Goal: Answer question/provide support: Answer question/provide support

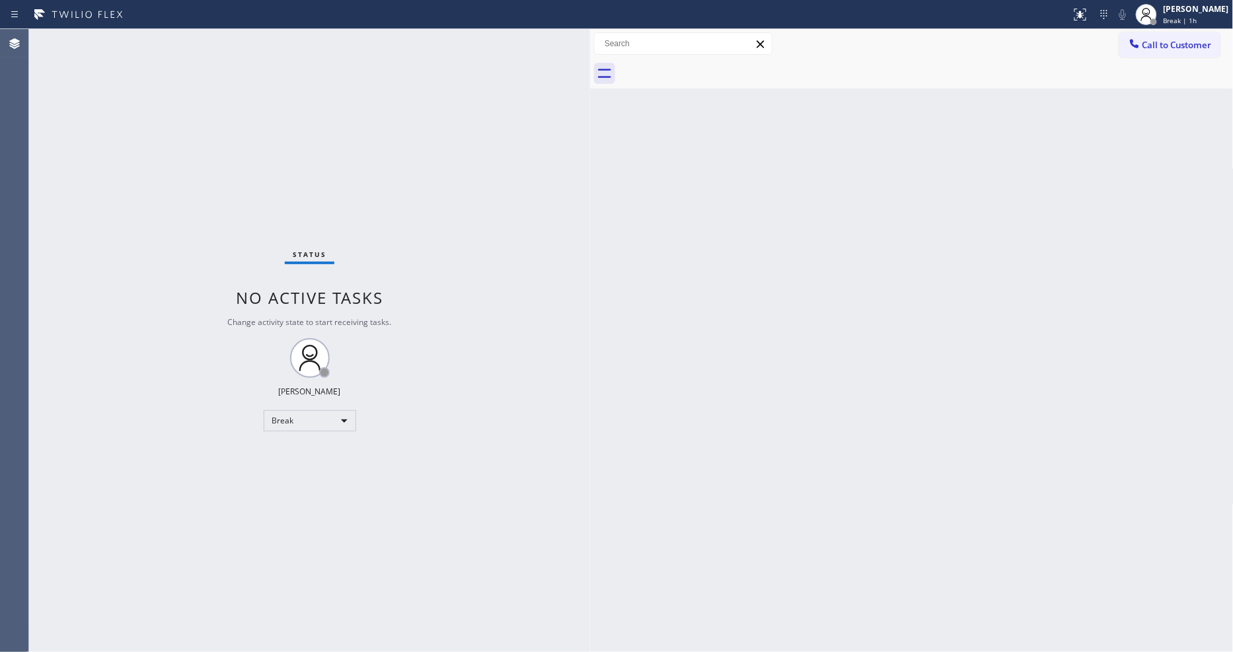
click at [1178, 155] on div "Back to Dashboard Change Sender ID Customers Technicians Select a contact Outbo…" at bounding box center [912, 340] width 644 height 623
click at [1197, 20] on span "Break | 1h" at bounding box center [1181, 20] width 34 height 9
click at [1188, 77] on button "Available" at bounding box center [1168, 69] width 132 height 17
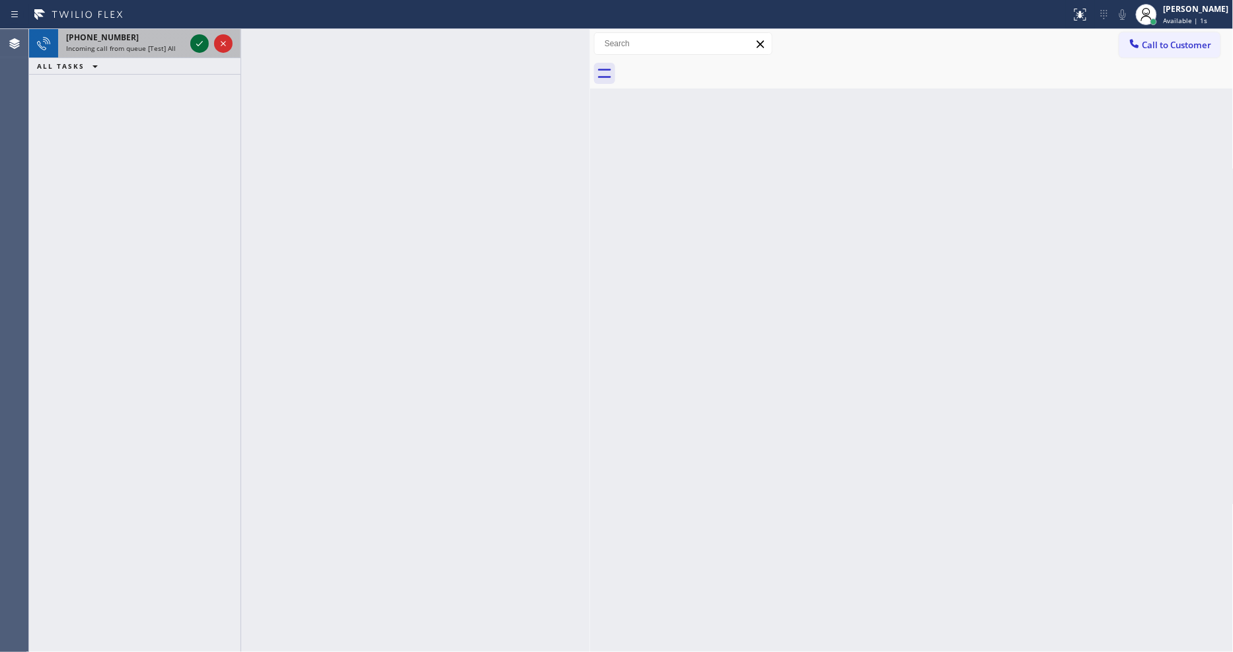
click at [200, 47] on icon at bounding box center [200, 44] width 16 height 16
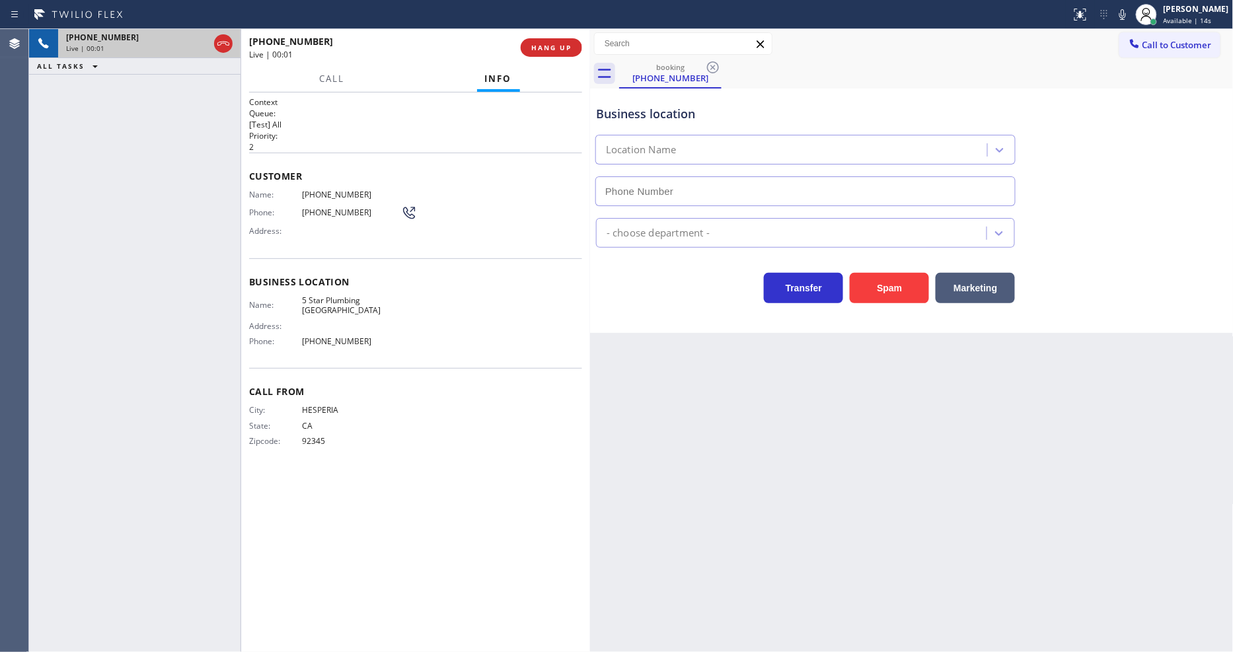
type input "[PHONE_NUMBER]"
click at [572, 50] on button "HANG UP" at bounding box center [551, 47] width 61 height 19
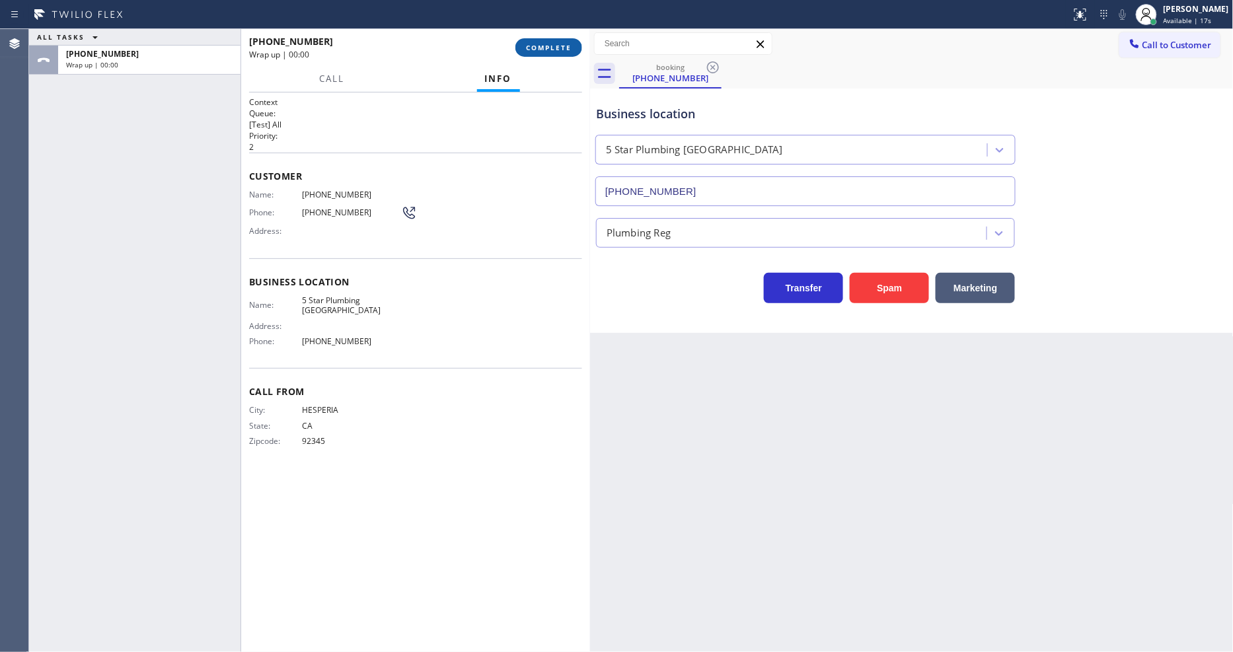
click at [572, 50] on button "COMPLETE" at bounding box center [548, 47] width 67 height 19
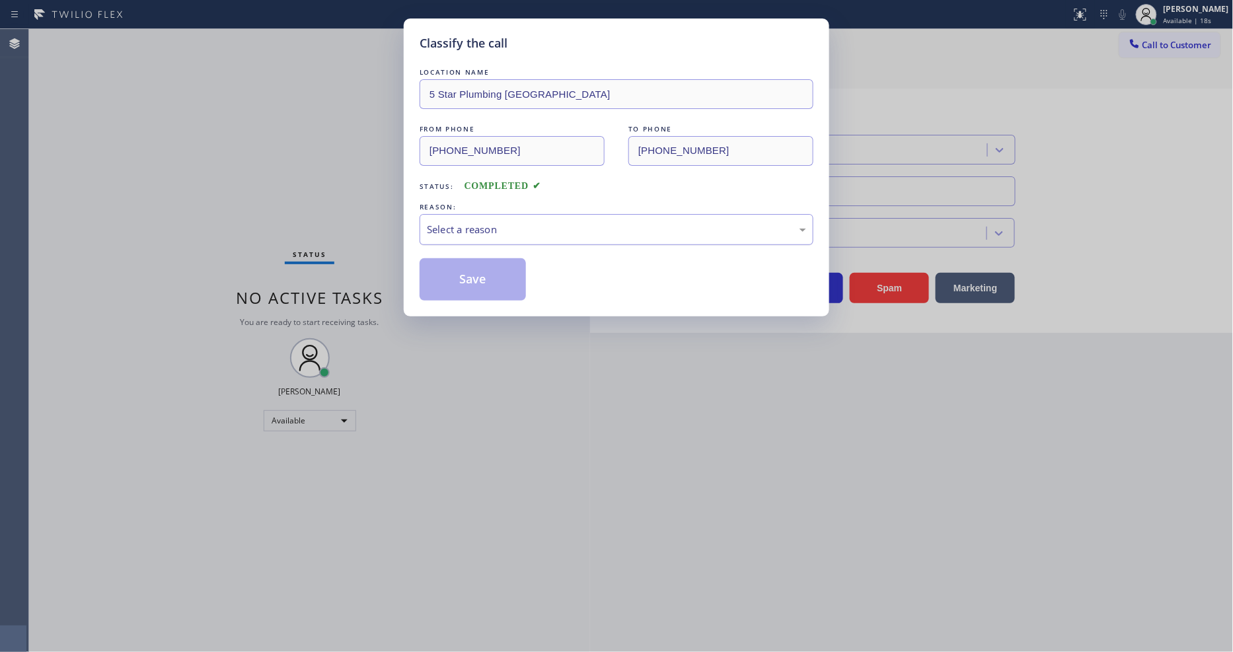
click at [507, 229] on div "Select a reason" at bounding box center [616, 229] width 379 height 15
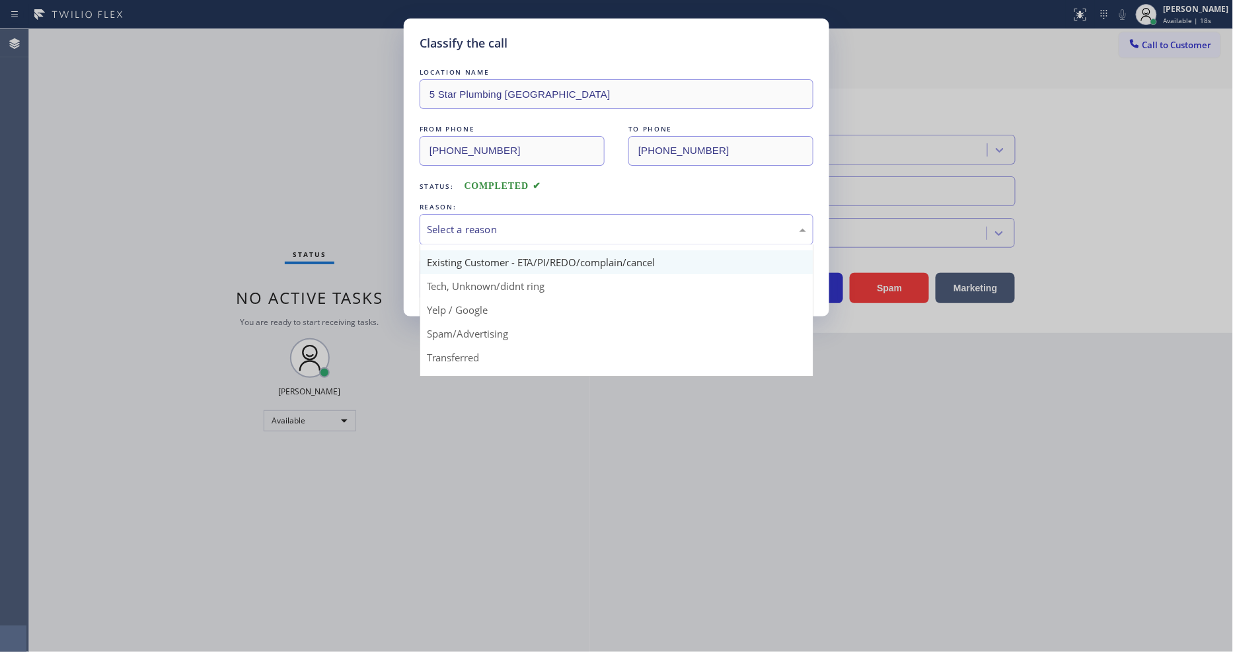
scroll to position [83, 0]
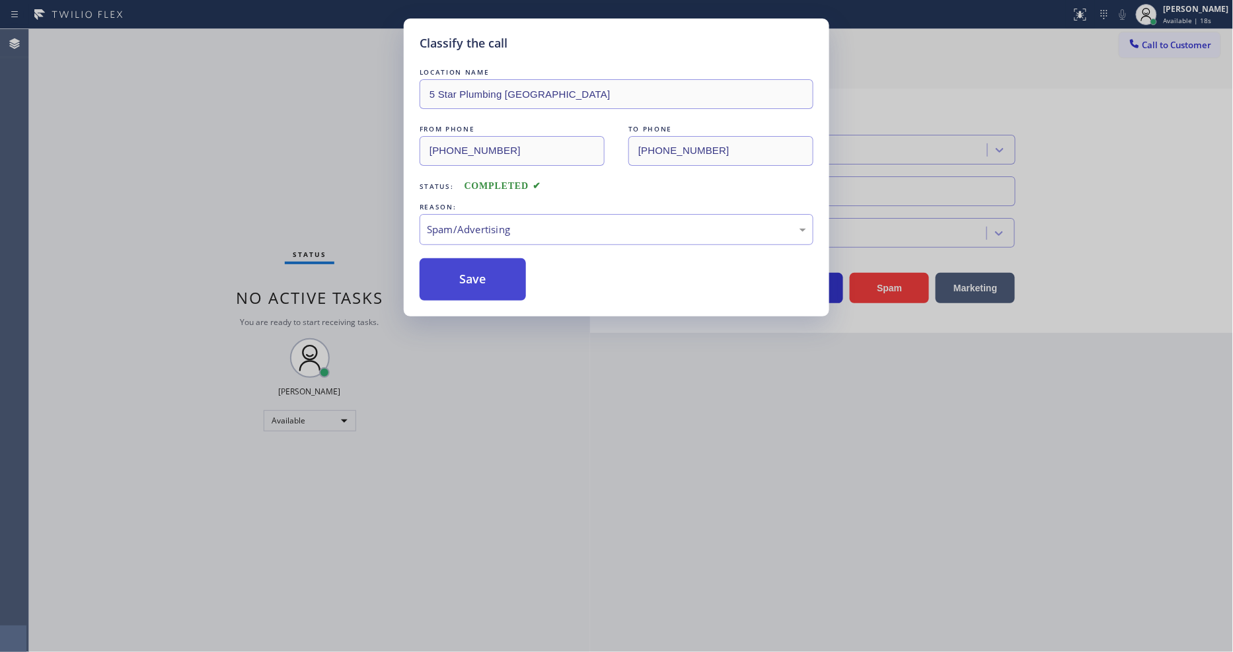
click at [509, 285] on button "Save" at bounding box center [473, 279] width 106 height 42
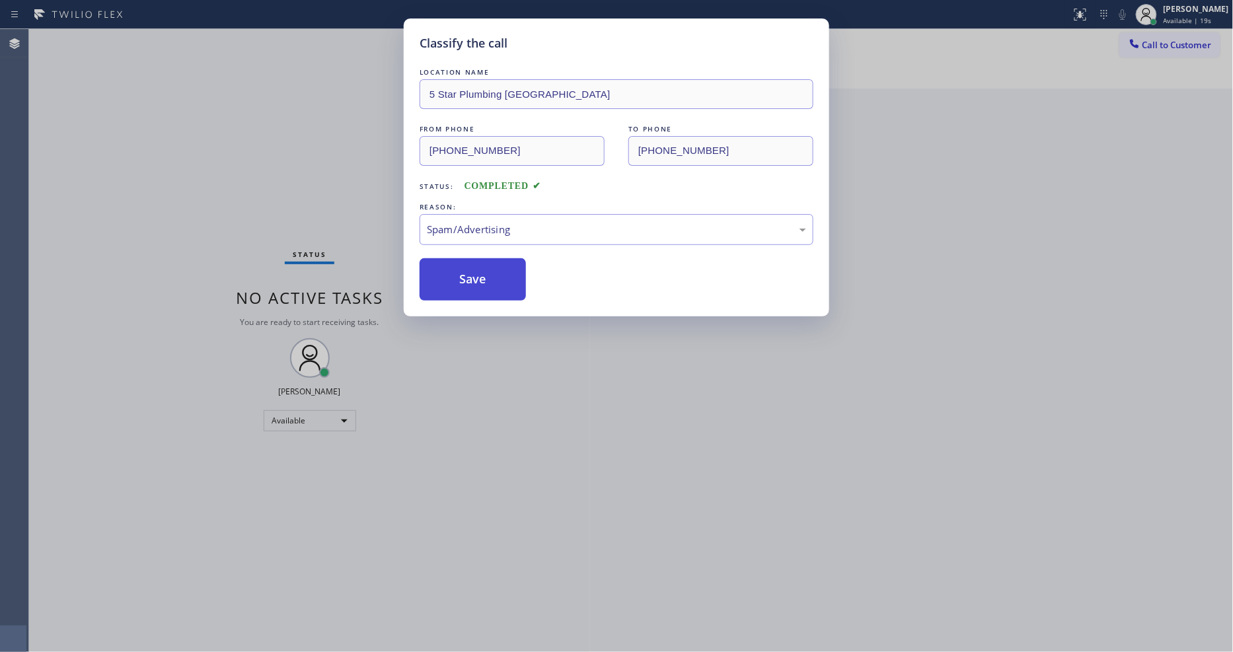
click at [509, 285] on button "Save" at bounding box center [473, 279] width 106 height 42
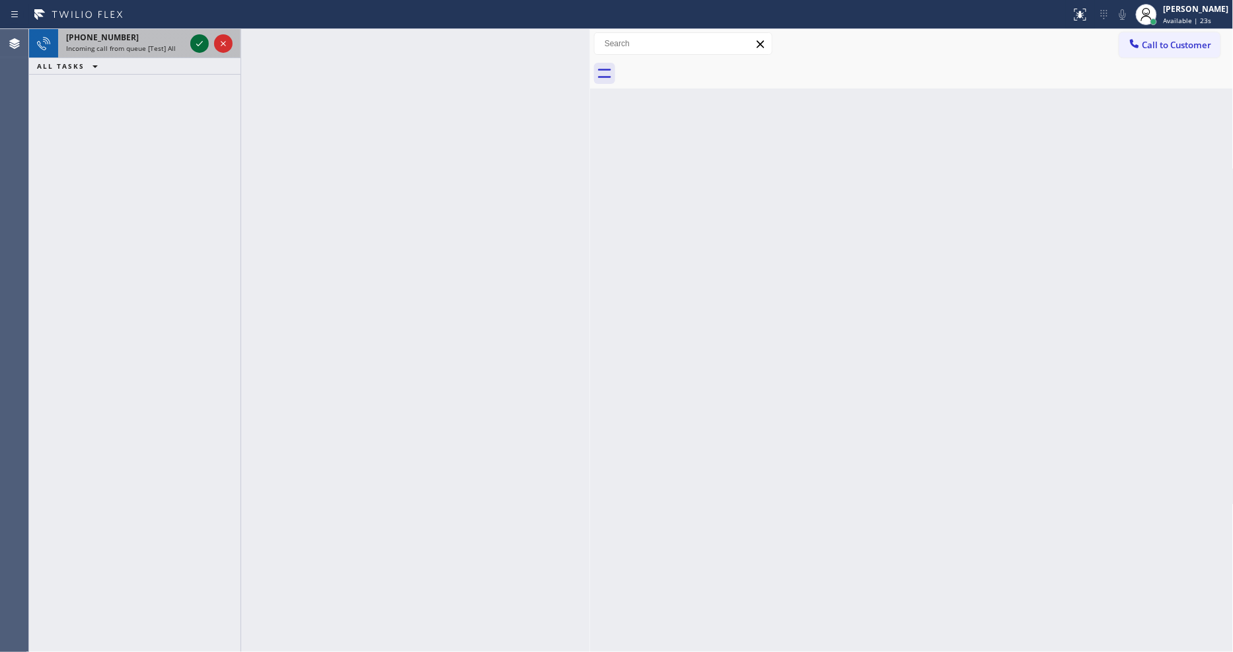
click at [201, 36] on icon at bounding box center [200, 44] width 16 height 16
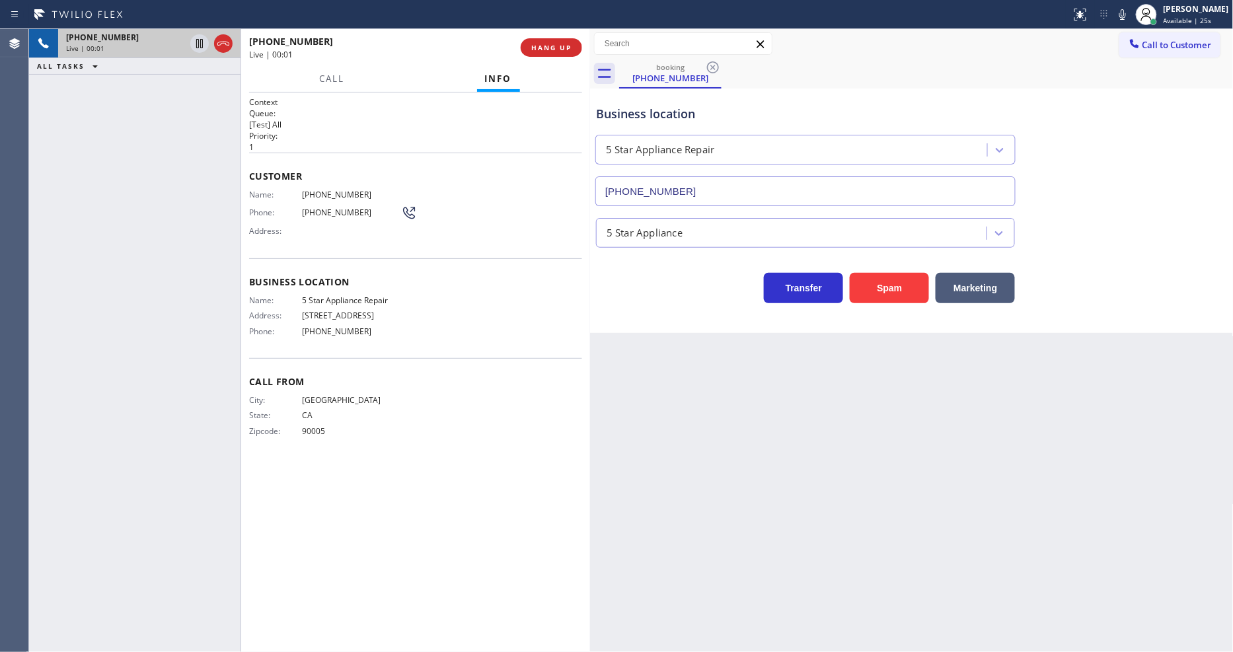
type input "[PHONE_NUMBER]"
click at [560, 47] on span "HANG UP" at bounding box center [551, 47] width 40 height 9
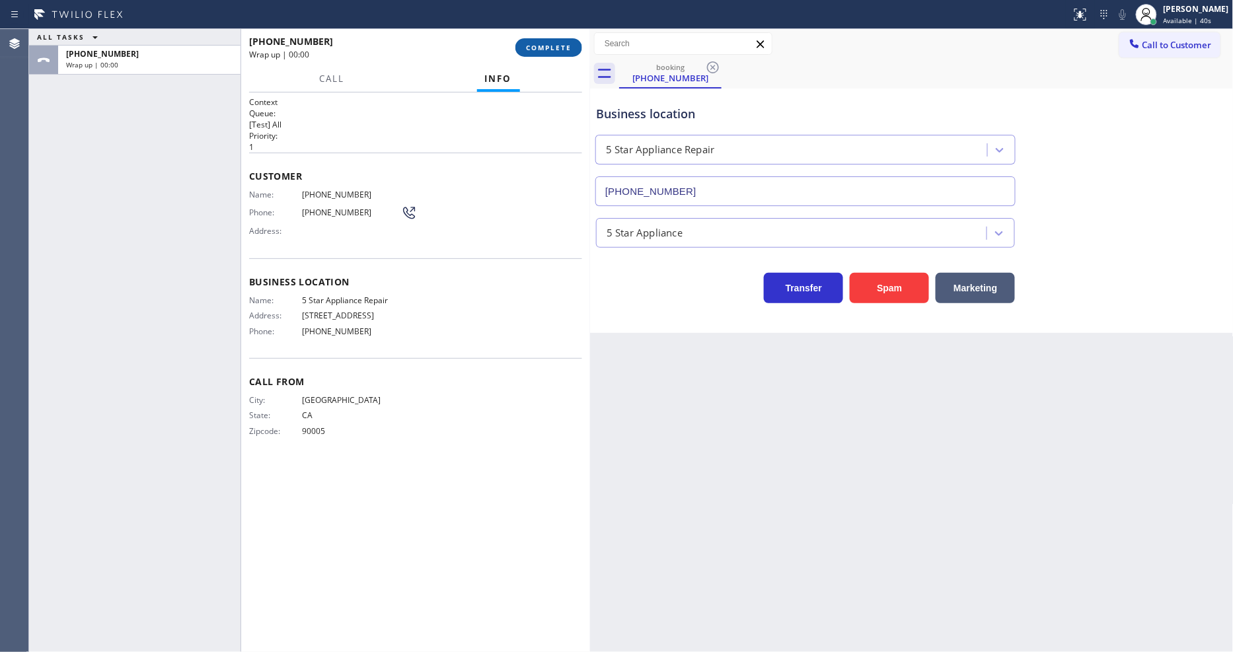
click at [560, 47] on span "COMPLETE" at bounding box center [549, 47] width 46 height 9
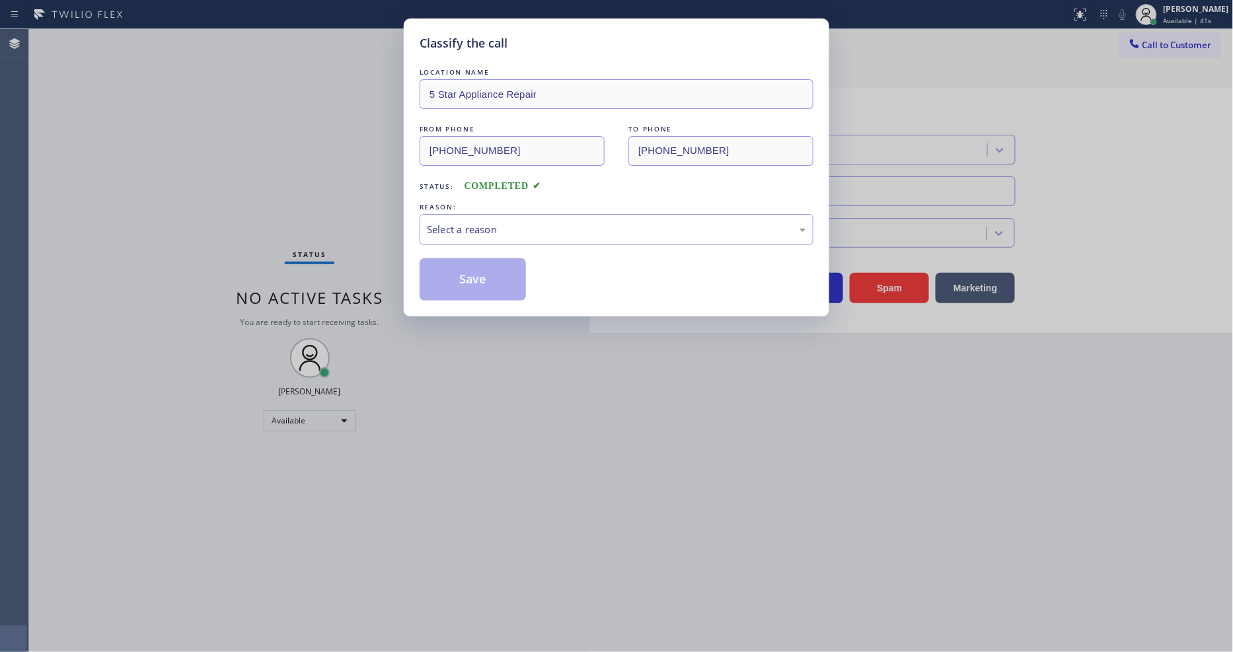
click at [476, 227] on div "Select a reason" at bounding box center [616, 229] width 379 height 15
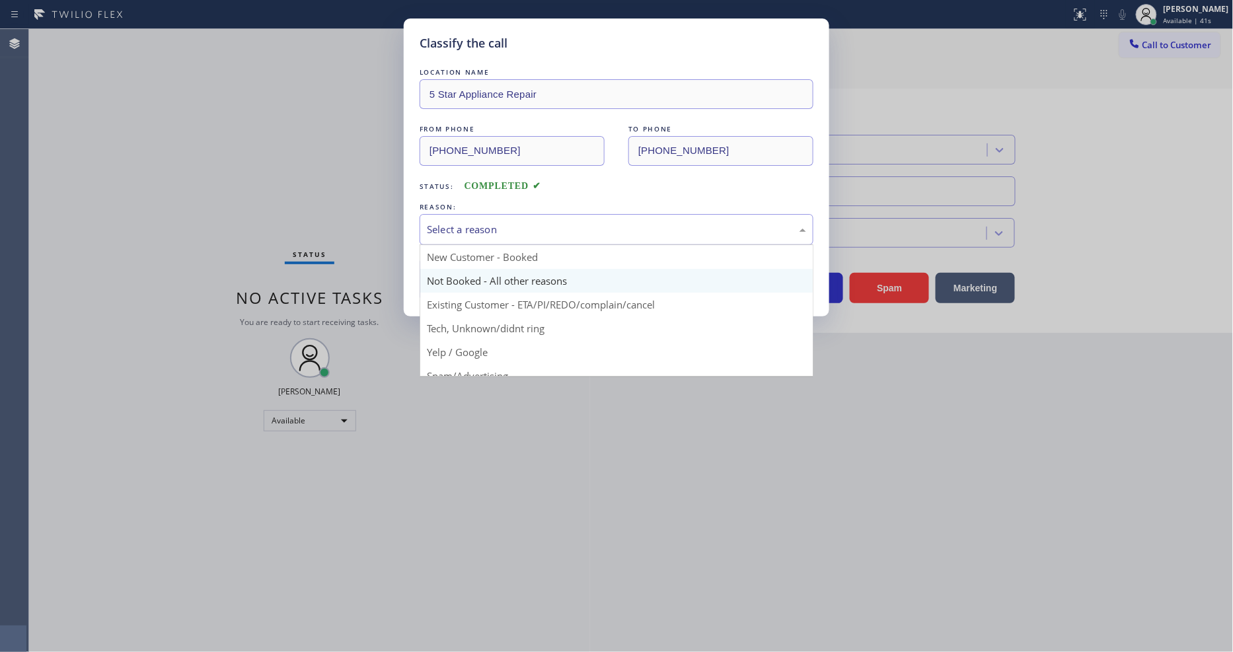
click at [467, 274] on button "Save" at bounding box center [473, 279] width 106 height 42
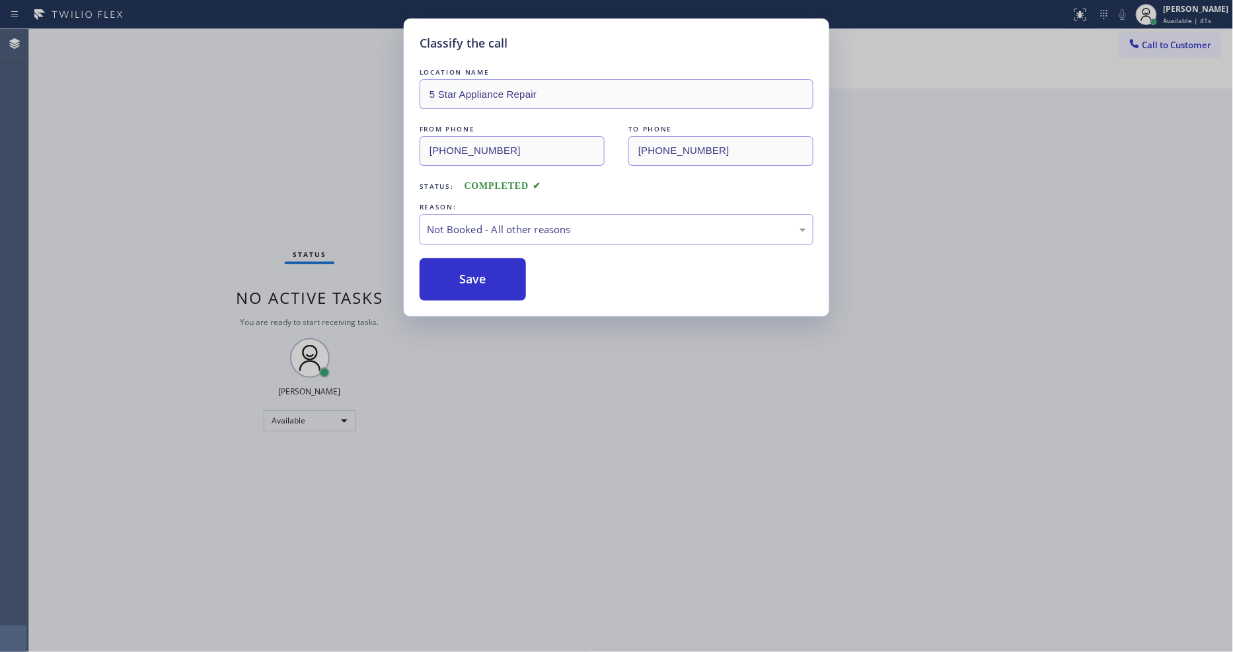
click at [467, 274] on button "Save" at bounding box center [473, 279] width 106 height 42
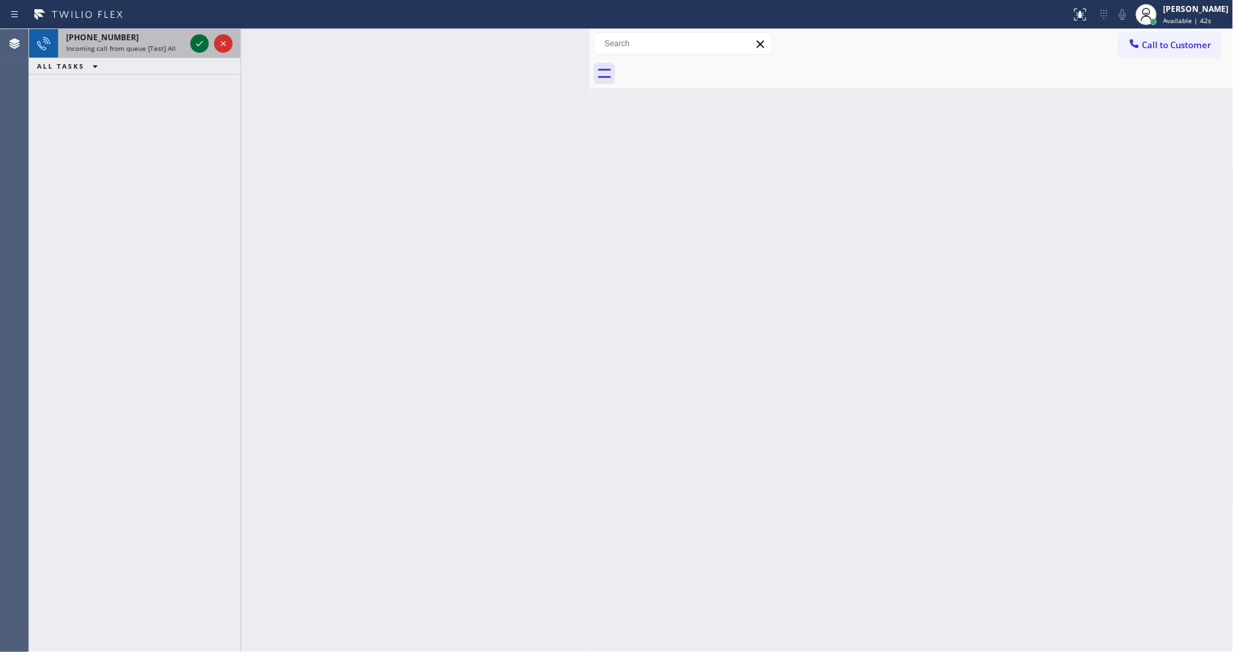
click at [192, 46] on icon at bounding box center [200, 44] width 16 height 16
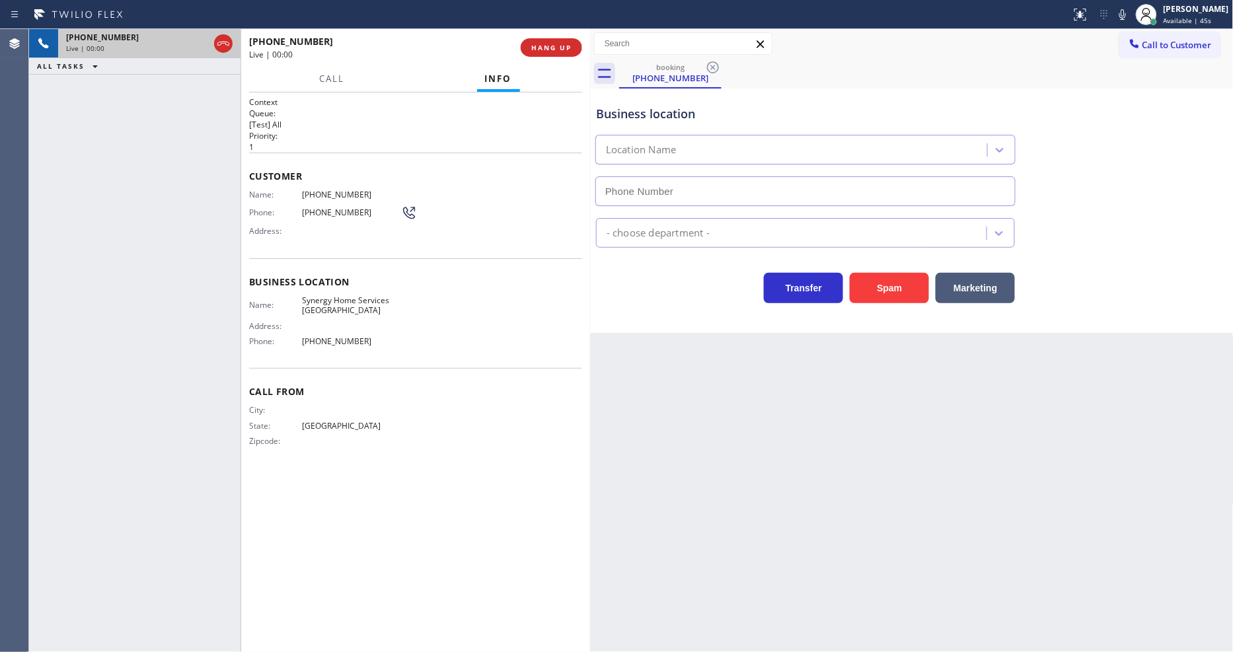
click at [552, 44] on span "HANG UP" at bounding box center [551, 47] width 40 height 9
type input "[PHONE_NUMBER]"
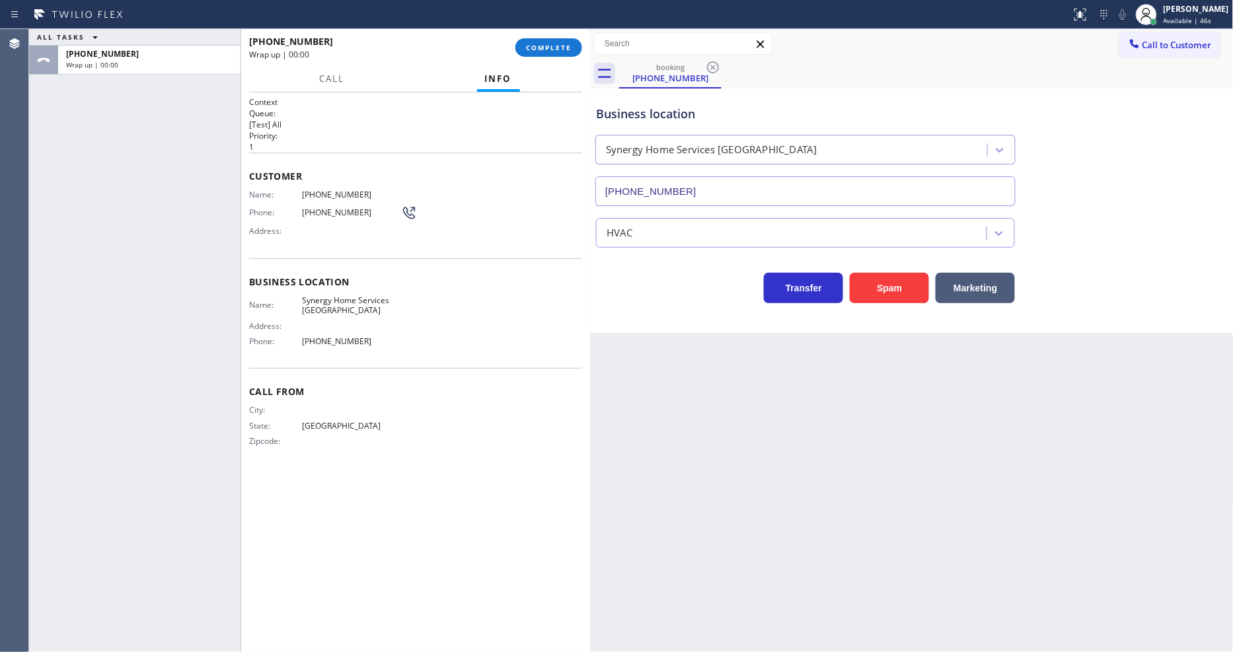
click at [552, 44] on span "COMPLETE" at bounding box center [549, 47] width 46 height 9
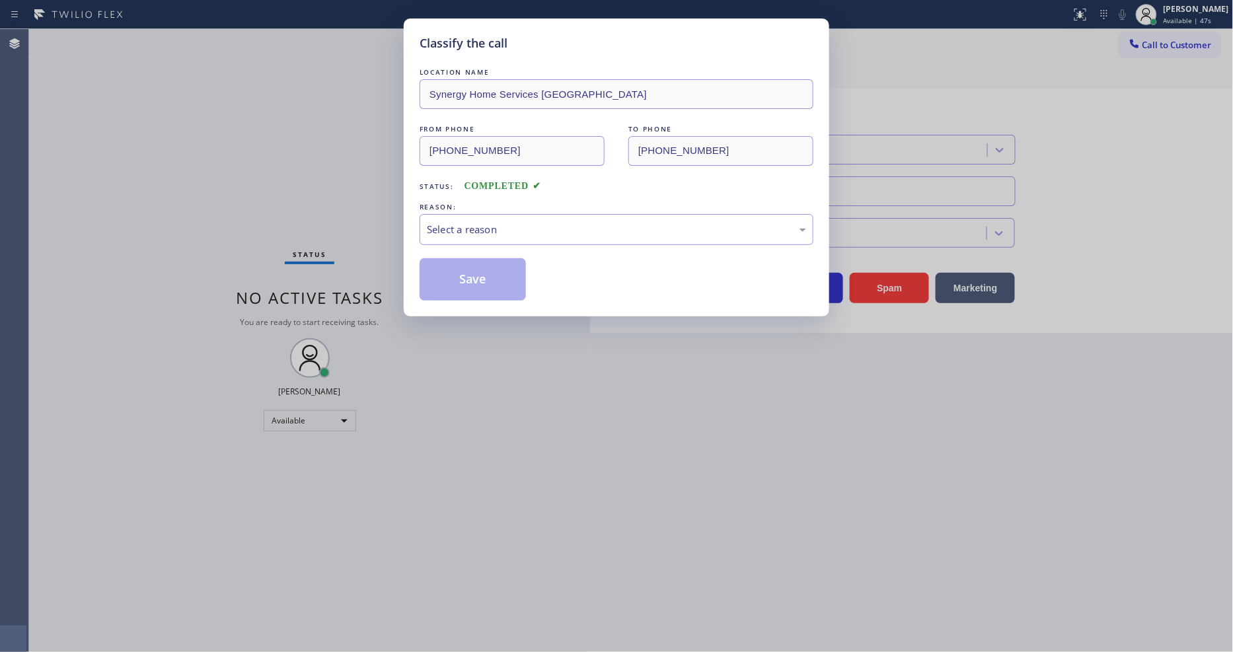
click at [500, 228] on div "Select a reason" at bounding box center [616, 229] width 379 height 15
click at [480, 275] on button "Save" at bounding box center [473, 279] width 106 height 42
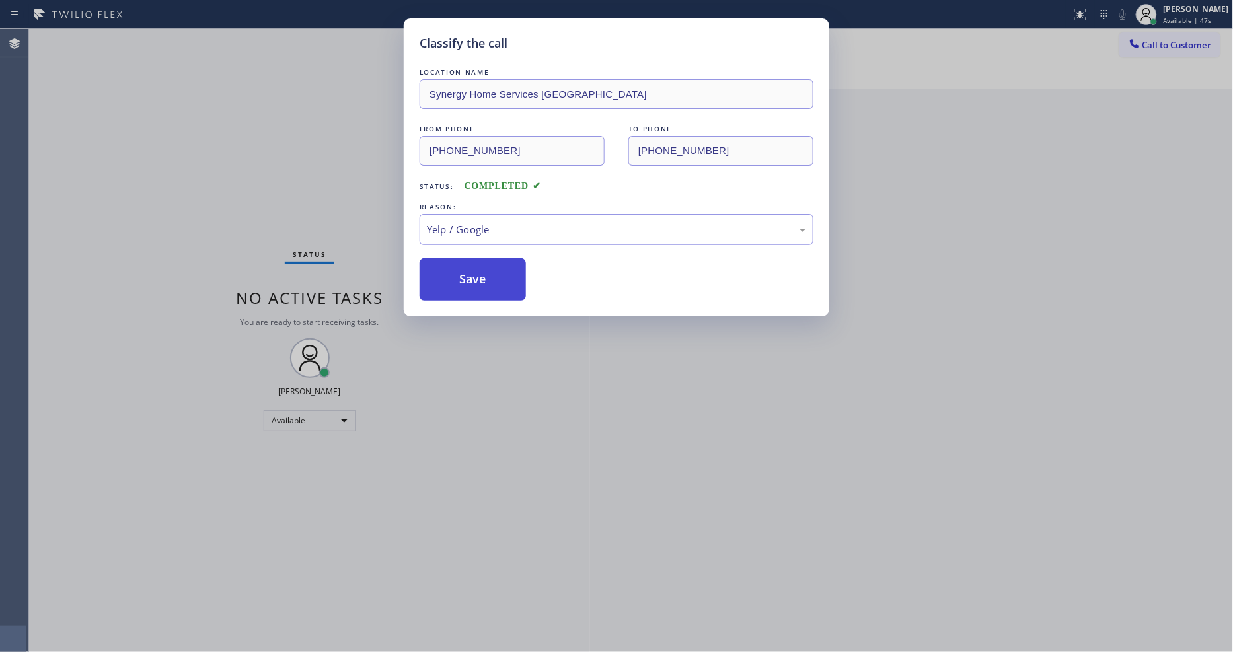
click at [480, 275] on button "Save" at bounding box center [473, 279] width 106 height 42
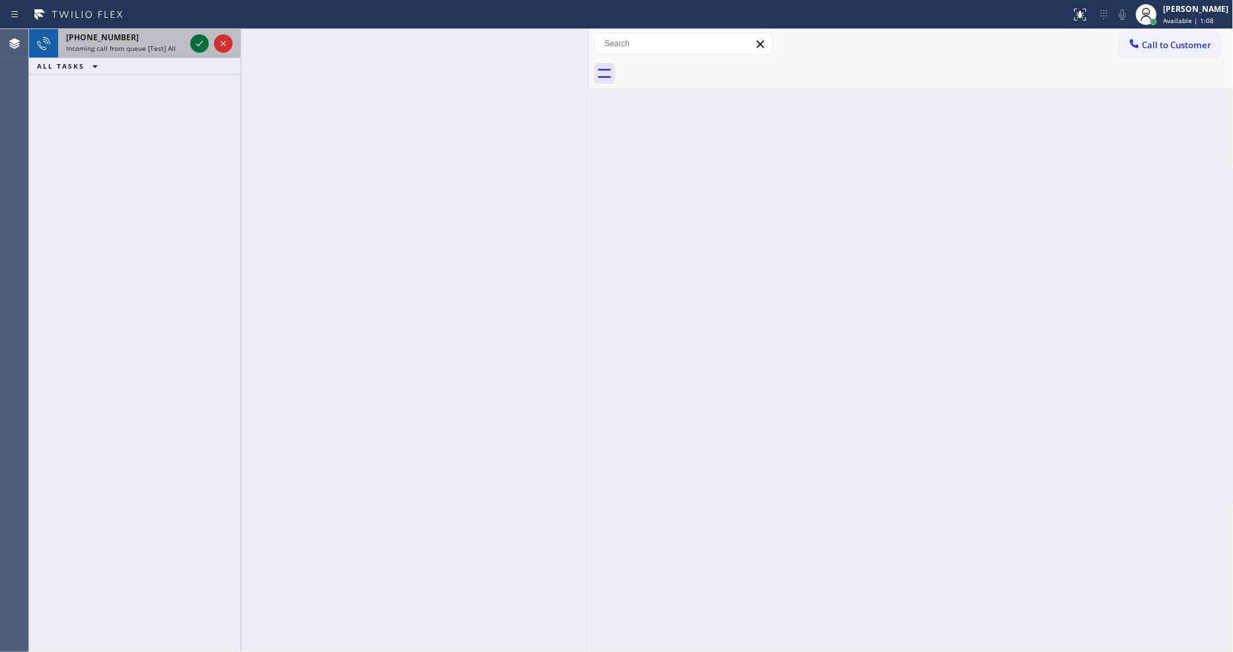
click at [192, 44] on icon at bounding box center [200, 44] width 16 height 16
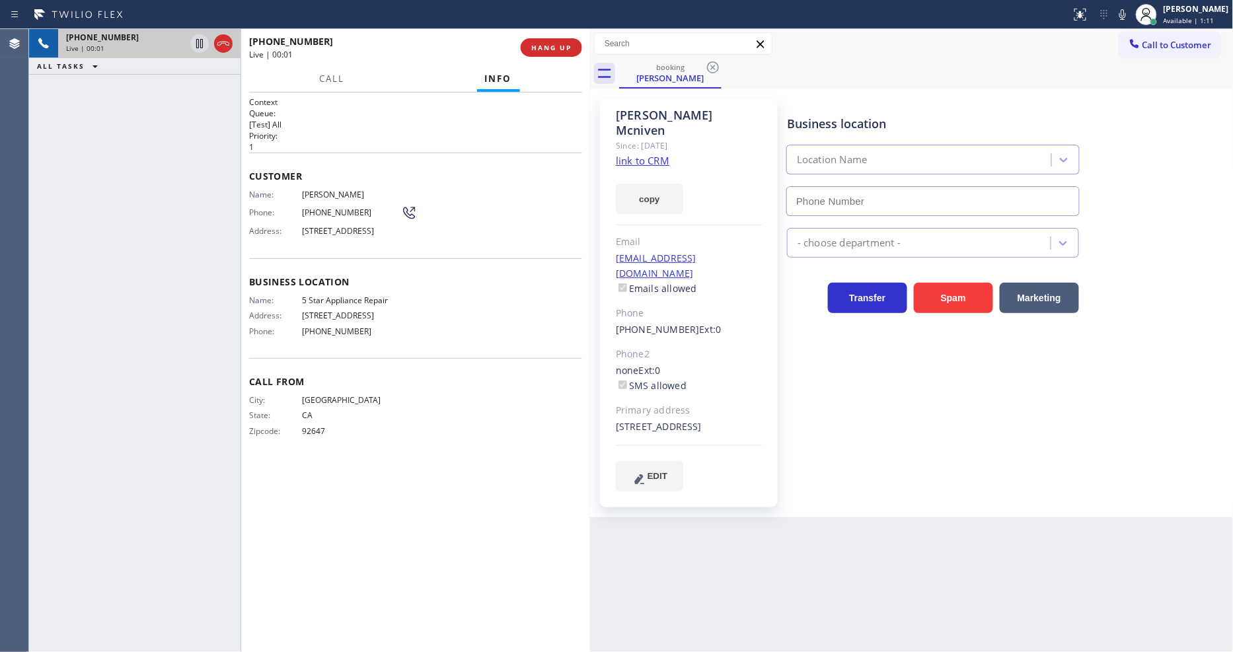
type input "[PHONE_NUMBER]"
click at [655, 154] on link "link to CRM" at bounding box center [643, 160] width 54 height 13
click at [203, 43] on icon at bounding box center [200, 44] width 16 height 16
click at [568, 44] on span "HANG UP" at bounding box center [551, 47] width 40 height 9
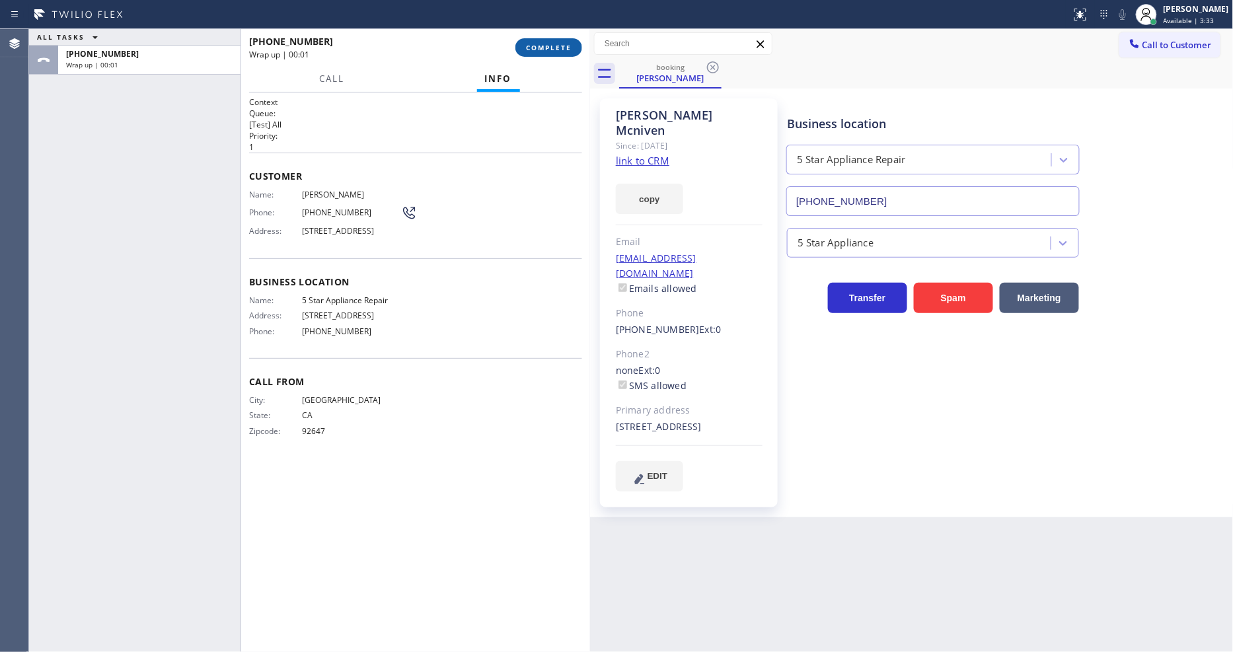
click at [568, 44] on span "COMPLETE" at bounding box center [549, 47] width 46 height 9
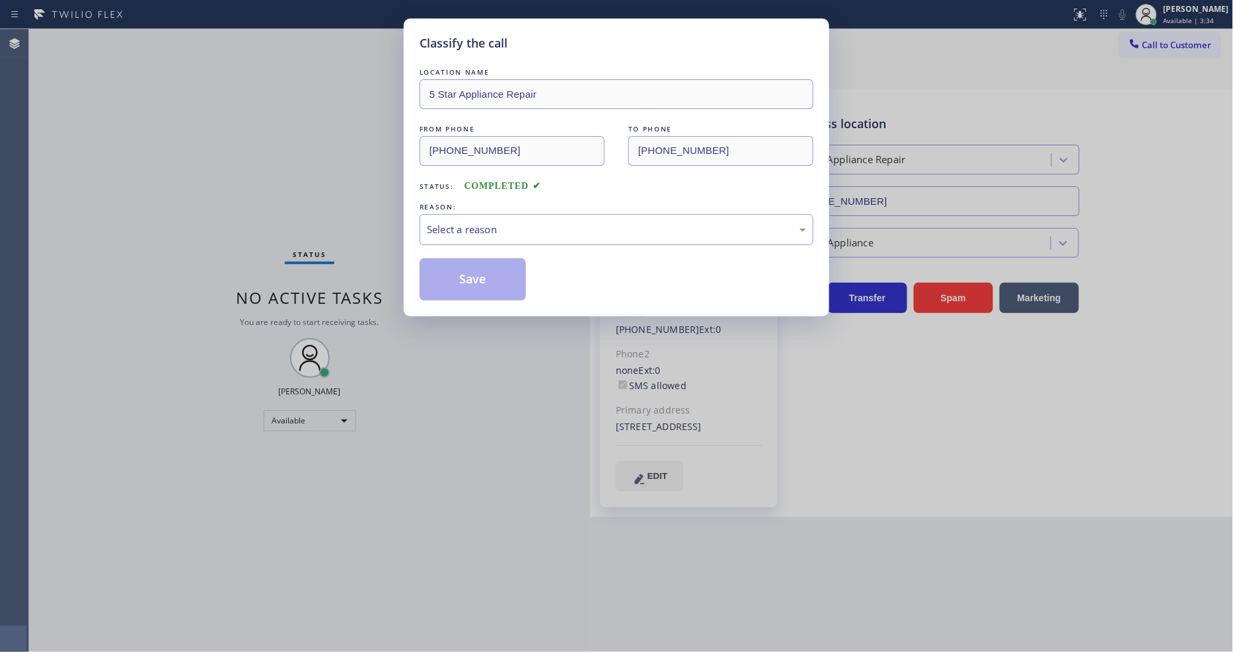
click at [438, 222] on div "Select a reason" at bounding box center [616, 229] width 379 height 15
click at [451, 276] on button "Save" at bounding box center [473, 279] width 106 height 42
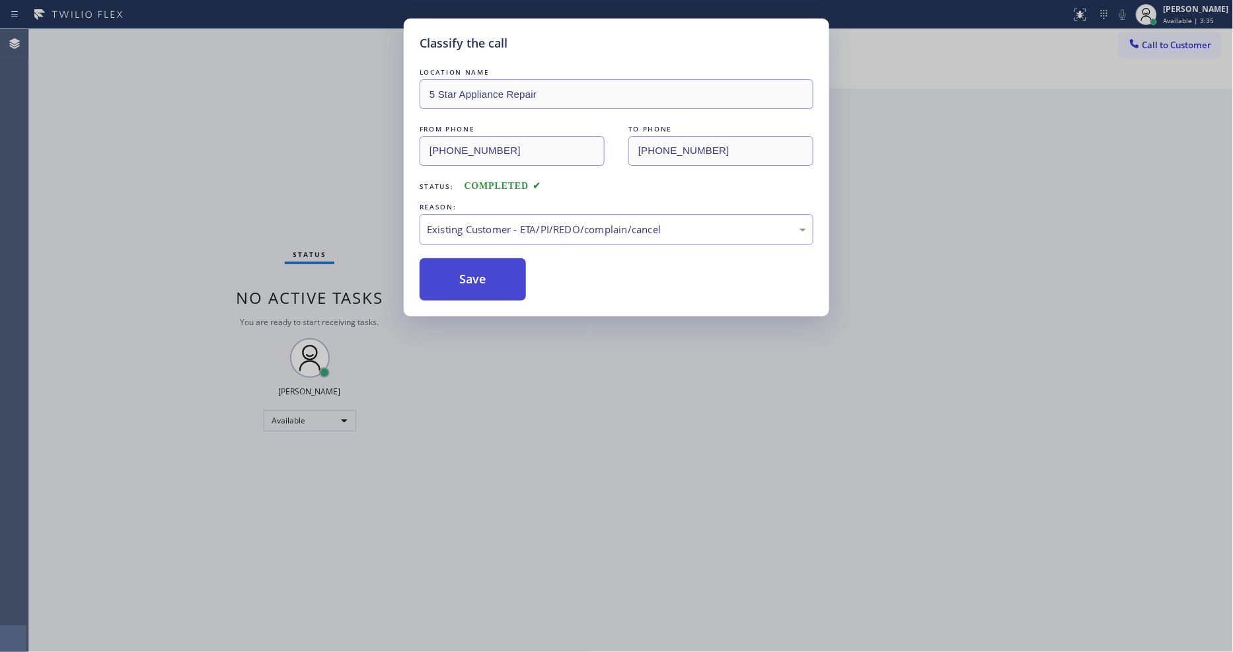
click at [451, 276] on button "Save" at bounding box center [473, 279] width 106 height 42
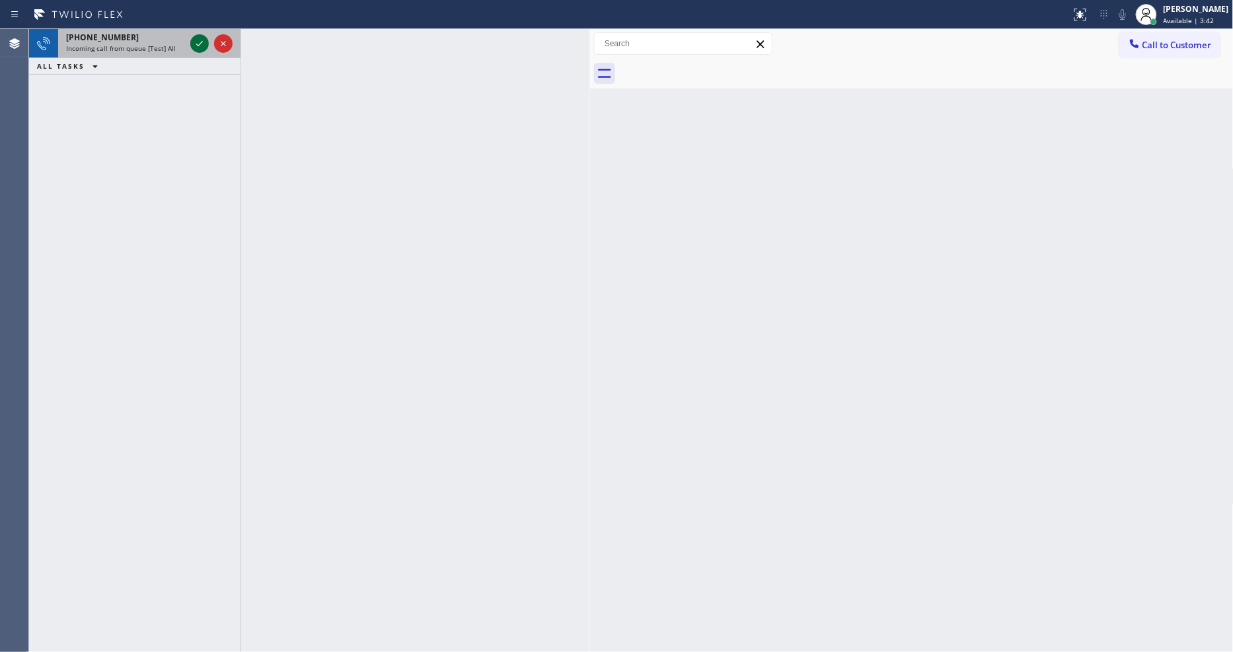
click at [197, 42] on icon at bounding box center [200, 44] width 16 height 16
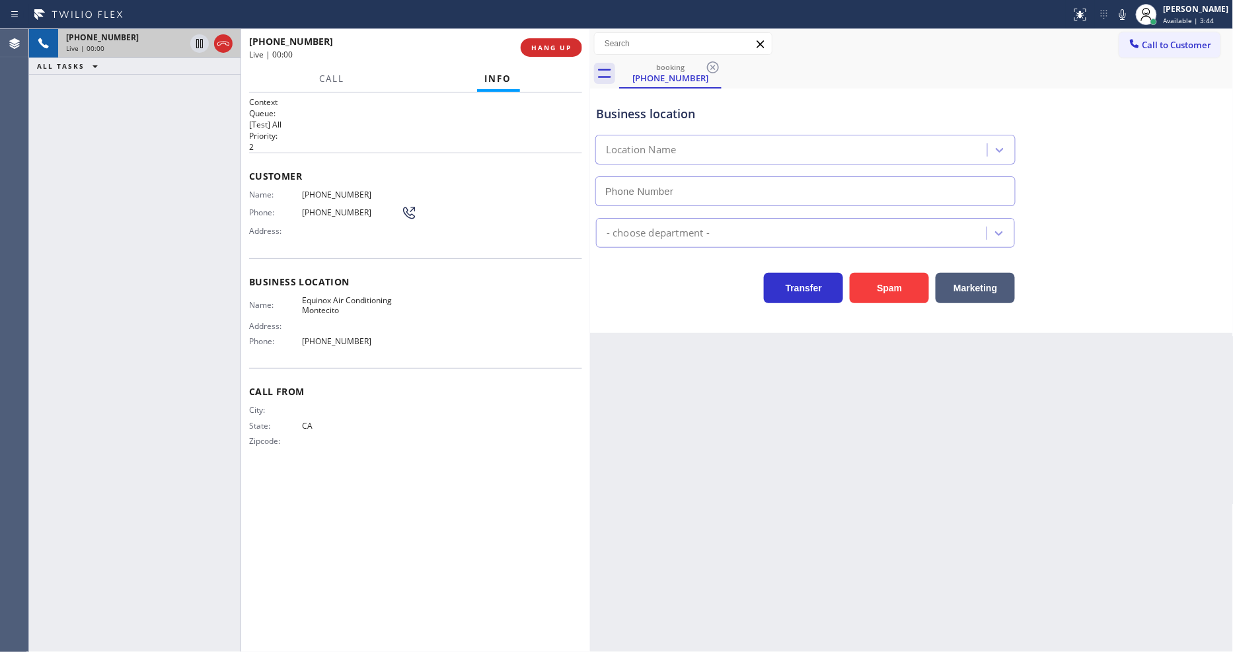
type input "[PHONE_NUMBER]"
click at [537, 49] on span "HANG UP" at bounding box center [551, 47] width 40 height 9
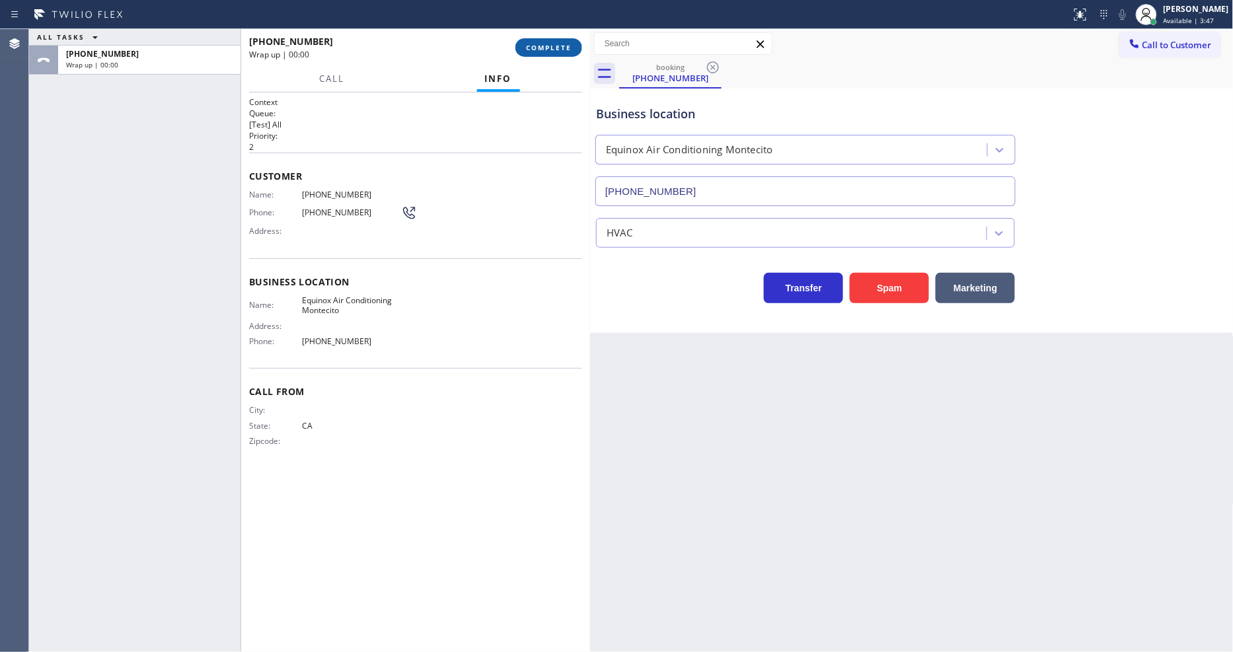
click at [537, 49] on span "COMPLETE" at bounding box center [549, 47] width 46 height 9
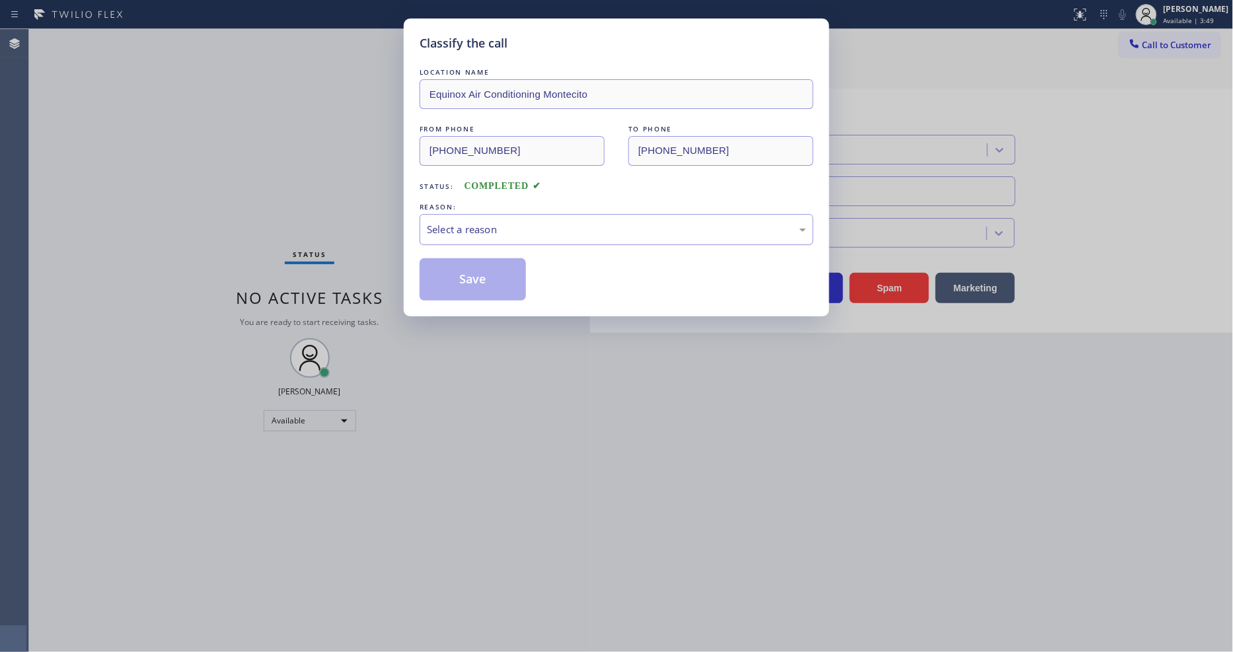
click at [508, 233] on div "Select a reason" at bounding box center [616, 229] width 379 height 15
click at [489, 285] on button "Save" at bounding box center [473, 279] width 106 height 42
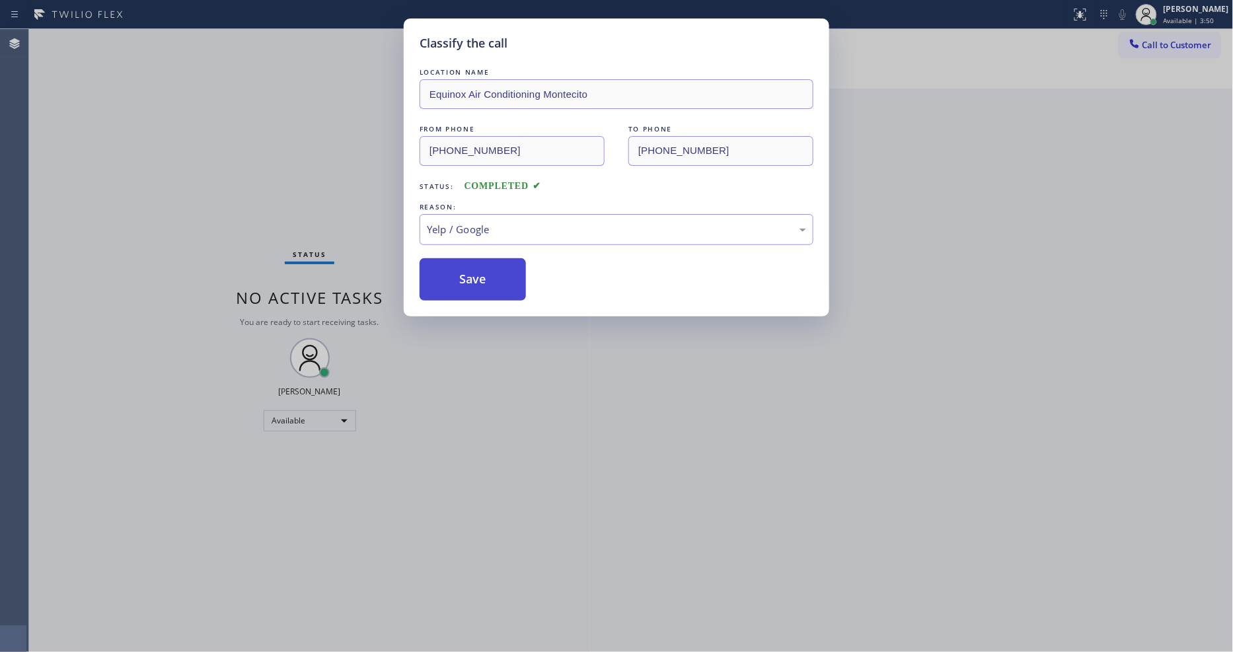
click at [489, 285] on button "Save" at bounding box center [473, 279] width 106 height 42
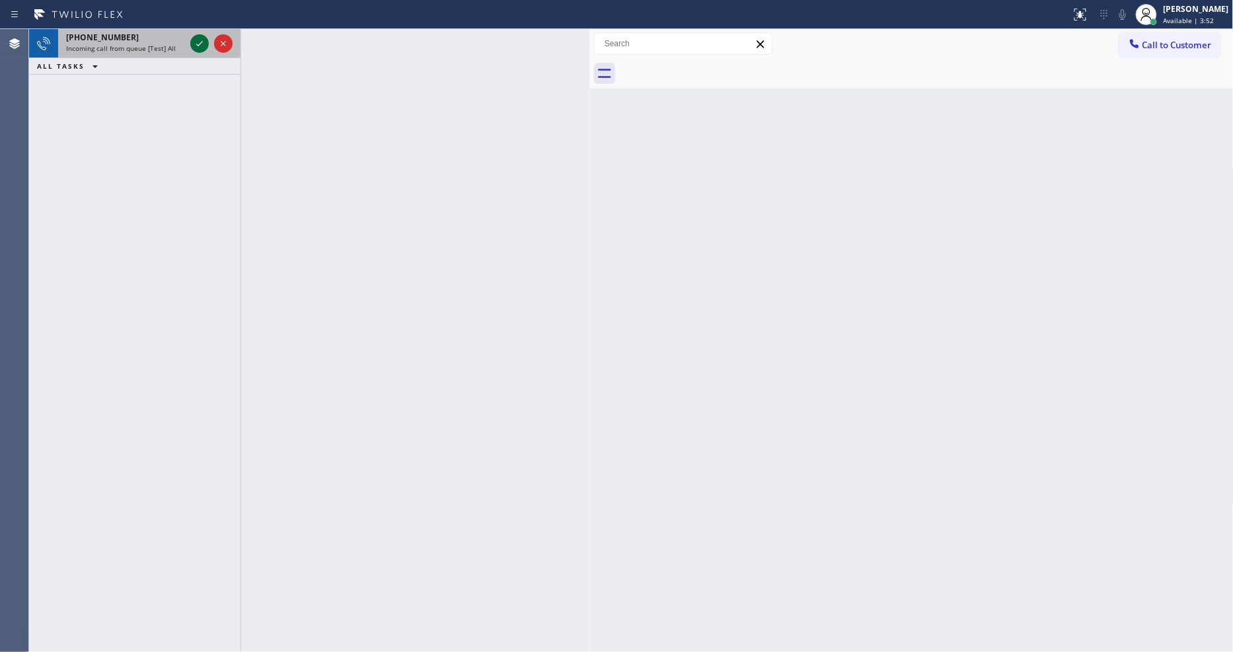
click at [200, 43] on icon at bounding box center [199, 43] width 7 height 5
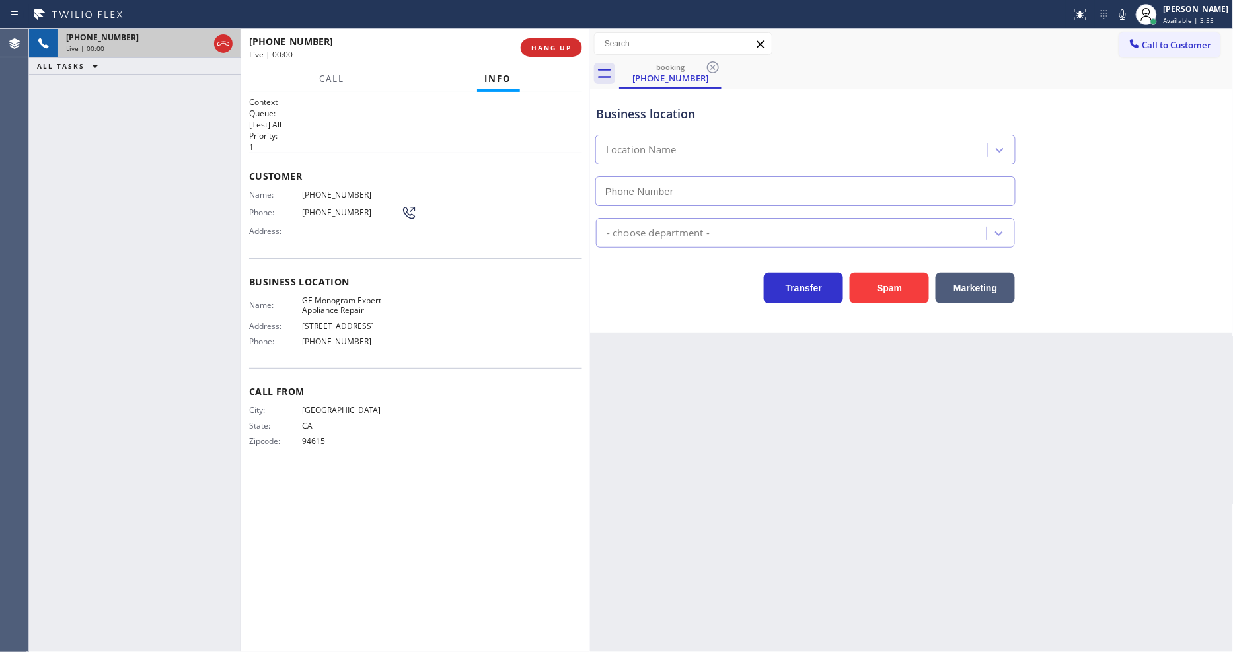
type input "[PHONE_NUMBER]"
click at [532, 50] on span "HANG UP" at bounding box center [551, 47] width 40 height 9
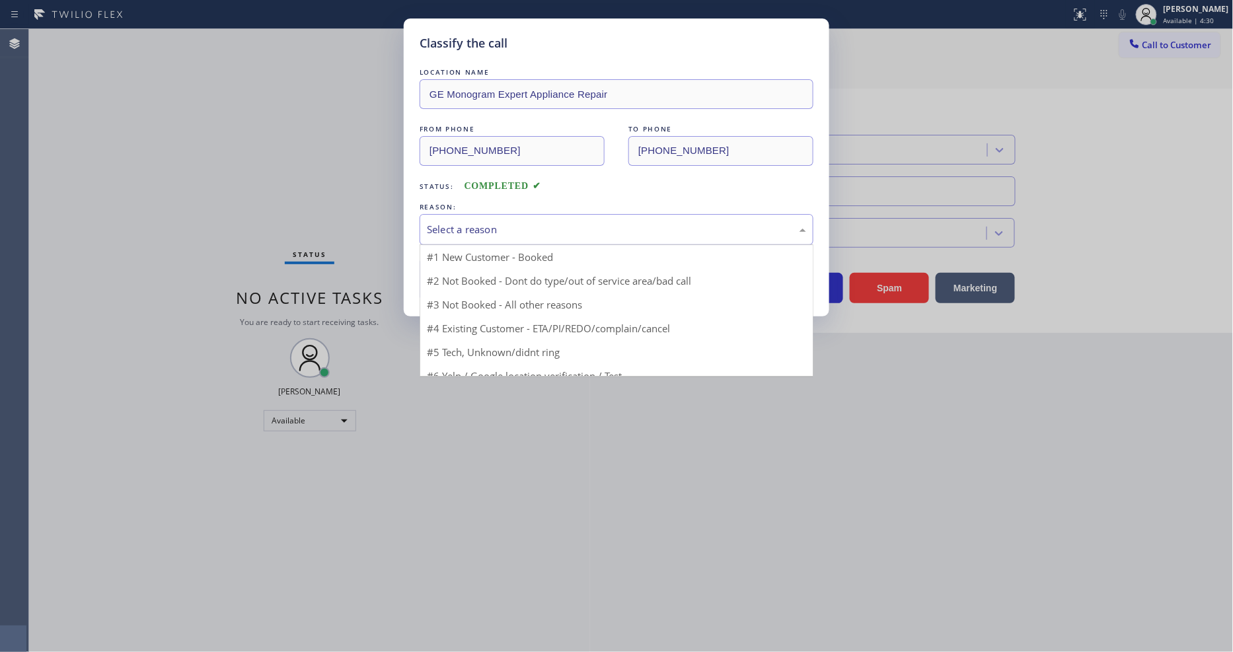
click at [472, 222] on div "Select a reason" at bounding box center [616, 229] width 379 height 15
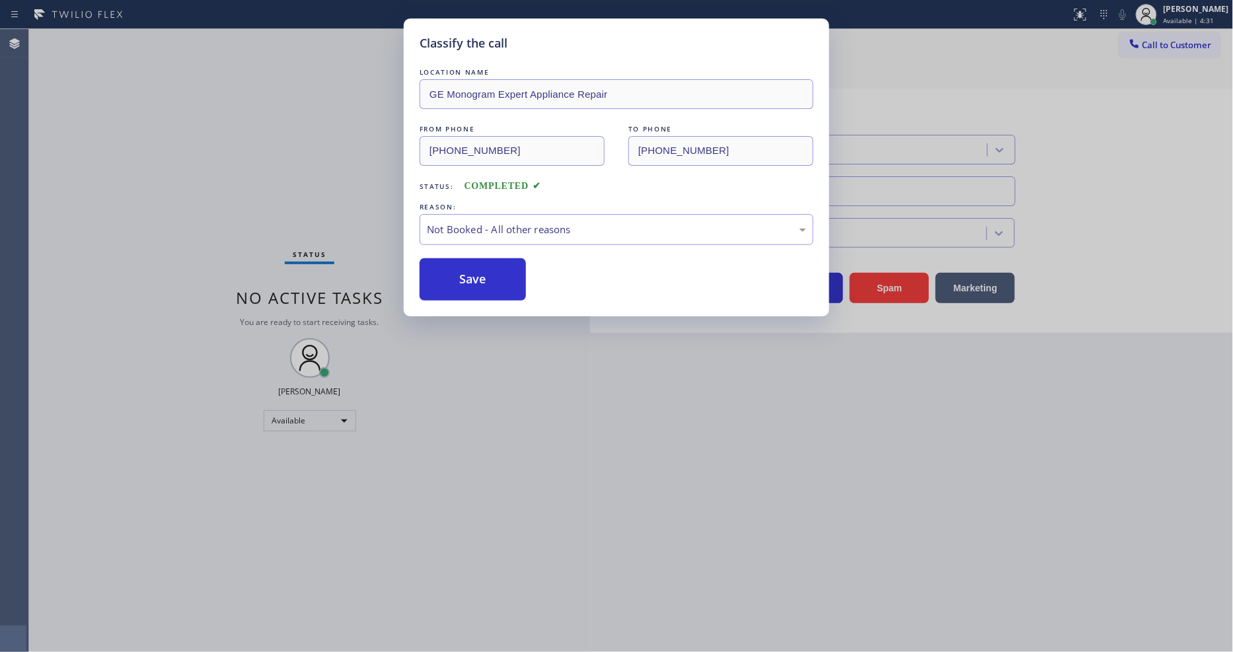
click at [478, 276] on button "Save" at bounding box center [473, 279] width 106 height 42
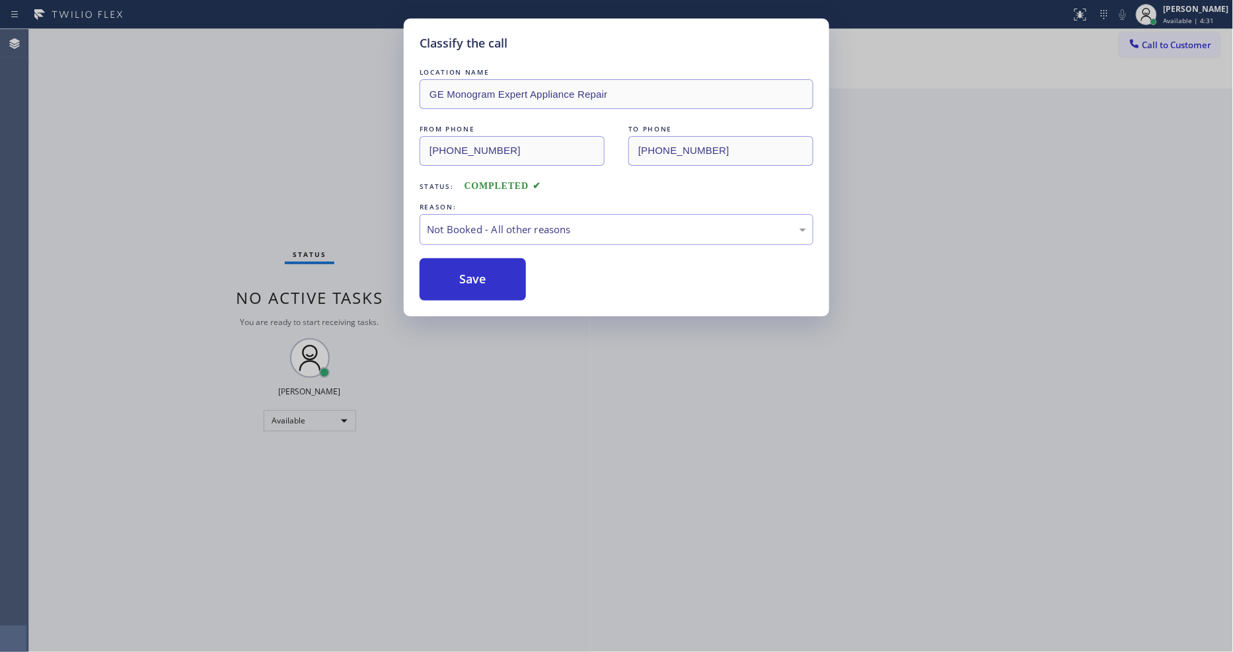
click at [478, 276] on button "Save" at bounding box center [473, 279] width 106 height 42
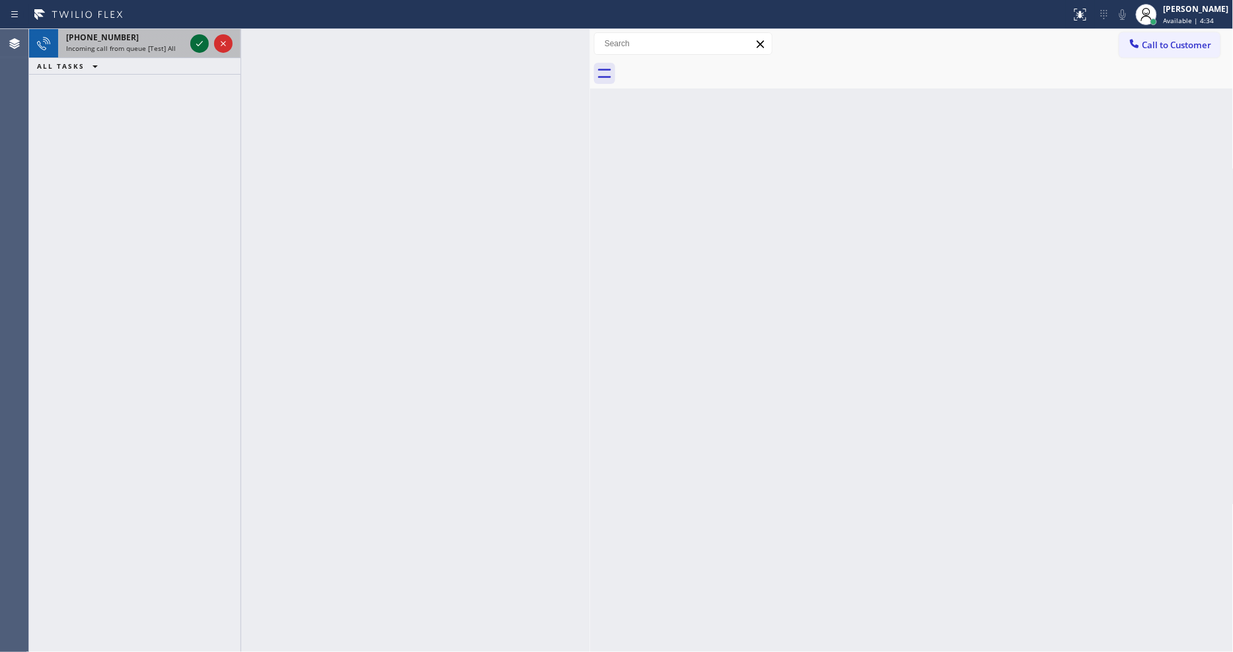
click at [201, 42] on icon at bounding box center [200, 44] width 16 height 16
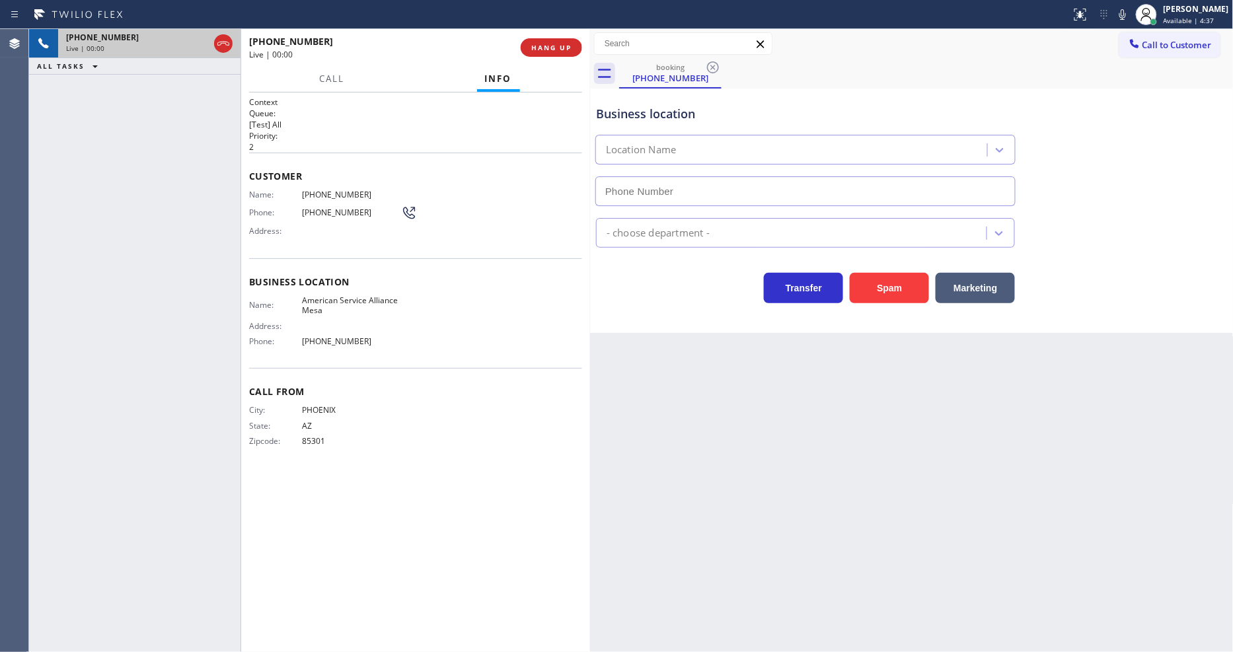
type input "[PHONE_NUMBER]"
drag, startPoint x: 801, startPoint y: 394, endPoint x: 382, endPoint y: 361, distance: 420.3
click at [802, 393] on div "Back to Dashboard Change Sender ID Customers Technicians Select a contact Outbo…" at bounding box center [912, 340] width 644 height 623
click at [332, 301] on span "American Service Alliance Mesa" at bounding box center [351, 305] width 99 height 20
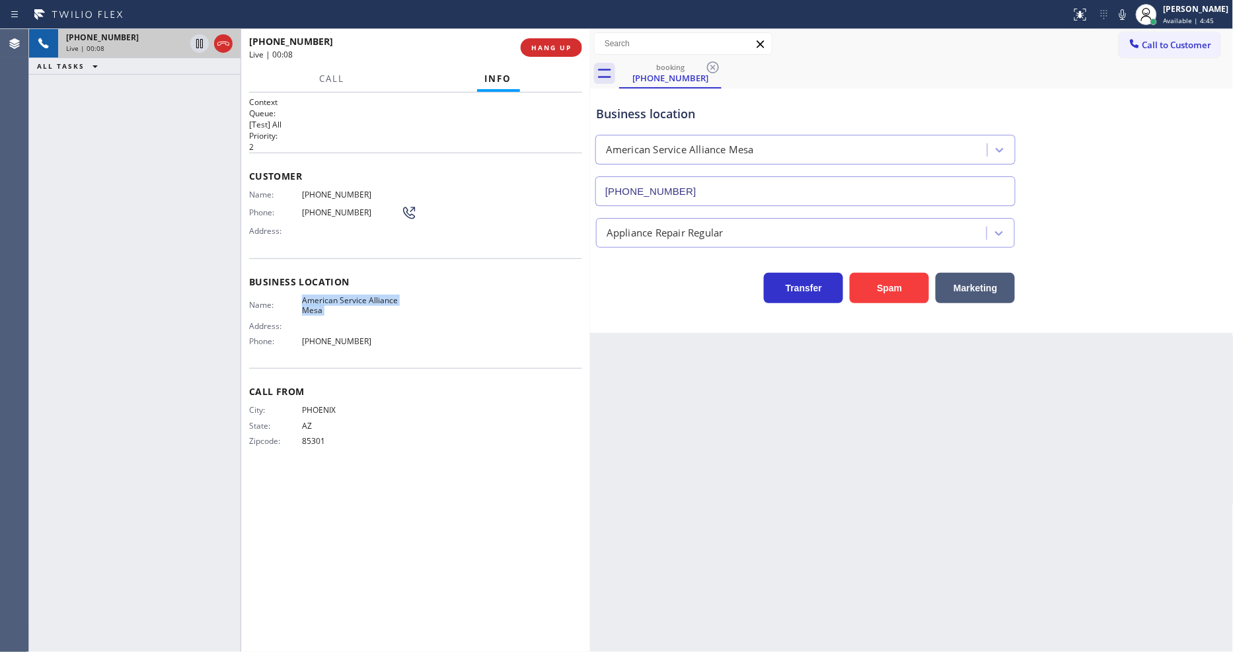
click at [332, 301] on span "American Service Alliance Mesa" at bounding box center [351, 305] width 99 height 20
copy span "American Service Alliance Mesa"
click at [319, 196] on div "Name: [PHONE_NUMBER] Phone: [PHONE_NUMBER] Address:" at bounding box center [333, 216] width 168 height 52
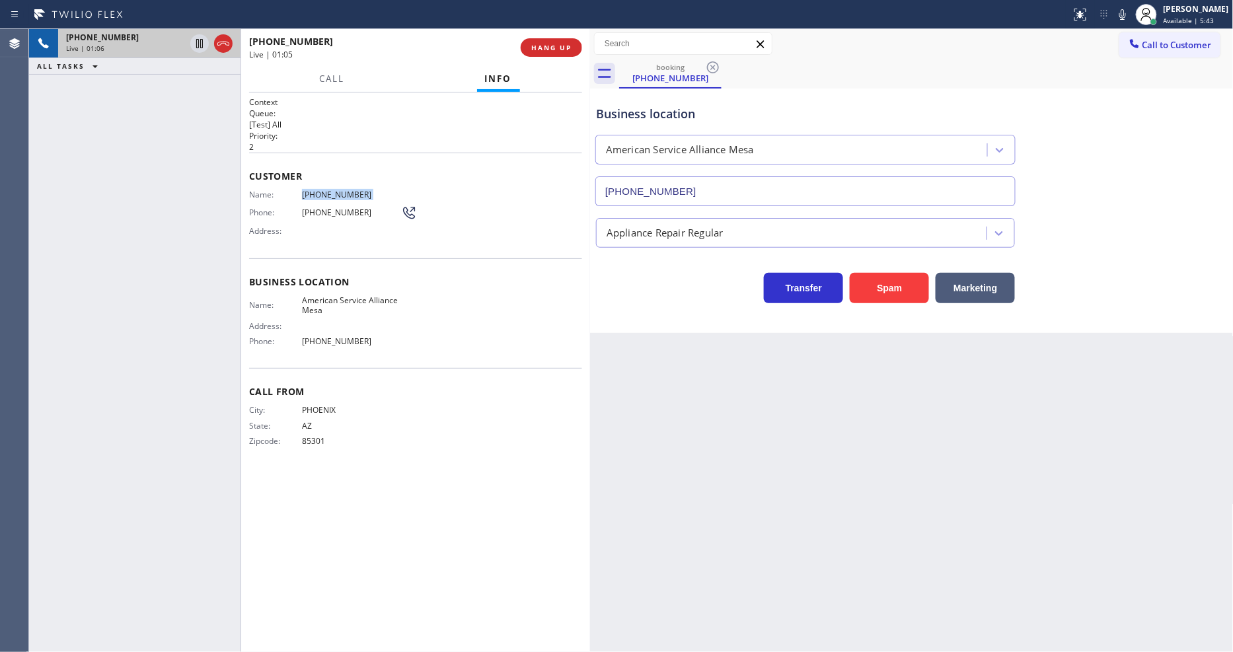
click at [319, 194] on span "[PHONE_NUMBER]" at bounding box center [351, 195] width 99 height 10
click at [347, 190] on span "[PHONE_NUMBER]" at bounding box center [351, 195] width 99 height 10
copy span "[PHONE_NUMBER]"
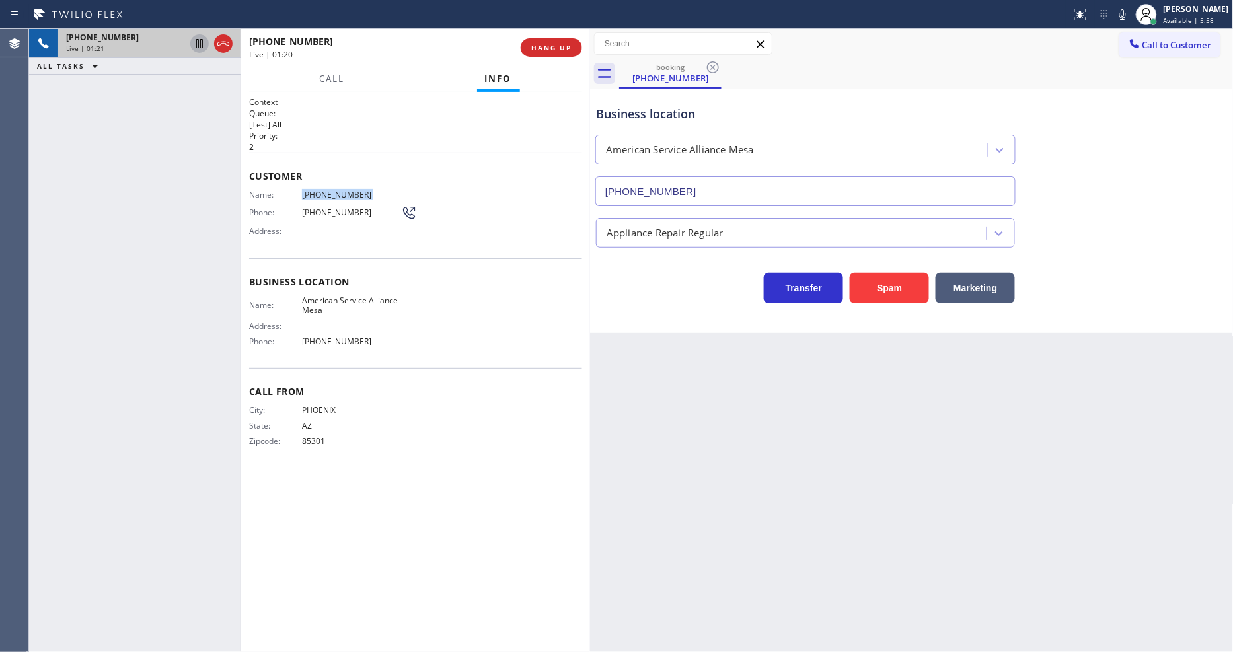
click at [197, 41] on icon at bounding box center [200, 44] width 16 height 16
click at [1126, 19] on icon at bounding box center [1122, 14] width 7 height 11
drag, startPoint x: 200, startPoint y: 42, endPoint x: 476, endPoint y: 7, distance: 278.5
click at [200, 42] on icon at bounding box center [200, 44] width 16 height 16
click at [1126, 17] on icon at bounding box center [1122, 14] width 7 height 11
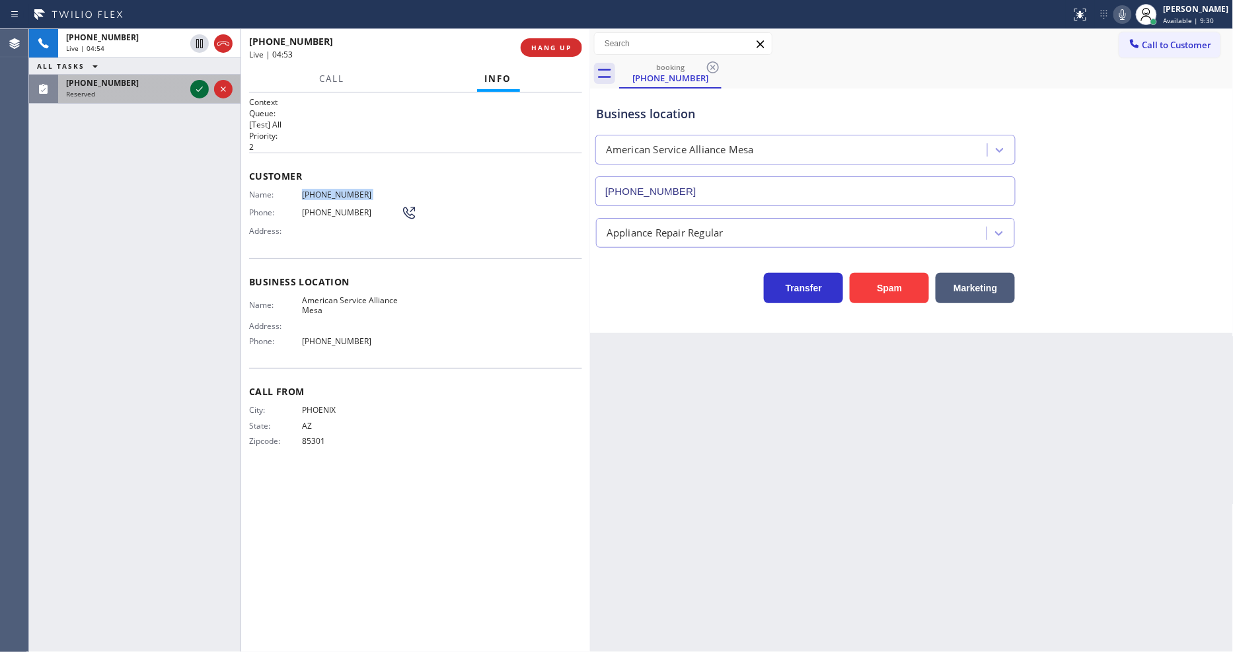
click at [200, 87] on icon at bounding box center [200, 89] width 16 height 16
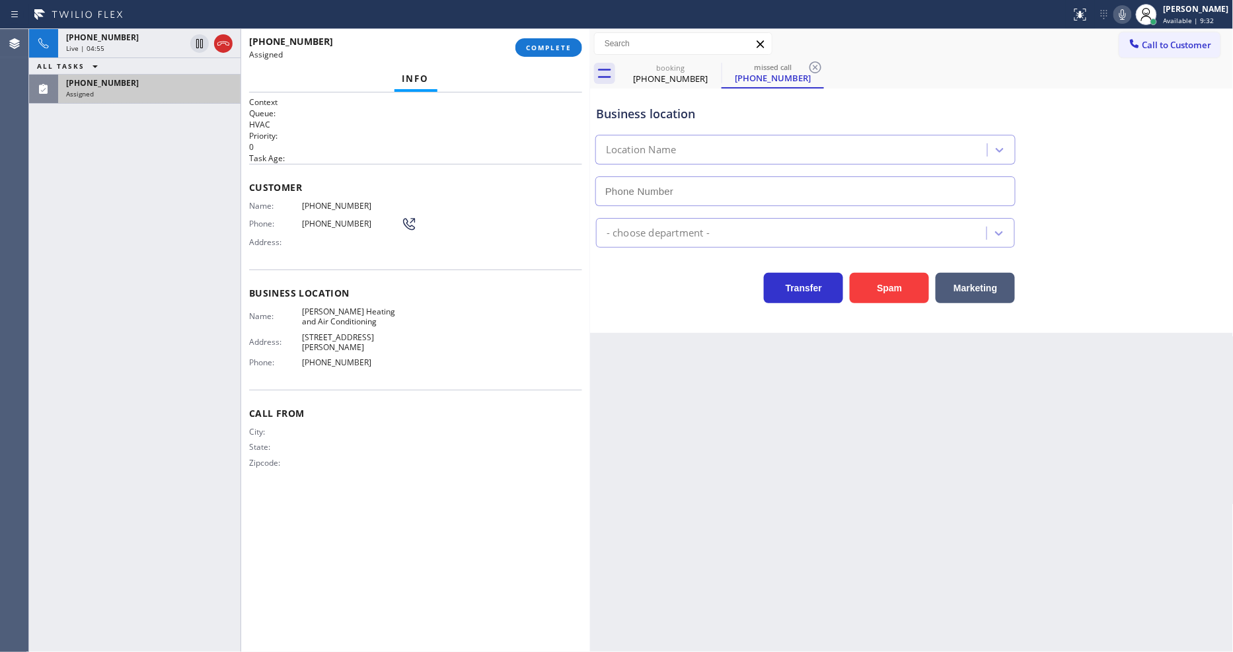
click at [526, 164] on div "Customer Name: [PHONE_NUMBER] Phone: [PHONE_NUMBER] Address:" at bounding box center [415, 217] width 333 height 106
type input "[PHONE_NUMBER]"
click at [241, 182] on div at bounding box center [241, 340] width 1 height 623
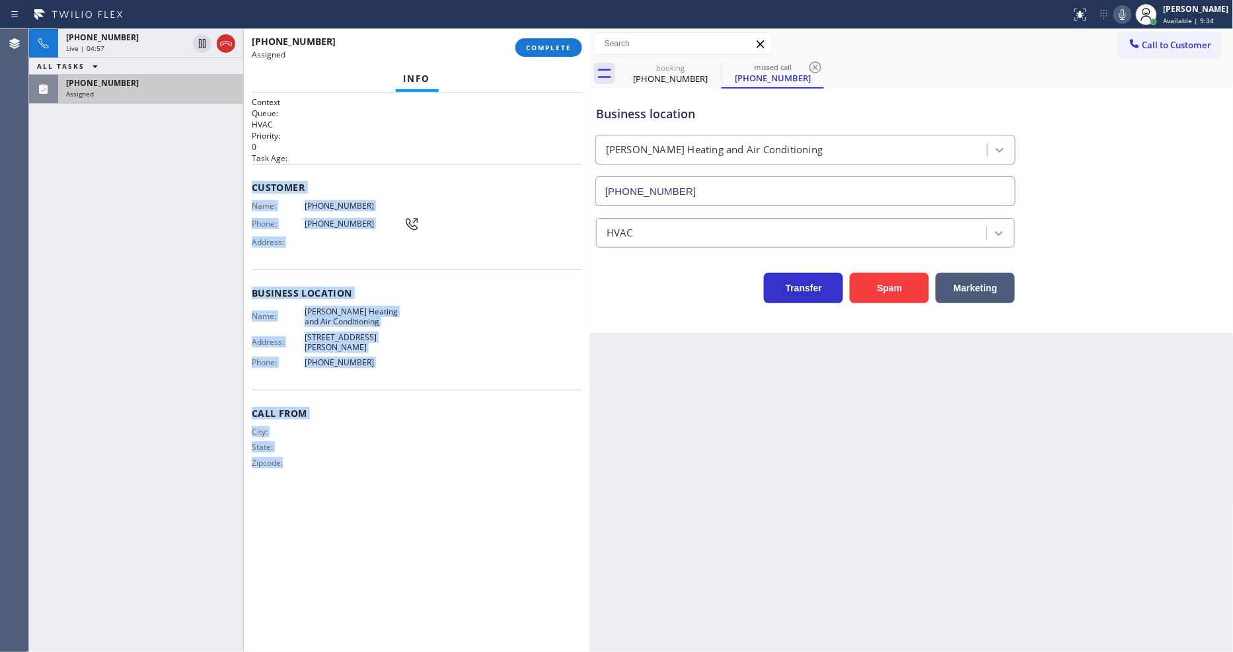
drag, startPoint x: 248, startPoint y: 182, endPoint x: 371, endPoint y: 547, distance: 384.9
click at [371, 547] on div "Context Queue: HVAC Priority: 0 Task Age: Customer Name: [PHONE_NUMBER] Phone: …" at bounding box center [417, 373] width 346 height 560
copy div "Customer Name: [PHONE_NUMBER] Phone: [PHONE_NUMBER] Address: Business location …"
click at [555, 46] on span "COMPLETE" at bounding box center [549, 47] width 46 height 9
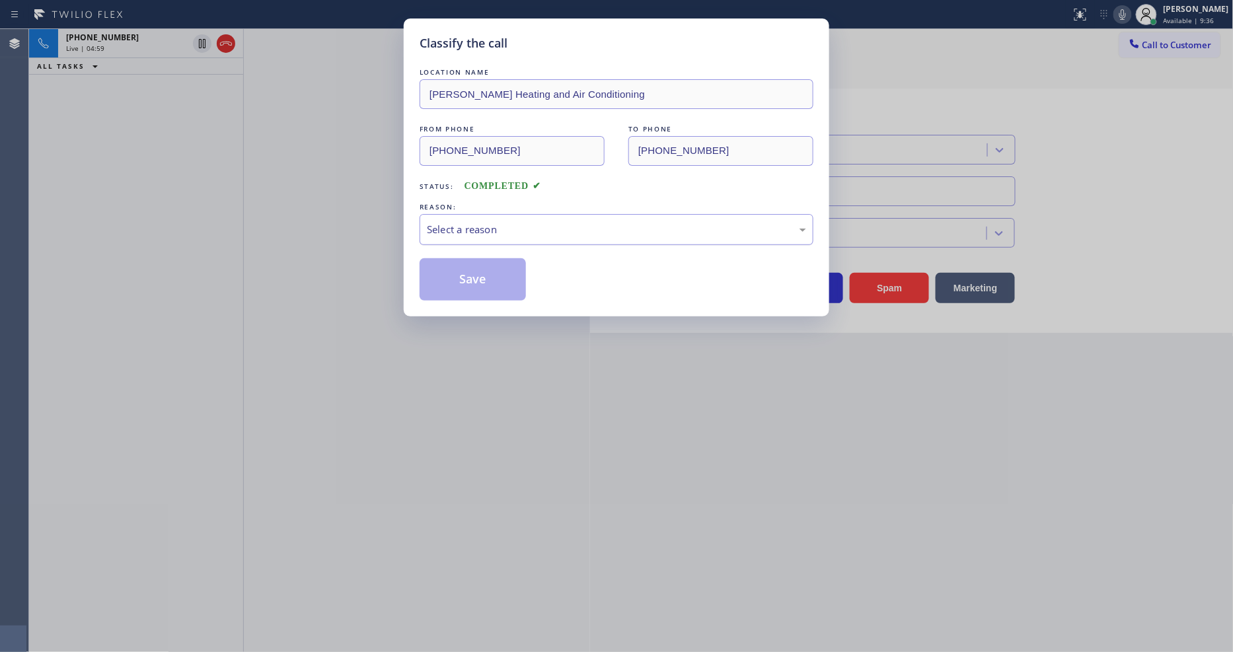
click at [500, 229] on div "Select a reason" at bounding box center [616, 229] width 379 height 15
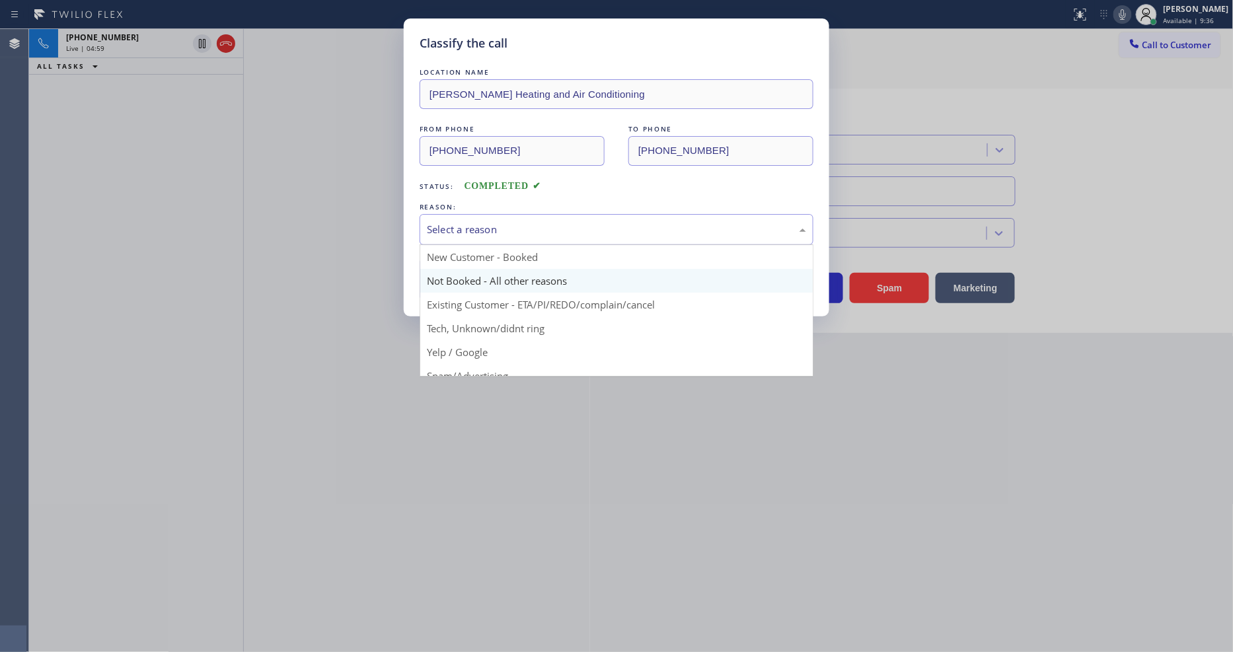
click at [500, 266] on button "Save" at bounding box center [473, 279] width 106 height 42
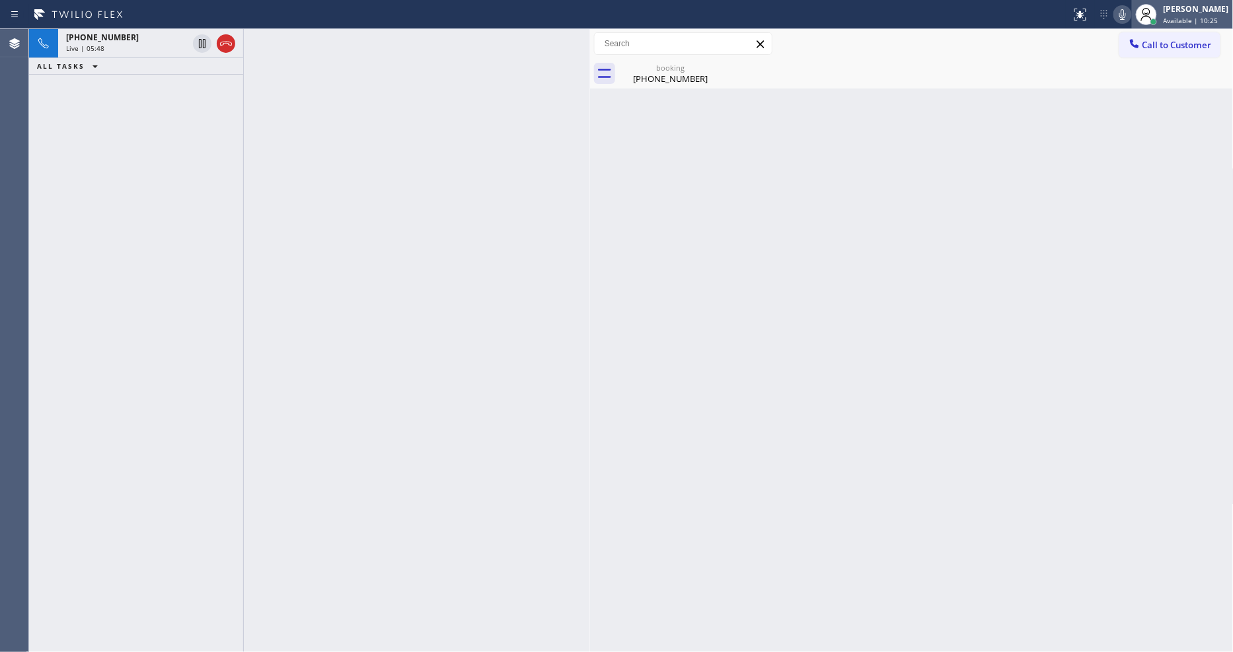
click at [1161, 22] on div at bounding box center [1146, 14] width 29 height 29
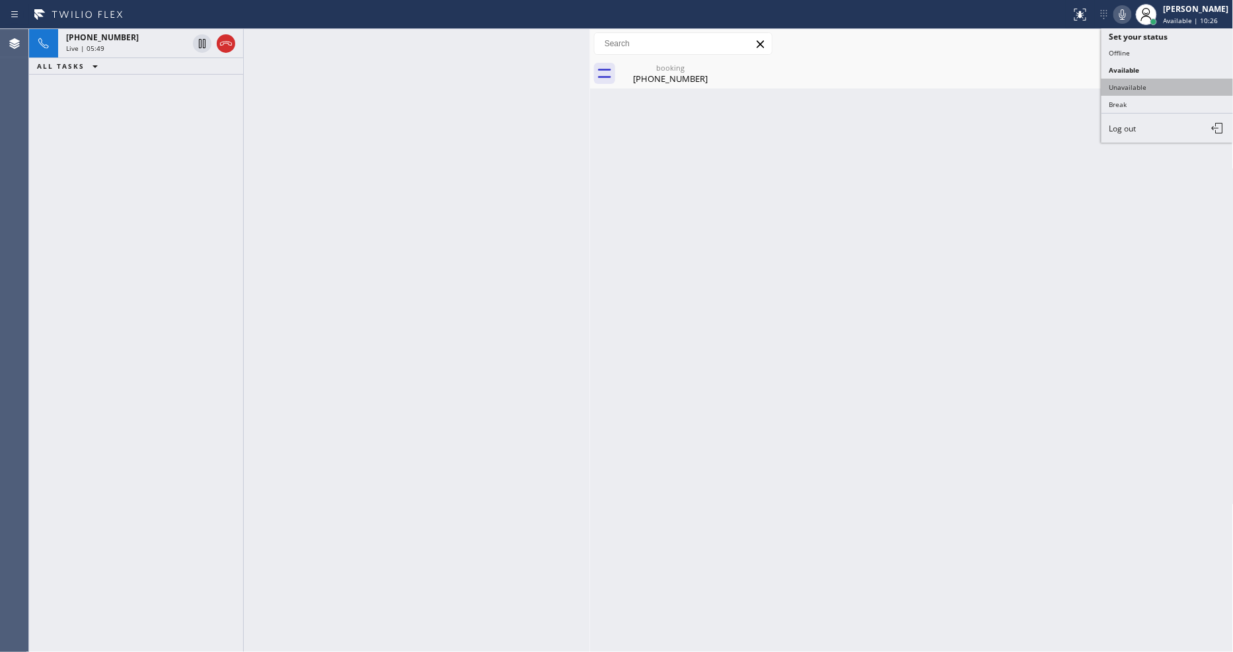
click at [1170, 81] on button "Unavailable" at bounding box center [1168, 87] width 132 height 17
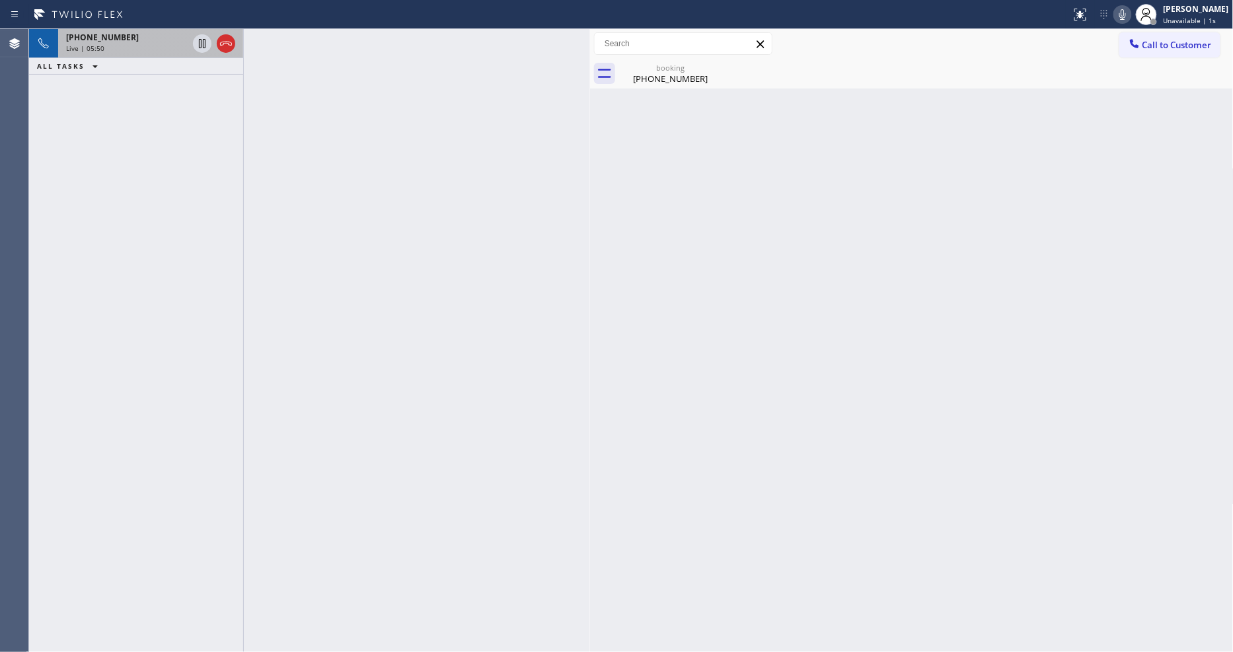
click at [174, 41] on div "[PHONE_NUMBER]" at bounding box center [127, 37] width 122 height 11
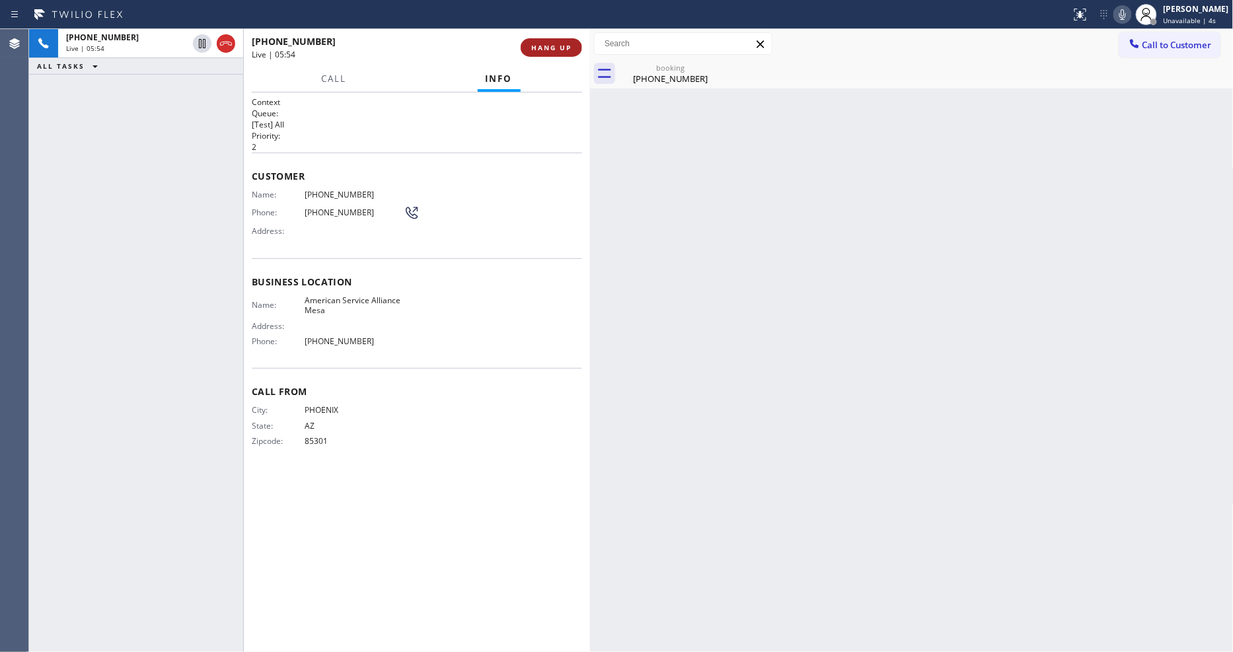
click at [566, 47] on span "HANG UP" at bounding box center [551, 47] width 40 height 9
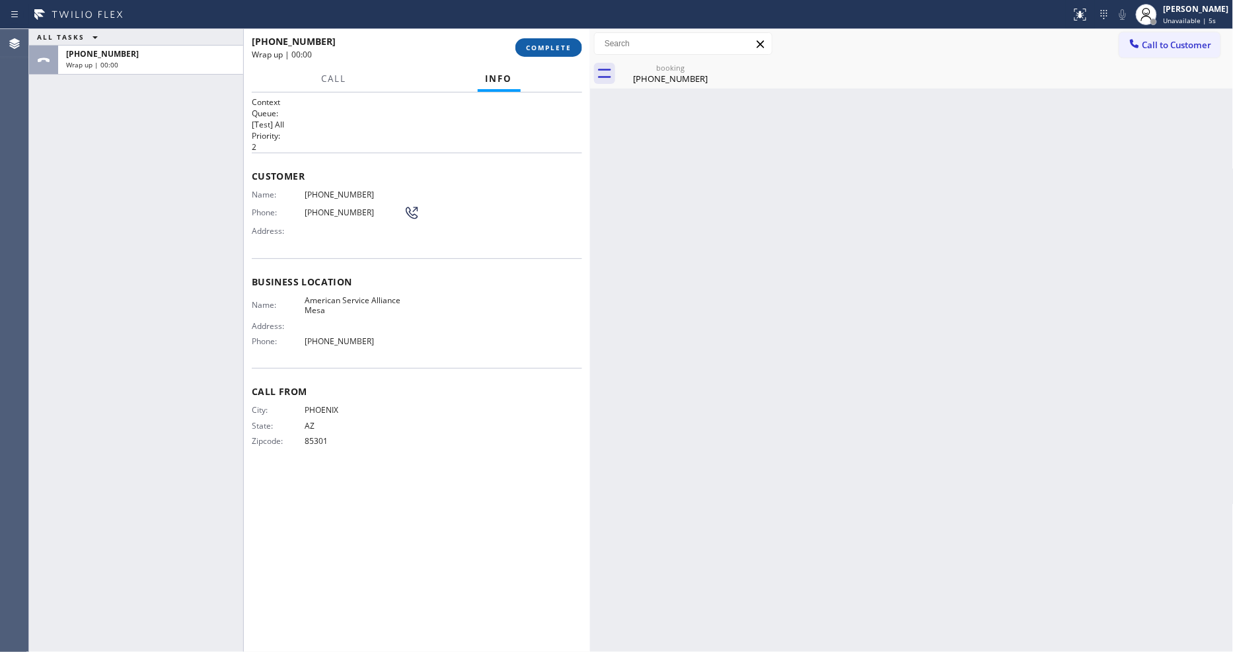
click at [566, 47] on span "COMPLETE" at bounding box center [549, 47] width 46 height 9
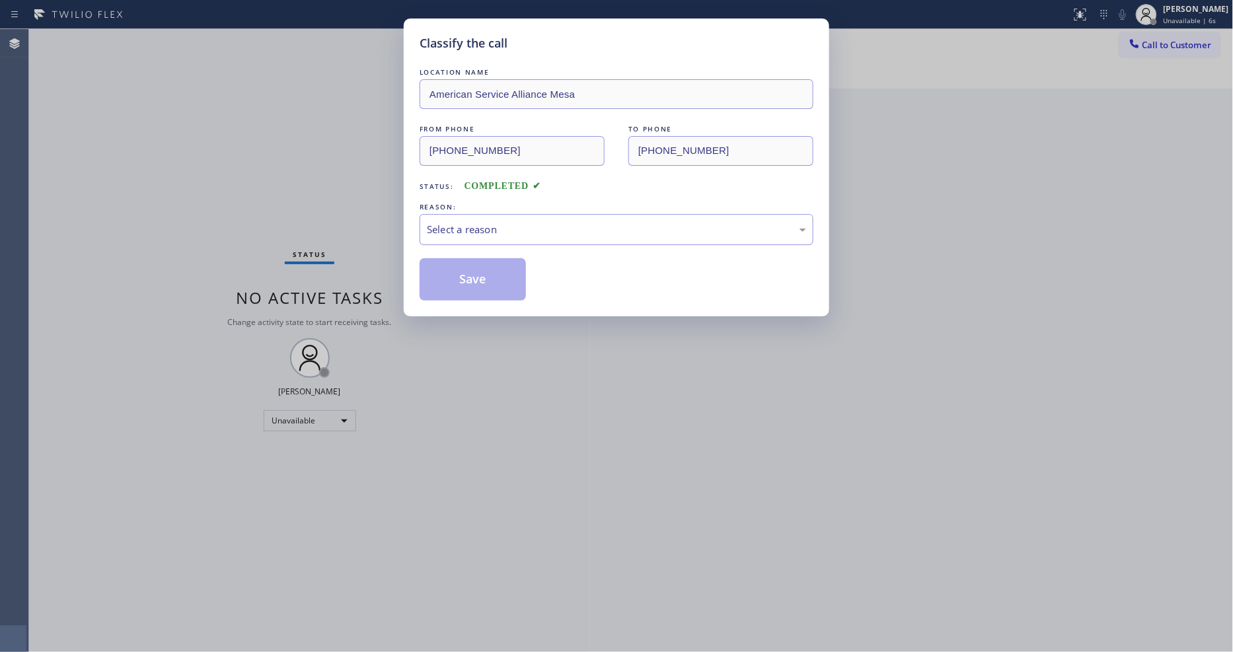
click at [478, 227] on div "Select a reason" at bounding box center [616, 229] width 379 height 15
click at [478, 263] on button "Save" at bounding box center [473, 279] width 106 height 42
drag, startPoint x: 478, startPoint y: 263, endPoint x: 1040, endPoint y: 103, distance: 584.1
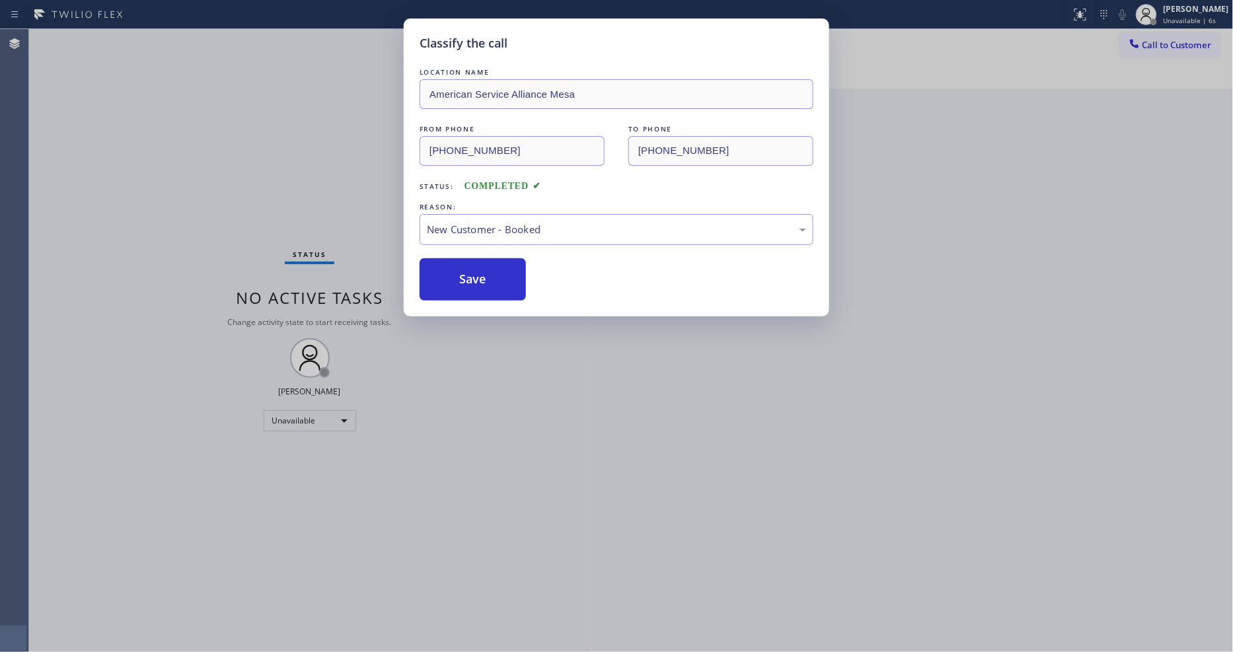
click at [478, 264] on button "Save" at bounding box center [473, 279] width 106 height 42
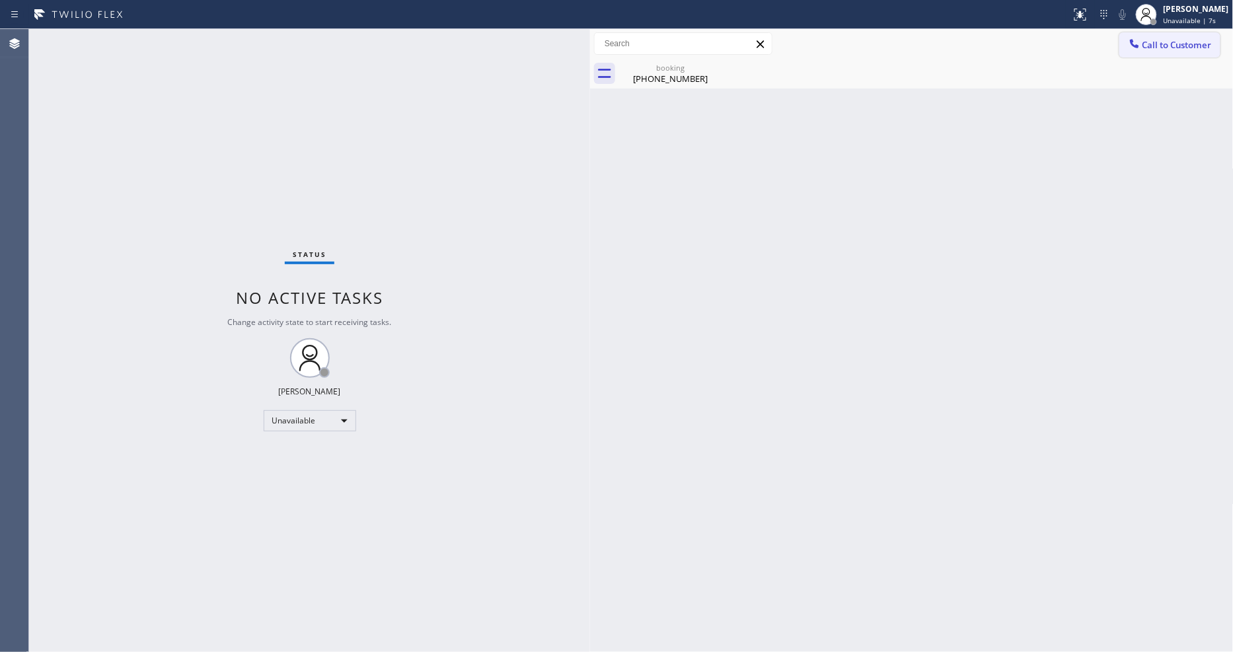
click at [1164, 48] on span "Call to Customer" at bounding box center [1177, 45] width 69 height 12
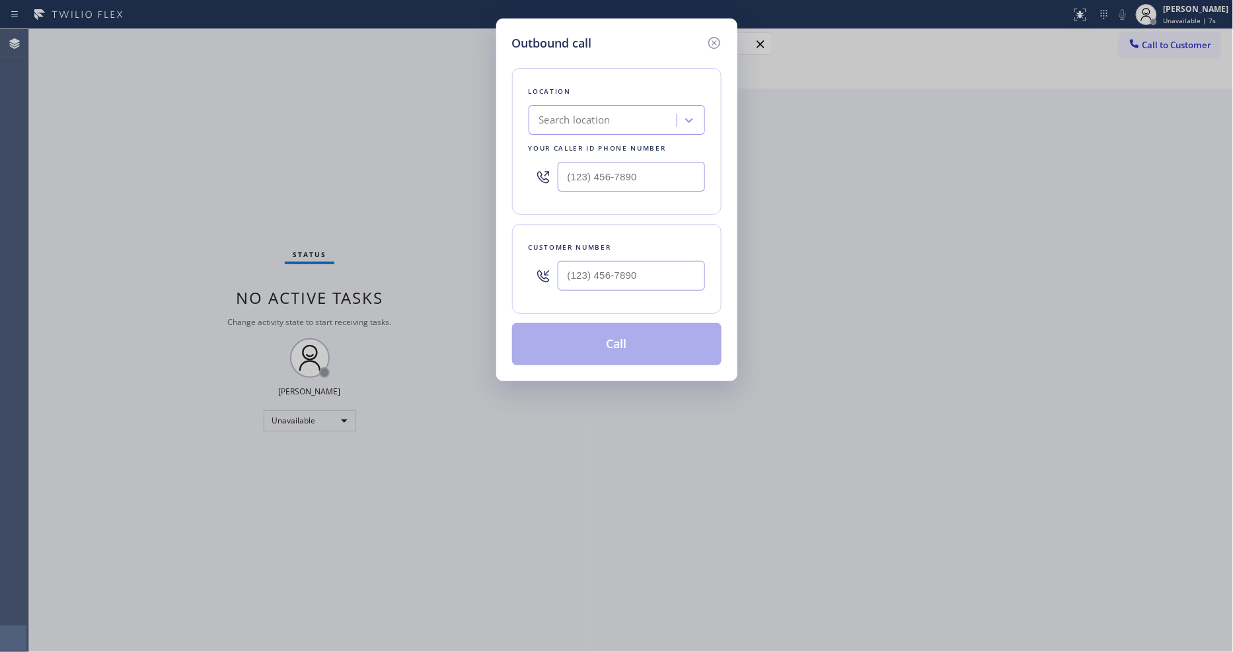
click at [599, 117] on div "Search location" at bounding box center [574, 120] width 71 height 15
paste input "[PERSON_NAME] Heating and Air Conditioning"
type input "[PERSON_NAME] Heating and Air Conditioning"
click at [591, 143] on div "[PERSON_NAME] Heating and Air Conditioning" at bounding box center [617, 154] width 176 height 37
type input "[PHONE_NUMBER]"
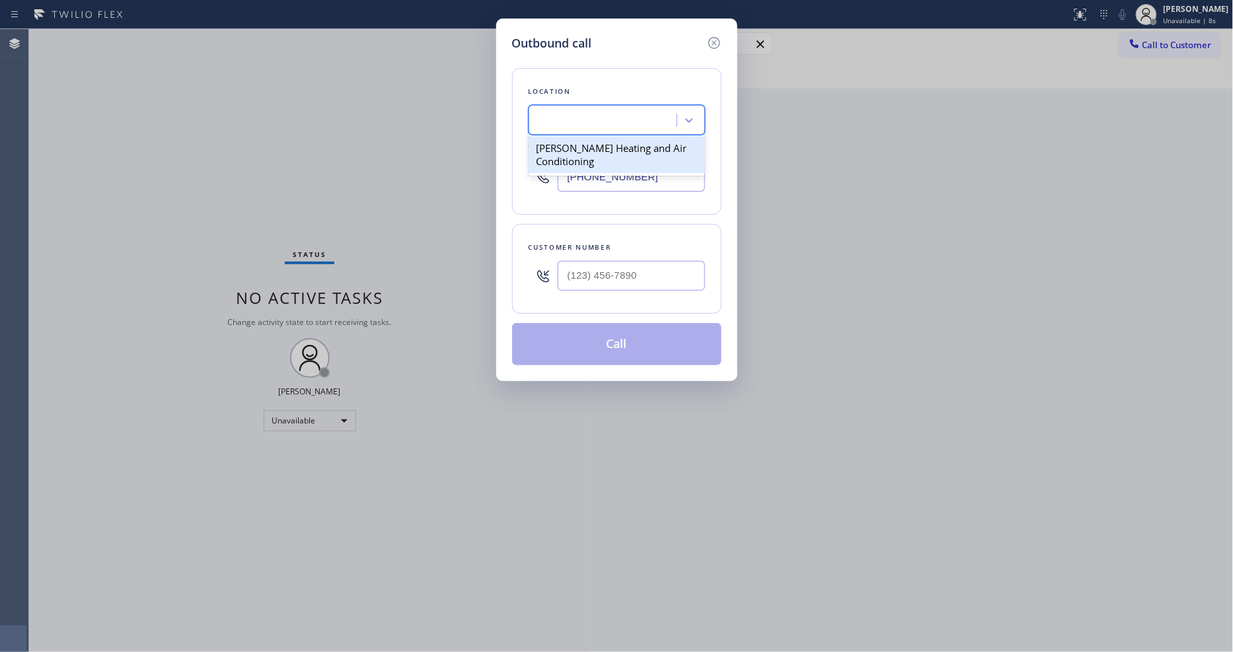
scroll to position [0, 1]
click at [346, 272] on div "Outbound call Location [GEOGRAPHIC_DATA] Heating and Air Conditioning Your call…" at bounding box center [616, 326] width 1233 height 652
click at [611, 272] on input "(___) ___-____" at bounding box center [631, 276] width 147 height 30
paste input "323) 775-6653"
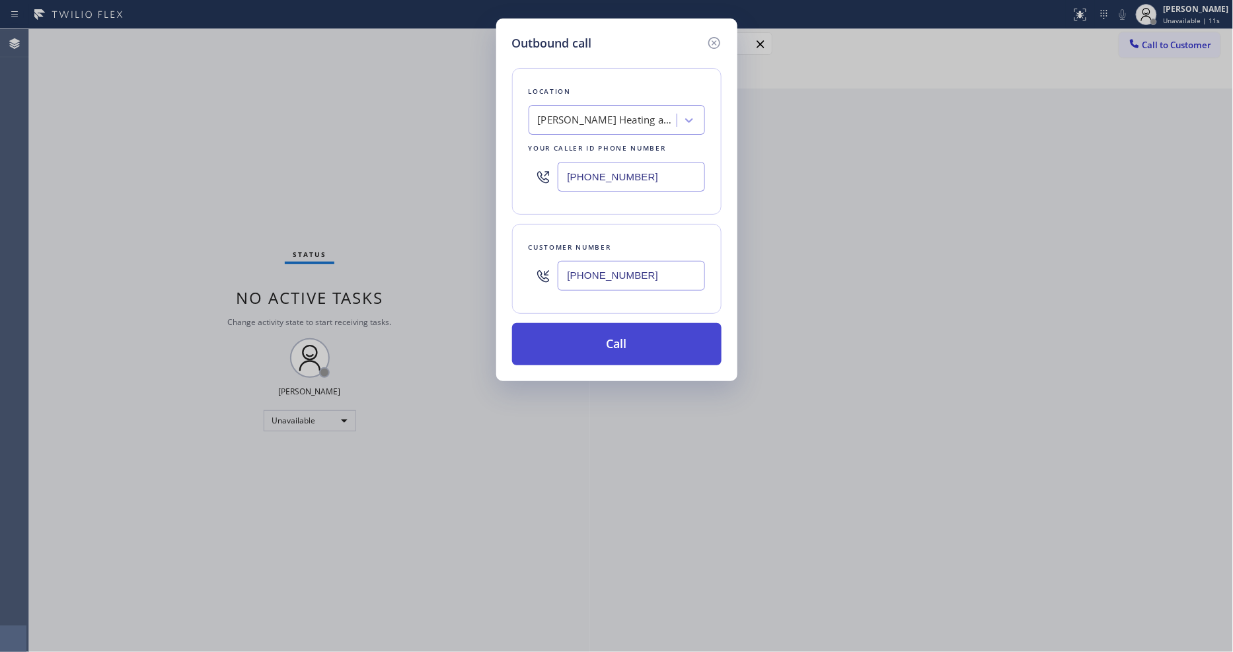
type input "[PHONE_NUMBER]"
click at [597, 346] on button "Call" at bounding box center [616, 344] width 209 height 42
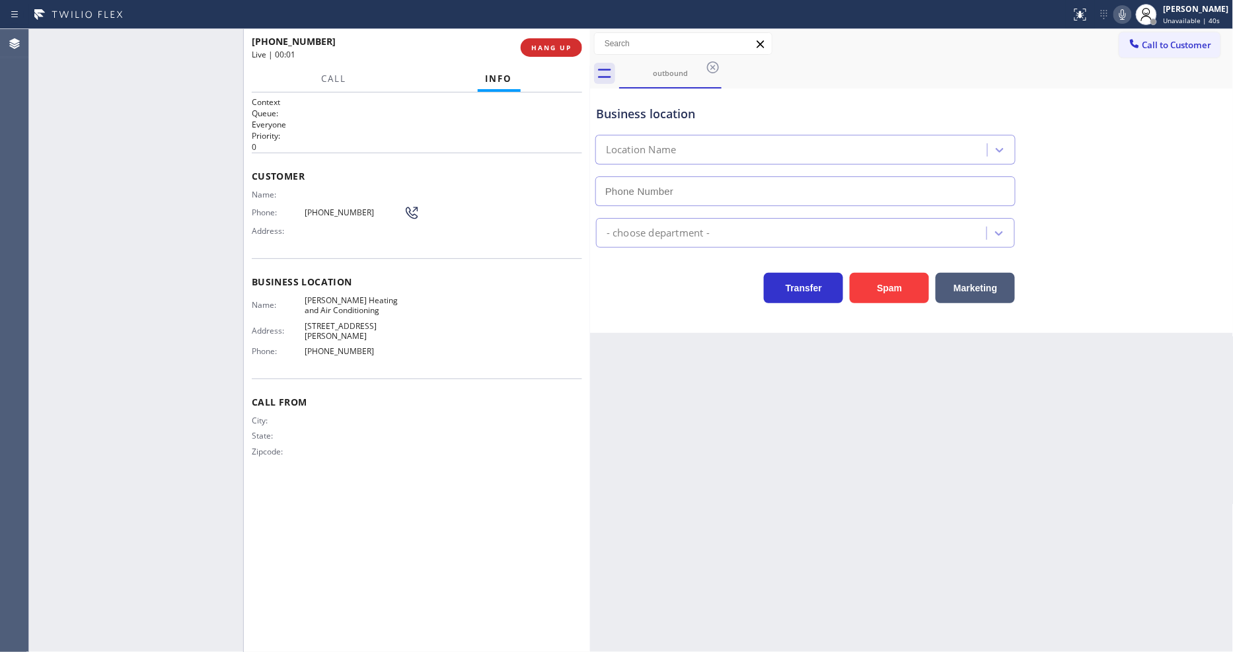
type input "[PHONE_NUMBER]"
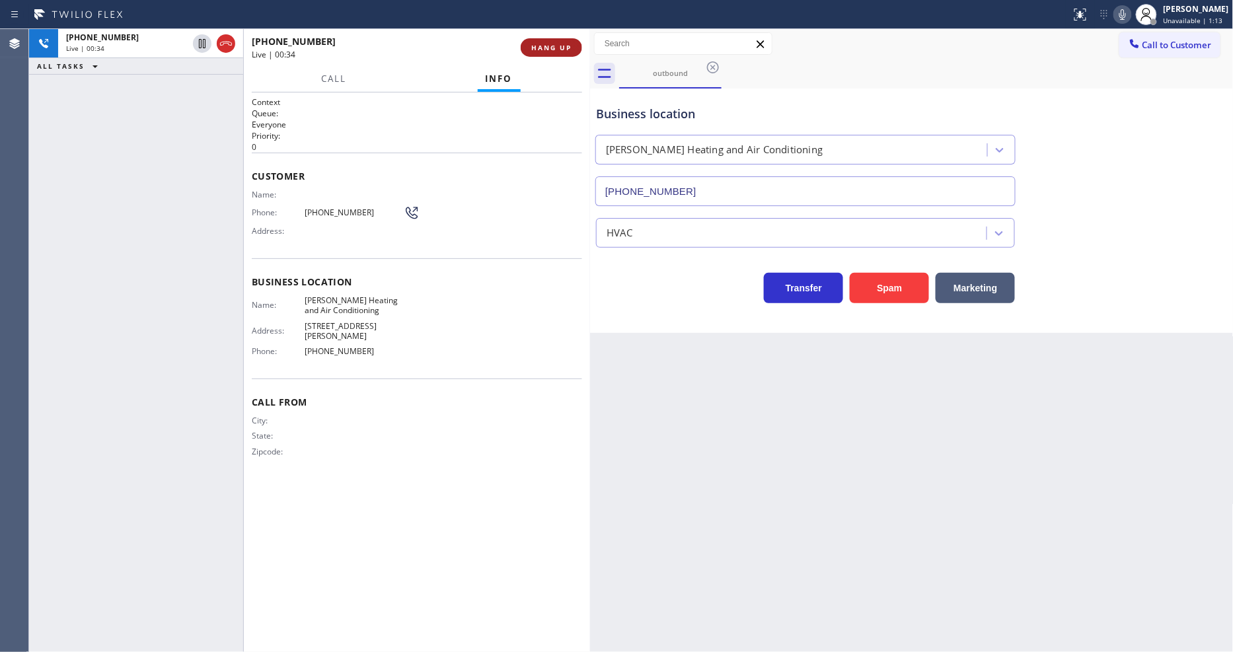
click at [550, 51] on span "HANG UP" at bounding box center [551, 47] width 40 height 9
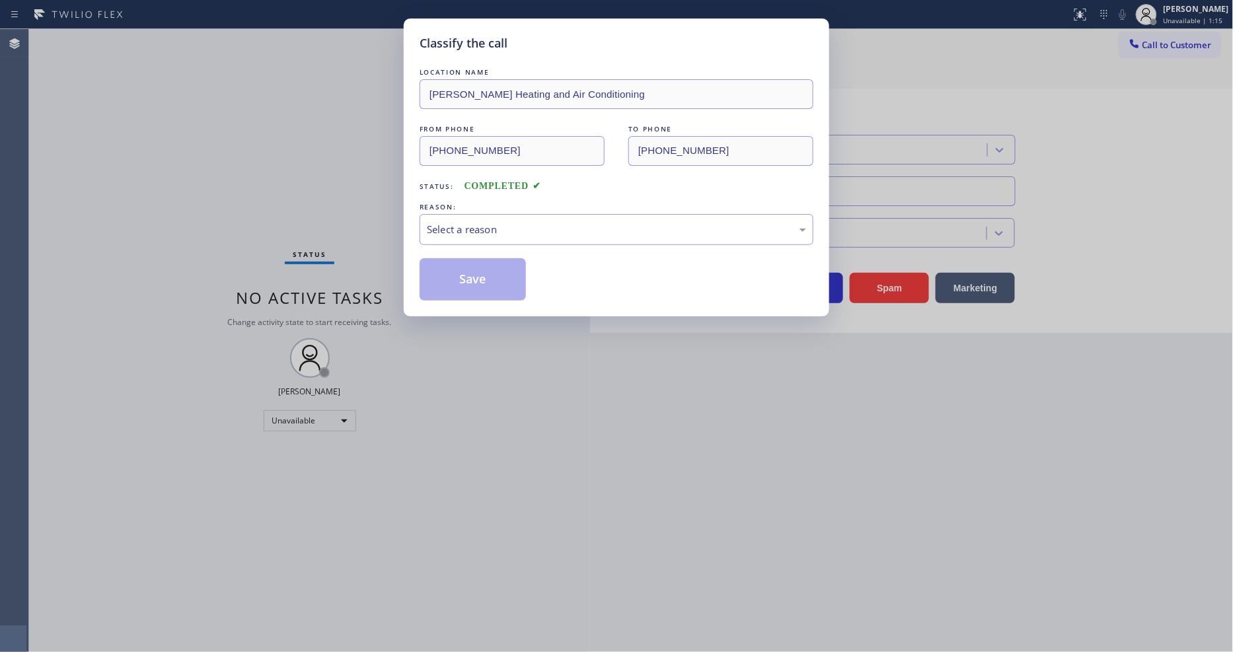
click at [486, 225] on div "Select a reason" at bounding box center [616, 229] width 379 height 15
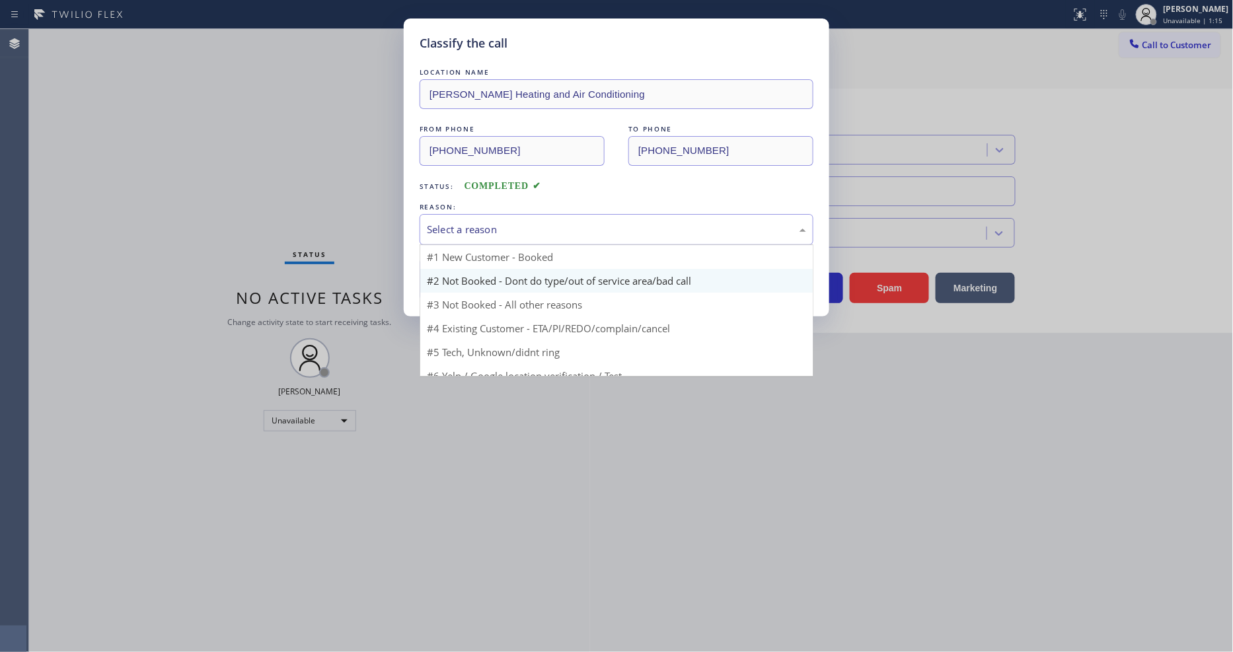
click at [477, 274] on button "Save" at bounding box center [473, 279] width 106 height 42
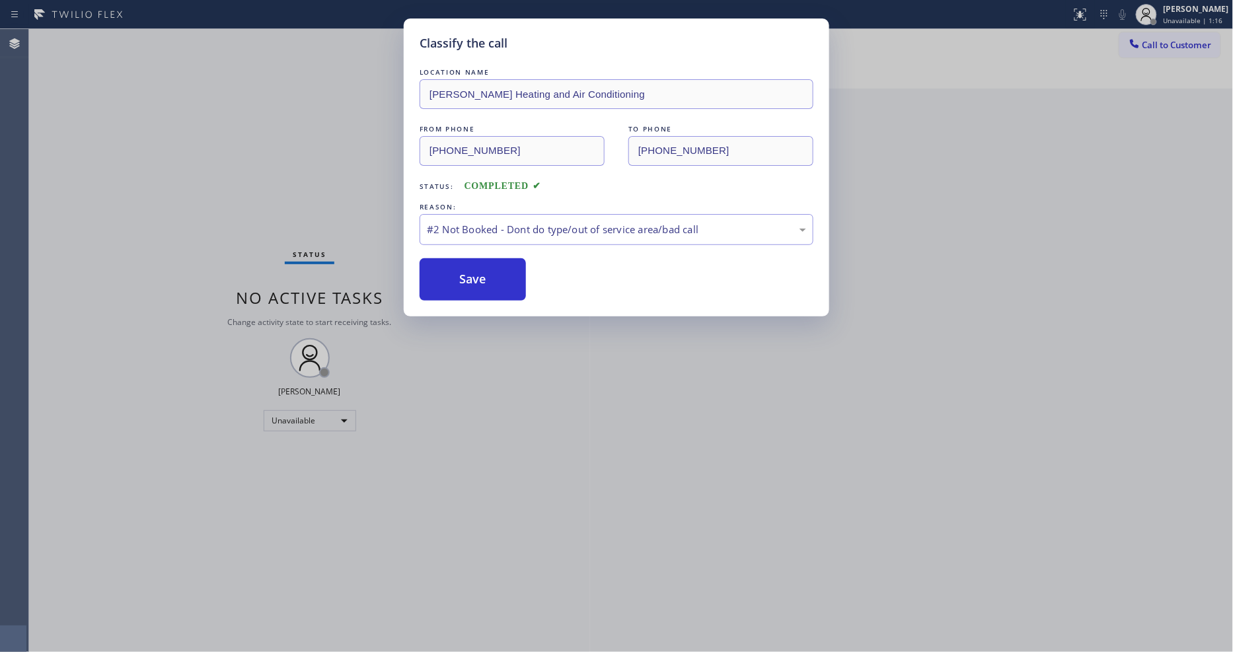
click at [477, 274] on button "Save" at bounding box center [473, 279] width 106 height 42
click at [317, 420] on div "Unavailable" at bounding box center [310, 420] width 93 height 21
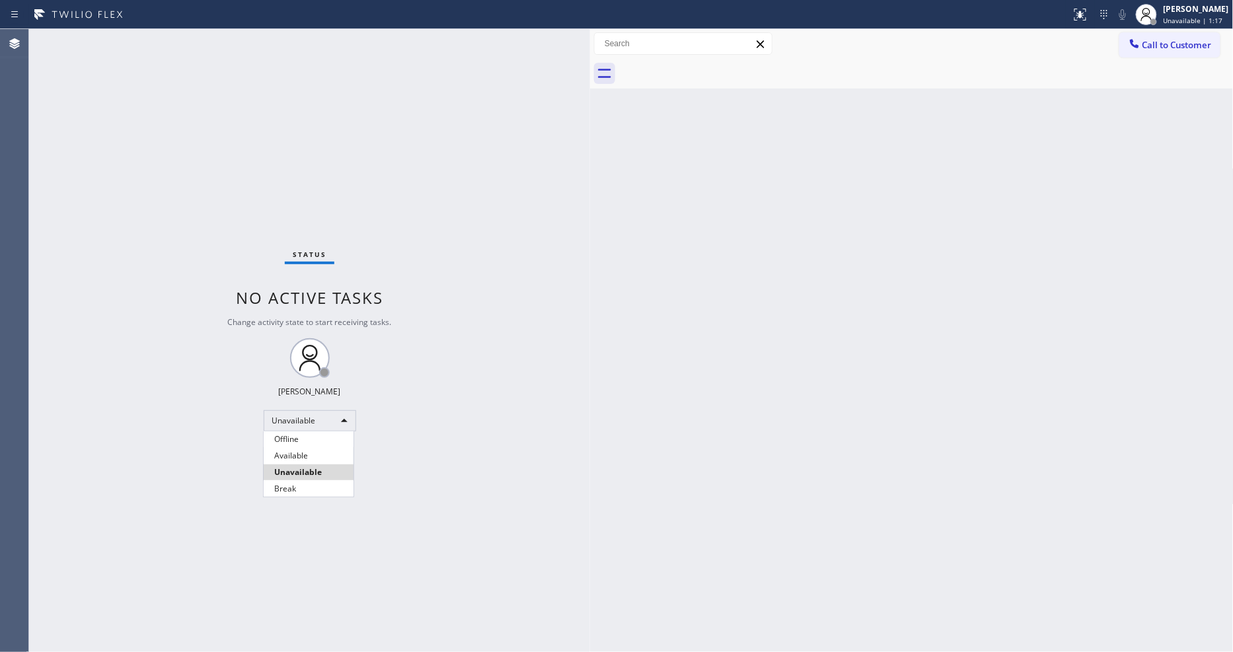
click at [305, 453] on li "Available" at bounding box center [309, 456] width 90 height 16
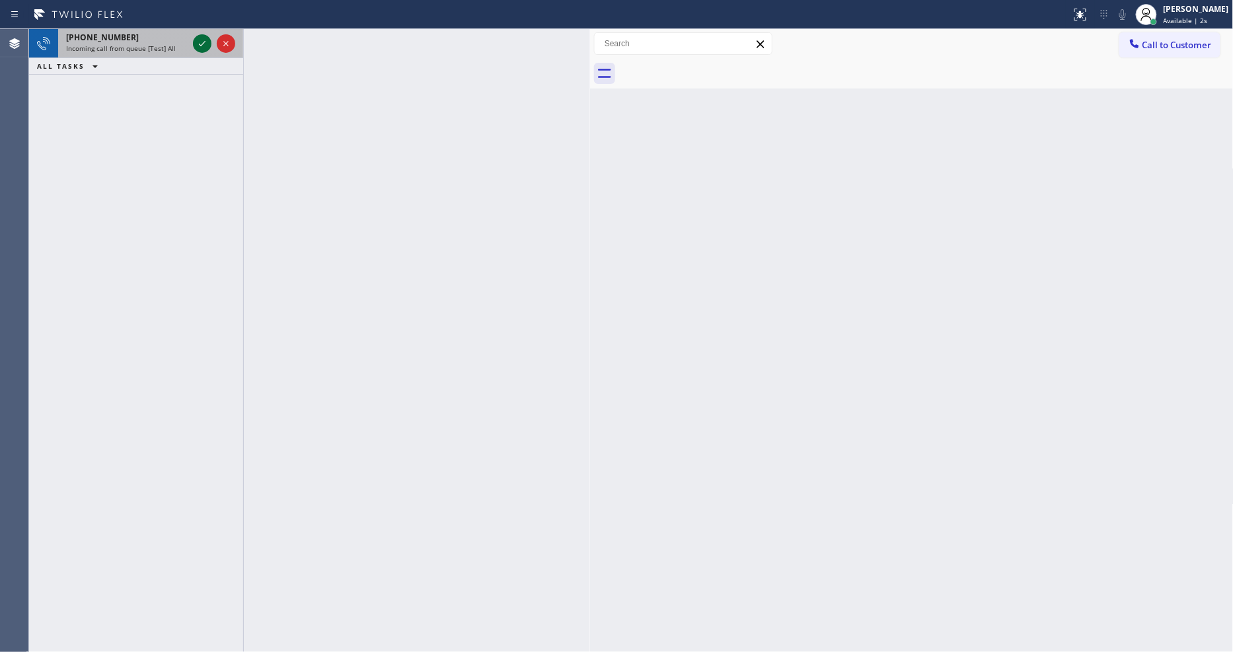
click at [206, 40] on icon at bounding box center [202, 44] width 16 height 16
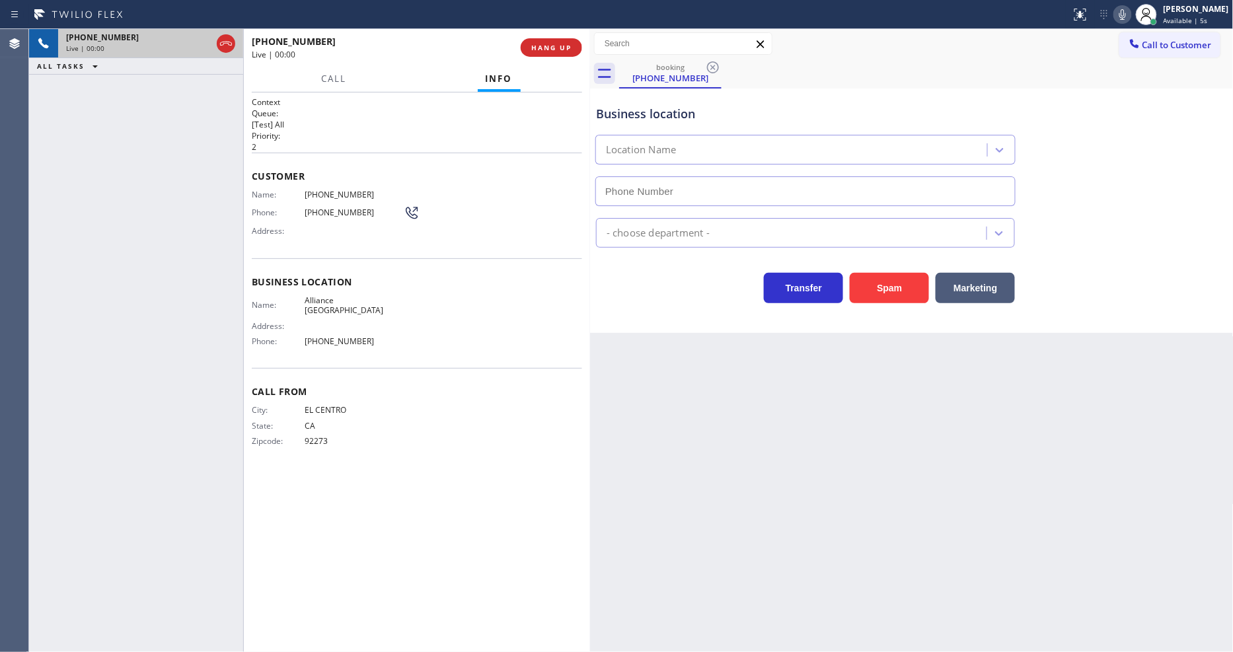
type input "[PHONE_NUMBER]"
click at [540, 44] on span "HANG UP" at bounding box center [551, 47] width 40 height 9
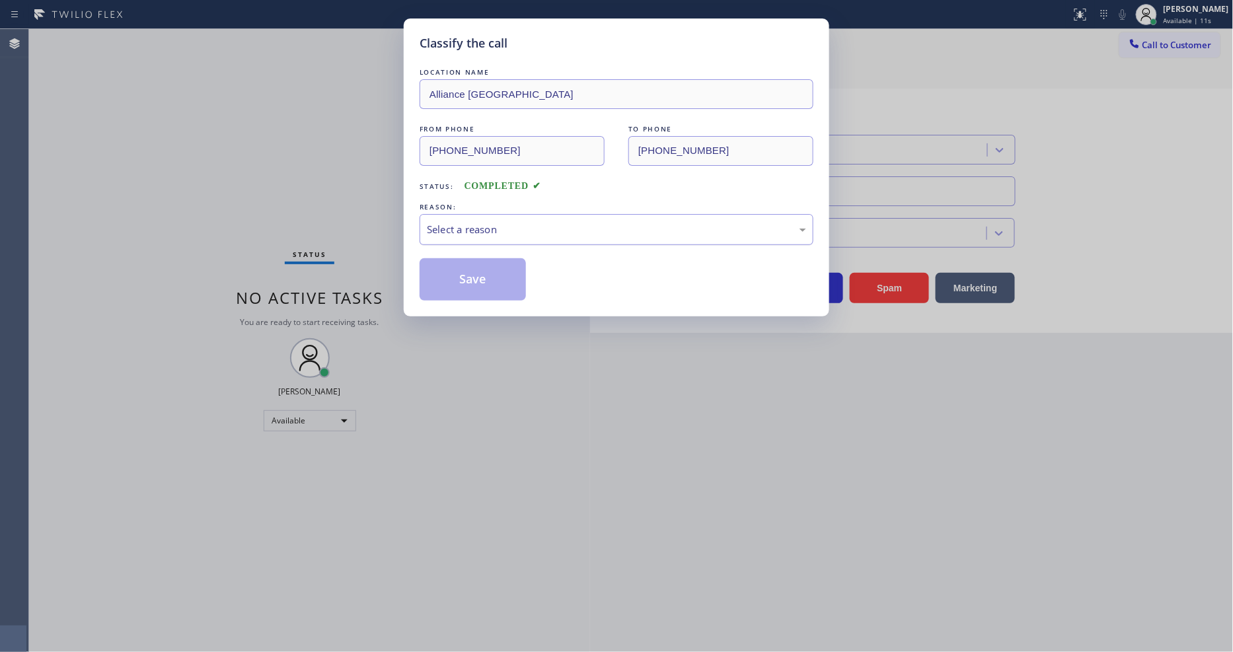
click at [461, 225] on div "Select a reason" at bounding box center [616, 229] width 379 height 15
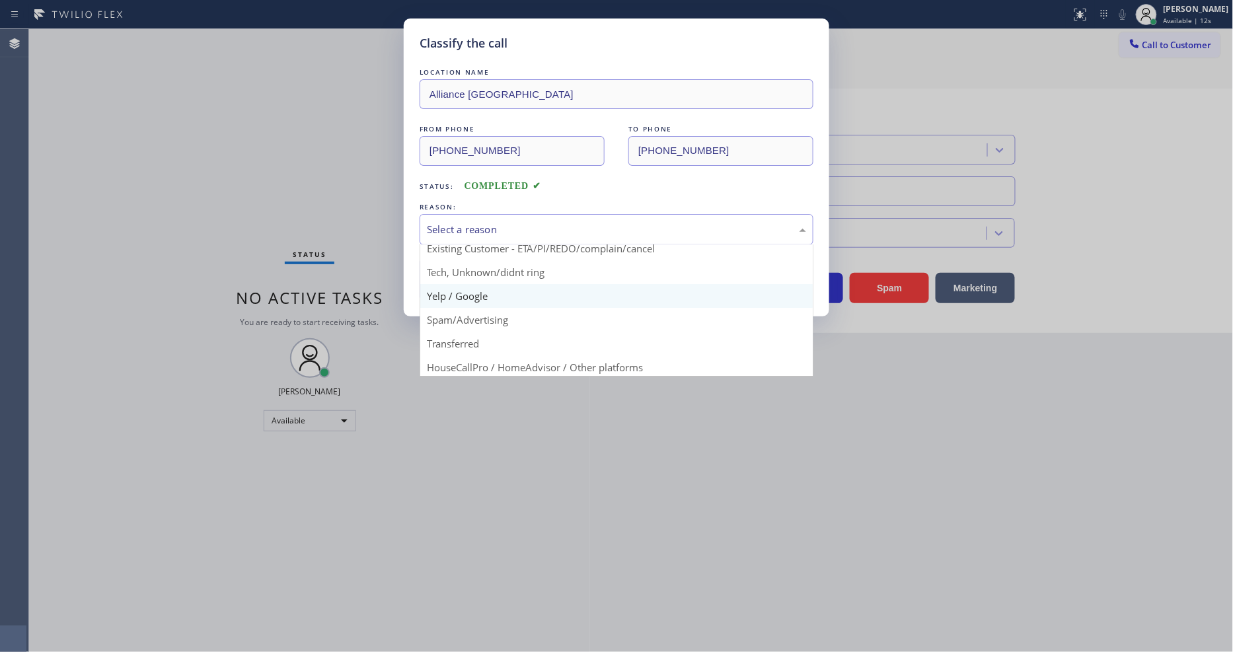
scroll to position [73, 0]
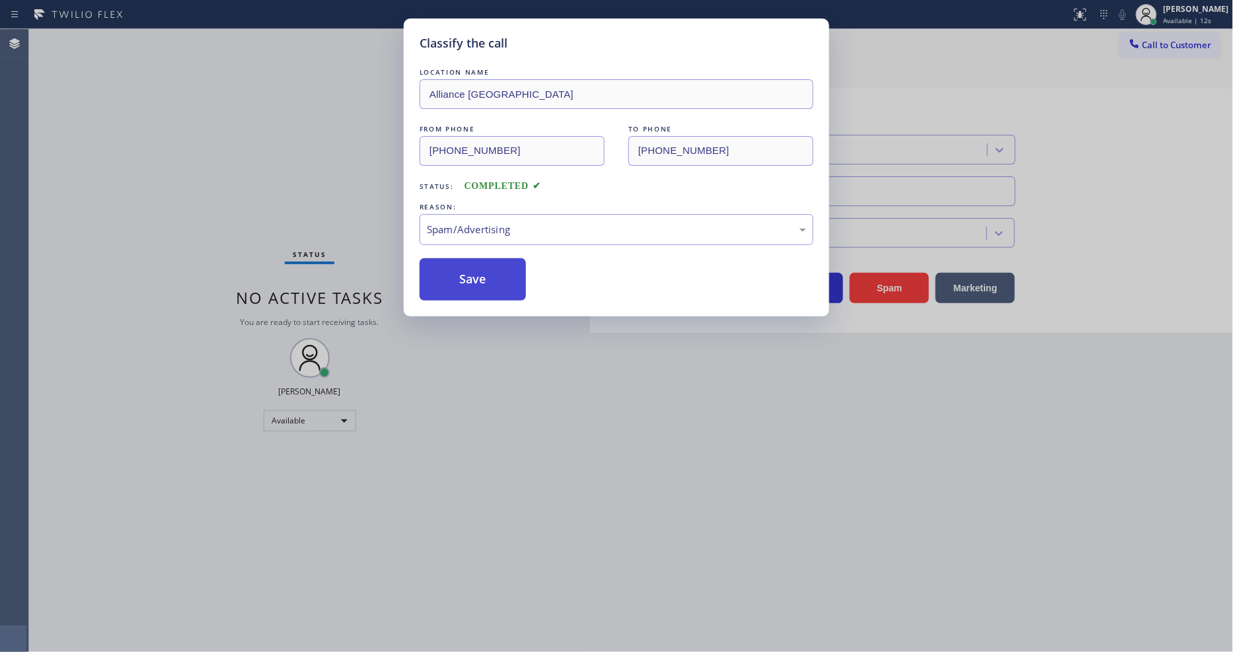
click at [465, 273] on button "Save" at bounding box center [473, 279] width 106 height 42
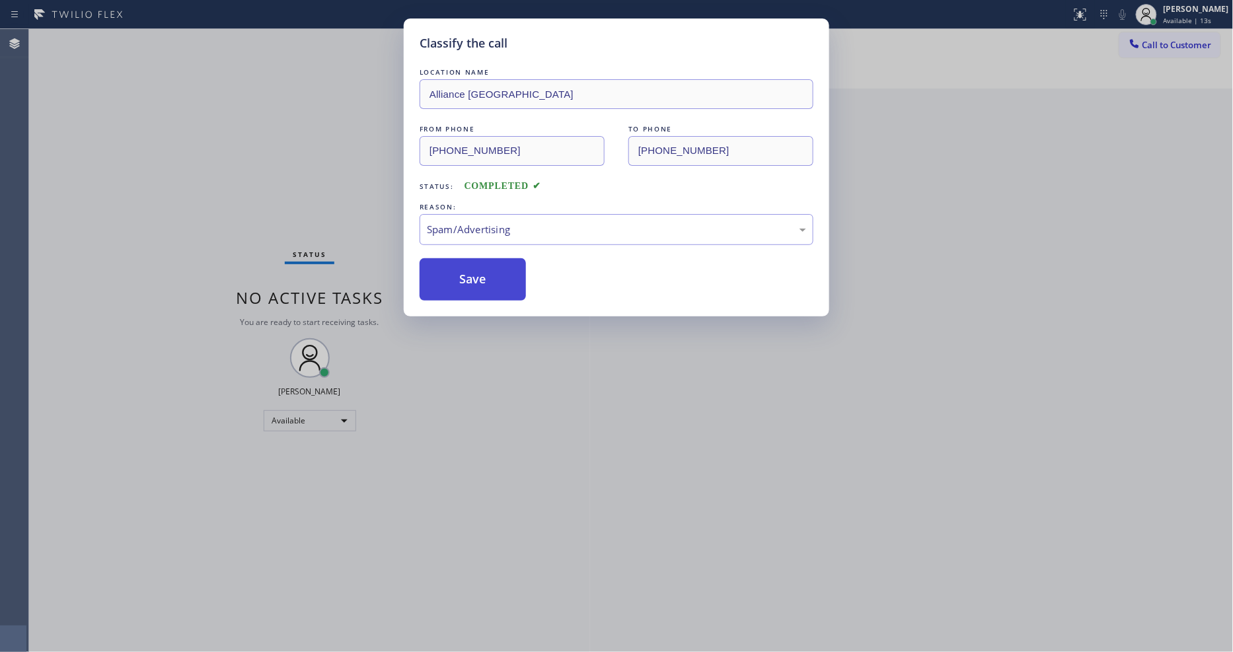
click at [465, 273] on button "Save" at bounding box center [473, 279] width 106 height 42
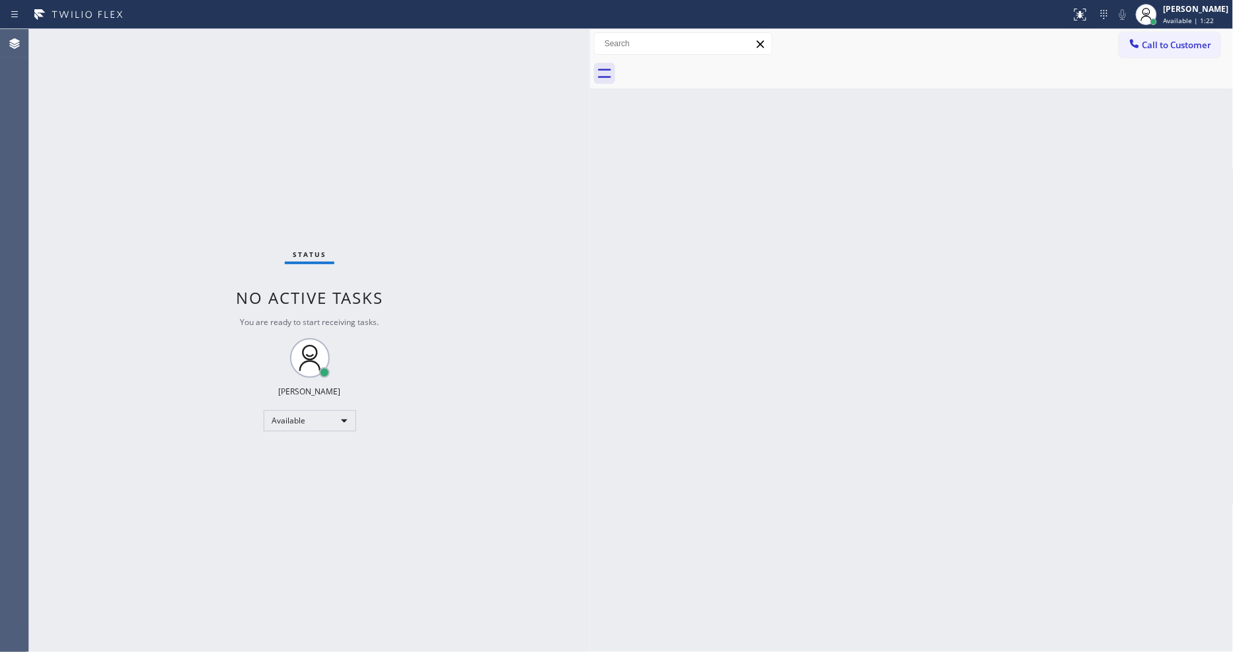
click at [278, 262] on div "Status No active tasks You are ready to start receiving tasks. [PERSON_NAME] Av…" at bounding box center [309, 340] width 561 height 623
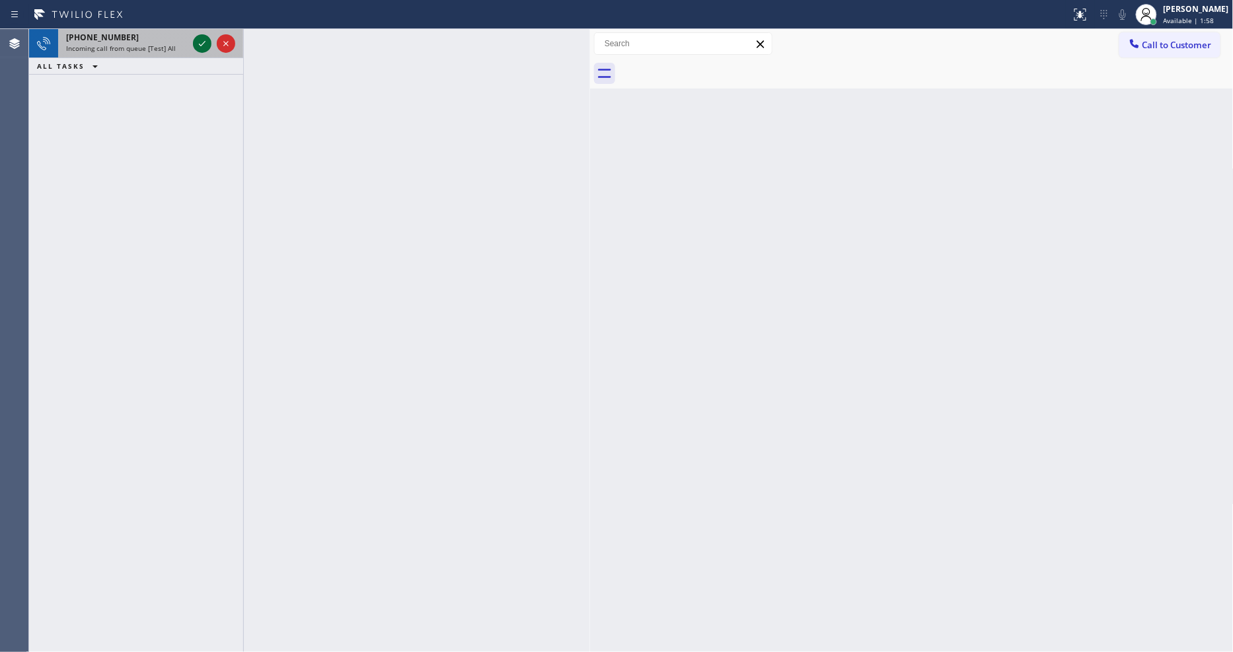
click at [199, 45] on icon at bounding box center [202, 44] width 16 height 16
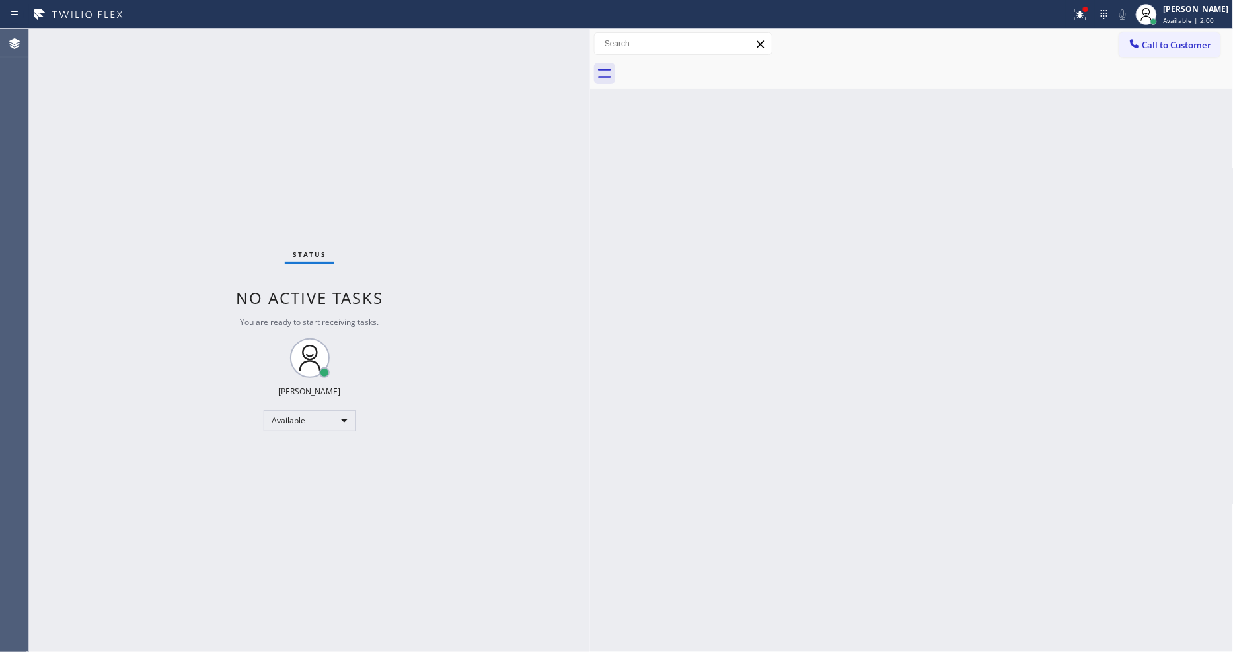
click at [196, 44] on div "Status No active tasks You are ready to start receiving tasks. [PERSON_NAME] Av…" at bounding box center [309, 340] width 561 height 623
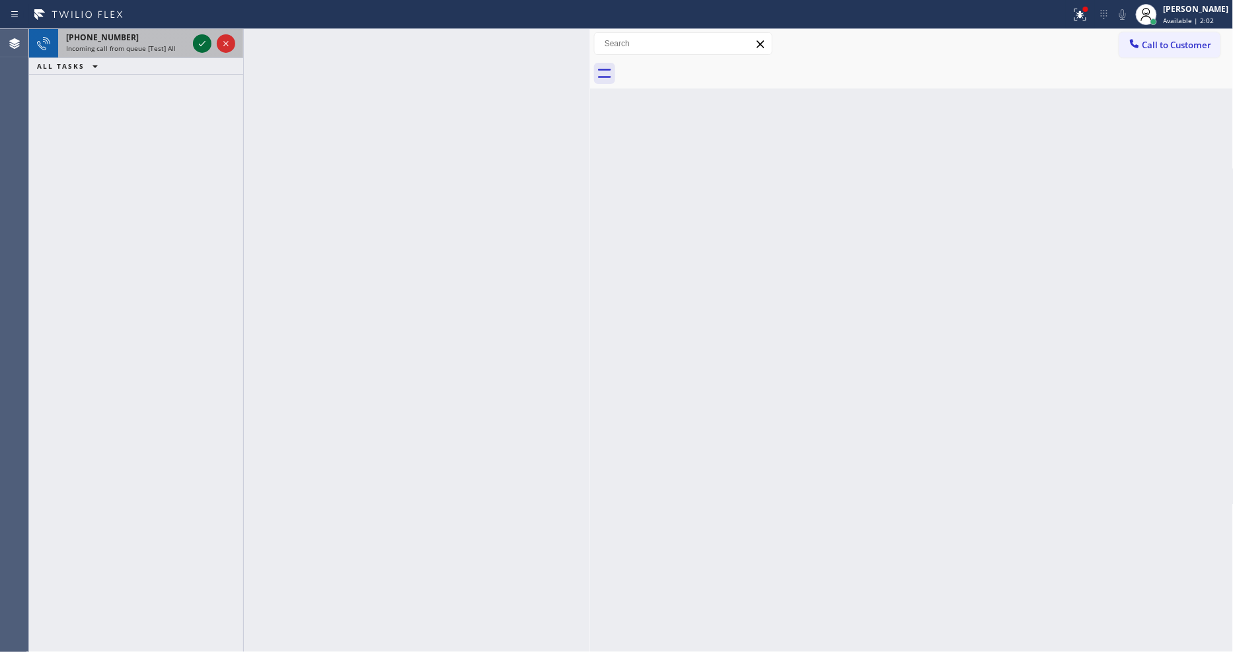
click at [200, 40] on icon at bounding box center [202, 44] width 16 height 16
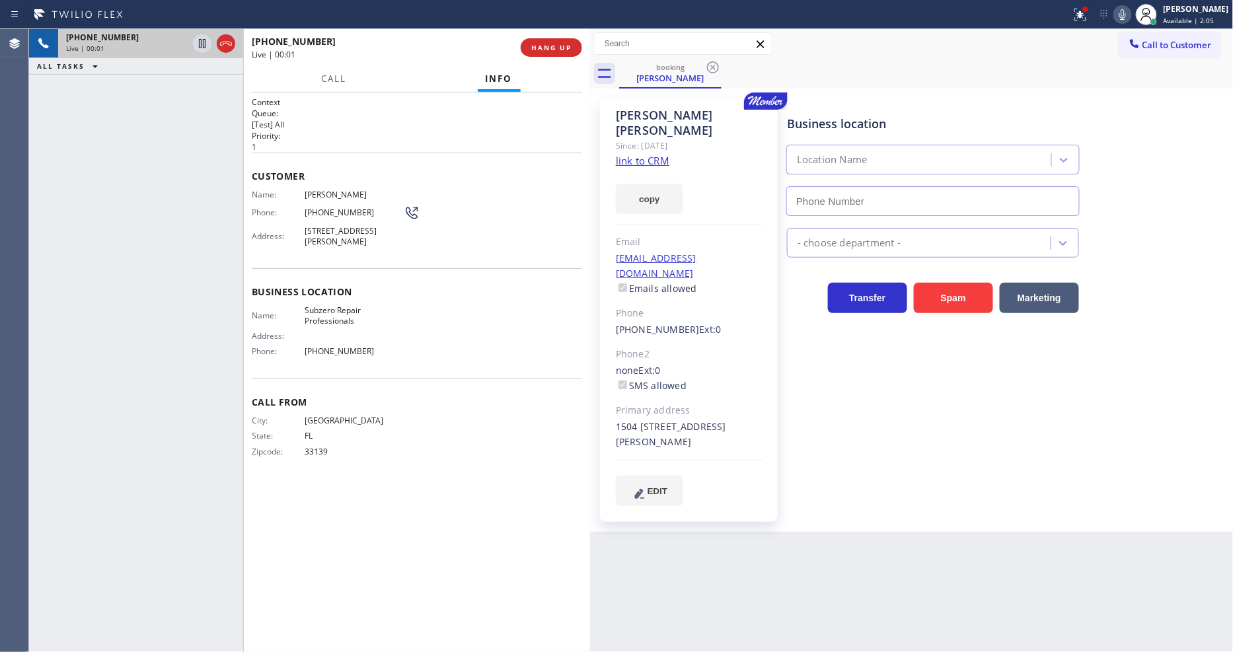
type input "[PHONE_NUMBER]"
click at [626, 154] on link "link to CRM" at bounding box center [643, 160] width 54 height 13
click at [1131, 13] on icon at bounding box center [1123, 15] width 16 height 16
click at [1126, 13] on icon at bounding box center [1122, 14] width 7 height 11
click at [1095, 17] on div at bounding box center [1080, 15] width 29 height 16
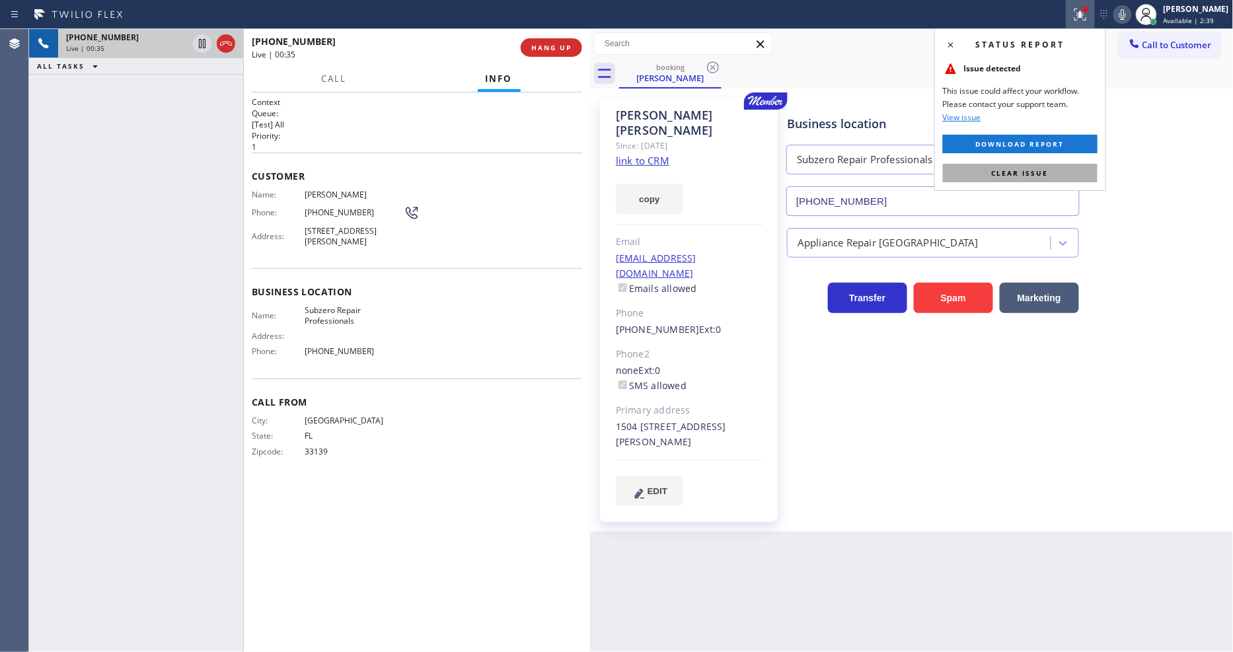
click at [1086, 178] on button "Clear issue" at bounding box center [1020, 173] width 155 height 19
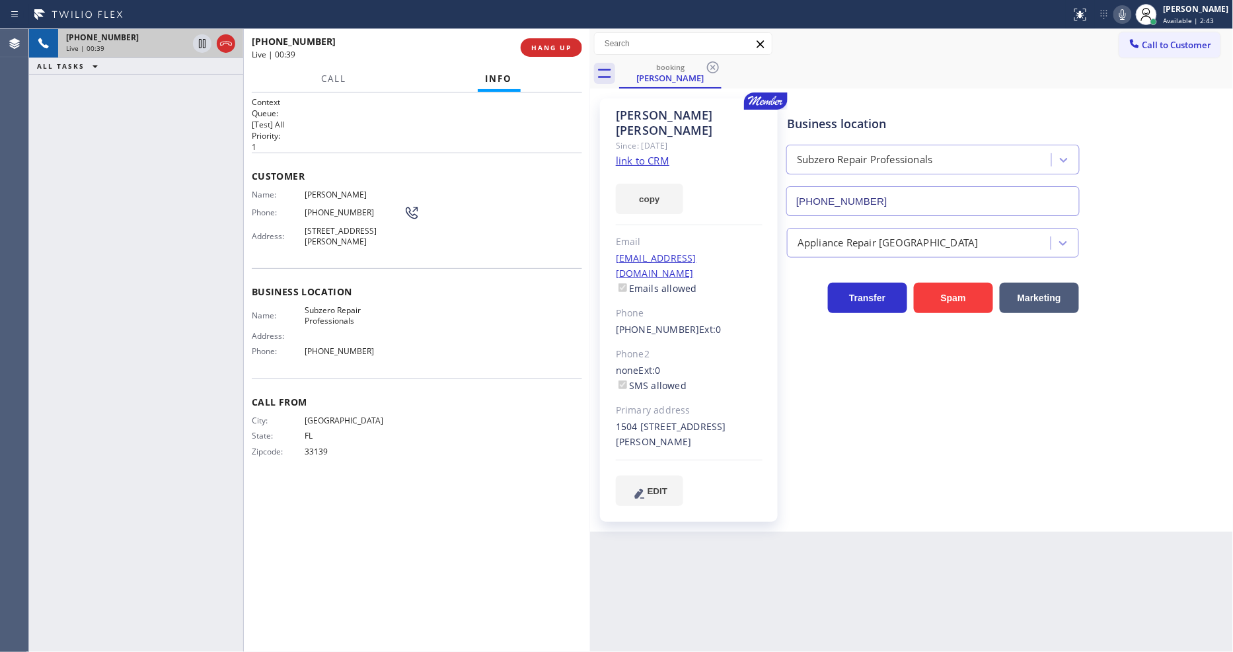
click at [526, 530] on div "Context Queue: [Test] All Priority: 1 Customer Name: [PERSON_NAME] Phone: [PHON…" at bounding box center [417, 372] width 330 height 552
drag, startPoint x: 937, startPoint y: 426, endPoint x: 848, endPoint y: 326, distance: 133.9
click at [937, 426] on div "Business location Subzero Repair Professionals [PHONE_NUMBER] Appliance Repair …" at bounding box center [1007, 302] width 446 height 400
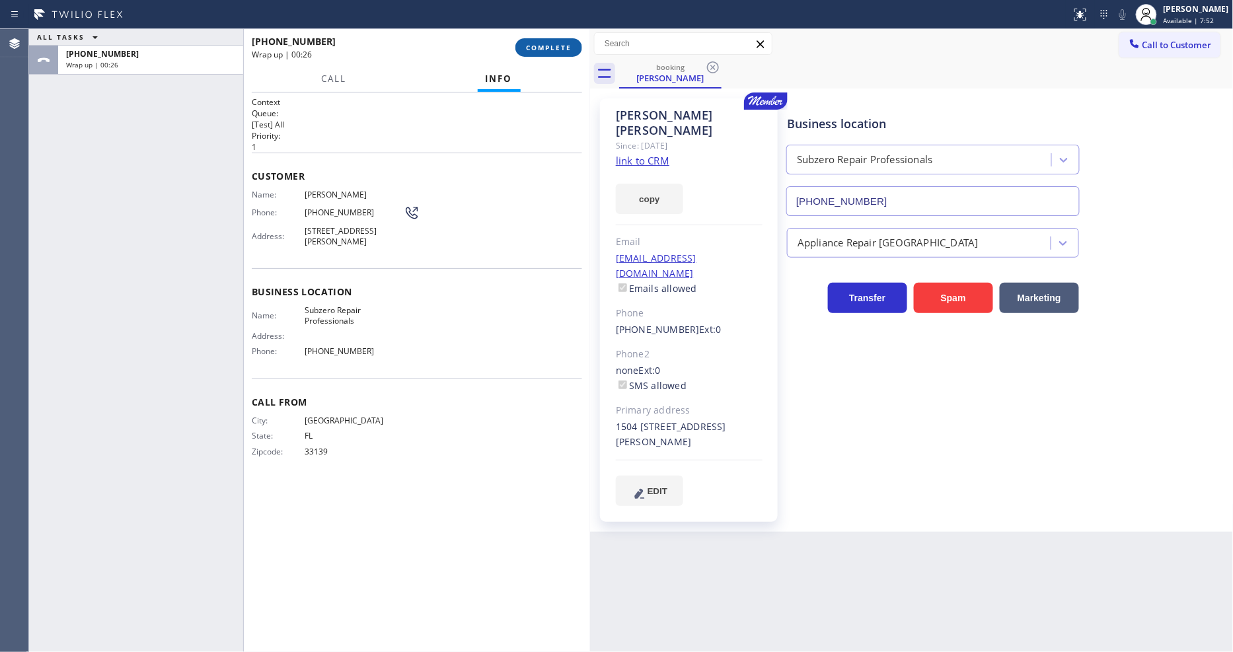
click at [547, 44] on span "COMPLETE" at bounding box center [549, 47] width 46 height 9
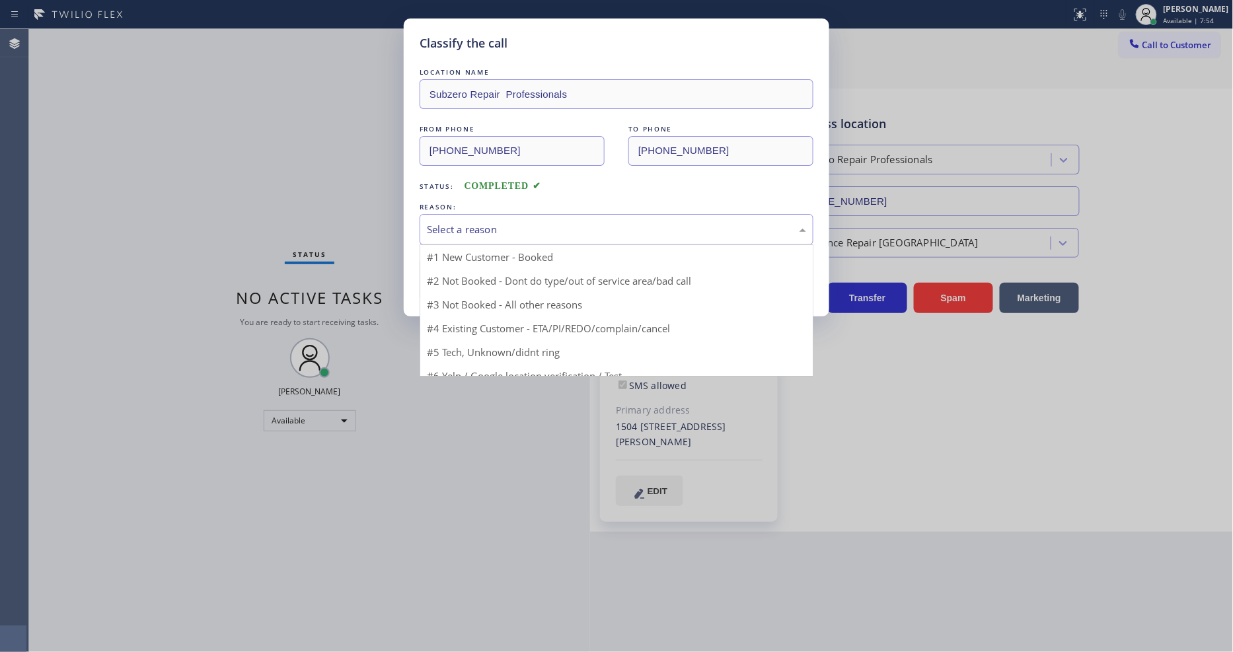
click at [450, 214] on div "Select a reason" at bounding box center [617, 229] width 394 height 31
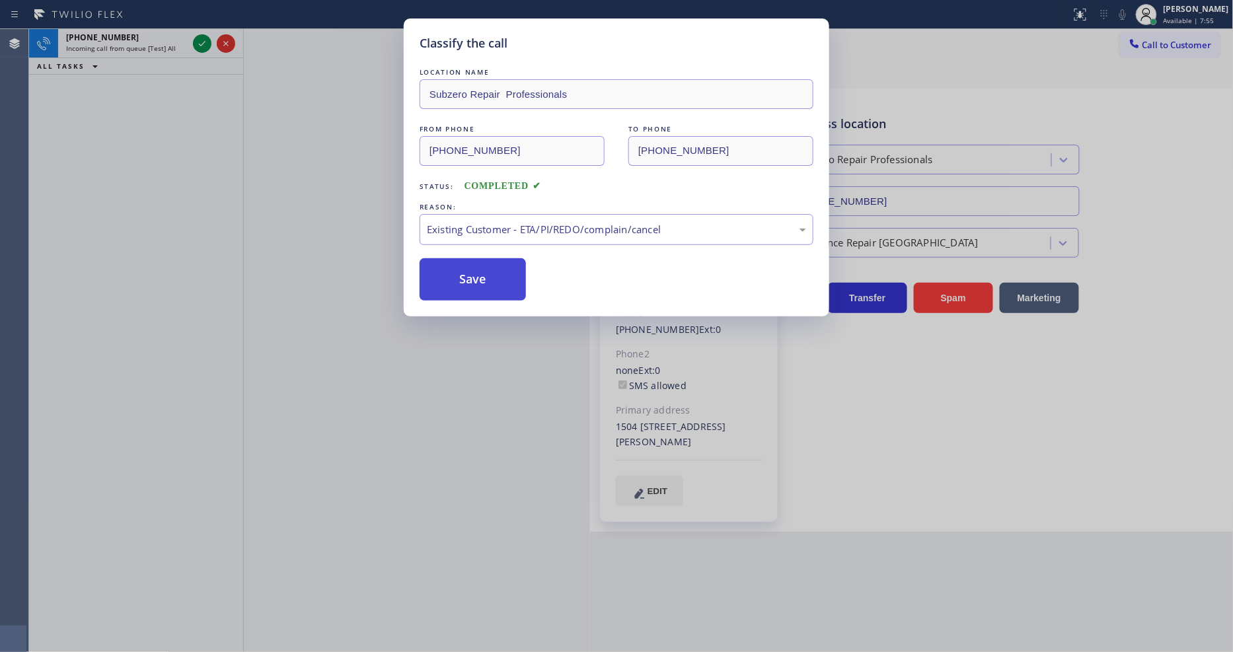
click at [454, 281] on button "Save" at bounding box center [473, 279] width 106 height 42
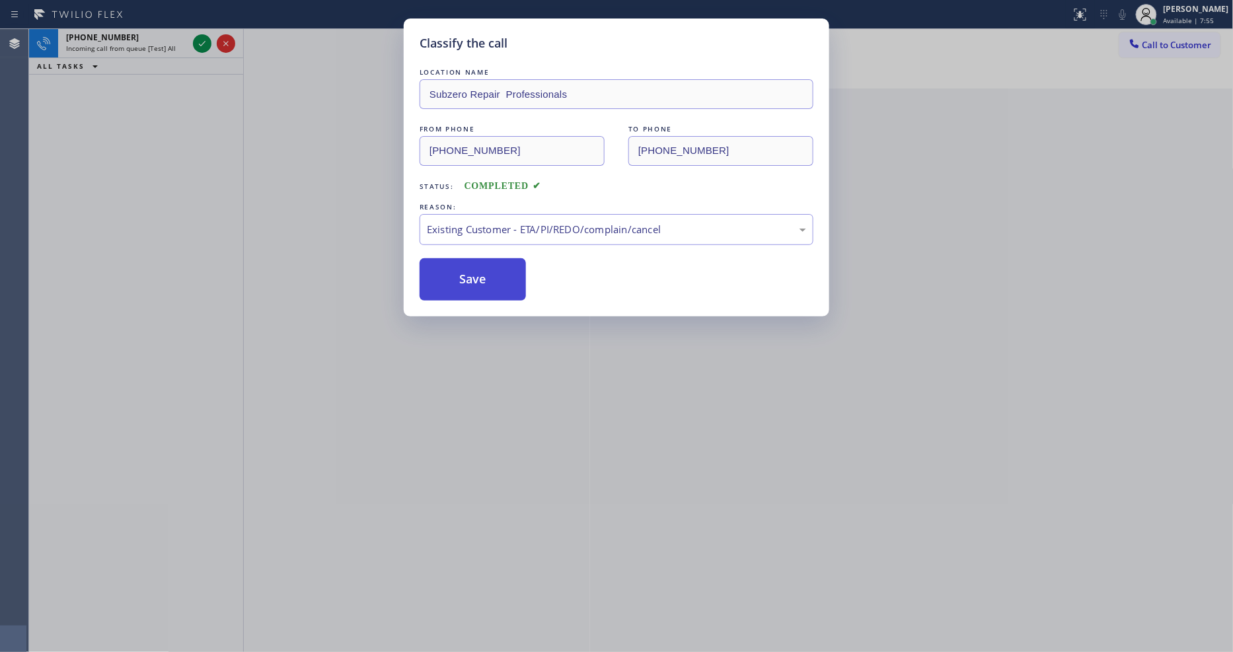
click at [454, 281] on button "Save" at bounding box center [473, 279] width 106 height 42
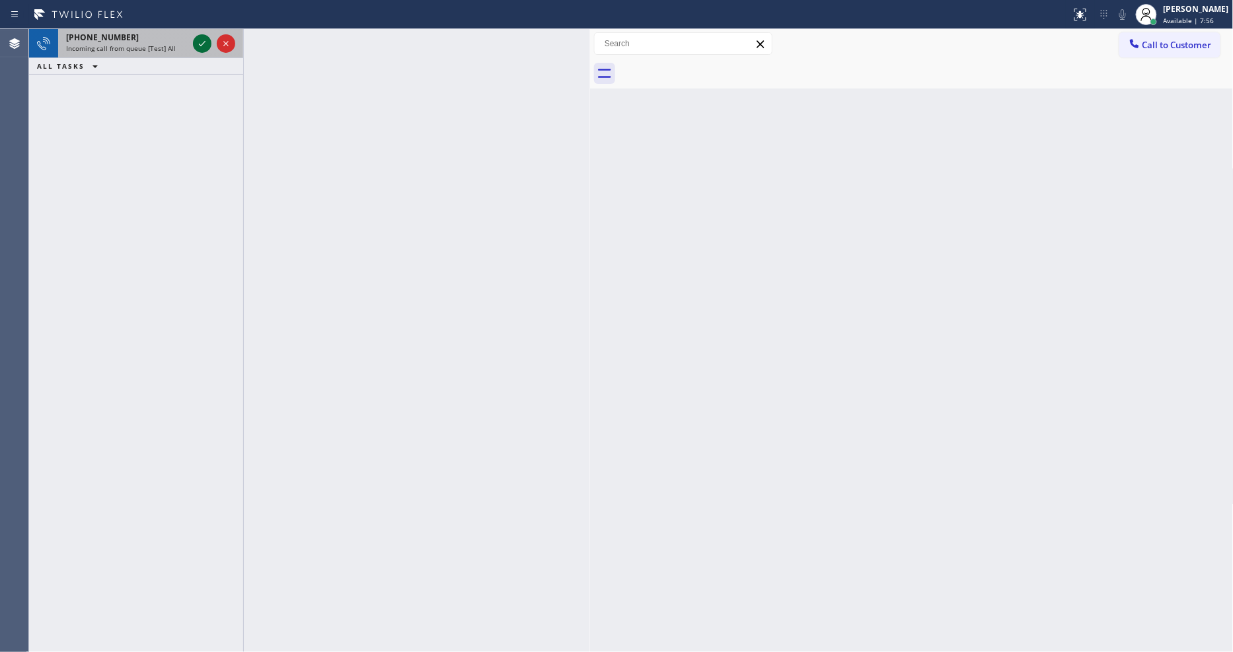
click at [199, 42] on icon at bounding box center [202, 44] width 16 height 16
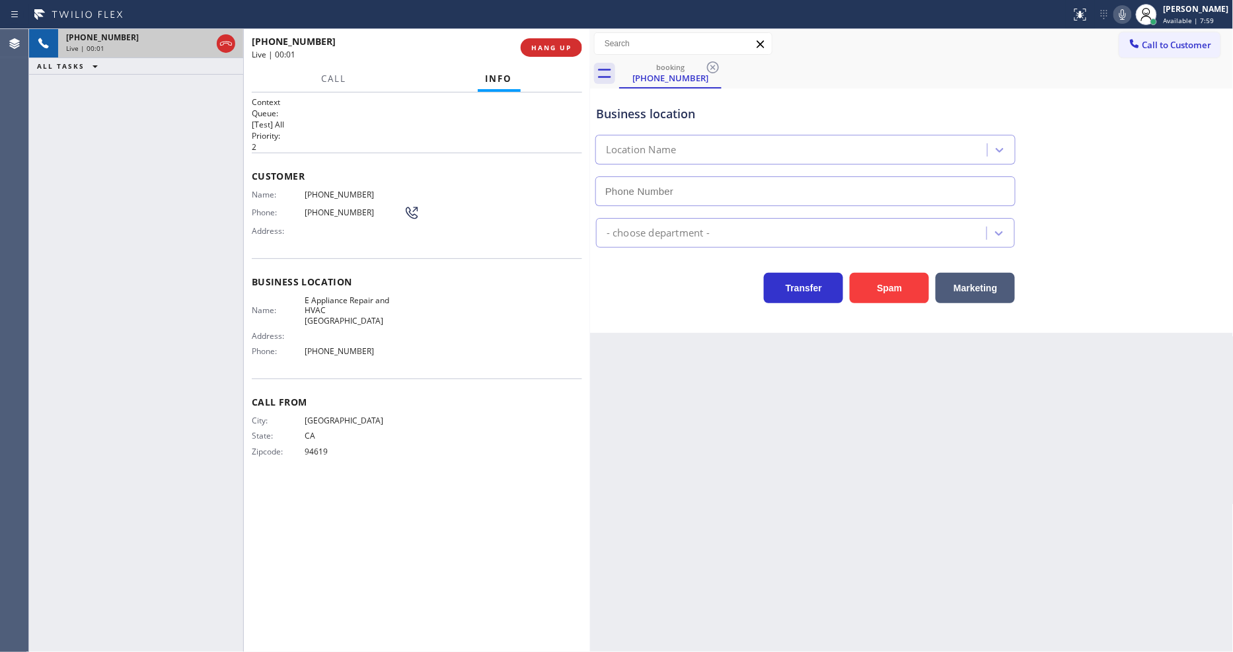
type input "[PHONE_NUMBER]"
click at [571, 51] on span "HANG UP" at bounding box center [551, 47] width 40 height 9
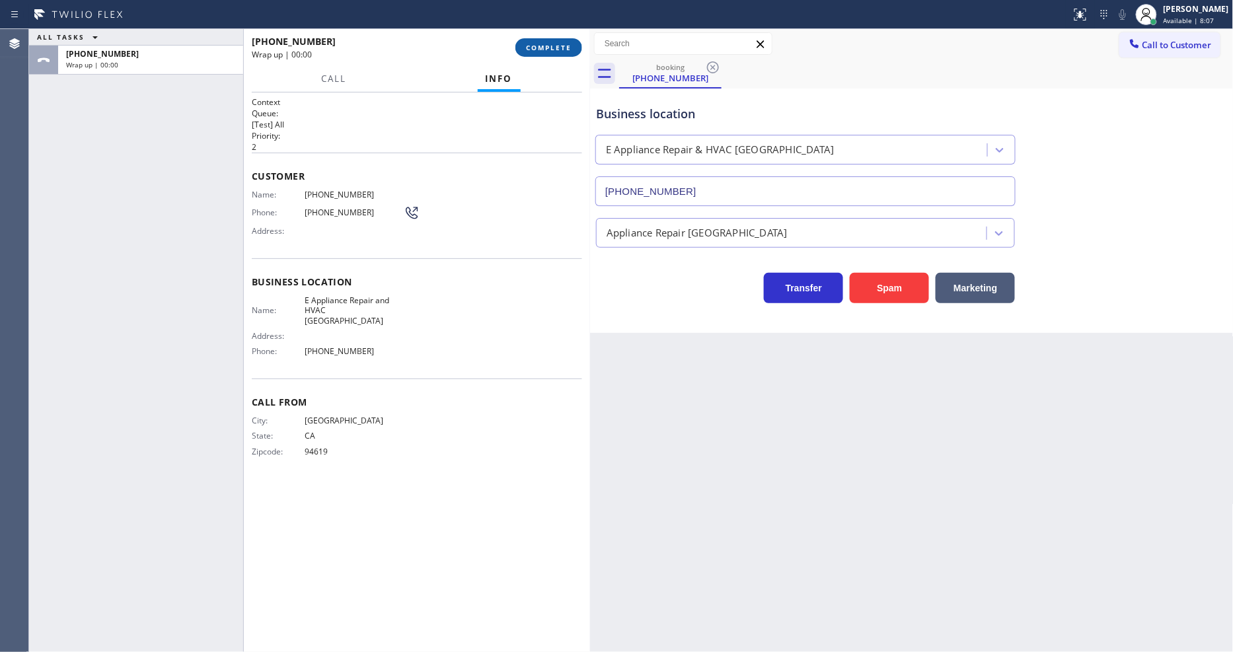
click at [569, 51] on span "COMPLETE" at bounding box center [549, 47] width 46 height 9
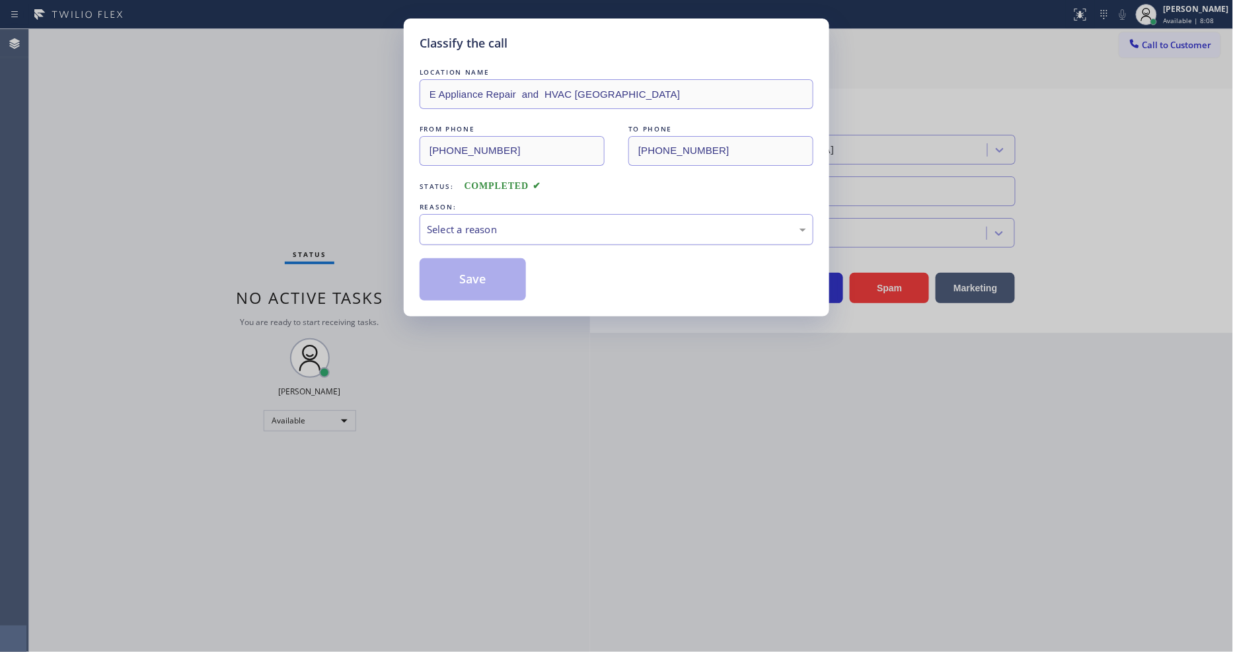
click at [496, 215] on div "Select a reason" at bounding box center [617, 229] width 394 height 31
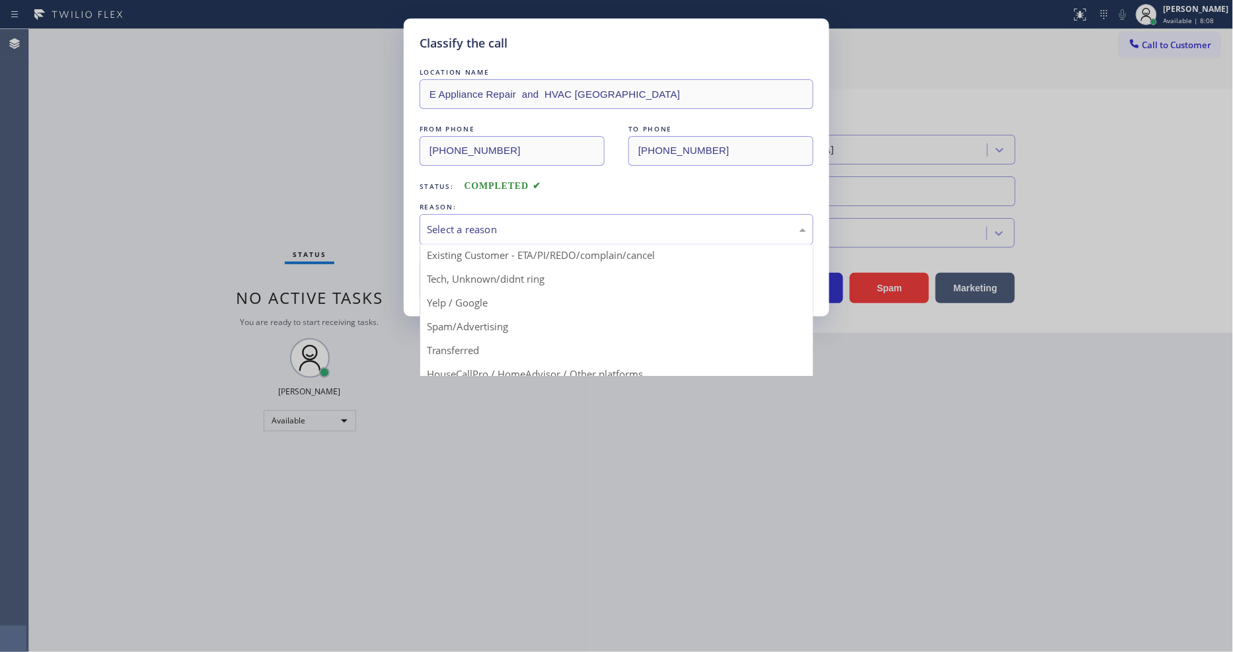
scroll to position [83, 0]
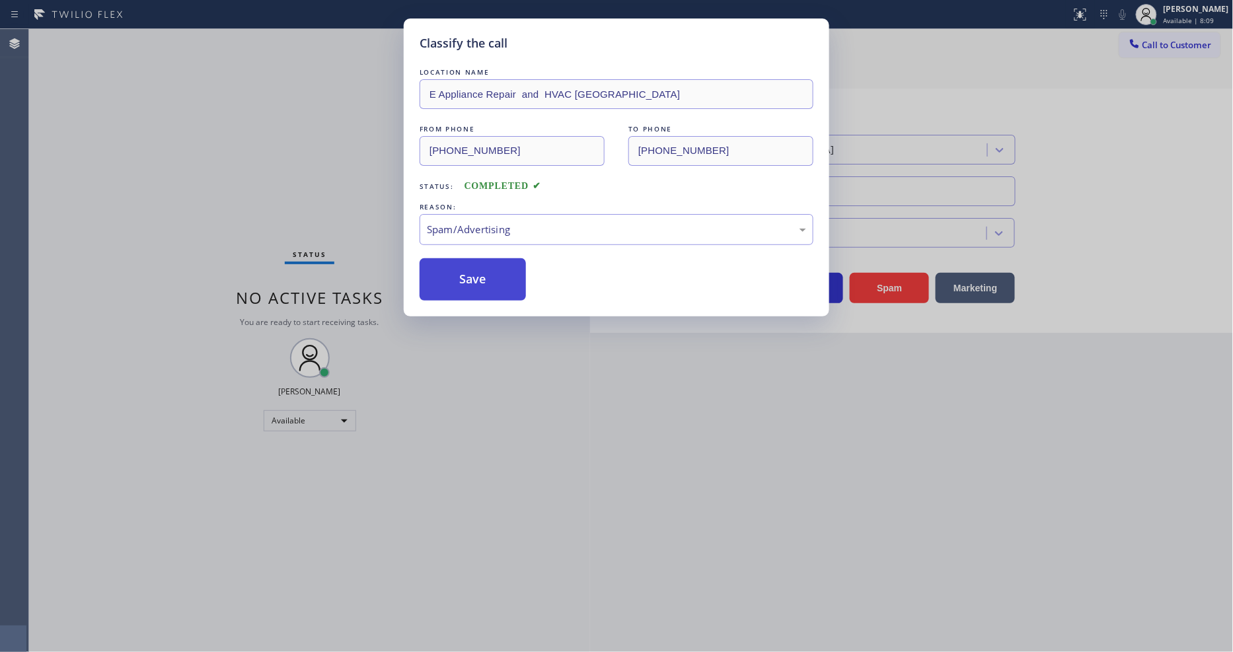
click at [494, 271] on button "Save" at bounding box center [473, 279] width 106 height 42
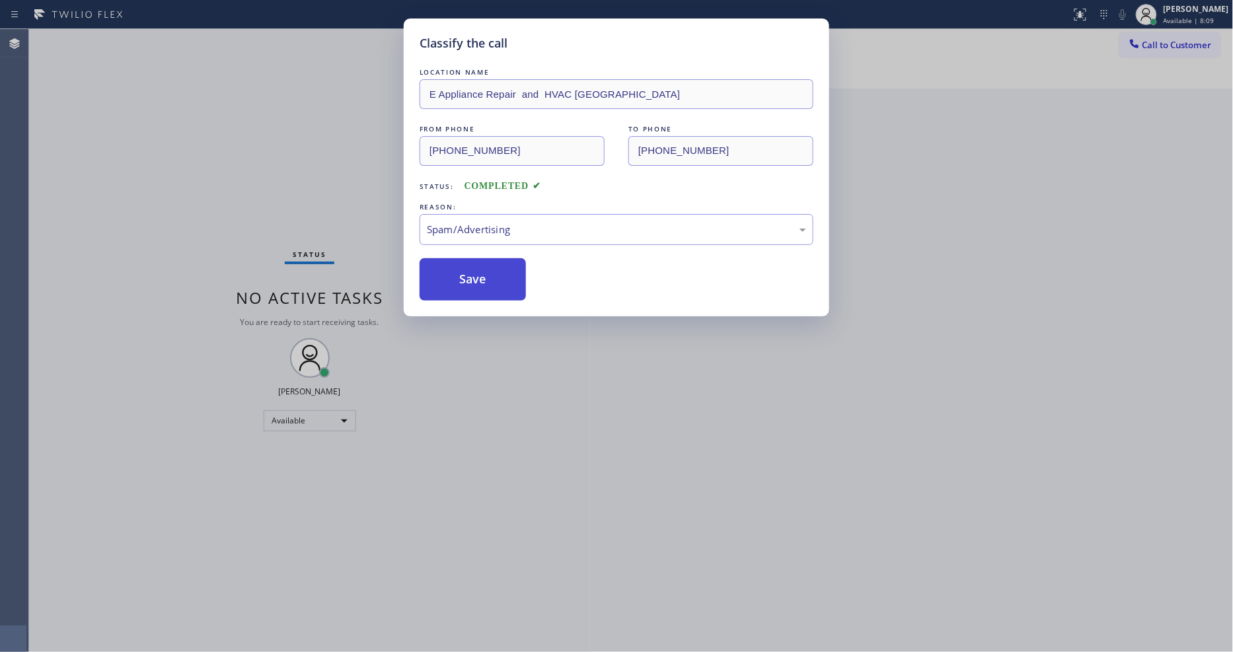
click at [494, 271] on button "Save" at bounding box center [473, 279] width 106 height 42
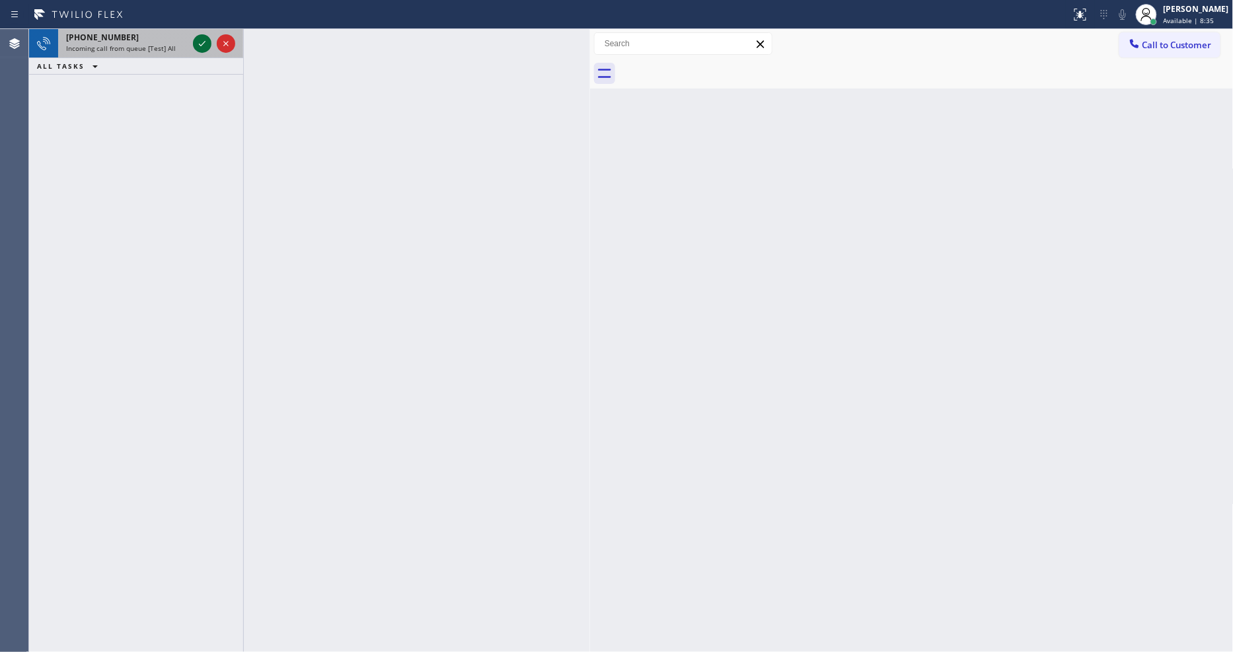
click at [200, 40] on icon at bounding box center [202, 44] width 16 height 16
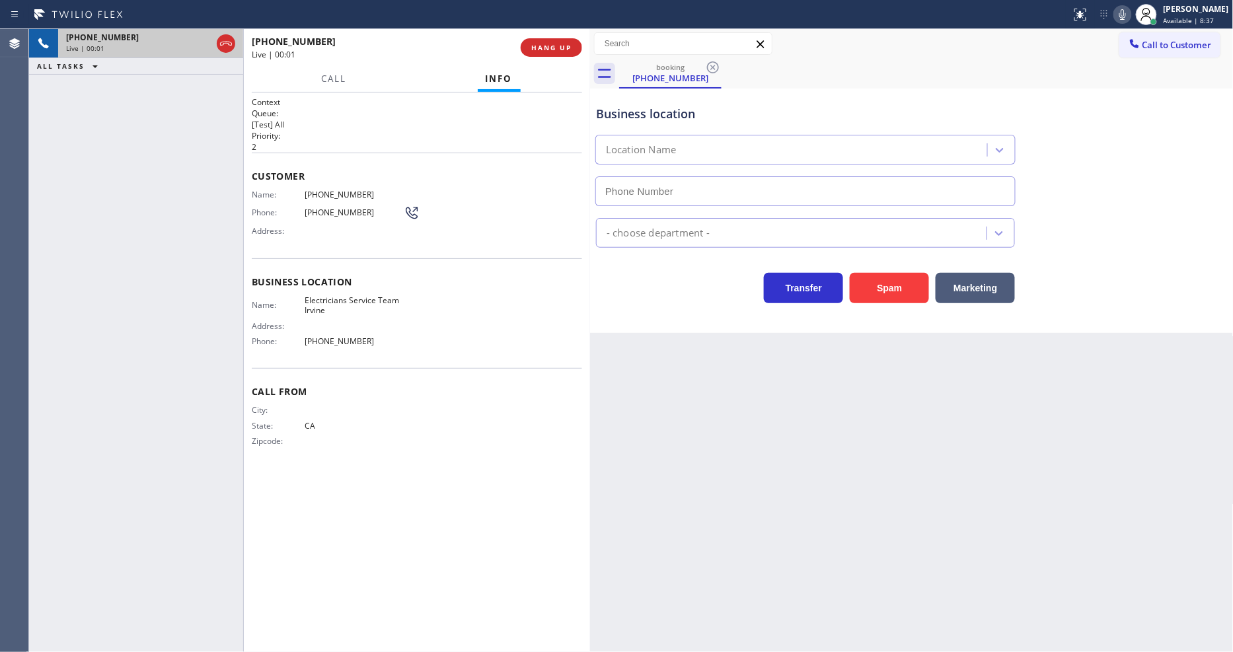
type input "[PHONE_NUMBER]"
click at [540, 47] on span "HANG UP" at bounding box center [551, 47] width 40 height 9
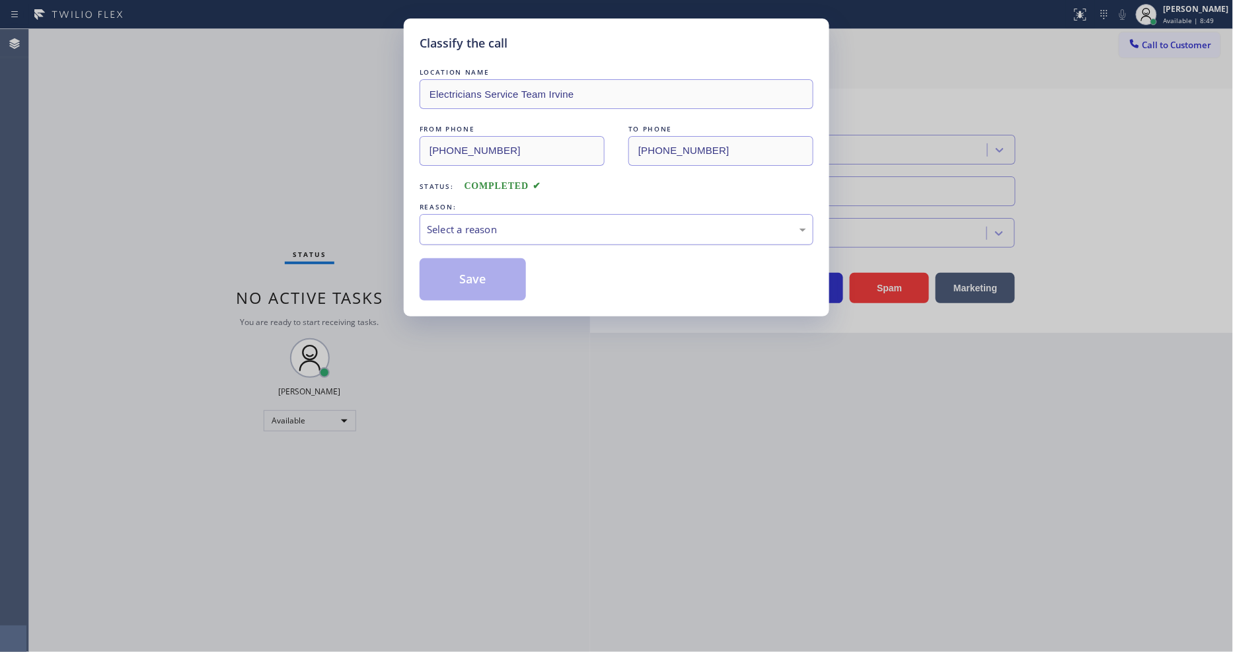
click at [500, 241] on div "Select a reason" at bounding box center [617, 229] width 394 height 31
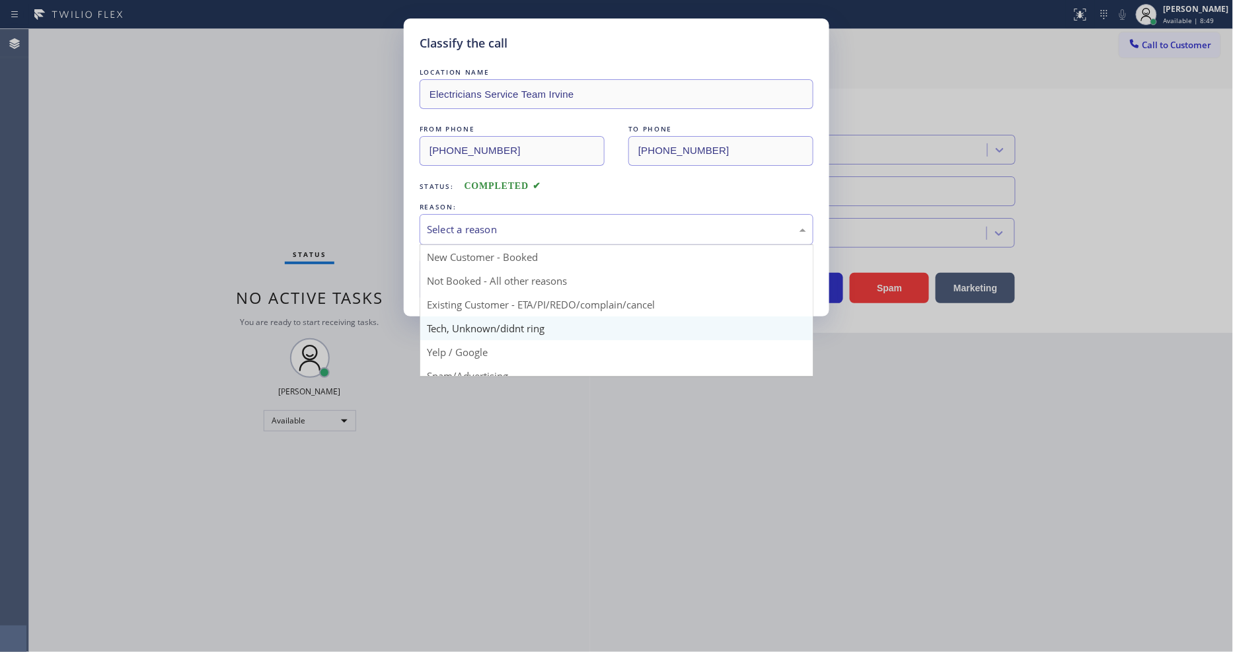
scroll to position [83, 0]
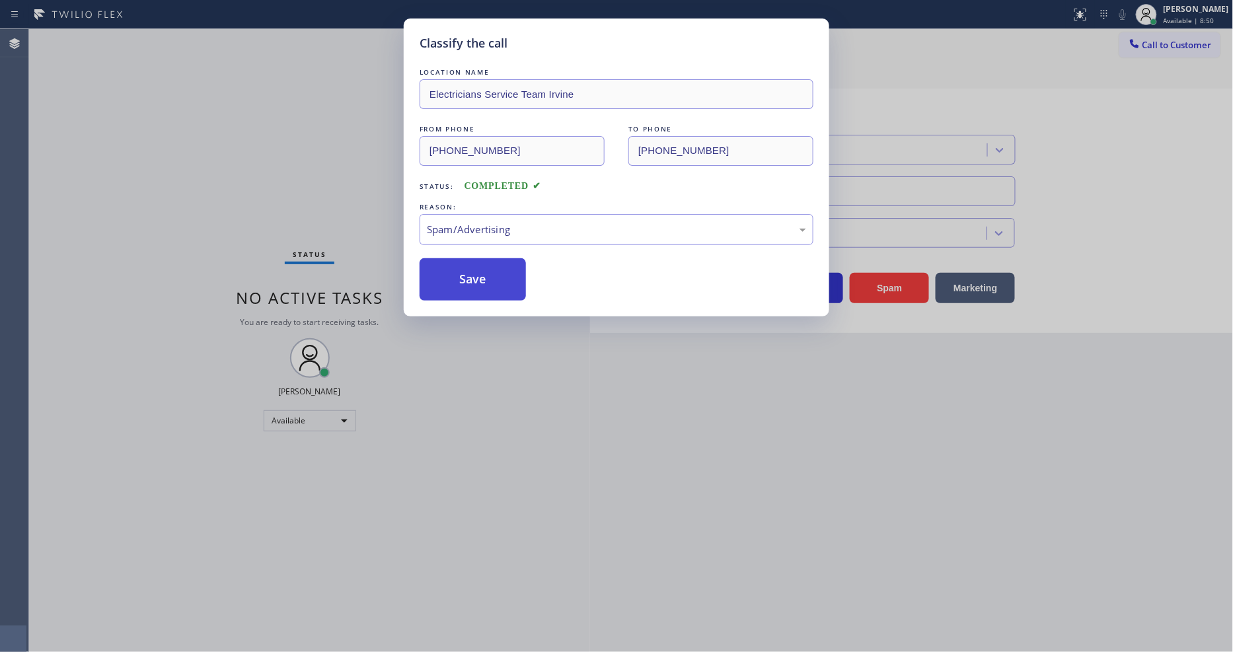
click at [493, 258] on button "Save" at bounding box center [473, 279] width 106 height 42
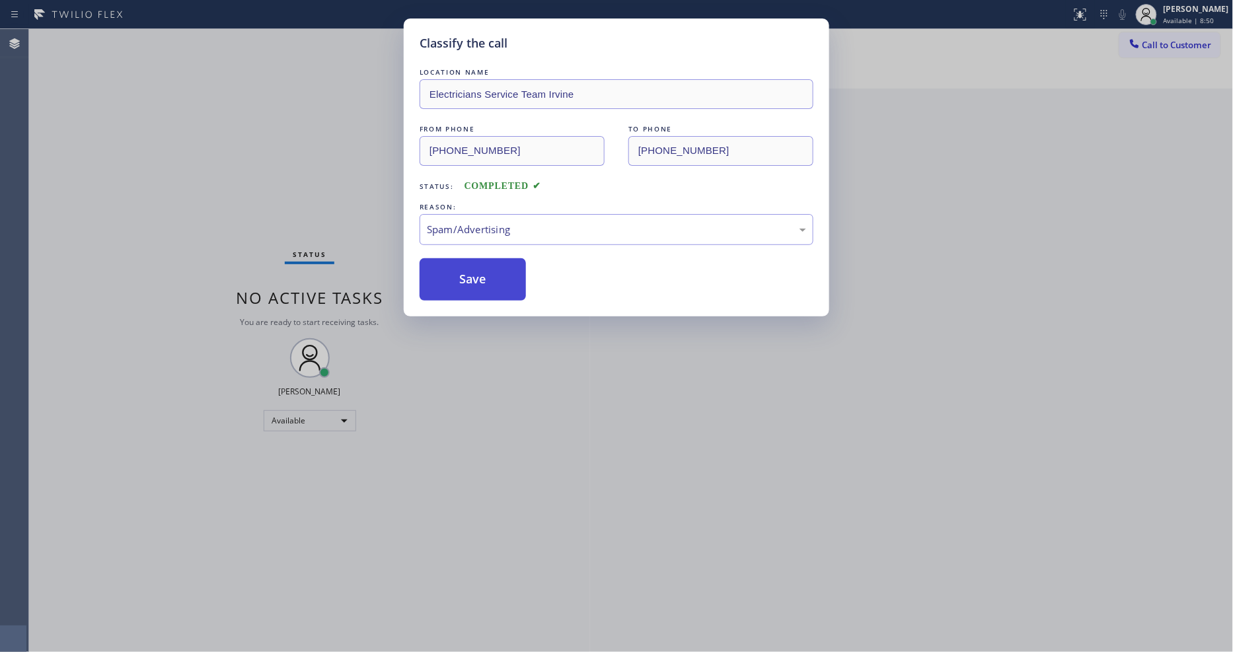
click at [493, 258] on button "Save" at bounding box center [473, 279] width 106 height 42
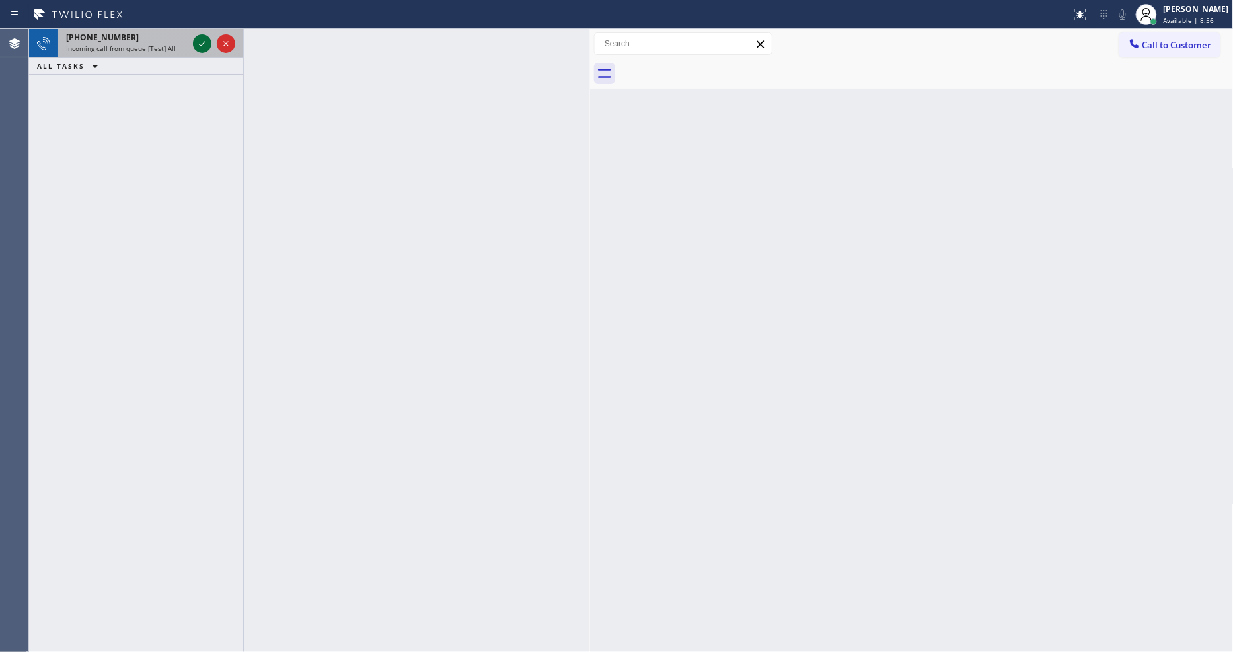
click at [207, 40] on icon at bounding box center [202, 44] width 16 height 16
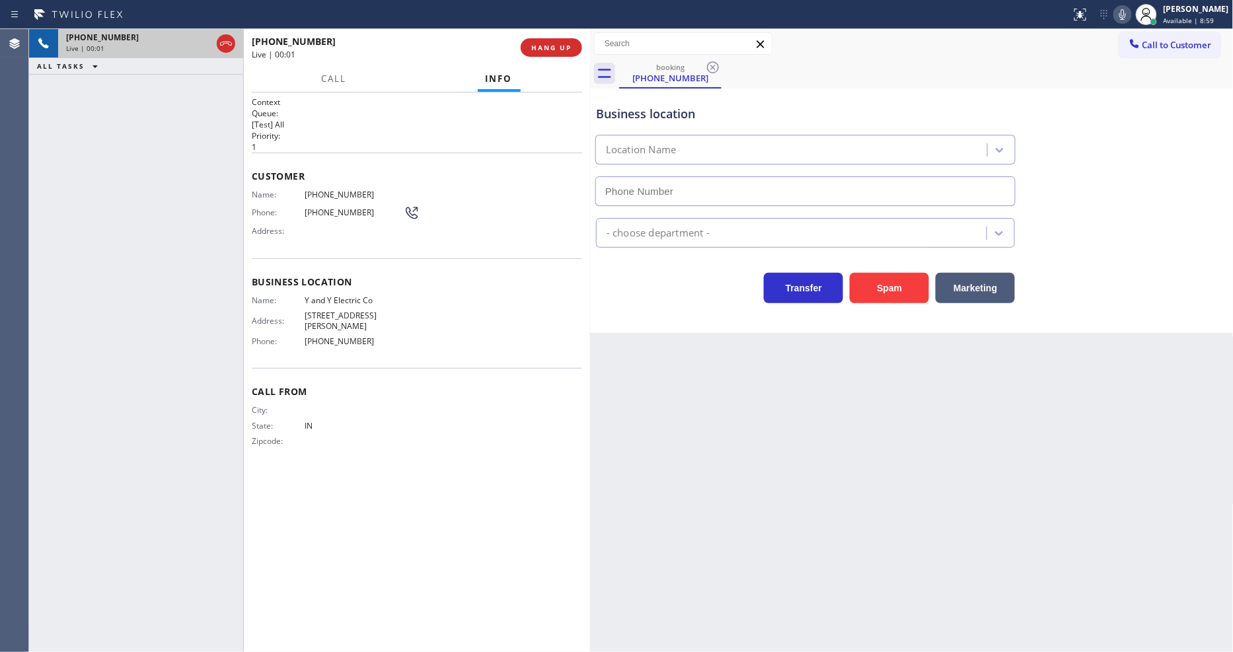
type input "[PHONE_NUMBER]"
click at [525, 48] on button "HANG UP" at bounding box center [551, 47] width 61 height 19
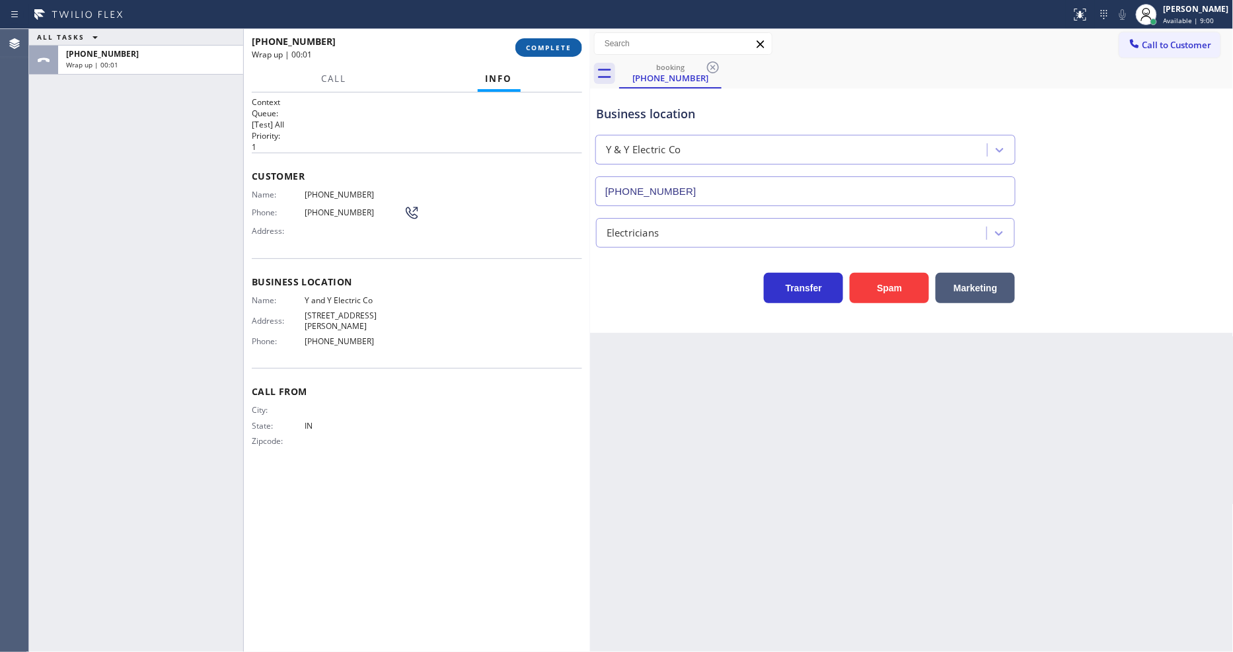
click at [531, 44] on span "COMPLETE" at bounding box center [549, 47] width 46 height 9
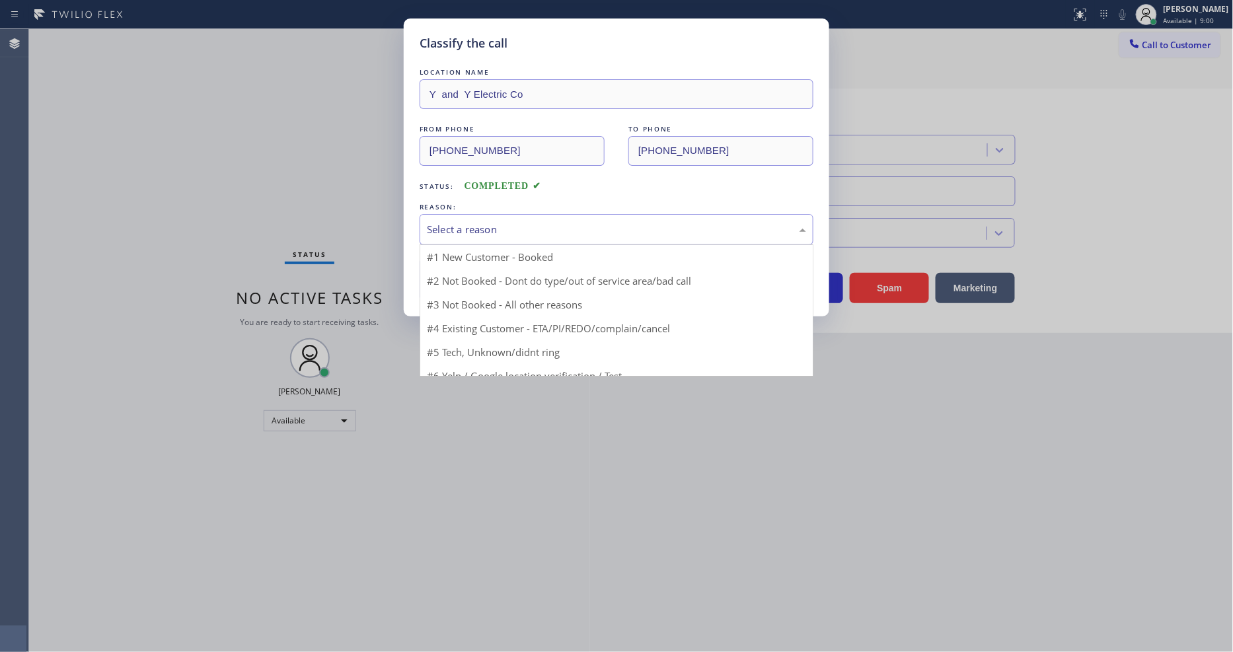
click at [490, 228] on div "Select a reason" at bounding box center [616, 229] width 379 height 15
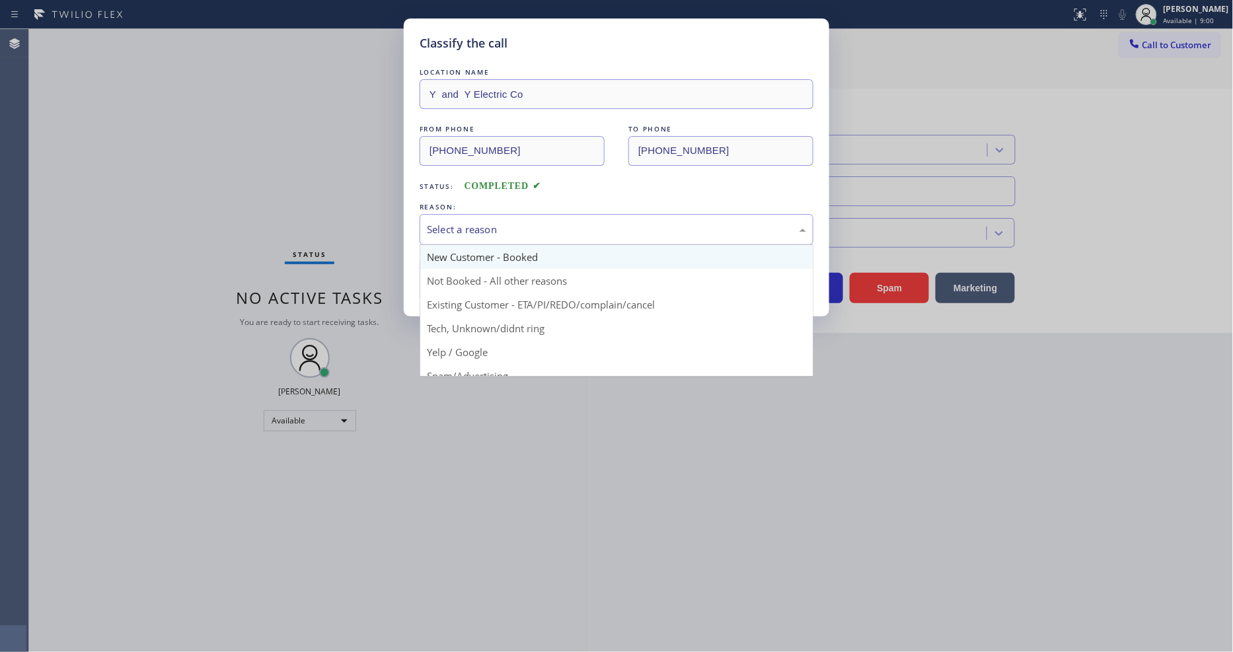
scroll to position [83, 0]
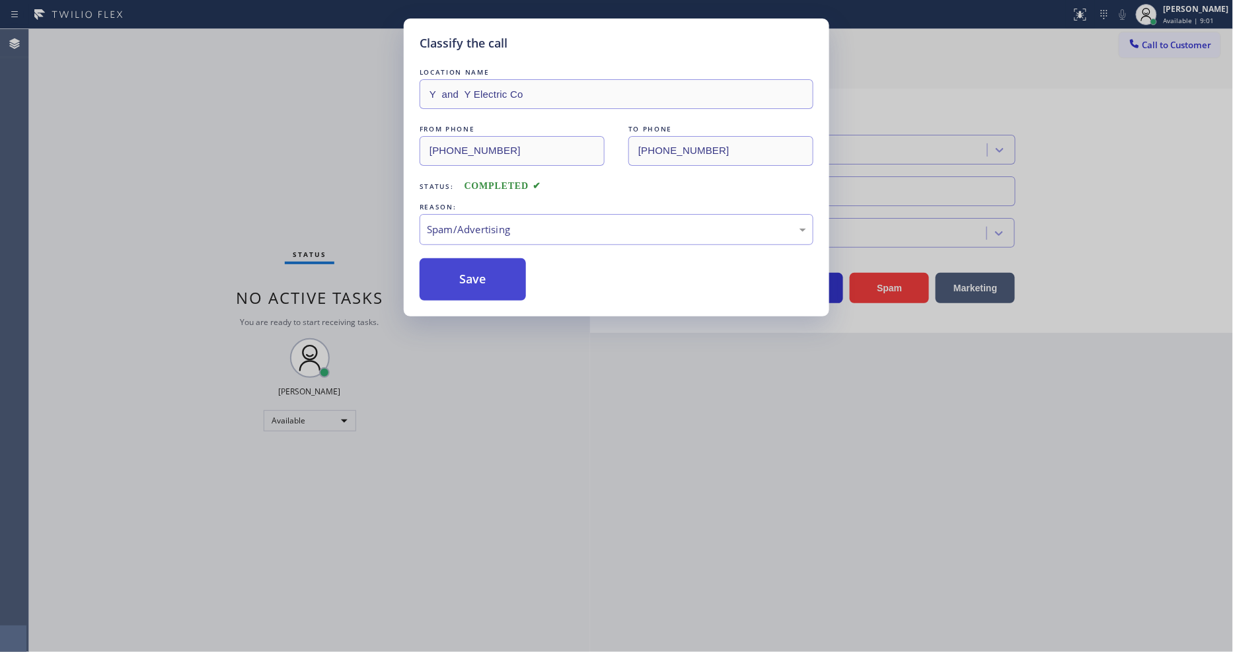
click at [486, 274] on button "Save" at bounding box center [473, 279] width 106 height 42
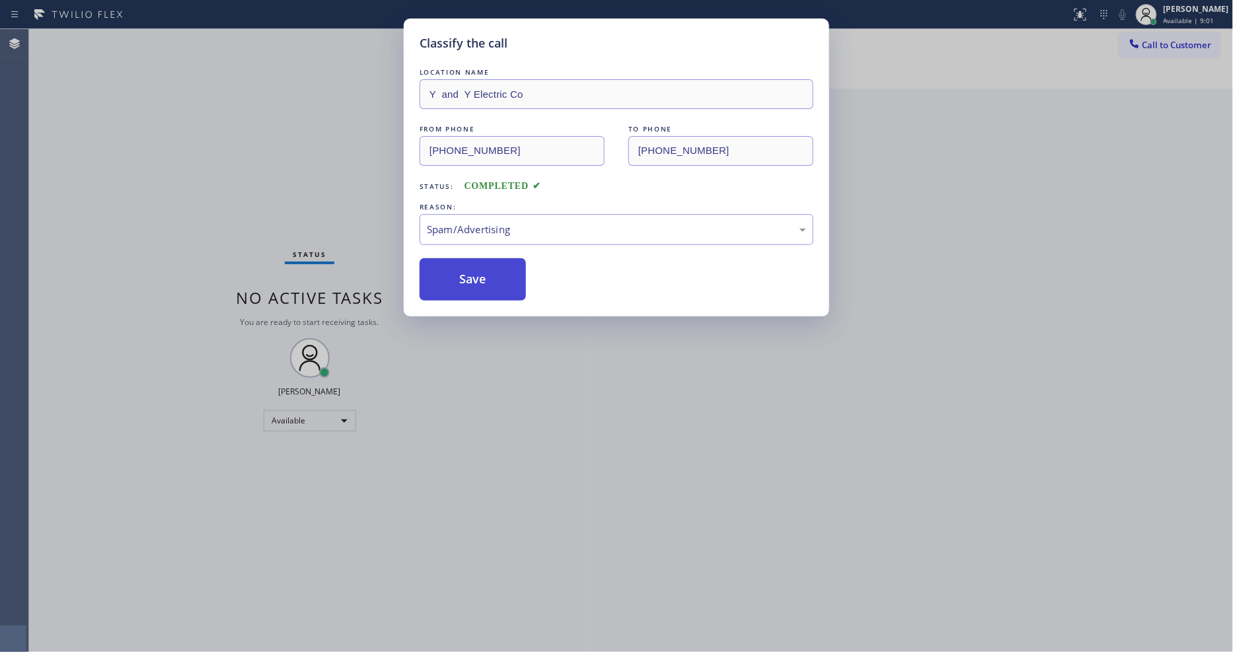
click at [486, 274] on button "Save" at bounding box center [473, 279] width 106 height 42
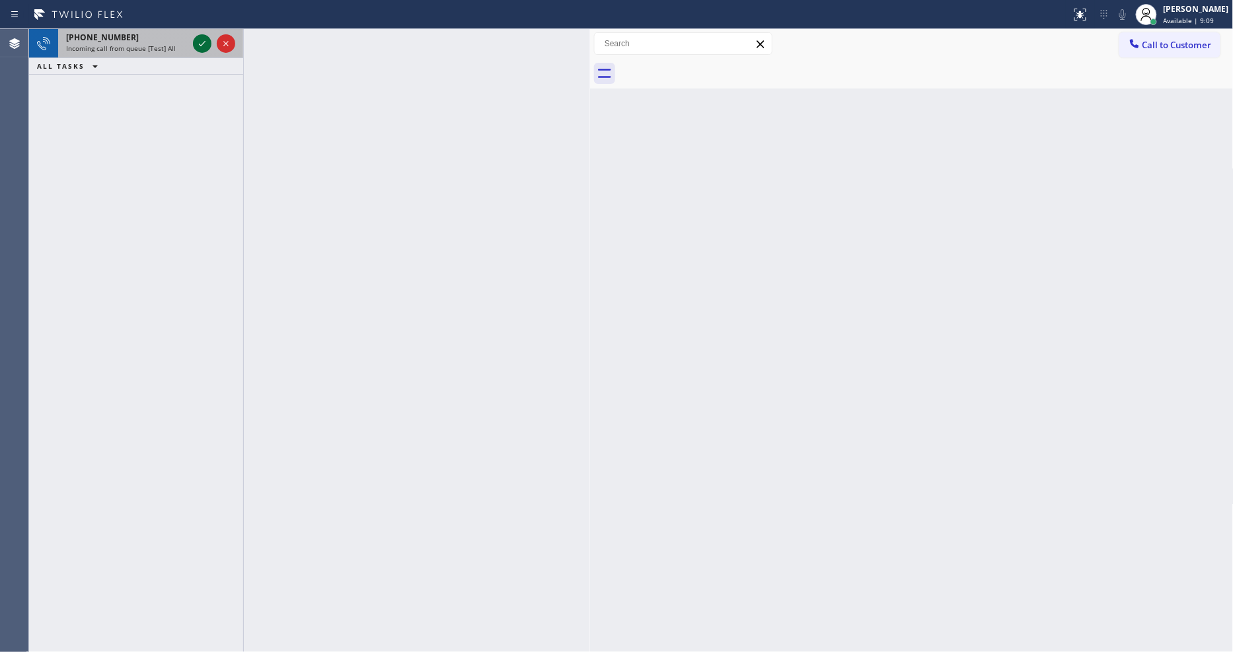
click at [199, 38] on icon at bounding box center [202, 44] width 16 height 16
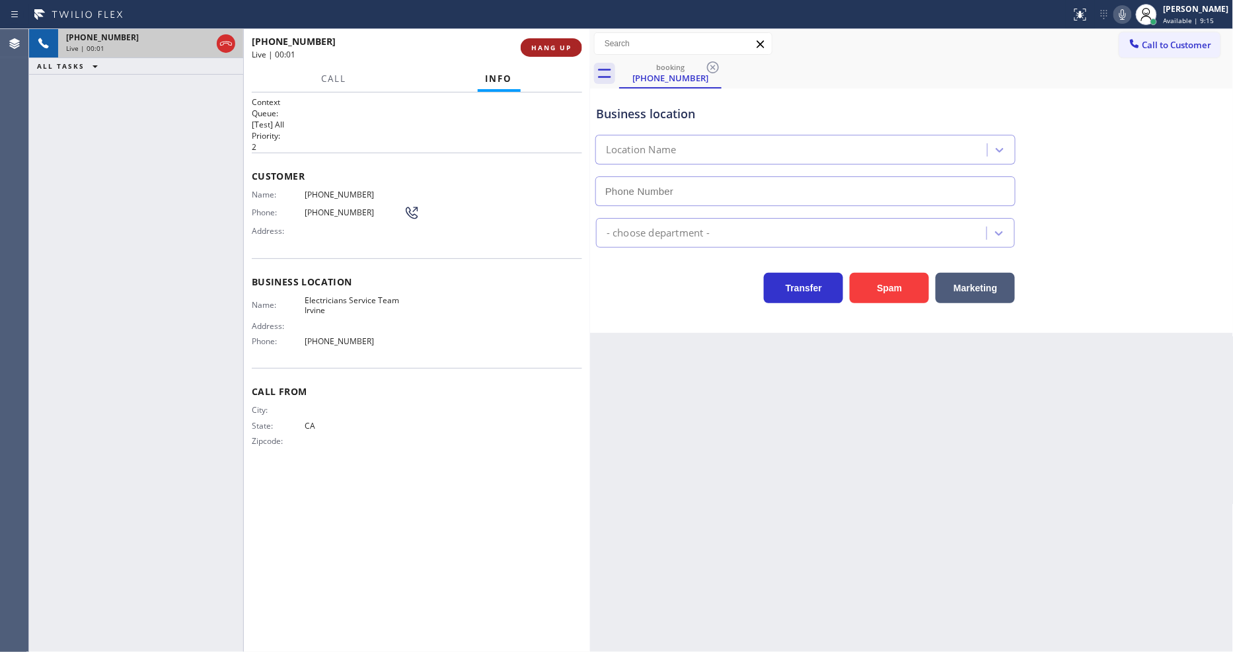
click at [545, 45] on span "HANG UP" at bounding box center [551, 47] width 40 height 9
type input "[PHONE_NUMBER]"
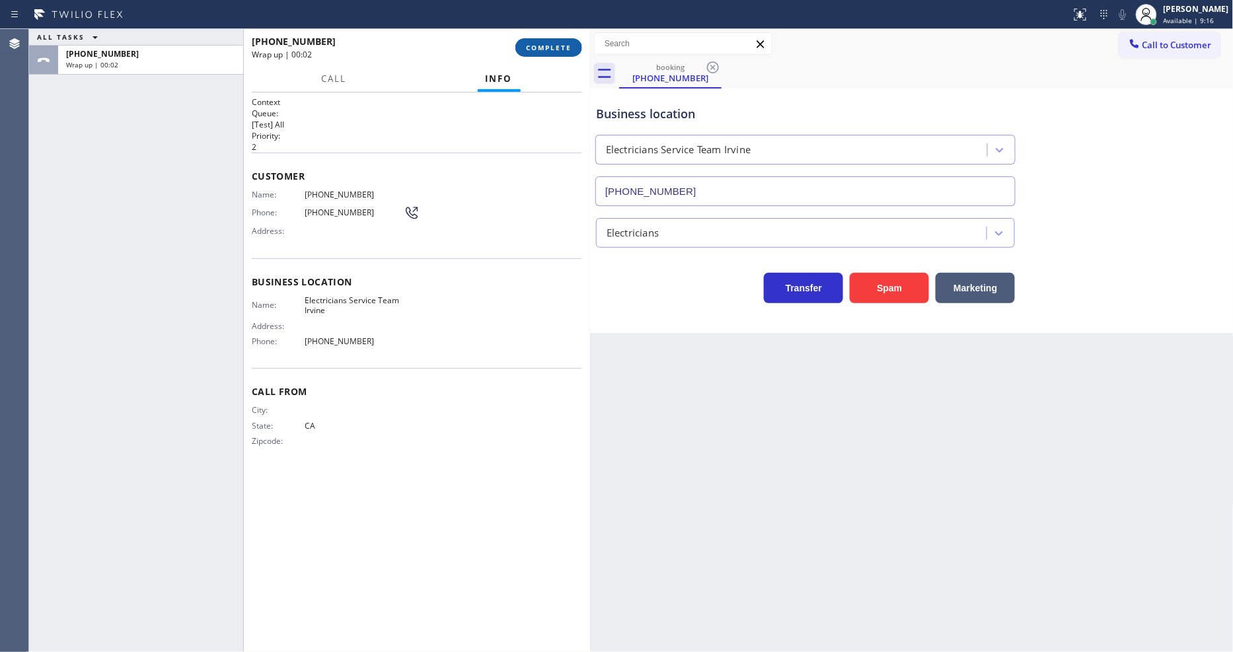
click at [545, 45] on span "COMPLETE" at bounding box center [549, 47] width 46 height 9
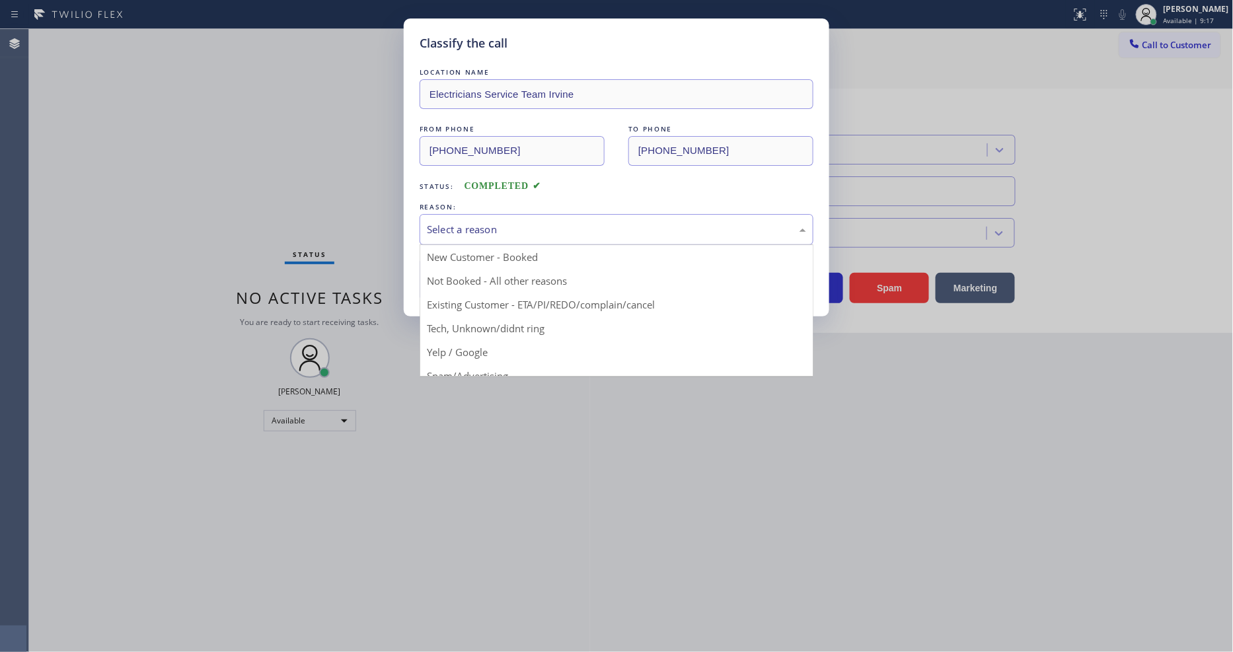
click at [512, 223] on div "Select a reason" at bounding box center [616, 229] width 379 height 15
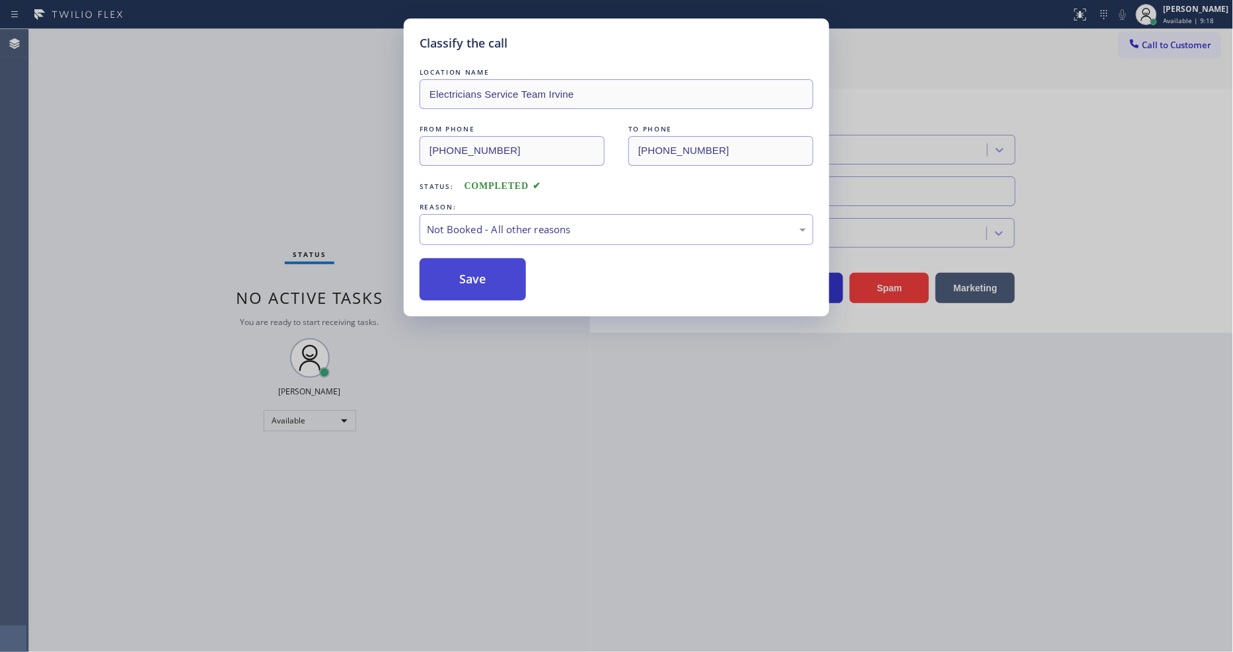
click at [501, 274] on button "Save" at bounding box center [473, 279] width 106 height 42
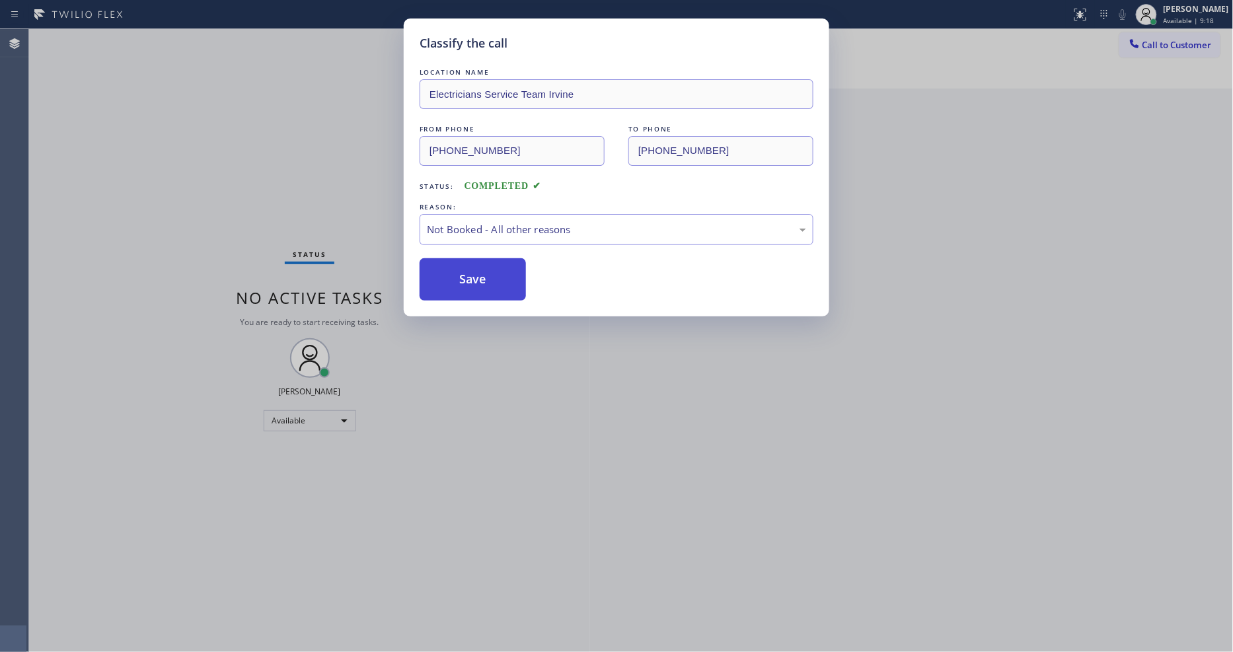
click at [501, 274] on button "Save" at bounding box center [473, 279] width 106 height 42
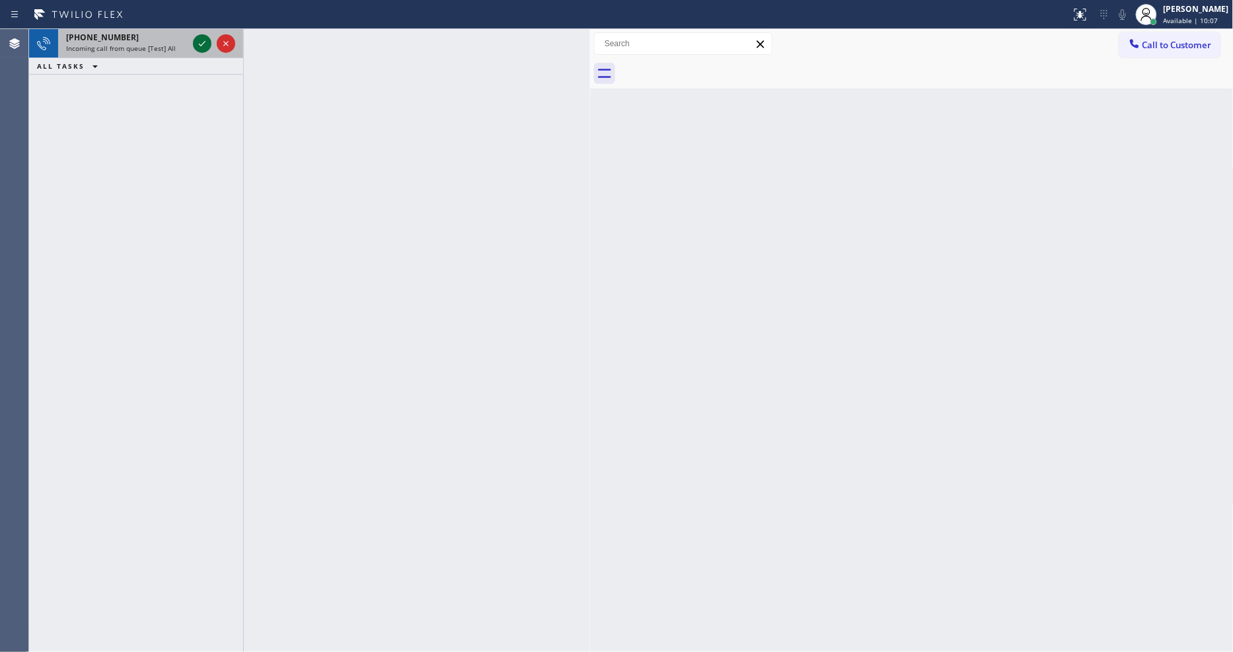
click at [199, 42] on icon at bounding box center [202, 44] width 16 height 16
click at [198, 42] on icon at bounding box center [202, 44] width 16 height 16
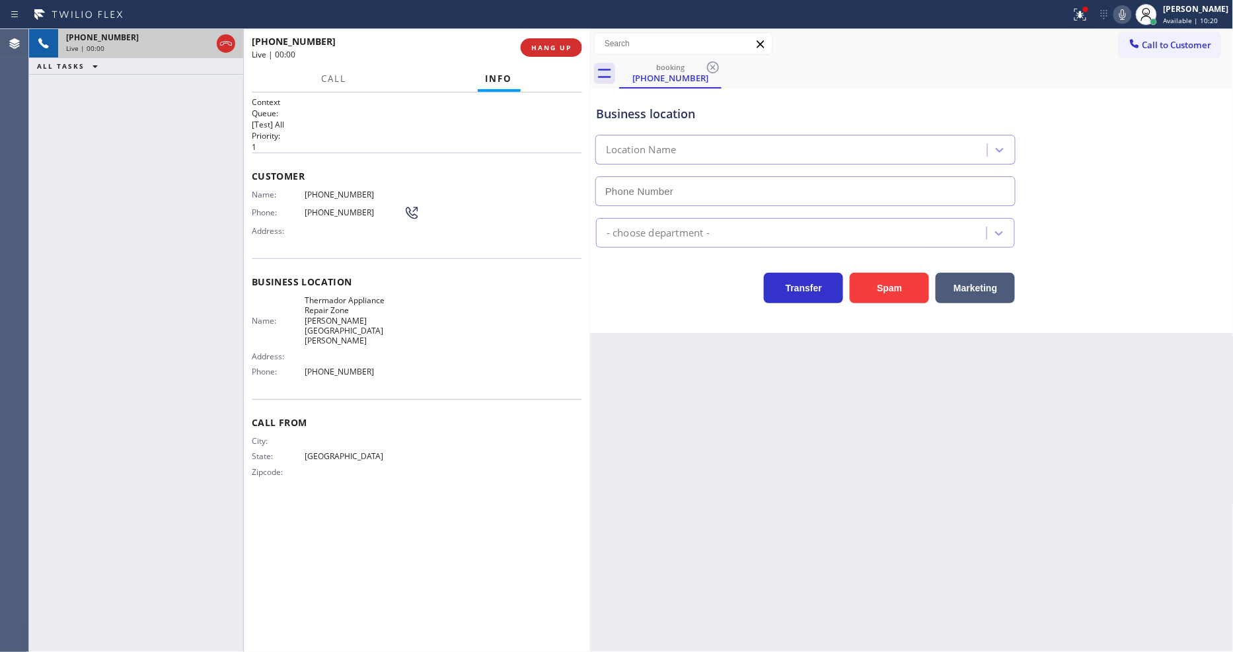
click at [554, 45] on span "HANG UP" at bounding box center [551, 47] width 40 height 9
type input "[PHONE_NUMBER]"
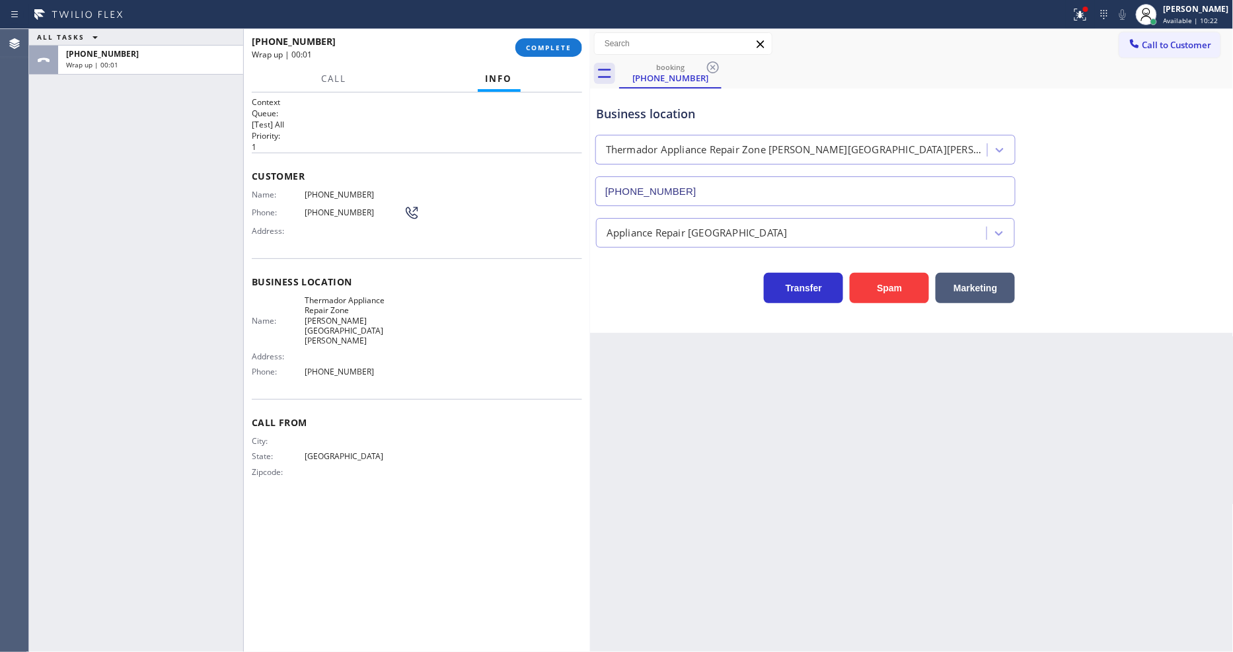
drag, startPoint x: 940, startPoint y: 432, endPoint x: 457, endPoint y: 605, distance: 513.4
click at [926, 434] on div "Back to Dashboard Change Sender ID Customers Technicians Select a contact Outbo…" at bounding box center [912, 340] width 644 height 623
click at [230, 104] on div "ALL TASKS ALL TASKS ACTIVE TASKS TASKS IN WRAP UP [PHONE_NUMBER] Wrap up | 00:28" at bounding box center [136, 340] width 214 height 623
click at [552, 50] on span "COMPLETE" at bounding box center [549, 47] width 46 height 9
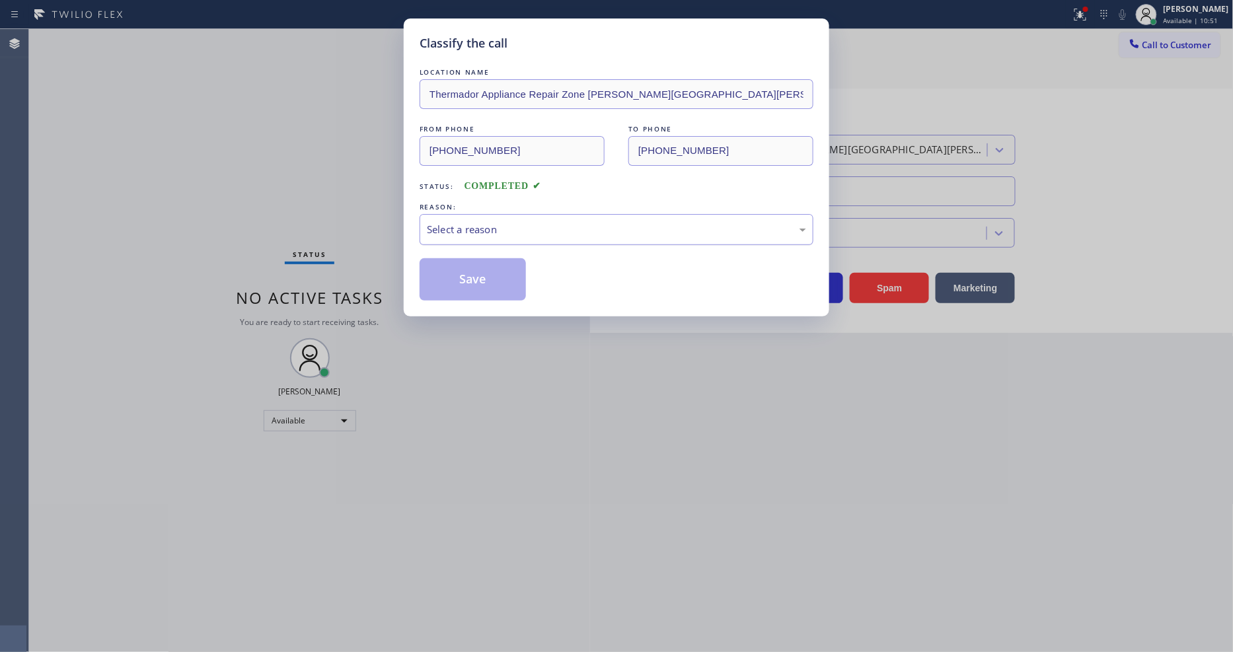
click at [467, 222] on div "Select a reason" at bounding box center [616, 229] width 379 height 15
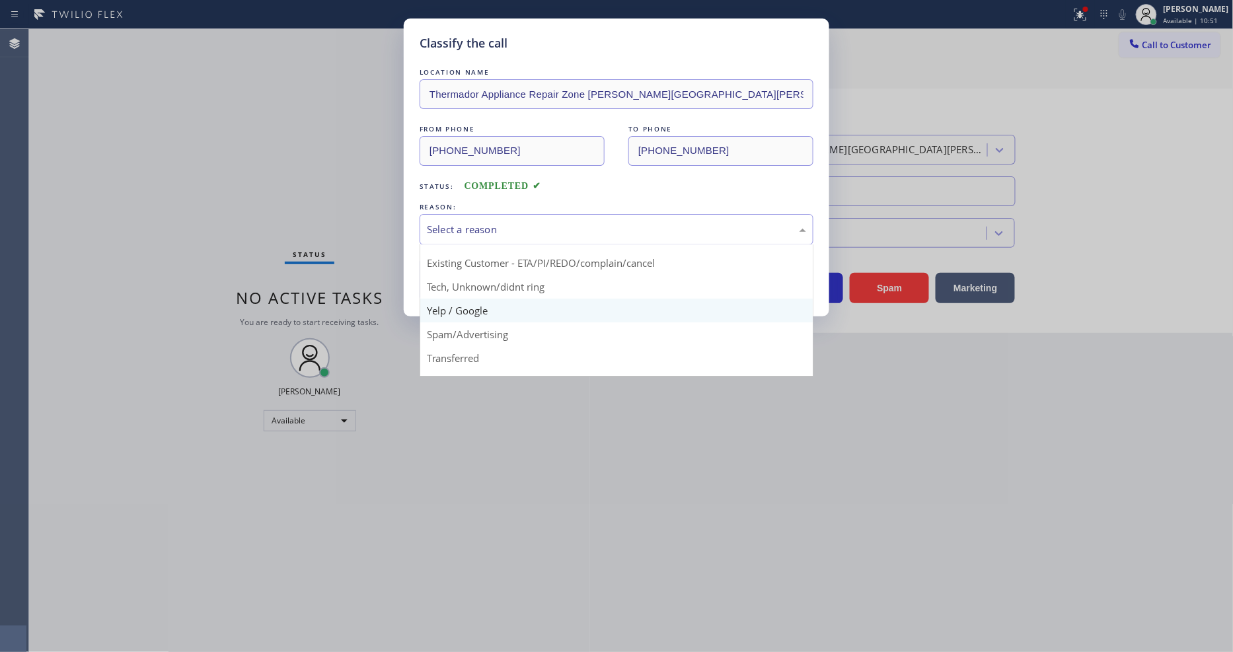
scroll to position [83, 0]
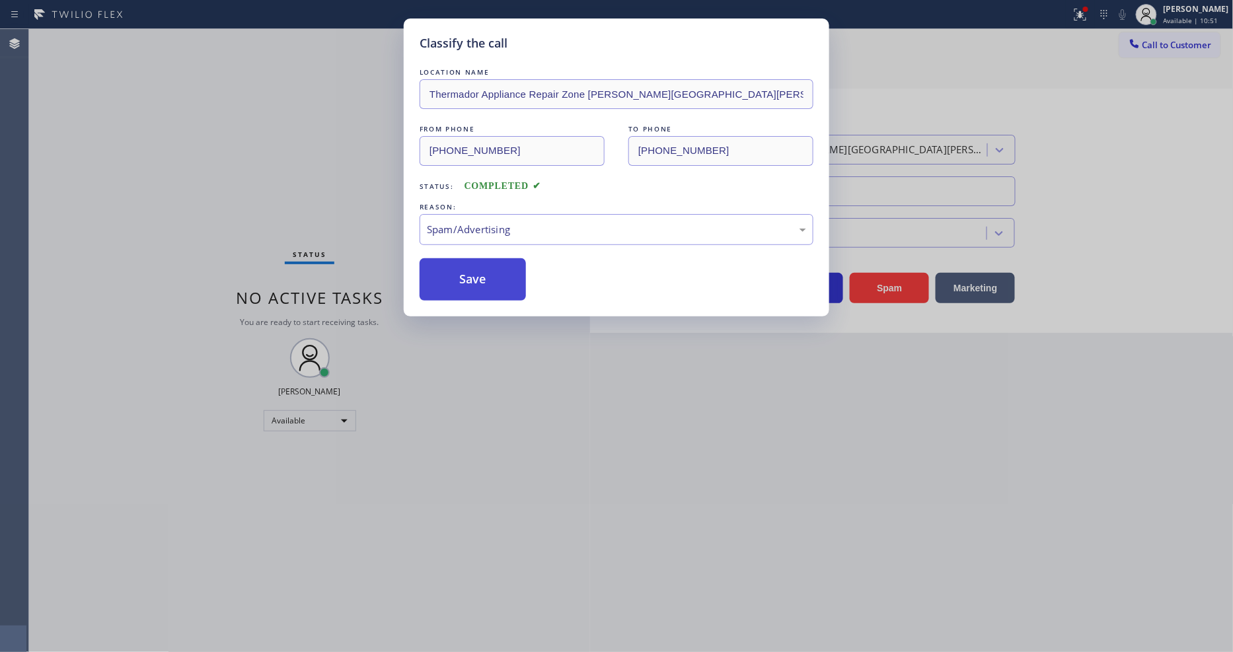
click at [471, 272] on button "Save" at bounding box center [473, 279] width 106 height 42
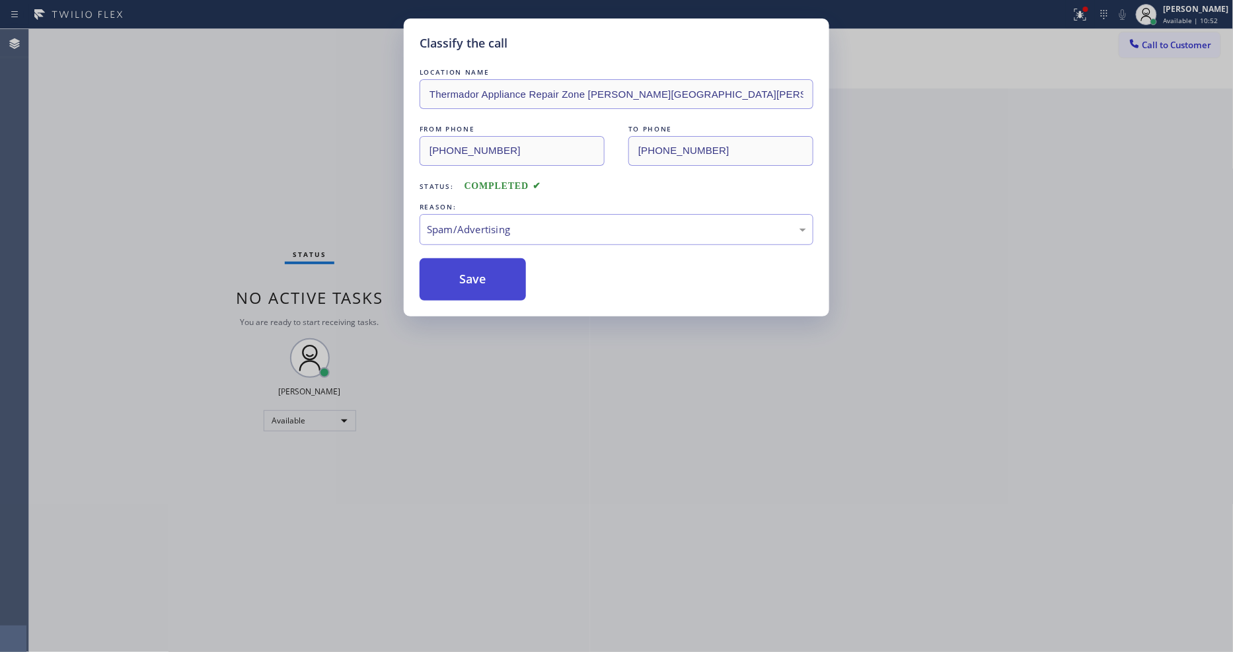
click at [471, 272] on button "Save" at bounding box center [473, 279] width 106 height 42
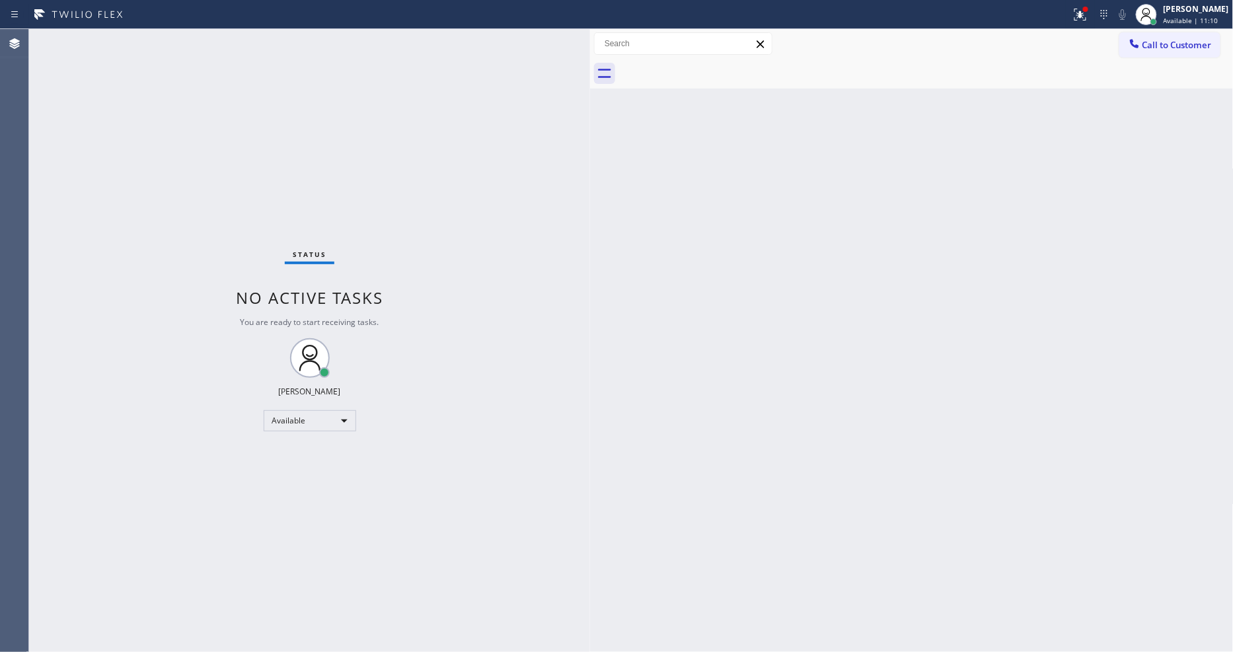
click at [348, 93] on div "Status No active tasks You are ready to start receiving tasks. [PERSON_NAME] Av…" at bounding box center [309, 340] width 561 height 623
click at [1086, 23] on button at bounding box center [1080, 14] width 29 height 29
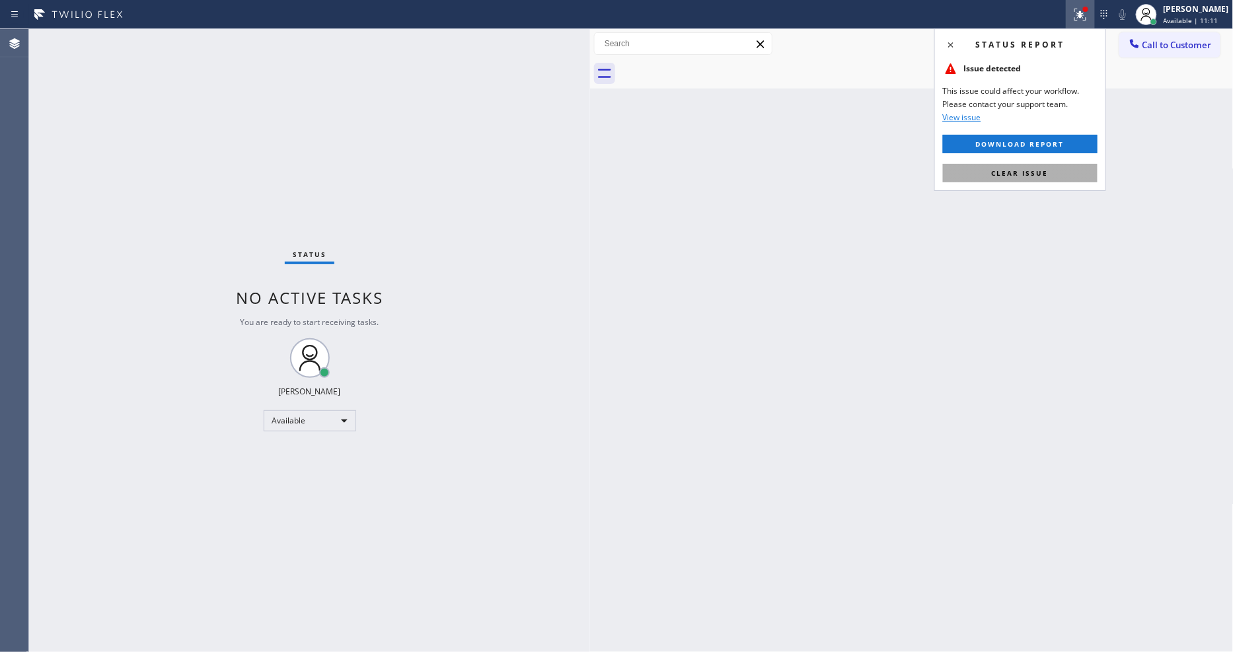
click at [989, 172] on button "Clear issue" at bounding box center [1020, 173] width 155 height 19
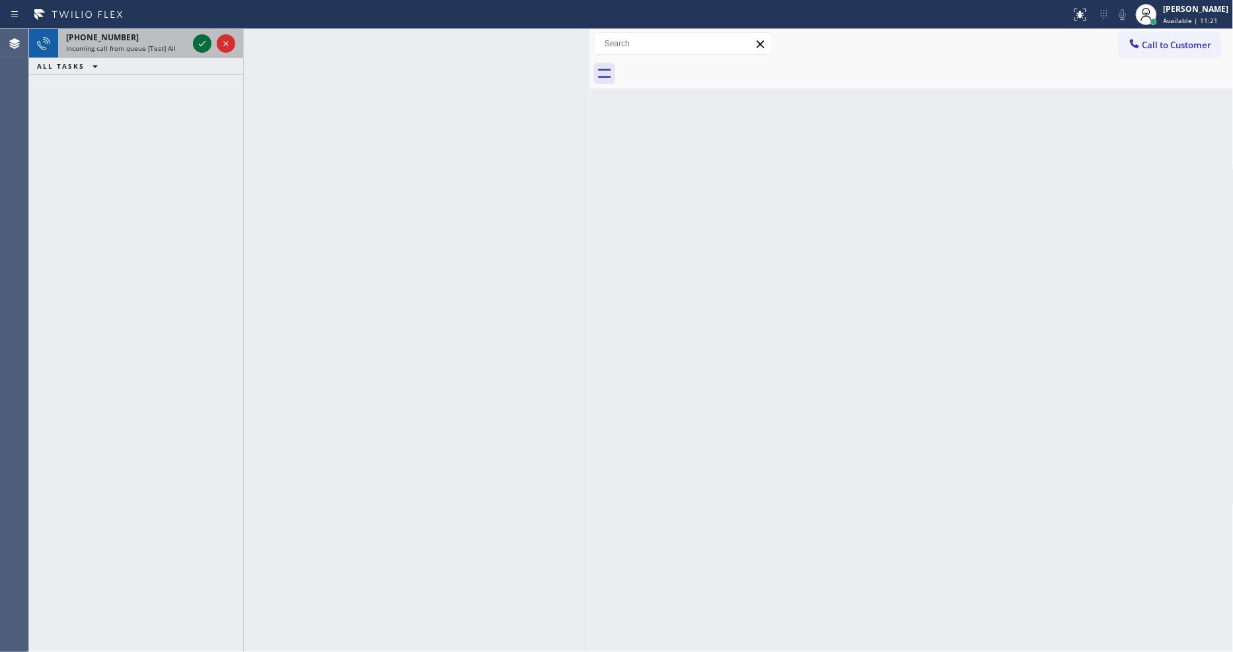
click at [200, 41] on icon at bounding box center [202, 44] width 16 height 16
click at [206, 40] on icon at bounding box center [202, 44] width 16 height 16
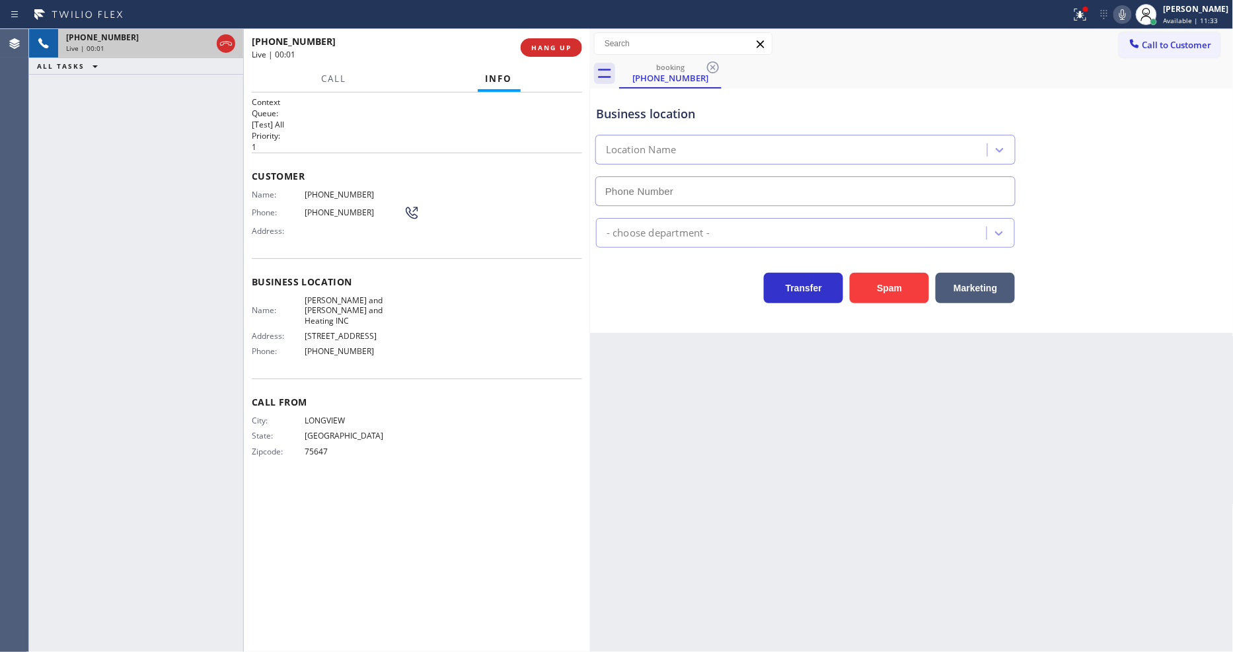
type input "[PHONE_NUMBER]"
click at [536, 43] on span "HANG UP" at bounding box center [551, 47] width 40 height 9
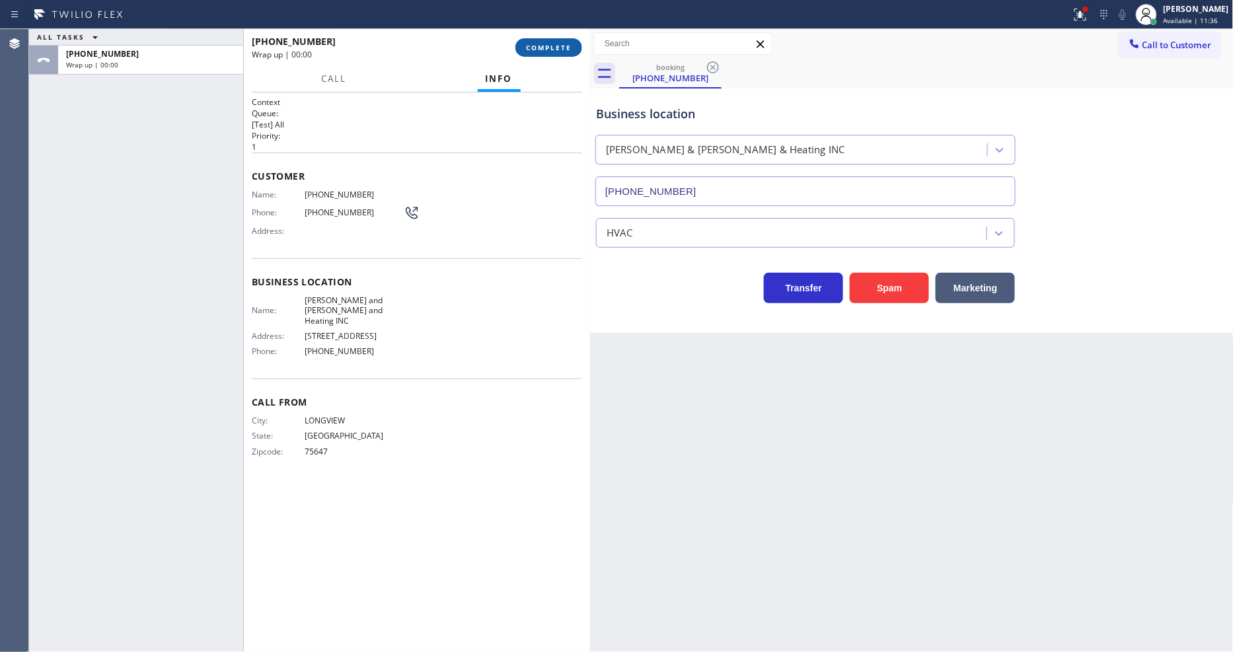
click at [536, 43] on span "COMPLETE" at bounding box center [549, 47] width 46 height 9
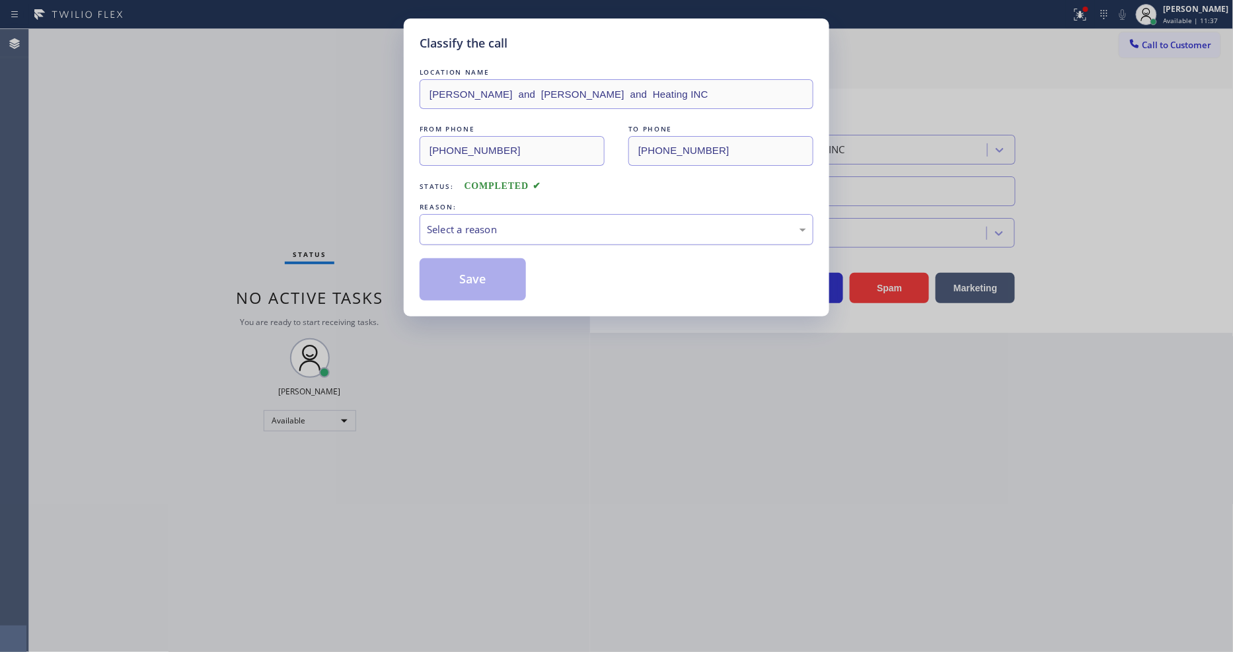
click at [477, 225] on div "Select a reason" at bounding box center [616, 229] width 379 height 15
click at [479, 262] on button "Save" at bounding box center [473, 279] width 106 height 42
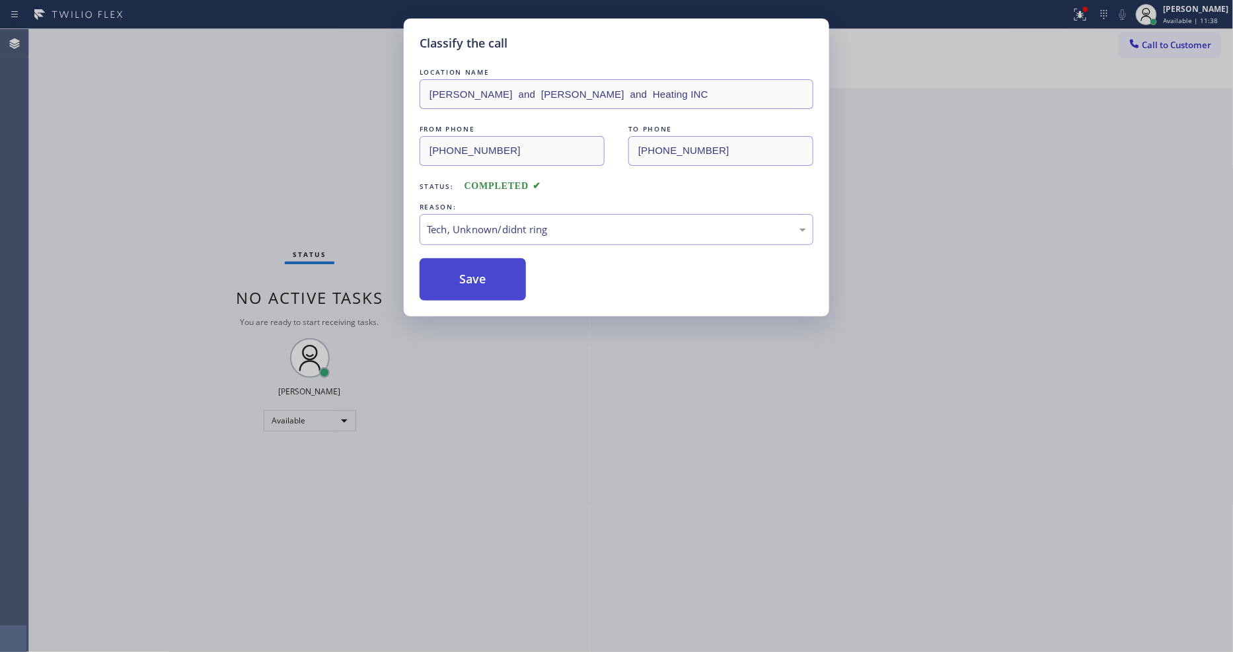
click at [479, 262] on button "Save" at bounding box center [473, 279] width 106 height 42
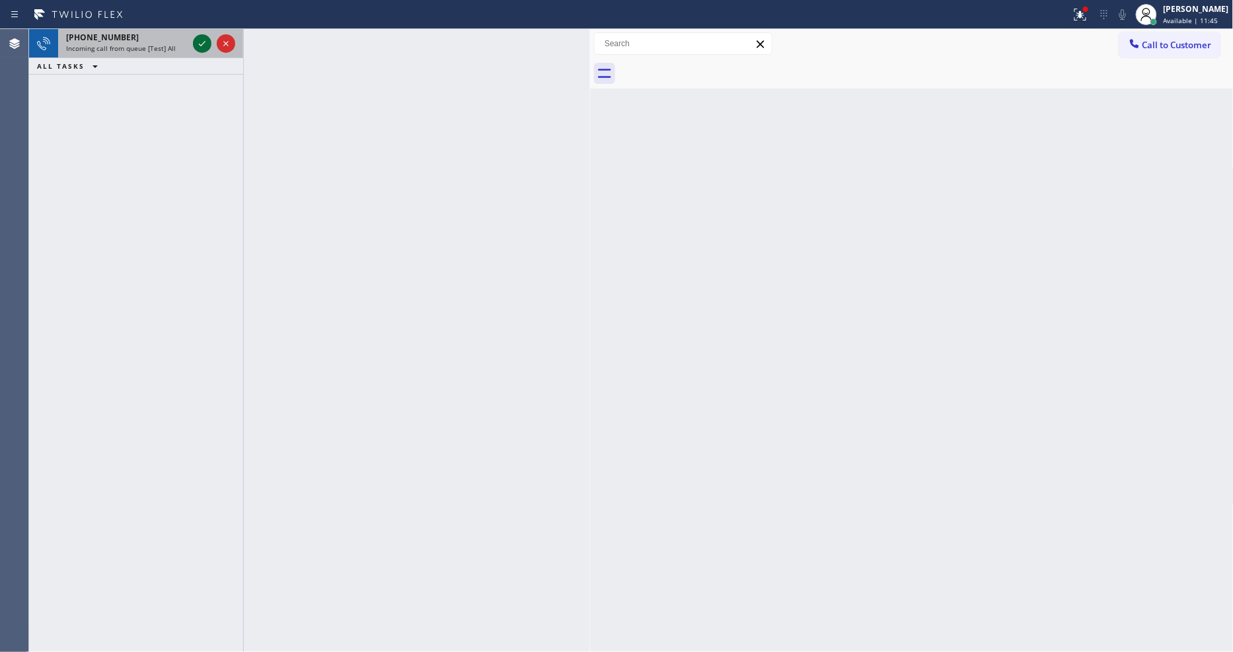
click at [198, 36] on icon at bounding box center [202, 44] width 16 height 16
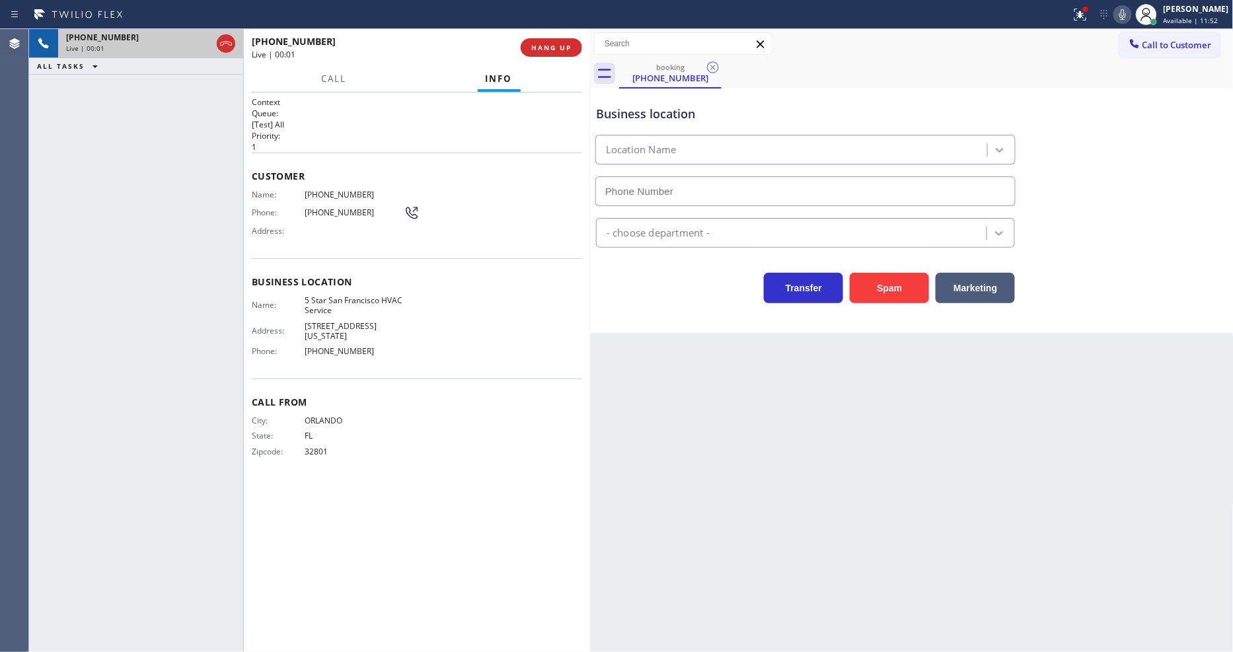
type input "[PHONE_NUMBER]"
click at [939, 401] on div "Back to Dashboard Change Sender ID Customers Technicians Select a contact Outbo…" at bounding box center [912, 340] width 644 height 623
click at [560, 45] on span "HANG UP" at bounding box center [551, 47] width 40 height 9
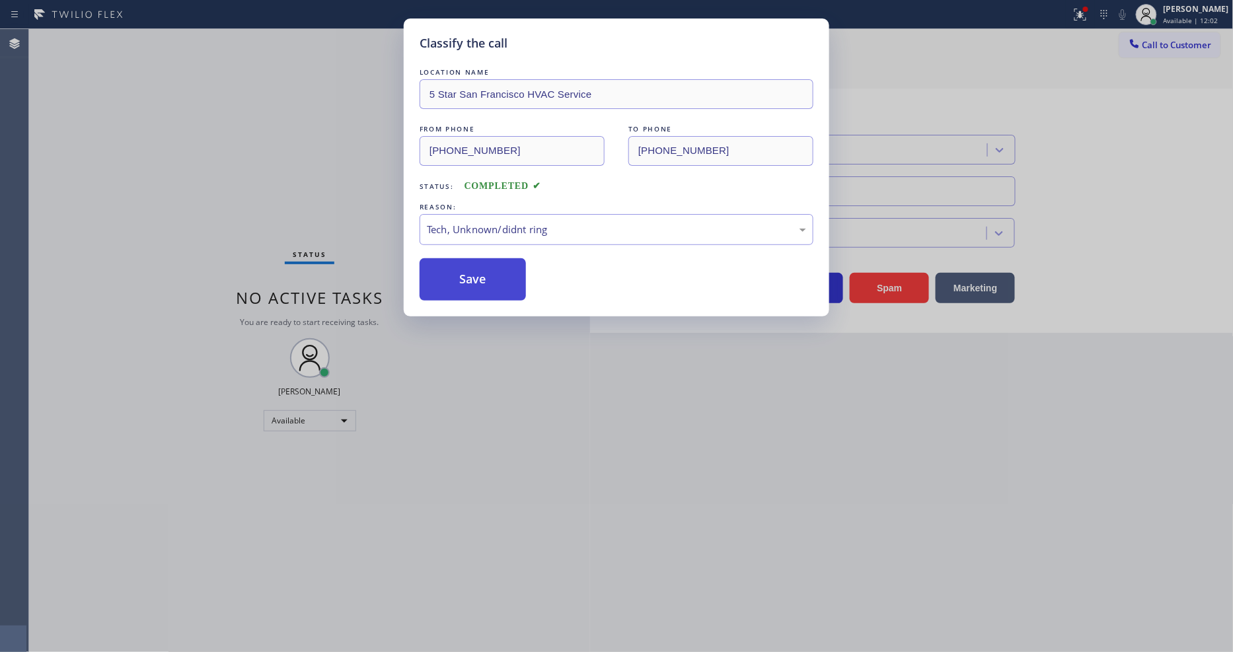
click at [486, 280] on button "Save" at bounding box center [473, 279] width 106 height 42
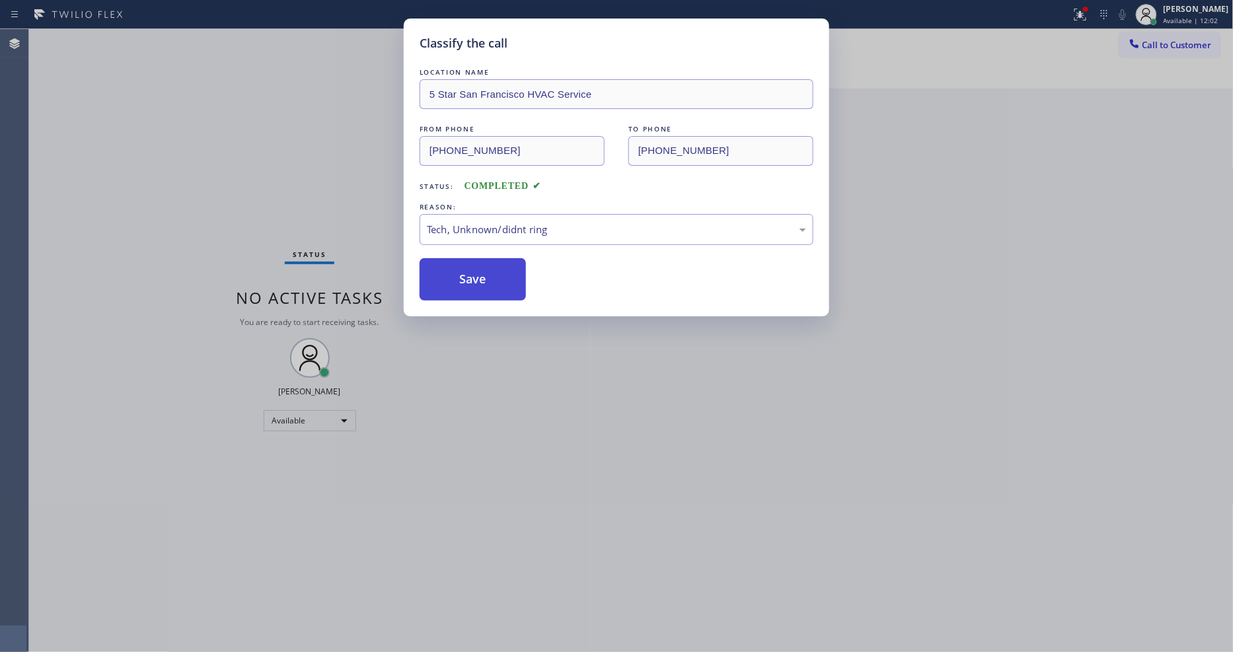
click at [486, 280] on button "Save" at bounding box center [473, 279] width 106 height 42
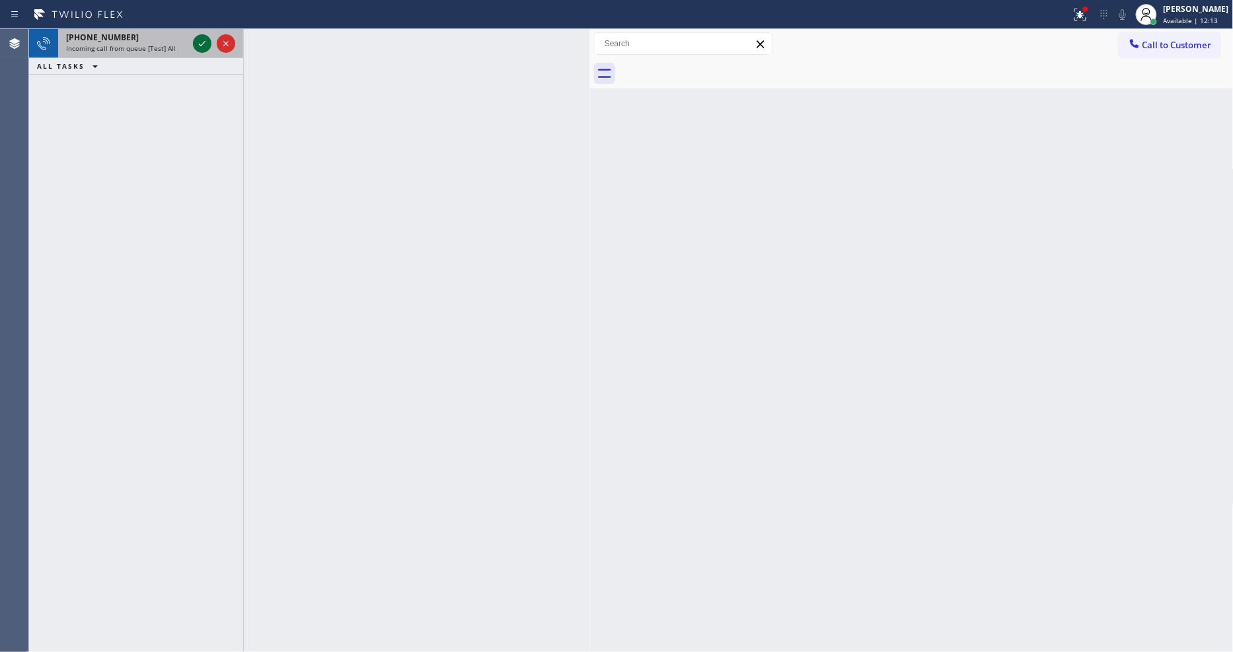
click at [201, 44] on icon at bounding box center [202, 44] width 16 height 16
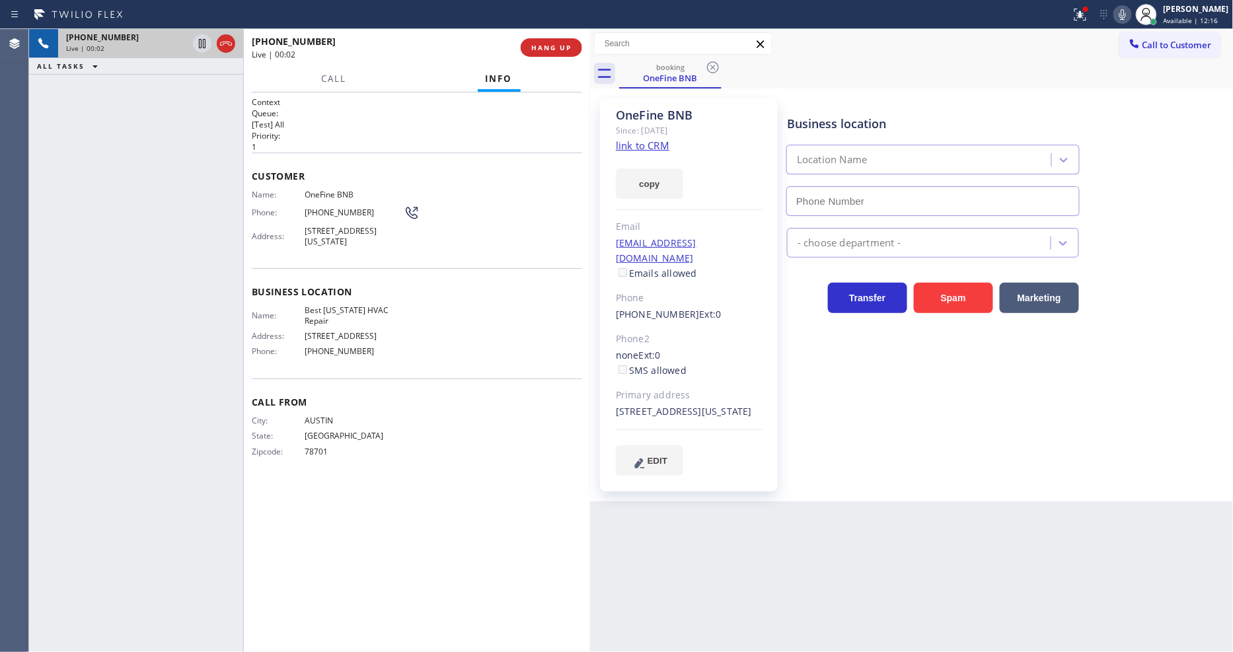
type input "[PHONE_NUMBER]"
click at [648, 146] on link "link to CRM" at bounding box center [643, 145] width 54 height 13
drag, startPoint x: 304, startPoint y: 226, endPoint x: 371, endPoint y: 232, distance: 67.0
click at [371, 232] on span "[STREET_ADDRESS][US_STATE]" at bounding box center [354, 236] width 99 height 20
click at [306, 195] on span "OneFine BNB" at bounding box center [354, 195] width 99 height 10
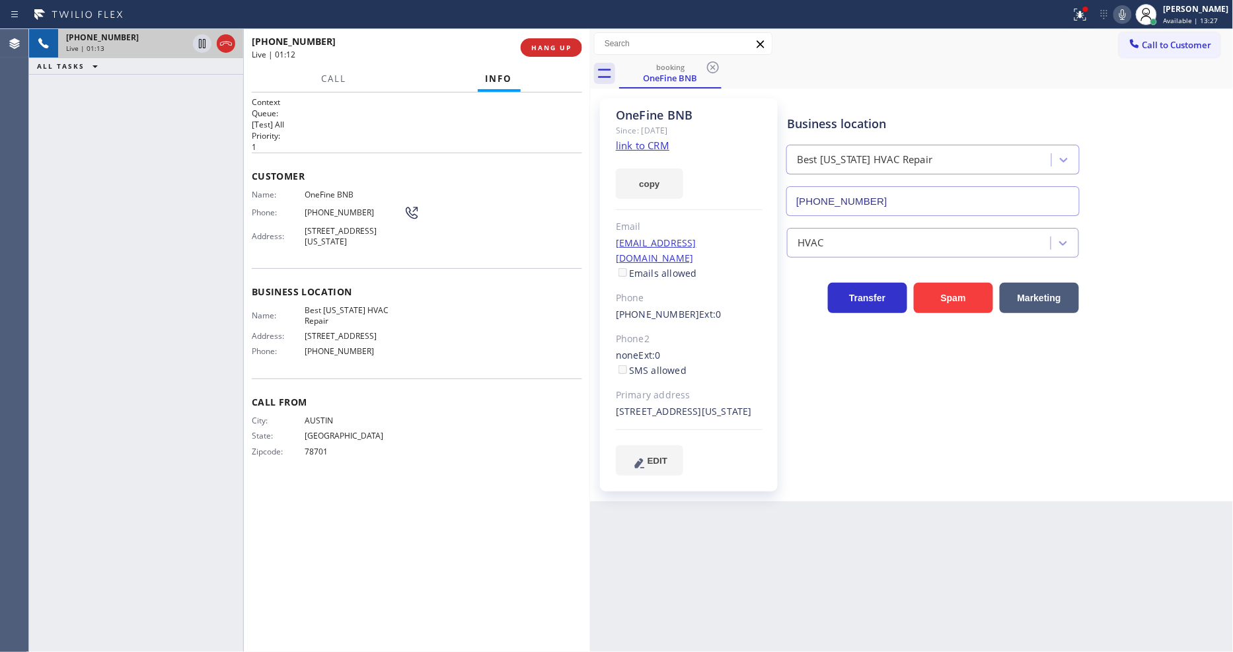
click at [313, 213] on span "[PHONE_NUMBER]" at bounding box center [354, 213] width 99 height 10
copy div "[PHONE_NUMBER]"
click at [580, 56] on div "[PHONE_NUMBER] Live | 01:56 HANG UP" at bounding box center [417, 47] width 330 height 34
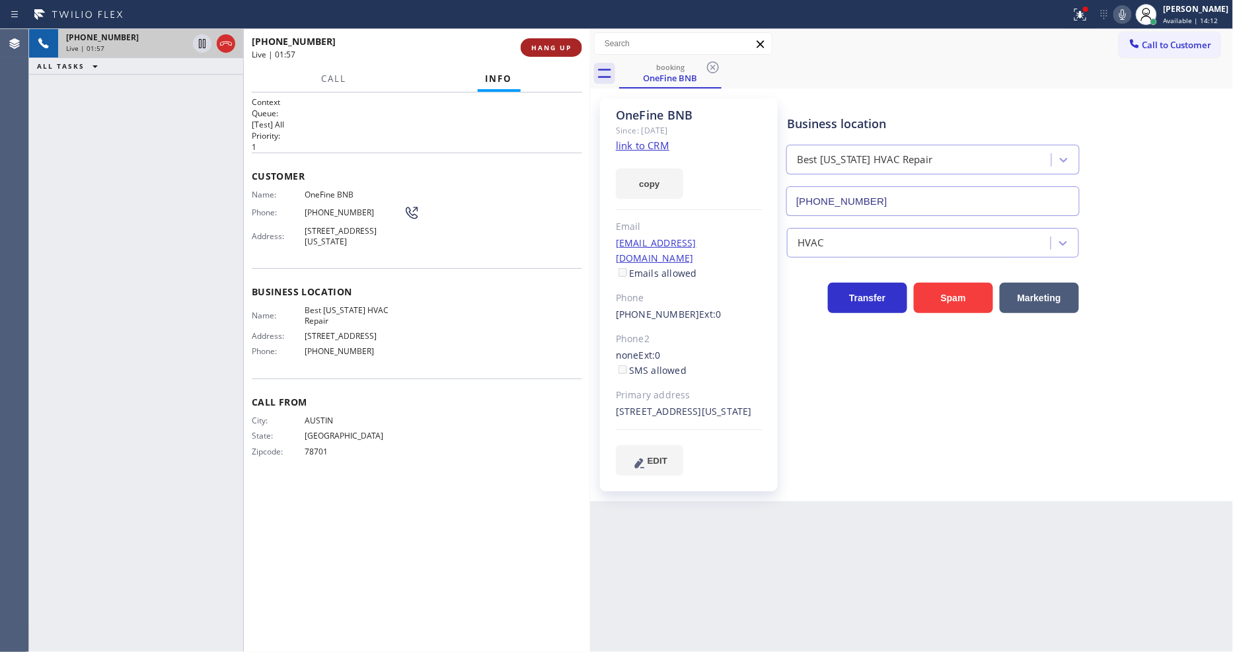
click at [563, 47] on span "HANG UP" at bounding box center [551, 47] width 40 height 9
click at [563, 47] on span "COMPLETE" at bounding box center [549, 47] width 46 height 9
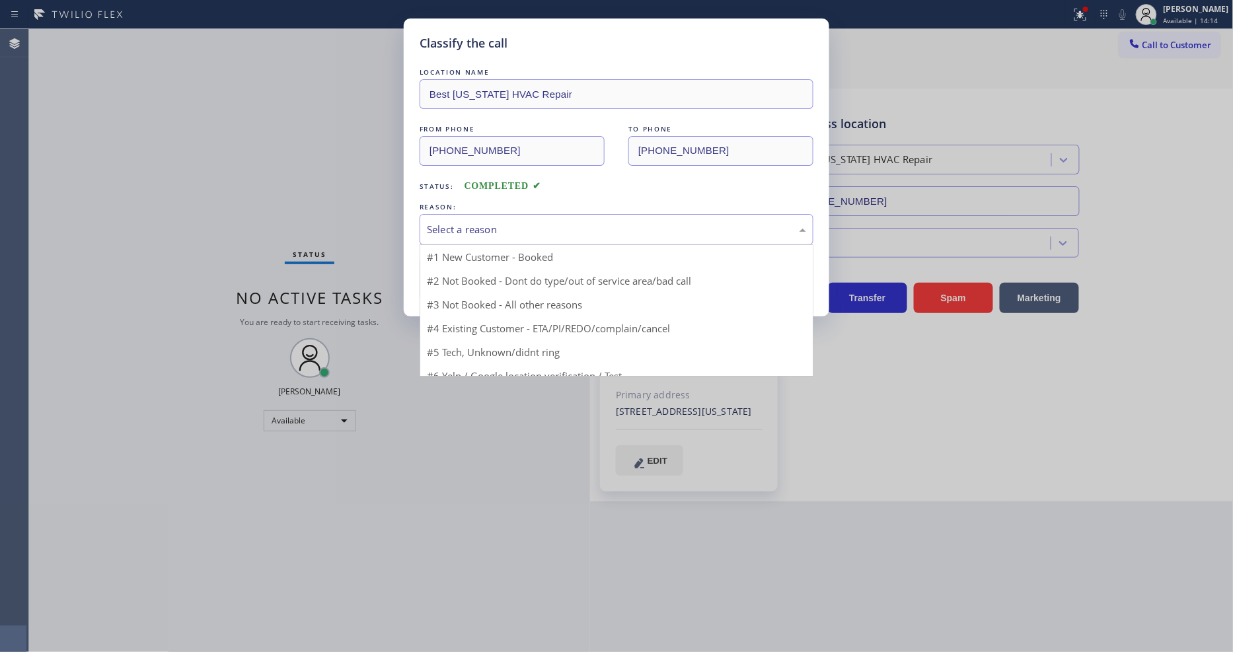
click at [474, 229] on div "Select a reason" at bounding box center [616, 229] width 379 height 15
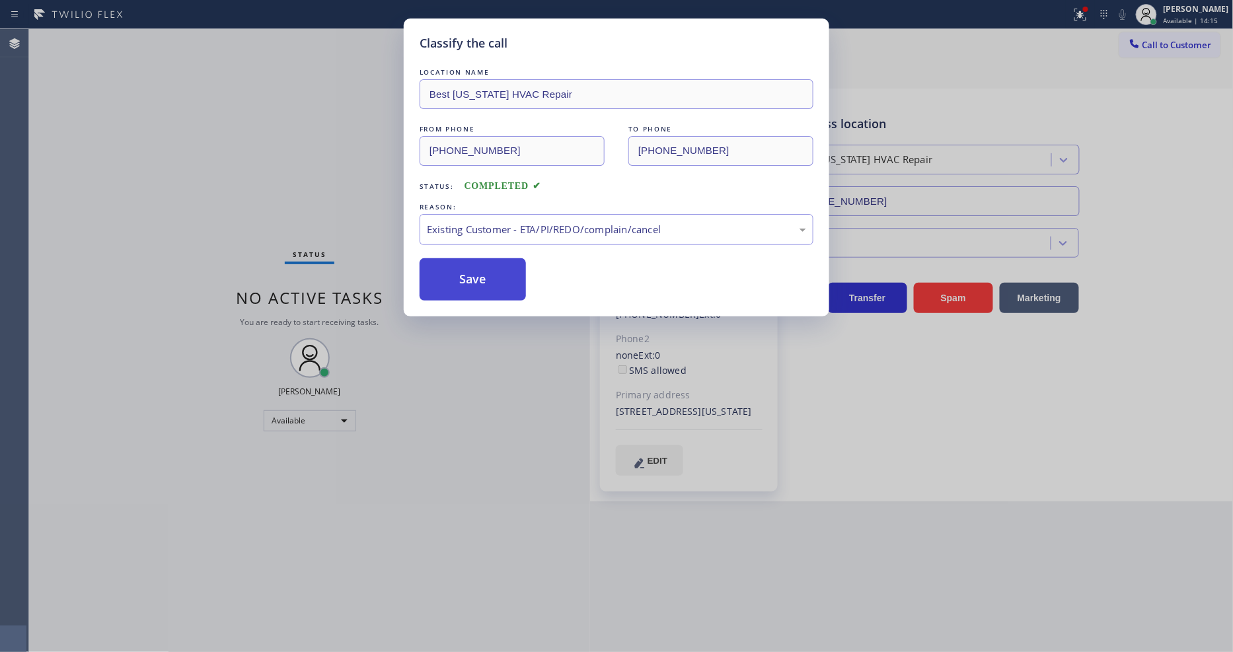
click at [472, 282] on button "Save" at bounding box center [473, 279] width 106 height 42
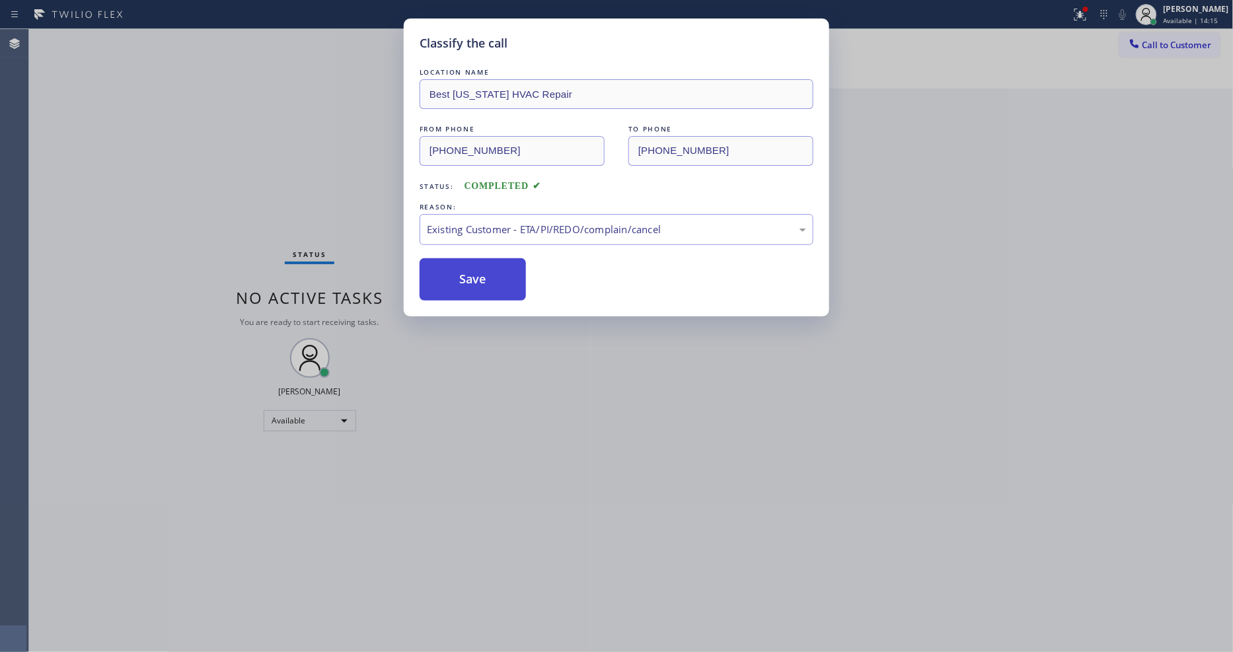
click at [472, 282] on button "Save" at bounding box center [473, 279] width 106 height 42
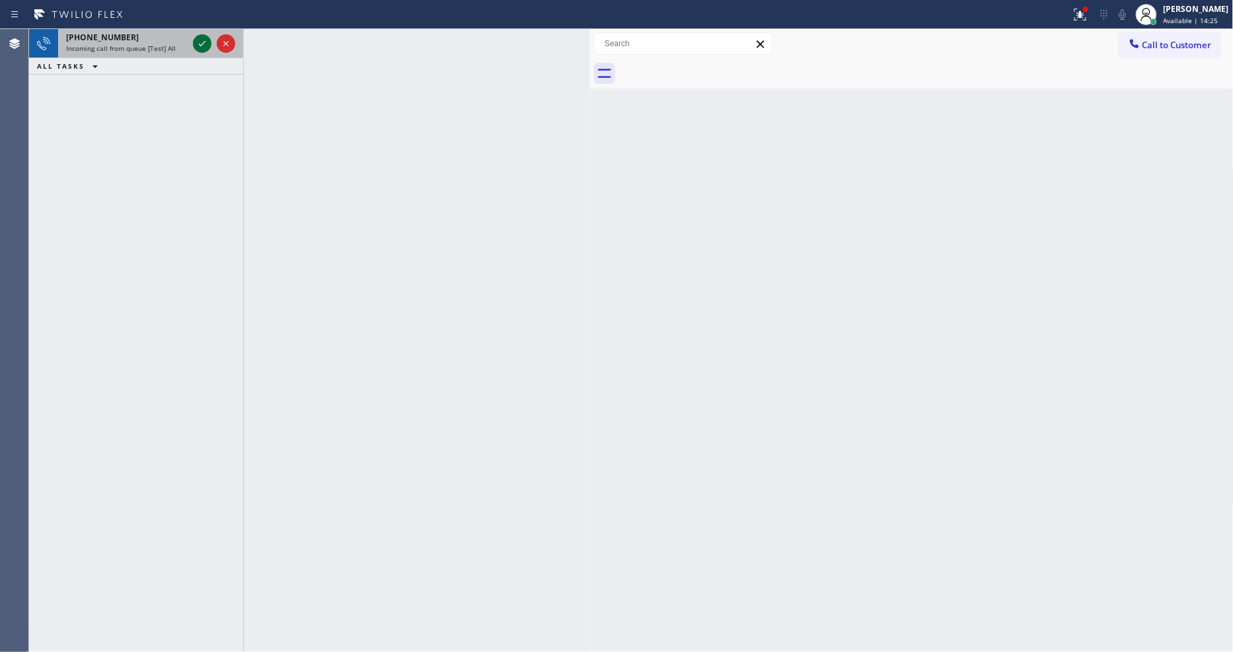
click at [202, 41] on icon at bounding box center [202, 44] width 16 height 16
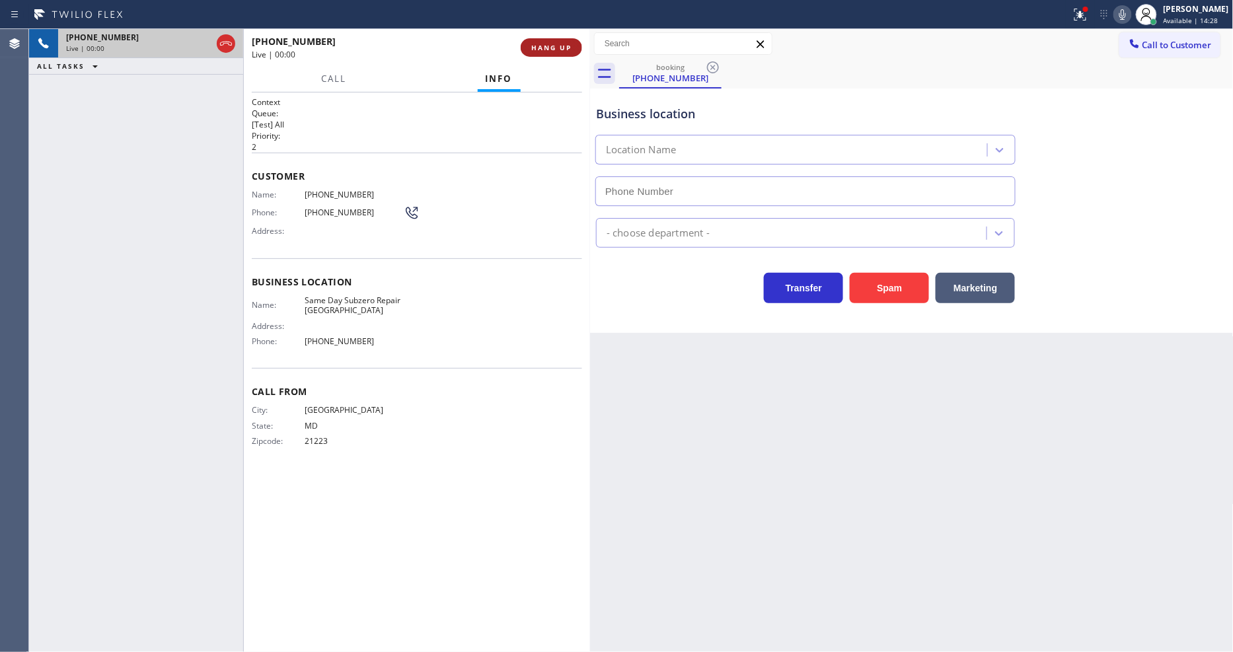
type input "[PHONE_NUMBER]"
click at [533, 44] on span "HANG UP" at bounding box center [551, 47] width 40 height 9
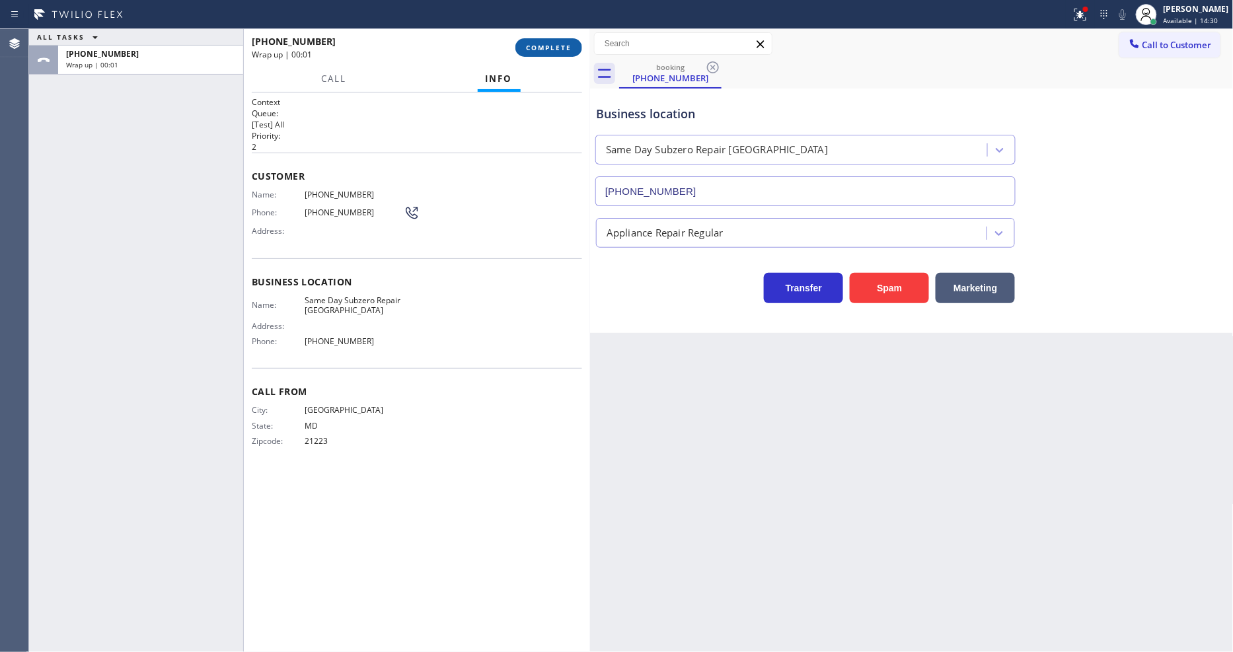
click at [533, 44] on span "COMPLETE" at bounding box center [549, 47] width 46 height 9
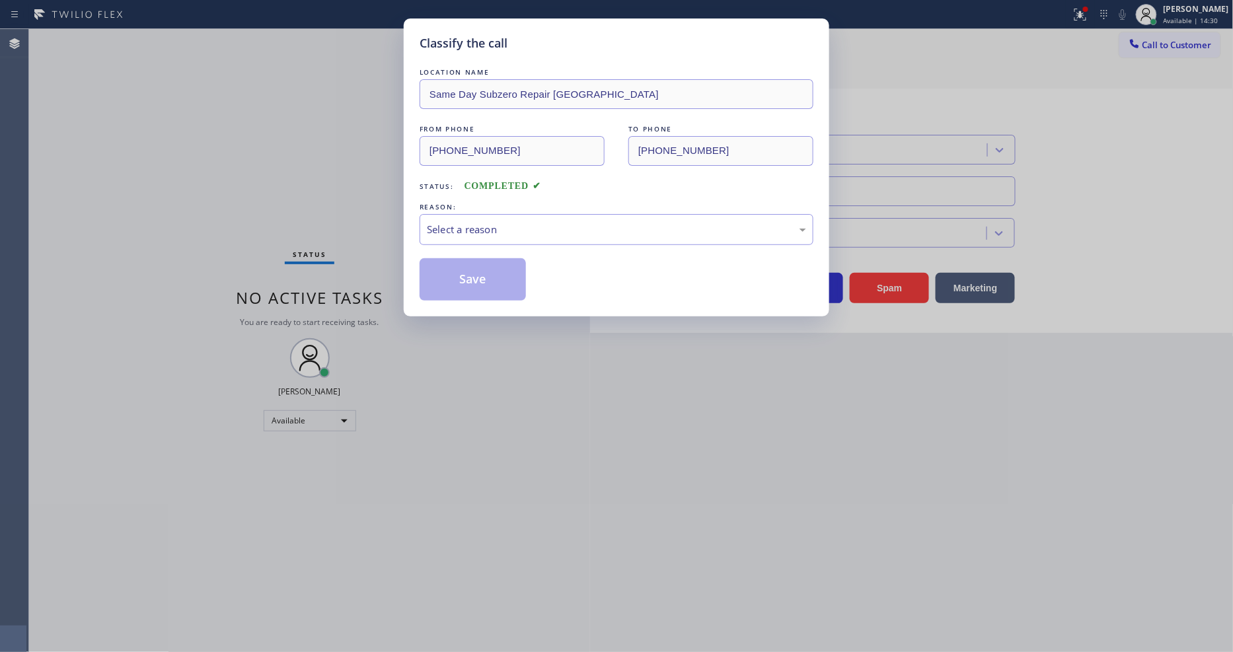
click at [484, 222] on div "Select a reason" at bounding box center [616, 229] width 379 height 15
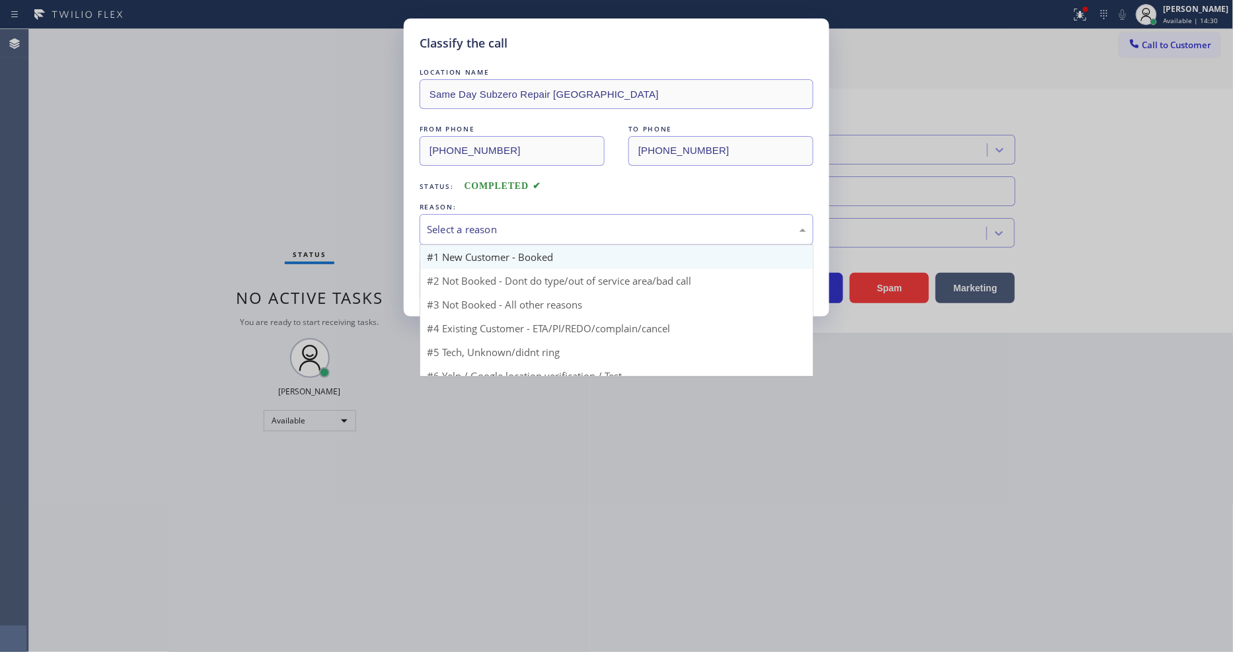
scroll to position [36, 0]
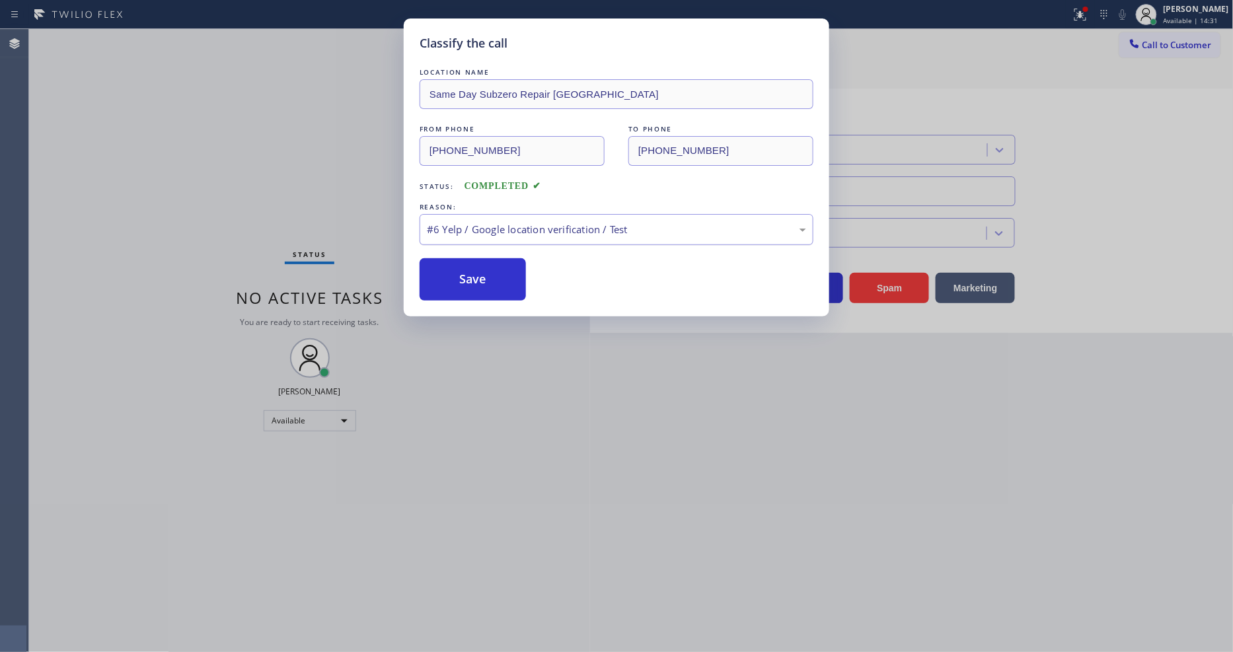
click at [486, 228] on div "#6 Yelp / Google location verification / Test" at bounding box center [616, 229] width 379 height 15
click at [478, 249] on div "LOCATION NAME Same Day Subzero Repair [GEOGRAPHIC_DATA] FROM PHONE [PHONE_NUMBE…" at bounding box center [617, 182] width 394 height 235
click at [474, 263] on button "Save" at bounding box center [473, 279] width 106 height 42
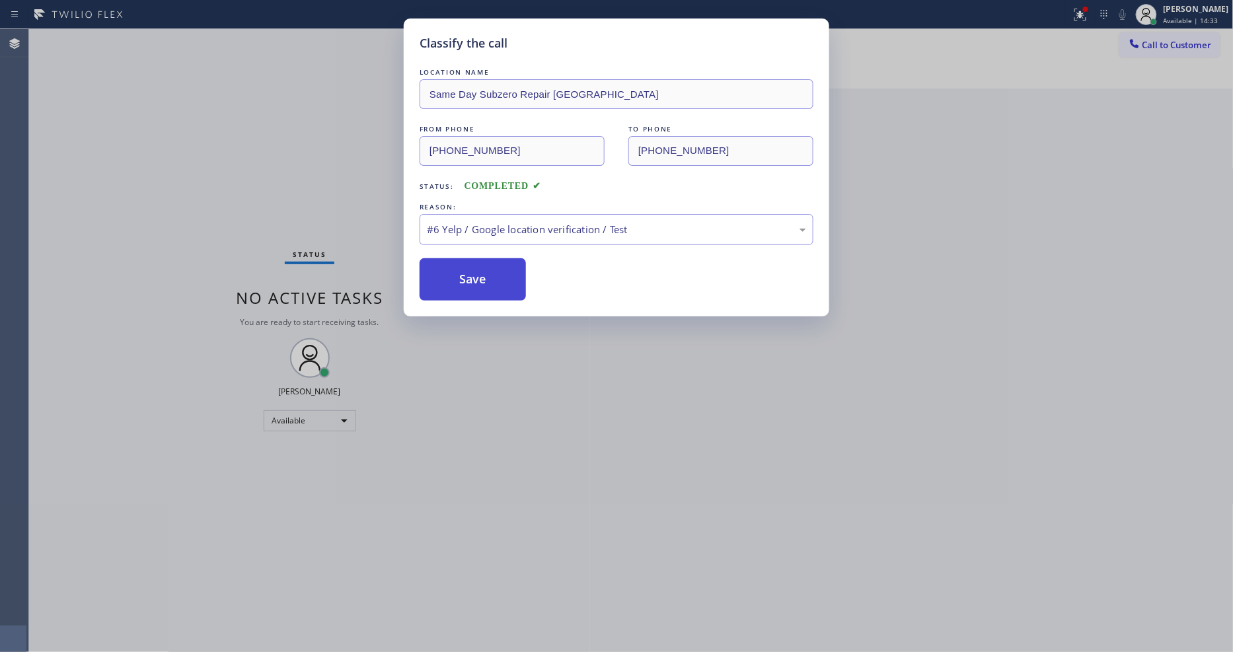
click at [474, 264] on button "Save" at bounding box center [473, 279] width 106 height 42
click at [175, 36] on div "Status No active tasks You are ready to start receiving tasks. [PERSON_NAME] Av…" at bounding box center [309, 340] width 561 height 623
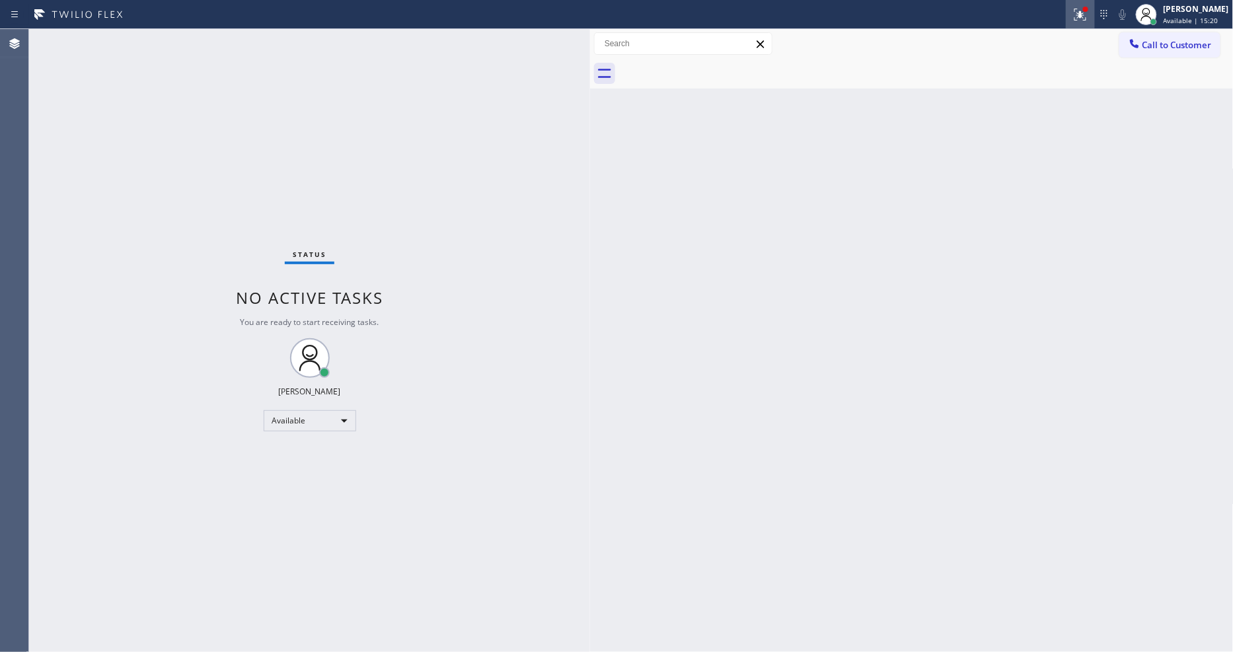
click at [1081, 15] on div at bounding box center [1080, 15] width 29 height 16
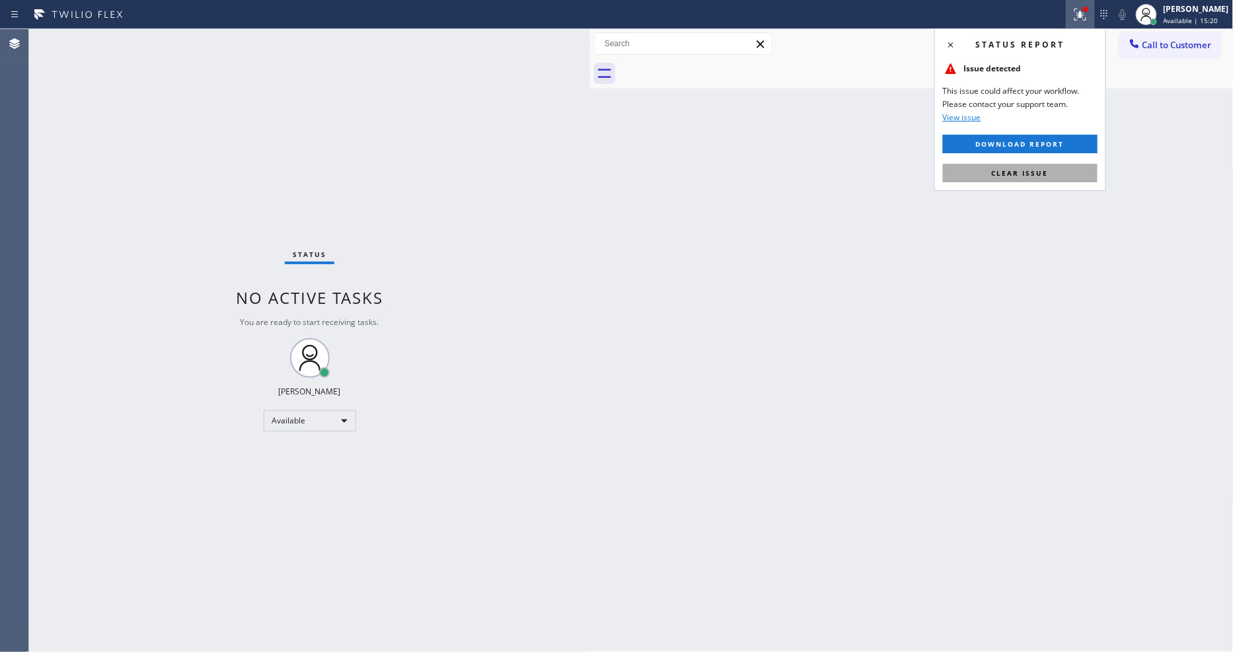
click at [1018, 176] on span "Clear issue" at bounding box center [1020, 173] width 57 height 9
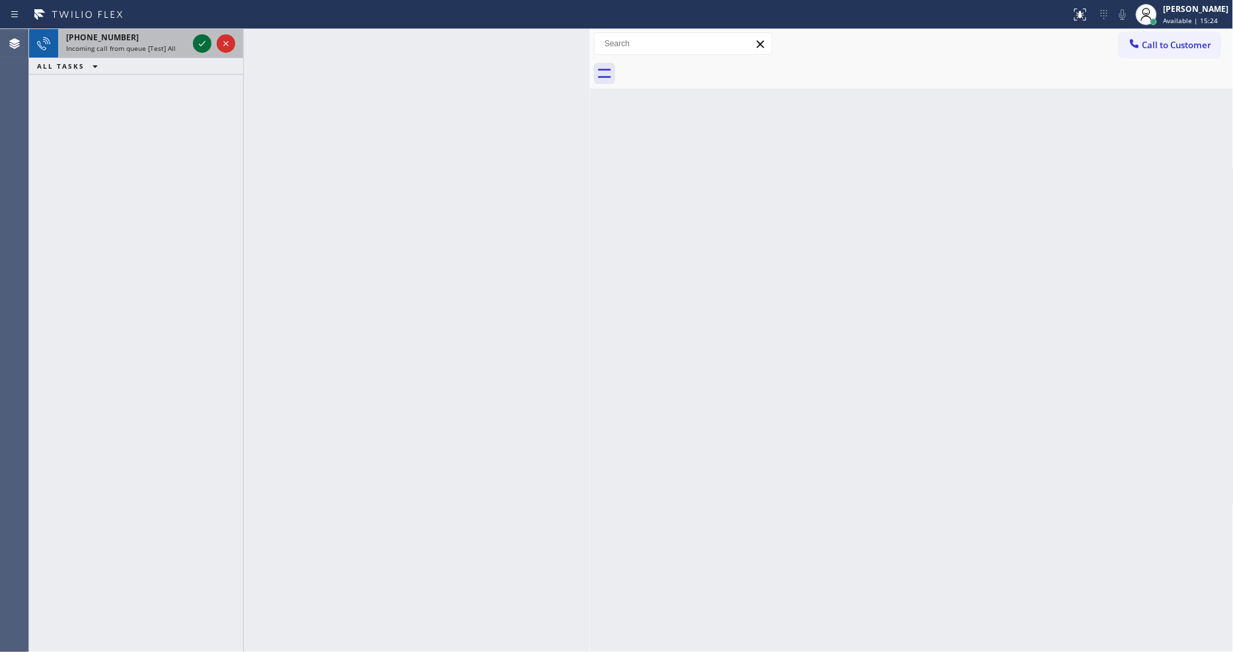
click at [204, 48] on icon at bounding box center [202, 44] width 16 height 16
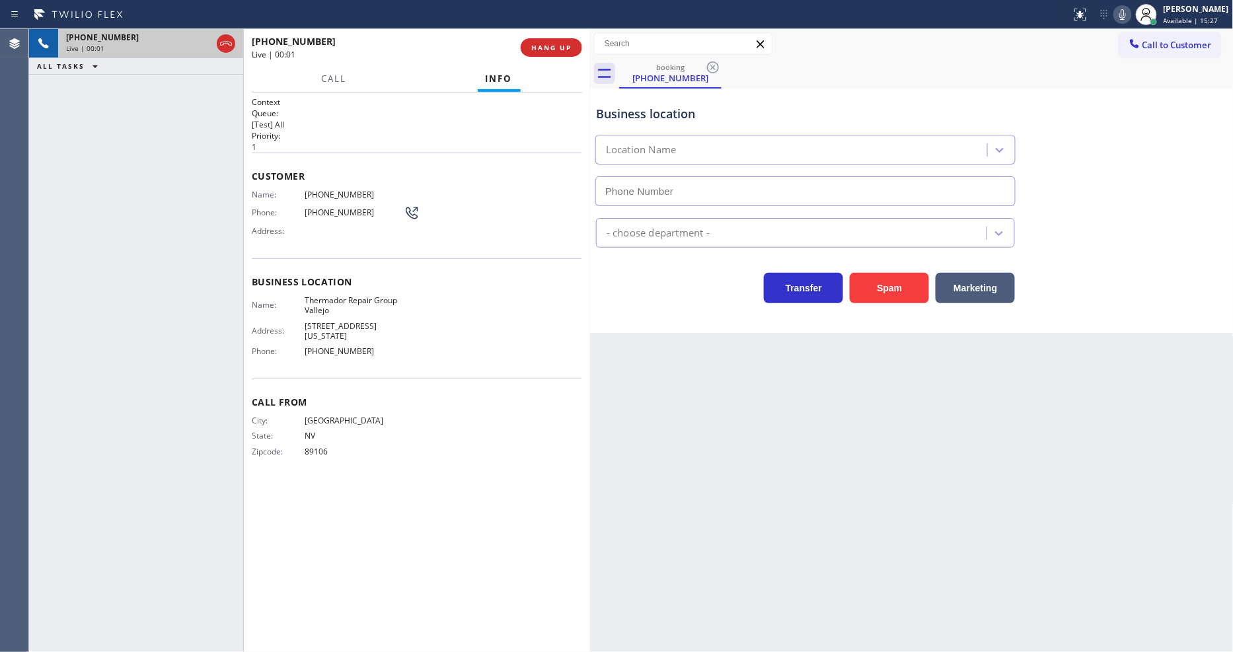
type input "[PHONE_NUMBER]"
click at [358, 297] on span "Thermador Repair Group Vallejo" at bounding box center [354, 305] width 99 height 20
copy span "Thermador Repair Group Vallejo"
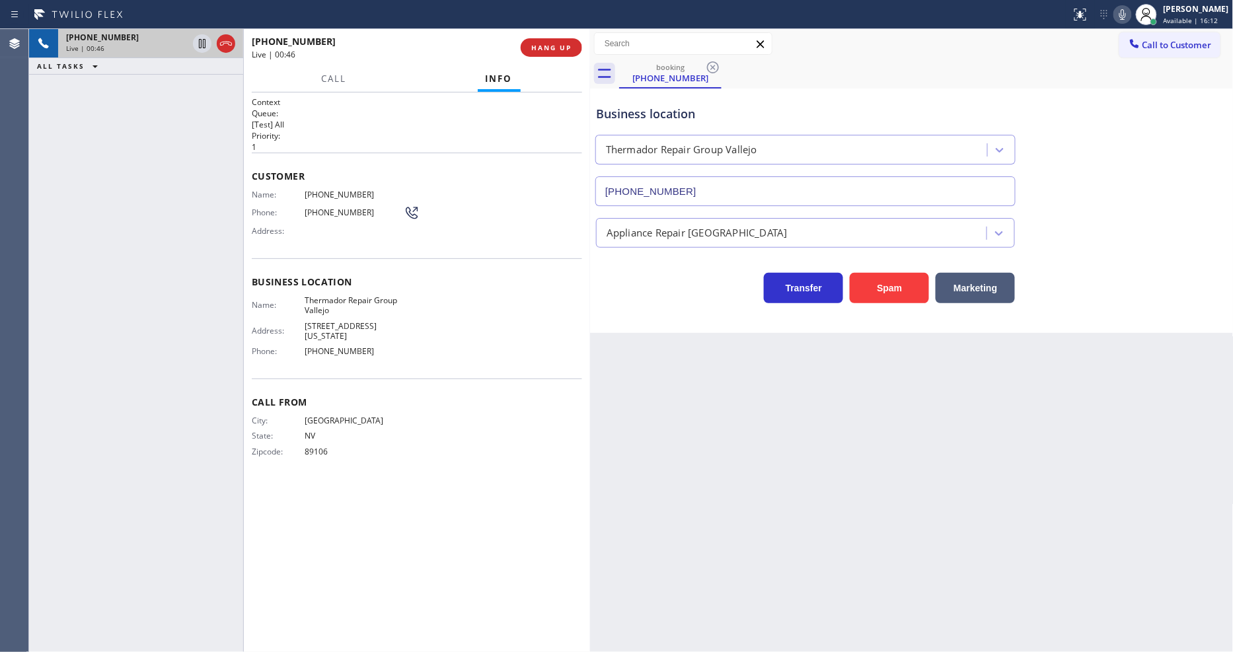
click at [325, 190] on span "[PHONE_NUMBER]" at bounding box center [354, 195] width 99 height 10
copy span "[PHONE_NUMBER]"
click at [458, 652] on div "Context Queue: [Test] All Priority: 1 Customer Name: [PHONE_NUMBER] Phone: [PHO…" at bounding box center [417, 373] width 346 height 560
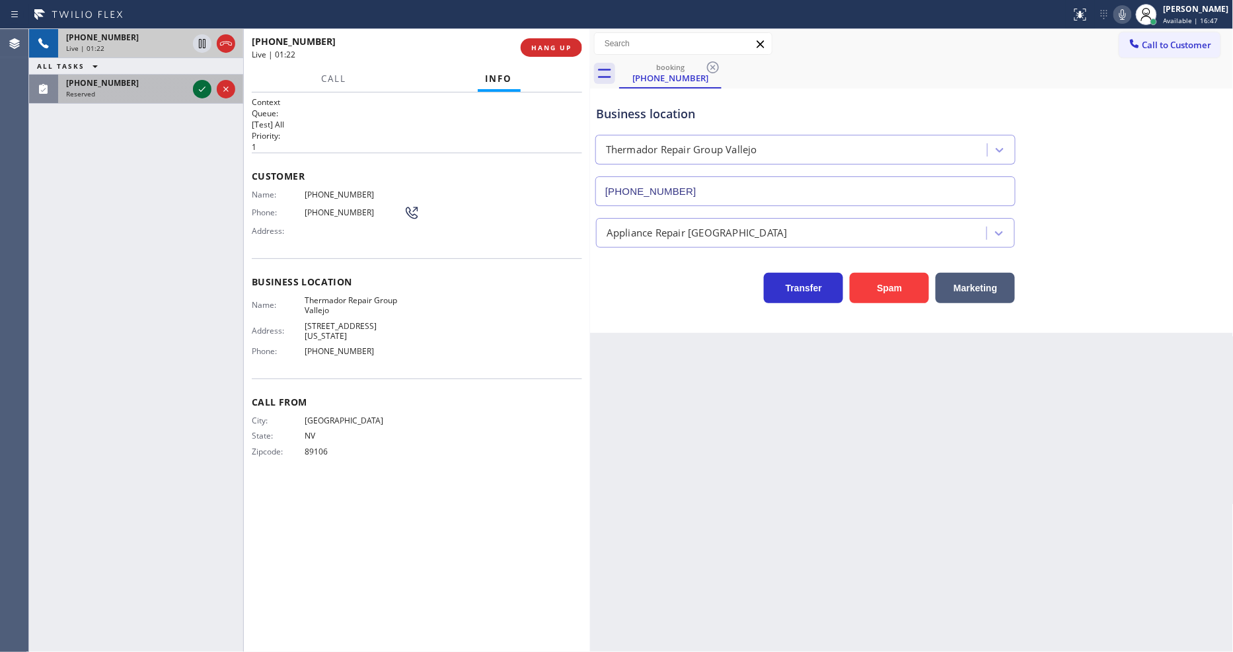
click at [196, 89] on icon at bounding box center [202, 89] width 16 height 16
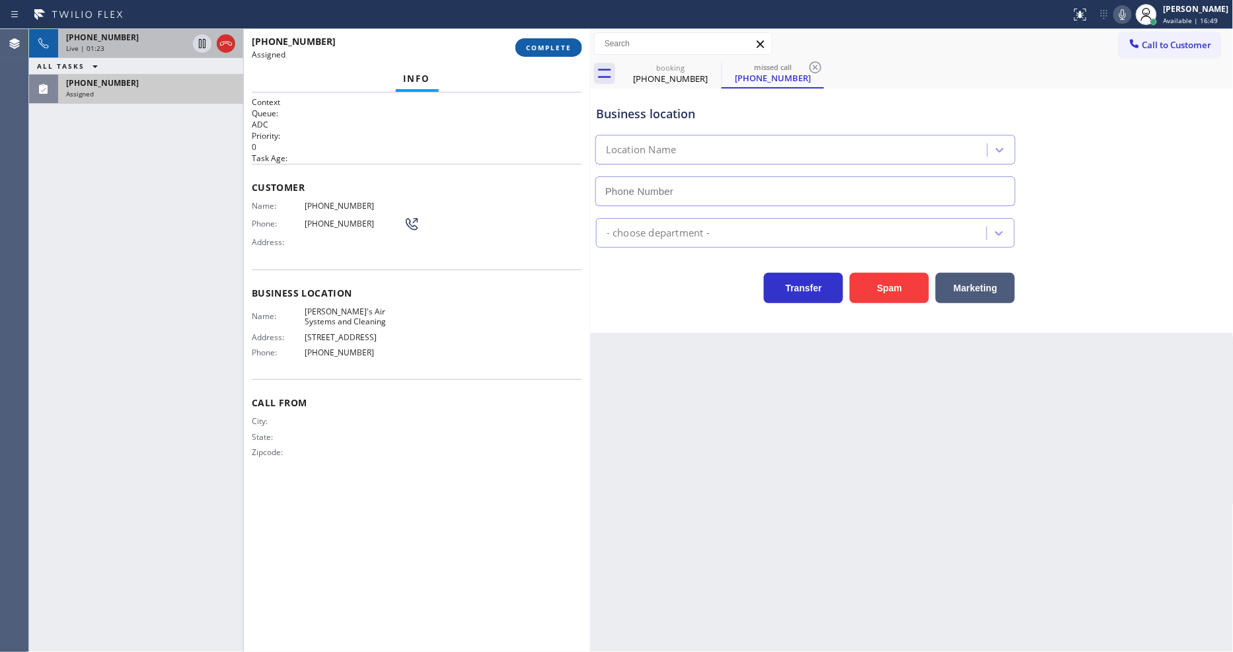
type input "[PHONE_NUMBER]"
click at [536, 43] on span "COMPLETE" at bounding box center [549, 47] width 46 height 9
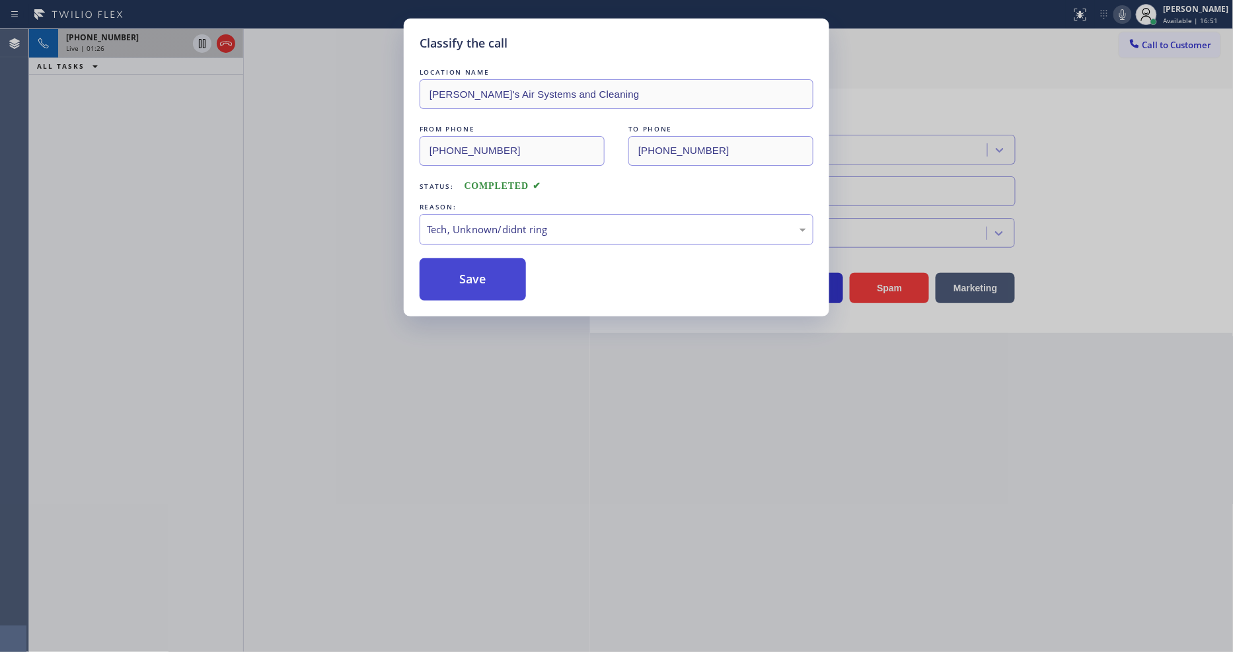
click at [506, 283] on button "Save" at bounding box center [473, 279] width 106 height 42
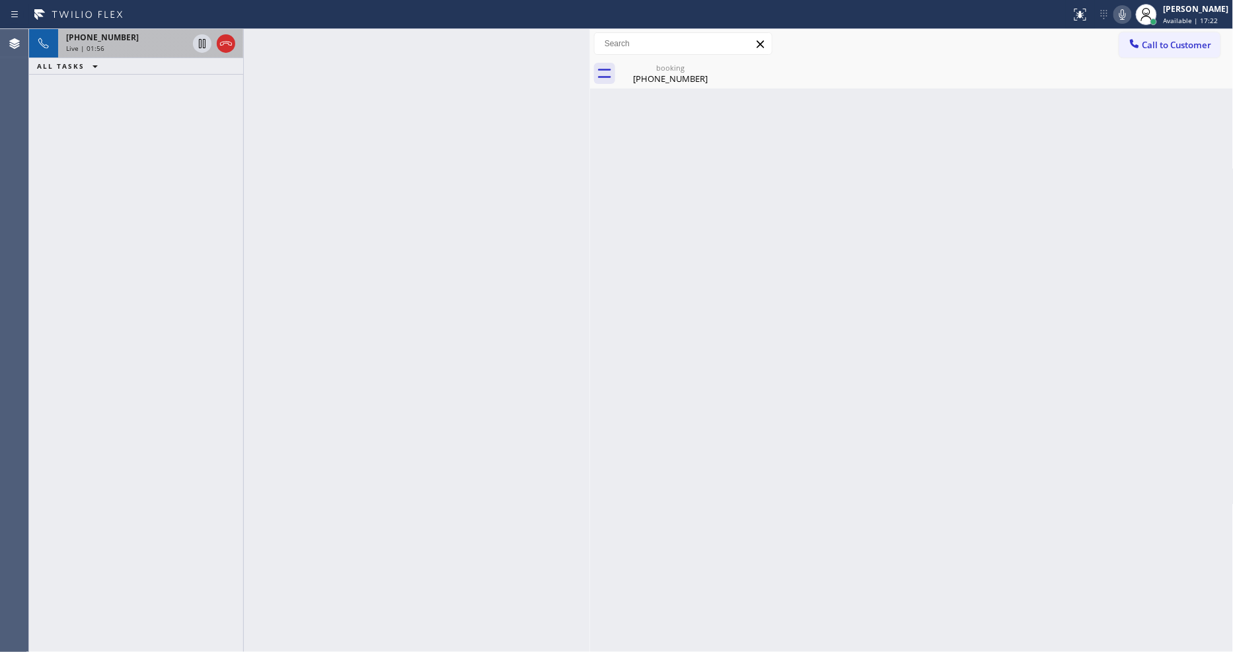
click at [108, 54] on div "[PHONE_NUMBER] Live | 01:56" at bounding box center [124, 43] width 132 height 29
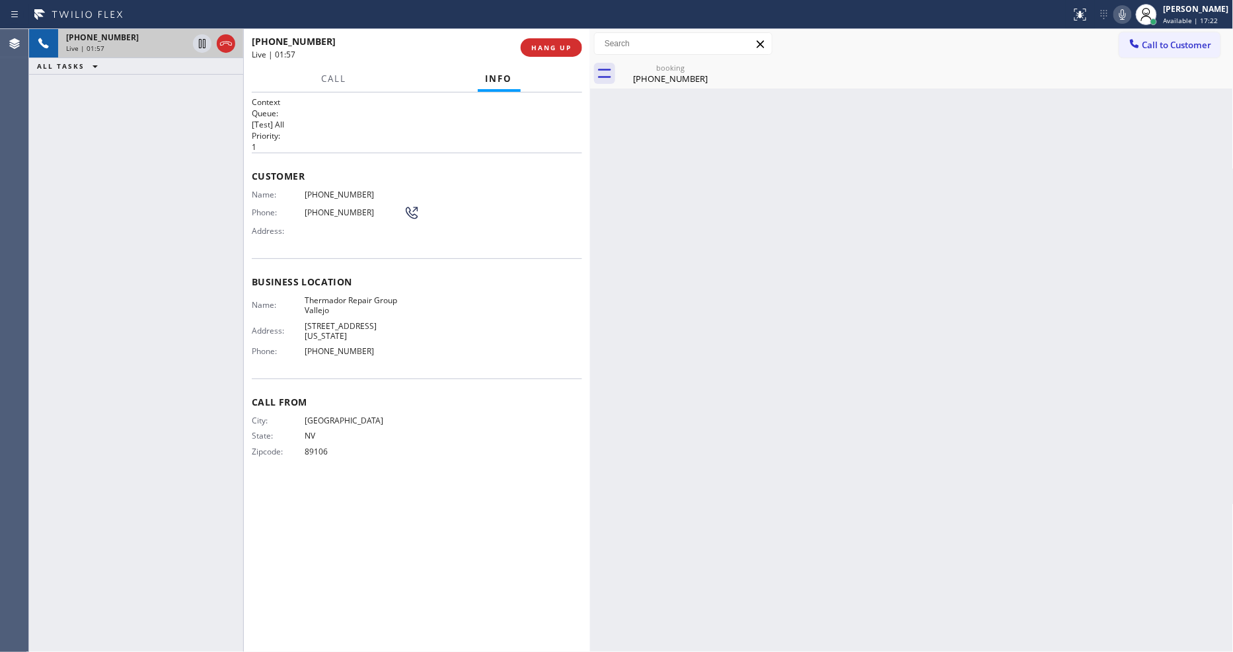
click at [319, 180] on div "Customer Name: [PHONE_NUMBER] Phone: [PHONE_NUMBER] Address:" at bounding box center [417, 206] width 330 height 106
click at [321, 192] on span "[PHONE_NUMBER]" at bounding box center [354, 195] width 99 height 10
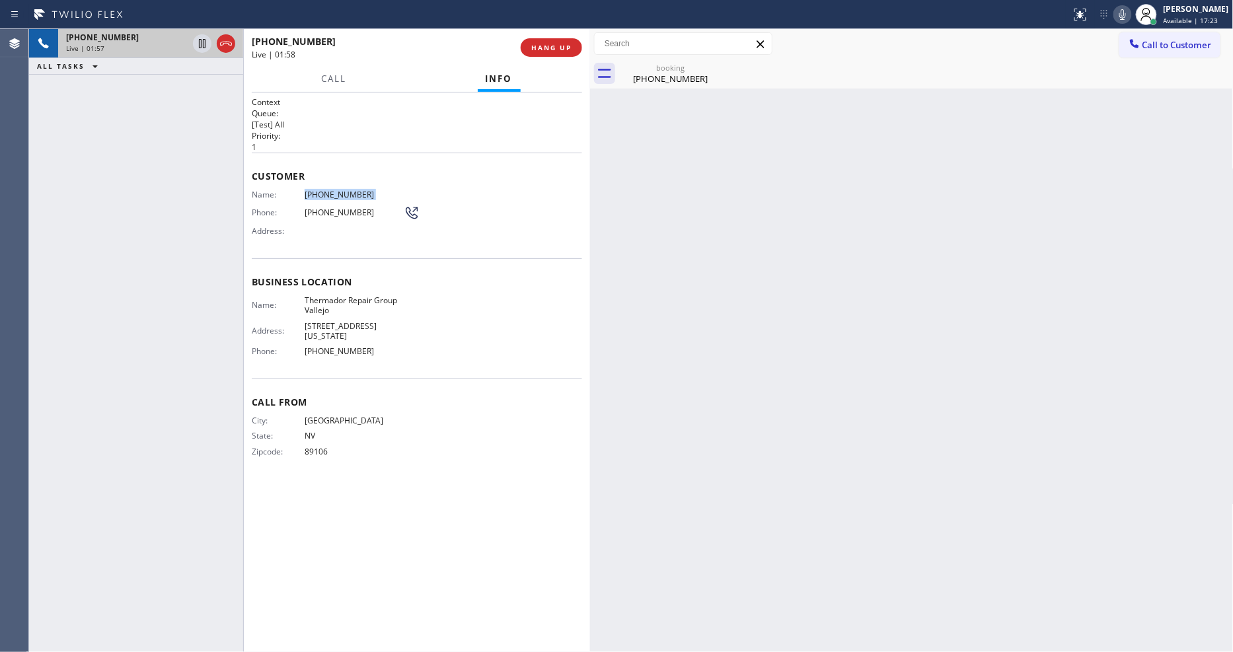
copy span "[PHONE_NUMBER]"
click at [558, 50] on span "HANG UP" at bounding box center [551, 47] width 40 height 9
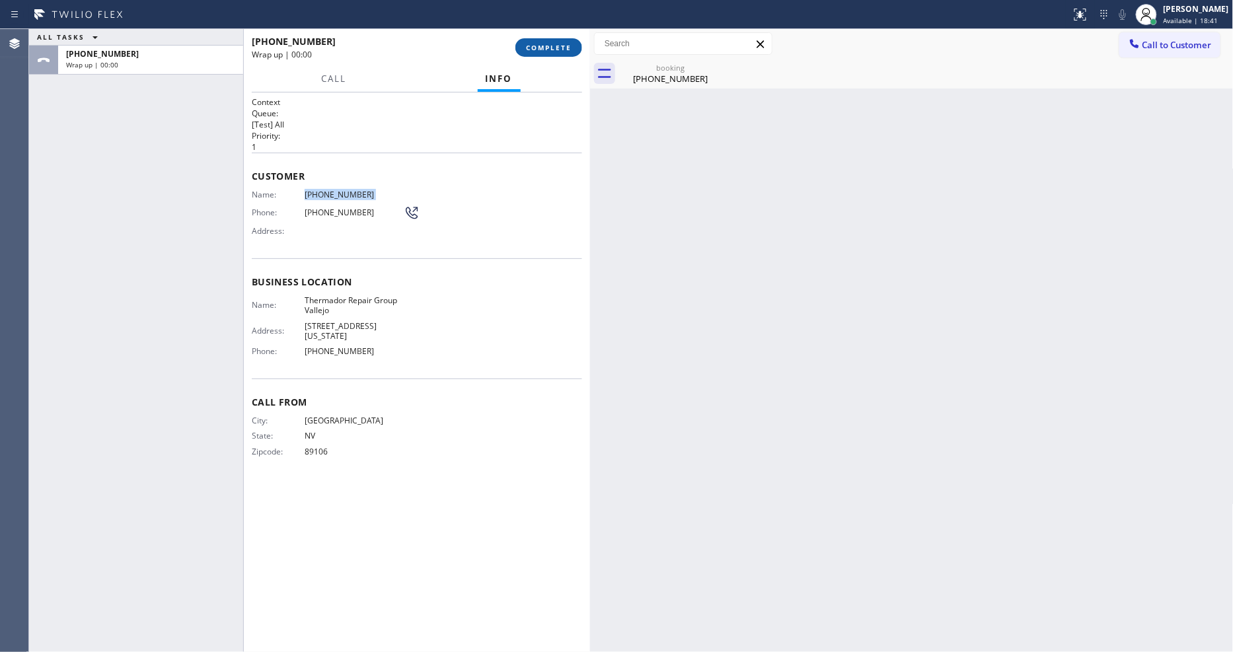
click at [558, 50] on span "COMPLETE" at bounding box center [549, 47] width 46 height 9
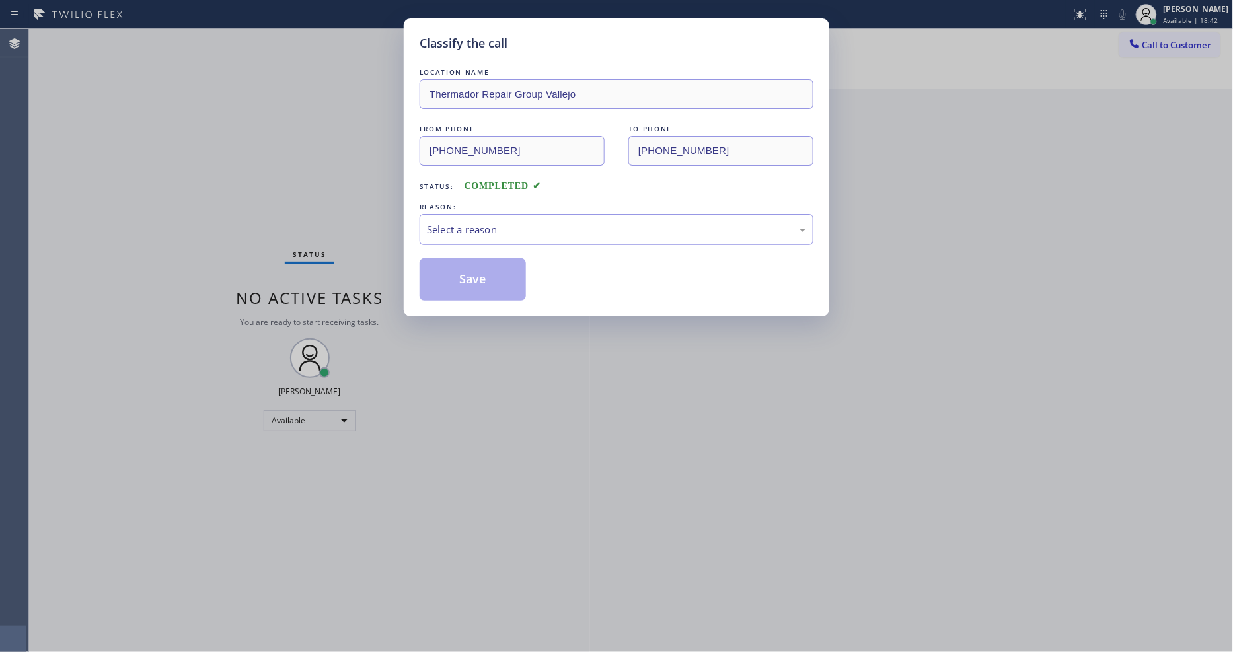
click at [506, 229] on div "Select a reason" at bounding box center [616, 229] width 379 height 15
click at [492, 276] on button "Save" at bounding box center [473, 279] width 106 height 42
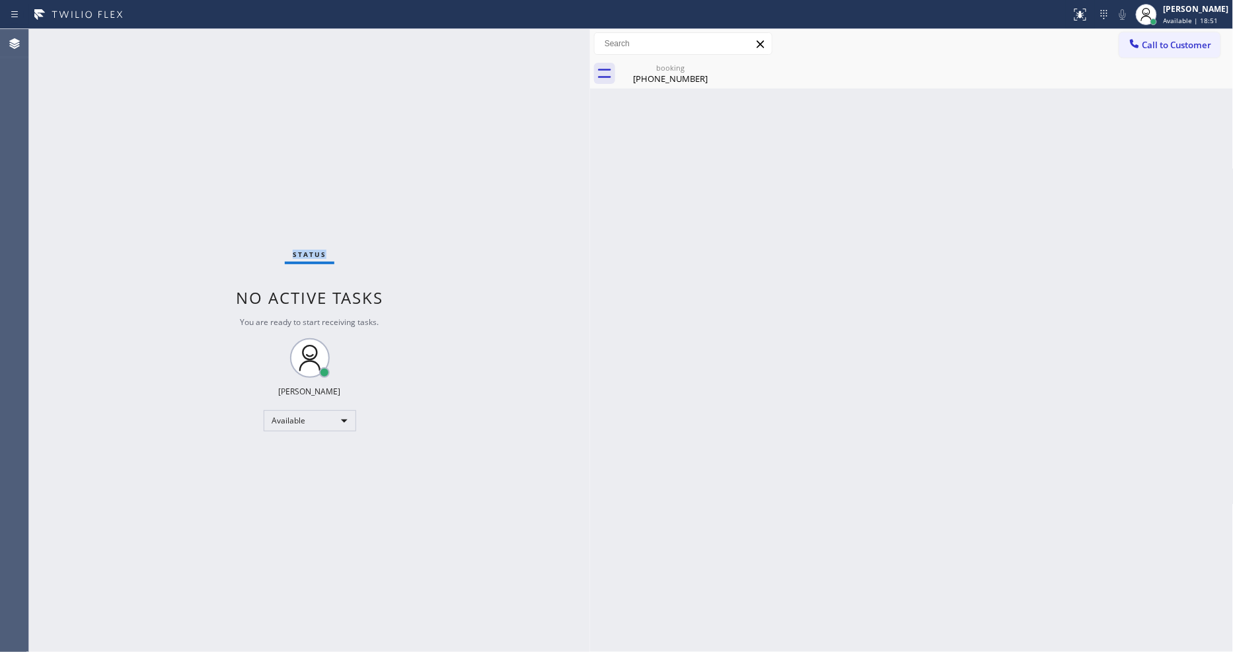
click at [198, 37] on div "Status No active tasks You are ready to start receiving tasks. [PERSON_NAME] Av…" at bounding box center [309, 340] width 561 height 623
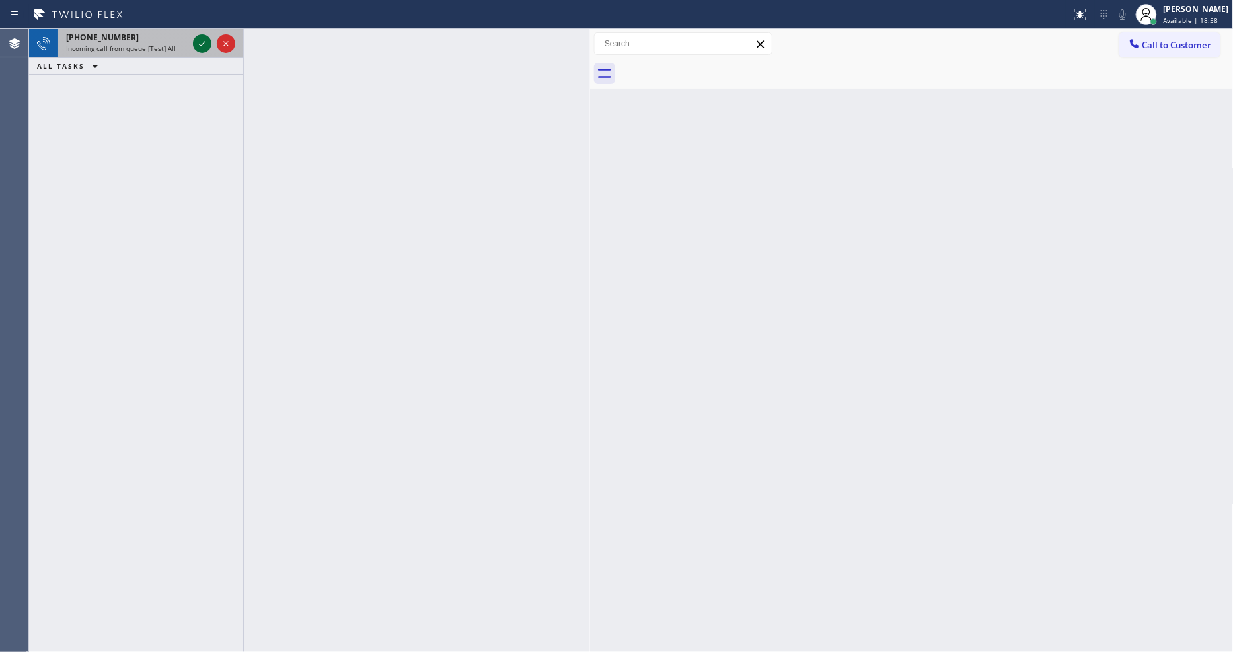
click at [202, 44] on icon at bounding box center [202, 43] width 7 height 5
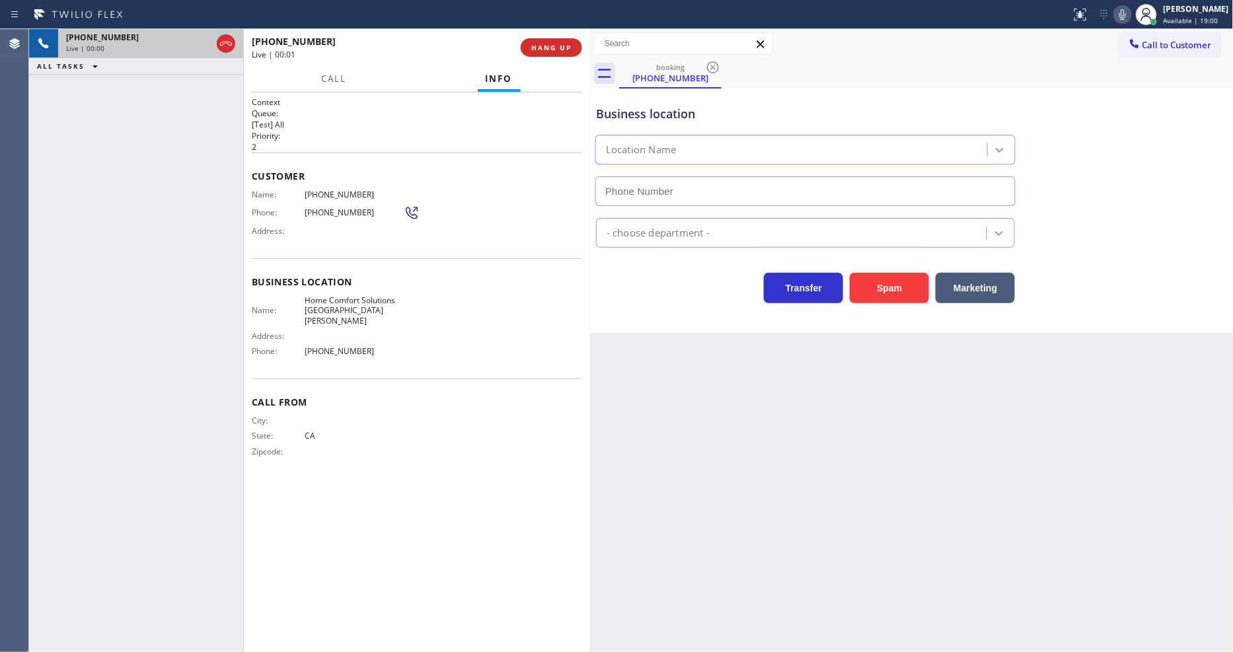
type input "[PHONE_NUMBER]"
click at [547, 40] on button "HANG UP" at bounding box center [551, 47] width 61 height 19
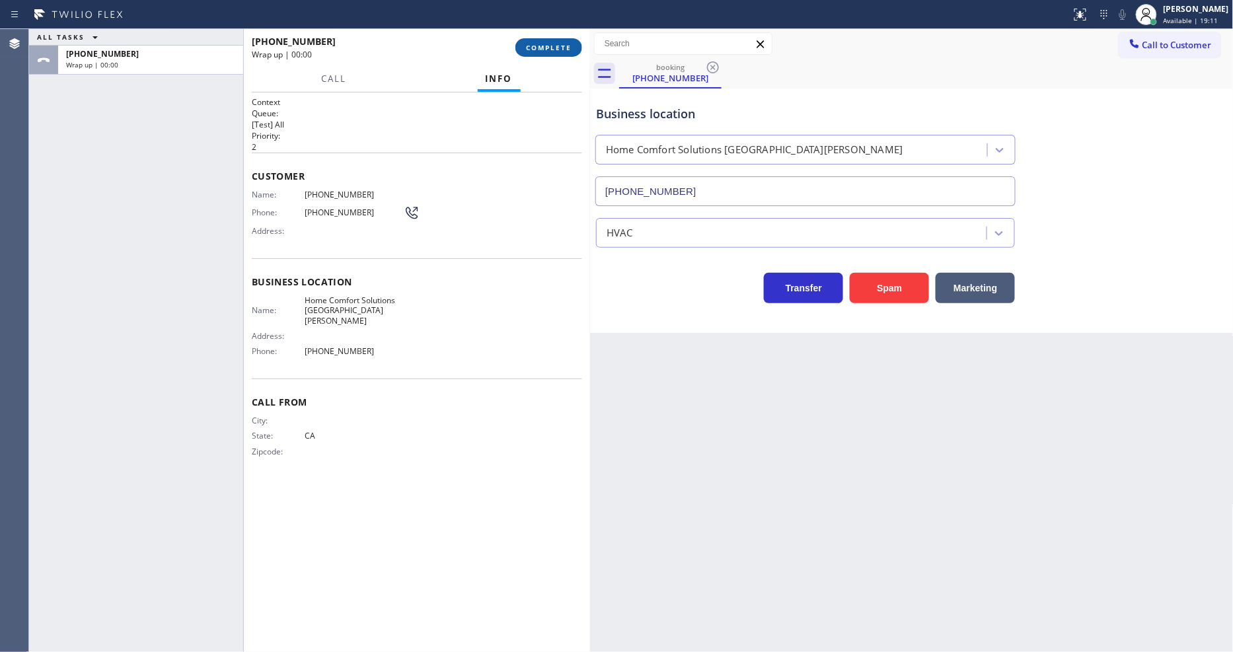
click at [547, 40] on button "COMPLETE" at bounding box center [548, 47] width 67 height 19
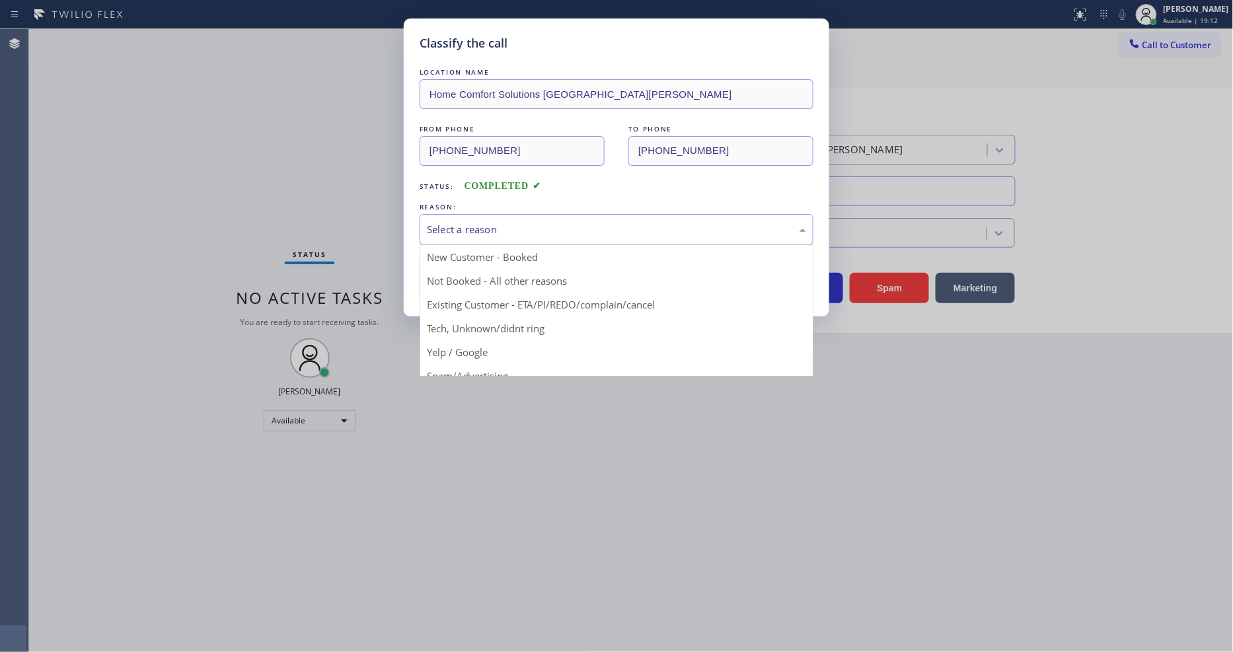
drag, startPoint x: 497, startPoint y: 222, endPoint x: 471, endPoint y: 276, distance: 59.4
click at [496, 222] on div "Select a reason" at bounding box center [616, 229] width 379 height 15
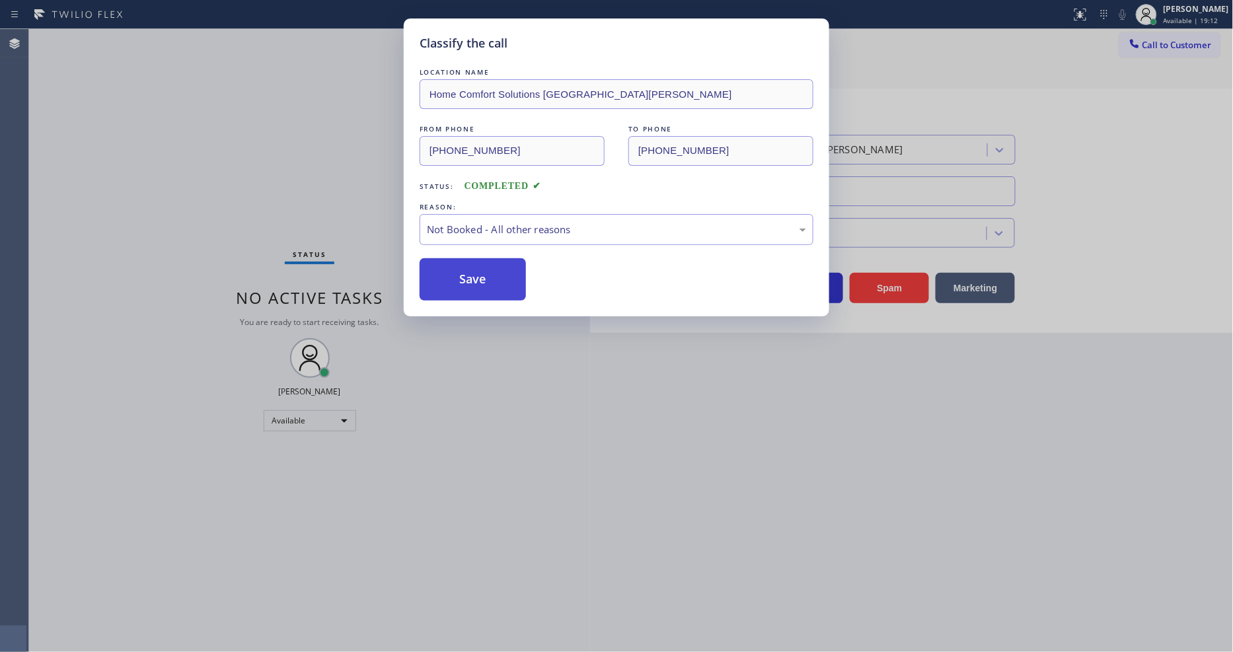
click at [469, 266] on button "Save" at bounding box center [473, 279] width 106 height 42
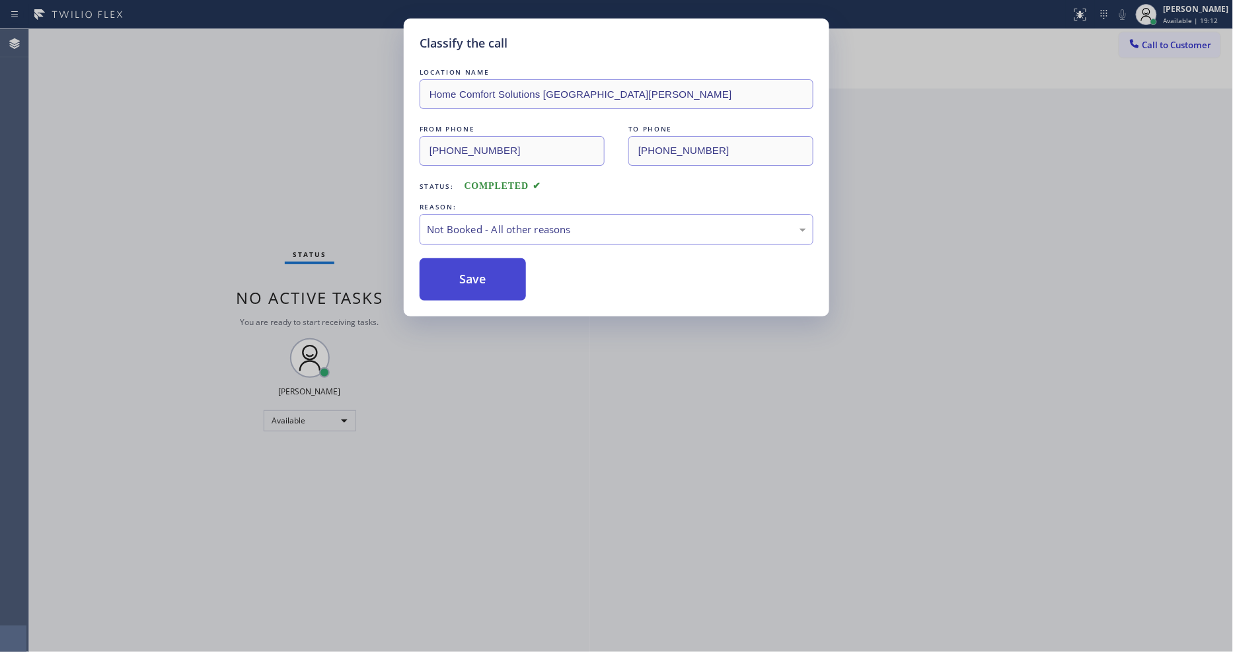
click at [469, 266] on button "Save" at bounding box center [473, 279] width 106 height 42
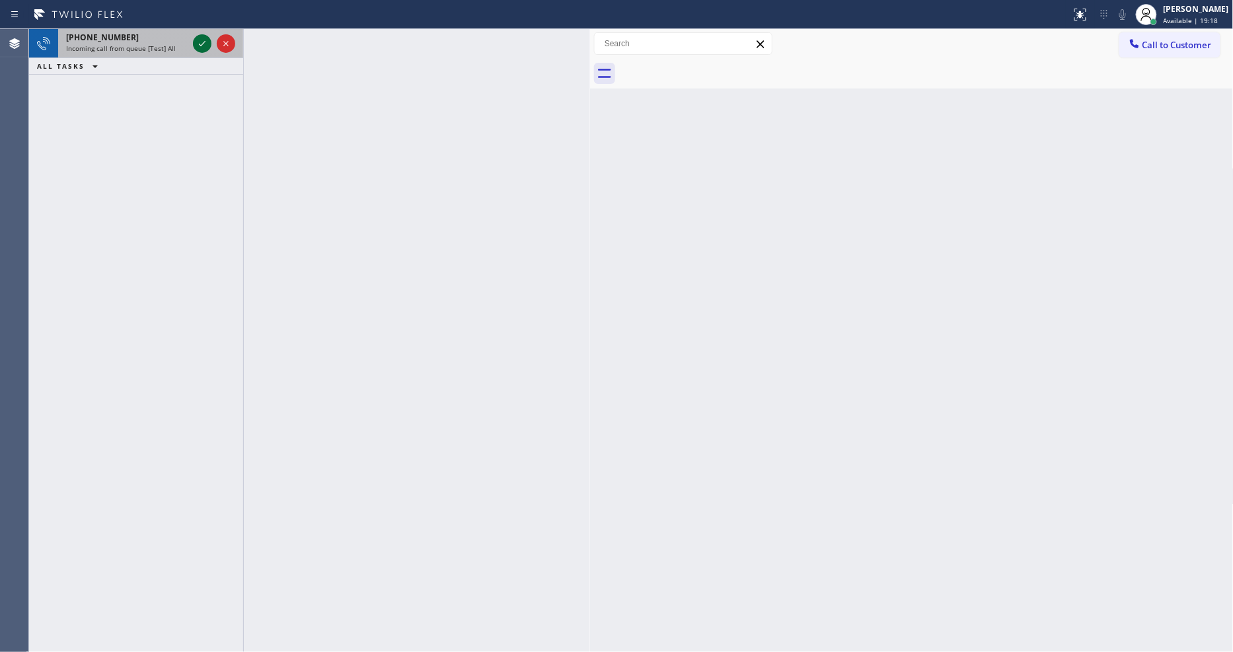
click at [208, 42] on icon at bounding box center [202, 44] width 16 height 16
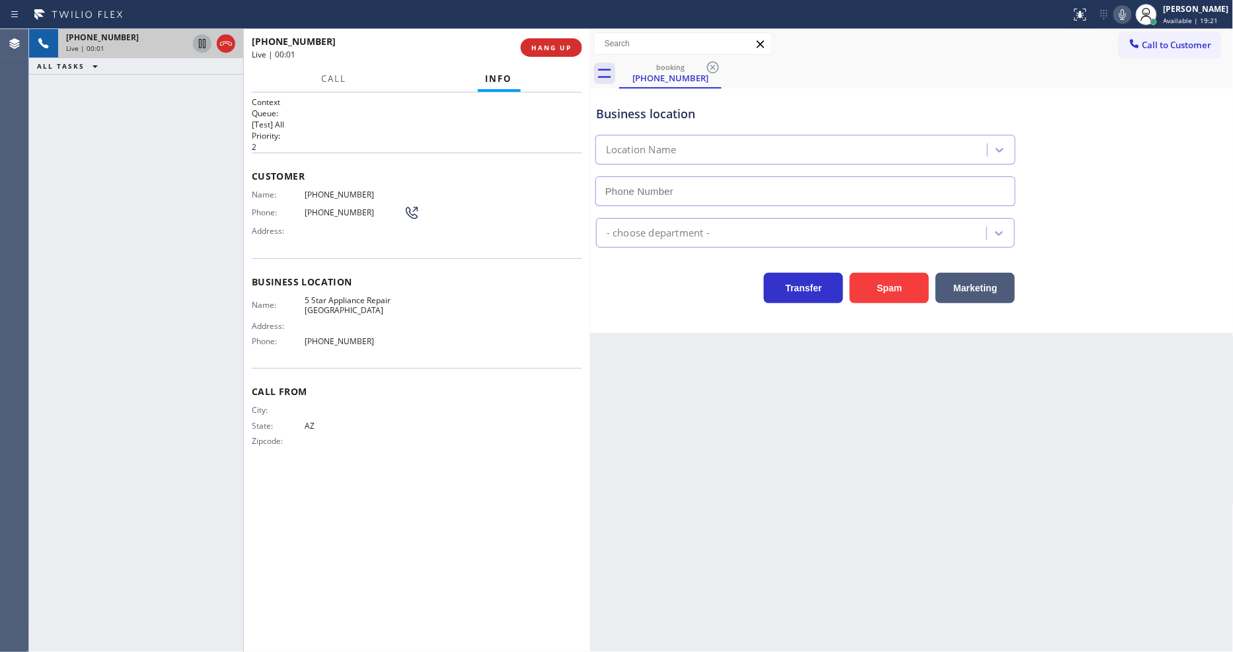
type input "[PHONE_NUMBER]"
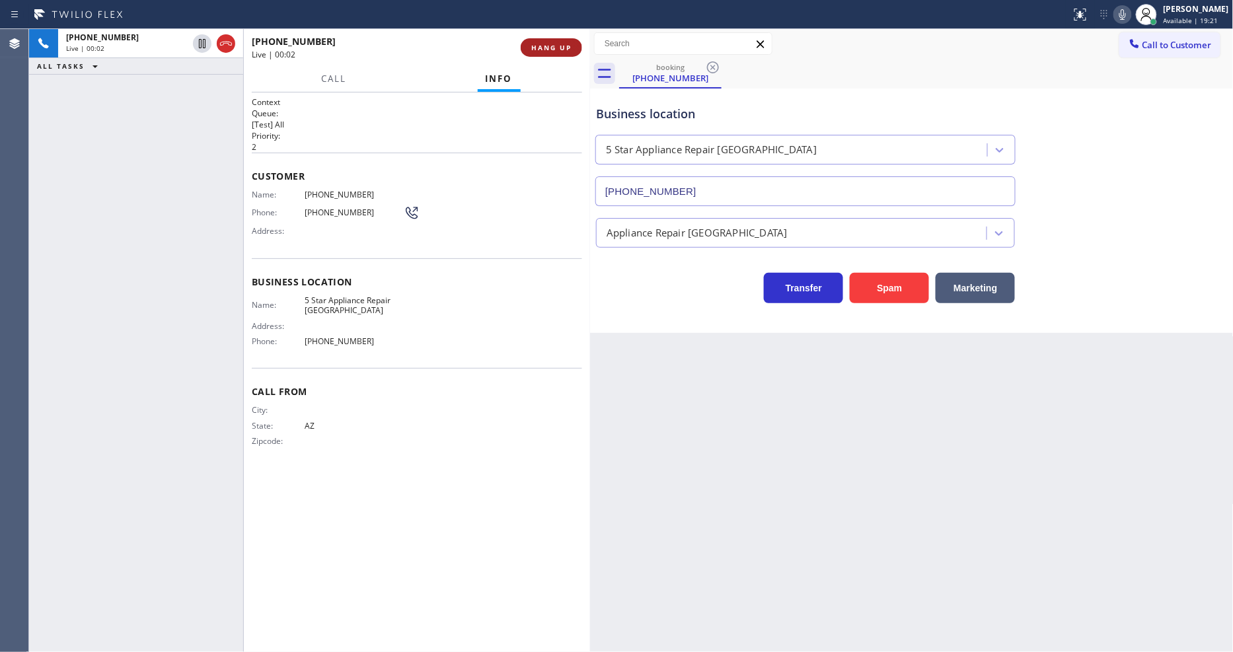
click at [543, 43] on span "HANG UP" at bounding box center [551, 47] width 40 height 9
click at [543, 43] on span "COMPLETE" at bounding box center [549, 47] width 46 height 9
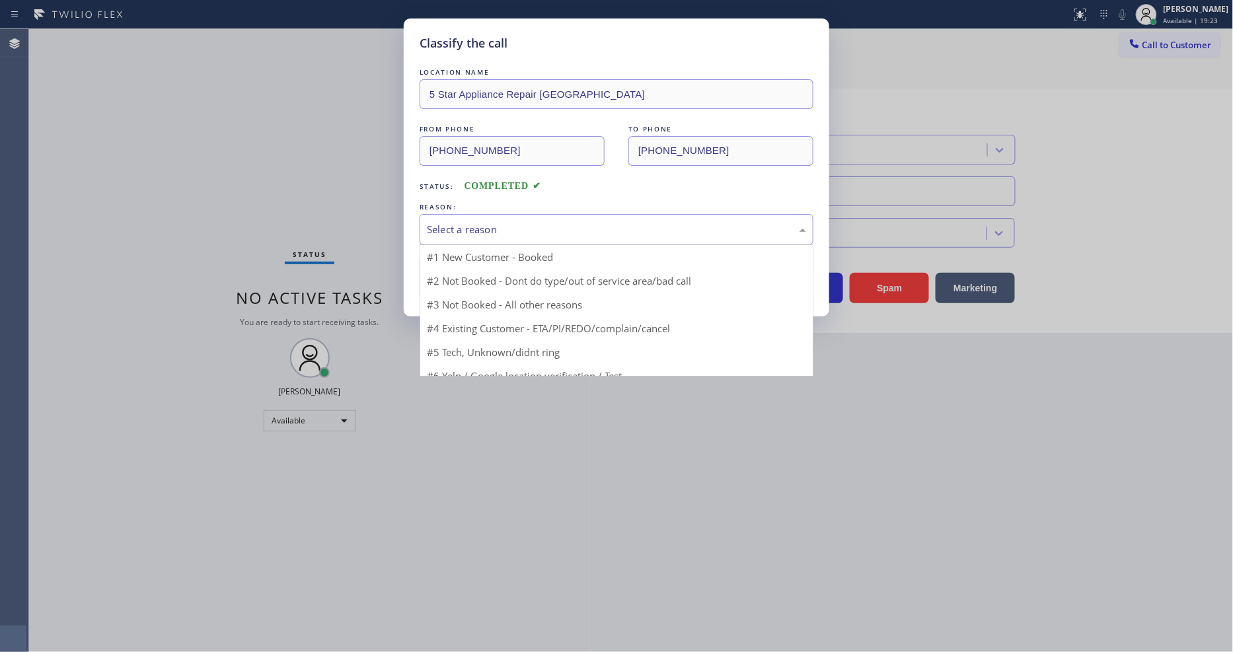
click at [494, 223] on div "Select a reason" at bounding box center [616, 229] width 379 height 15
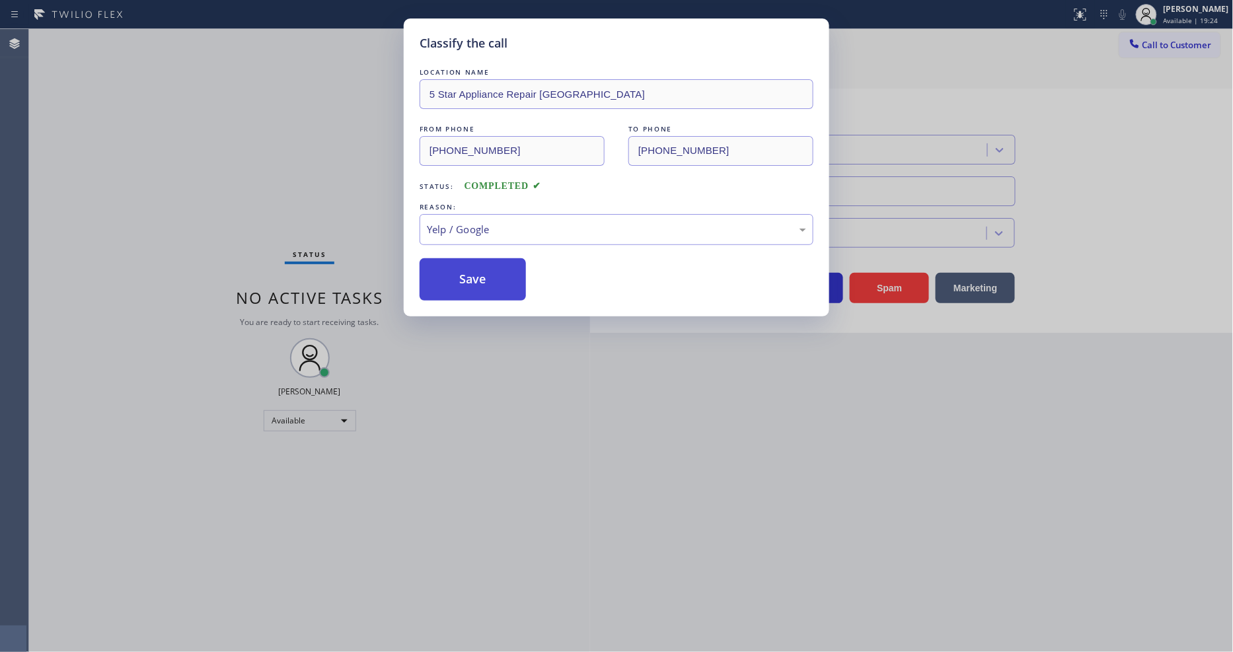
click at [473, 272] on button "Save" at bounding box center [473, 279] width 106 height 42
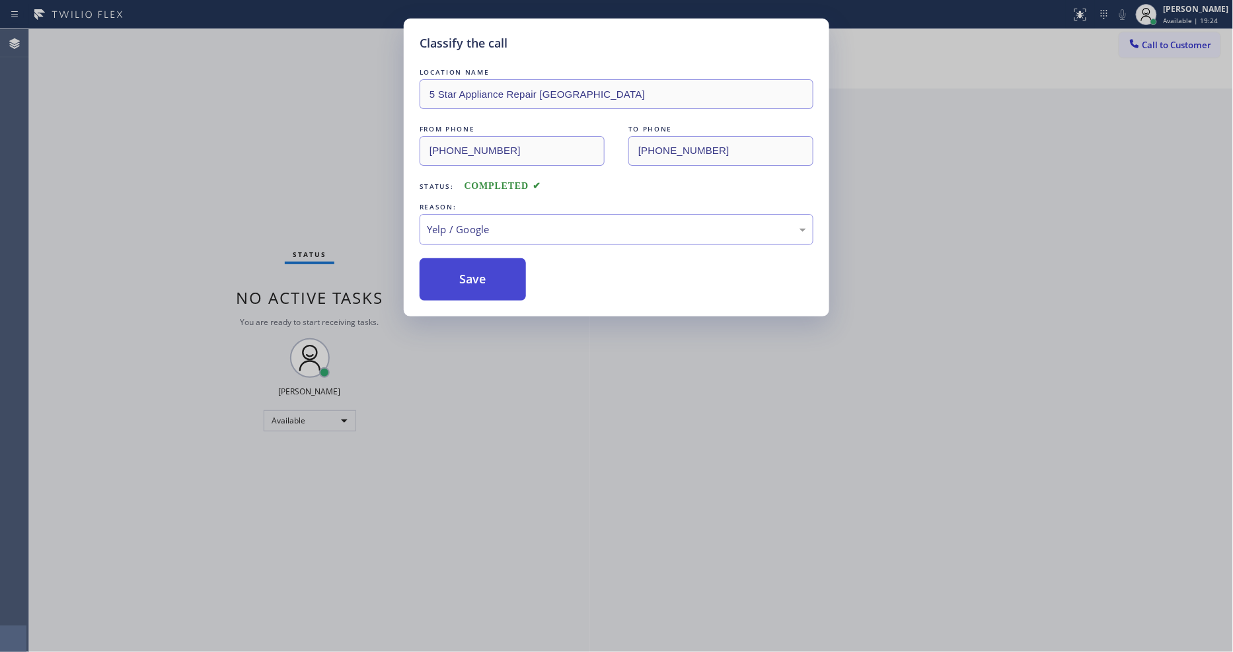
click at [473, 272] on button "Save" at bounding box center [473, 279] width 106 height 42
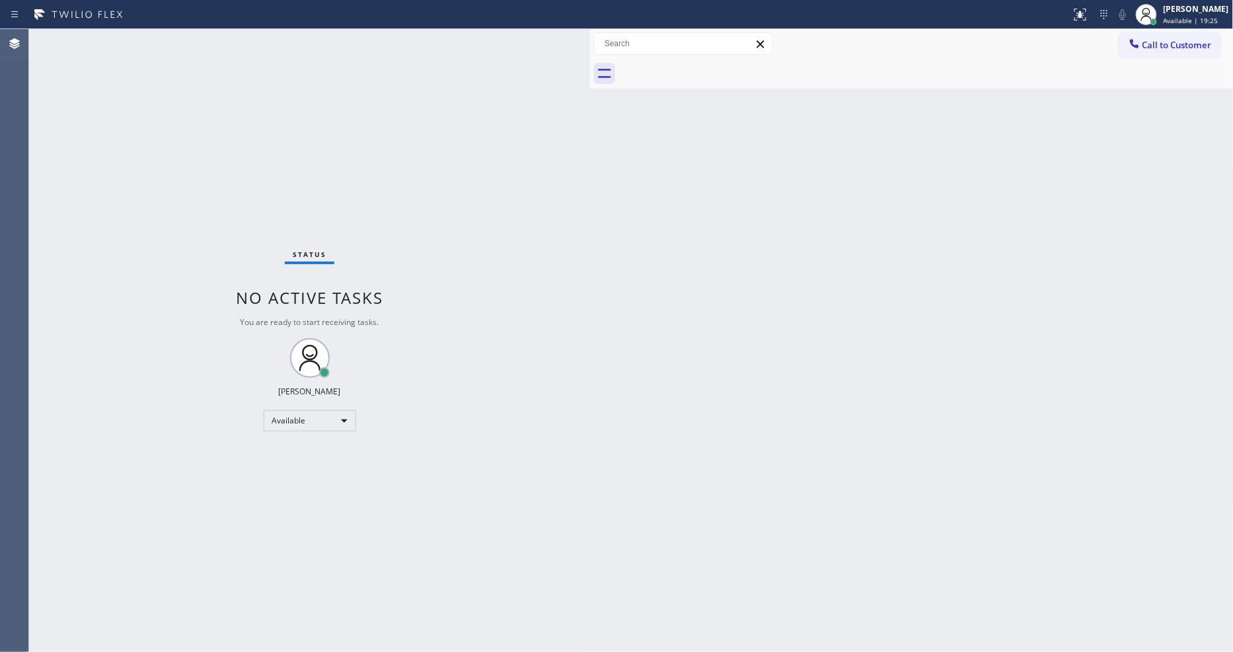
click at [185, 32] on div "Status No active tasks You are ready to start receiving tasks. [PERSON_NAME] Av…" at bounding box center [309, 340] width 561 height 623
click at [185, 36] on div "Status No active tasks You are ready to start receiving tasks. [PERSON_NAME] Av…" at bounding box center [309, 340] width 561 height 623
click at [214, 42] on div "Status No active tasks You are ready to start receiving tasks. [PERSON_NAME] Av…" at bounding box center [309, 340] width 561 height 623
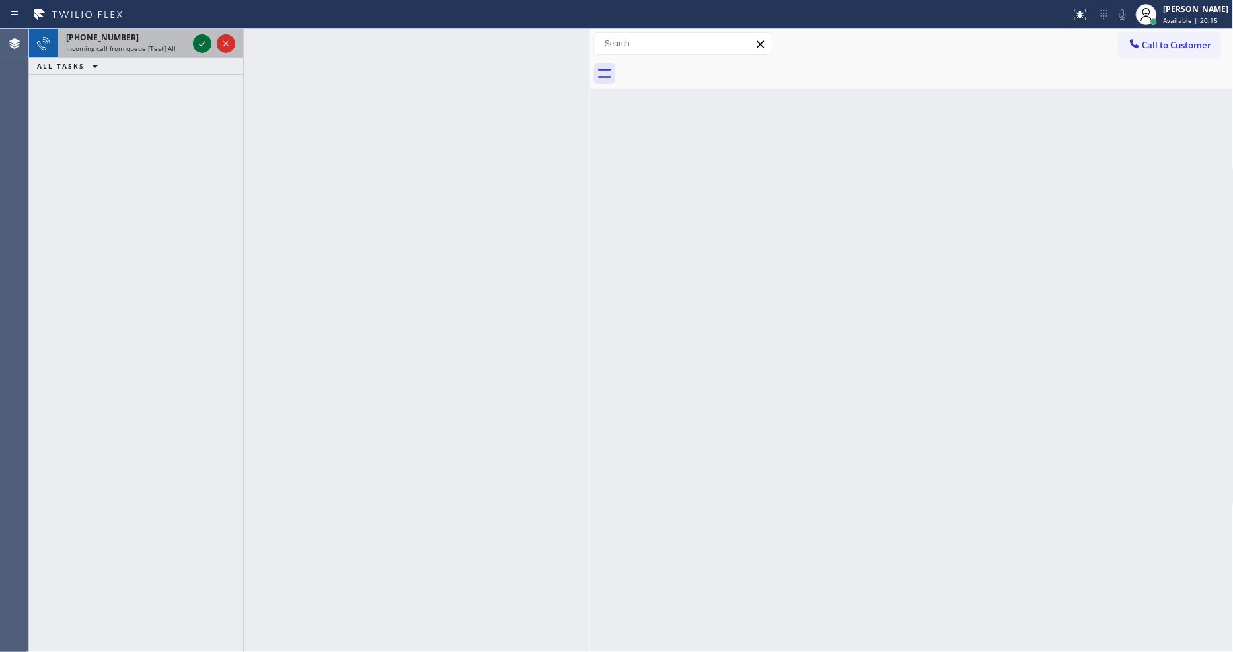
click at [205, 40] on icon at bounding box center [202, 44] width 16 height 16
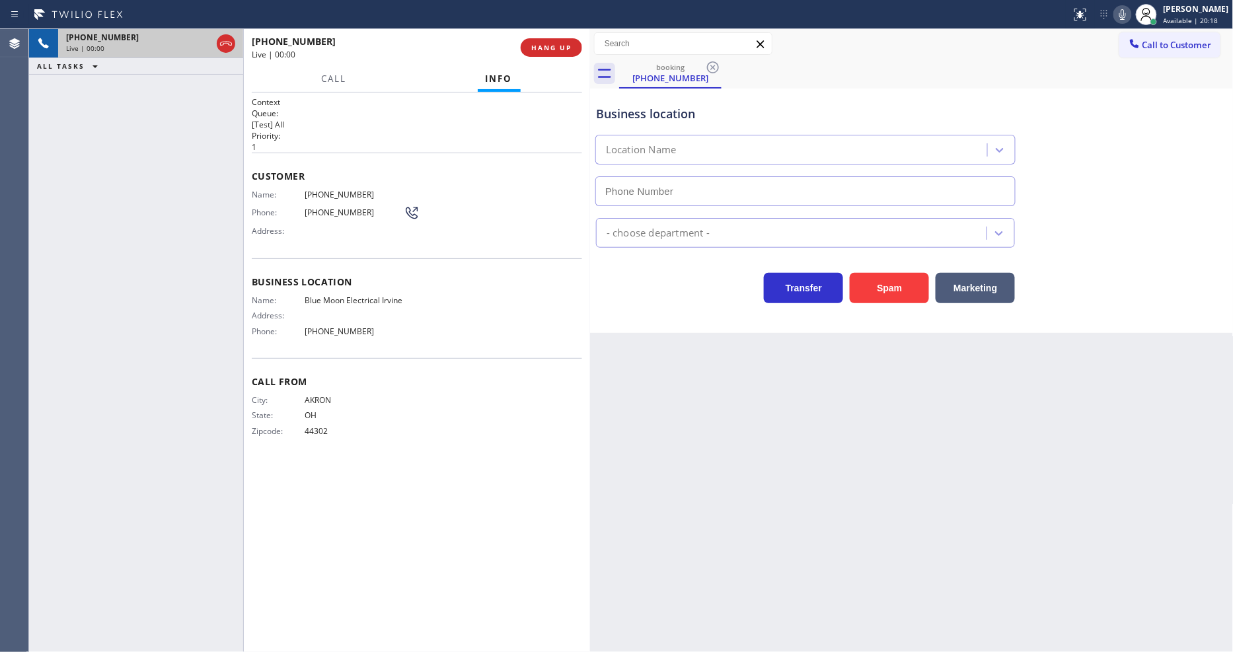
type input "[PHONE_NUMBER]"
drag, startPoint x: 1029, startPoint y: 385, endPoint x: 1069, endPoint y: 411, distance: 47.3
click at [1029, 385] on div "Back to Dashboard Change Sender ID Customers Technicians Select a contact Outbo…" at bounding box center [912, 340] width 644 height 623
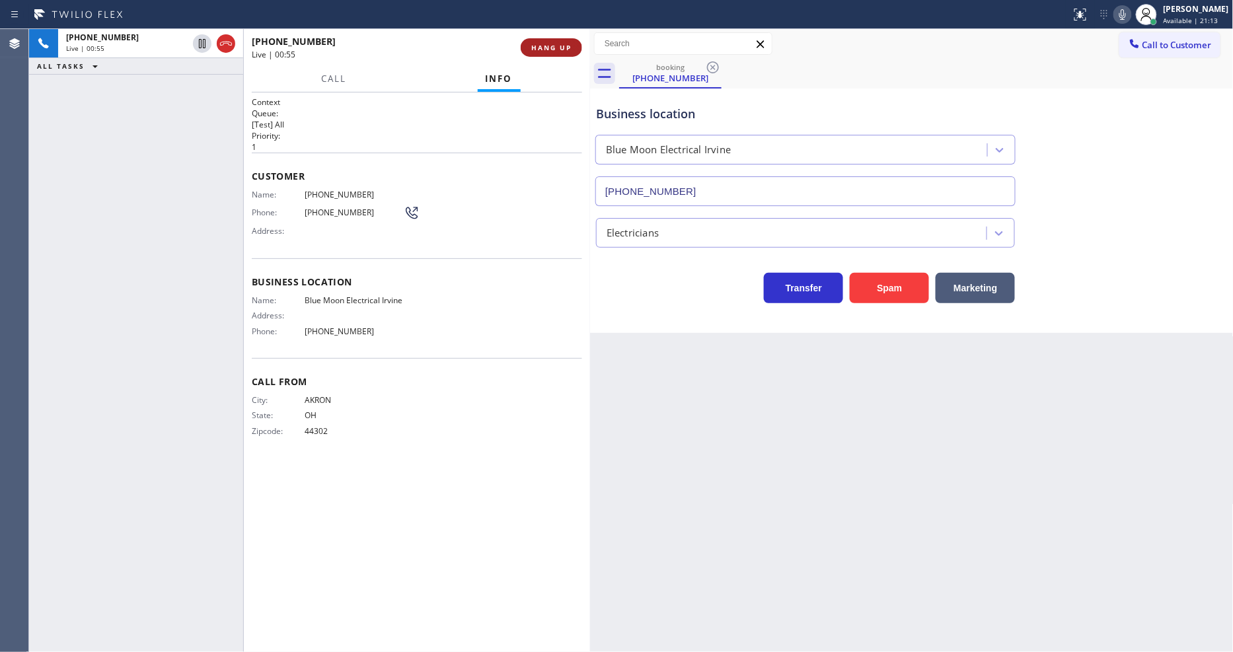
click at [546, 48] on span "HANG UP" at bounding box center [551, 47] width 40 height 9
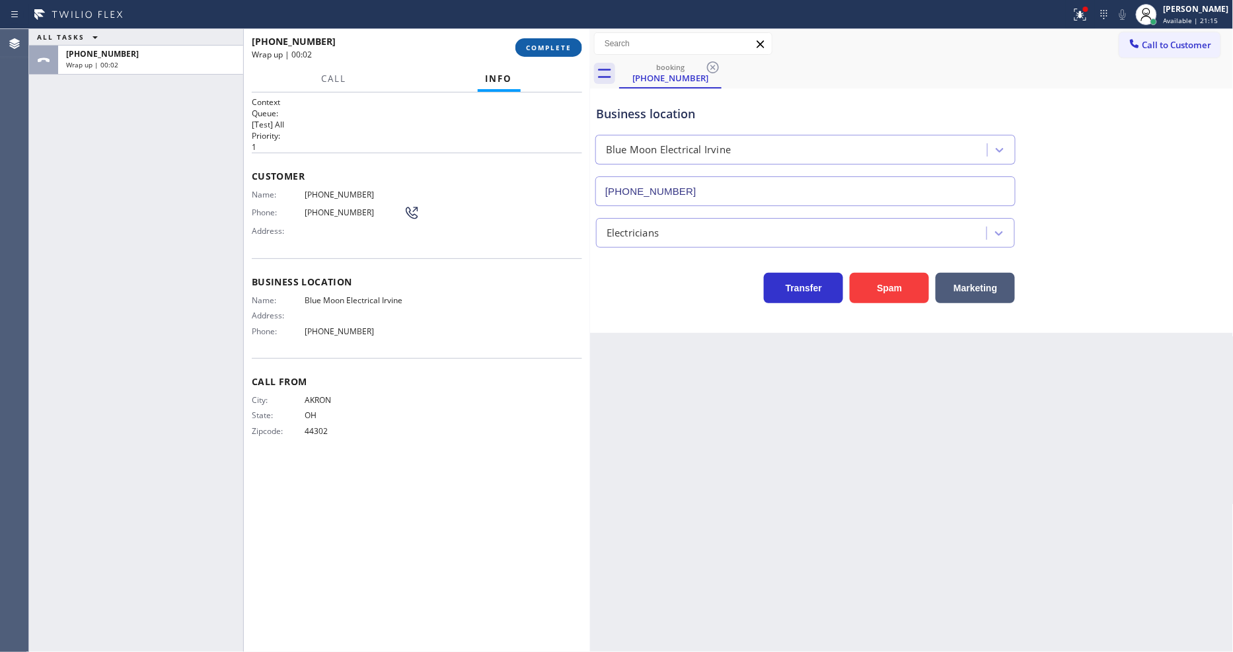
click at [533, 45] on span "COMPLETE" at bounding box center [549, 47] width 46 height 9
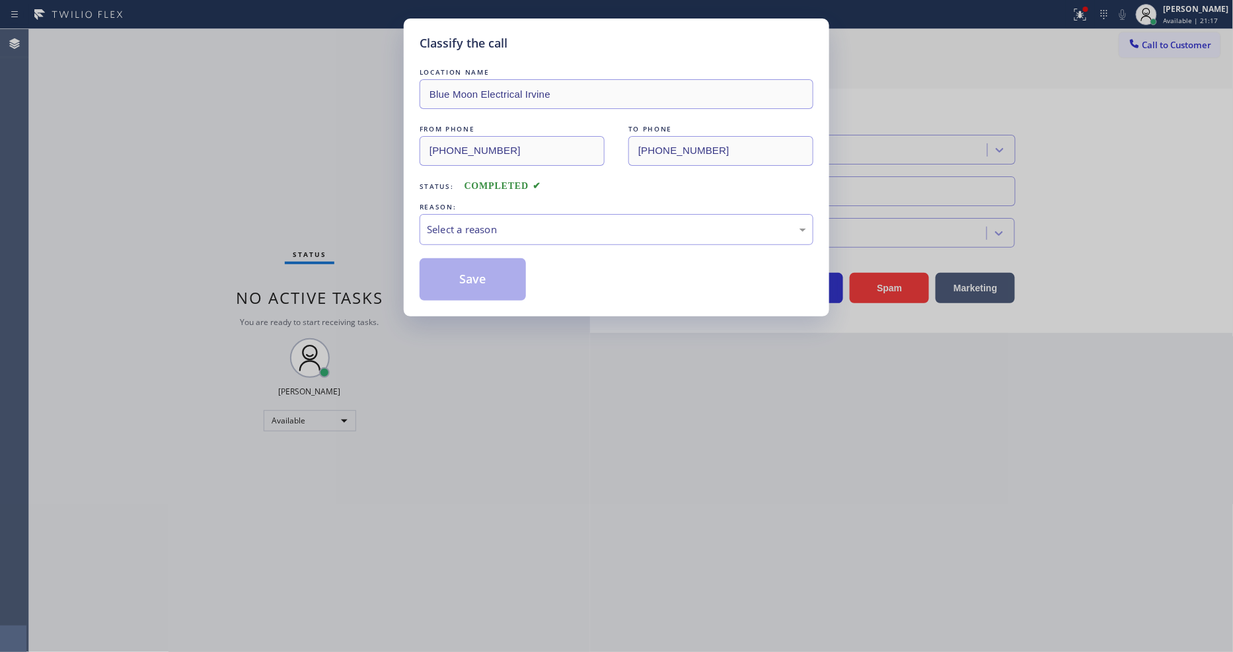
click at [510, 225] on div "Select a reason" at bounding box center [616, 229] width 379 height 15
click at [496, 268] on button "Save" at bounding box center [473, 279] width 106 height 42
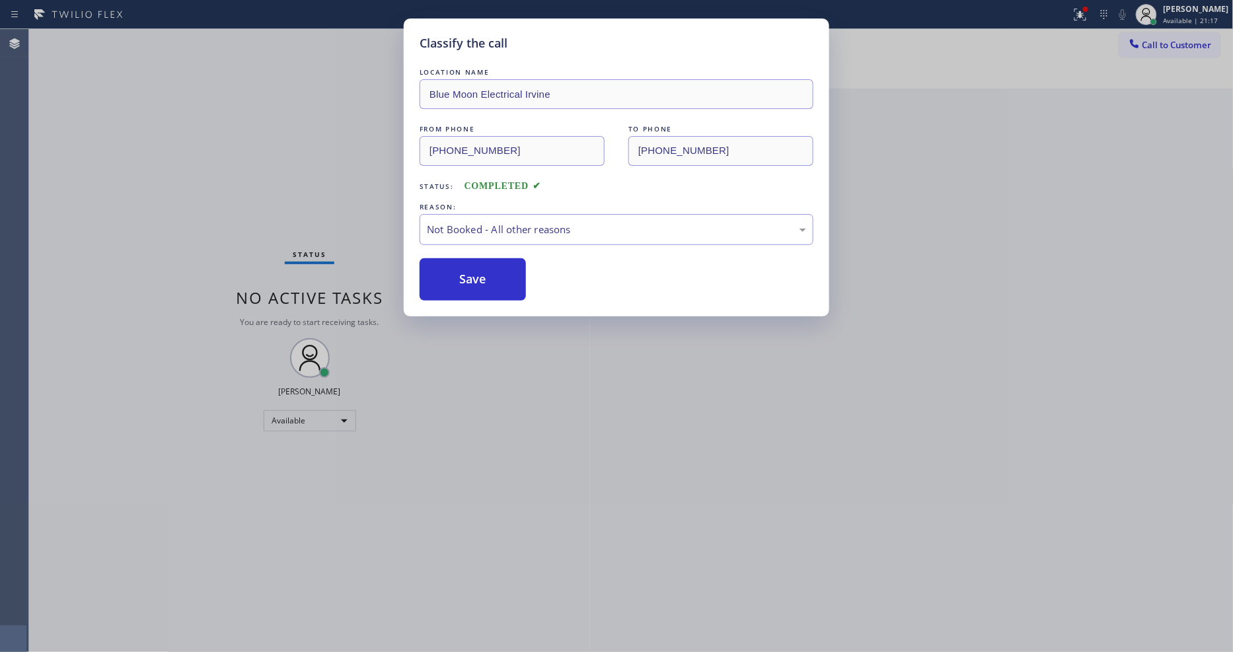
click at [496, 268] on button "Save" at bounding box center [473, 279] width 106 height 42
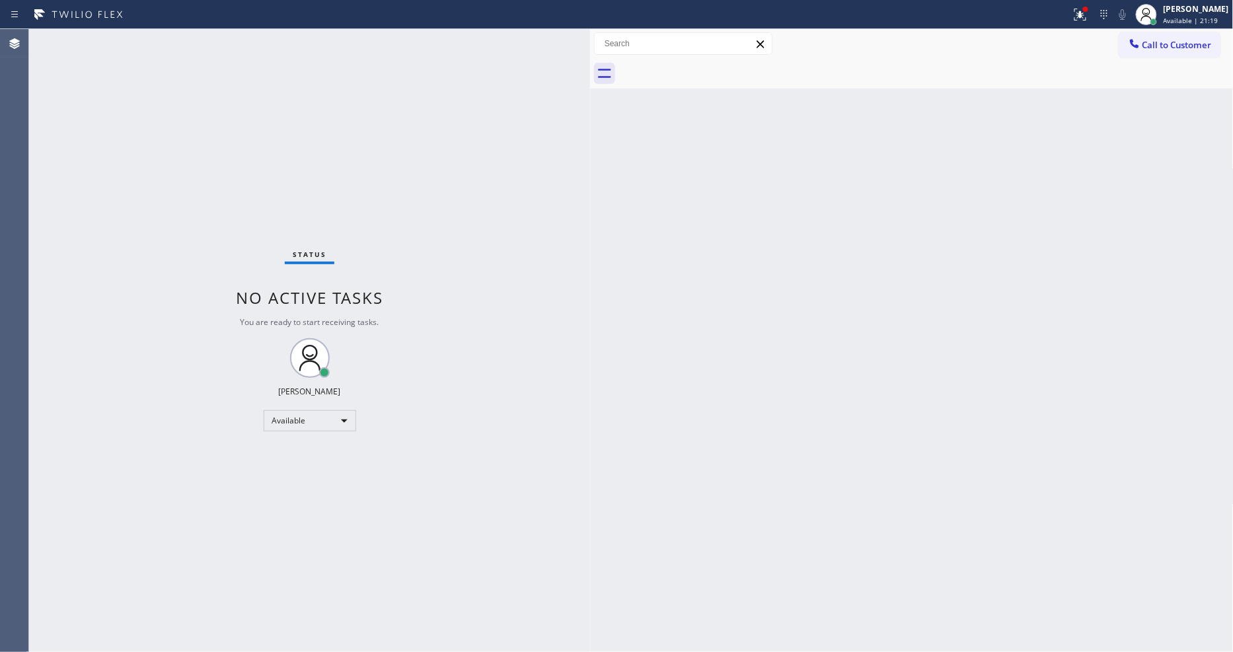
click at [391, 617] on div "Status No active tasks You are ready to start receiving tasks. [PERSON_NAME] Av…" at bounding box center [309, 340] width 561 height 623
click at [167, 38] on div "Status No active tasks You are ready to start receiving tasks. [PERSON_NAME] Av…" at bounding box center [309, 340] width 561 height 623
click at [817, 525] on div "Back to Dashboard Change Sender ID Customers Technicians Select a contact Outbo…" at bounding box center [912, 340] width 644 height 623
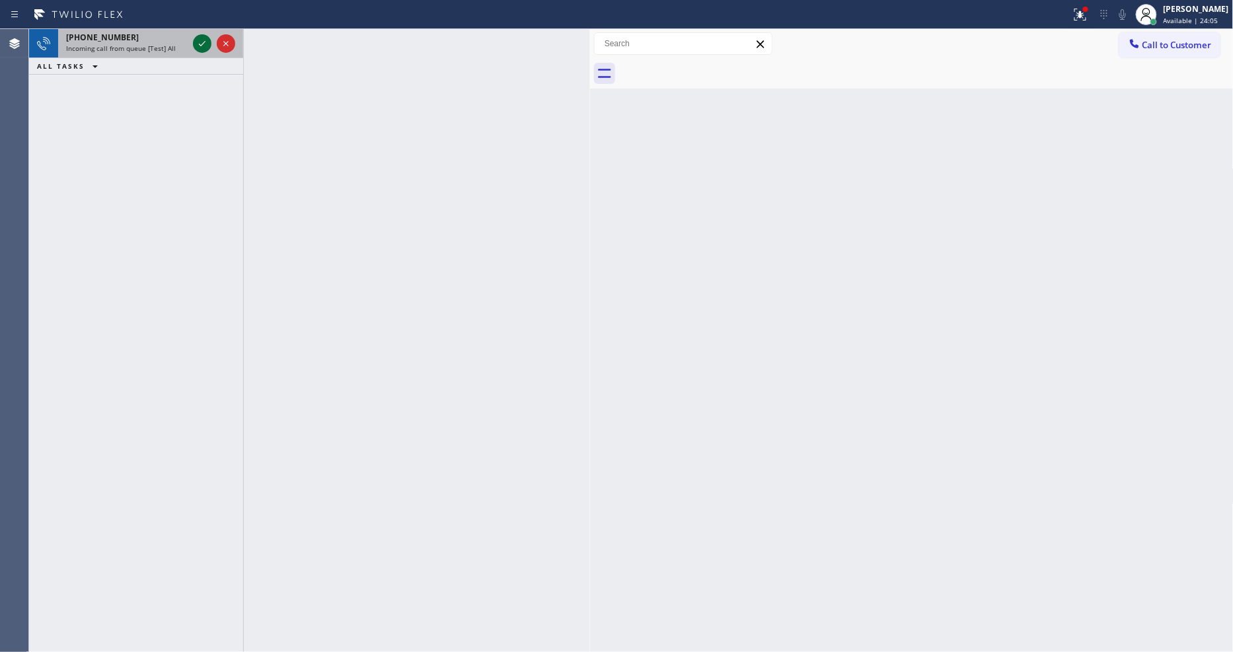
click at [202, 40] on icon at bounding box center [202, 44] width 16 height 16
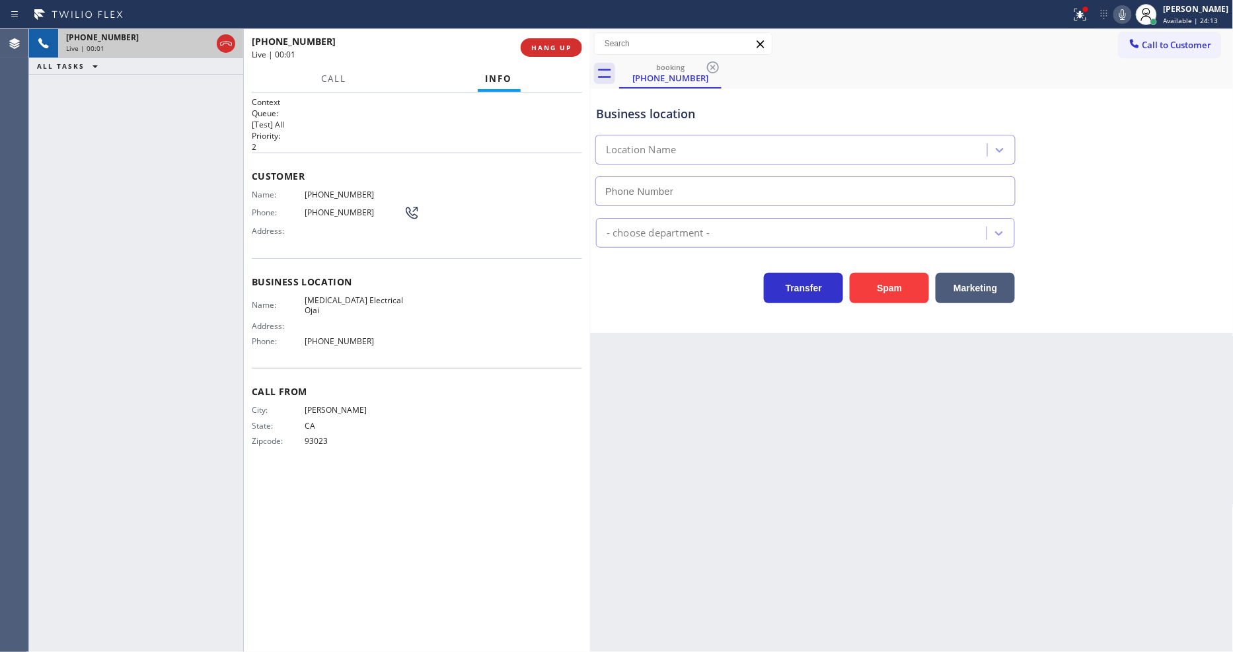
type input "[PHONE_NUMBER]"
click at [1131, 17] on icon at bounding box center [1123, 15] width 16 height 16
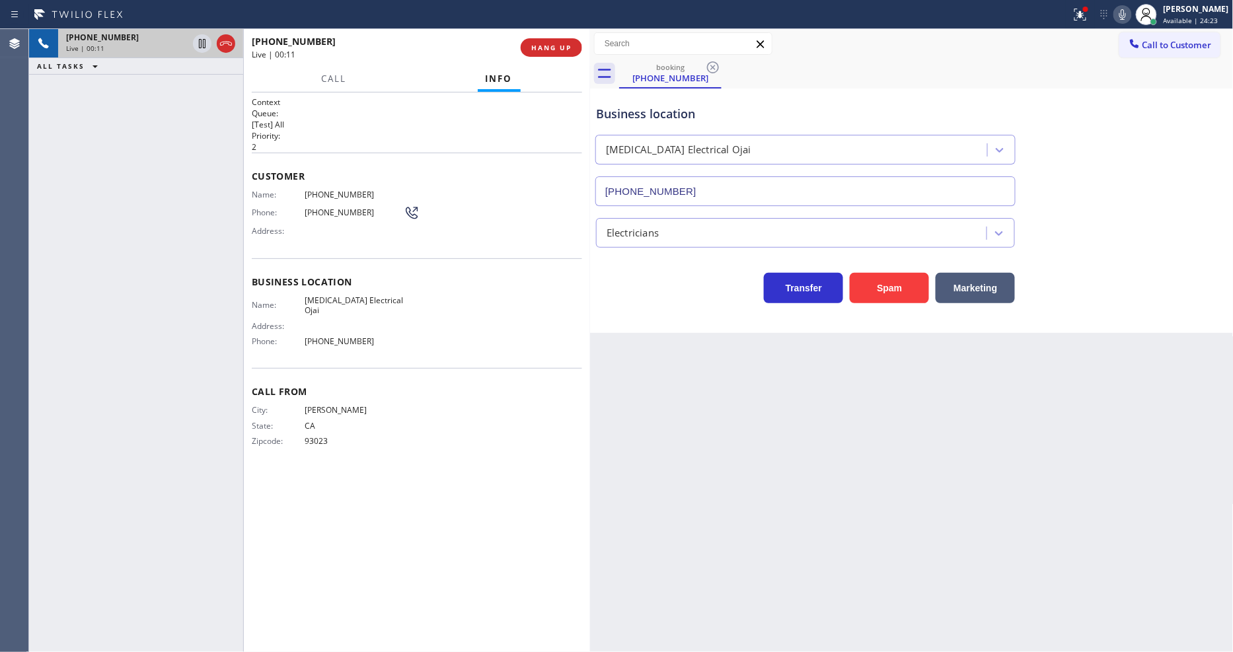
click at [319, 288] on div "Business location Name: [MEDICAL_DATA] Electrical Ojai Address: Phone: [PHONE_N…" at bounding box center [417, 313] width 330 height 110
copy span "[MEDICAL_DATA] Electrical Ojai"
drag, startPoint x: 204, startPoint y: 40, endPoint x: 223, endPoint y: 38, distance: 19.9
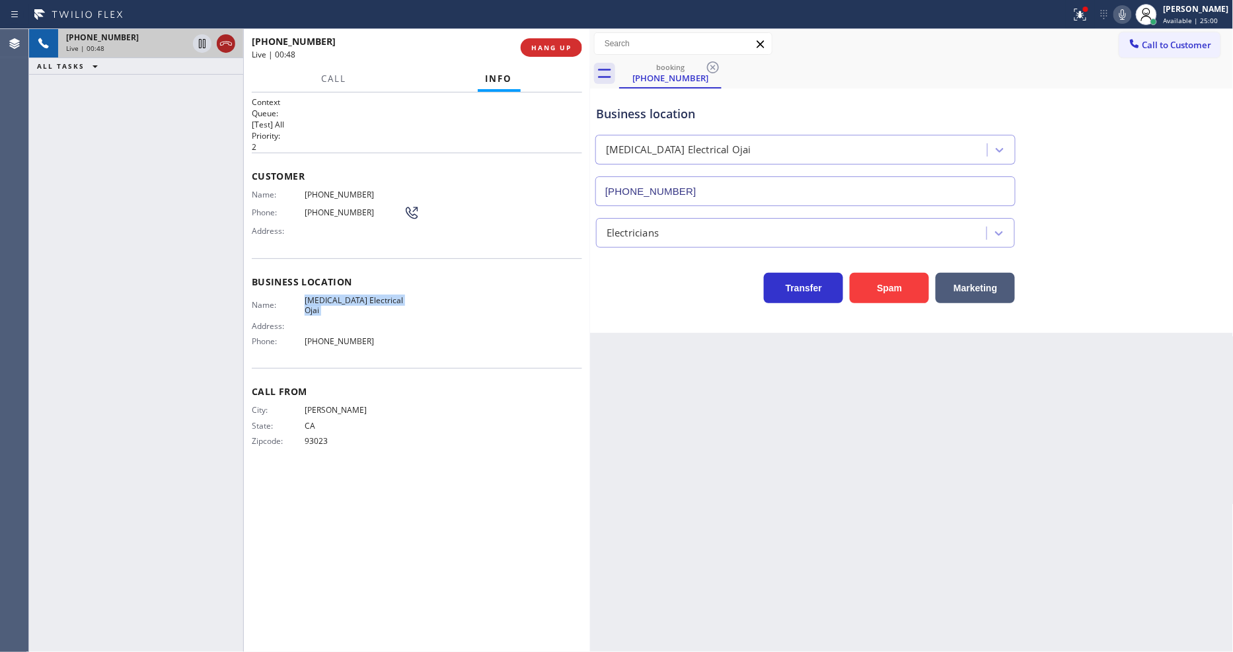
click at [204, 40] on icon at bounding box center [202, 44] width 16 height 16
click at [1129, 11] on icon at bounding box center [1123, 15] width 16 height 16
drag, startPoint x: 204, startPoint y: 41, endPoint x: 309, endPoint y: 29, distance: 105.7
click at [204, 41] on icon at bounding box center [202, 43] width 9 height 9
click at [1126, 7] on icon at bounding box center [1123, 15] width 16 height 16
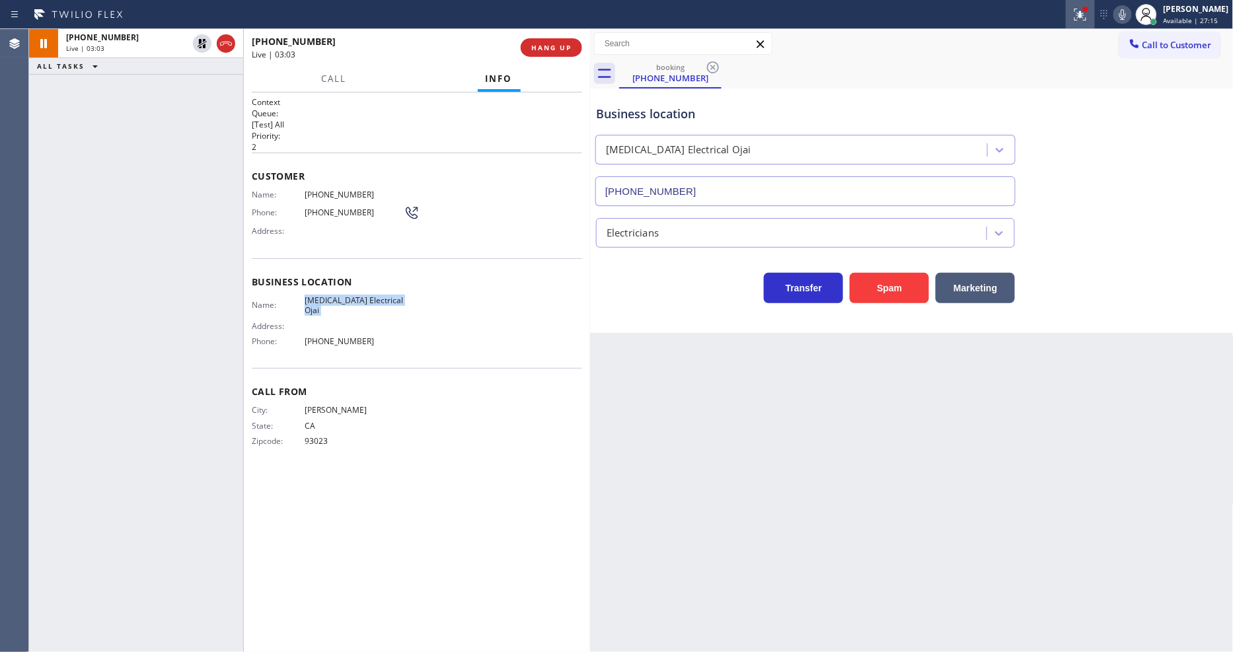
click at [1086, 17] on icon at bounding box center [1081, 15] width 12 height 12
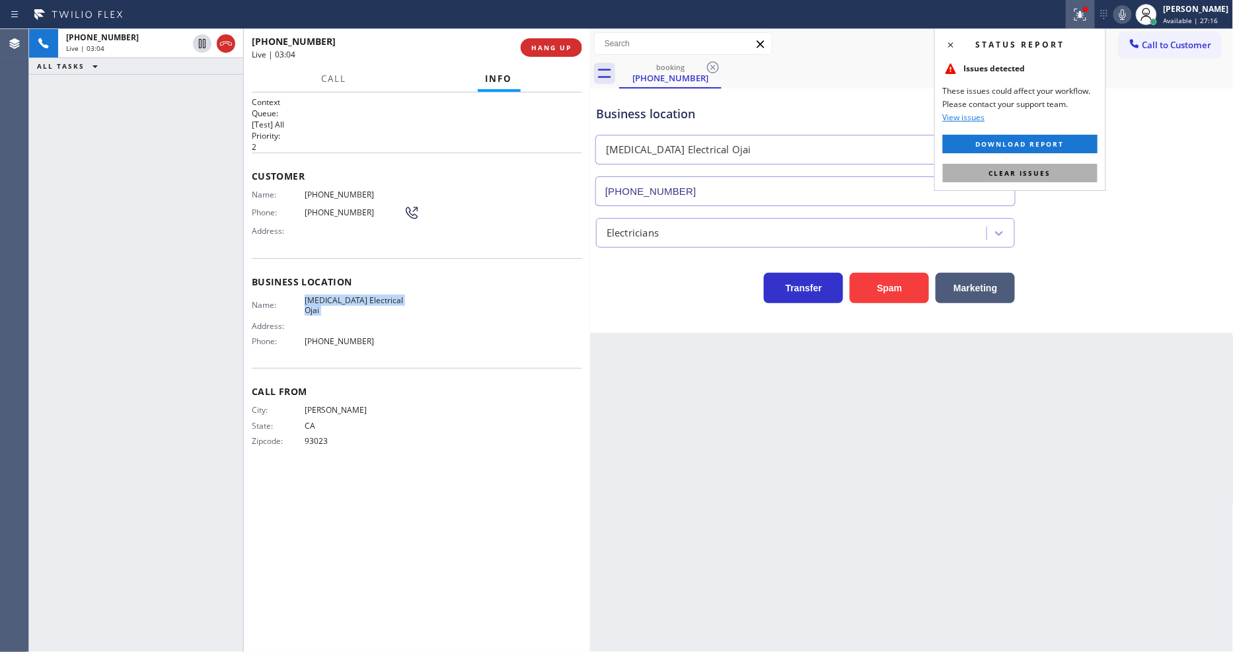
click at [1068, 171] on button "Clear issues" at bounding box center [1020, 173] width 155 height 19
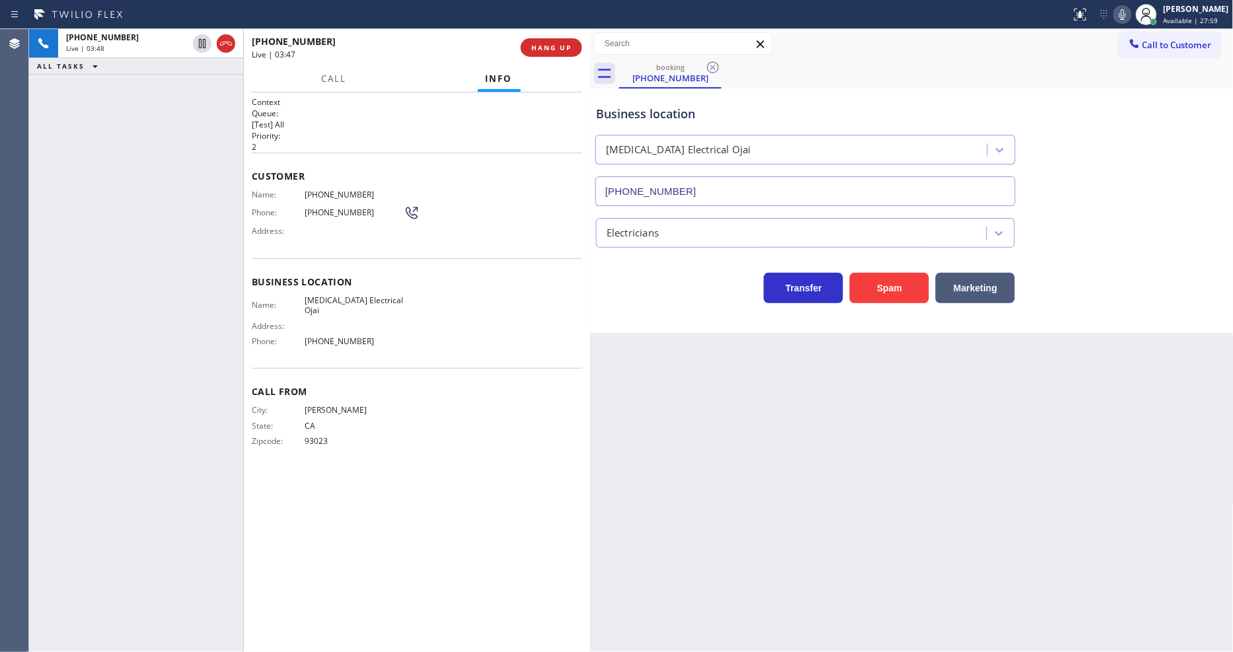
click at [326, 194] on span "[PHONE_NUMBER]" at bounding box center [354, 195] width 99 height 10
copy span "[PHONE_NUMBER]"
click at [555, 44] on span "HANG UP" at bounding box center [551, 47] width 40 height 9
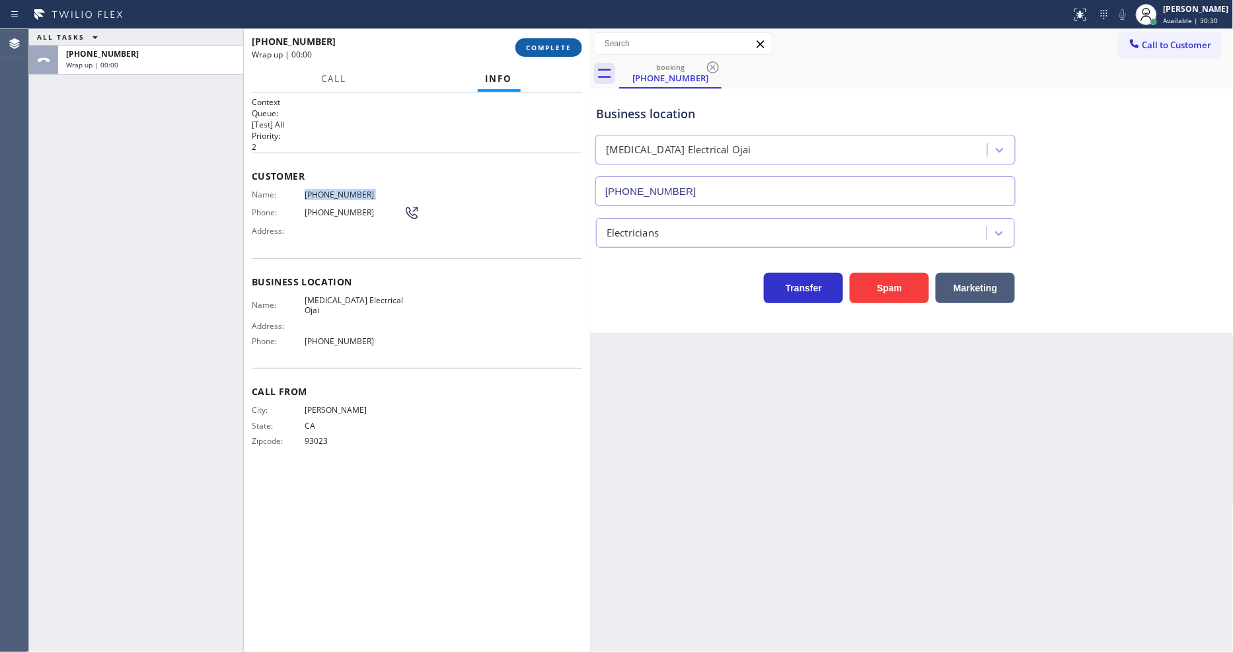
click at [555, 44] on span "COMPLETE" at bounding box center [549, 47] width 46 height 9
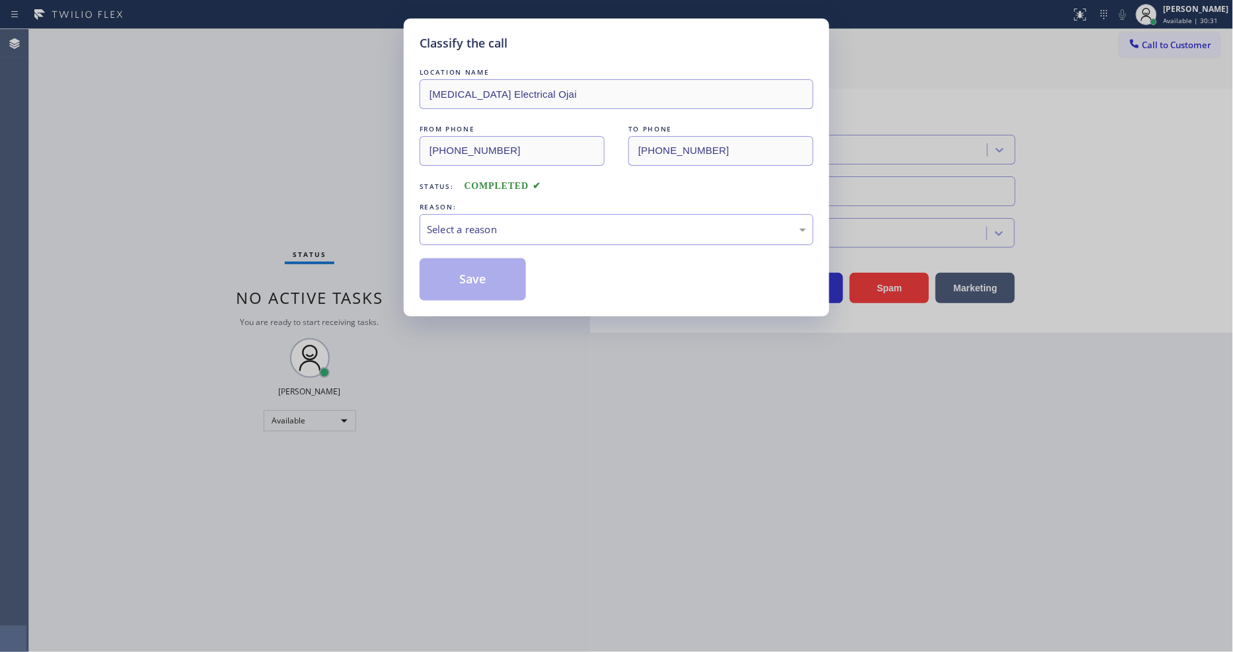
click at [480, 229] on div "Select a reason" at bounding box center [616, 229] width 379 height 15
click at [473, 269] on button "Save" at bounding box center [473, 279] width 106 height 42
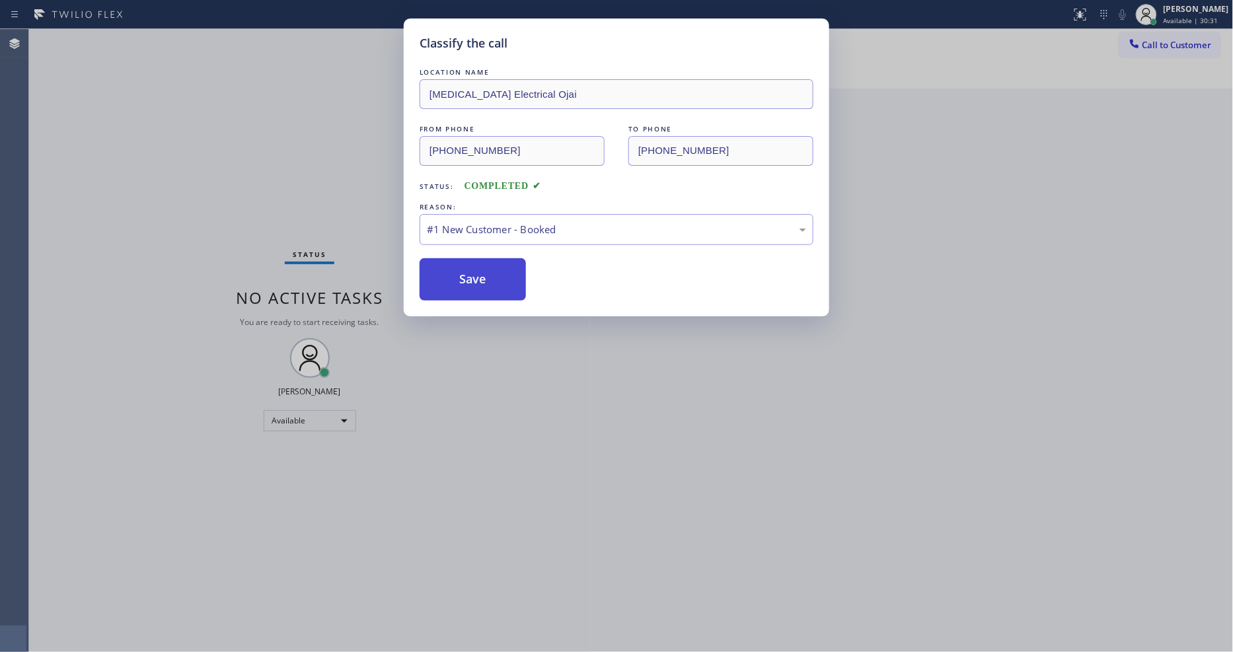
click at [473, 269] on button "Save" at bounding box center [473, 279] width 106 height 42
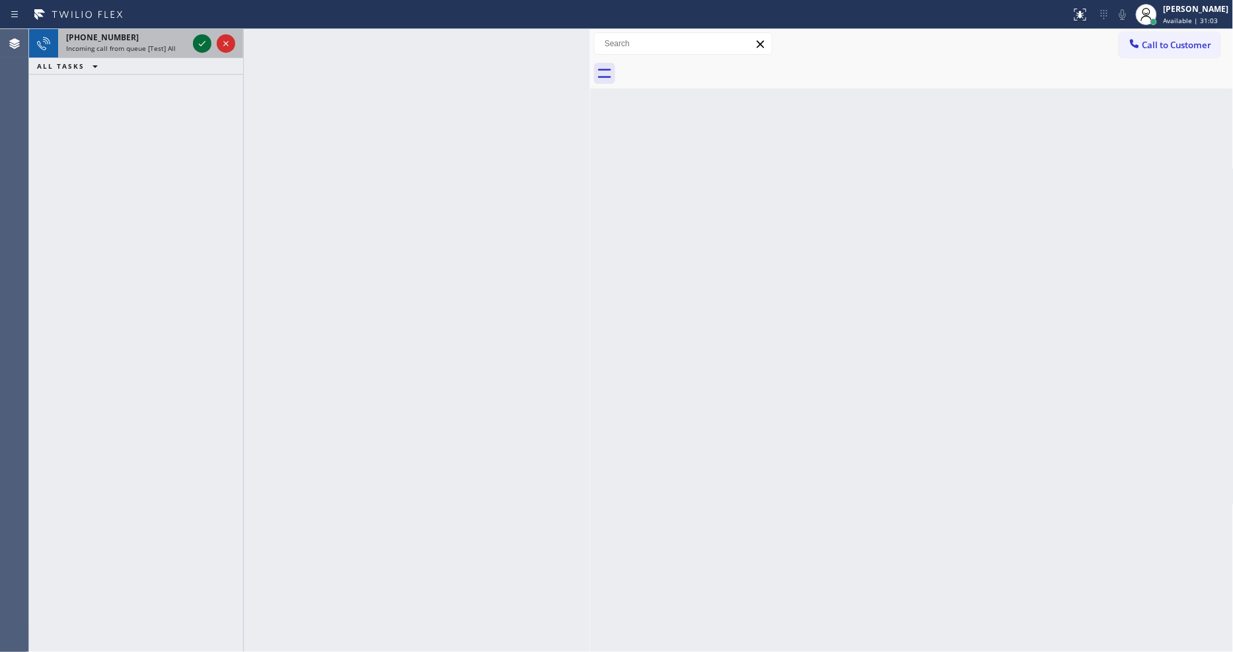
click at [206, 44] on icon at bounding box center [202, 44] width 16 height 16
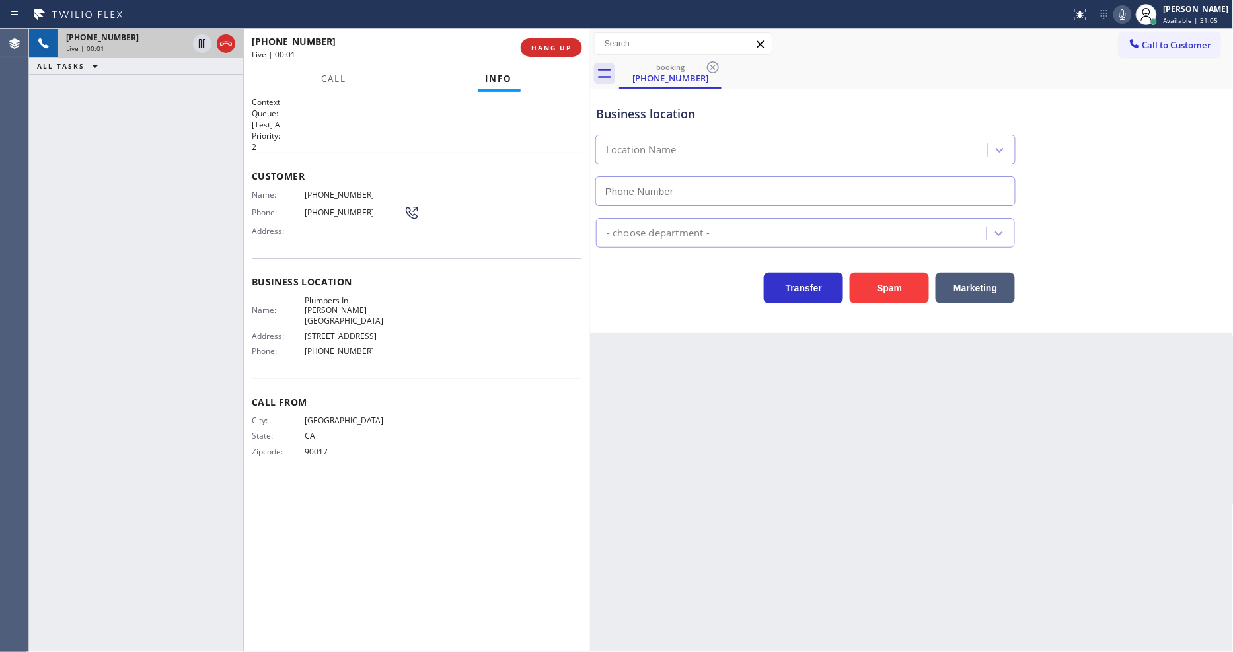
type input "[PHONE_NUMBER]"
click at [556, 50] on span "HANG UP" at bounding box center [551, 47] width 40 height 9
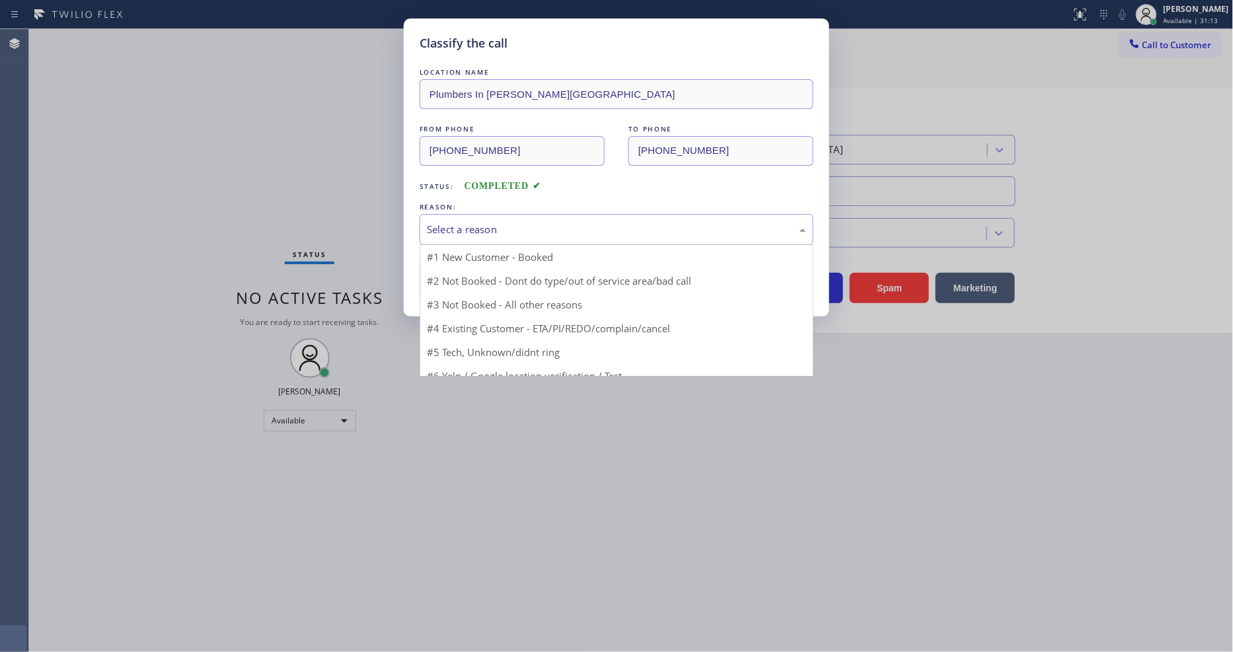
click at [517, 223] on div "Select a reason" at bounding box center [616, 229] width 379 height 15
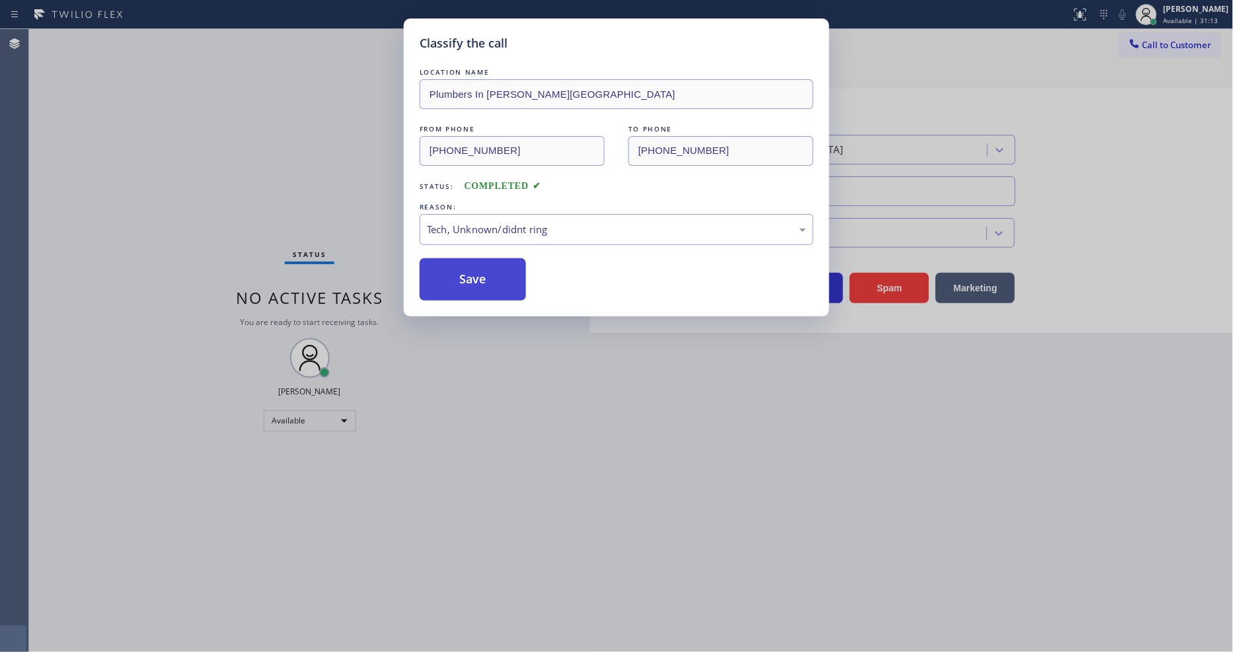
click at [494, 287] on button "Save" at bounding box center [473, 279] width 106 height 42
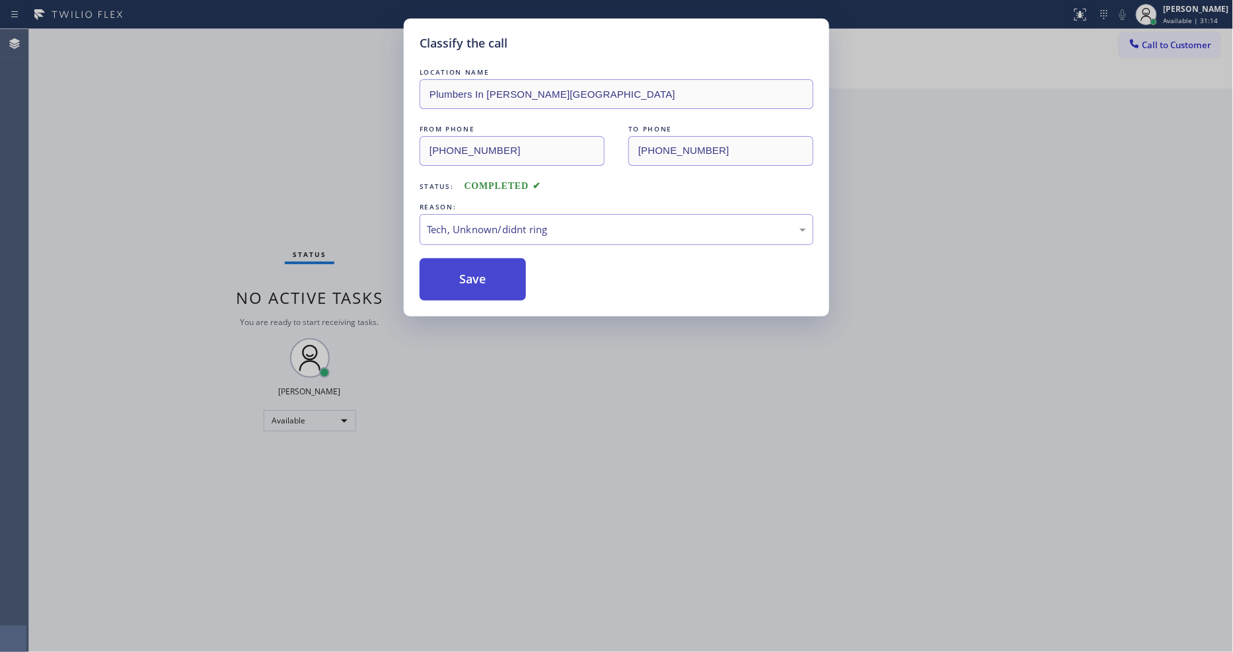
click at [494, 287] on button "Save" at bounding box center [473, 279] width 106 height 42
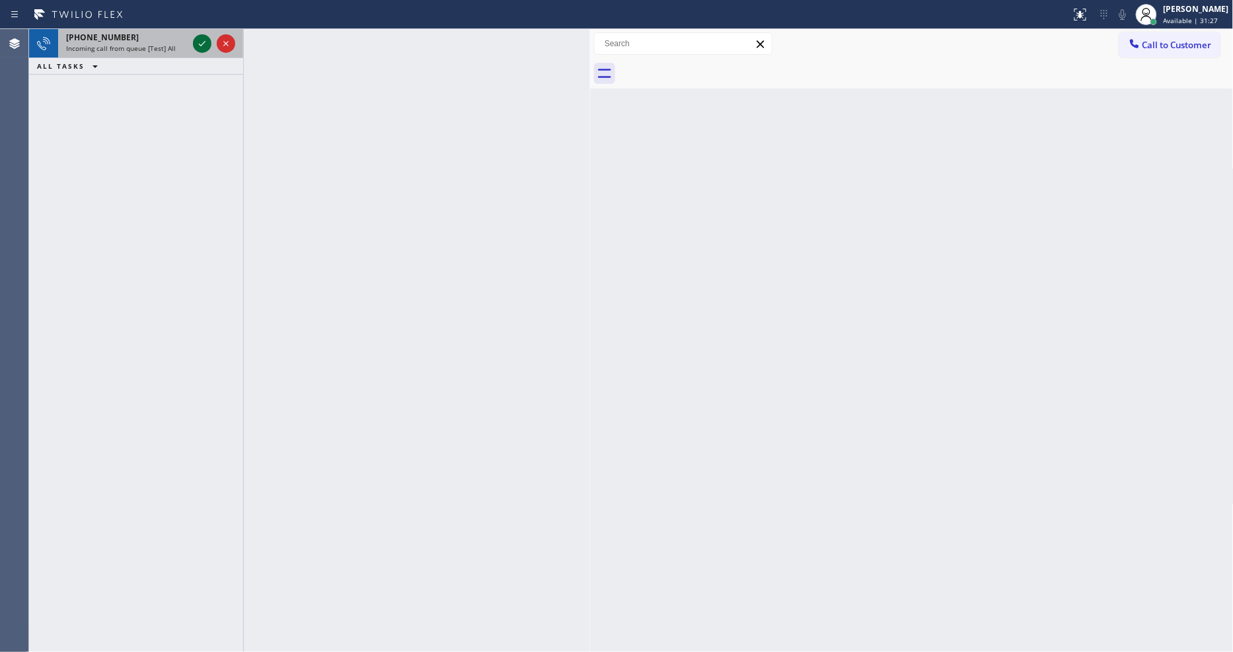
click at [202, 45] on icon at bounding box center [202, 44] width 16 height 16
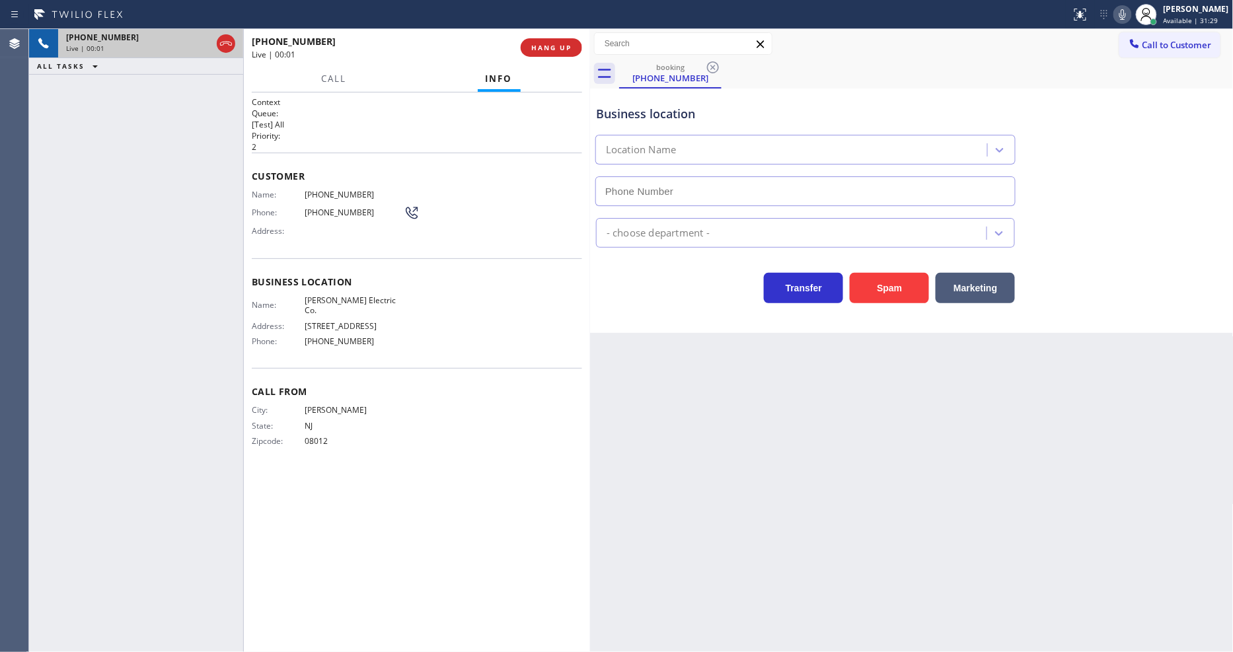
type input "[PHONE_NUMBER]"
click at [549, 54] on button "HANG UP" at bounding box center [551, 47] width 61 height 19
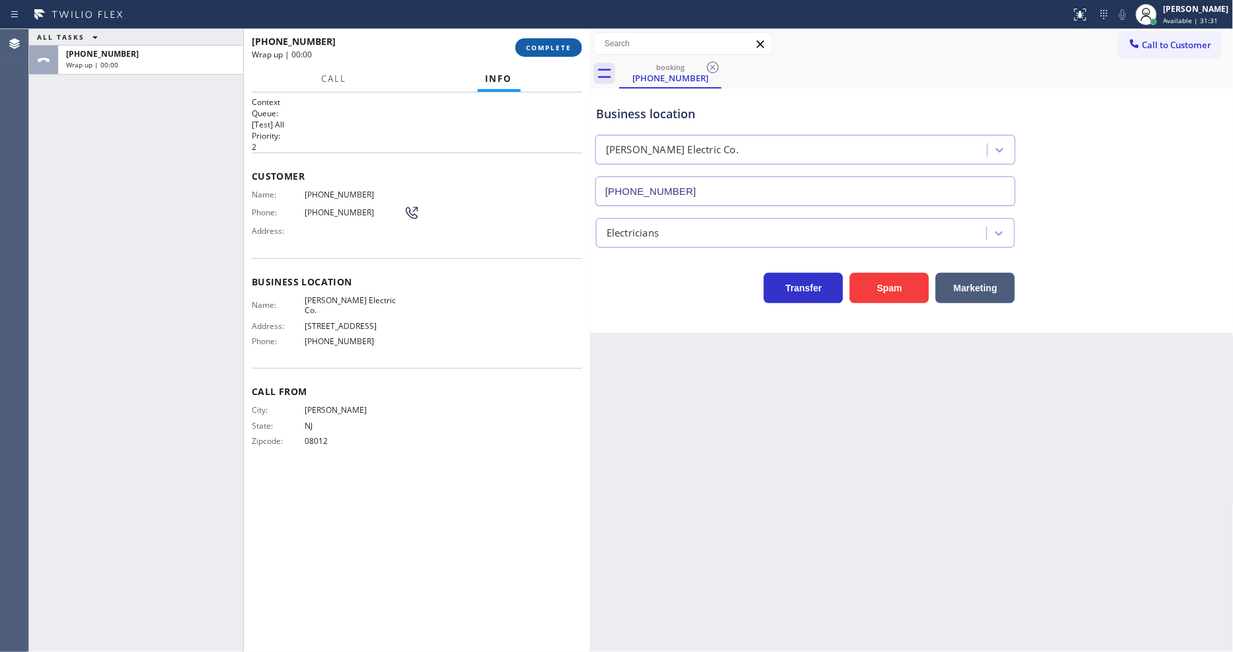
click at [550, 47] on span "COMPLETE" at bounding box center [549, 47] width 46 height 9
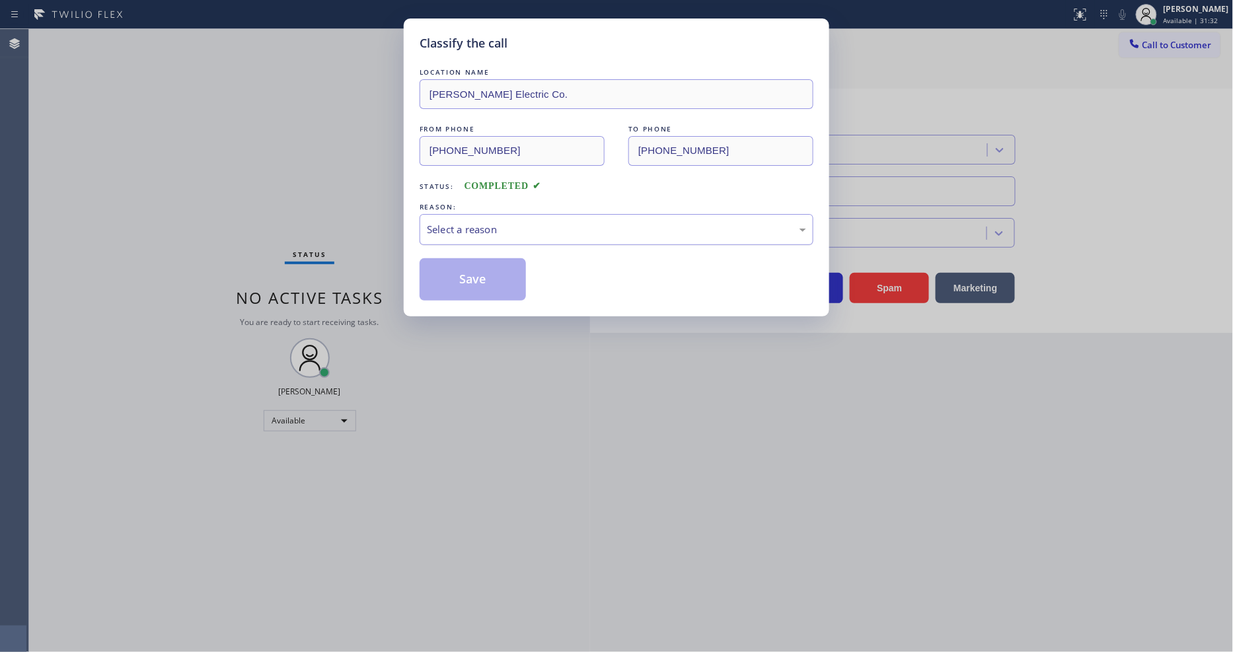
click at [535, 222] on div "Select a reason" at bounding box center [616, 229] width 379 height 15
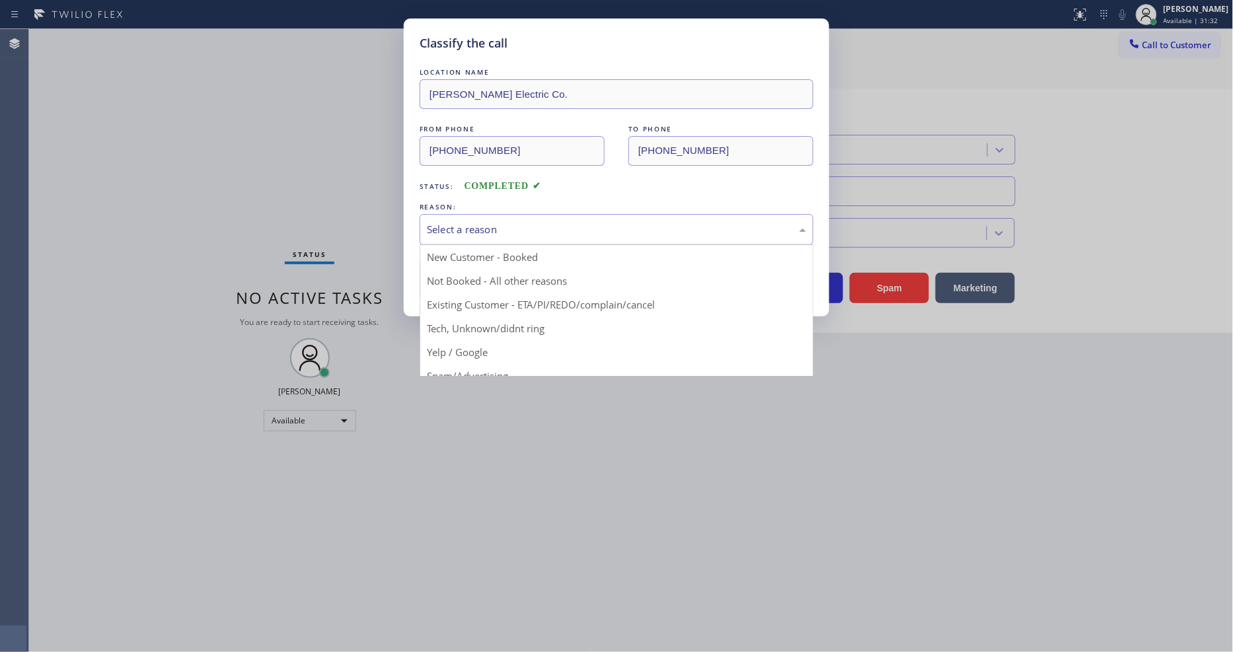
drag, startPoint x: 493, startPoint y: 342, endPoint x: 497, endPoint y: 305, distance: 37.9
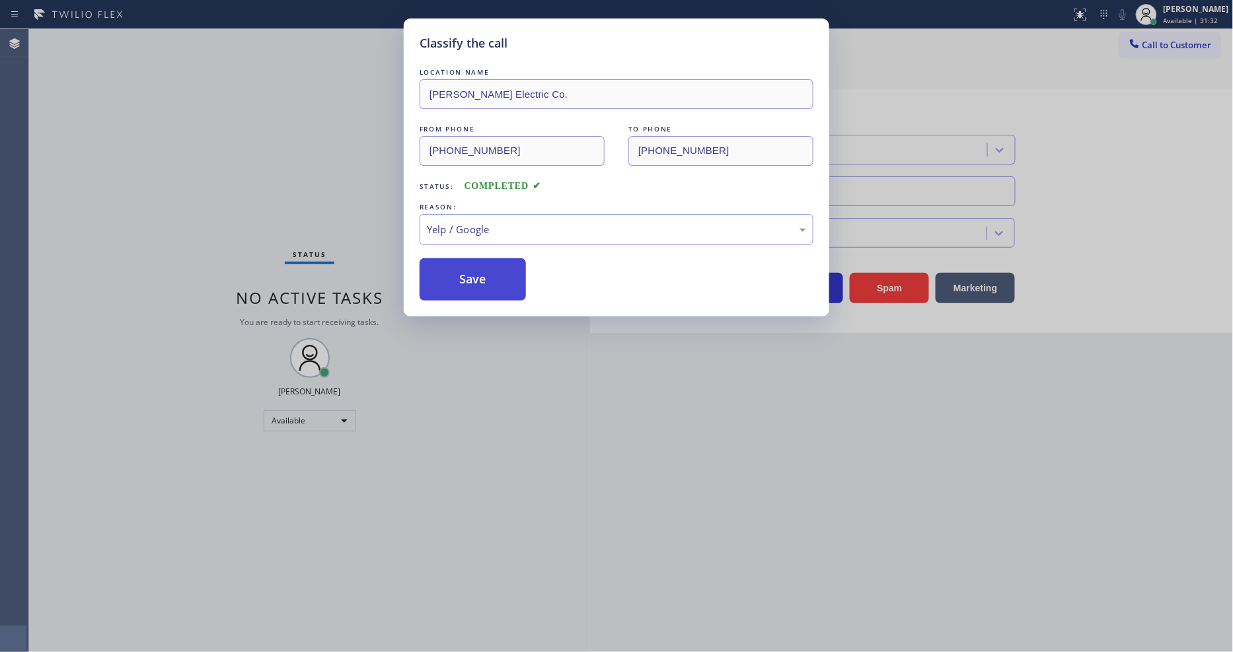
click at [504, 262] on button "Save" at bounding box center [473, 279] width 106 height 42
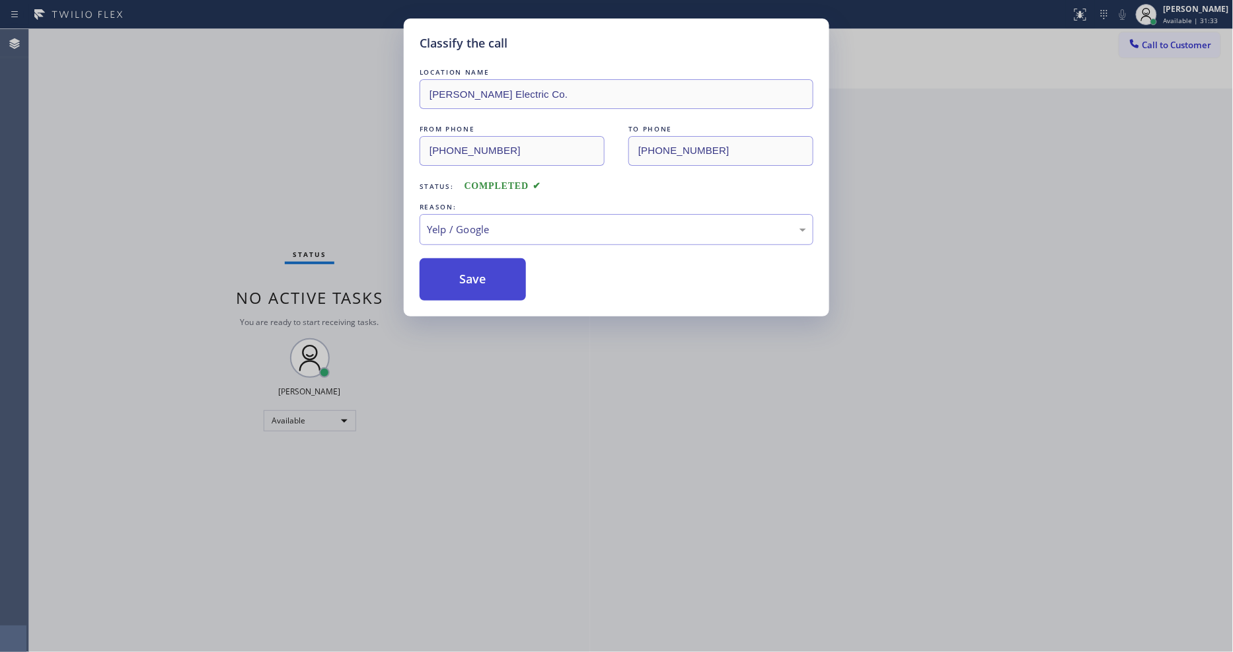
click at [504, 262] on button "Save" at bounding box center [473, 279] width 106 height 42
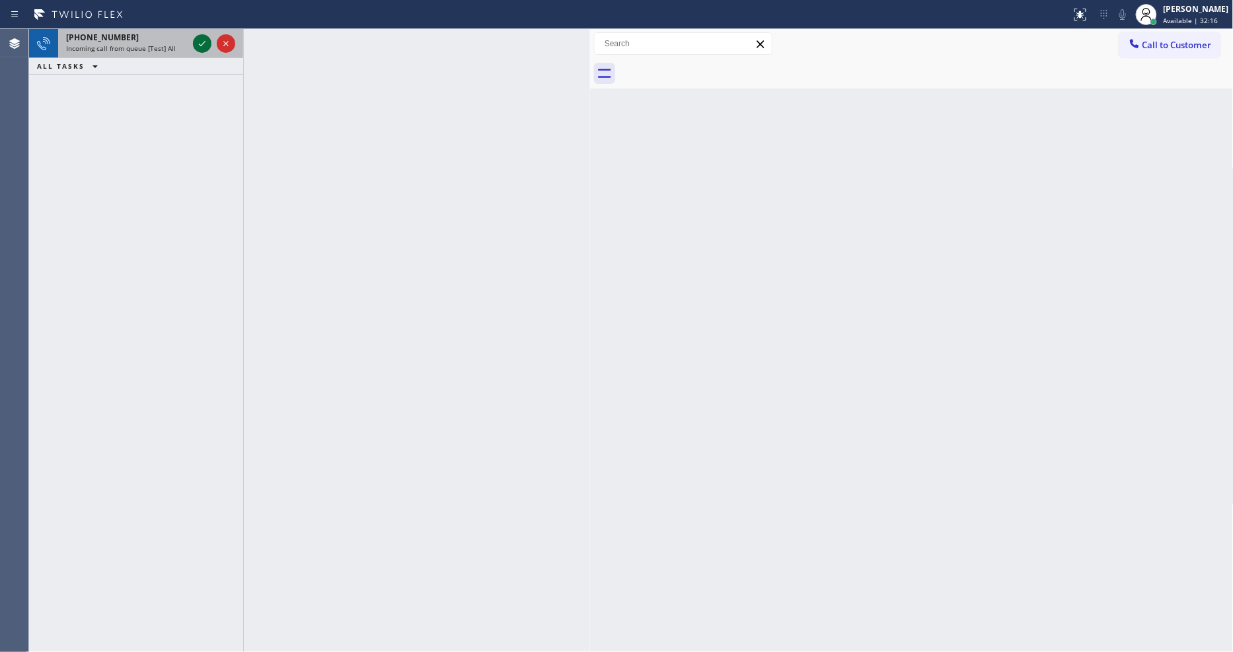
click at [206, 45] on icon at bounding box center [202, 44] width 16 height 16
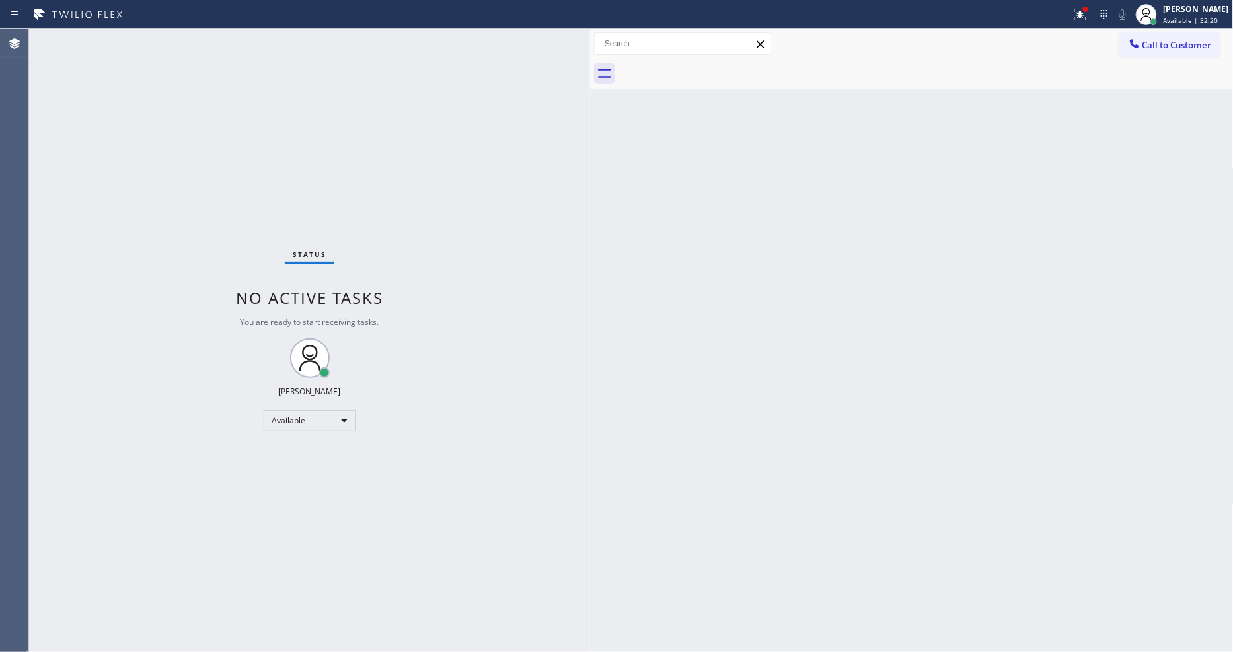
click at [205, 42] on div "Status No active tasks You are ready to start receiving tasks. [PERSON_NAME] Av…" at bounding box center [309, 340] width 561 height 623
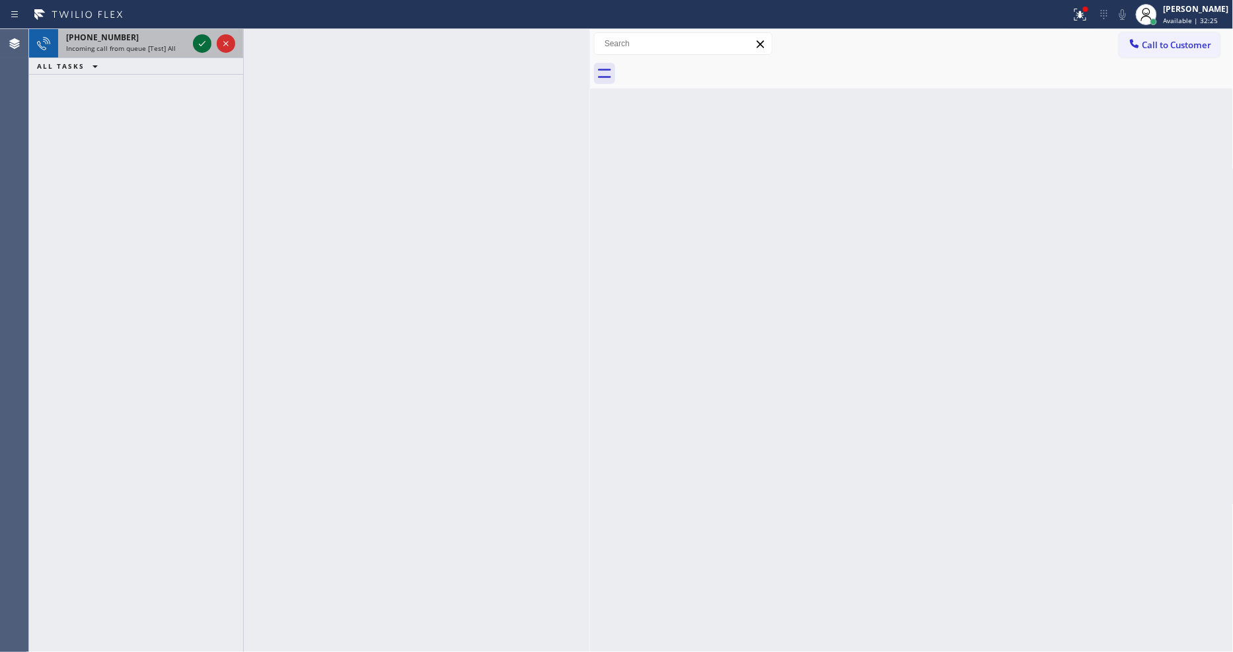
click at [194, 41] on icon at bounding box center [202, 44] width 16 height 16
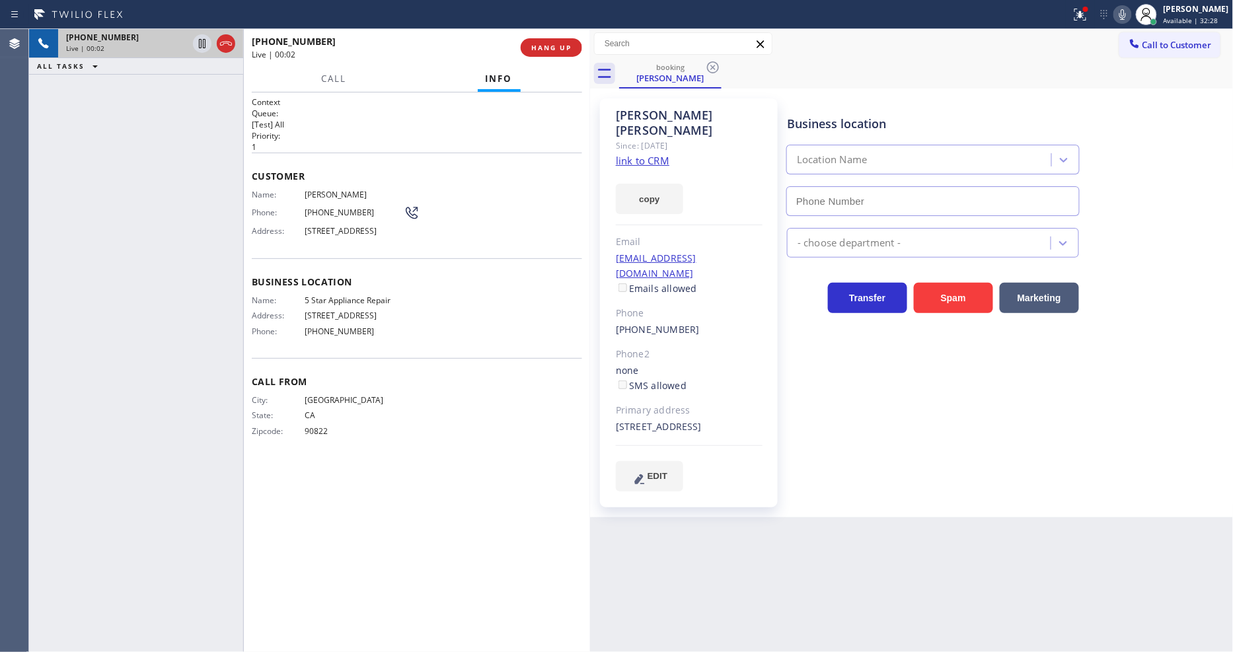
type input "[PHONE_NUMBER]"
click at [638, 154] on link "link to CRM" at bounding box center [643, 160] width 54 height 13
click at [558, 45] on span "HANG UP" at bounding box center [551, 47] width 40 height 9
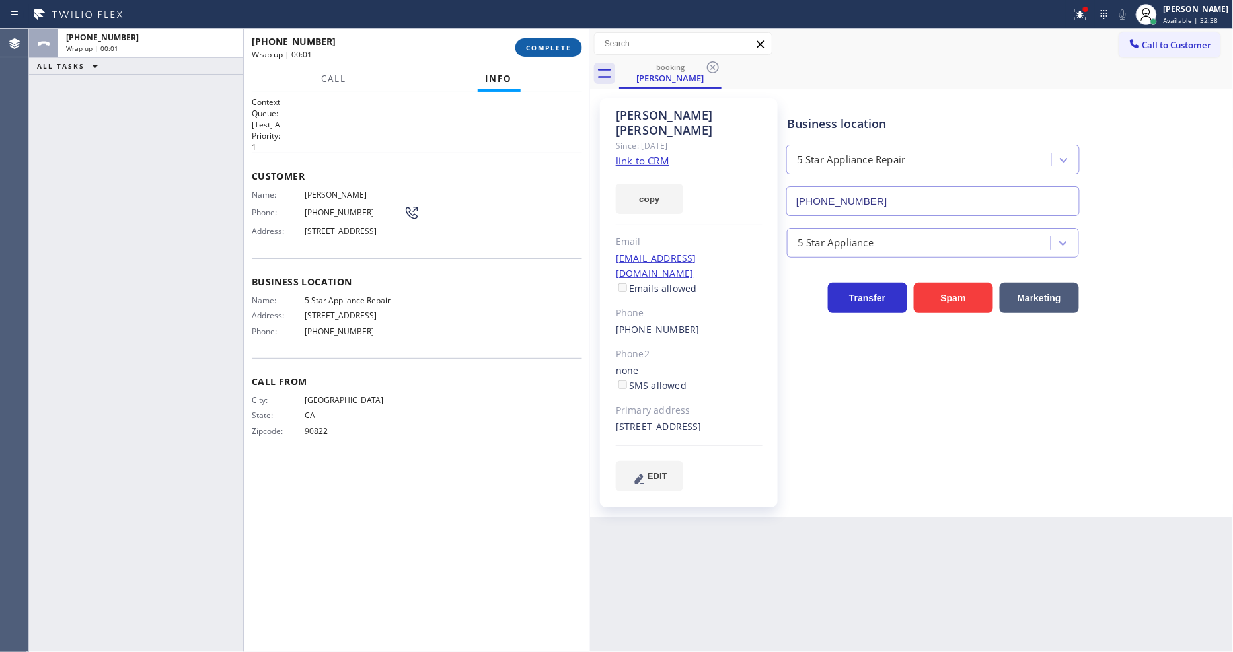
click at [558, 45] on span "COMPLETE" at bounding box center [549, 47] width 46 height 9
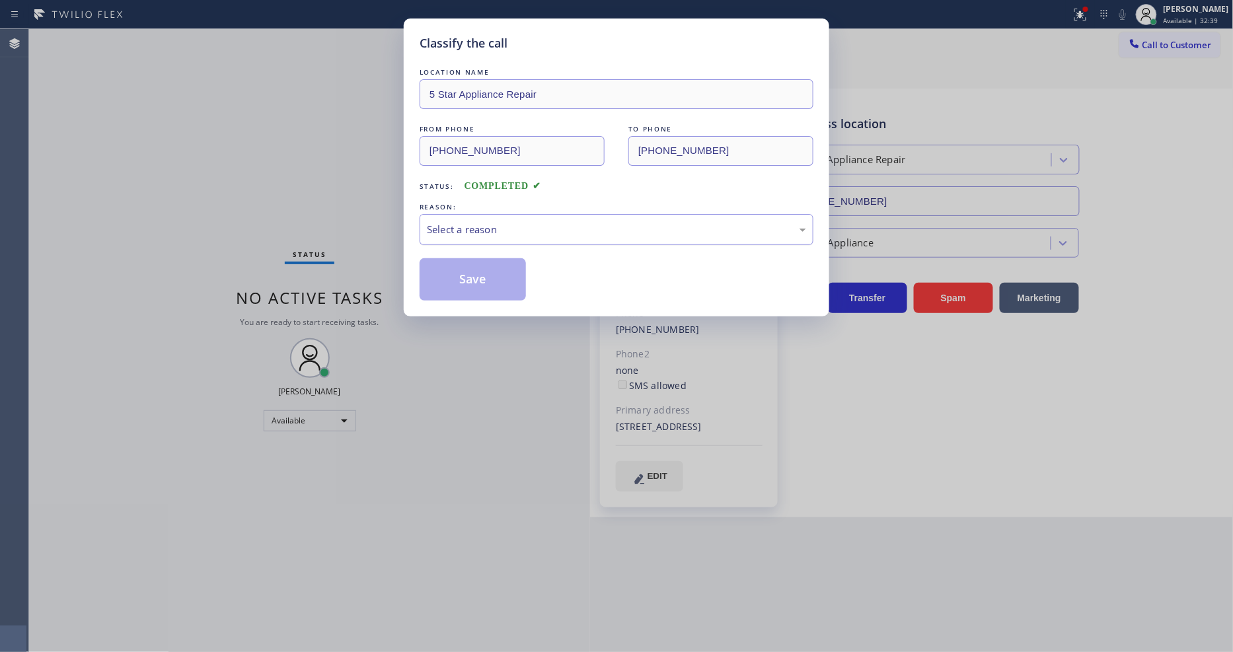
click at [479, 222] on div "Select a reason" at bounding box center [616, 229] width 379 height 15
click at [480, 265] on button "Save" at bounding box center [473, 279] width 106 height 42
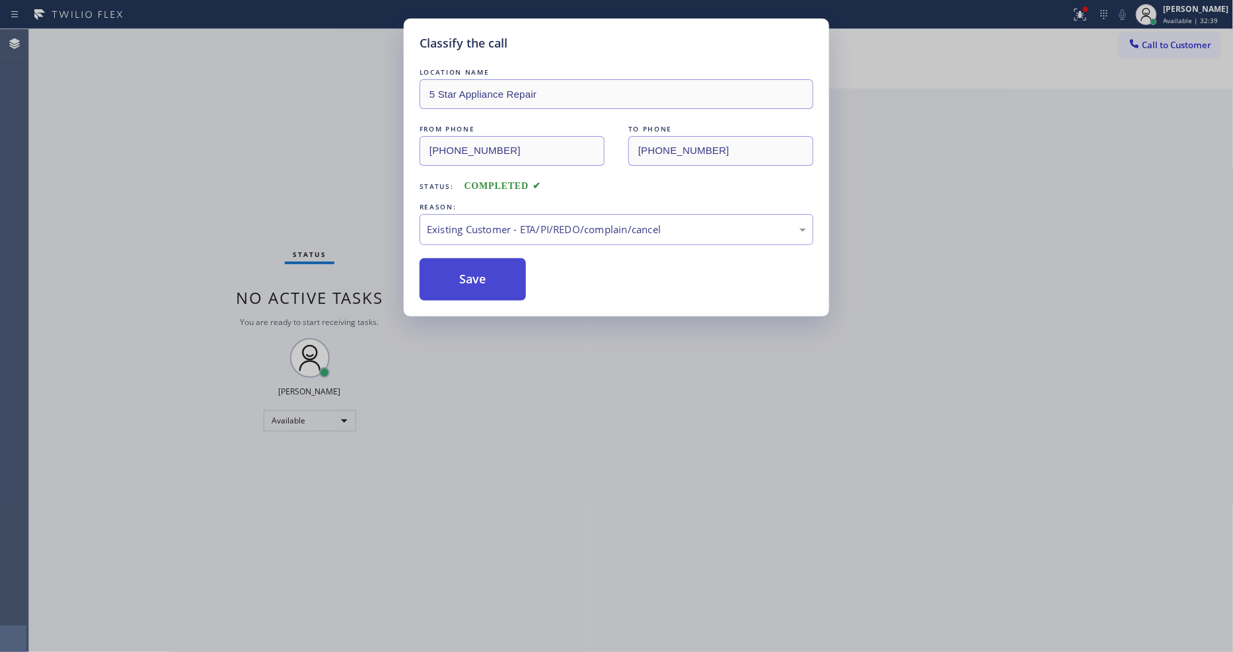
click at [480, 265] on button "Save" at bounding box center [473, 279] width 106 height 42
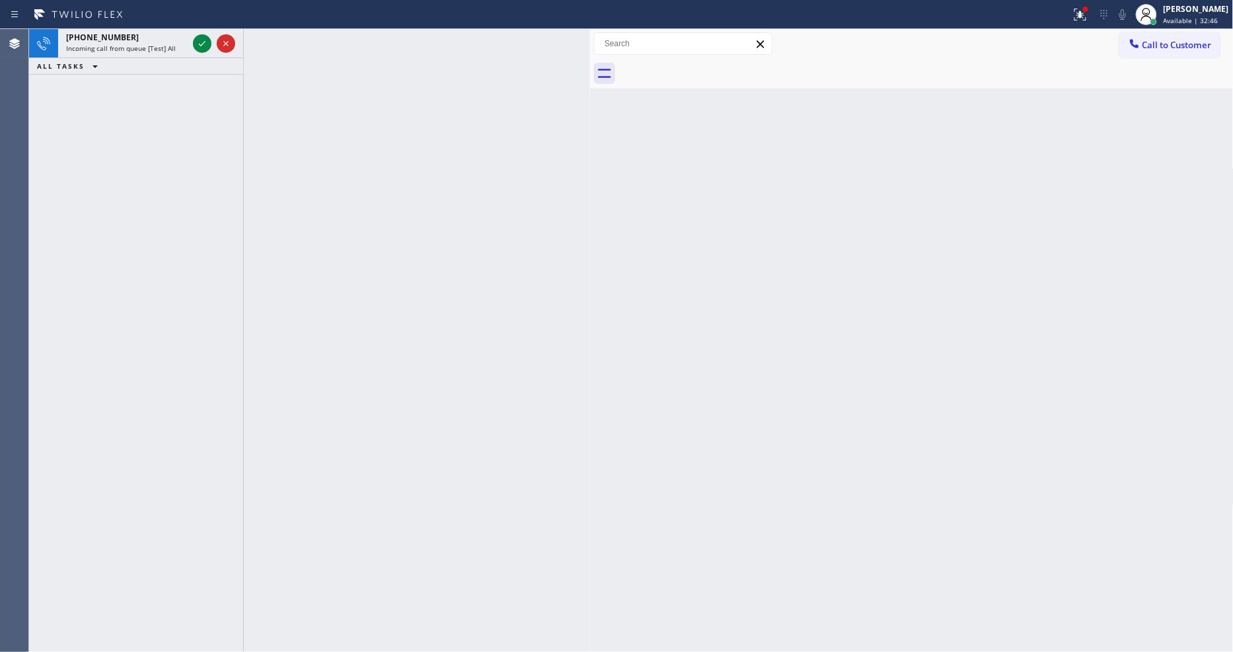
drag, startPoint x: 199, startPoint y: 40, endPoint x: 136, endPoint y: 297, distance: 265.3
click at [199, 40] on icon at bounding box center [202, 44] width 16 height 16
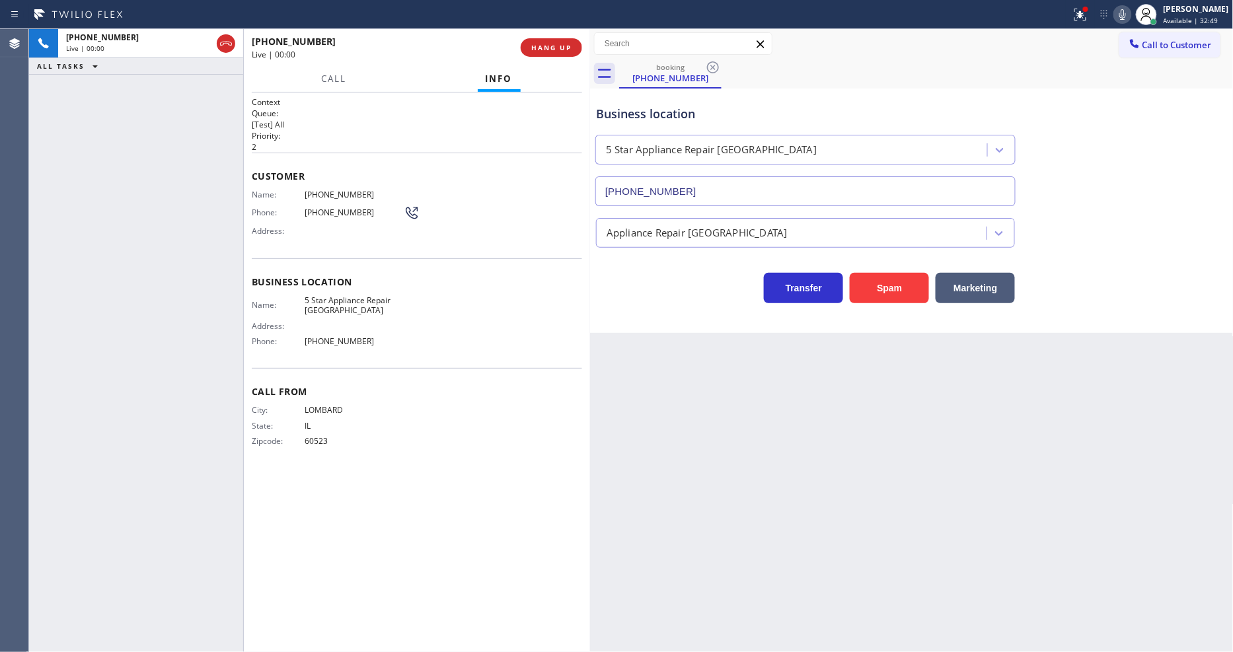
type input "[PHONE_NUMBER]"
click at [554, 51] on span "HANG UP" at bounding box center [551, 47] width 40 height 9
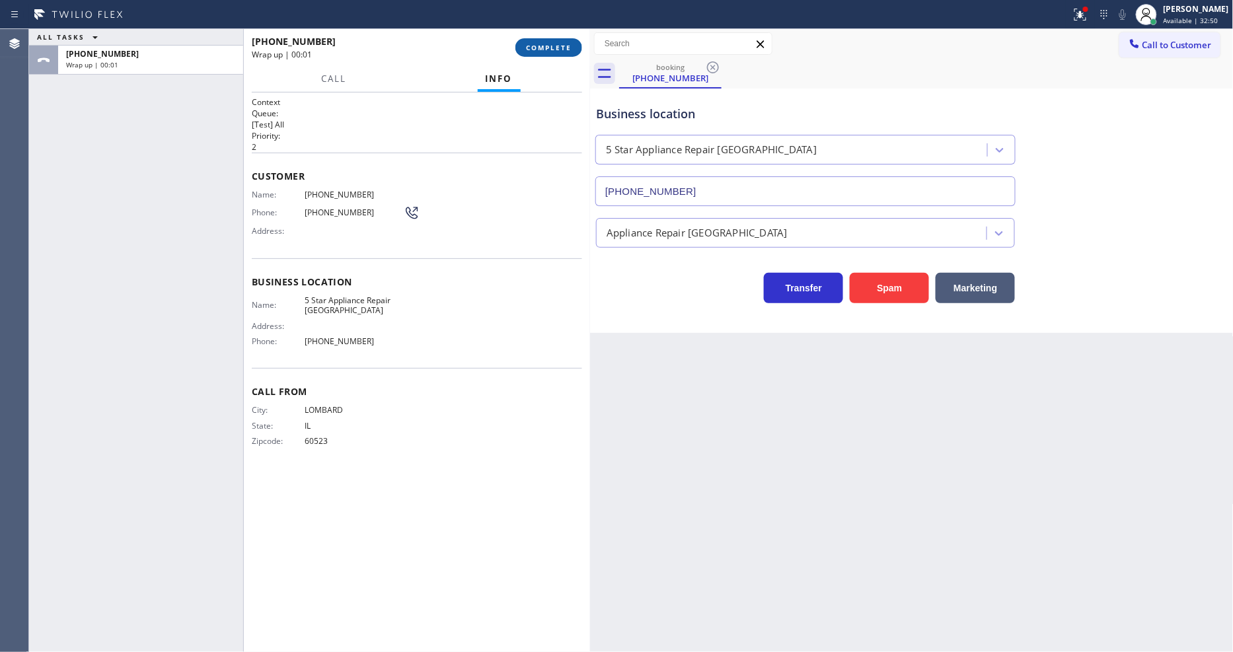
click at [554, 51] on span "COMPLETE" at bounding box center [549, 47] width 46 height 9
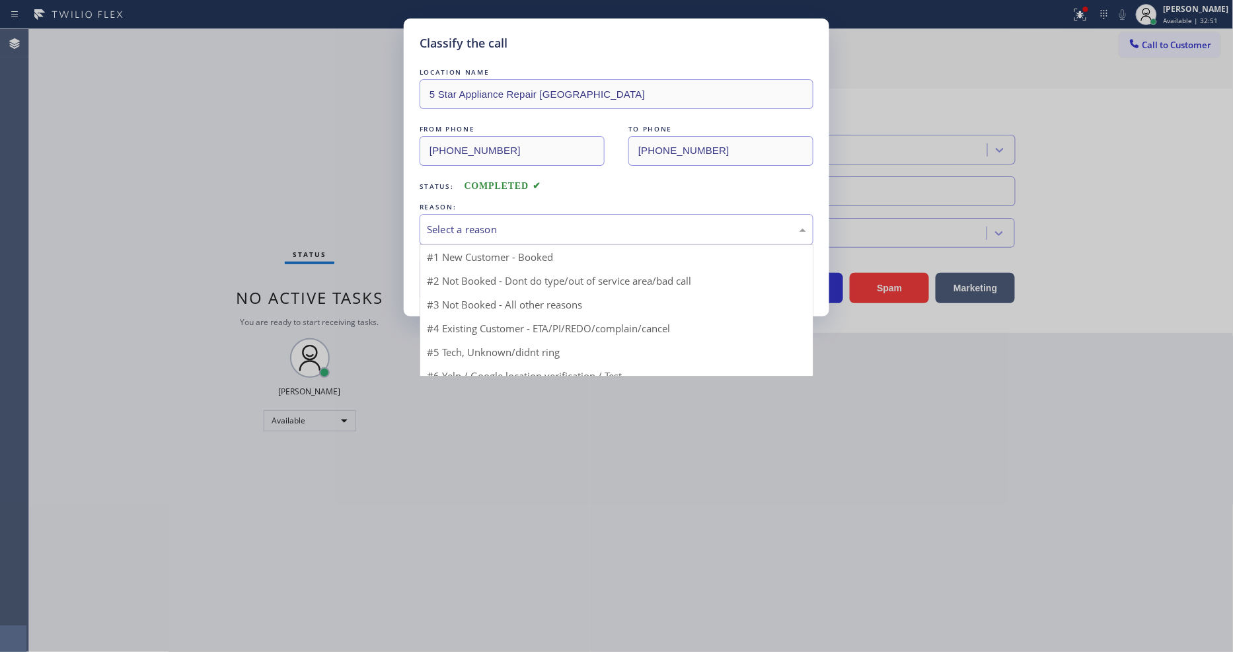
click at [507, 222] on div "Select a reason" at bounding box center [616, 229] width 379 height 15
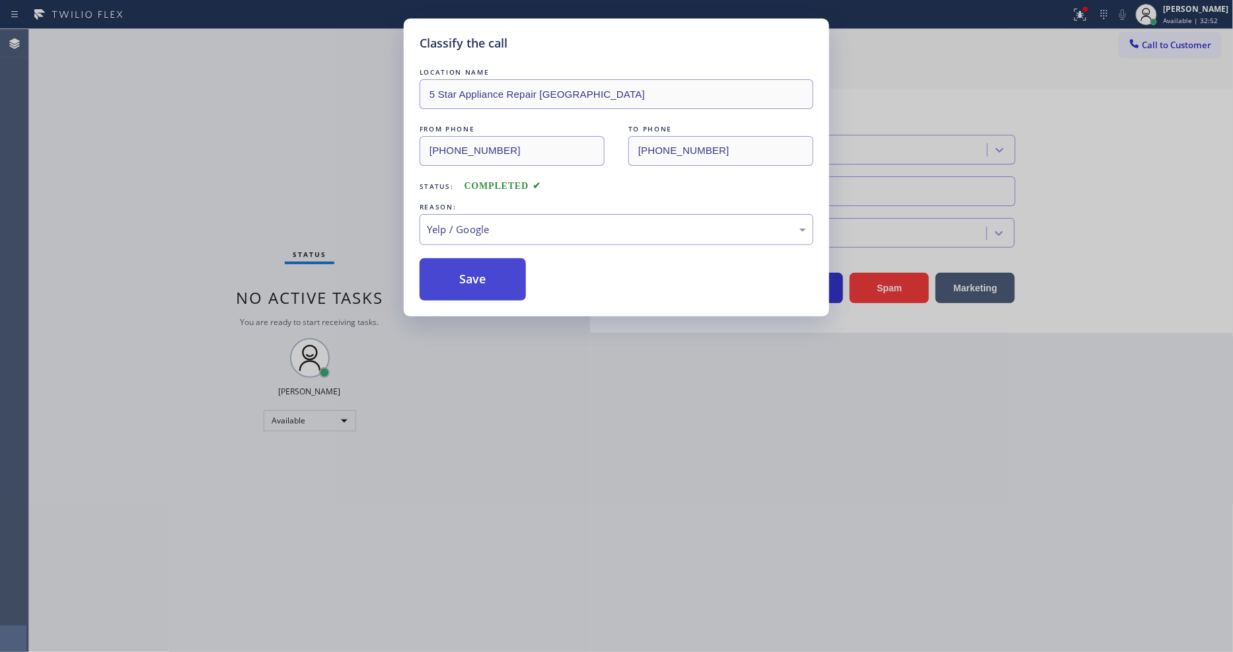
click at [481, 263] on button "Save" at bounding box center [473, 279] width 106 height 42
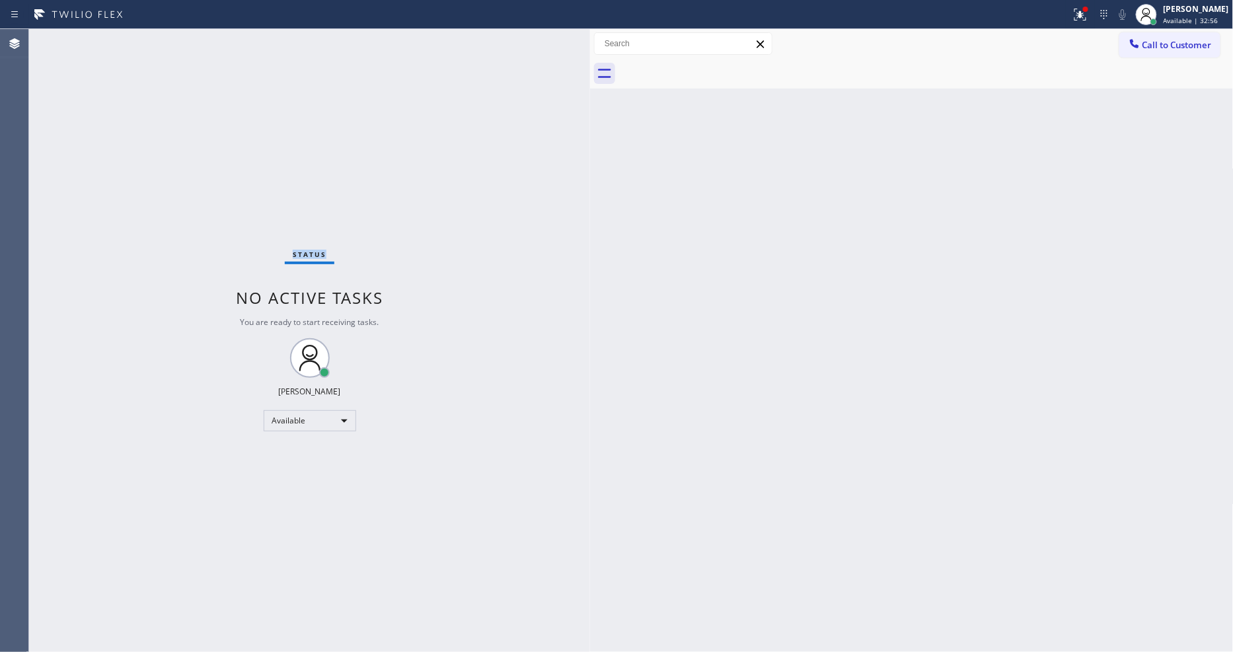
click at [196, 45] on div "Status No active tasks You are ready to start receiving tasks. [PERSON_NAME] Av…" at bounding box center [309, 340] width 561 height 623
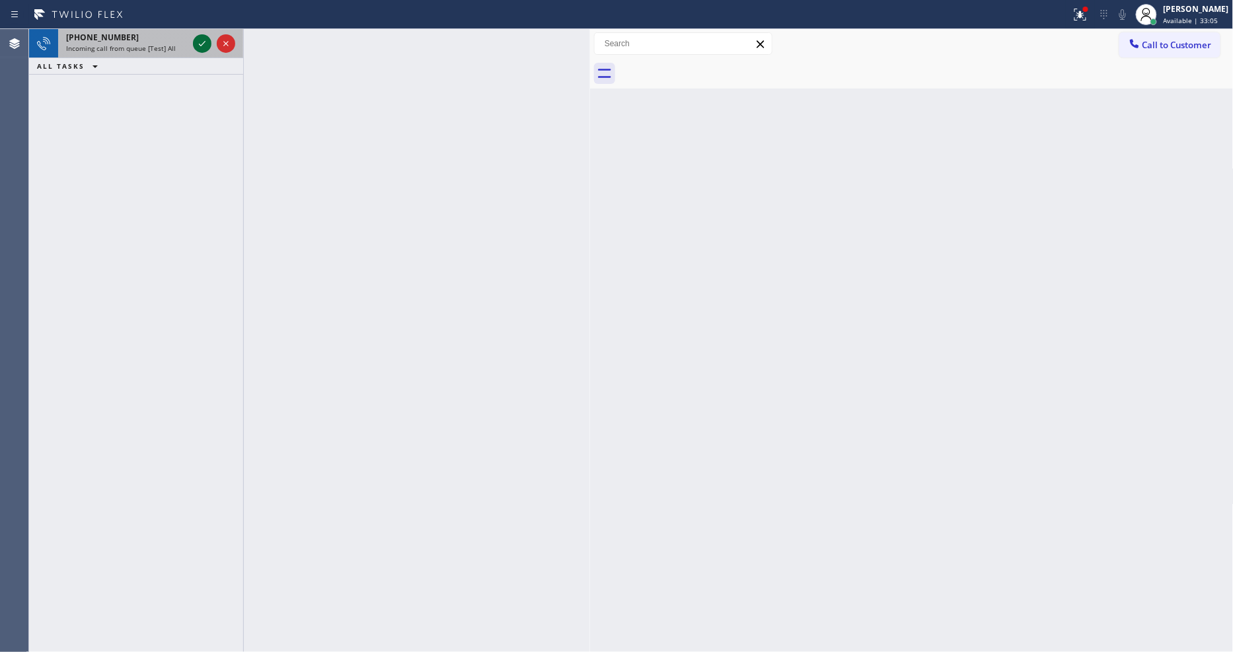
click at [202, 42] on icon at bounding box center [202, 44] width 16 height 16
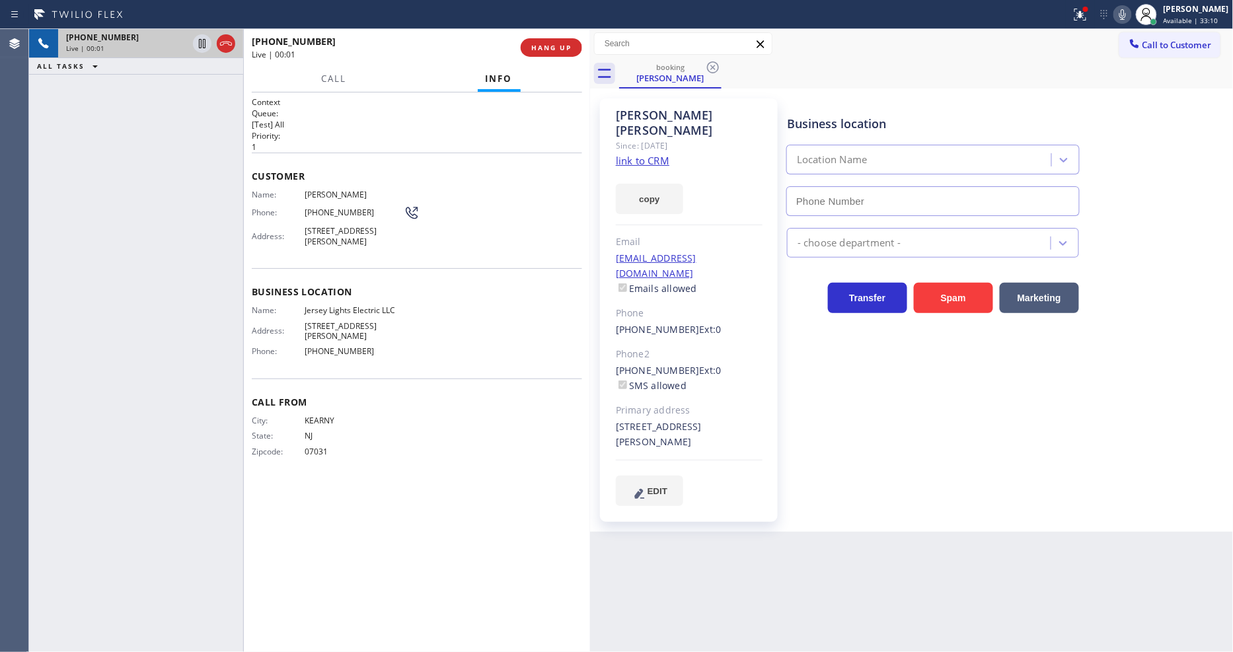
type input "[PHONE_NUMBER]"
click at [650, 154] on link "link to CRM" at bounding box center [643, 160] width 54 height 13
click at [569, 54] on button "HANG UP" at bounding box center [551, 47] width 61 height 19
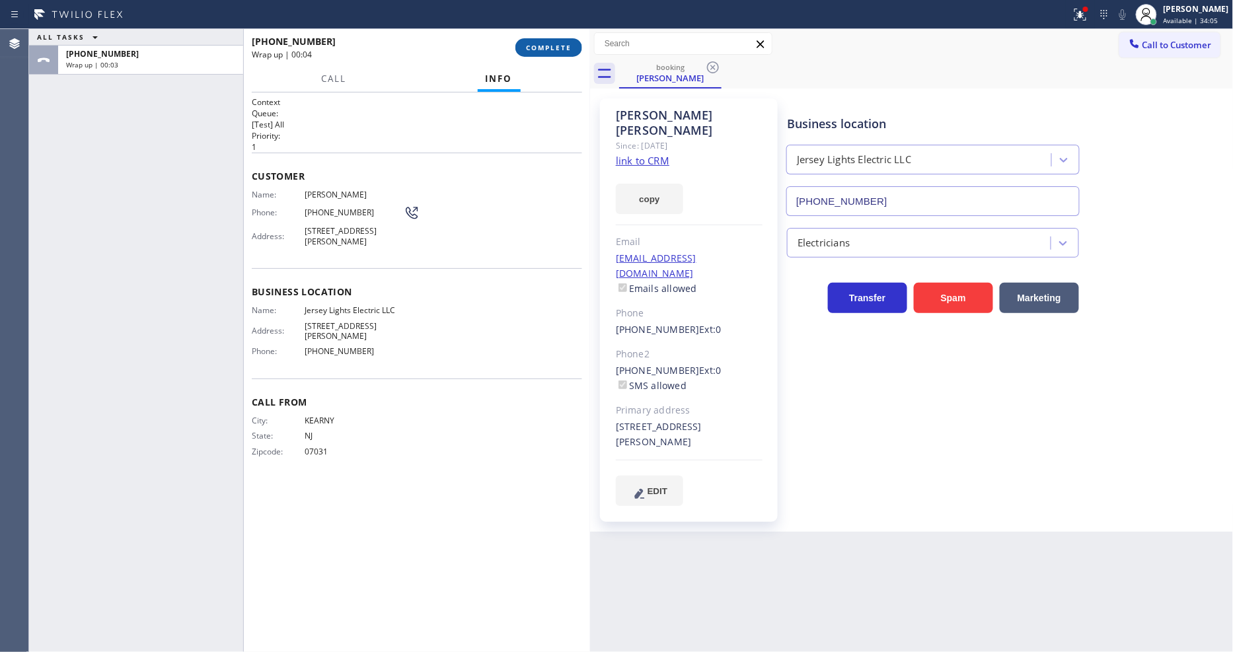
click at [569, 54] on button "COMPLETE" at bounding box center [548, 47] width 67 height 19
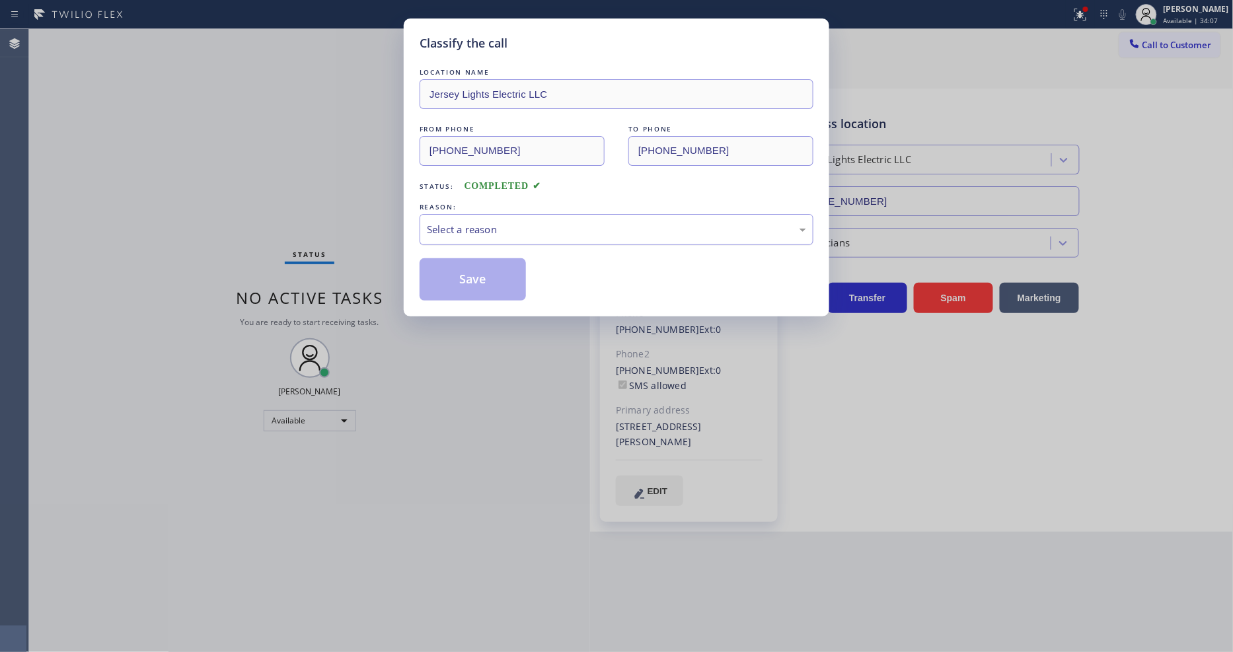
click at [550, 223] on div "Select a reason" at bounding box center [616, 229] width 379 height 15
click at [459, 278] on button "Save" at bounding box center [473, 279] width 106 height 42
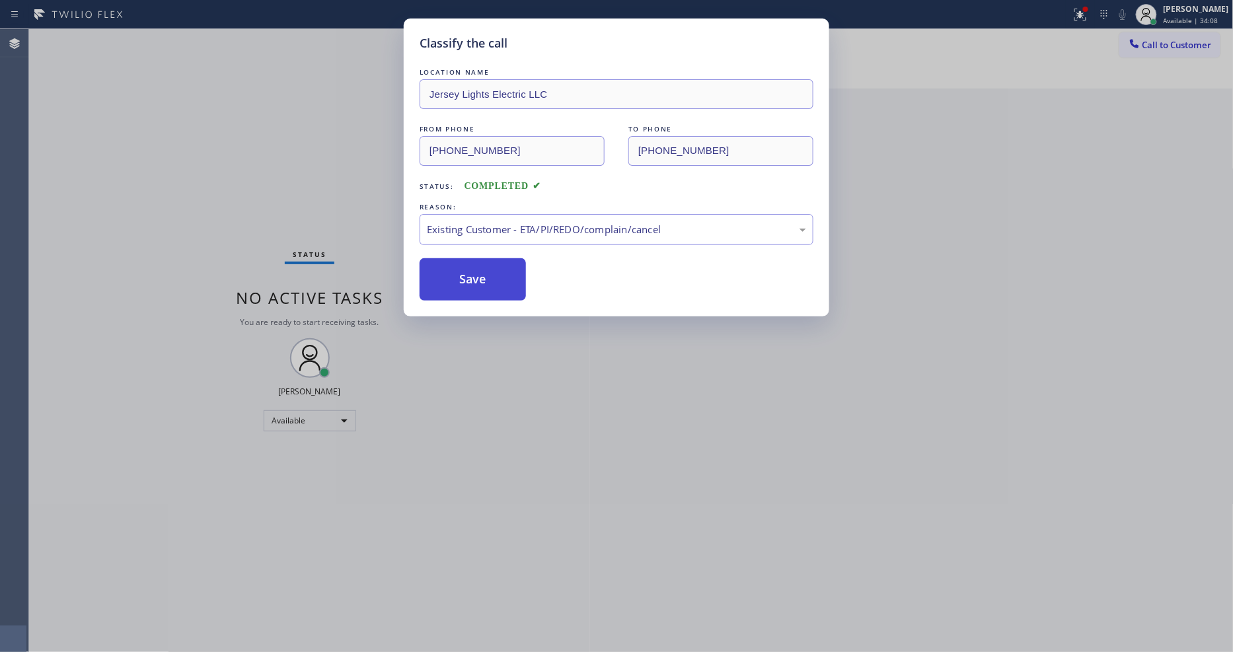
click at [459, 278] on button "Save" at bounding box center [473, 279] width 106 height 42
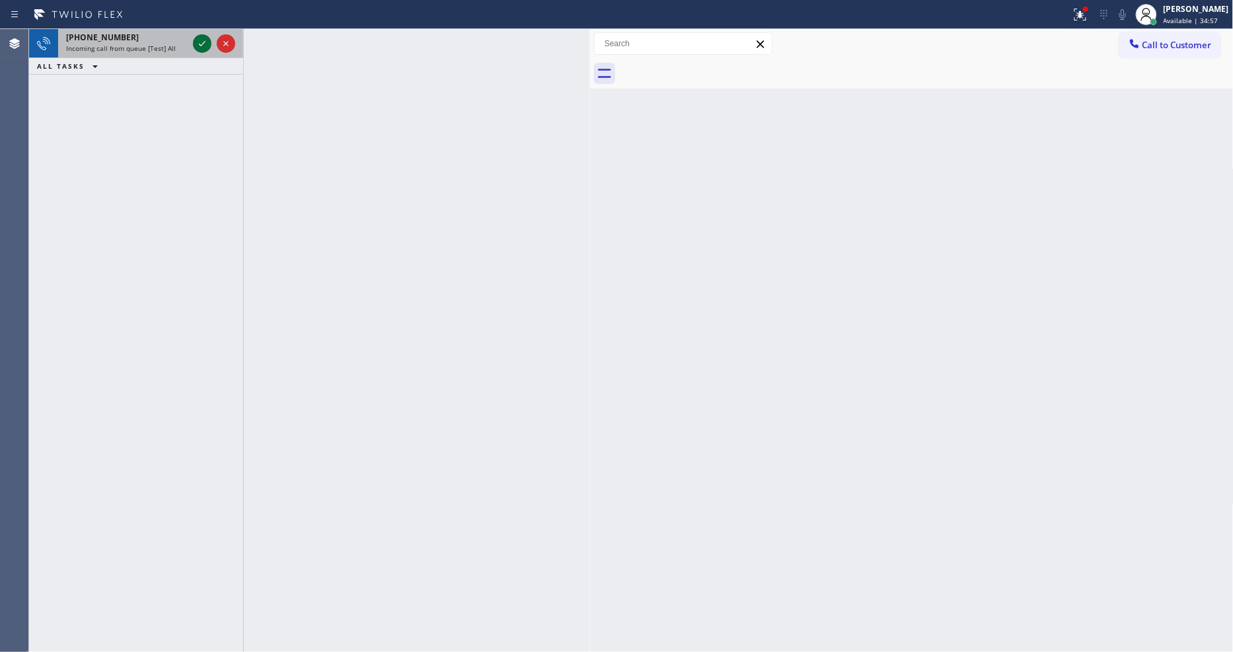
click at [205, 42] on icon at bounding box center [202, 43] width 7 height 5
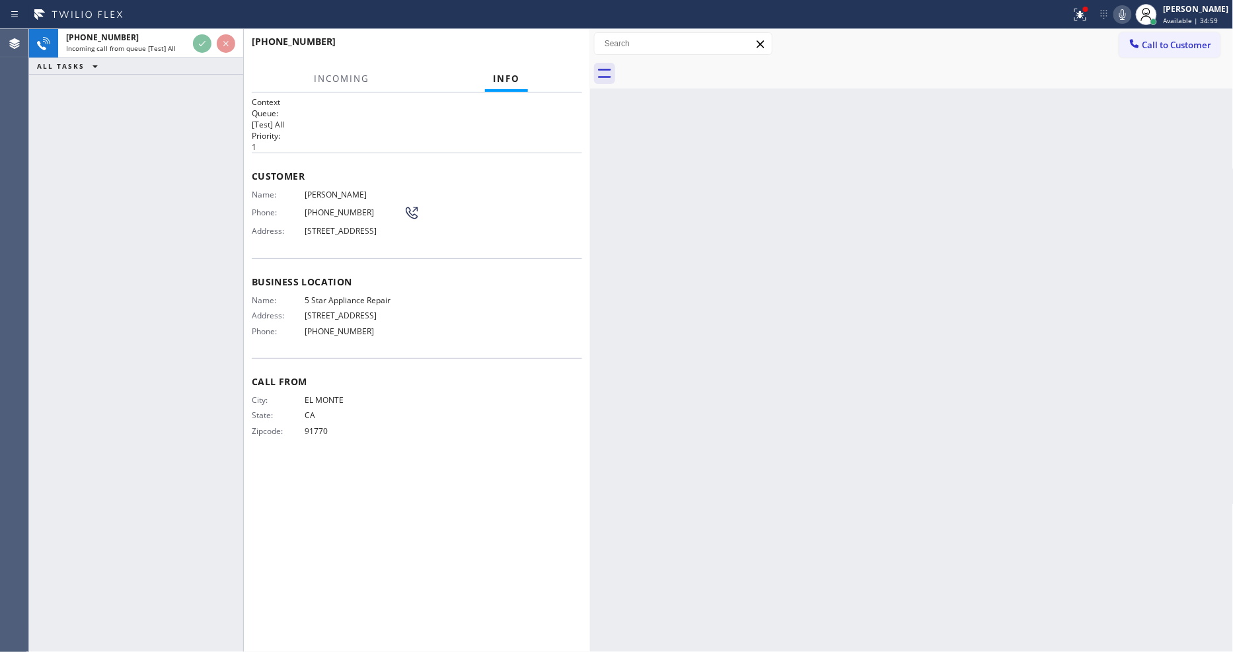
click at [590, 154] on div at bounding box center [590, 340] width 0 height 623
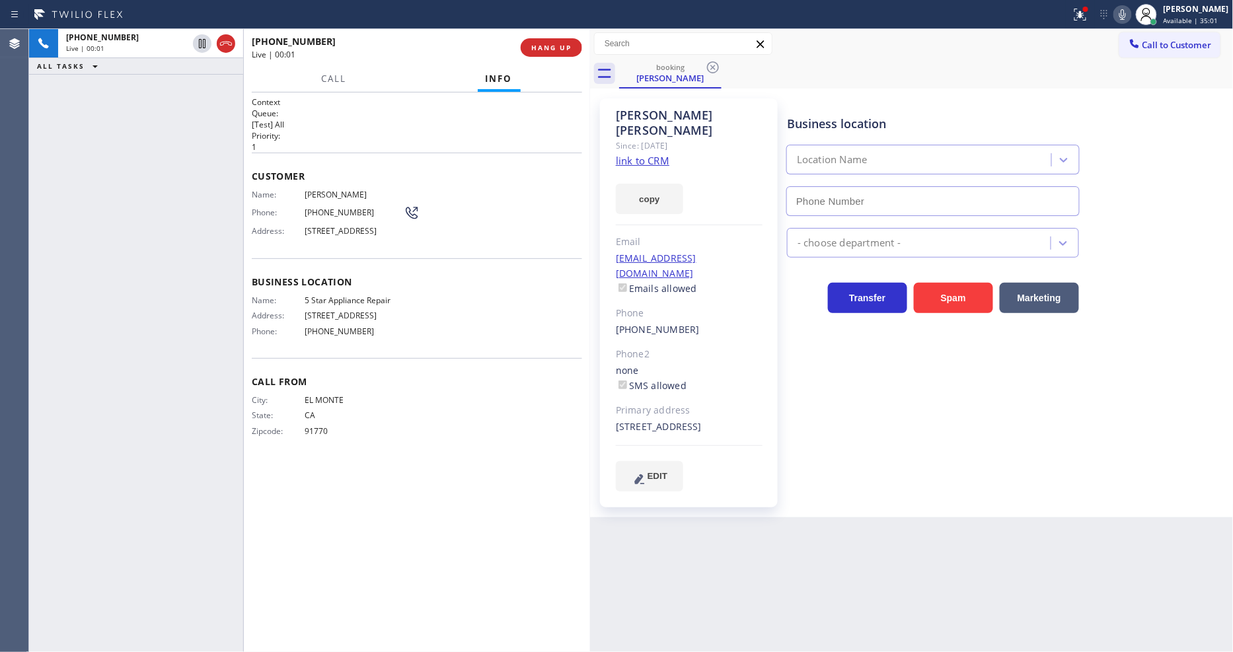
click at [629, 154] on link "link to CRM" at bounding box center [643, 160] width 54 height 13
type input "[PHONE_NUMBER]"
click at [546, 50] on span "HANG UP" at bounding box center [551, 47] width 40 height 9
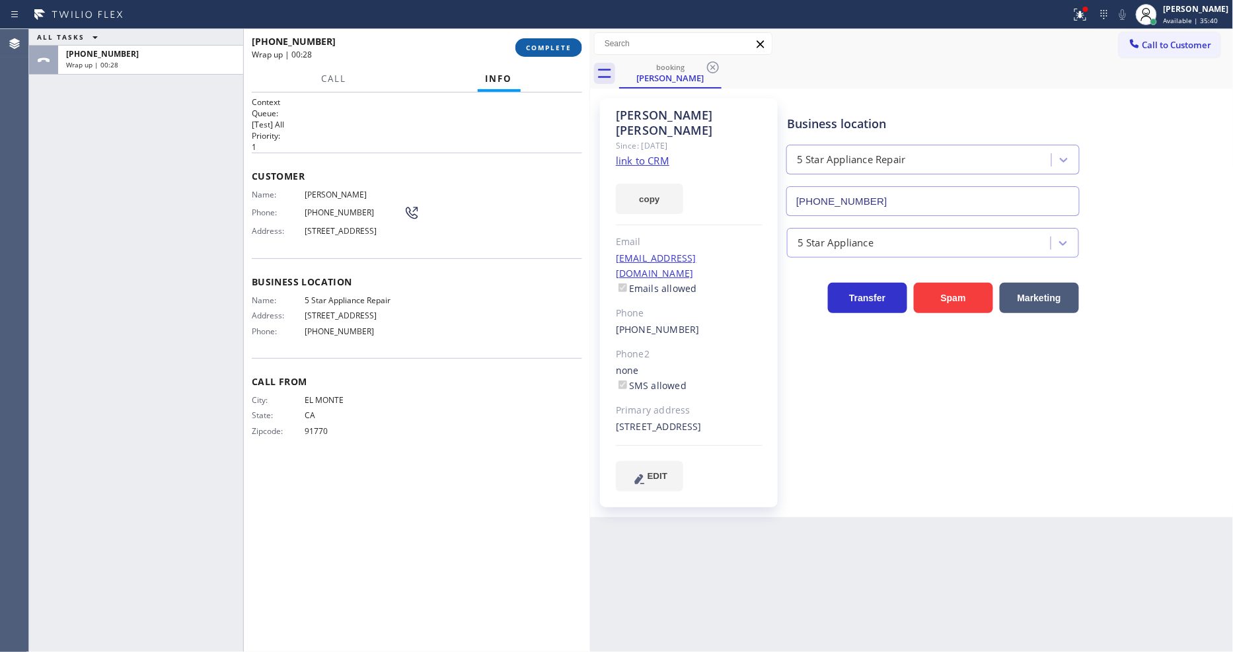
click at [553, 46] on span "COMPLETE" at bounding box center [549, 47] width 46 height 9
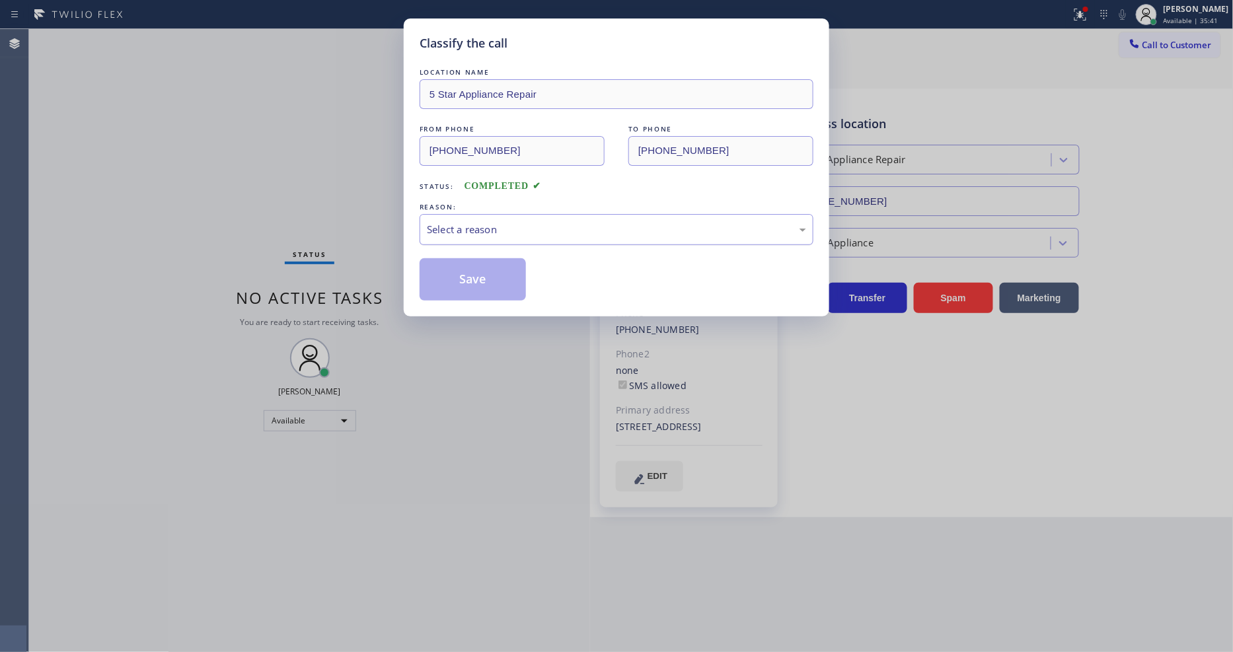
click at [496, 214] on div "Select a reason" at bounding box center [617, 229] width 394 height 31
click at [506, 281] on button "Save" at bounding box center [473, 279] width 106 height 42
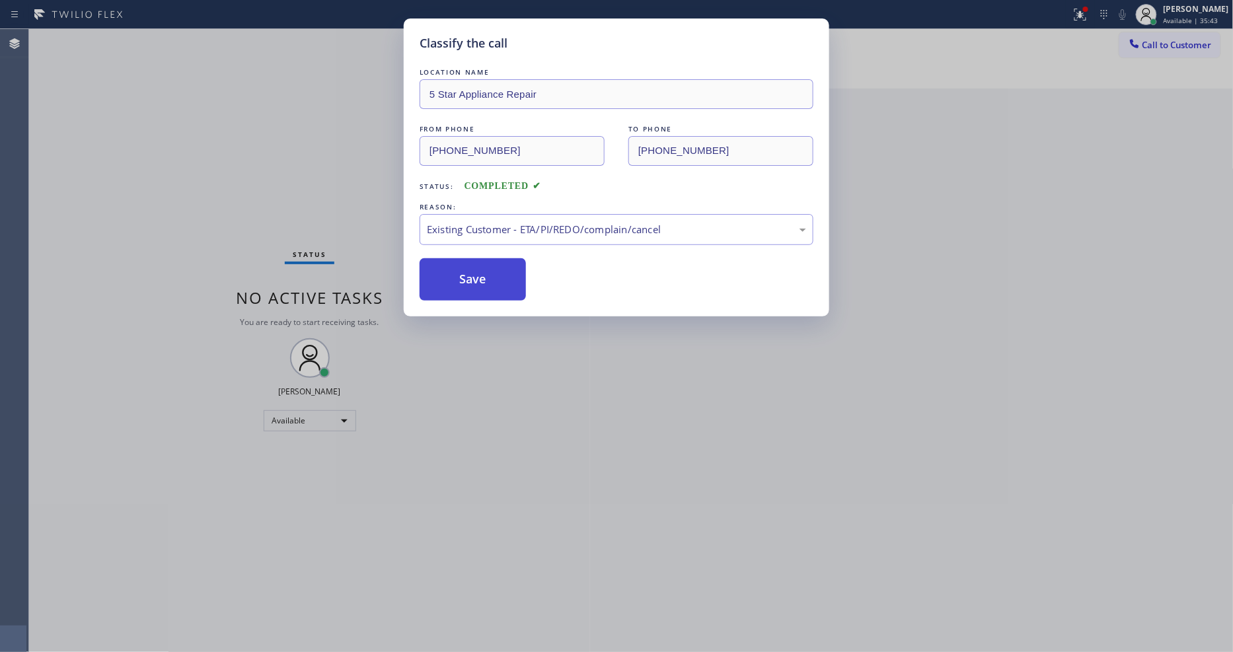
click at [506, 281] on button "Save" at bounding box center [473, 279] width 106 height 42
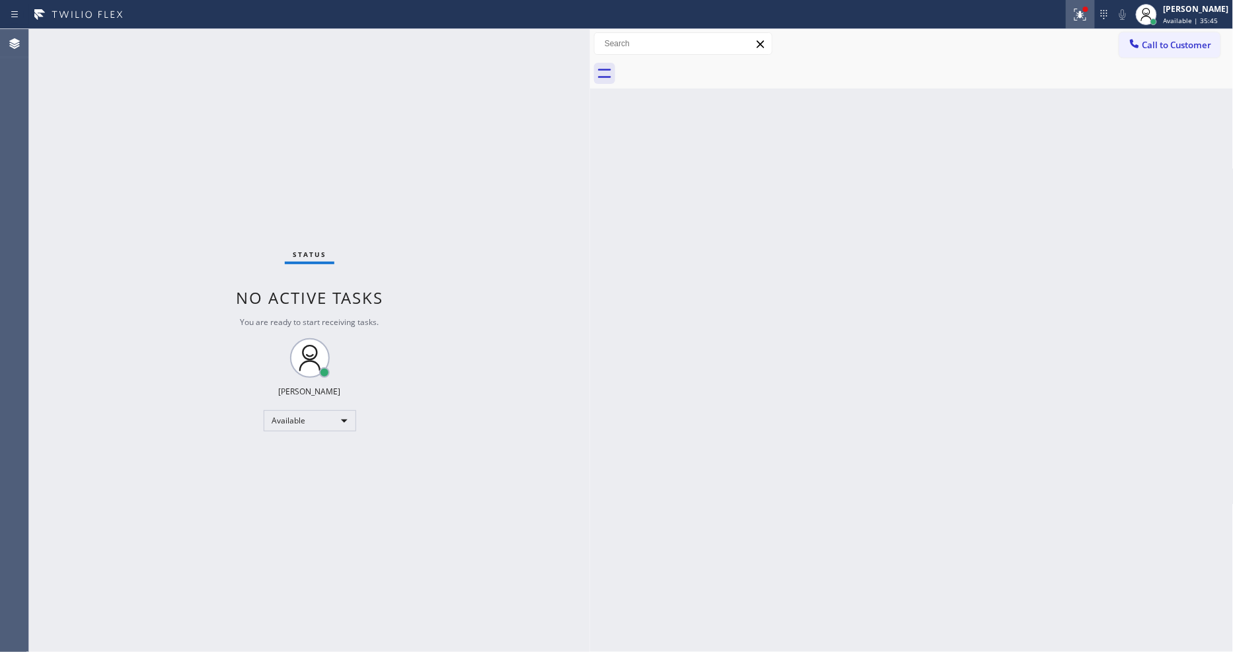
click at [1095, 12] on div at bounding box center [1080, 15] width 29 height 16
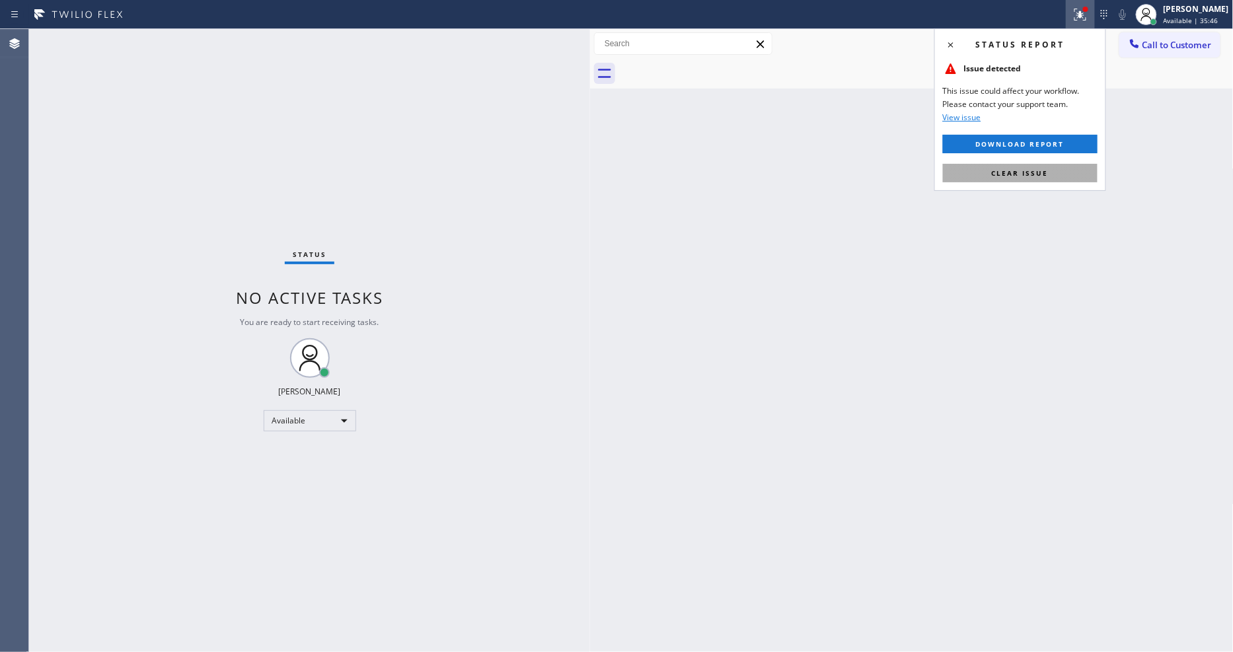
click at [1051, 167] on button "Clear issue" at bounding box center [1020, 173] width 155 height 19
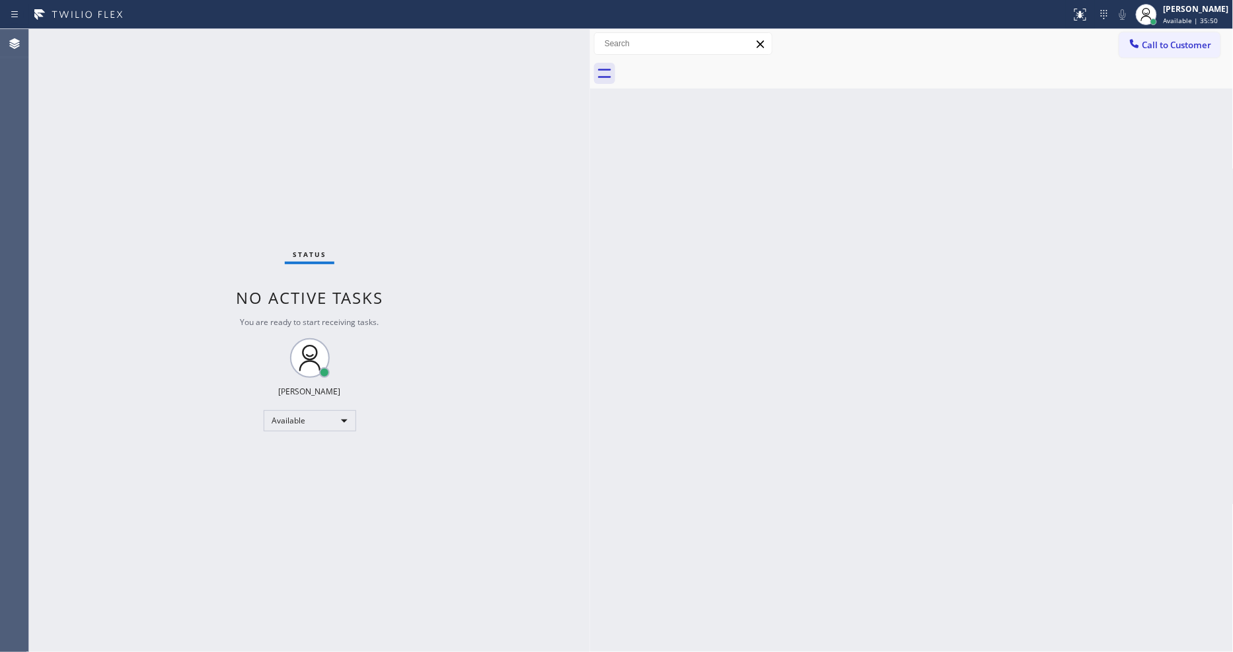
click at [223, 131] on div "Status No active tasks You are ready to start receiving tasks. [PERSON_NAME] Av…" at bounding box center [309, 340] width 561 height 623
click at [161, 35] on div "Status No active tasks You are ready to start receiving tasks. [PERSON_NAME] Av…" at bounding box center [309, 340] width 561 height 623
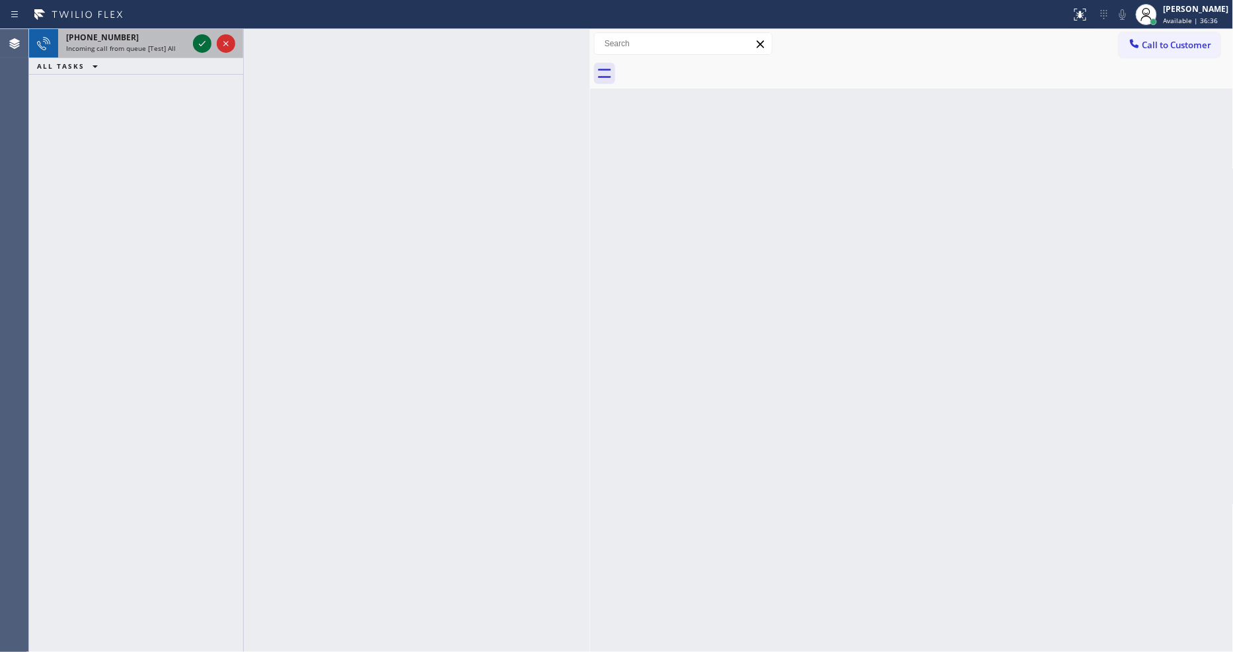
click at [202, 37] on icon at bounding box center [202, 44] width 16 height 16
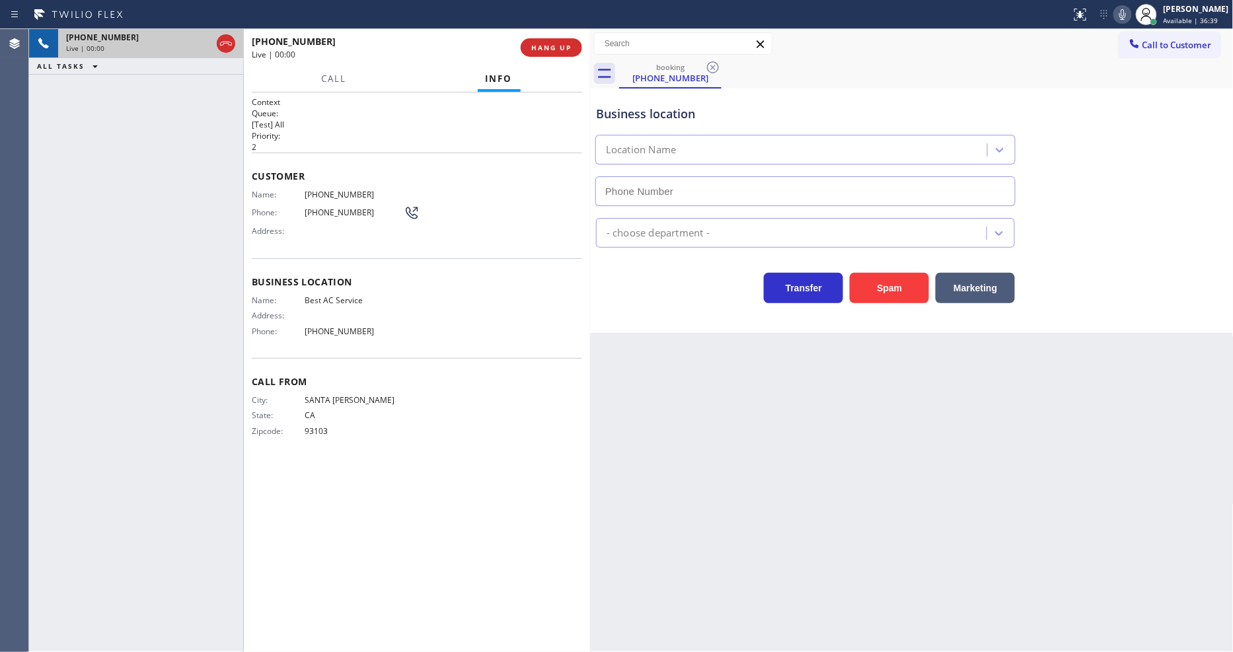
type input "[PHONE_NUMBER]"
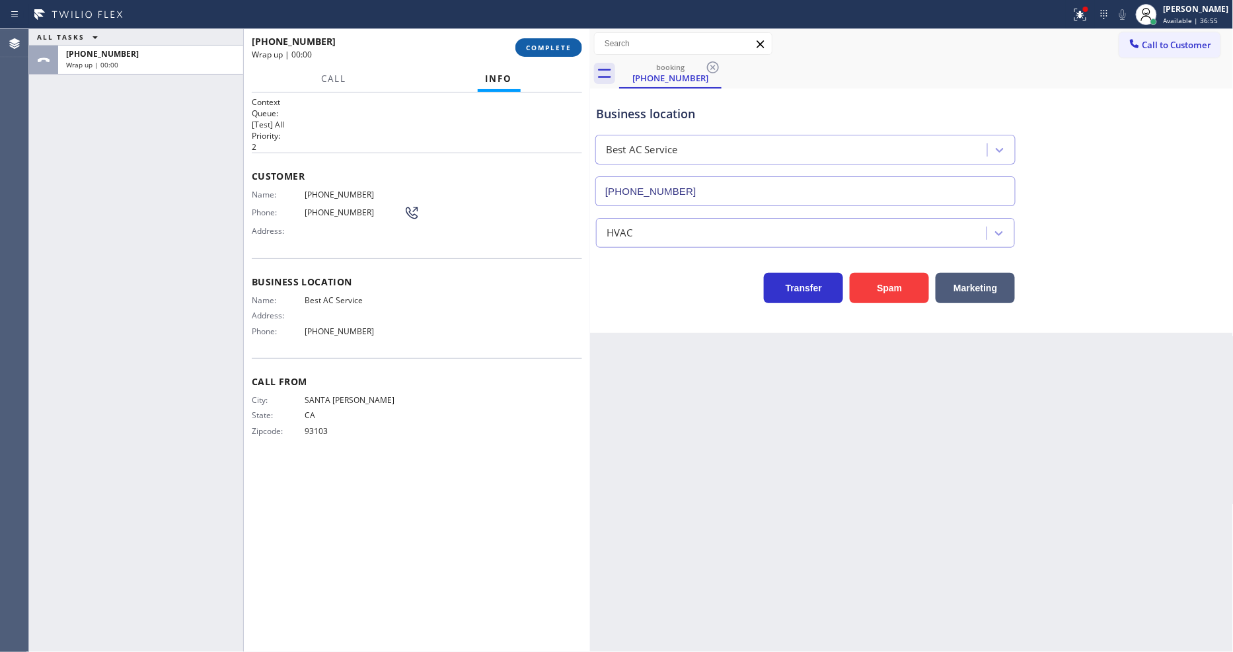
click at [542, 46] on span "COMPLETE" at bounding box center [549, 47] width 46 height 9
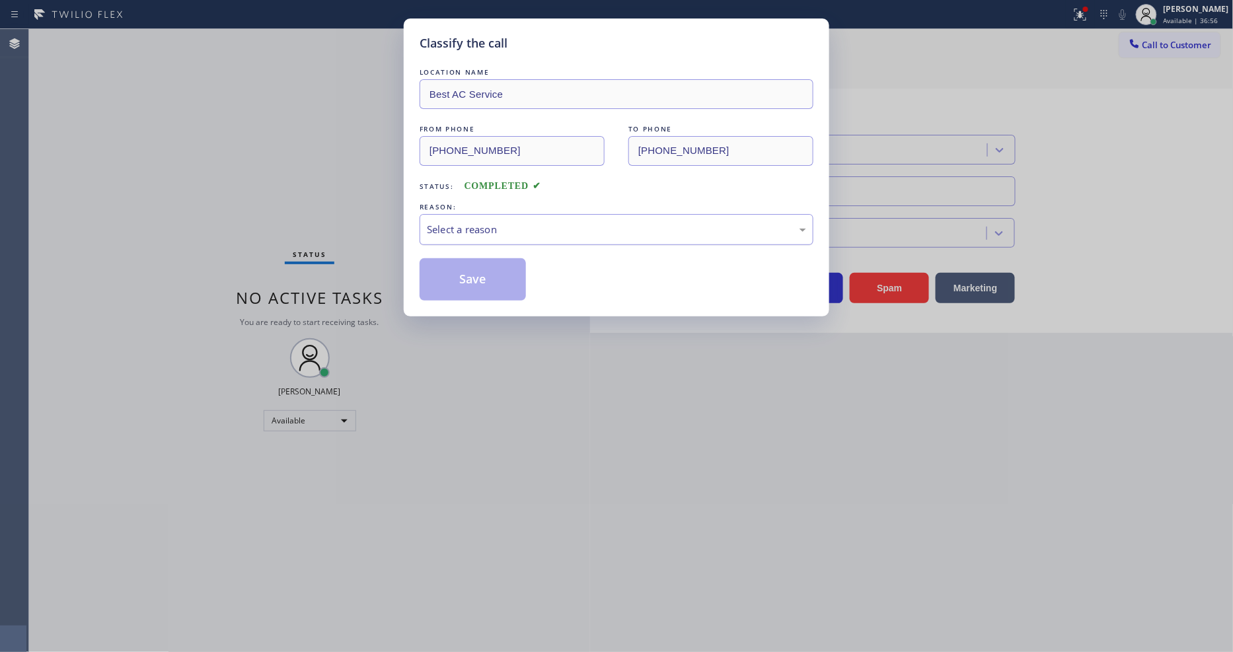
click at [512, 222] on div "Select a reason" at bounding box center [616, 229] width 379 height 15
click at [497, 278] on button "Save" at bounding box center [473, 279] width 106 height 42
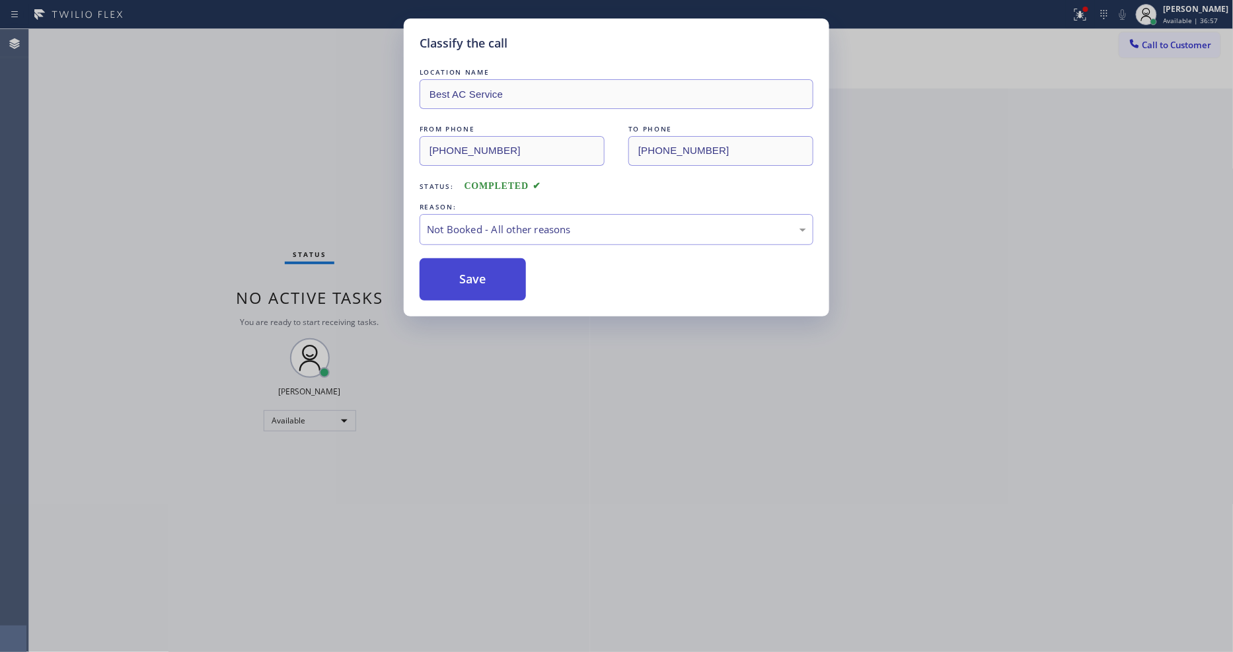
click at [496, 278] on button "Save" at bounding box center [473, 279] width 106 height 42
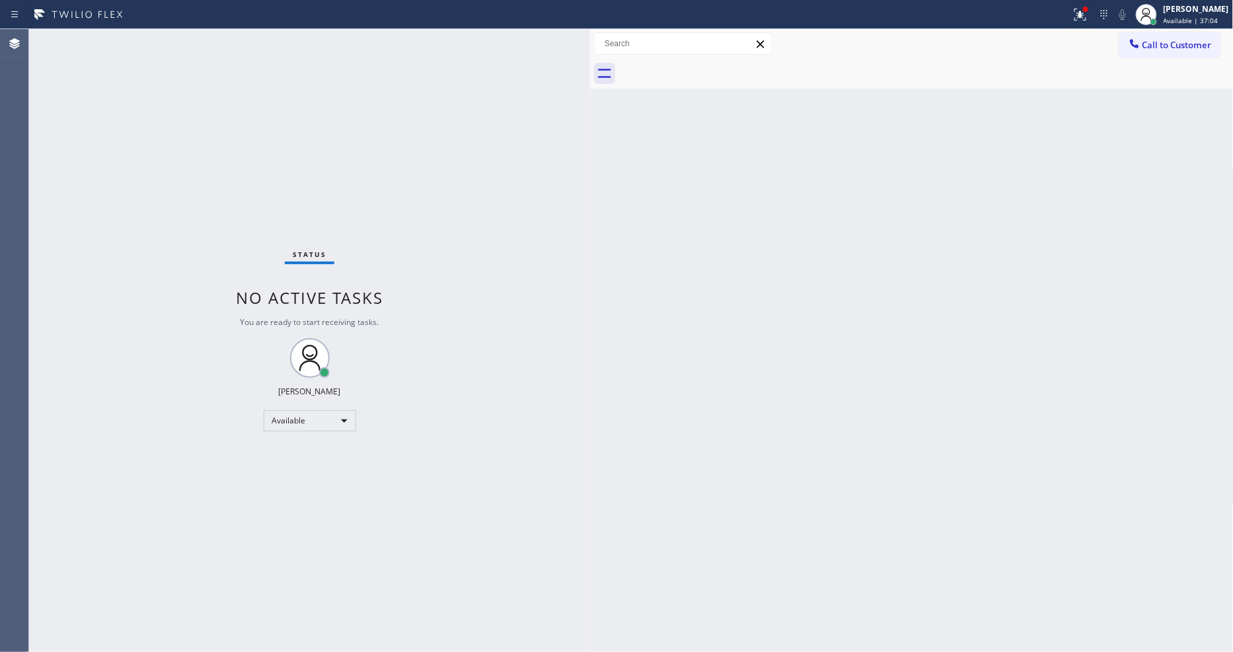
click at [200, 37] on div "Status No active tasks You are ready to start receiving tasks. [PERSON_NAME] Av…" at bounding box center [309, 340] width 561 height 623
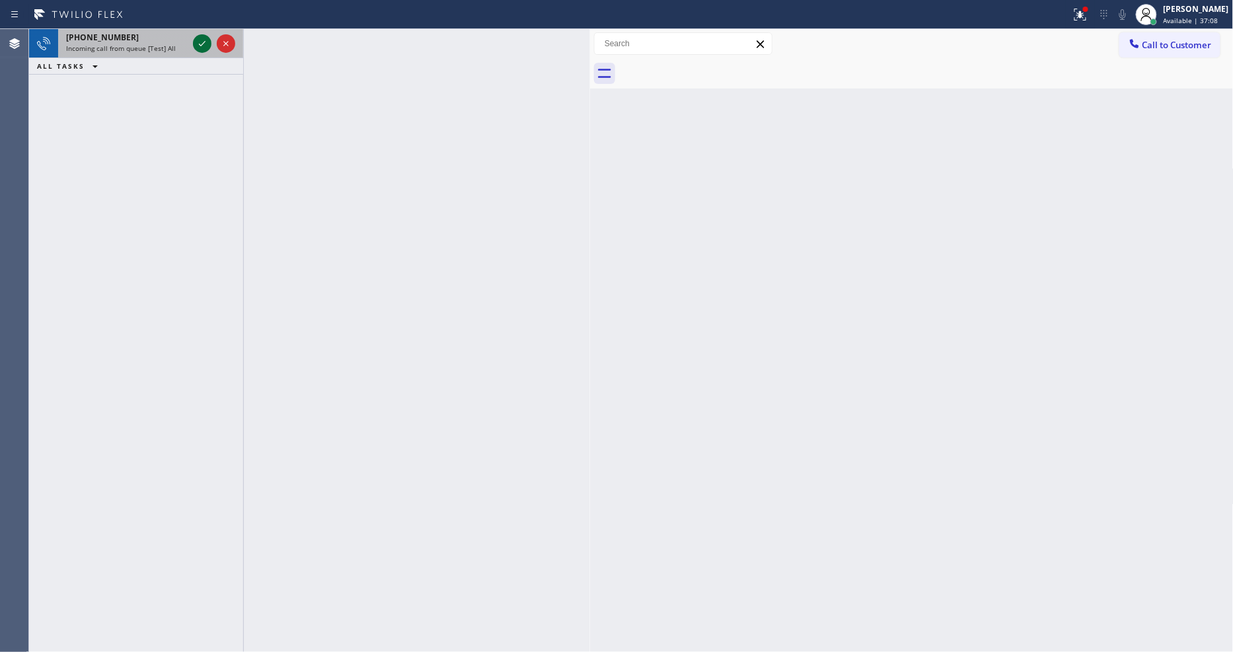
click at [203, 37] on icon at bounding box center [202, 44] width 16 height 16
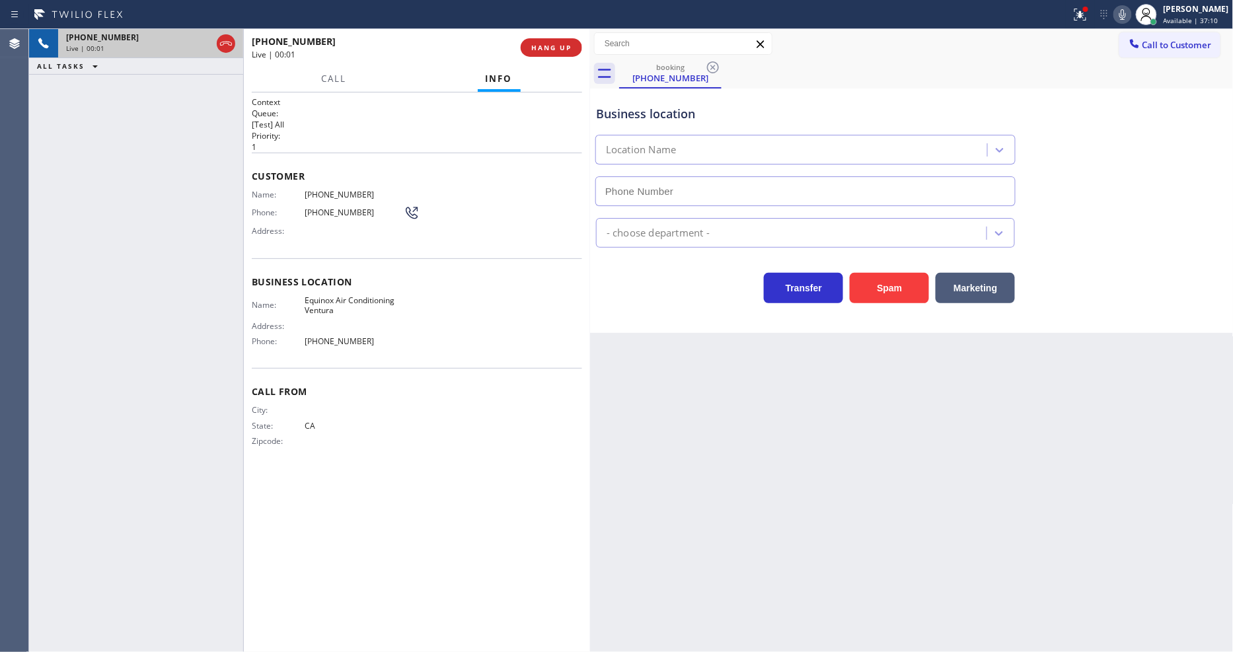
type input "[PHONE_NUMBER]"
click at [541, 48] on span "HANG UP" at bounding box center [551, 47] width 40 height 9
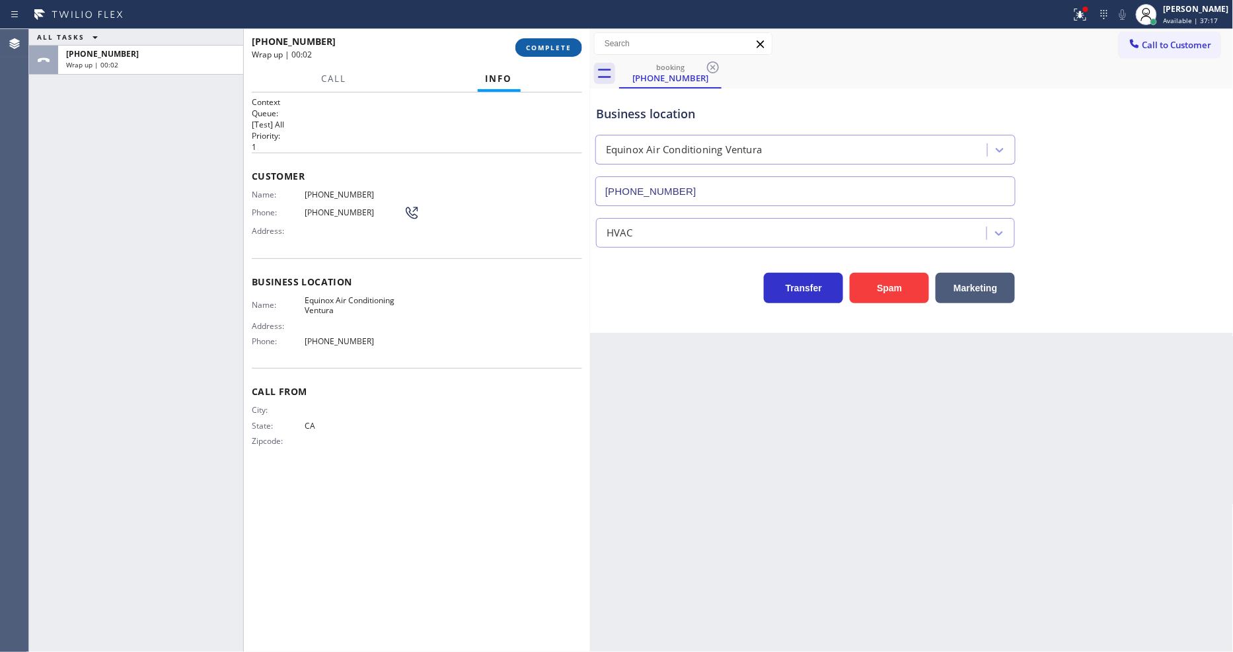
click at [550, 41] on button "COMPLETE" at bounding box center [548, 47] width 67 height 19
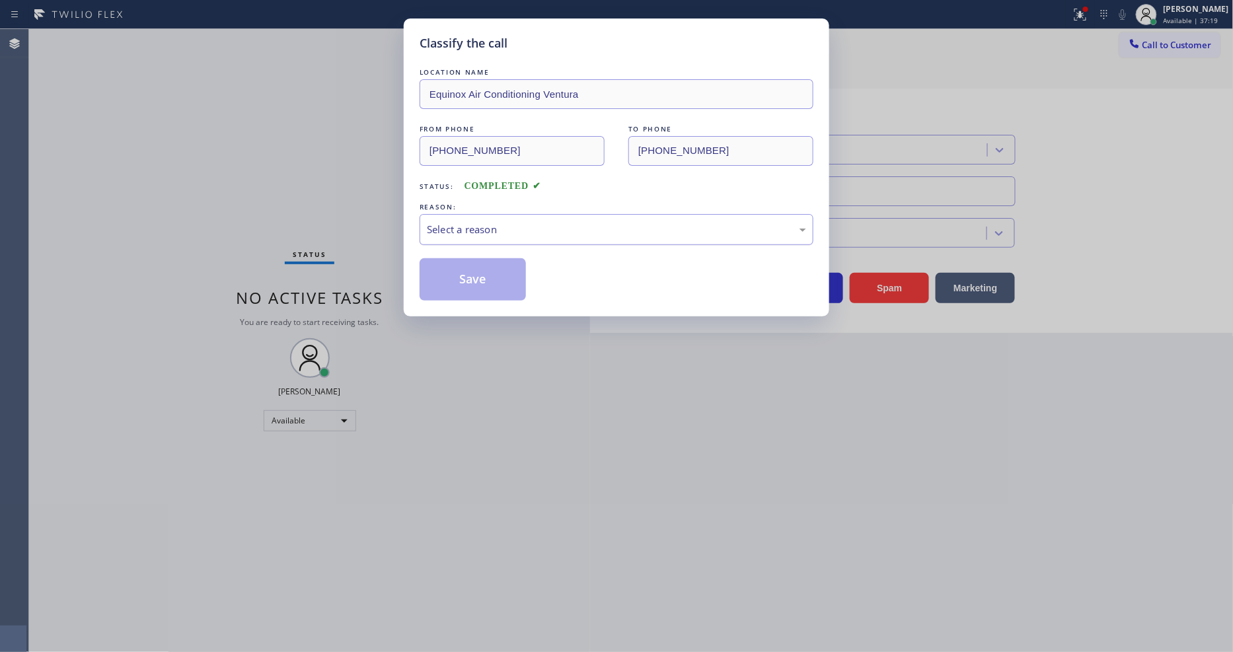
click at [480, 214] on div "Select a reason" at bounding box center [617, 229] width 394 height 31
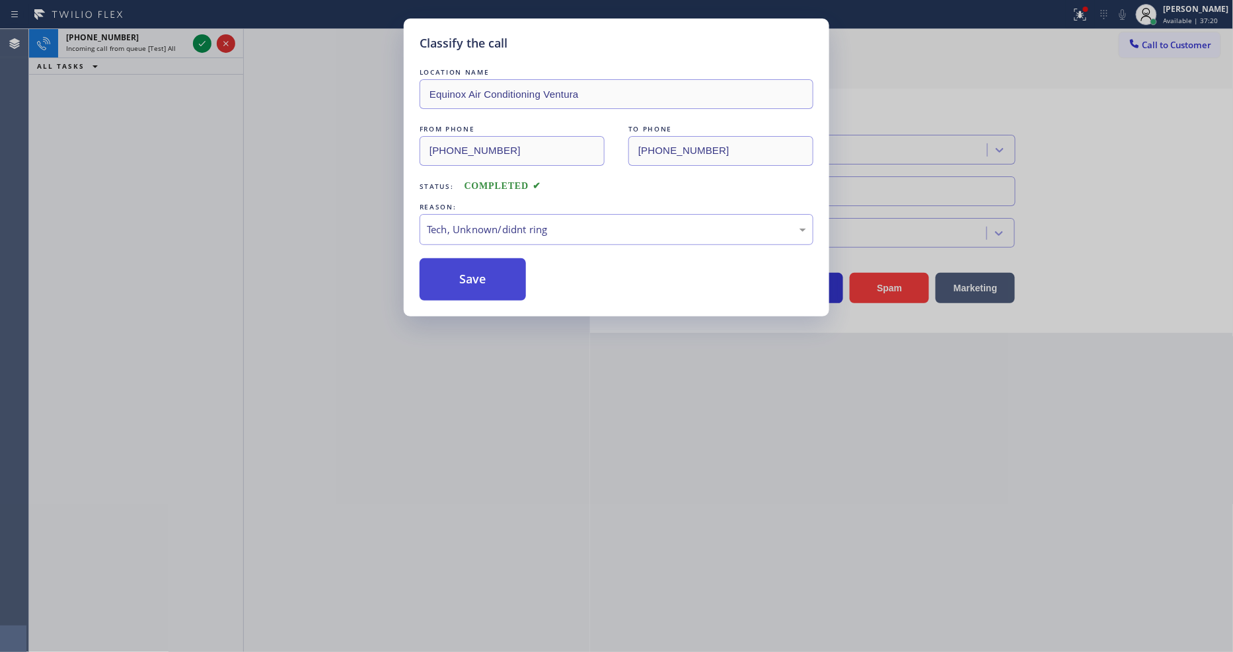
click at [477, 274] on button "Save" at bounding box center [473, 279] width 106 height 42
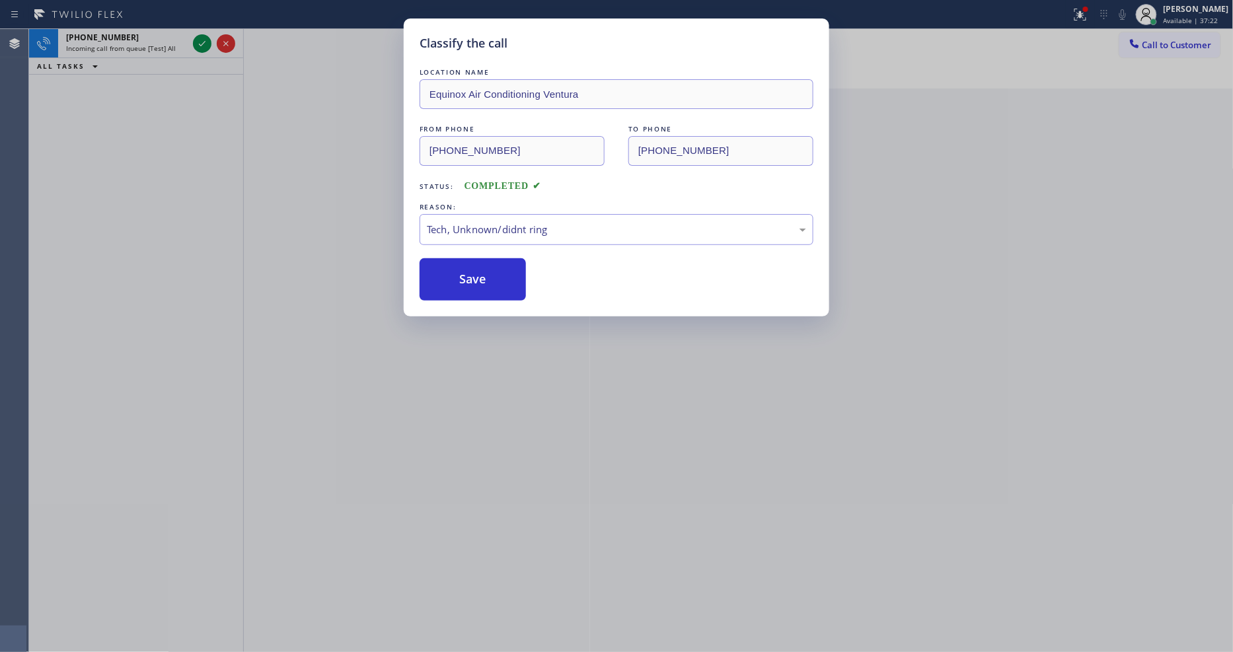
click at [202, 41] on icon at bounding box center [202, 44] width 16 height 16
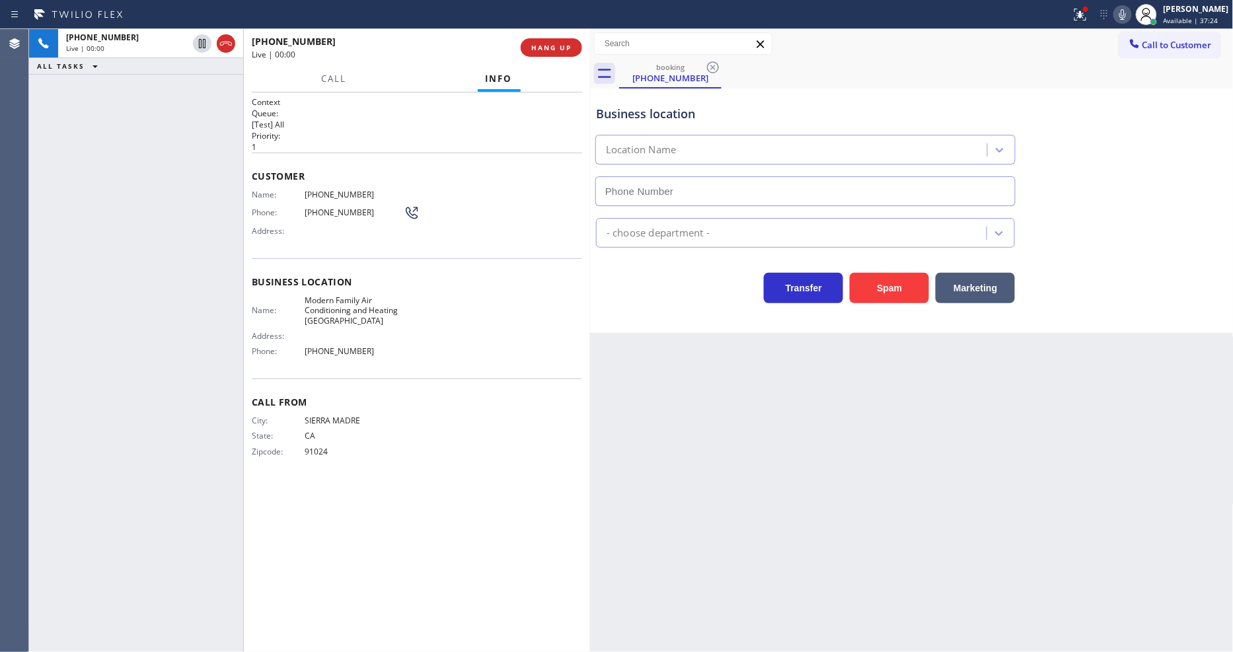
type input "[PHONE_NUMBER]"
click at [564, 46] on span "HANG UP" at bounding box center [551, 47] width 40 height 9
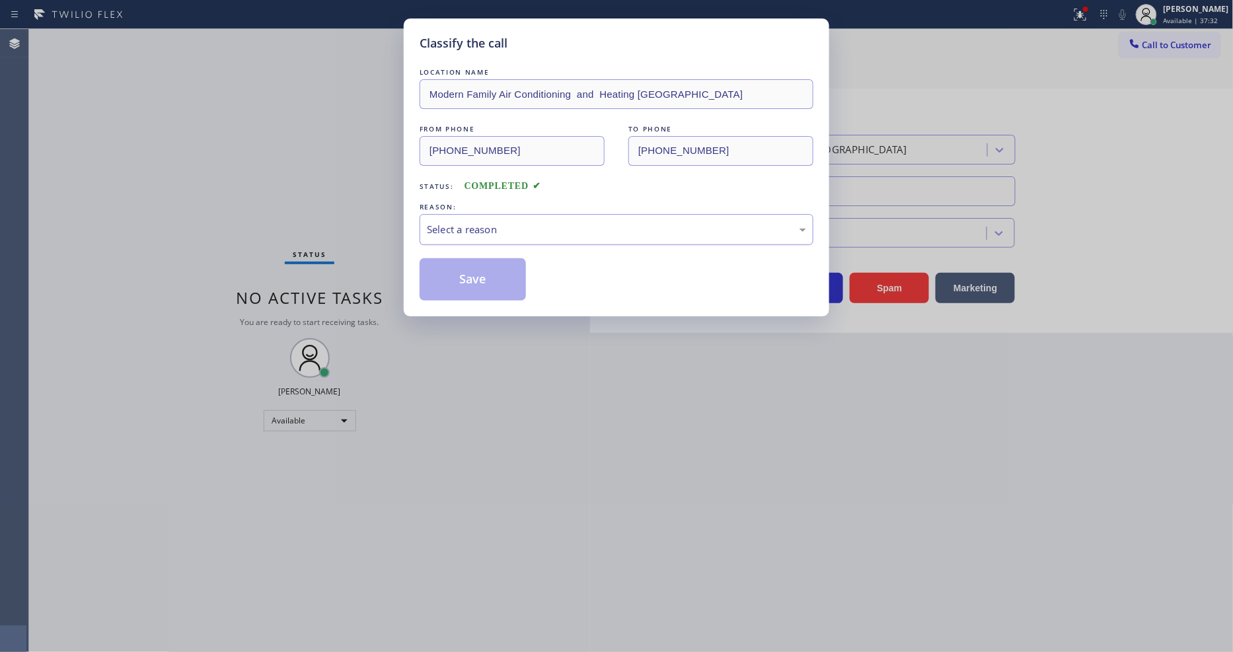
click at [480, 222] on div "Select a reason" at bounding box center [616, 229] width 379 height 15
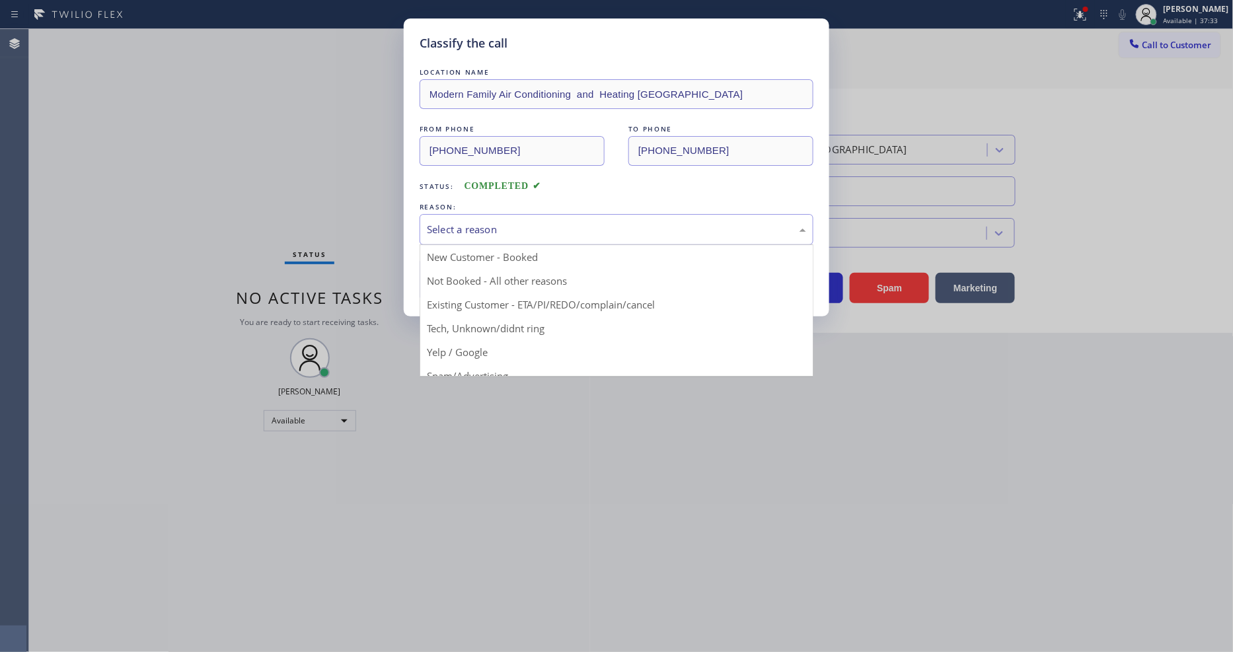
drag, startPoint x: 470, startPoint y: 314, endPoint x: 478, endPoint y: 296, distance: 19.5
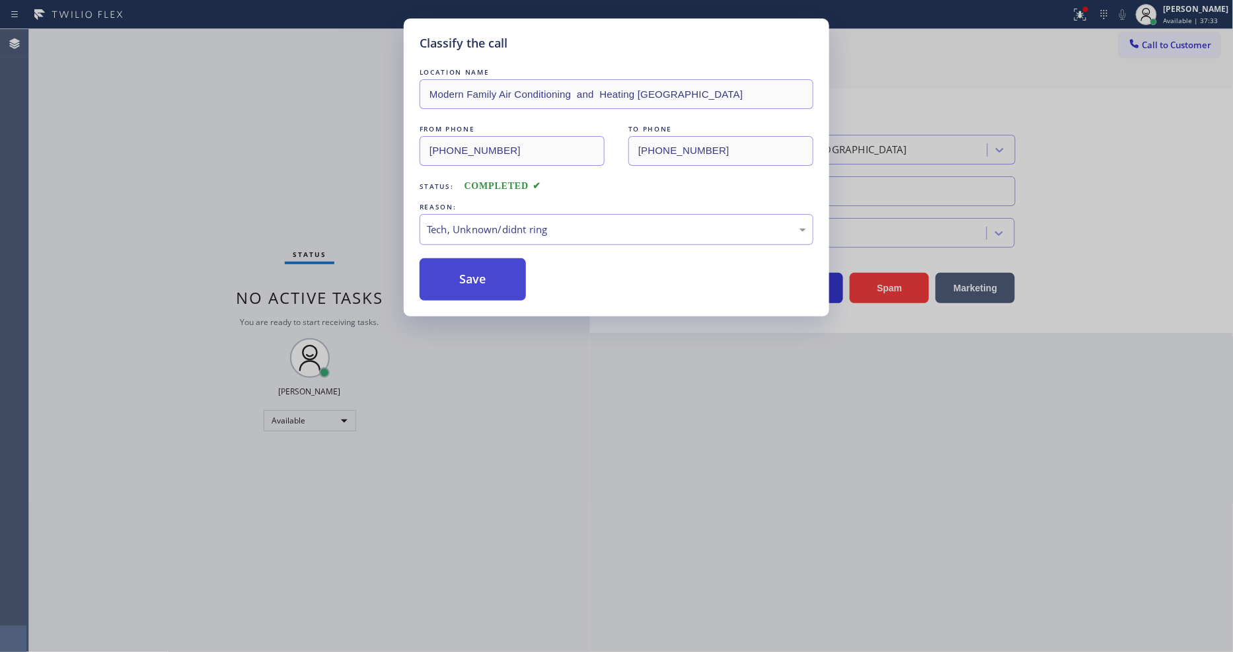
click at [487, 260] on button "Save" at bounding box center [473, 279] width 106 height 42
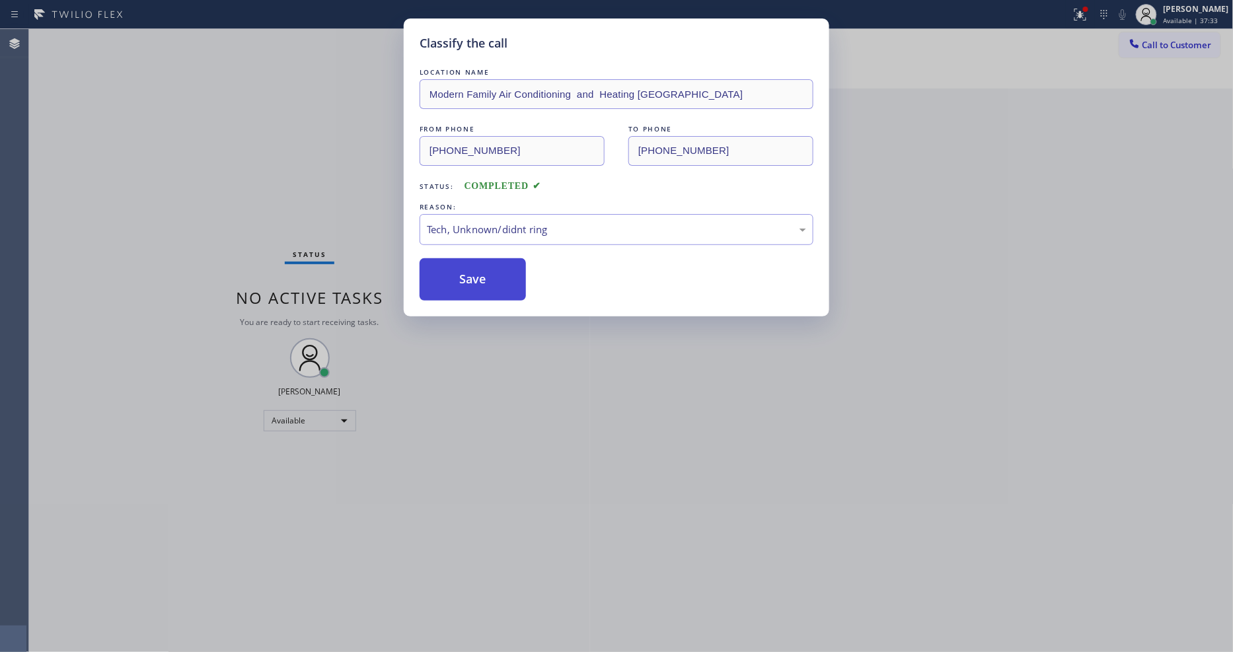
click at [487, 262] on button "Save" at bounding box center [473, 279] width 106 height 42
click at [487, 268] on button "Save" at bounding box center [473, 279] width 106 height 42
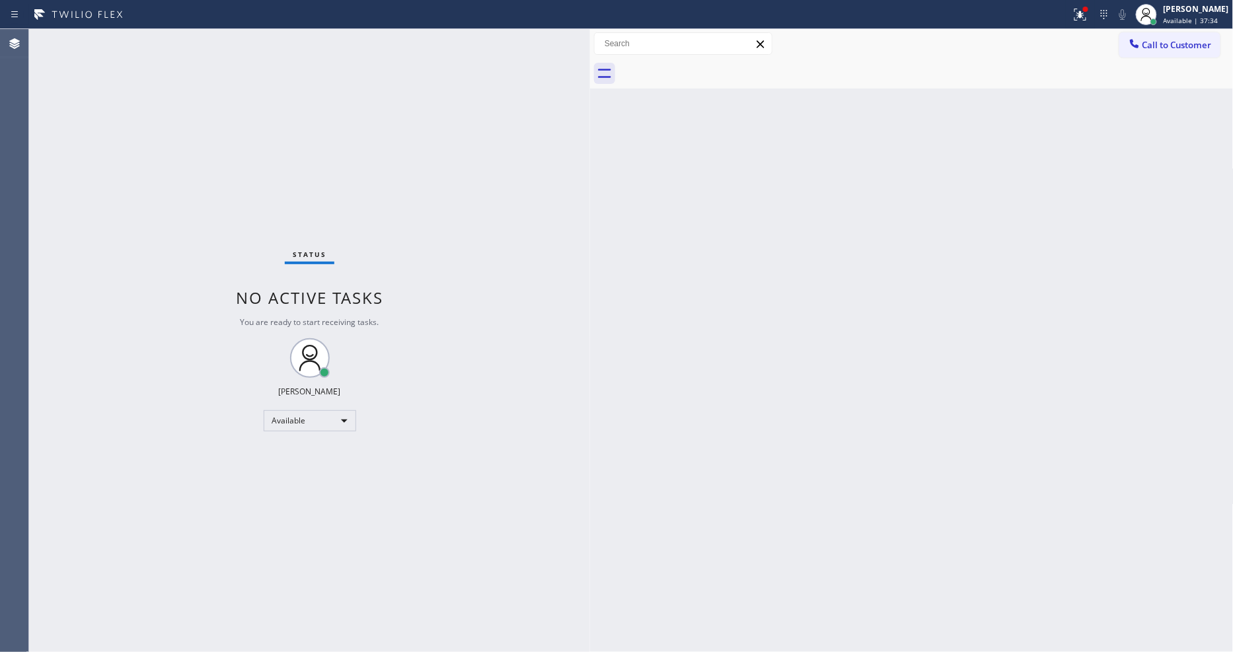
click at [192, 42] on div "Status No active tasks You are ready to start receiving tasks. [PERSON_NAME] Av…" at bounding box center [309, 340] width 561 height 623
click at [204, 29] on div "Status No active tasks You are ready to start receiving tasks. [PERSON_NAME] Av…" at bounding box center [309, 340] width 561 height 623
click at [204, 32] on div "Status No active tasks You are ready to start receiving tasks. [PERSON_NAME] Av…" at bounding box center [309, 340] width 561 height 623
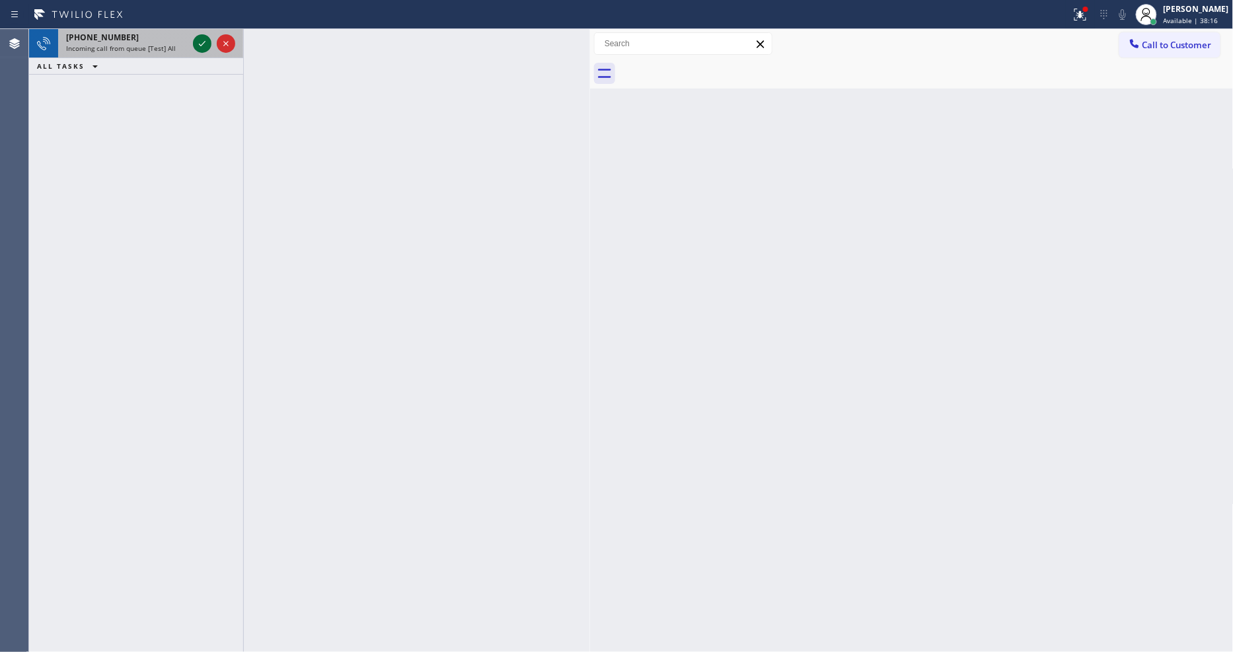
click at [206, 45] on icon at bounding box center [202, 44] width 16 height 16
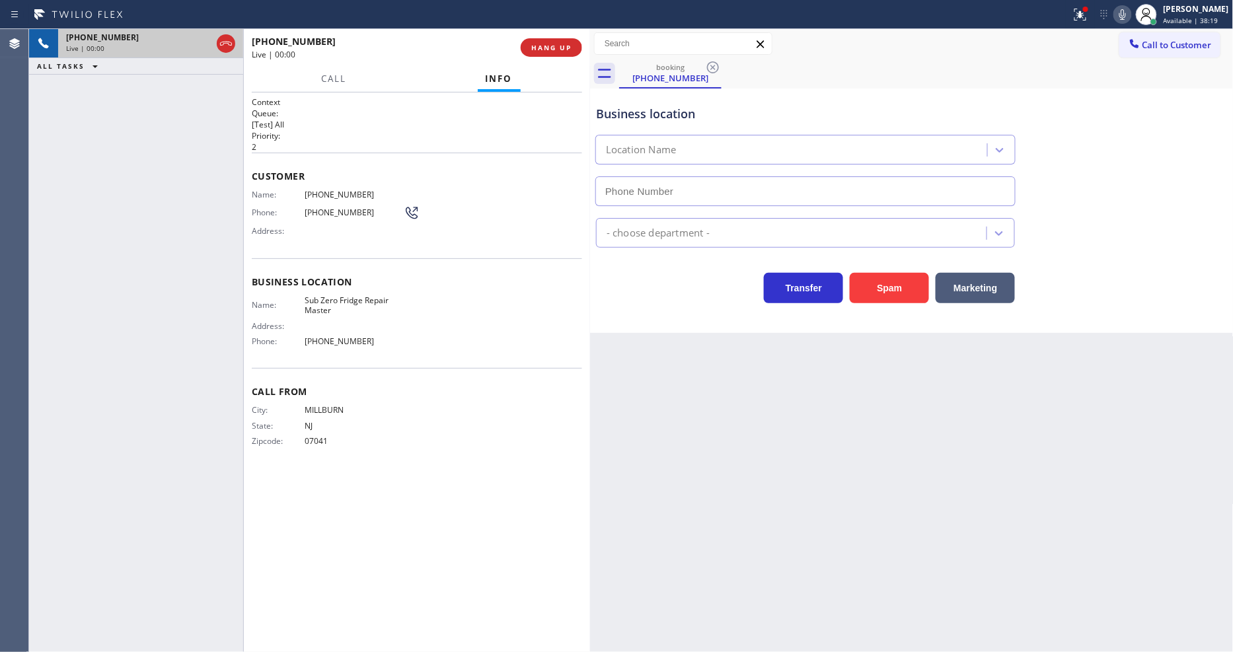
type input "[PHONE_NUMBER]"
click at [546, 44] on span "HANG UP" at bounding box center [551, 47] width 40 height 9
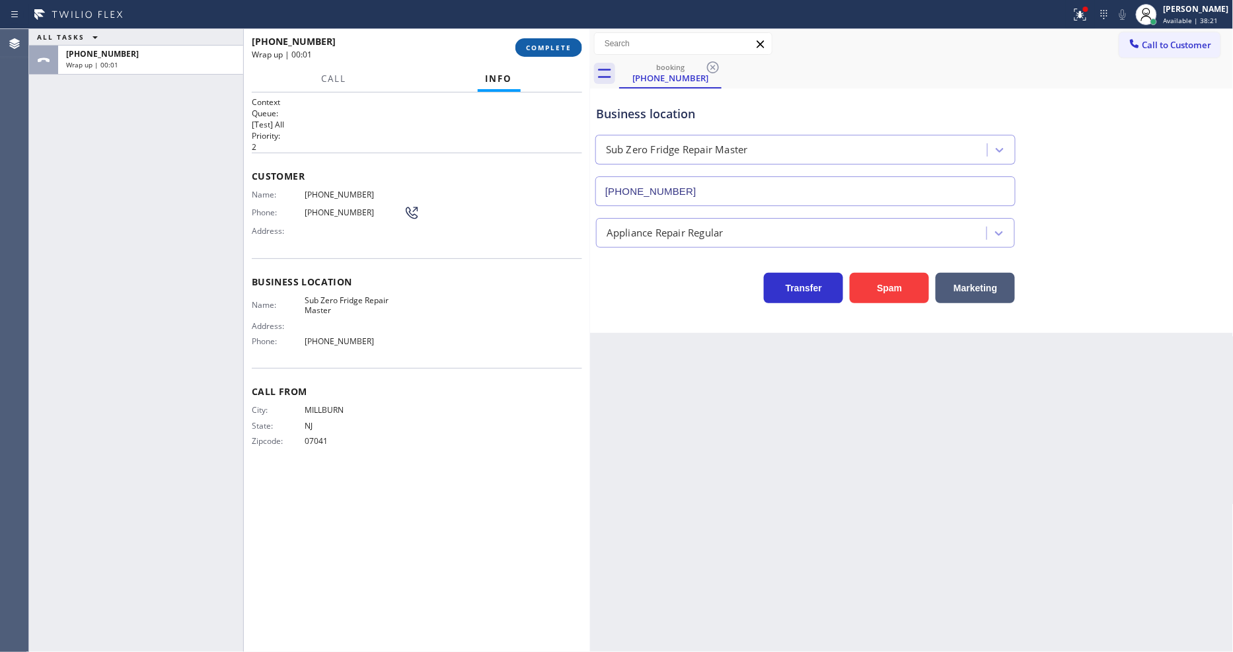
click at [546, 44] on span "COMPLETE" at bounding box center [549, 47] width 46 height 9
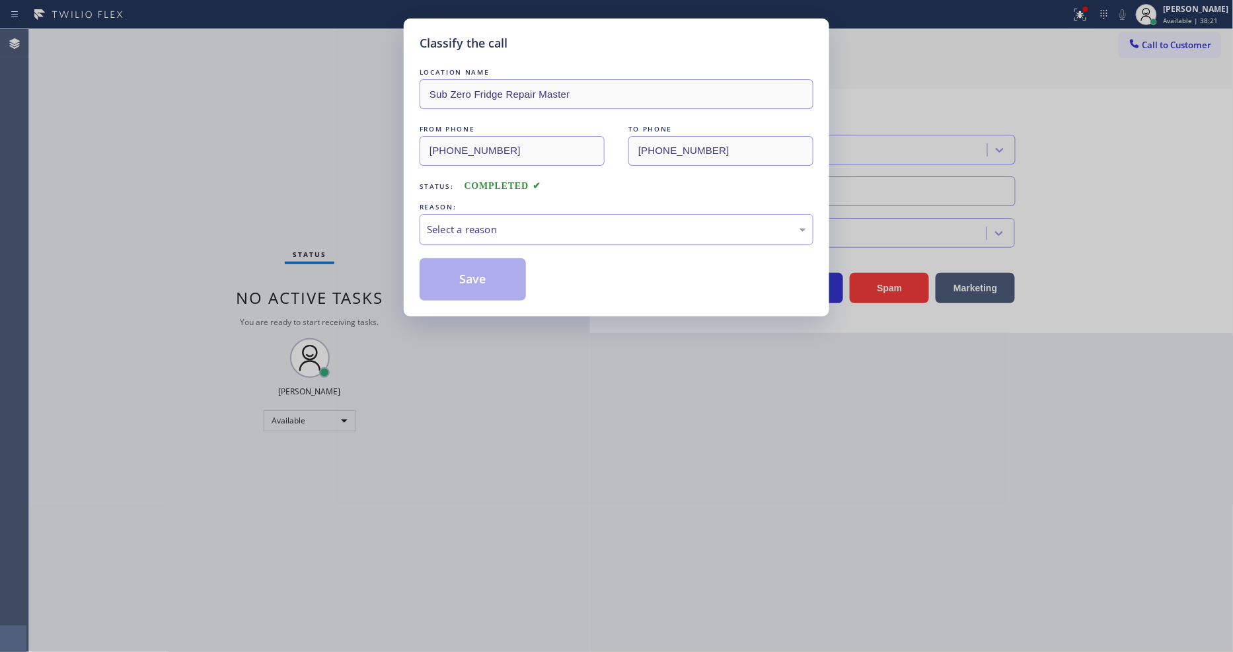
click at [527, 222] on div "Select a reason" at bounding box center [616, 229] width 379 height 15
click at [496, 280] on button "Save" at bounding box center [473, 279] width 106 height 42
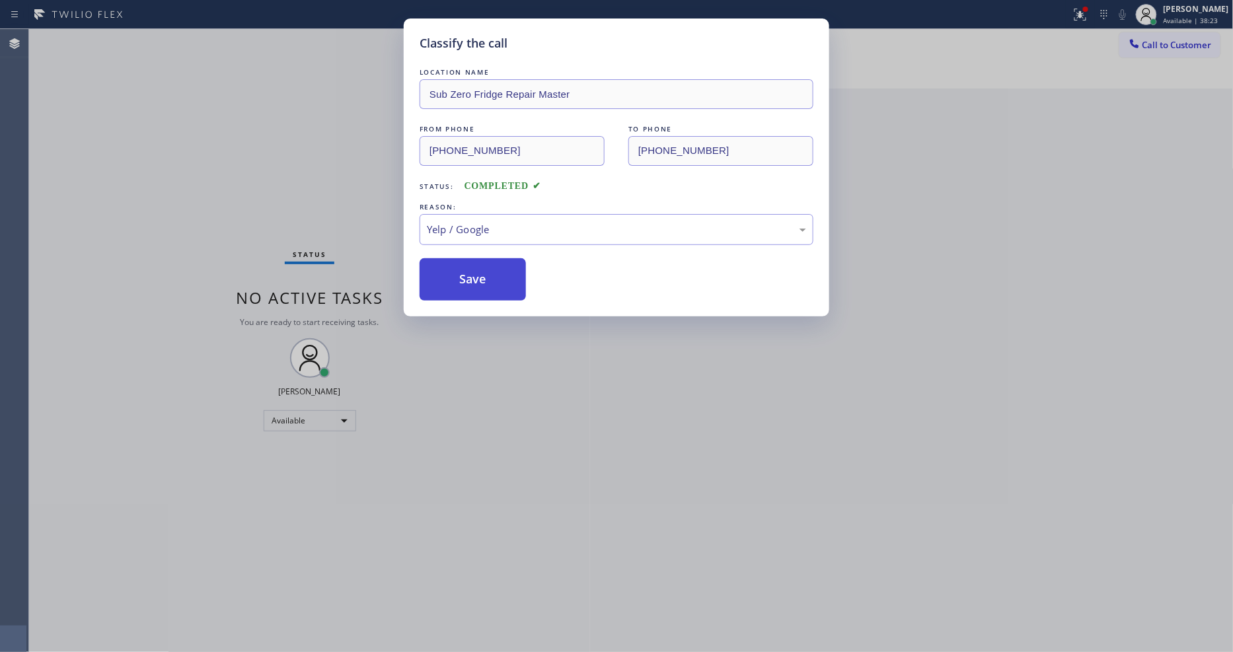
click at [496, 280] on button "Save" at bounding box center [473, 279] width 106 height 42
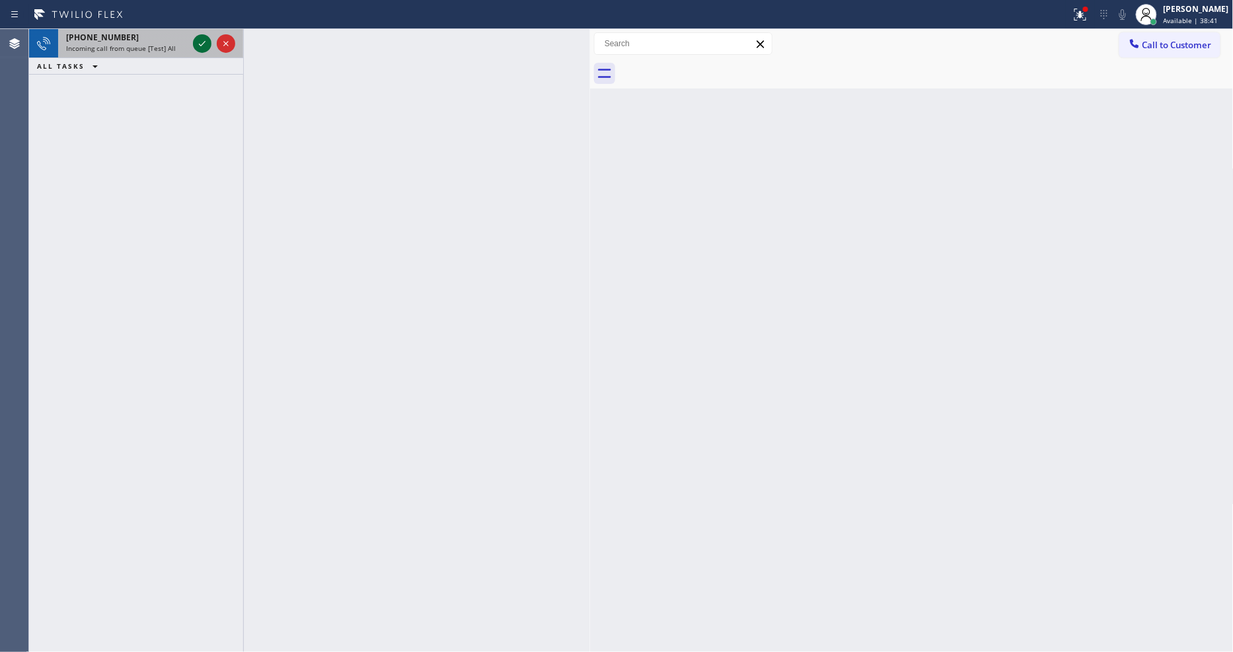
click at [200, 43] on icon at bounding box center [202, 44] width 16 height 16
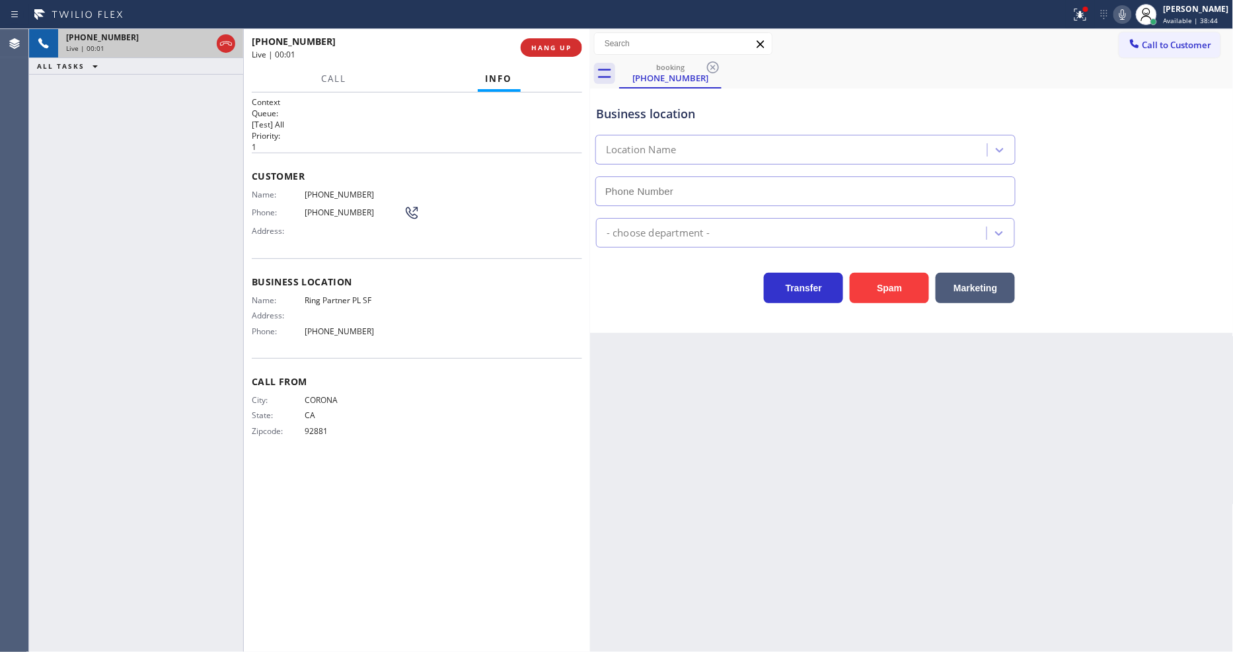
type input "[PHONE_NUMBER]"
click at [547, 52] on span "HANG UP" at bounding box center [551, 47] width 40 height 9
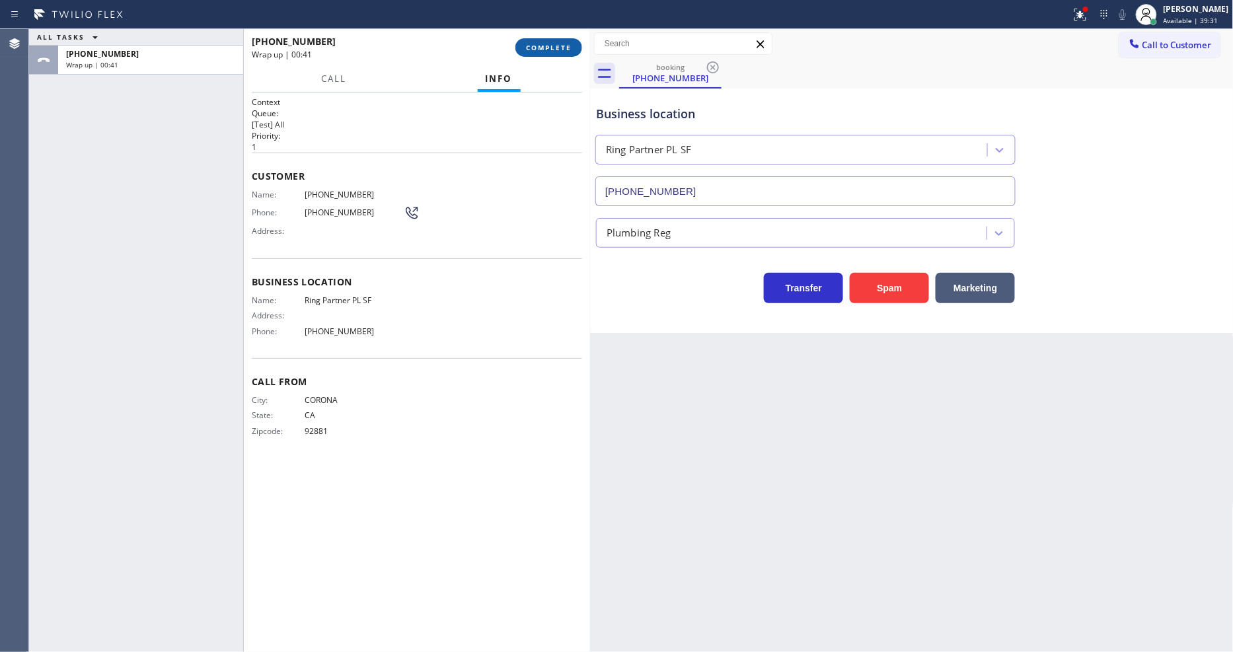
click at [576, 42] on button "COMPLETE" at bounding box center [548, 47] width 67 height 19
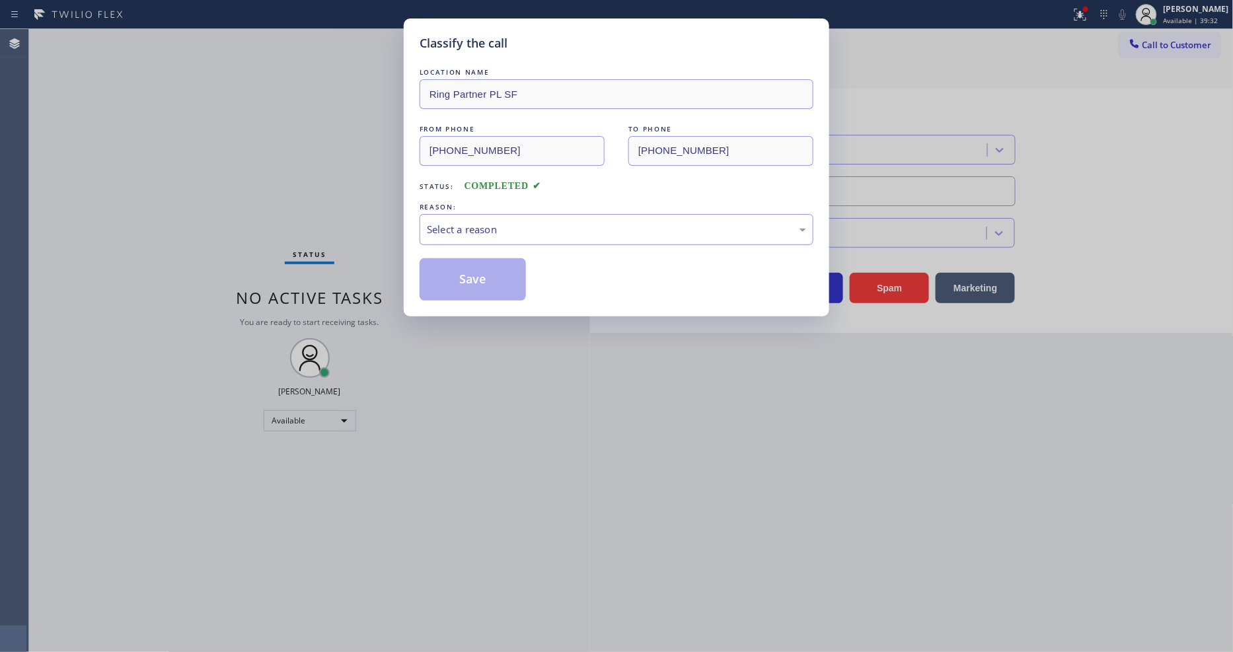
click at [506, 222] on div "Select a reason" at bounding box center [616, 229] width 379 height 15
click at [498, 279] on button "Save" at bounding box center [473, 279] width 106 height 42
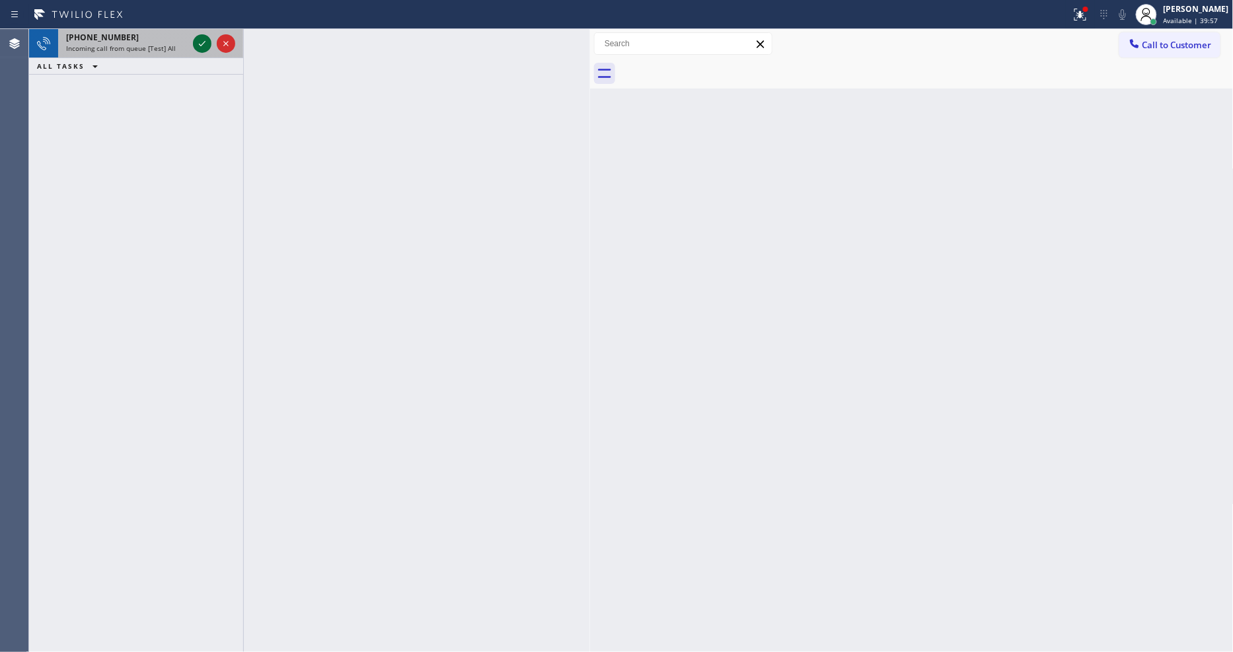
click at [200, 44] on icon at bounding box center [202, 43] width 7 height 5
click at [206, 42] on icon at bounding box center [202, 44] width 16 height 16
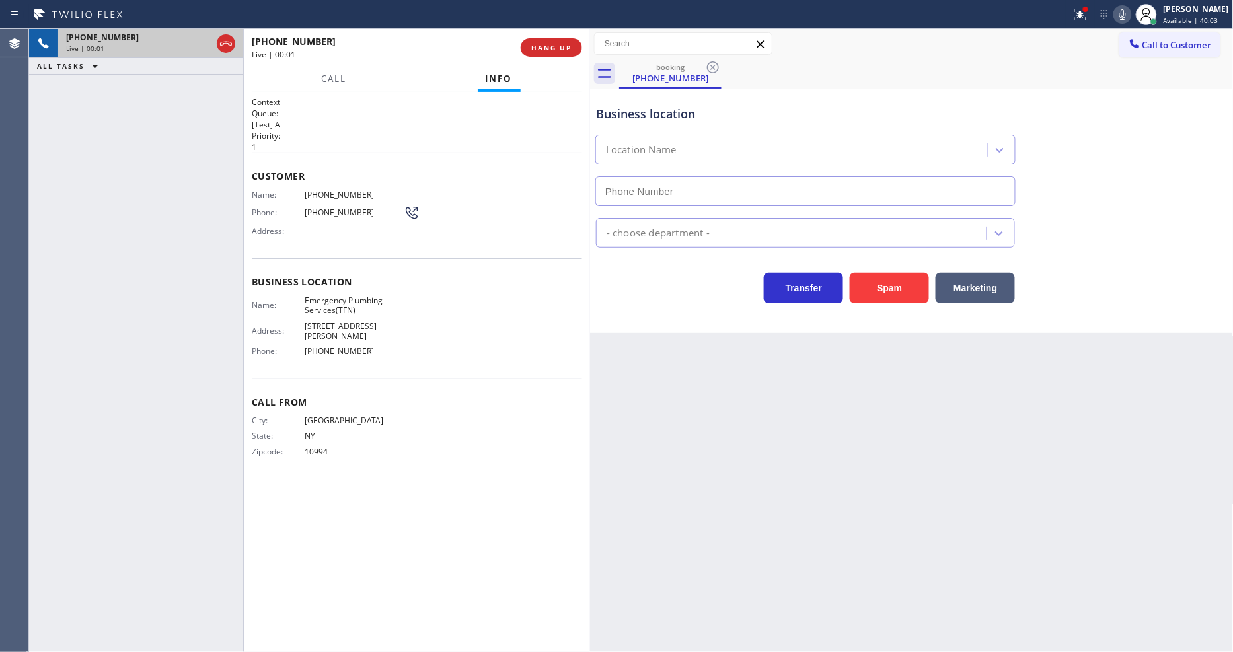
type input "[PHONE_NUMBER]"
click at [867, 379] on div "Back to Dashboard Change Sender ID Customers Technicians Select a contact Outbo…" at bounding box center [912, 340] width 644 height 623
click at [319, 295] on span "Emergency Plumbing Services(TFN)" at bounding box center [354, 305] width 99 height 20
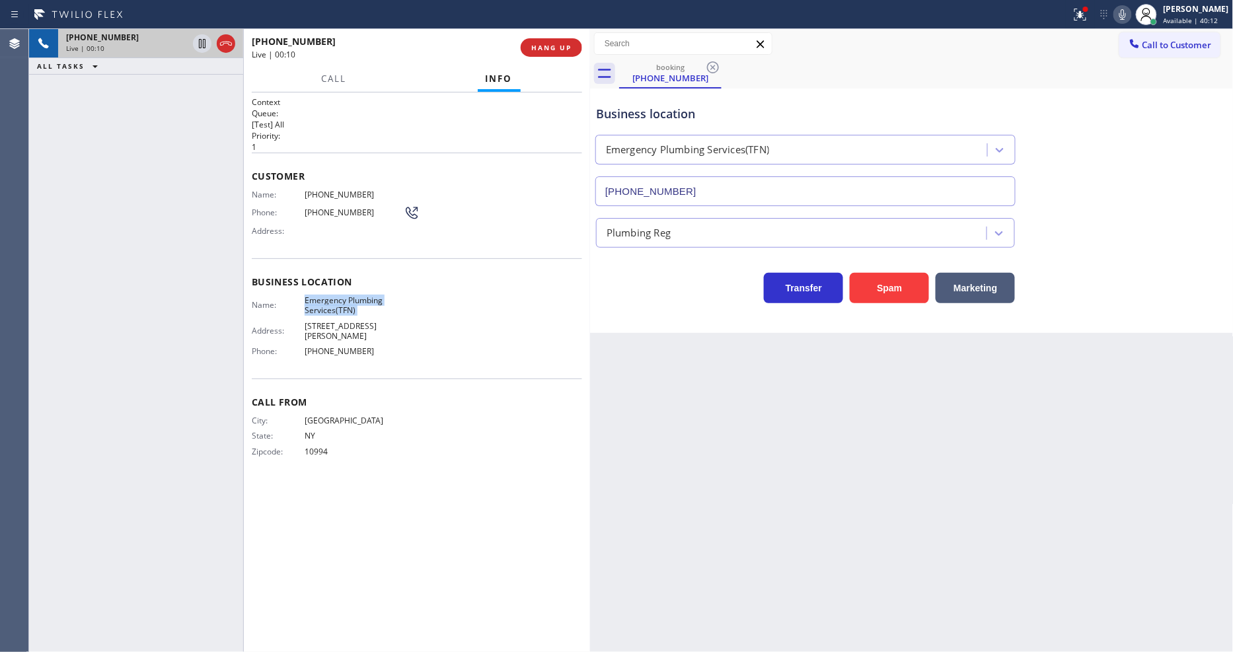
copy span "Emergency Plumbing Services(TFN)"
click at [334, 196] on div "Name: [PHONE_NUMBER] Phone: [PHONE_NUMBER] Address:" at bounding box center [336, 216] width 168 height 52
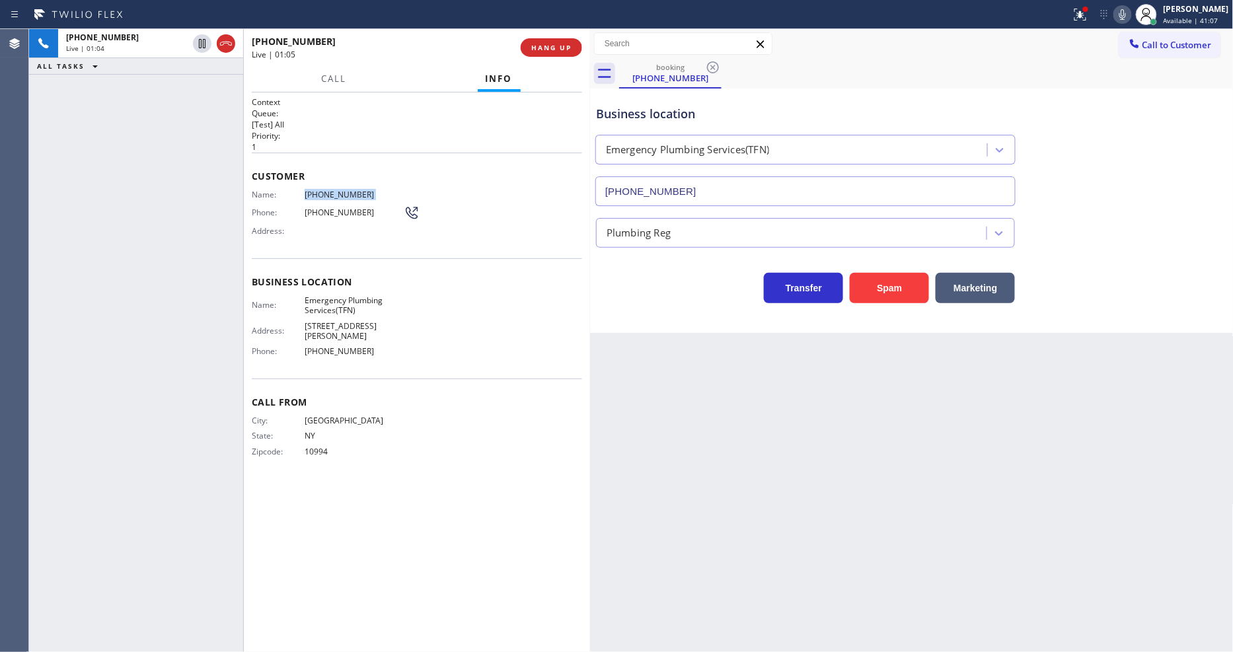
drag, startPoint x: 200, startPoint y: 38, endPoint x: 286, endPoint y: 37, distance: 85.9
click at [200, 38] on icon at bounding box center [202, 44] width 16 height 16
click at [1131, 16] on icon at bounding box center [1123, 15] width 16 height 16
click at [802, 467] on div "Back to Dashboard Change Sender ID Customers Technicians Select a contact Outbo…" at bounding box center [912, 340] width 644 height 623
click at [1079, 12] on div at bounding box center [1080, 15] width 29 height 16
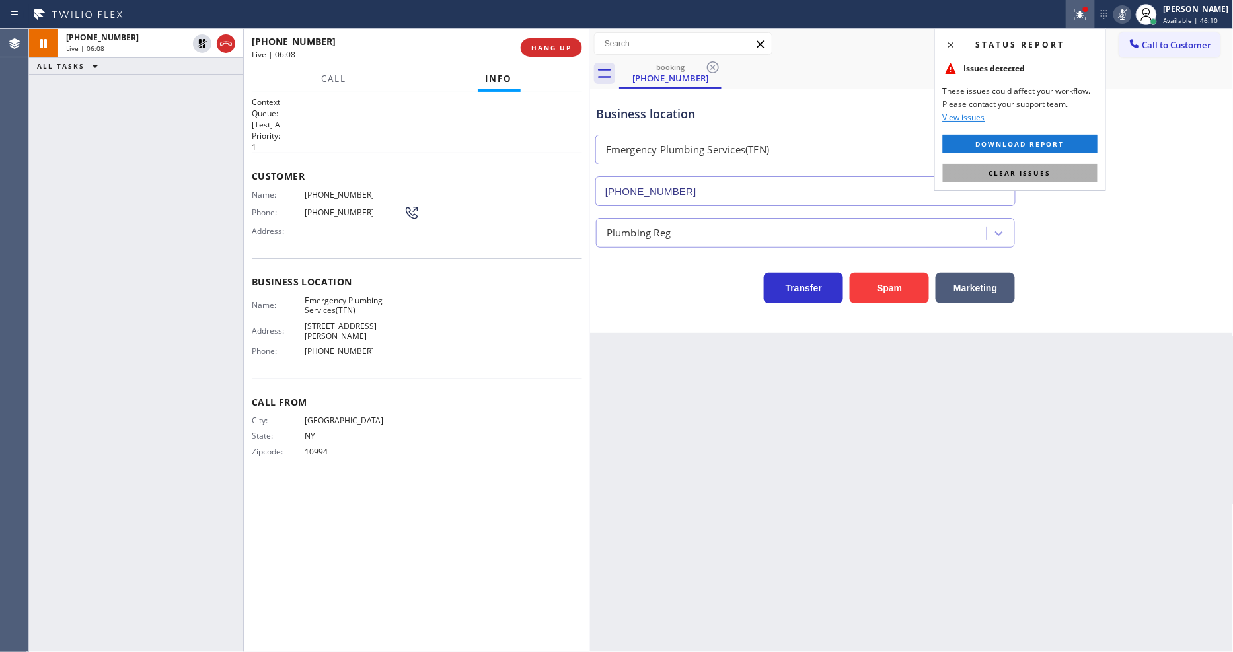
click at [1024, 174] on span "Clear issues" at bounding box center [1020, 173] width 62 height 9
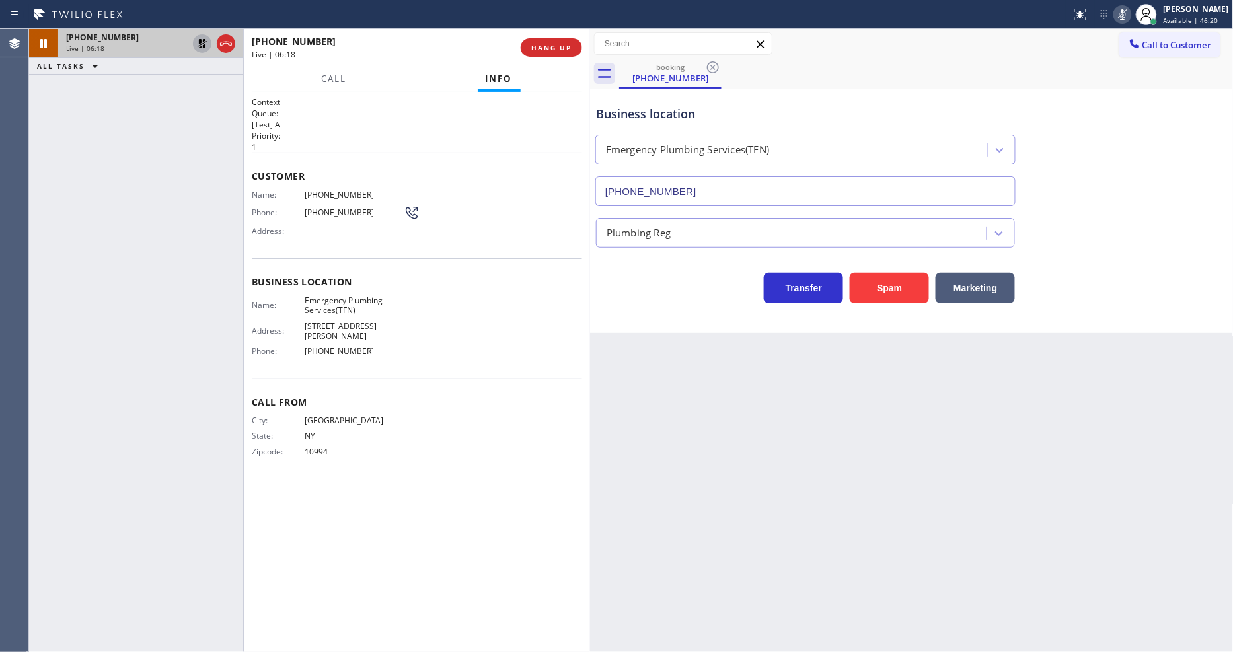
click at [202, 44] on icon at bounding box center [202, 44] width 16 height 16
click at [1128, 11] on icon at bounding box center [1123, 15] width 16 height 16
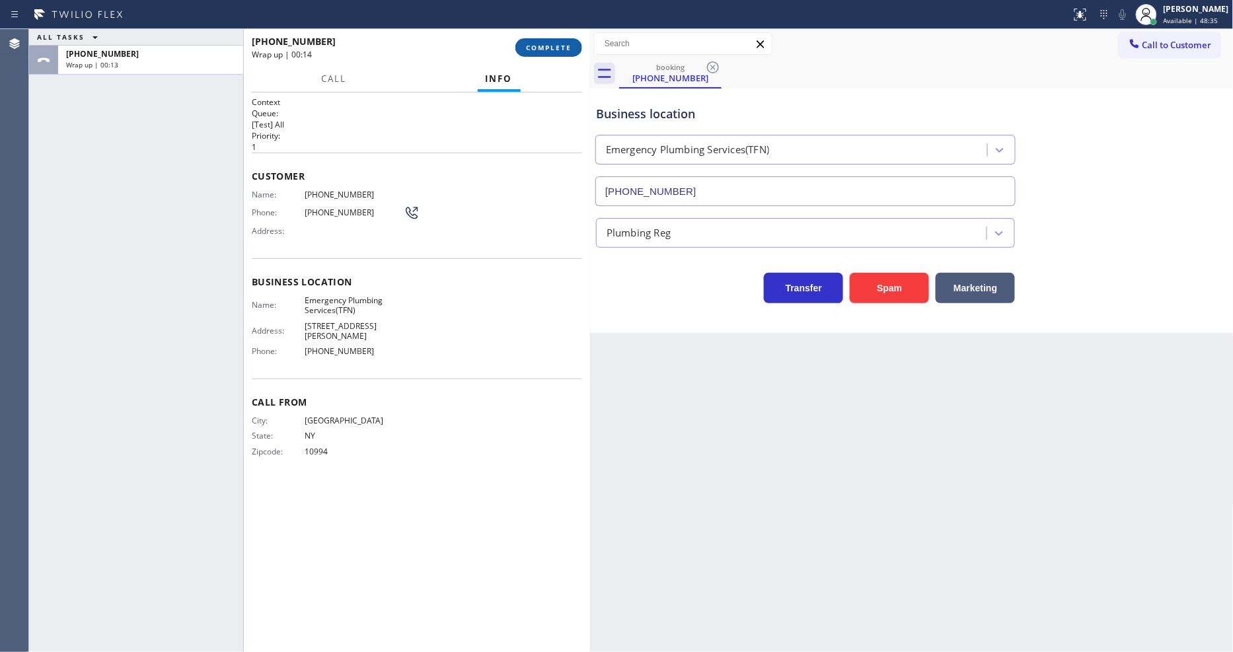
click at [543, 48] on span "COMPLETE" at bounding box center [549, 47] width 46 height 9
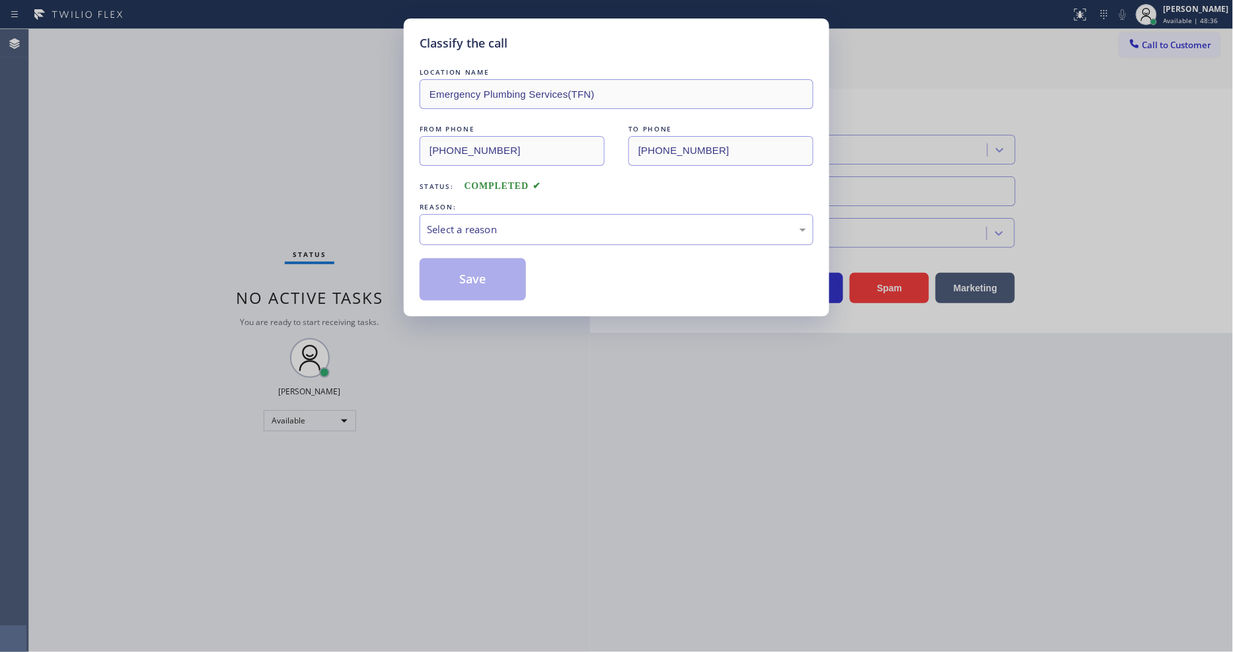
click at [523, 239] on div "Select a reason" at bounding box center [617, 229] width 394 height 31
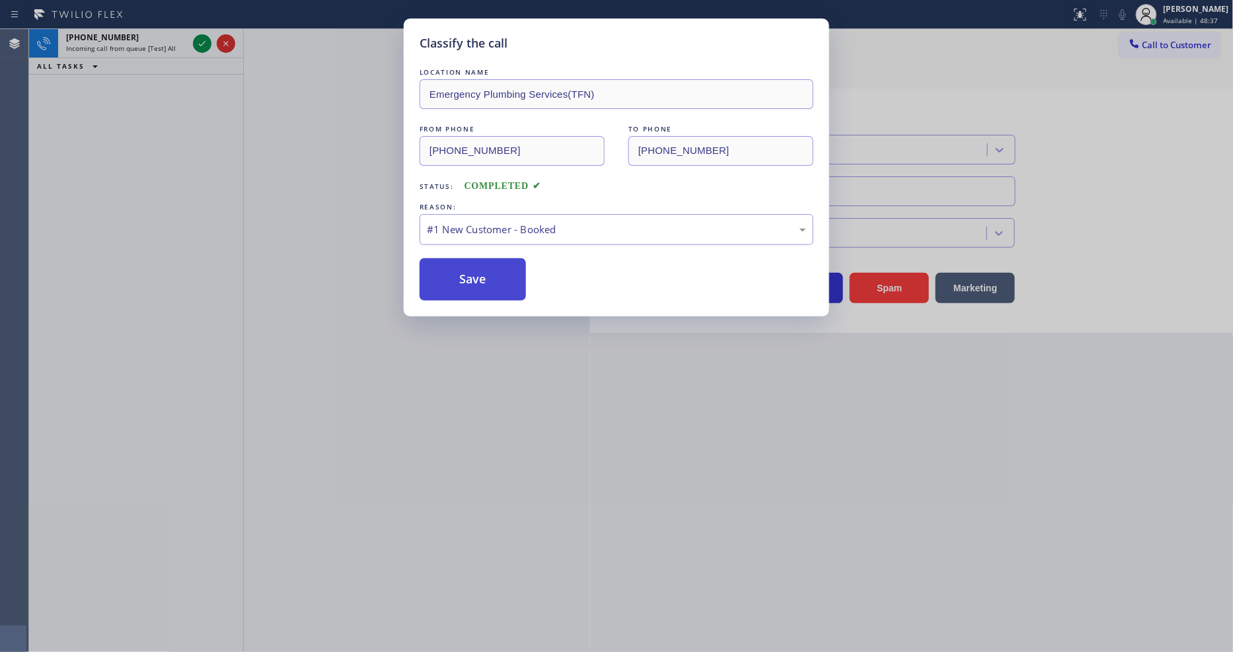
click at [505, 264] on button "Save" at bounding box center [473, 279] width 106 height 42
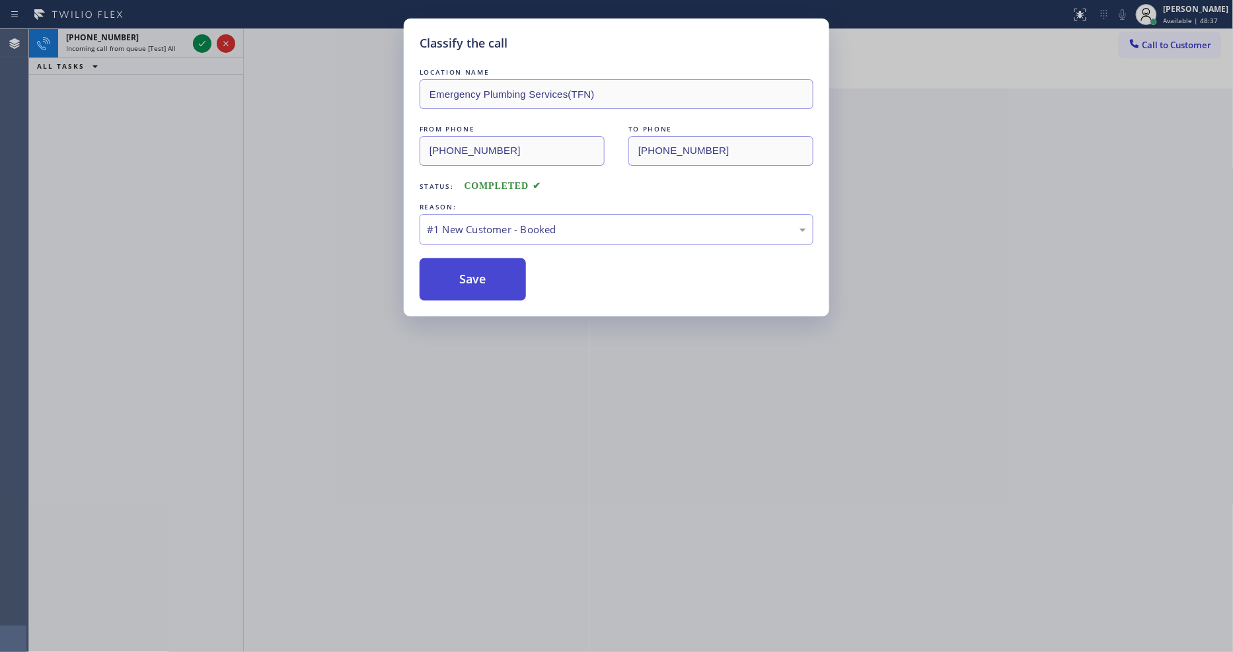
click at [505, 264] on button "Save" at bounding box center [473, 279] width 106 height 42
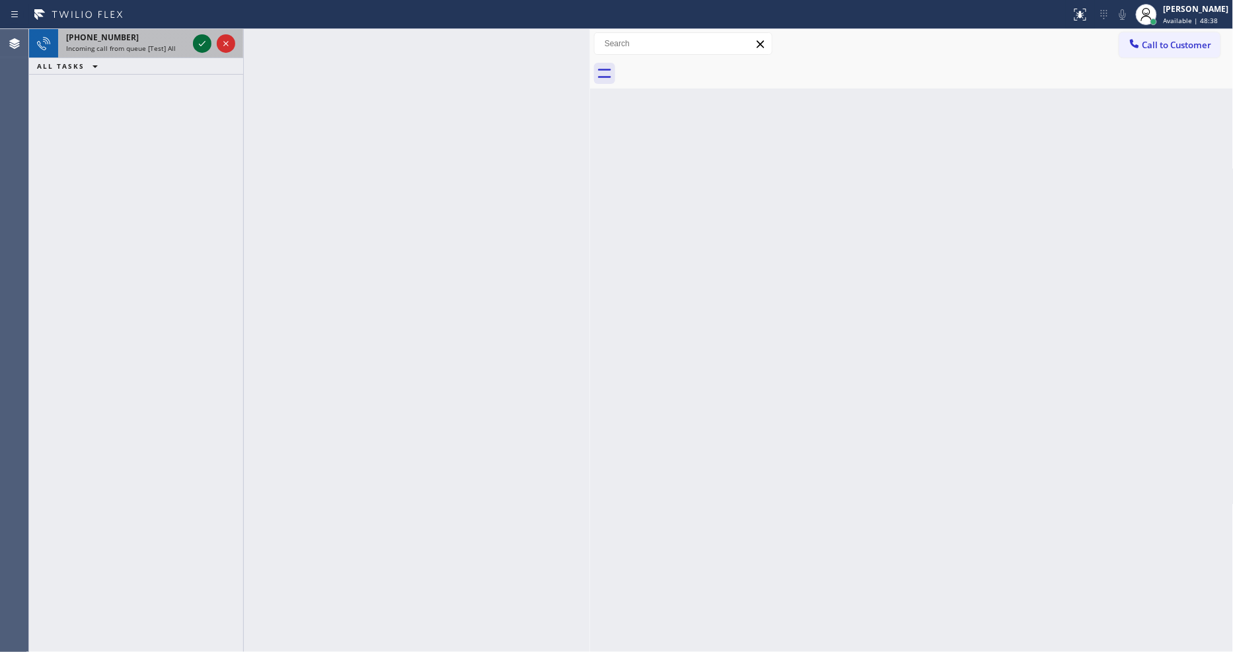
click at [196, 43] on div at bounding box center [202, 44] width 19 height 16
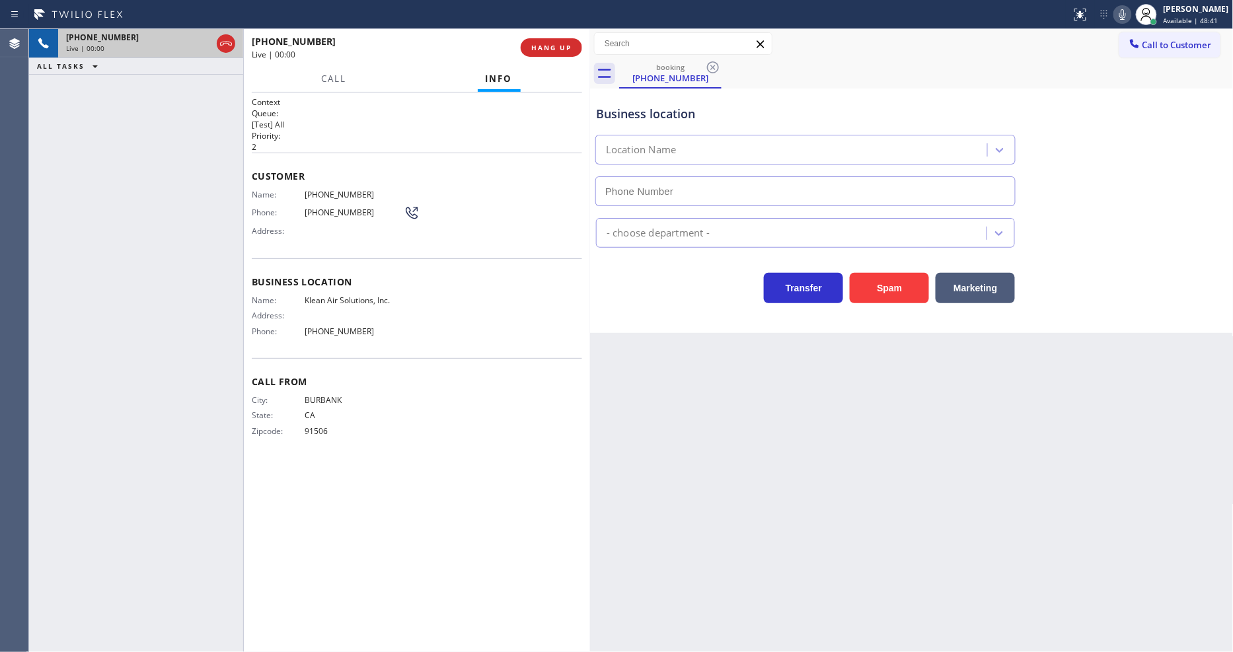
type input "[PHONE_NUMBER]"
click at [360, 395] on span "BURBANK" at bounding box center [354, 400] width 99 height 10
click at [539, 44] on span "HANG UP" at bounding box center [551, 47] width 40 height 9
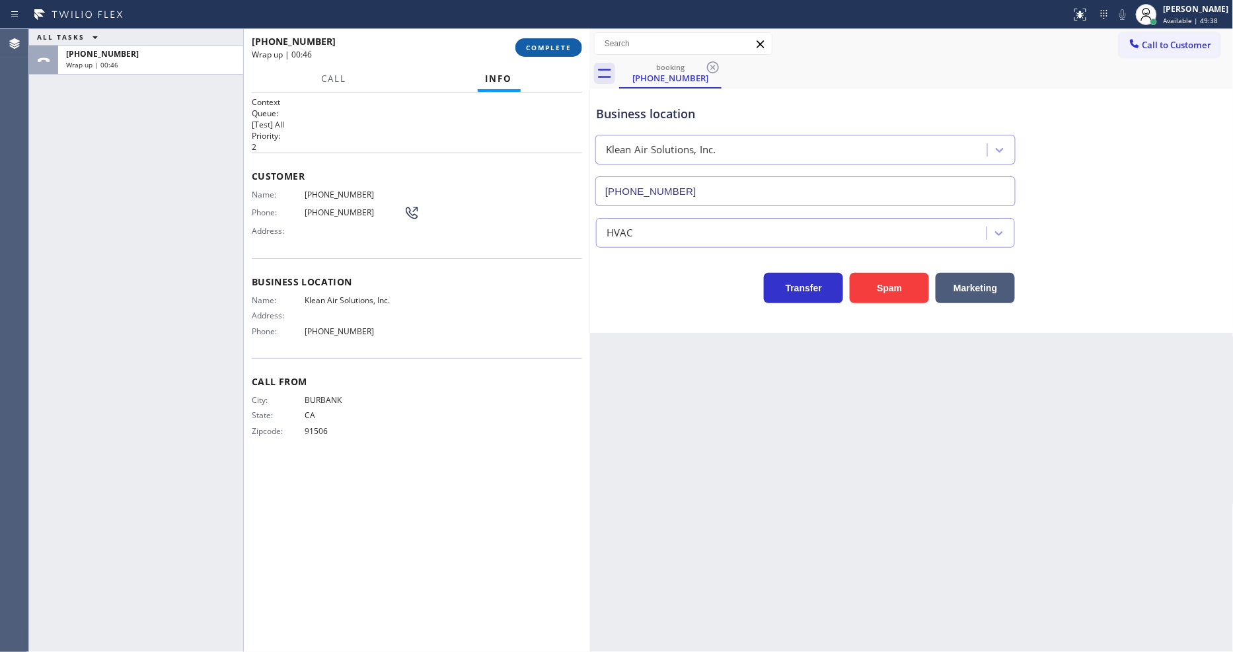
click at [540, 45] on span "COMPLETE" at bounding box center [549, 47] width 46 height 9
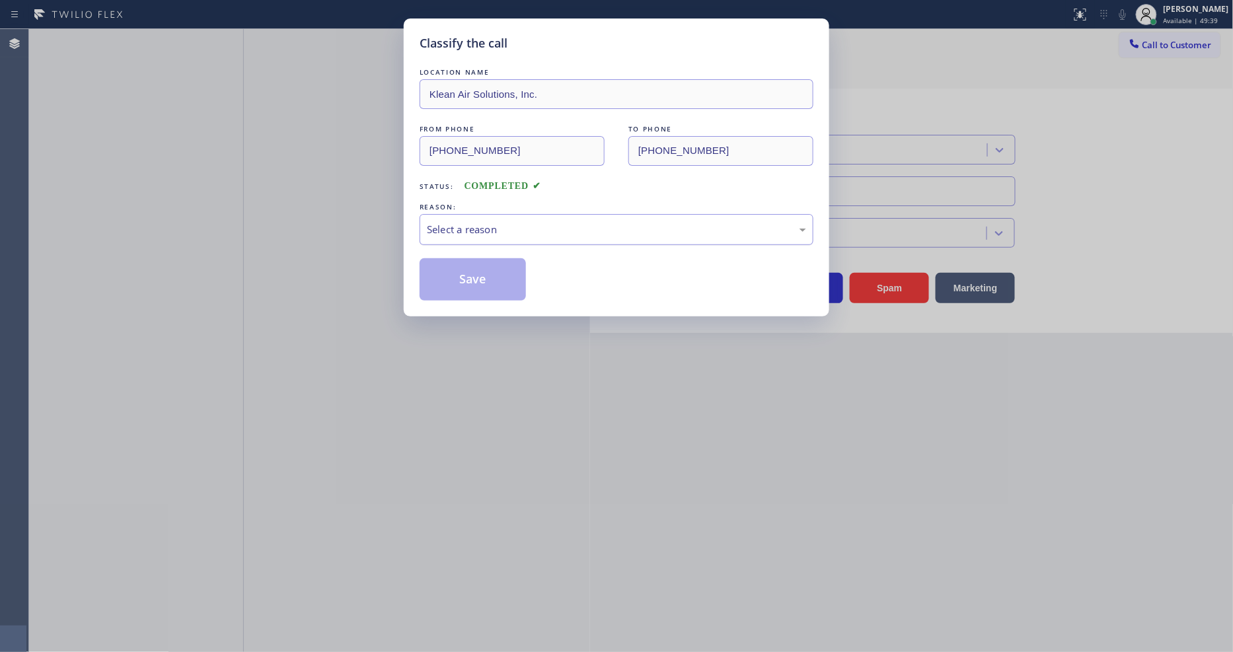
click at [510, 222] on div "Select a reason" at bounding box center [616, 229] width 379 height 15
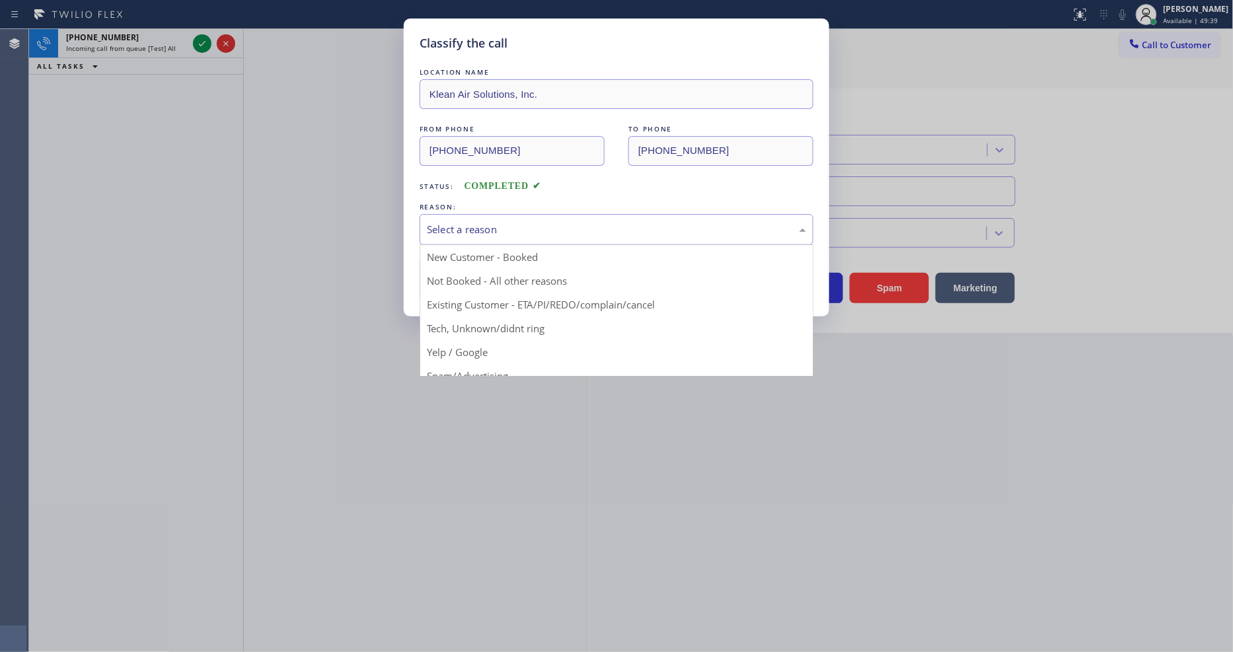
drag, startPoint x: 492, startPoint y: 252, endPoint x: 492, endPoint y: 268, distance: 15.2
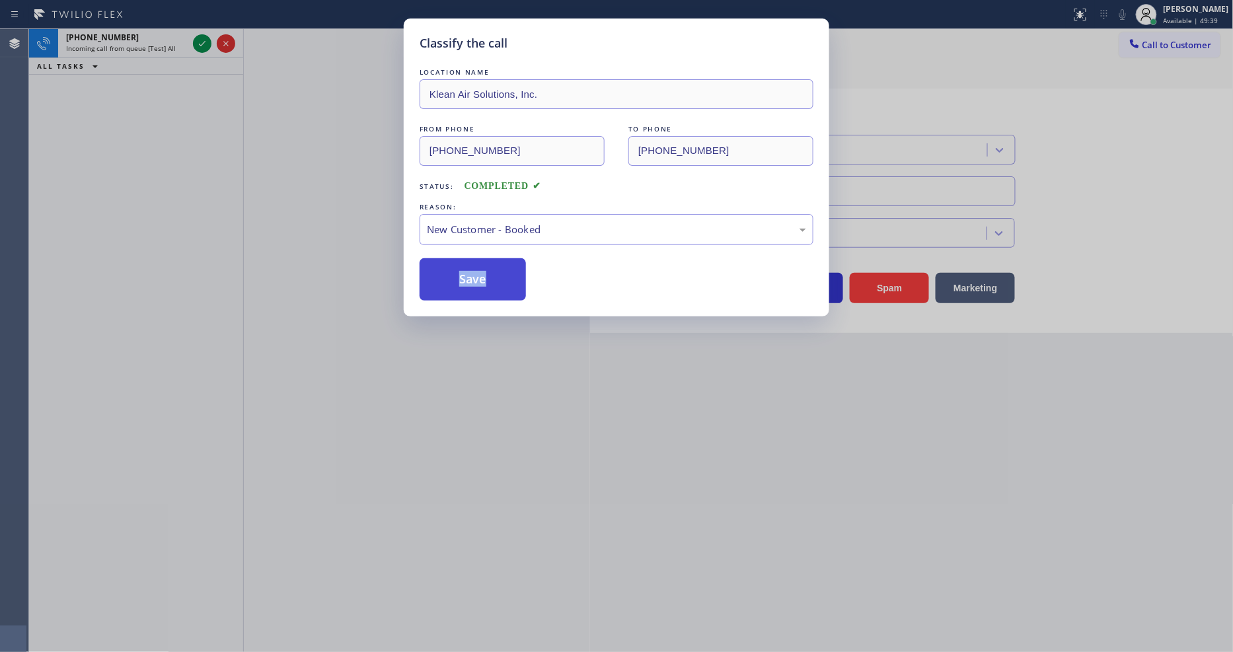
click at [491, 278] on button "Save" at bounding box center [473, 279] width 106 height 42
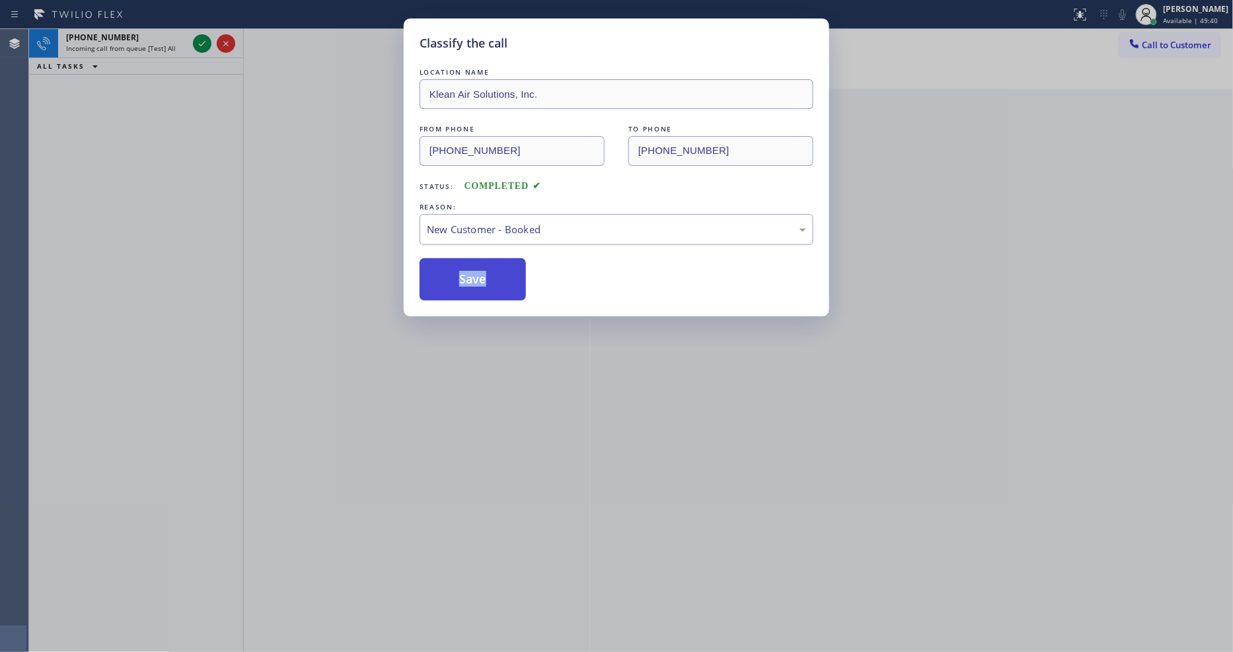
click at [491, 278] on button "Save" at bounding box center [473, 279] width 106 height 42
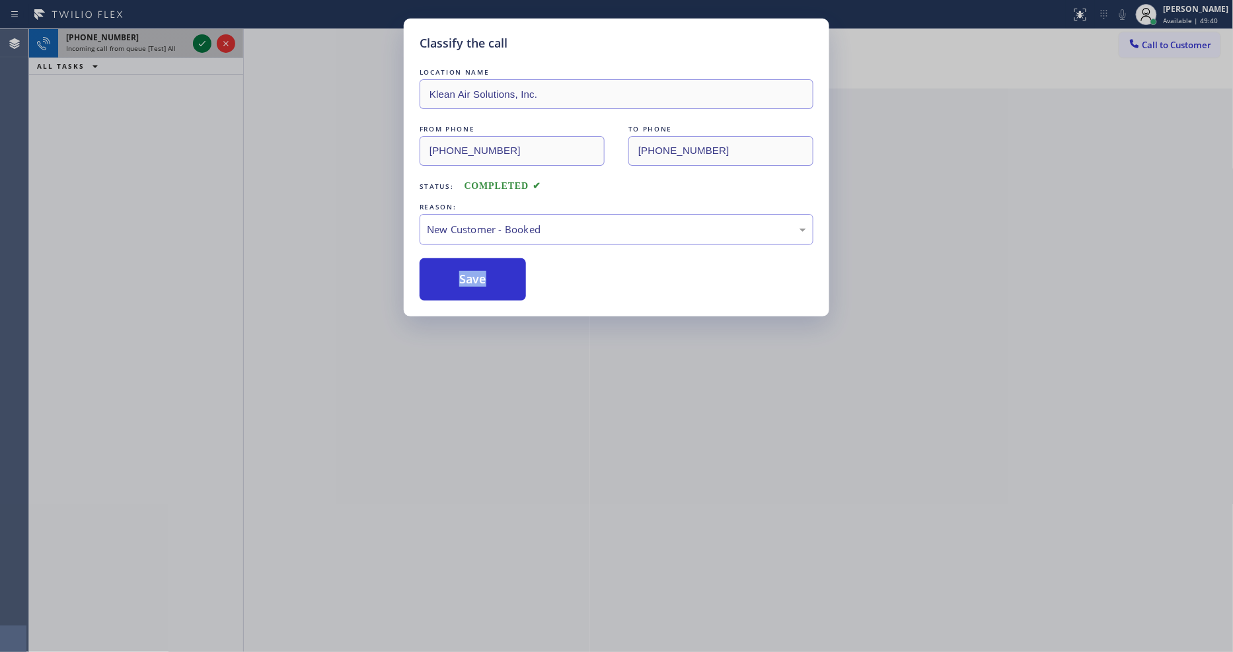
click at [211, 41] on div at bounding box center [202, 44] width 19 height 16
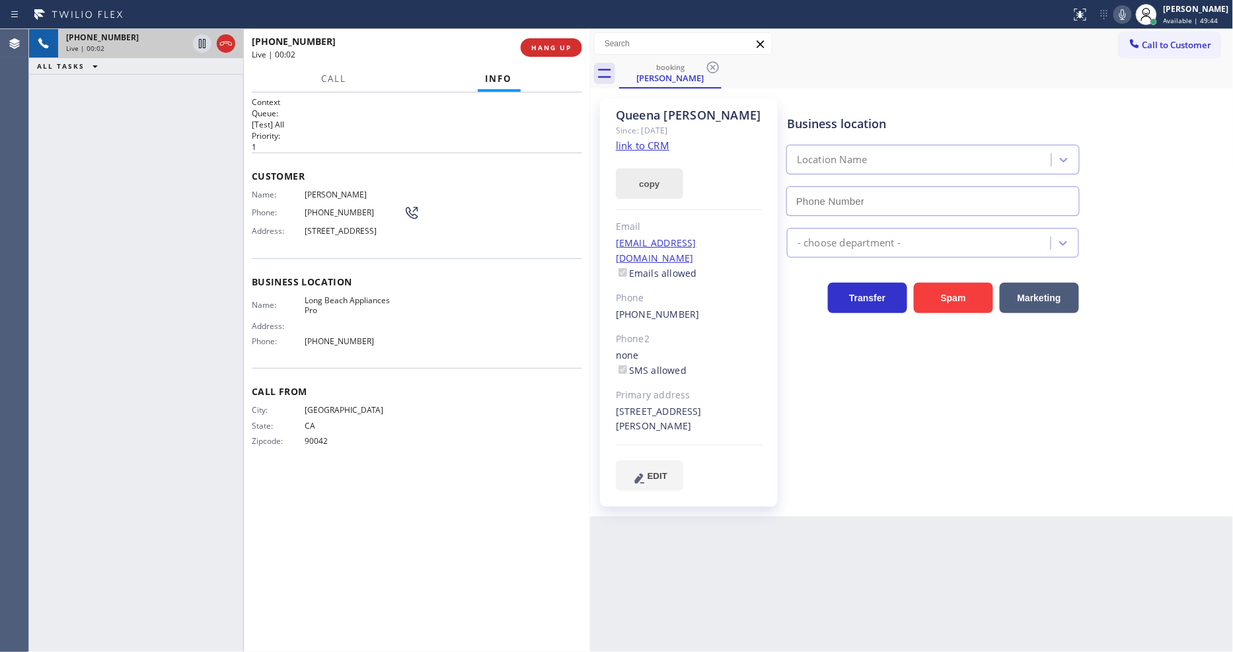
type input "[PHONE_NUMBER]"
click at [656, 146] on link "link to CRM" at bounding box center [643, 145] width 54 height 13
click at [201, 43] on icon at bounding box center [202, 43] width 7 height 9
click at [1130, 15] on icon at bounding box center [1123, 15] width 16 height 16
click at [772, 368] on div "[PERSON_NAME] Since: [DATE] link to CRM copy Email [EMAIL_ADDRESS][DOMAIN_NAME]…" at bounding box center [689, 302] width 178 height 408
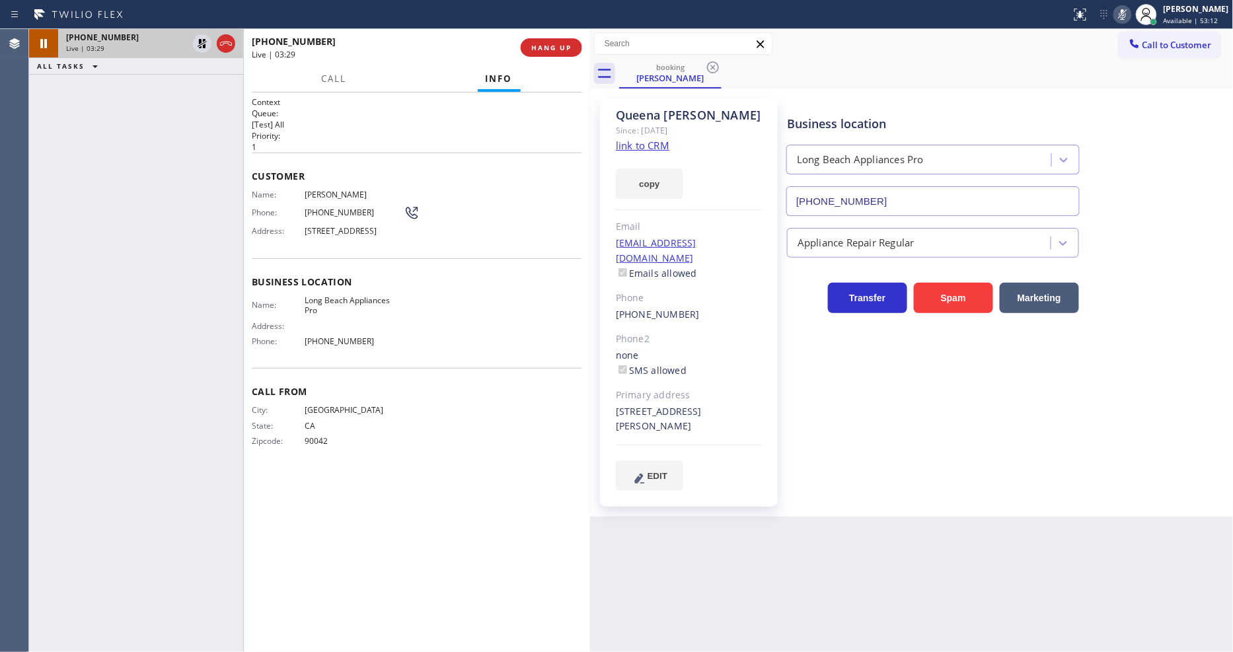
click at [427, 517] on div "Context Queue: [Test] All Priority: 1 Customer Name: [PERSON_NAME] Phone: [PHON…" at bounding box center [417, 372] width 330 height 552
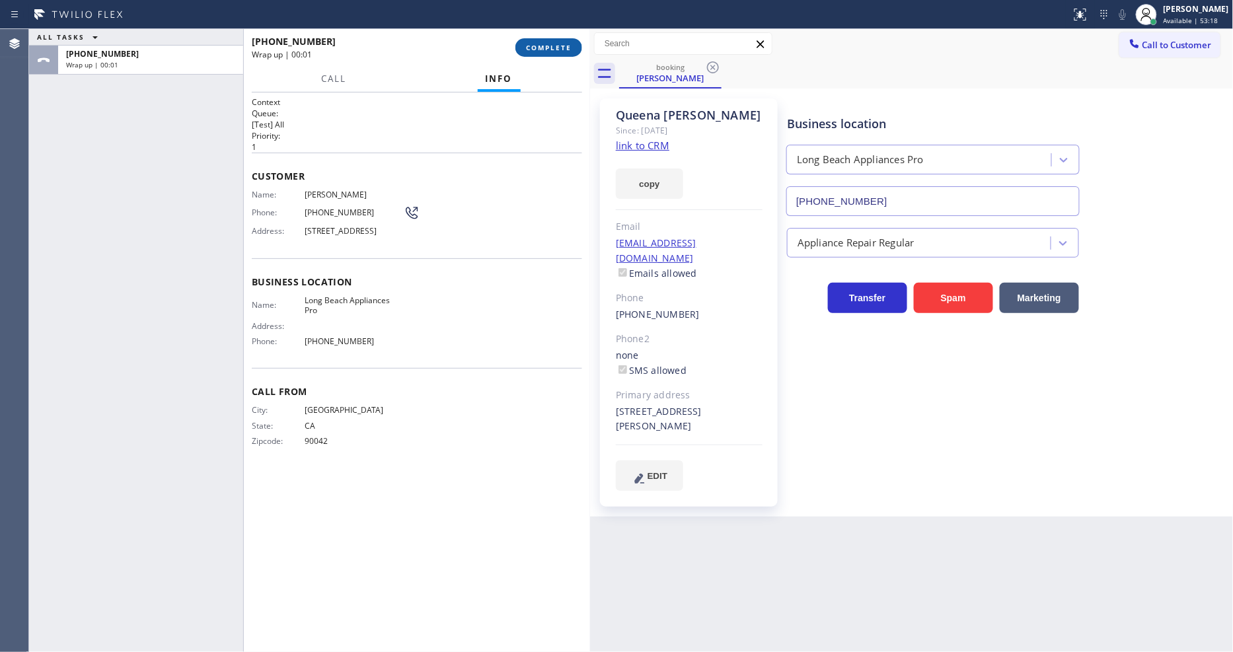
click at [546, 50] on span "COMPLETE" at bounding box center [549, 47] width 46 height 9
click at [494, 223] on div "Name: [PERSON_NAME] Phone: [PHONE_NUMBER] Address: [STREET_ADDRESS]" at bounding box center [417, 216] width 330 height 52
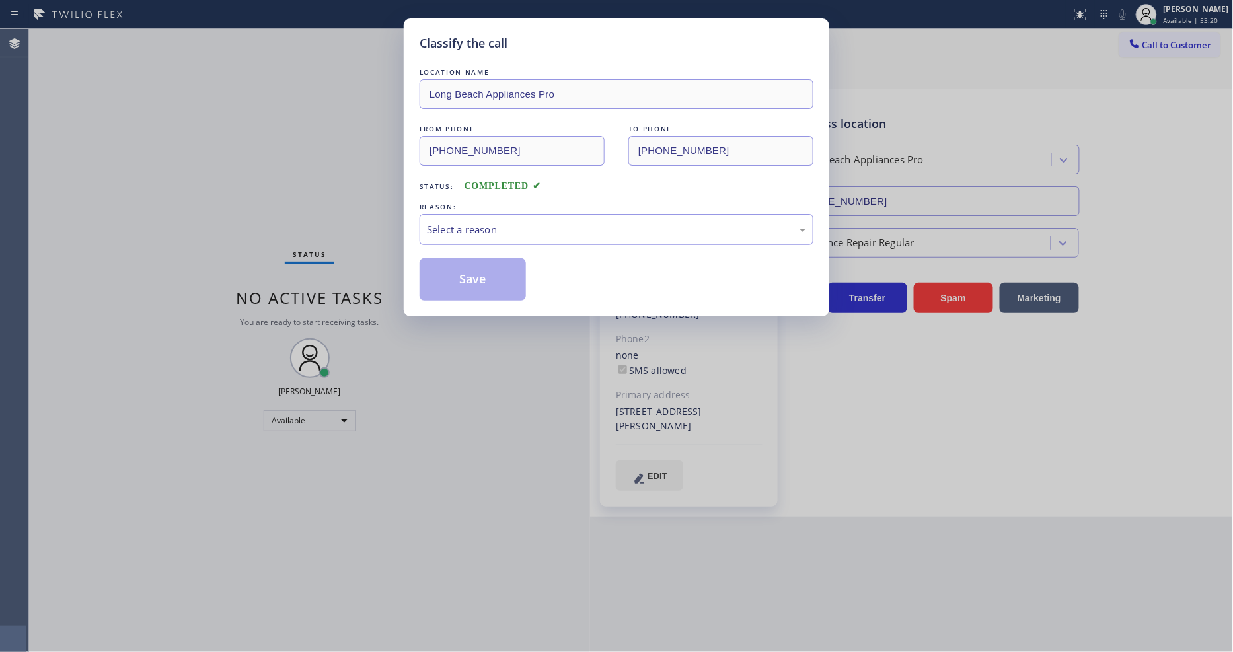
click at [494, 223] on div "Select a reason" at bounding box center [616, 229] width 379 height 15
click at [492, 272] on button "Save" at bounding box center [473, 279] width 106 height 42
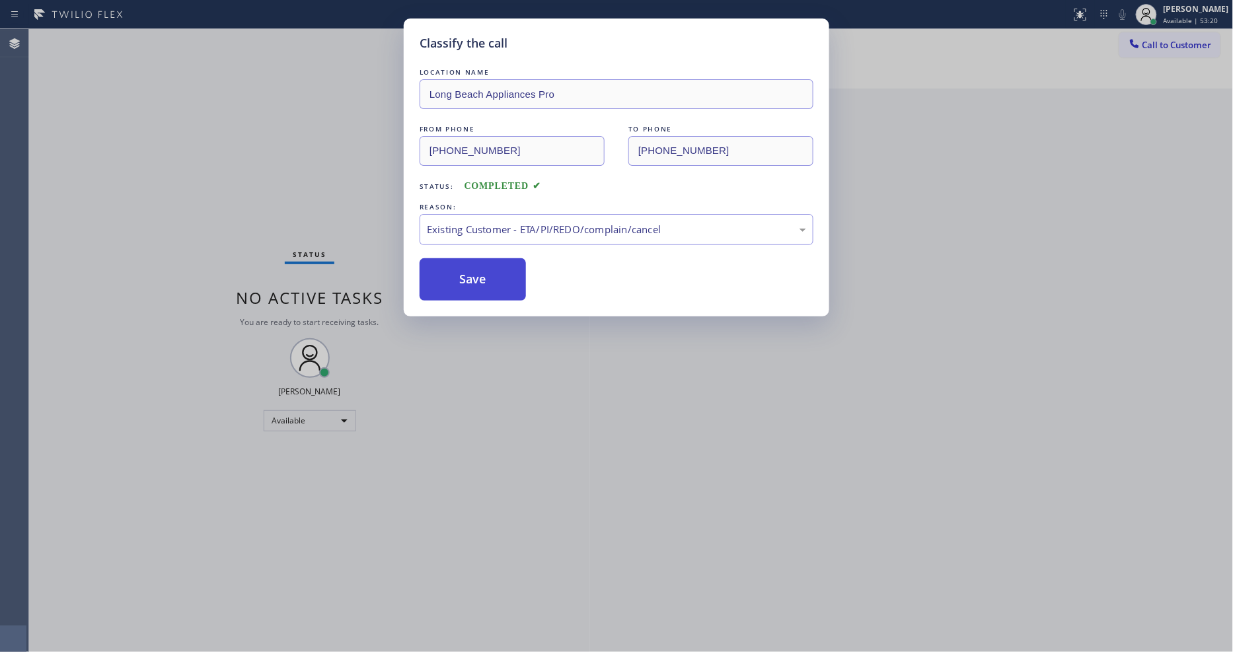
click at [492, 272] on button "Save" at bounding box center [473, 279] width 106 height 42
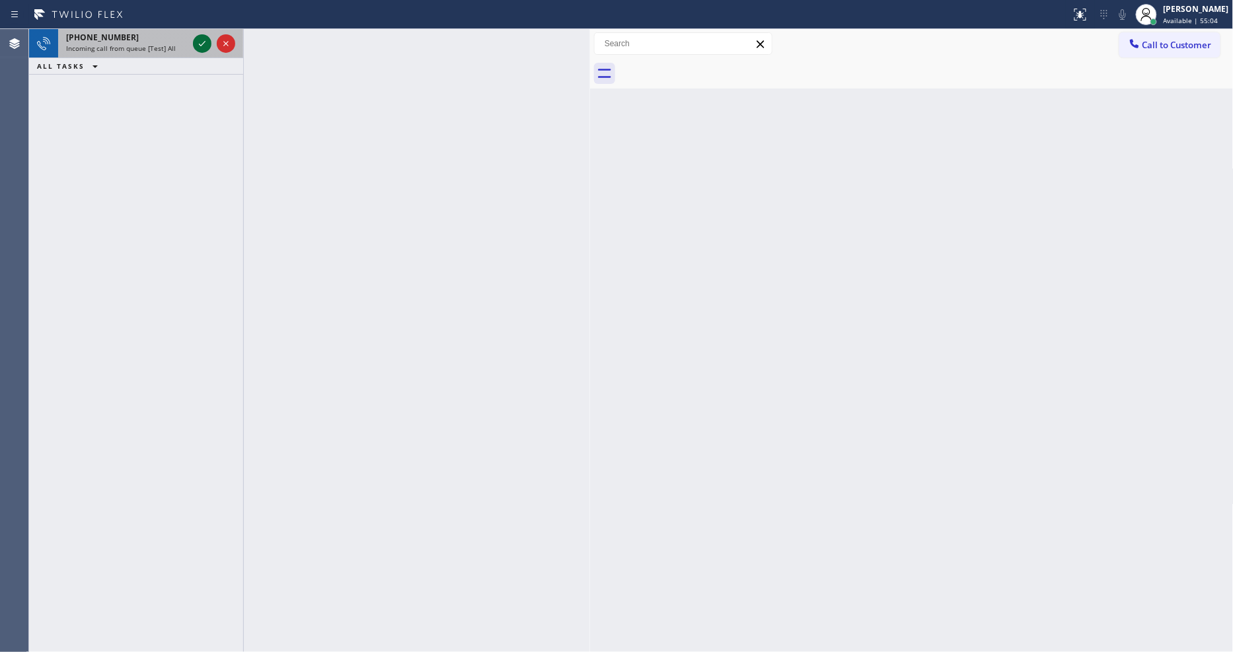
click at [202, 42] on icon at bounding box center [202, 44] width 16 height 16
click at [205, 40] on icon at bounding box center [202, 44] width 16 height 16
click at [197, 38] on icon at bounding box center [202, 44] width 16 height 16
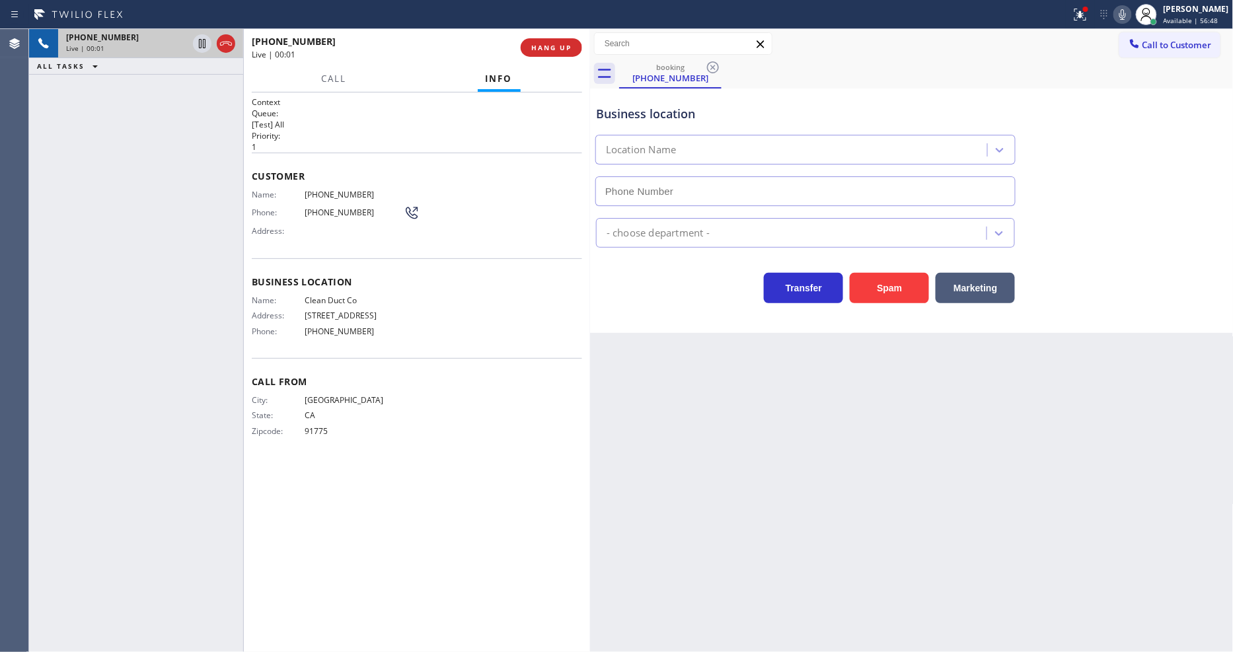
type input "[PHONE_NUMBER]"
click at [338, 299] on span "Clean Duct Co" at bounding box center [354, 300] width 99 height 10
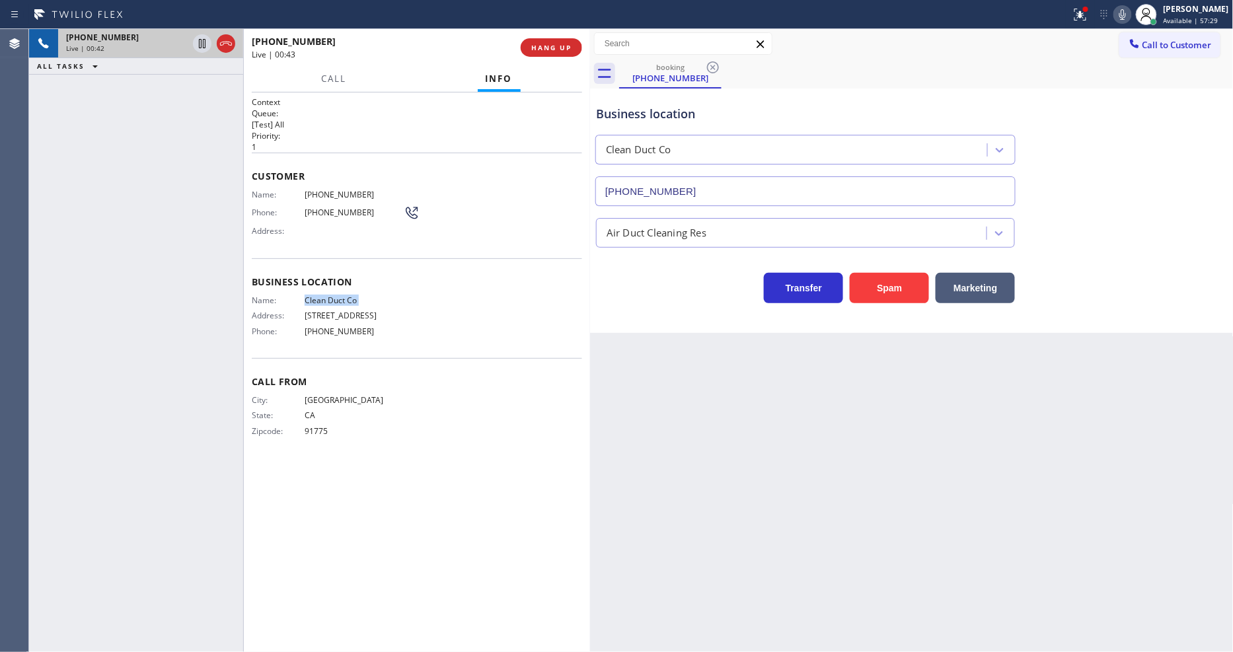
click at [307, 194] on span "[PHONE_NUMBER]" at bounding box center [354, 195] width 99 height 10
click at [204, 40] on icon at bounding box center [202, 44] width 16 height 16
click at [1126, 13] on icon at bounding box center [1122, 14] width 7 height 11
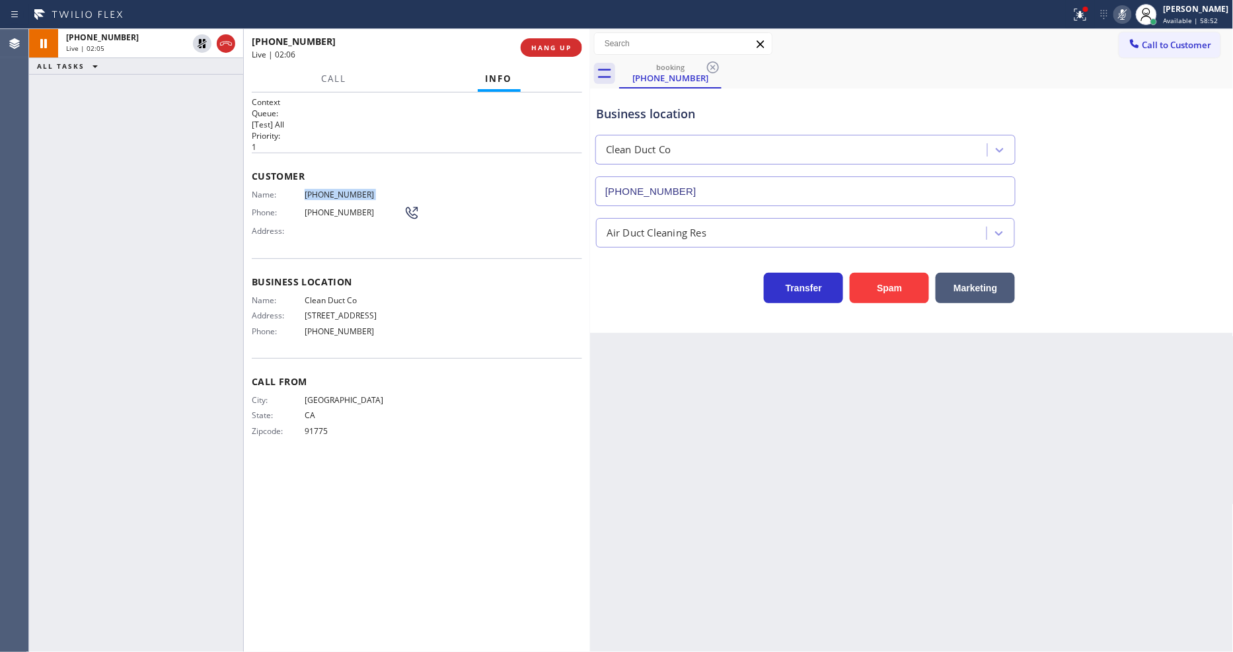
click at [851, 549] on div "Back to Dashboard Change Sender ID Customers Technicians Select a contact Outbo…" at bounding box center [912, 340] width 644 height 623
click at [200, 46] on icon at bounding box center [202, 44] width 16 height 16
click at [1122, 14] on icon at bounding box center [1123, 15] width 16 height 16
click at [271, 76] on div "Call Info" at bounding box center [417, 79] width 330 height 26
click at [531, 49] on span "HANG UP" at bounding box center [551, 47] width 40 height 9
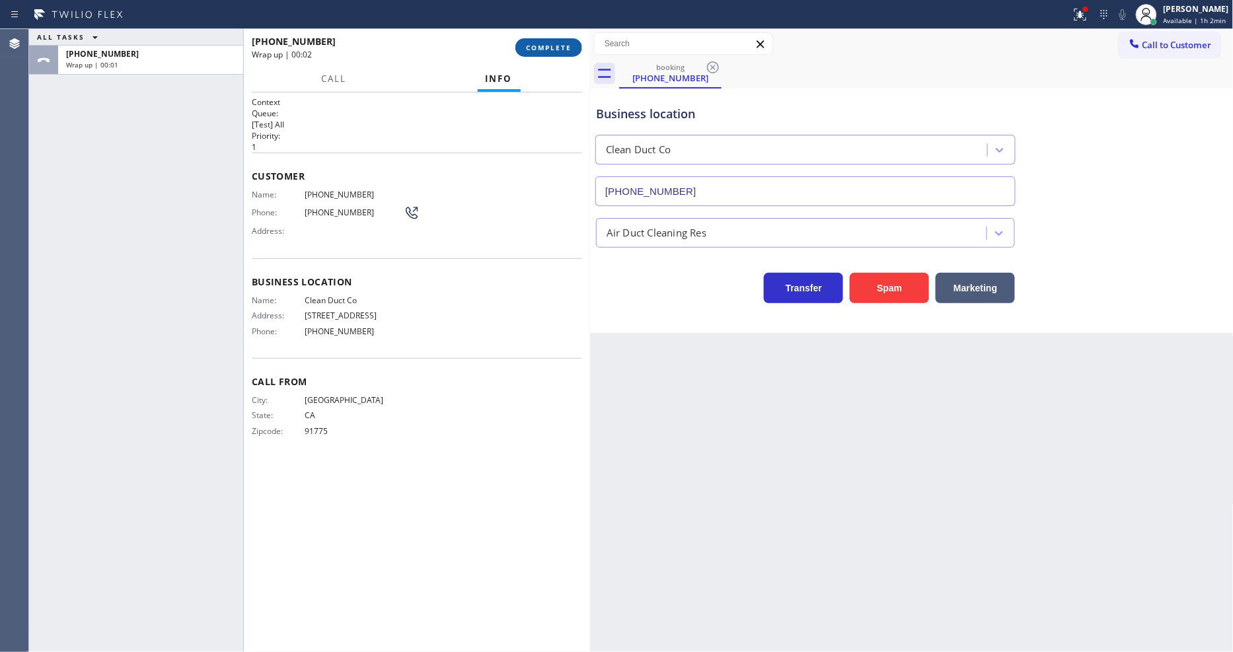
click at [543, 48] on span "COMPLETE" at bounding box center [549, 47] width 46 height 9
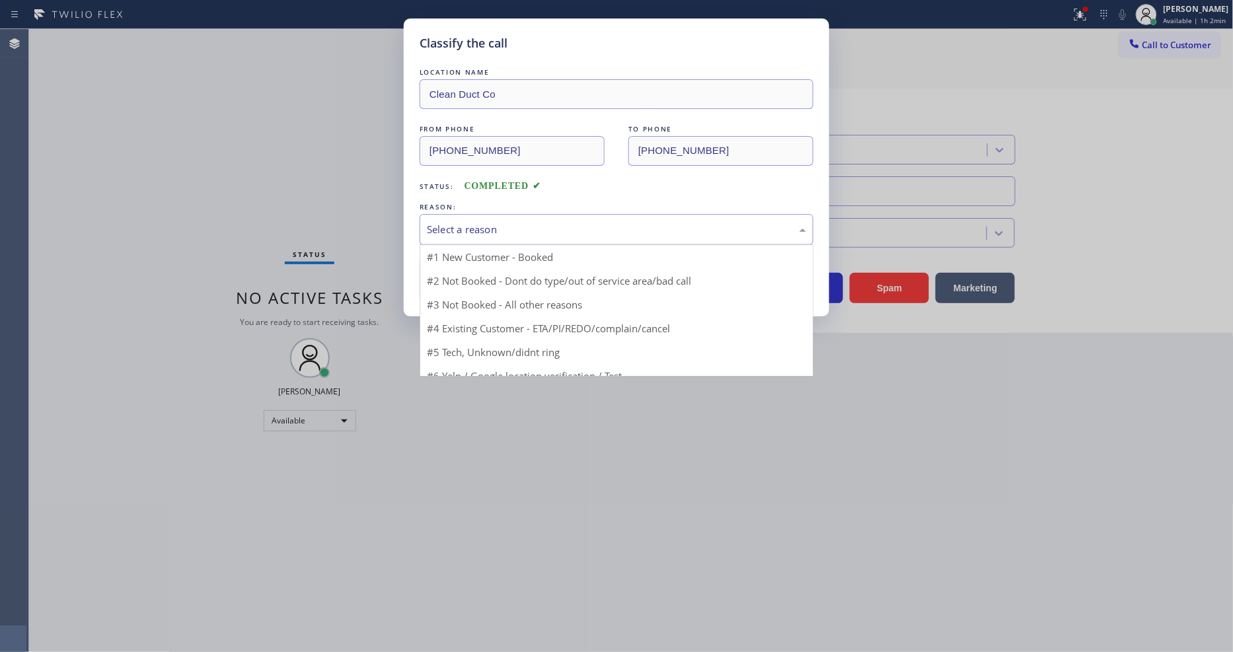
click at [447, 235] on div "Select a reason" at bounding box center [617, 229] width 394 height 31
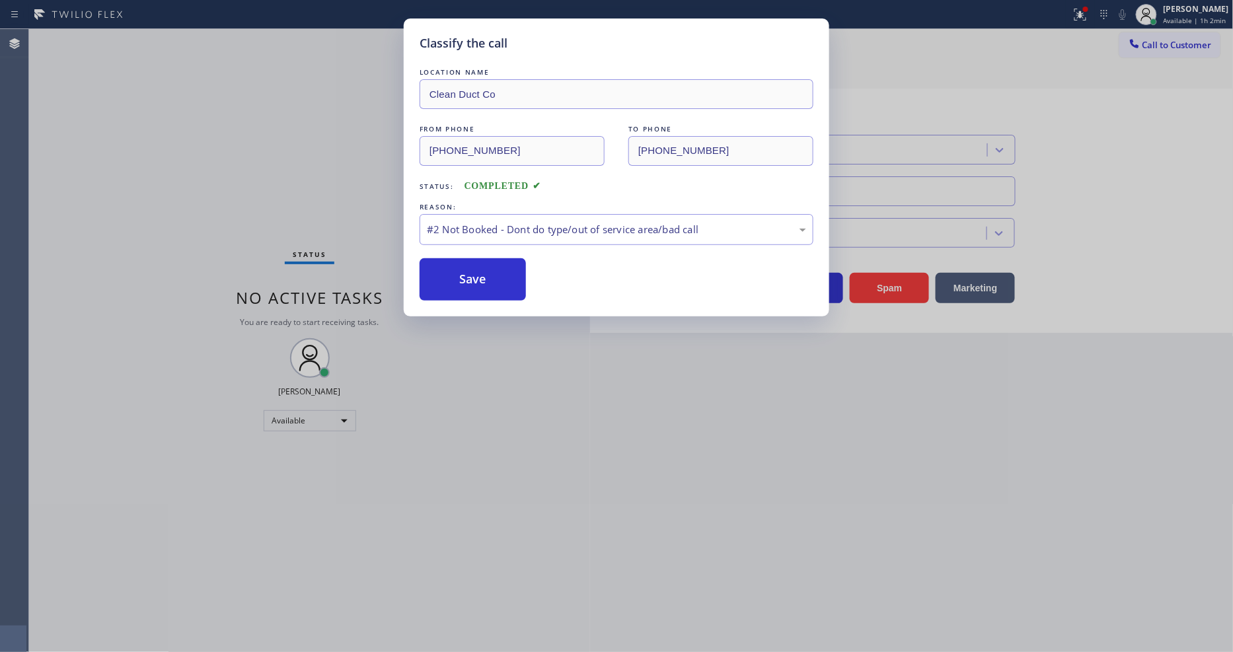
click at [448, 278] on button "Save" at bounding box center [473, 279] width 106 height 42
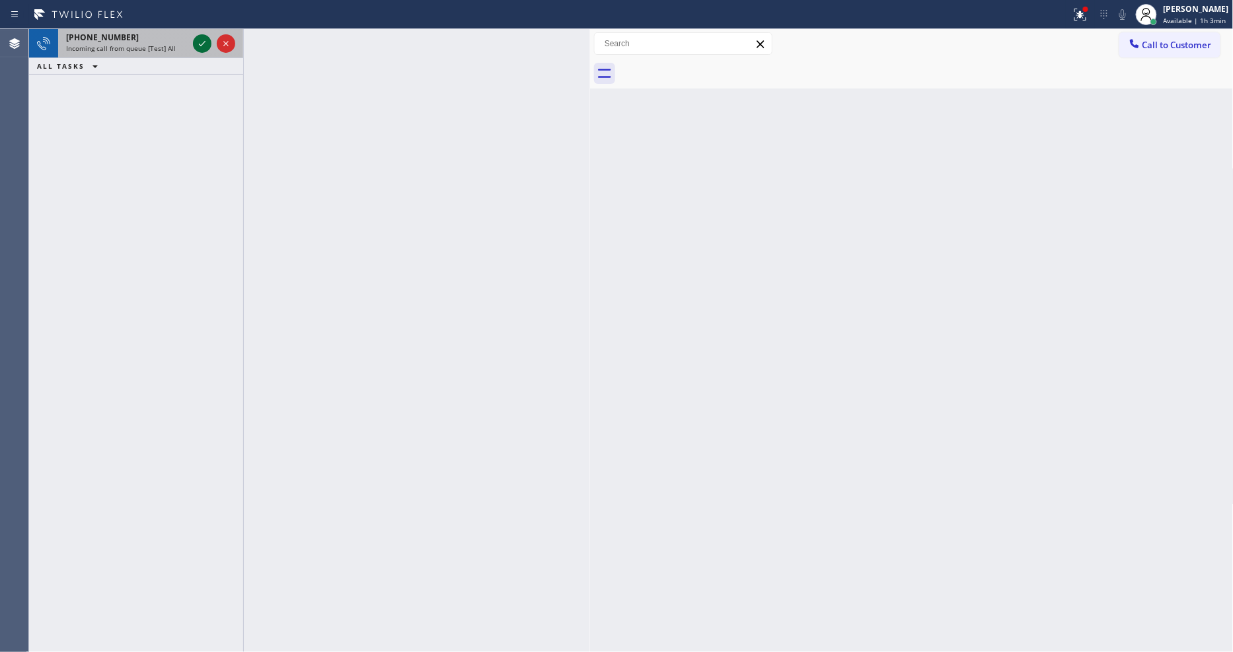
click at [195, 41] on icon at bounding box center [202, 44] width 16 height 16
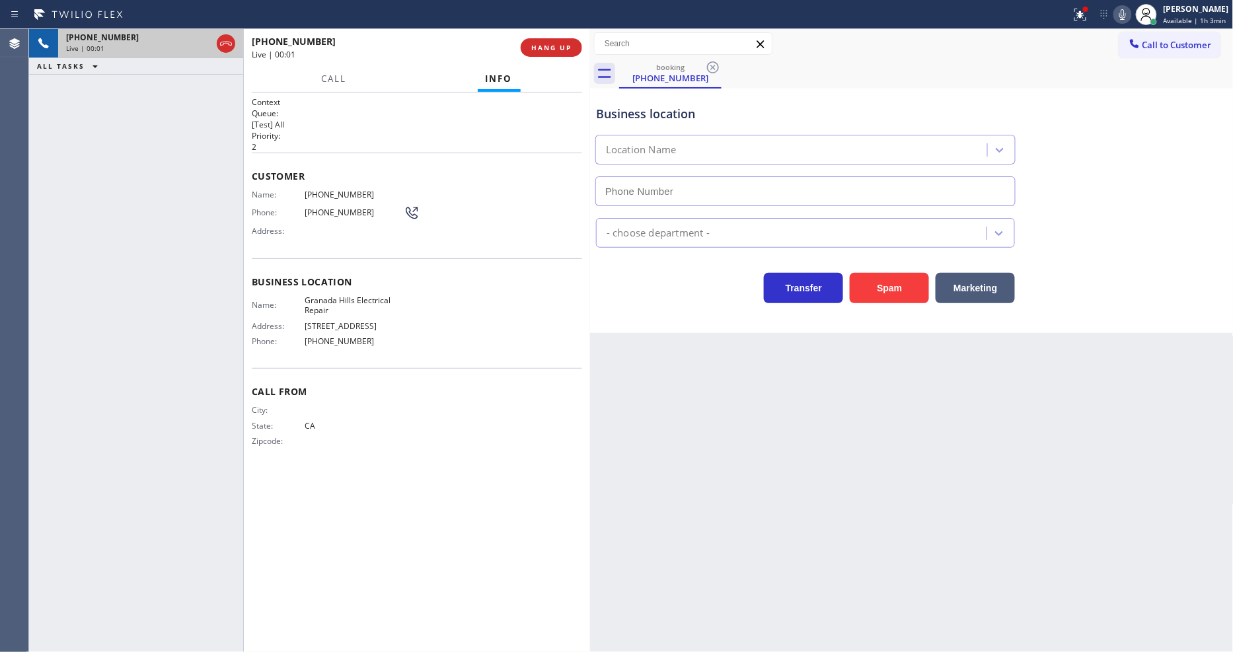
type input "[PHONE_NUMBER]"
click at [558, 47] on span "HANG UP" at bounding box center [551, 47] width 40 height 9
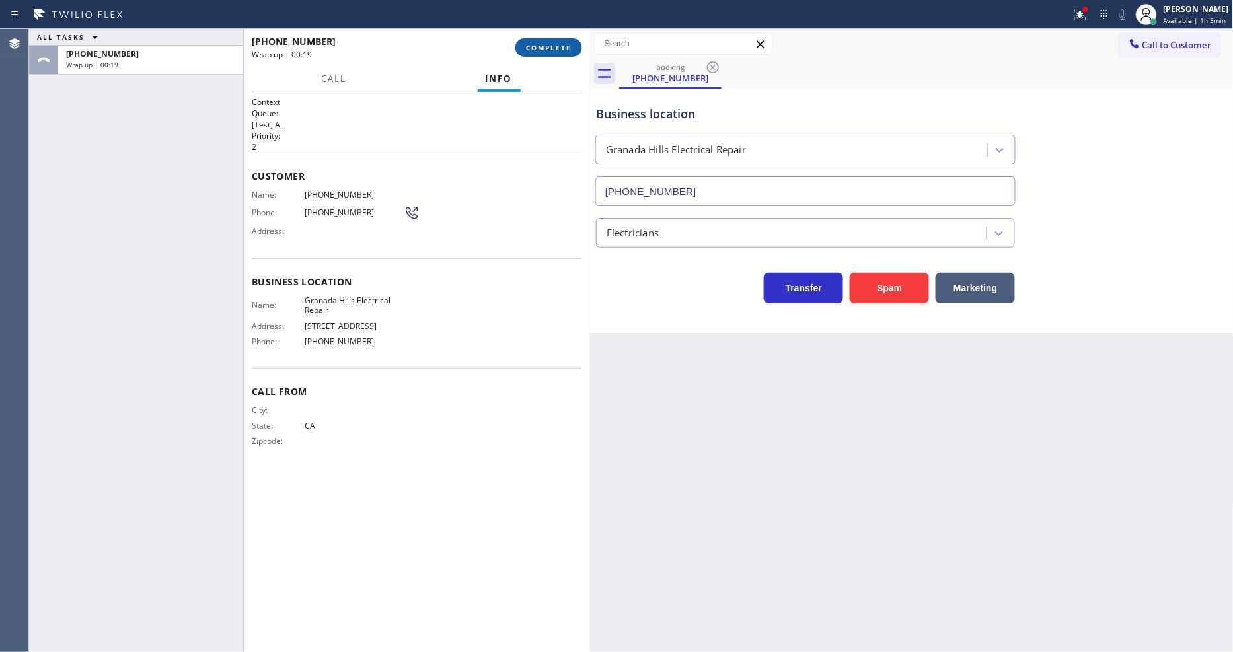
click at [558, 47] on span "COMPLETE" at bounding box center [549, 47] width 46 height 9
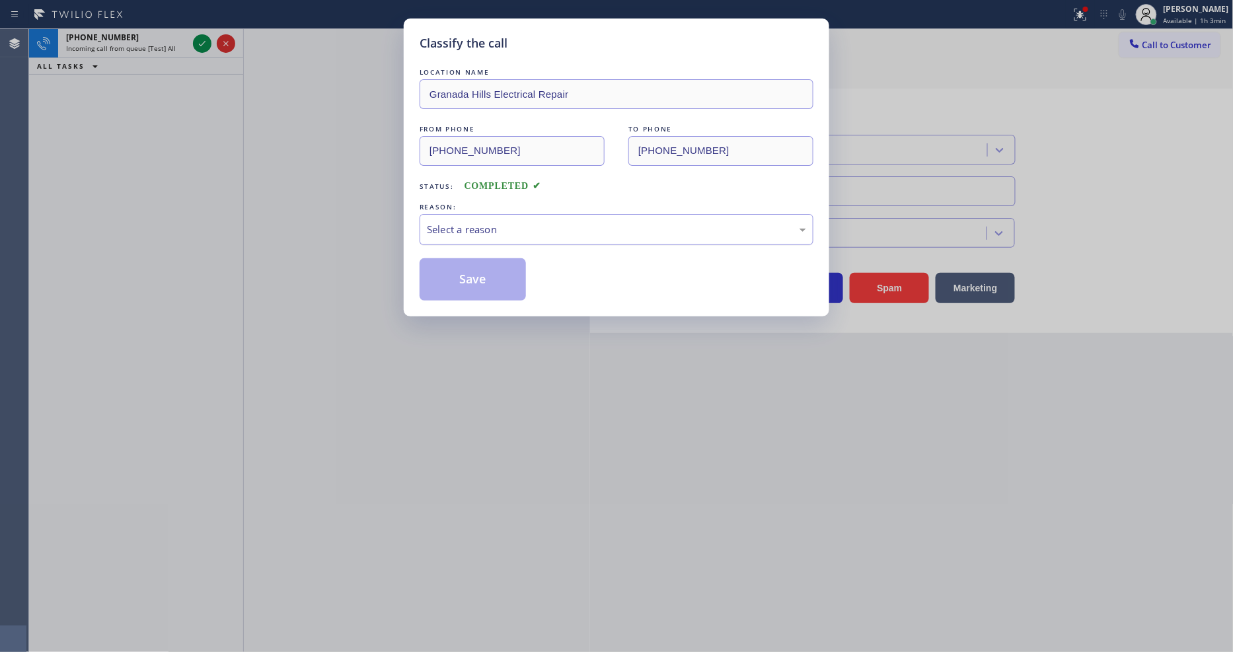
click at [457, 222] on div "Select a reason" at bounding box center [616, 229] width 379 height 15
click at [490, 285] on button "Save" at bounding box center [473, 279] width 106 height 42
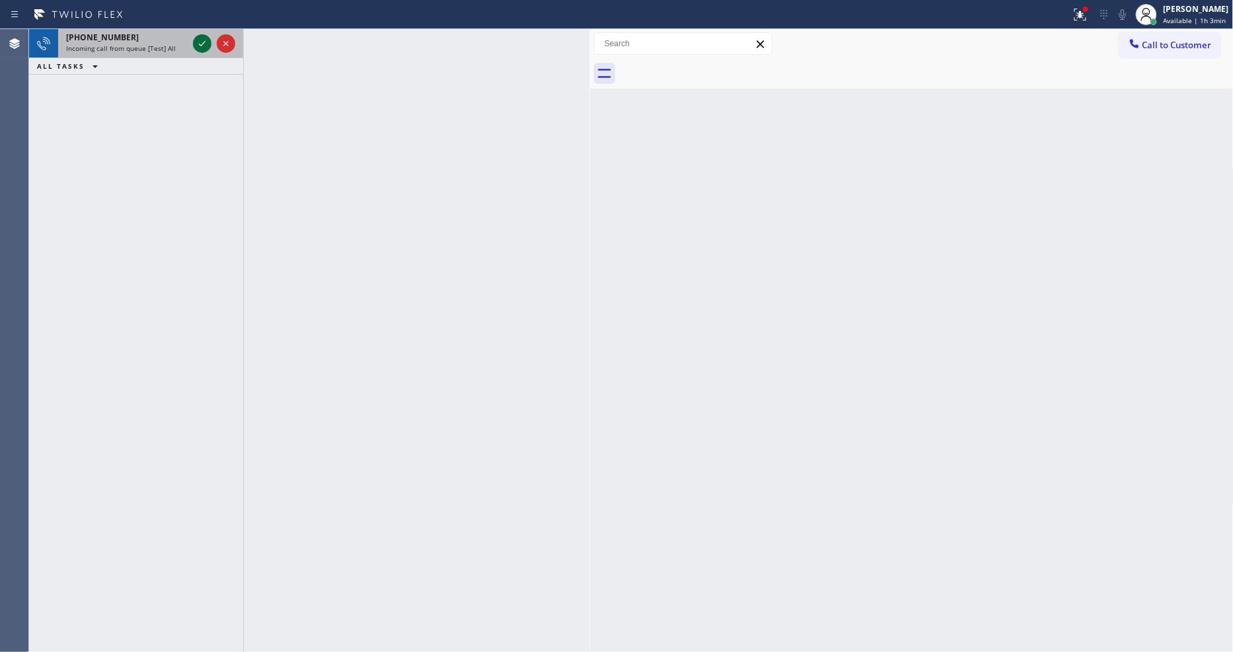
click at [197, 45] on icon at bounding box center [202, 44] width 16 height 16
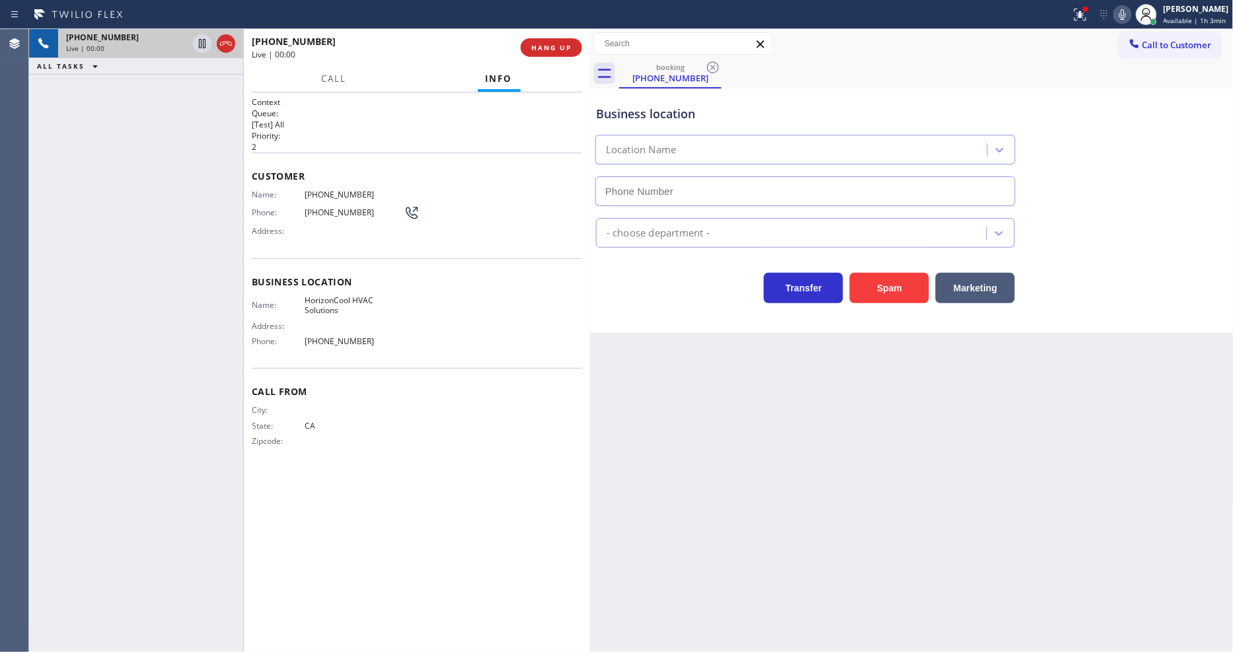
type input "[PHONE_NUMBER]"
click at [552, 44] on span "HANG UP" at bounding box center [551, 47] width 40 height 9
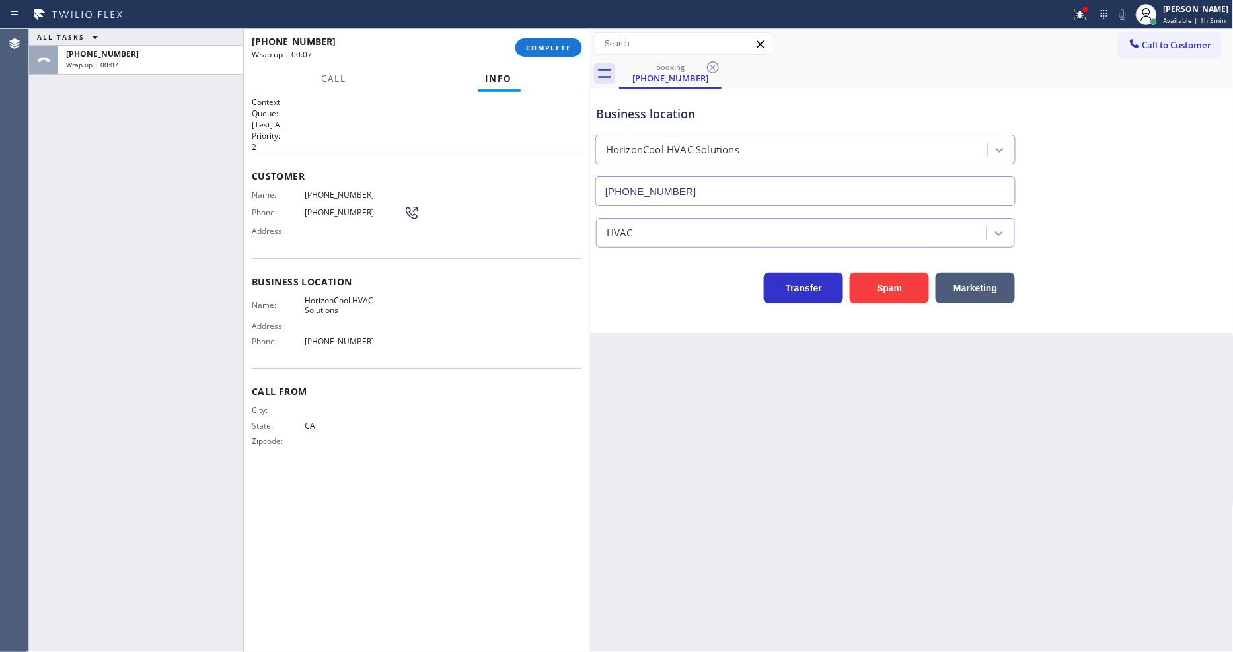
click at [895, 465] on div "Back to Dashboard Change Sender ID Customers Technicians Select a contact Outbo…" at bounding box center [912, 340] width 644 height 623
click at [556, 34] on div "[PHONE_NUMBER] Wrap up | 00:08 COMPLETE" at bounding box center [417, 47] width 330 height 34
click at [582, 54] on div "[PHONE_NUMBER] Wrap up | 00:08 COMPLETE" at bounding box center [417, 47] width 346 height 37
click at [572, 44] on button "COMPLETE" at bounding box center [548, 47] width 67 height 19
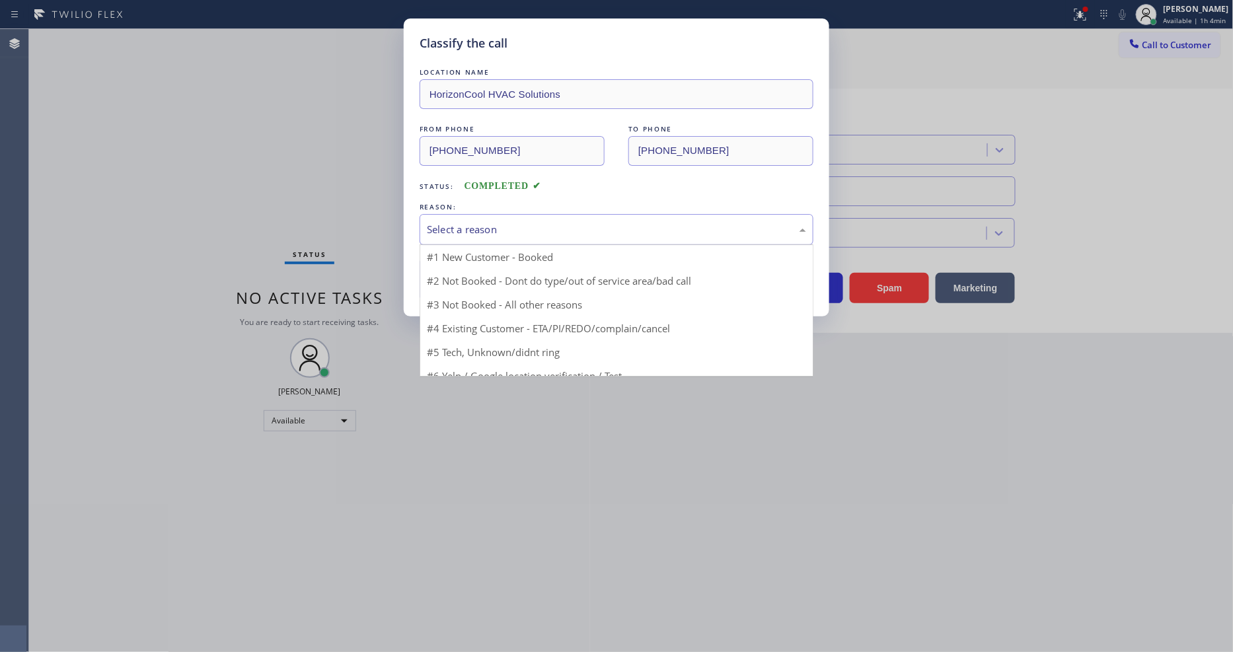
click at [474, 229] on div "Select a reason" at bounding box center [616, 229] width 379 height 15
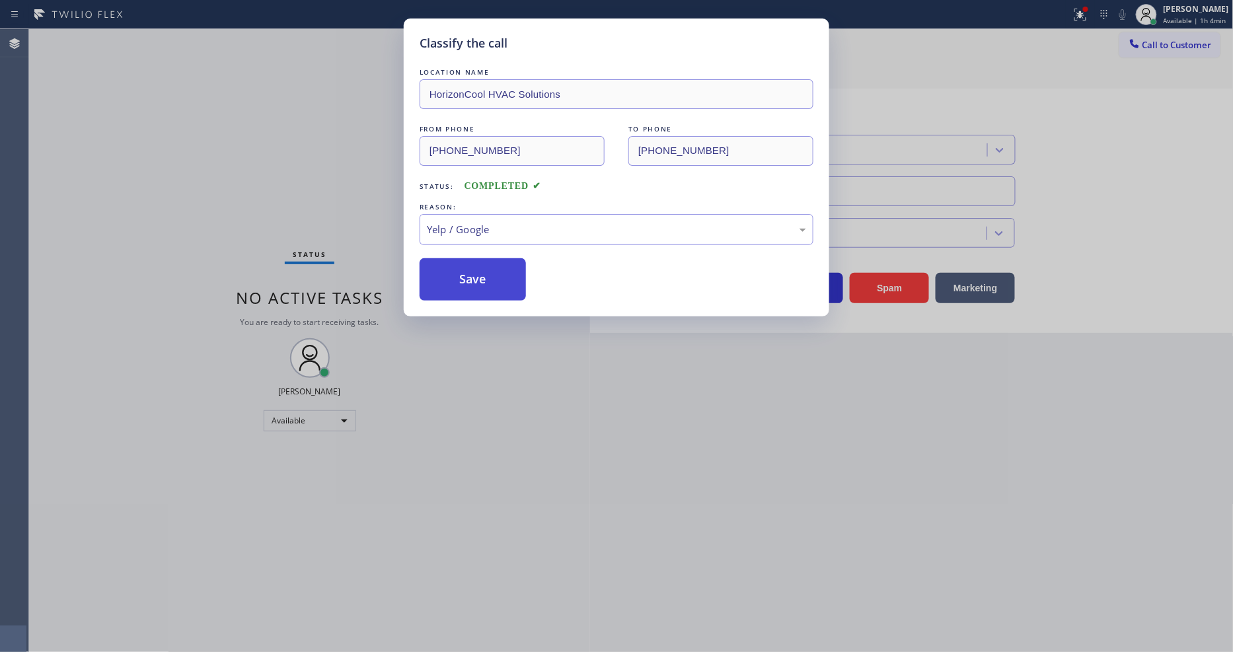
click at [474, 267] on button "Save" at bounding box center [473, 279] width 106 height 42
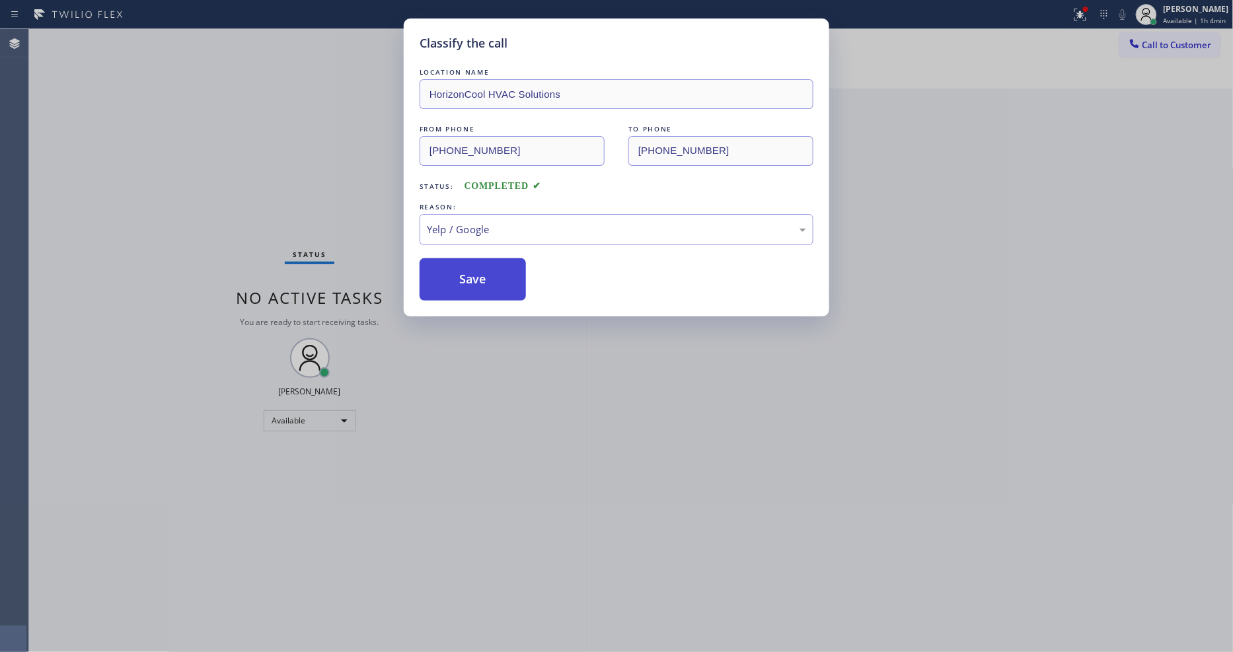
click at [474, 267] on button "Save" at bounding box center [473, 279] width 106 height 42
click at [1165, 46] on span "Call to Customer" at bounding box center [1177, 45] width 69 height 12
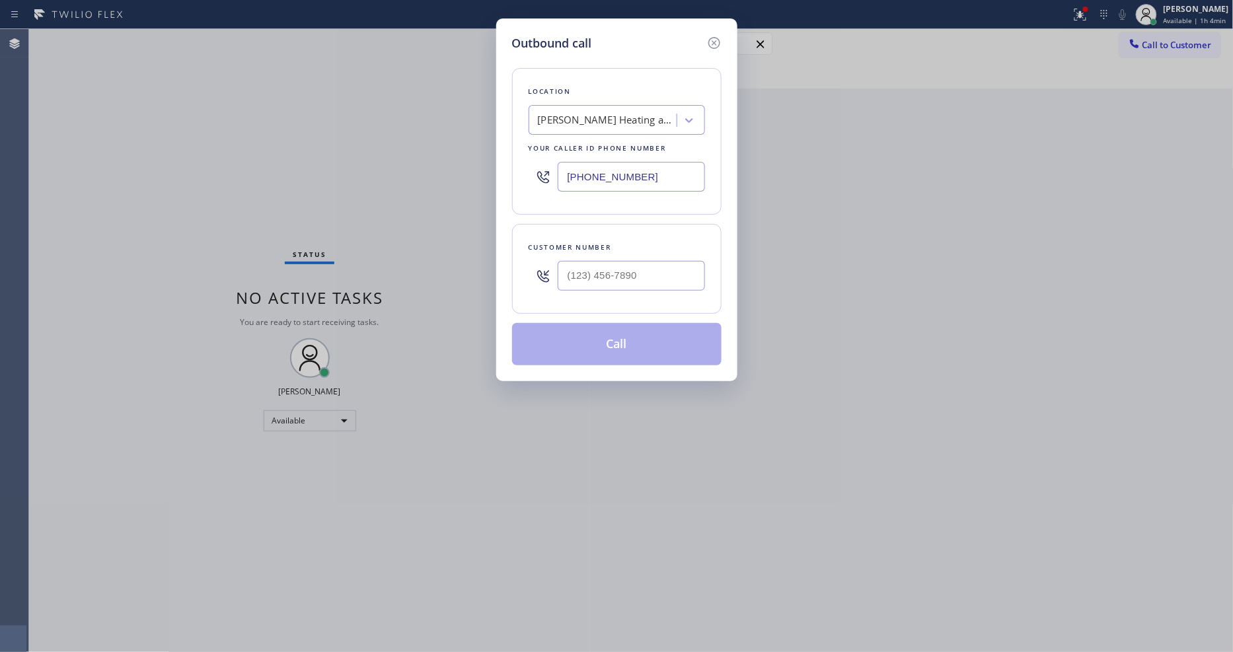
click at [616, 124] on div "[PERSON_NAME] Heating and Air Conditioning" at bounding box center [605, 120] width 144 height 23
paste input "Alliance HVAC Woodside"
type input "Alliance HVAC Woodside"
click at [589, 144] on div "Alliance HVAC Woodside" at bounding box center [617, 148] width 176 height 24
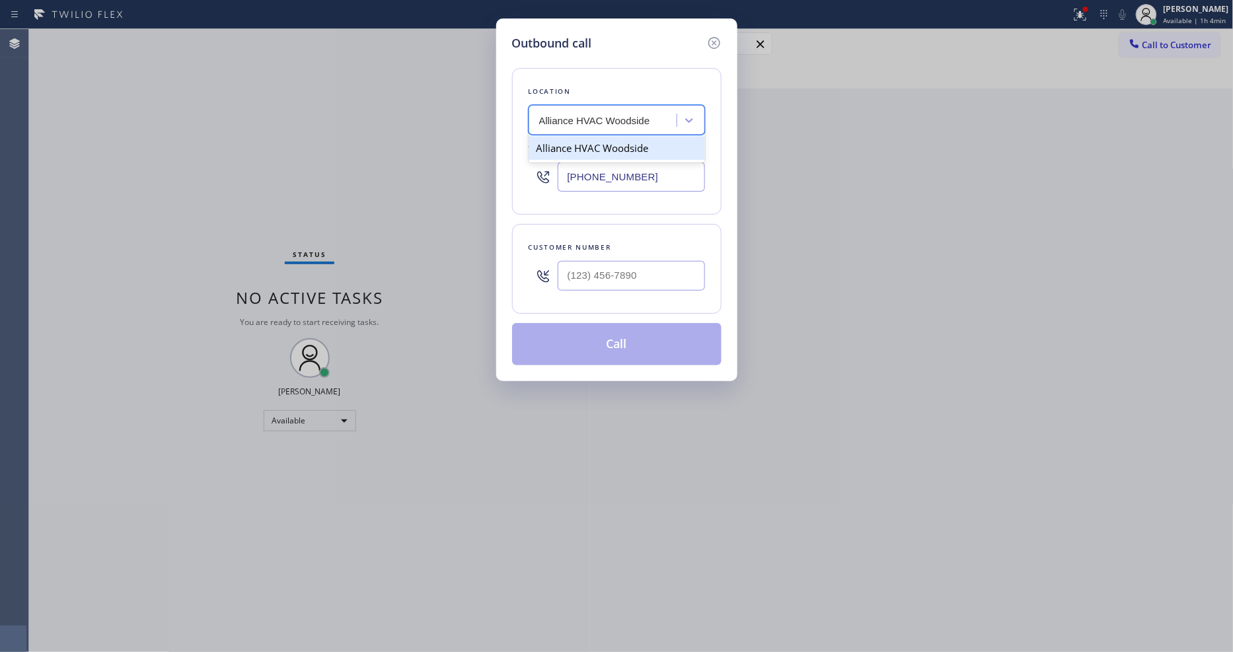
type input "[PHONE_NUMBER]"
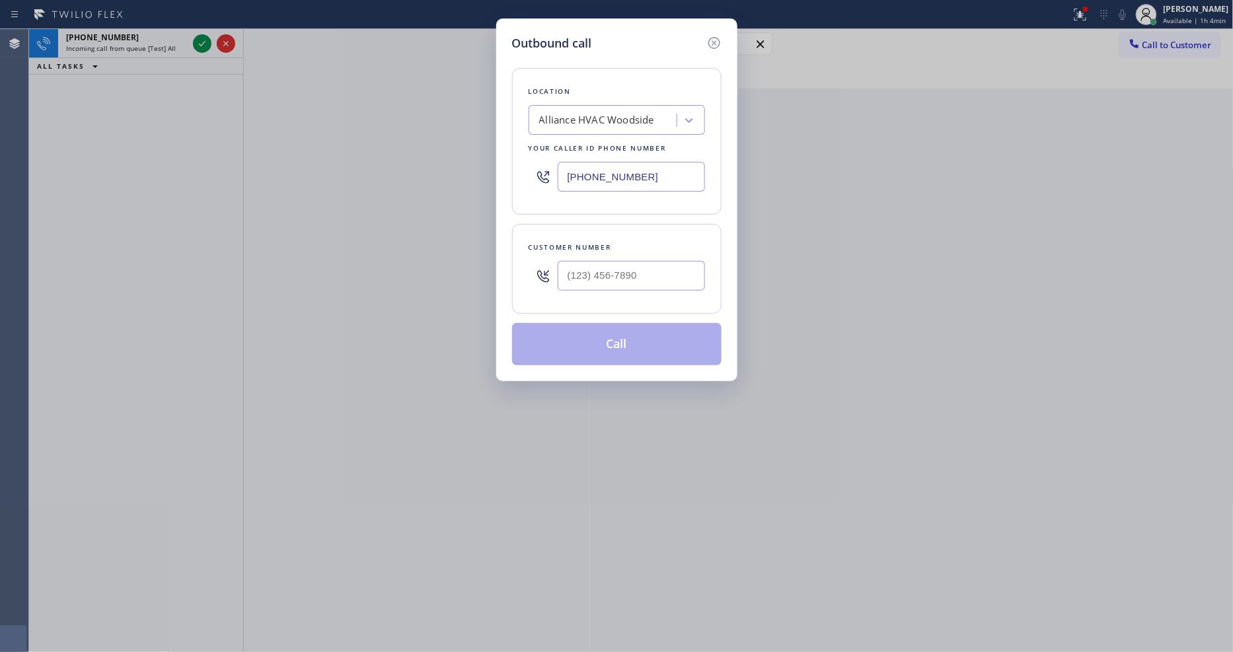
drag, startPoint x: 595, startPoint y: 91, endPoint x: 595, endPoint y: 120, distance: 28.4
click at [595, 91] on div "Location" at bounding box center [617, 92] width 176 height 14
click at [582, 280] on input "(___) ___-____" at bounding box center [631, 276] width 147 height 30
paste input "646) 407-0648"
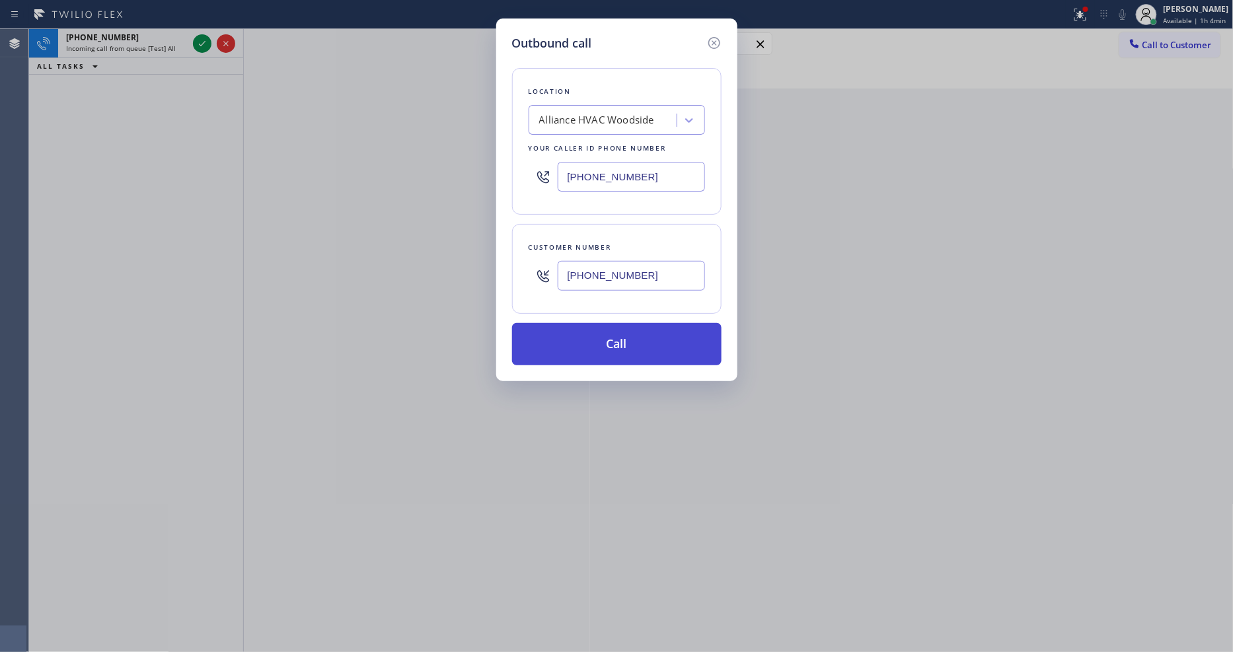
type input "[PHONE_NUMBER]"
click at [576, 338] on button "Call" at bounding box center [616, 344] width 209 height 42
click at [715, 37] on icon at bounding box center [714, 43] width 12 height 12
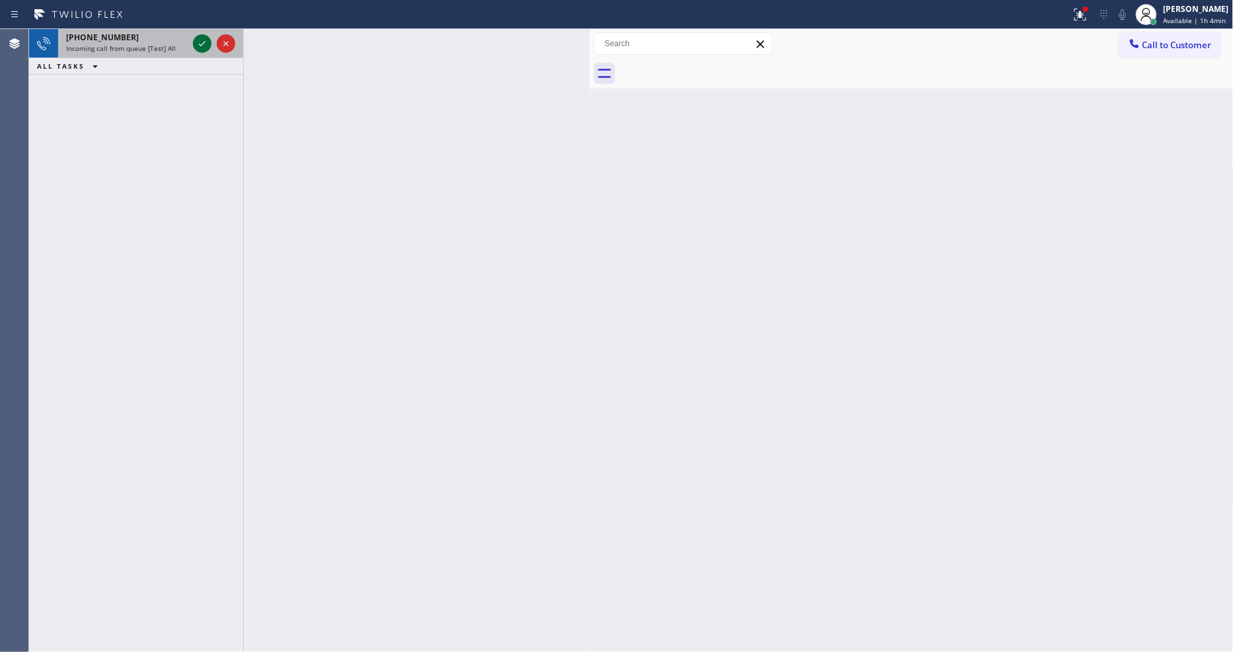
click at [204, 40] on icon at bounding box center [202, 44] width 16 height 16
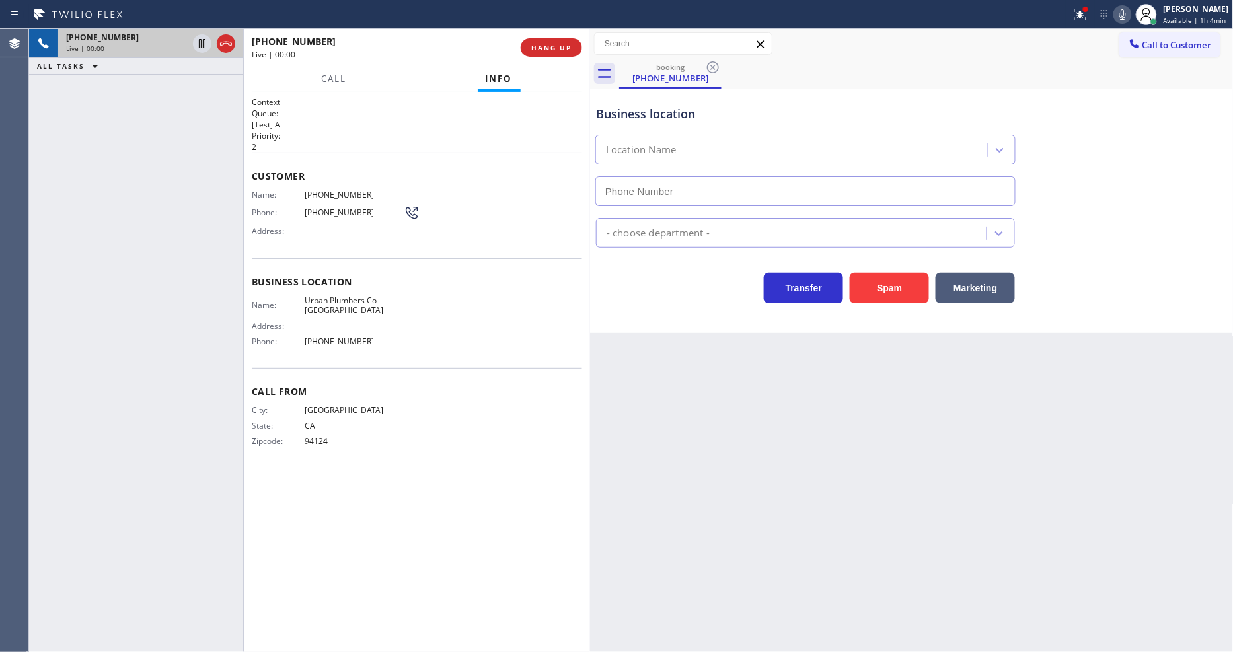
type input "[PHONE_NUMBER]"
drag, startPoint x: 265, startPoint y: 188, endPoint x: 390, endPoint y: 217, distance: 128.2
click at [265, 190] on span "Name:" at bounding box center [278, 195] width 53 height 10
click at [549, 44] on span "HANG UP" at bounding box center [551, 47] width 40 height 9
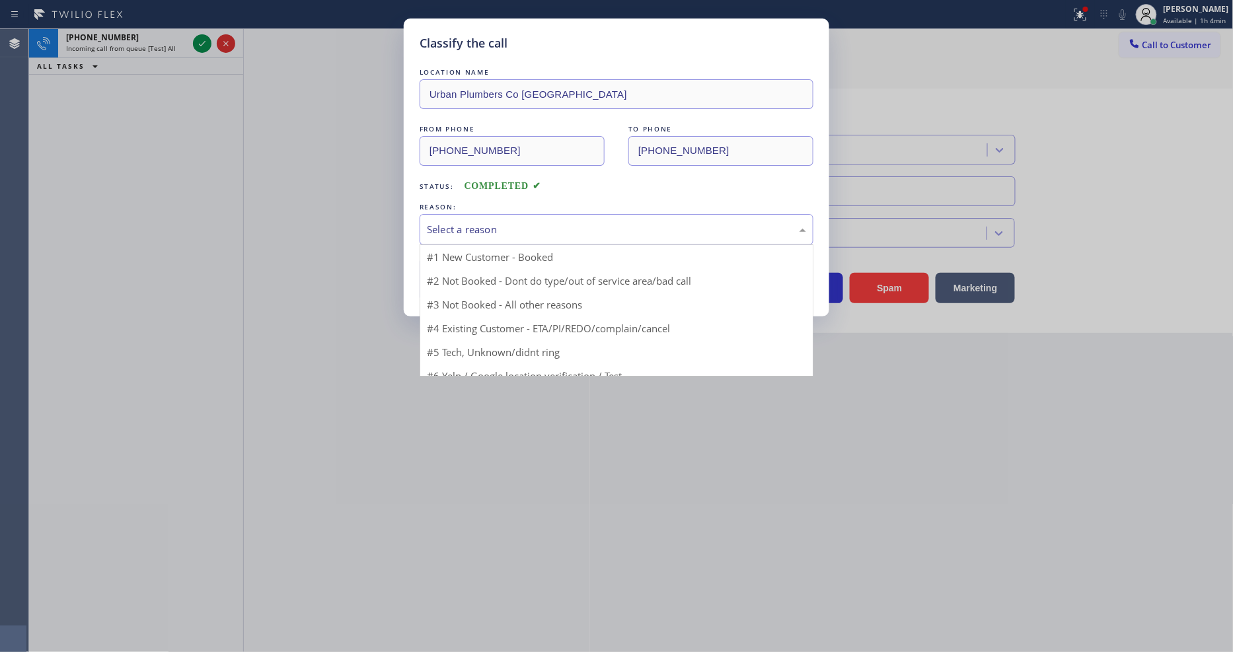
click at [487, 222] on div "Select a reason" at bounding box center [616, 229] width 379 height 15
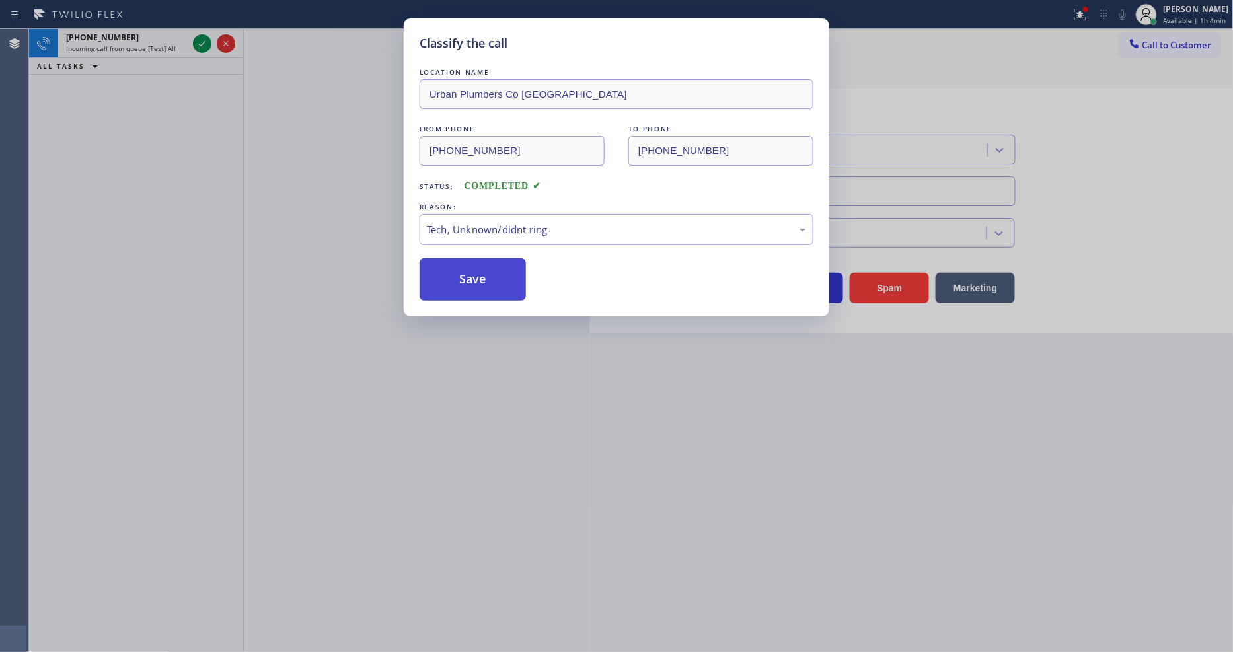
click at [487, 281] on button "Save" at bounding box center [473, 279] width 106 height 42
click at [487, 280] on button "Save" at bounding box center [473, 279] width 106 height 42
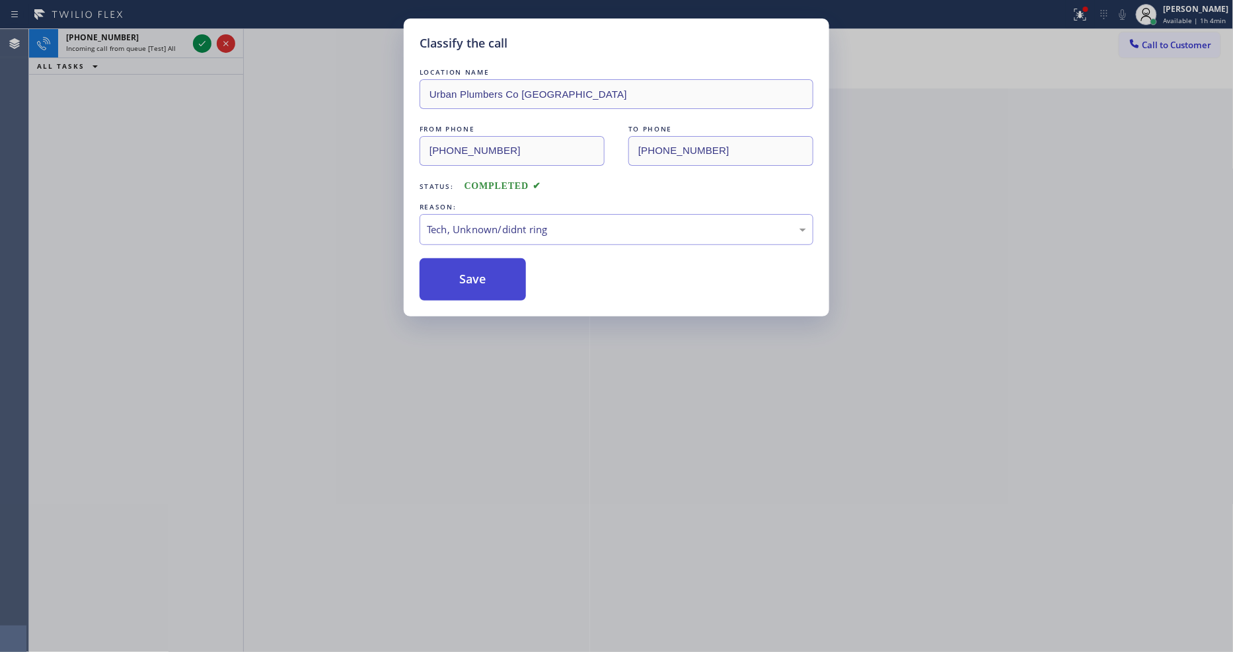
click at [487, 280] on button "Save" at bounding box center [473, 279] width 106 height 42
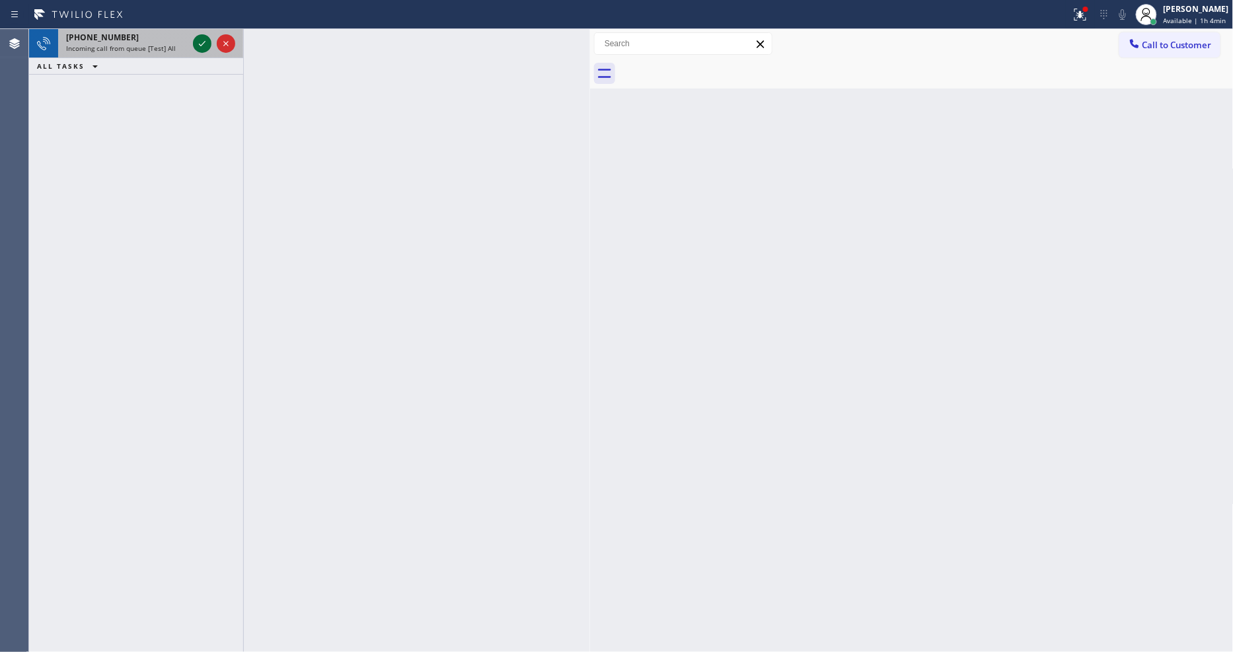
click at [202, 41] on icon at bounding box center [202, 44] width 16 height 16
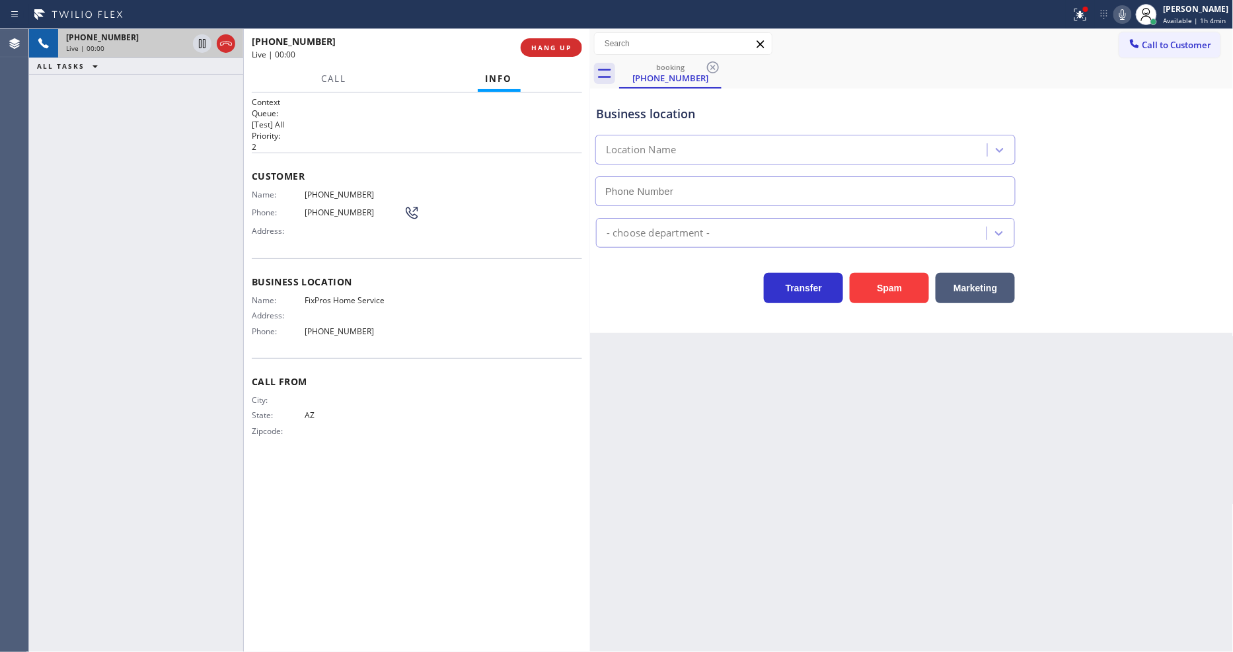
type input "[PHONE_NUMBER]"
click at [1138, 23] on div at bounding box center [1146, 14] width 29 height 29
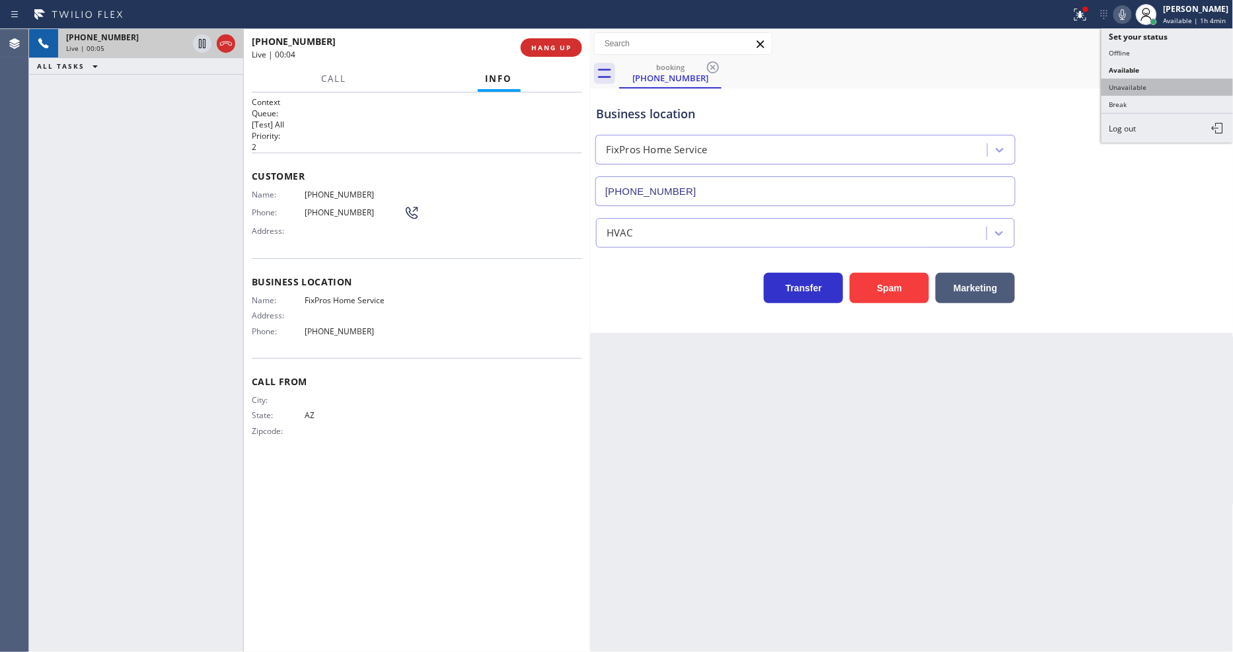
click at [1125, 93] on button "Unavailable" at bounding box center [1168, 87] width 132 height 17
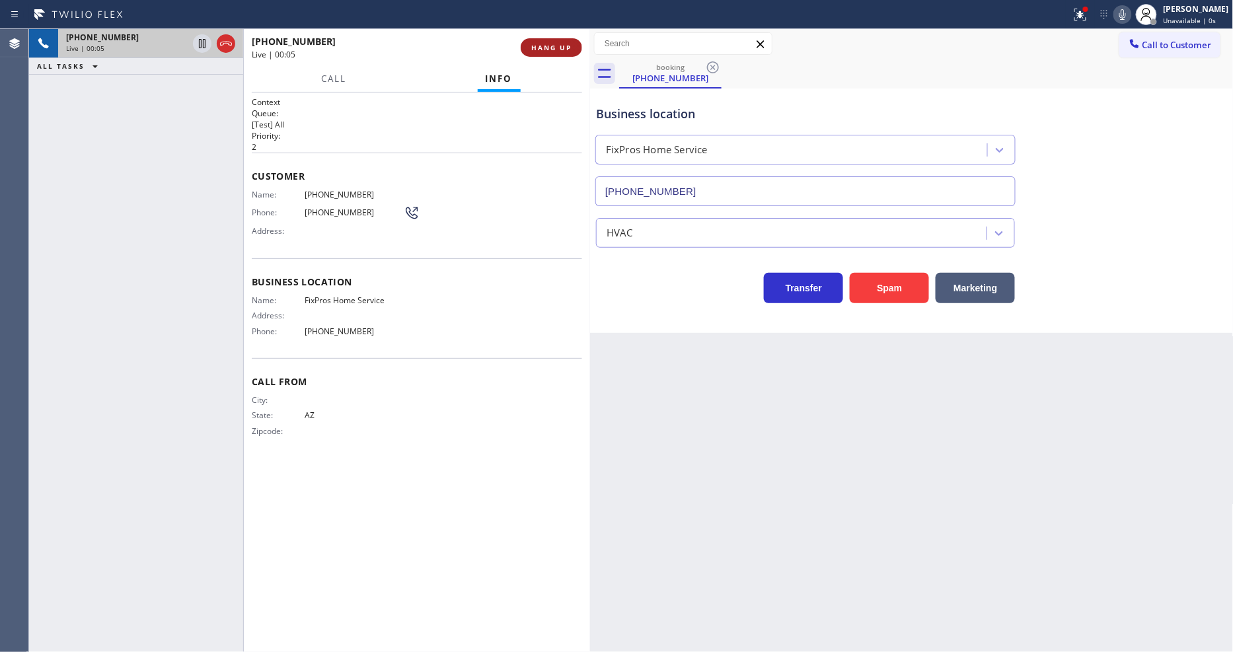
click at [552, 50] on span "HANG UP" at bounding box center [551, 47] width 40 height 9
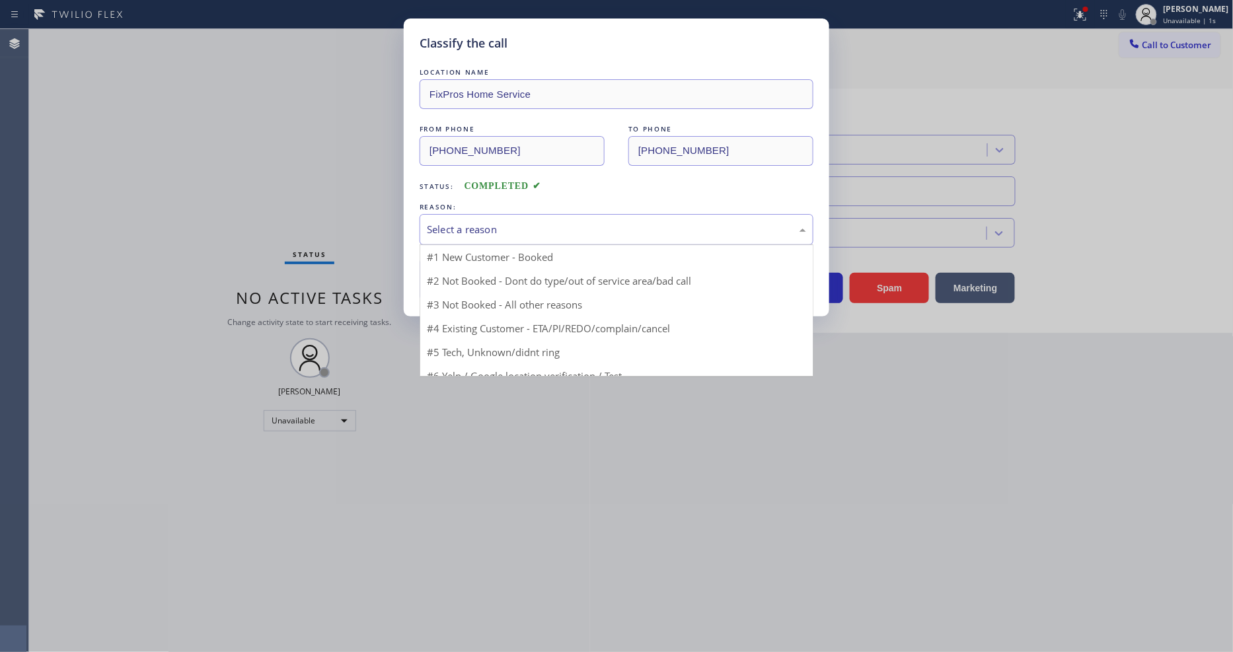
click at [498, 226] on div "Select a reason" at bounding box center [616, 229] width 379 height 15
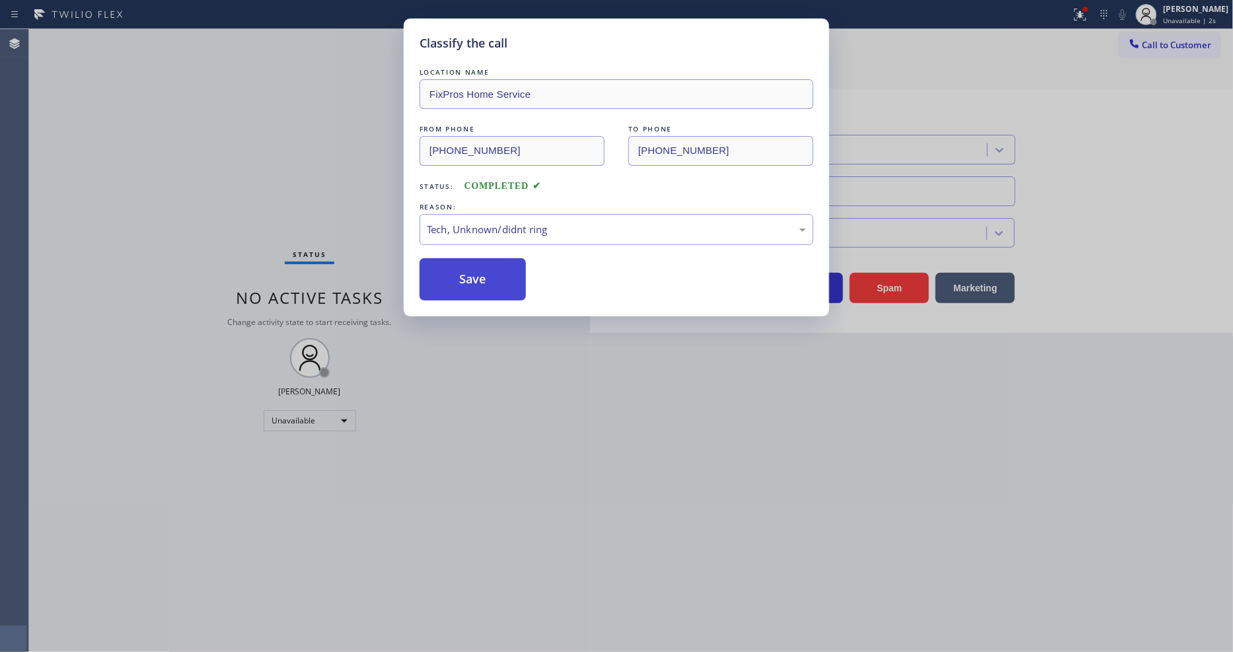
click at [502, 282] on button "Save" at bounding box center [473, 279] width 106 height 42
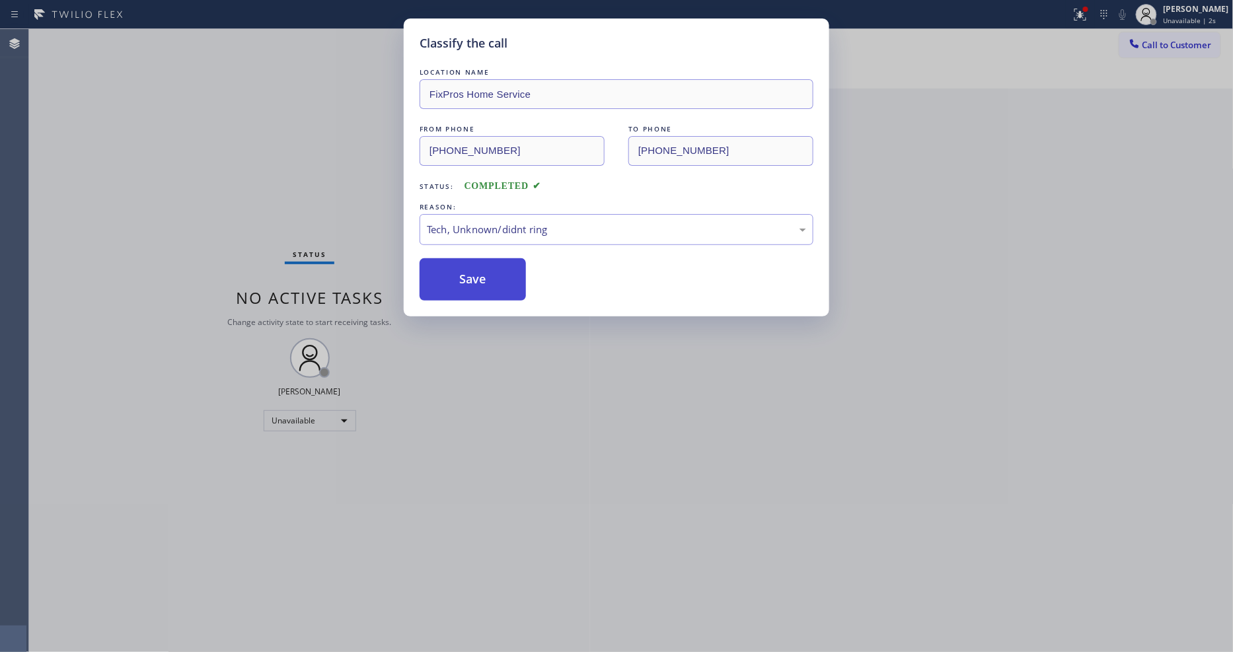
click at [502, 282] on button "Save" at bounding box center [473, 279] width 106 height 42
click at [1160, 40] on span "Call to Customer" at bounding box center [1177, 45] width 69 height 12
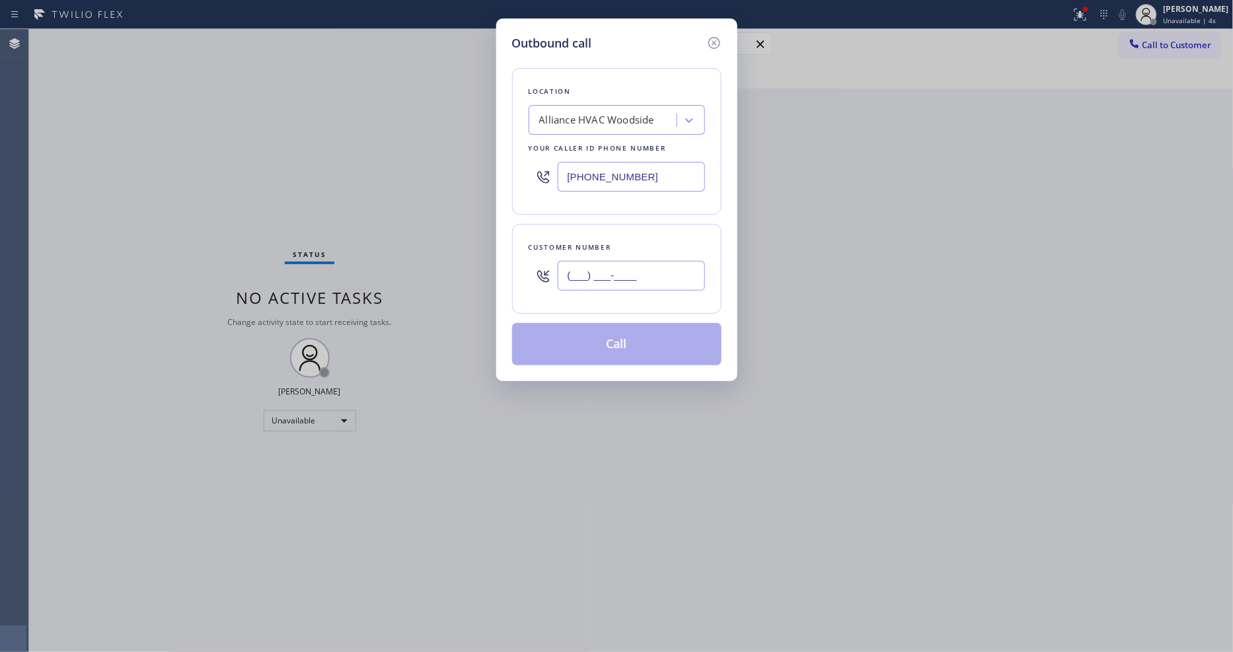
click at [628, 278] on input "(___) ___-____" at bounding box center [631, 276] width 147 height 30
paste input "646) 407-0648"
type input "[PHONE_NUMBER]"
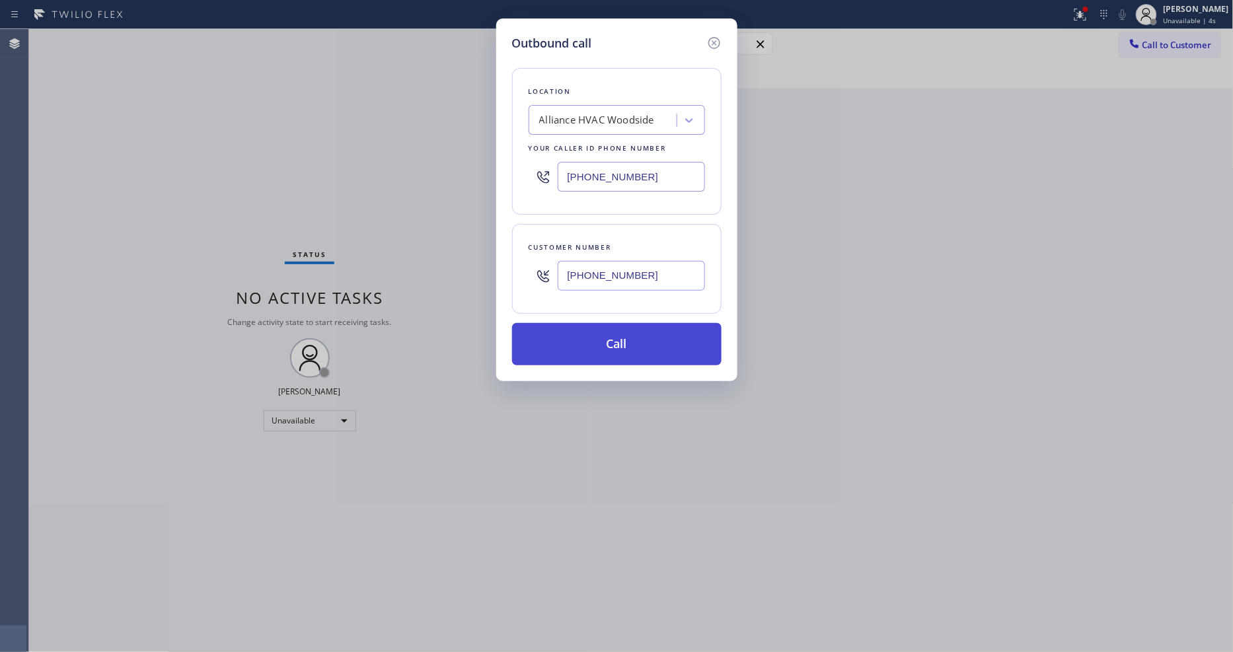
click at [599, 346] on button "Call" at bounding box center [616, 344] width 209 height 42
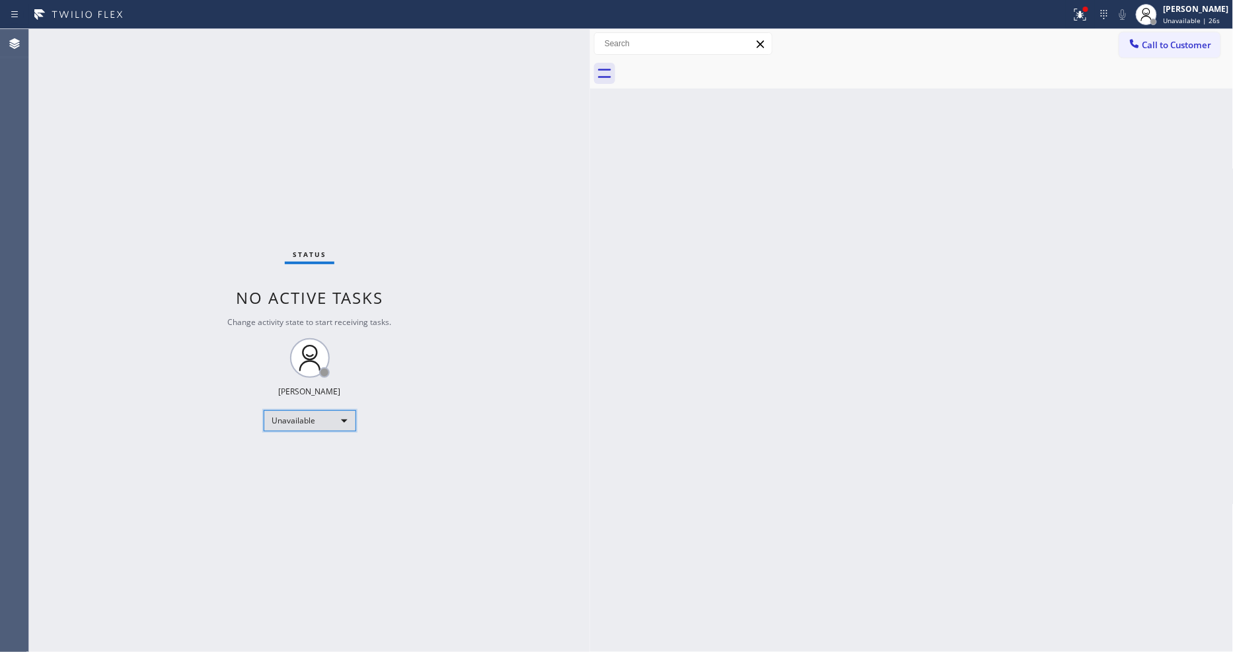
click at [287, 430] on div "Unavailable" at bounding box center [310, 420] width 93 height 21
click at [292, 460] on li "Available" at bounding box center [309, 456] width 90 height 16
click at [1173, 18] on div "[PERSON_NAME] Available | 1s" at bounding box center [1197, 14] width 72 height 23
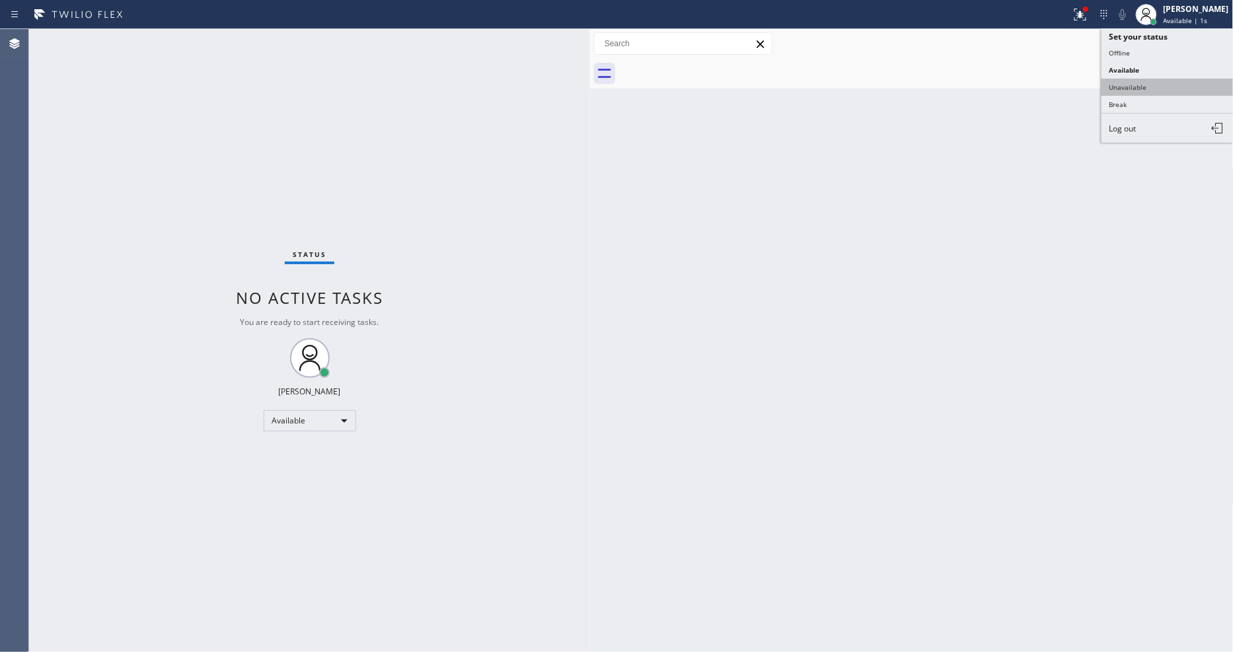
click at [1159, 89] on button "Unavailable" at bounding box center [1168, 87] width 132 height 17
drag, startPoint x: 1170, startPoint y: 7, endPoint x: 1157, endPoint y: 45, distance: 40.5
click at [1161, 7] on div at bounding box center [1146, 14] width 29 height 29
click at [1153, 67] on button "Available" at bounding box center [1168, 69] width 132 height 17
click at [1088, 10] on div at bounding box center [1085, 9] width 5 height 5
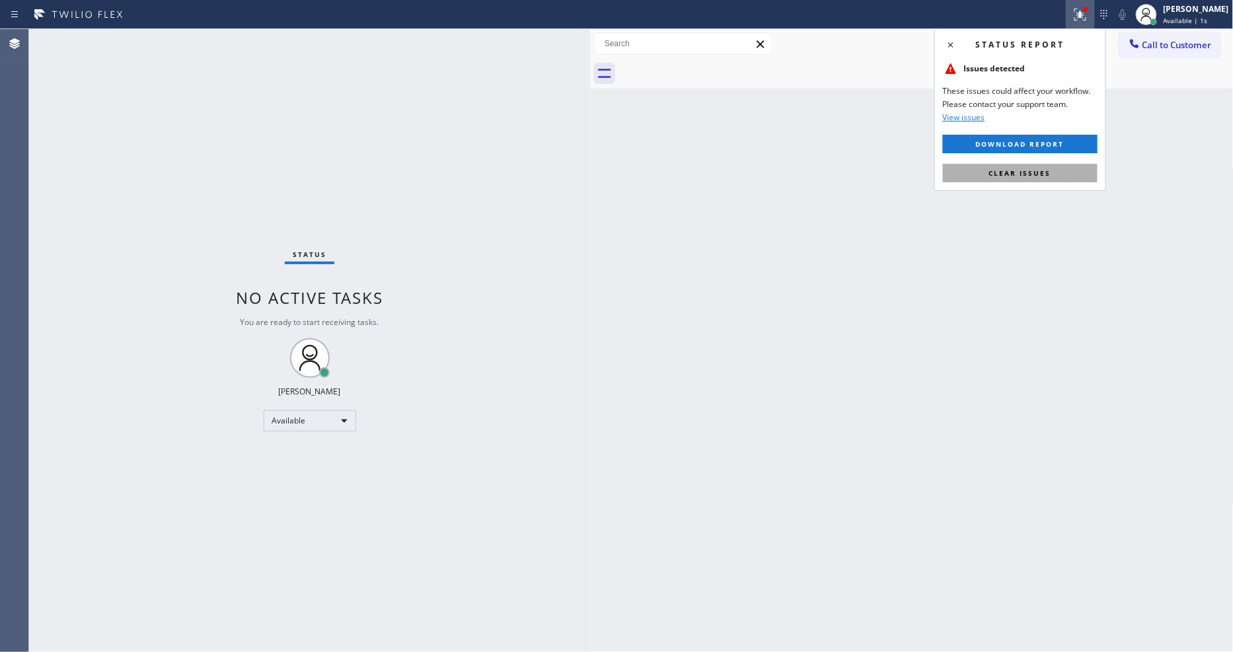
click at [1071, 179] on button "Clear issues" at bounding box center [1020, 173] width 155 height 19
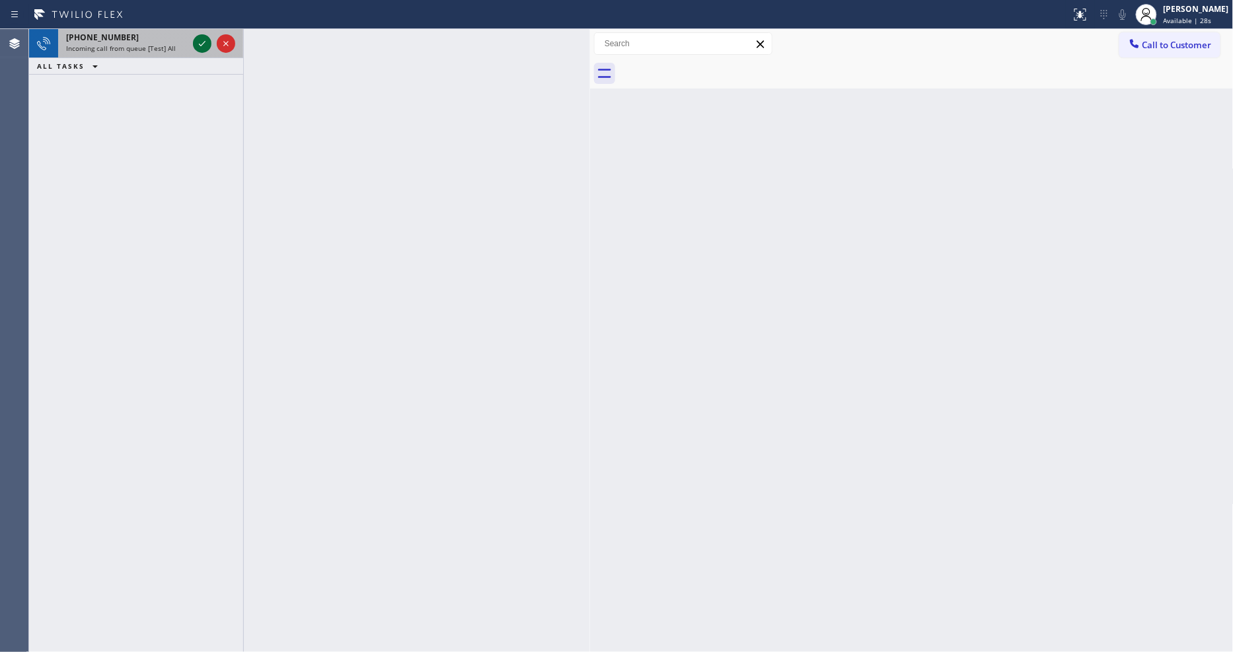
click at [200, 41] on icon at bounding box center [202, 44] width 16 height 16
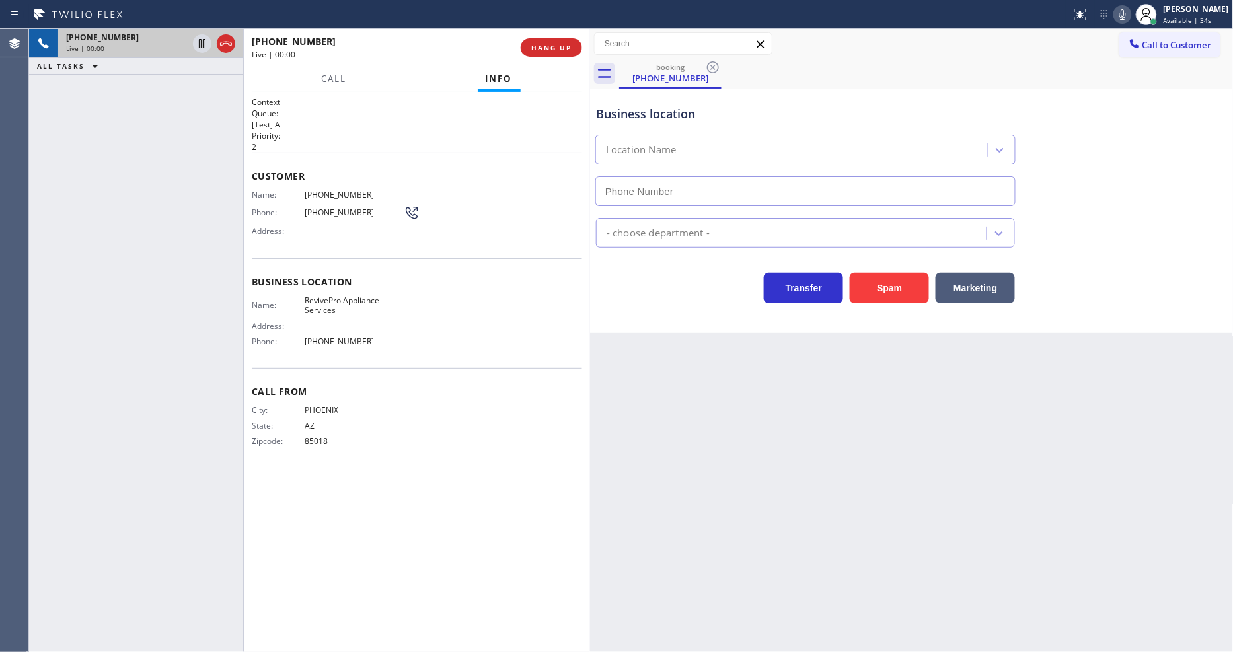
drag, startPoint x: 1052, startPoint y: 381, endPoint x: 488, endPoint y: 8, distance: 676.3
click at [1051, 381] on div "Back to Dashboard Change Sender ID Customers Technicians Select a contact Outbo…" at bounding box center [912, 340] width 644 height 623
type input "[PHONE_NUMBER]"
click at [534, 48] on span "HANG UP" at bounding box center [551, 47] width 40 height 9
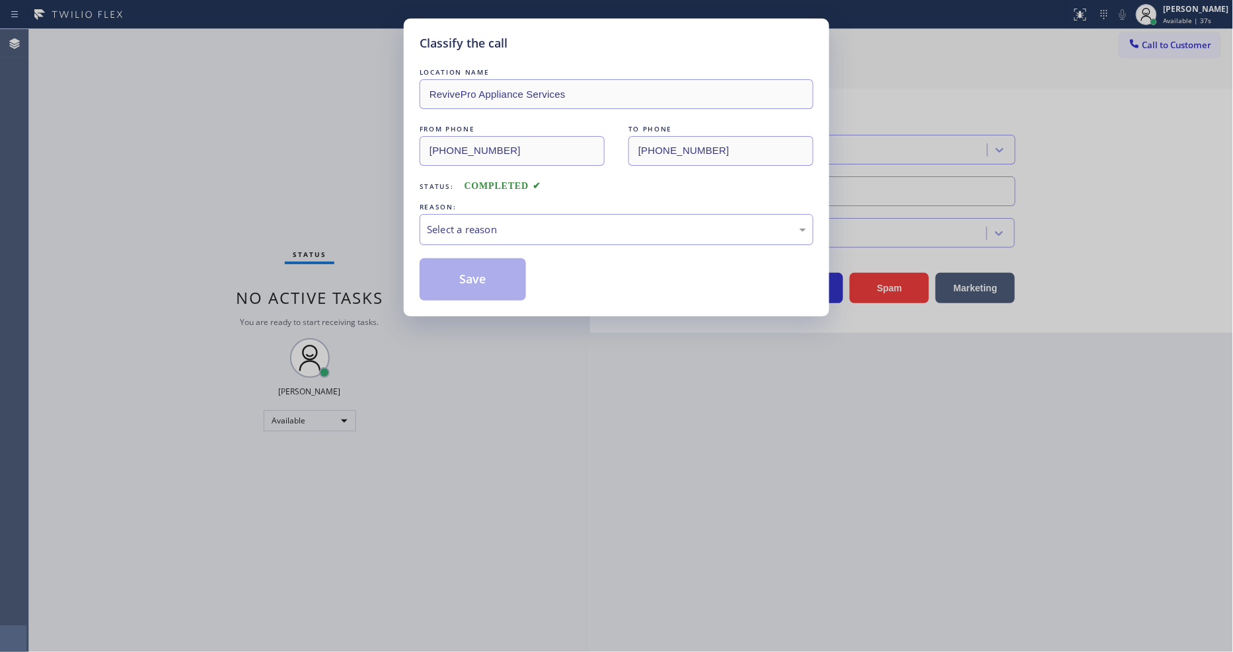
click at [526, 225] on div "Select a reason" at bounding box center [616, 229] width 379 height 15
click at [498, 278] on button "Save" at bounding box center [473, 279] width 106 height 42
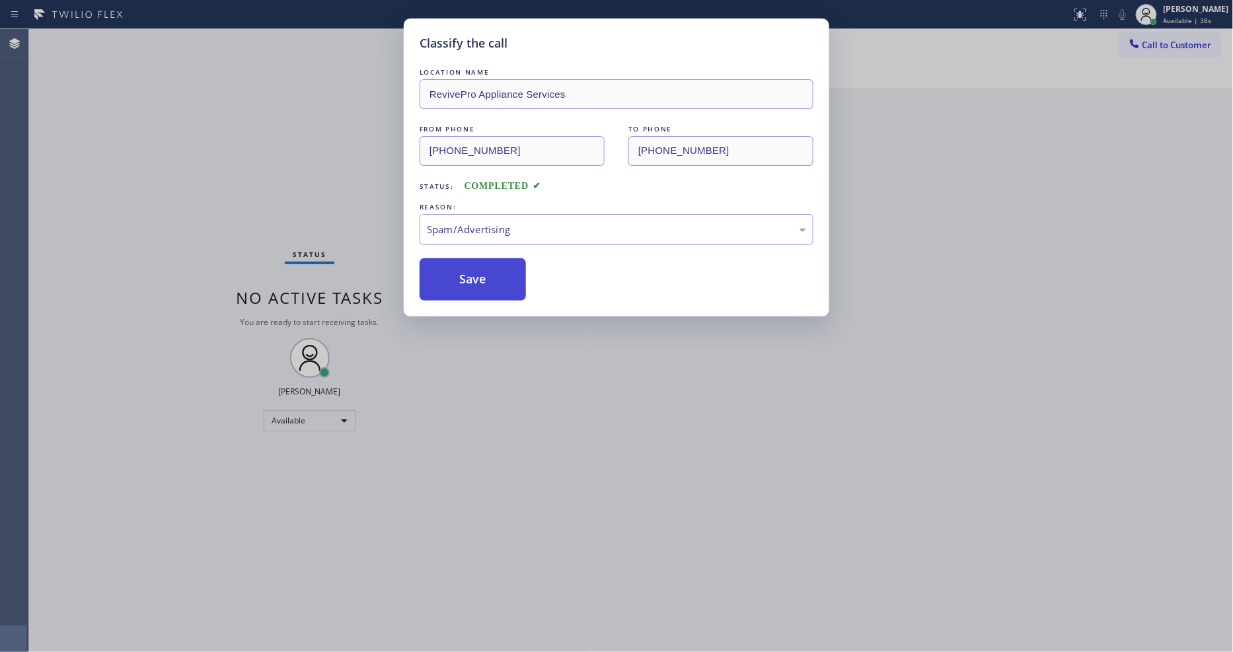
click at [498, 278] on button "Save" at bounding box center [473, 279] width 106 height 42
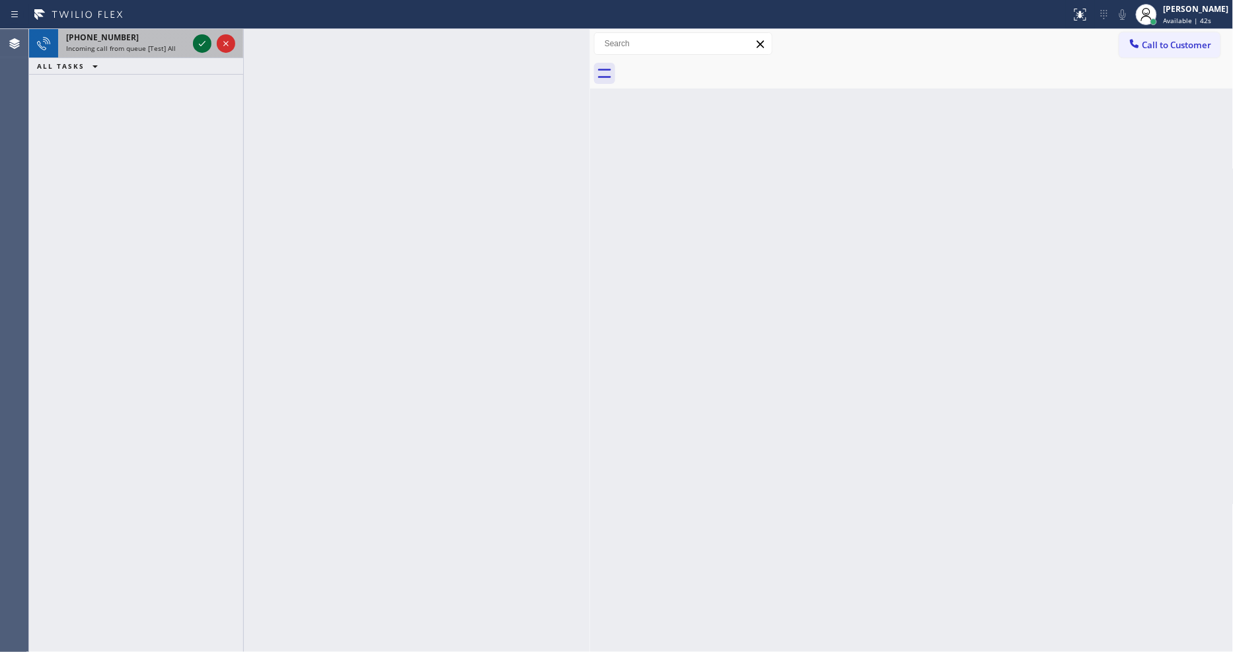
click at [206, 44] on icon at bounding box center [202, 44] width 16 height 16
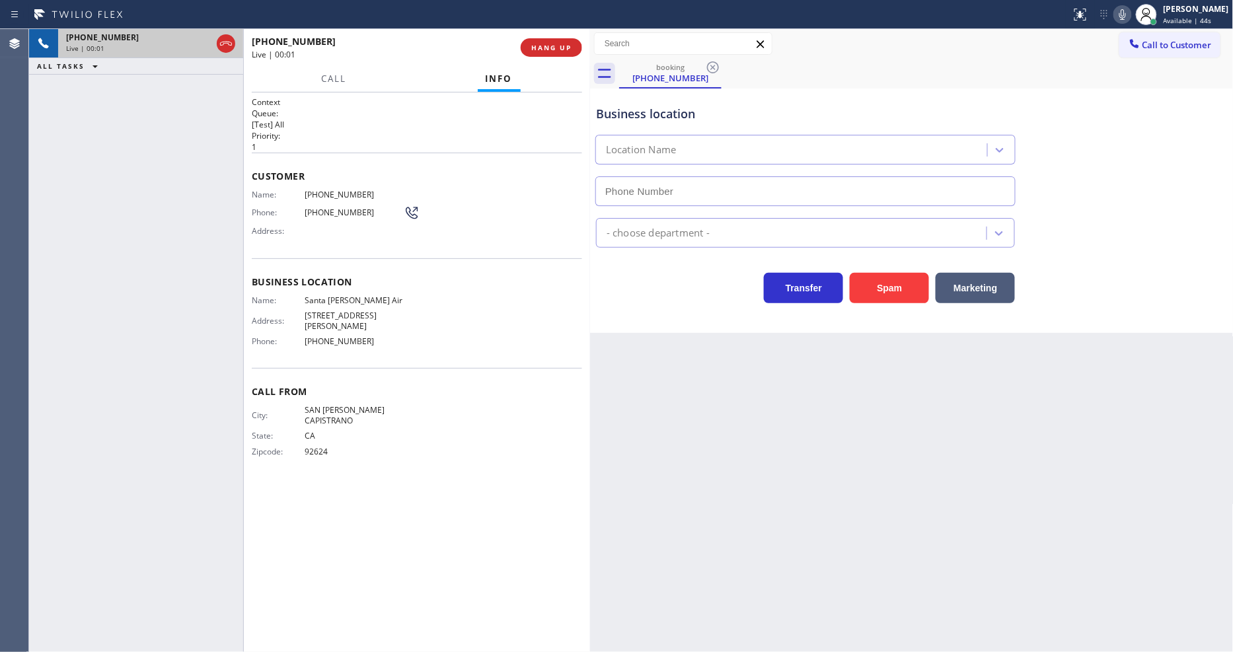
type input "[PHONE_NUMBER]"
click at [536, 46] on span "HANG UP" at bounding box center [551, 47] width 40 height 9
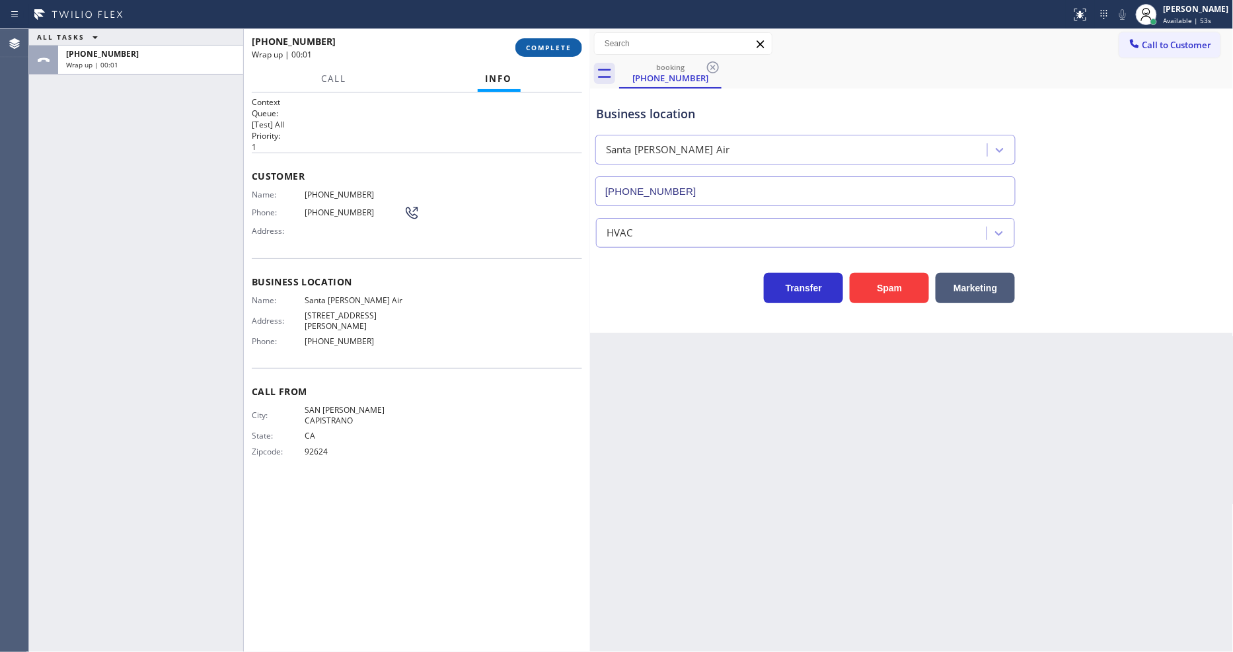
click at [536, 46] on span "COMPLETE" at bounding box center [549, 47] width 46 height 9
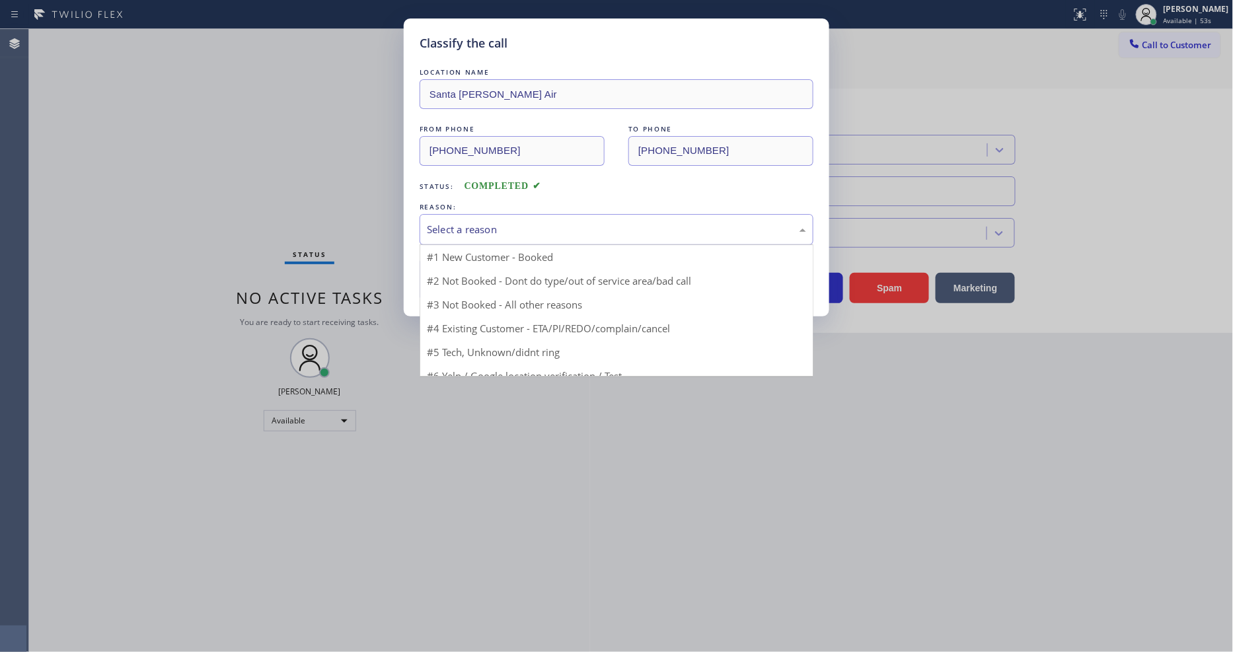
click at [558, 222] on div "Select a reason" at bounding box center [616, 229] width 379 height 15
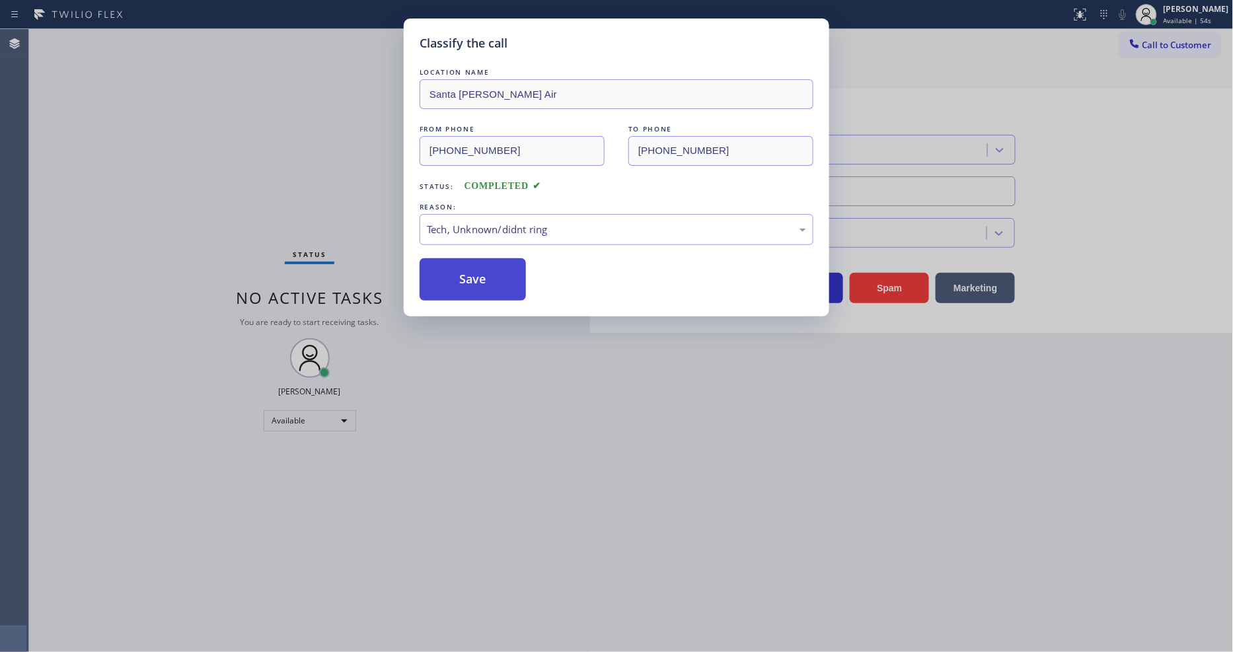
click at [516, 279] on button "Save" at bounding box center [473, 279] width 106 height 42
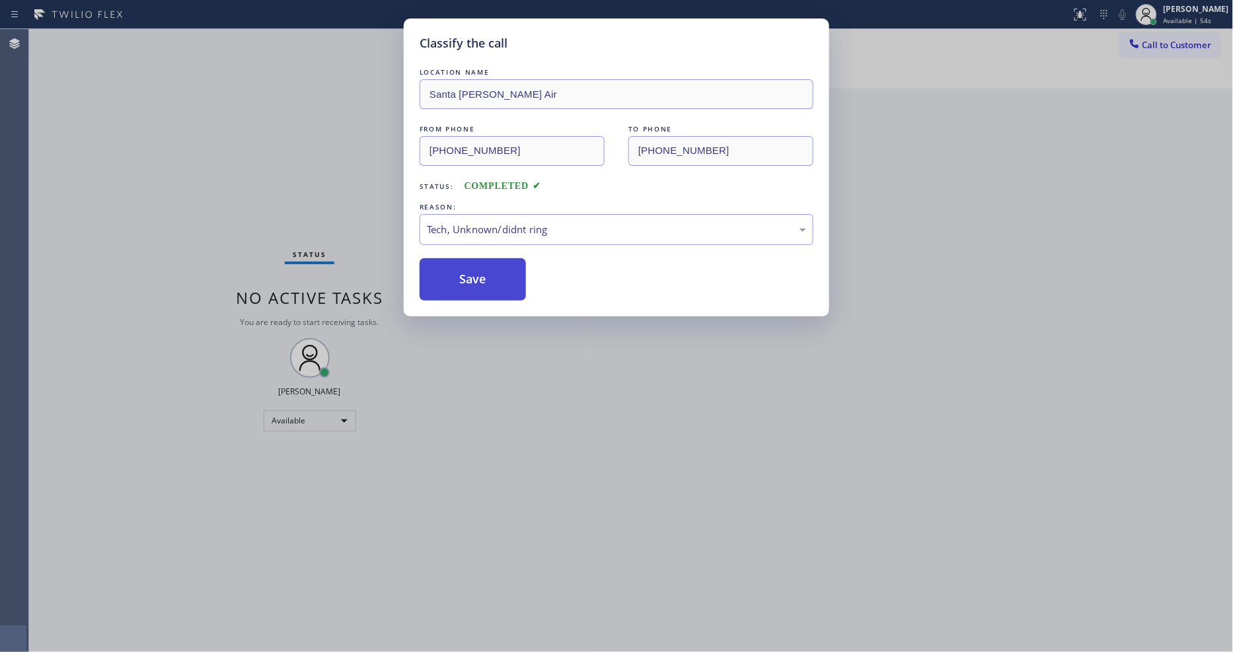
click at [516, 279] on button "Save" at bounding box center [473, 279] width 106 height 42
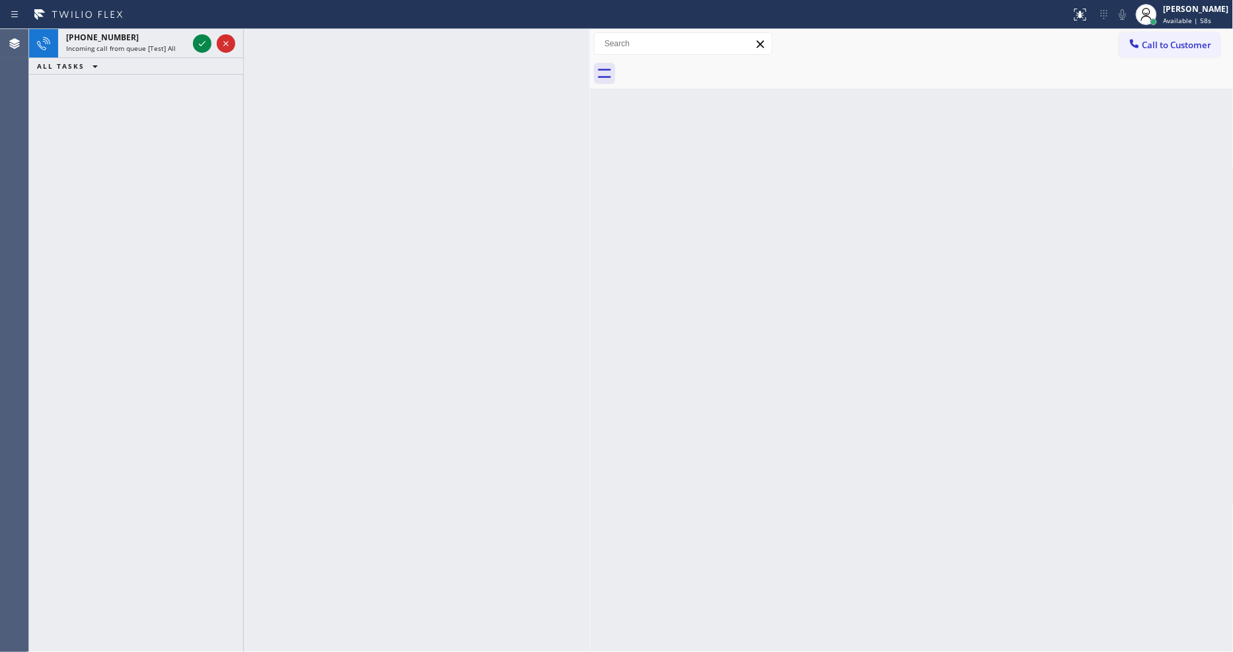
drag, startPoint x: 206, startPoint y: 41, endPoint x: 206, endPoint y: 90, distance: 48.9
click at [206, 41] on icon at bounding box center [202, 44] width 16 height 16
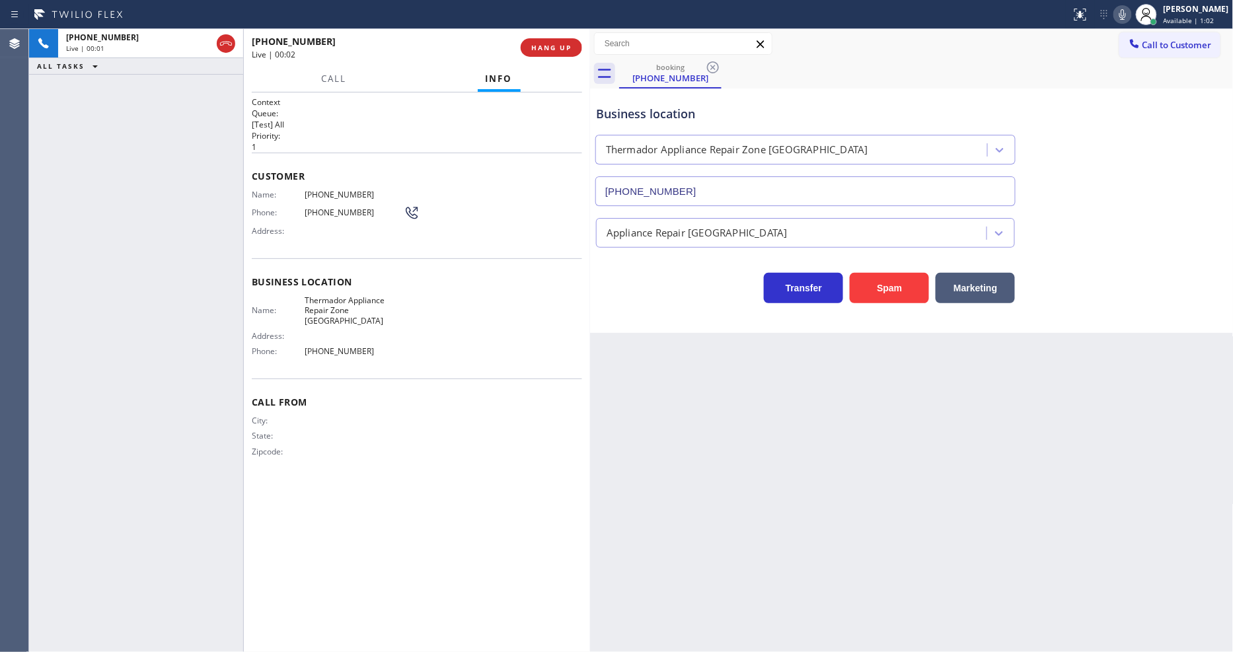
type input "[PHONE_NUMBER]"
click at [1203, 13] on div "[PERSON_NAME]" at bounding box center [1196, 8] width 65 height 11
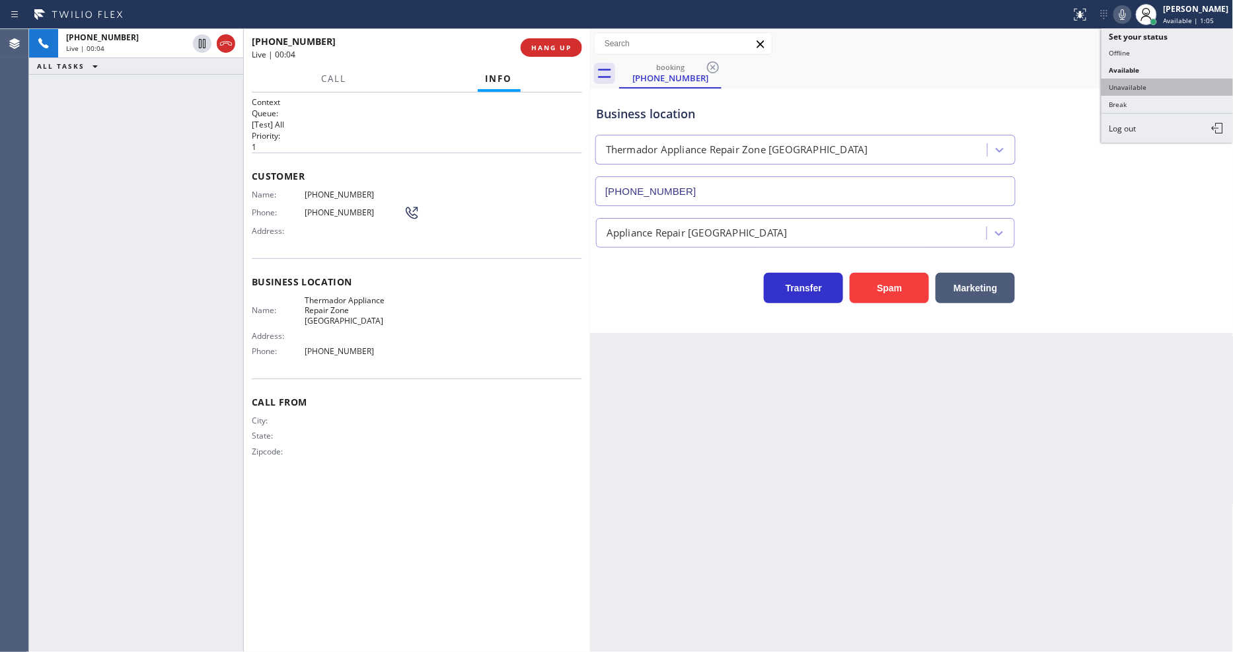
click at [1172, 91] on button "Unavailable" at bounding box center [1168, 87] width 132 height 17
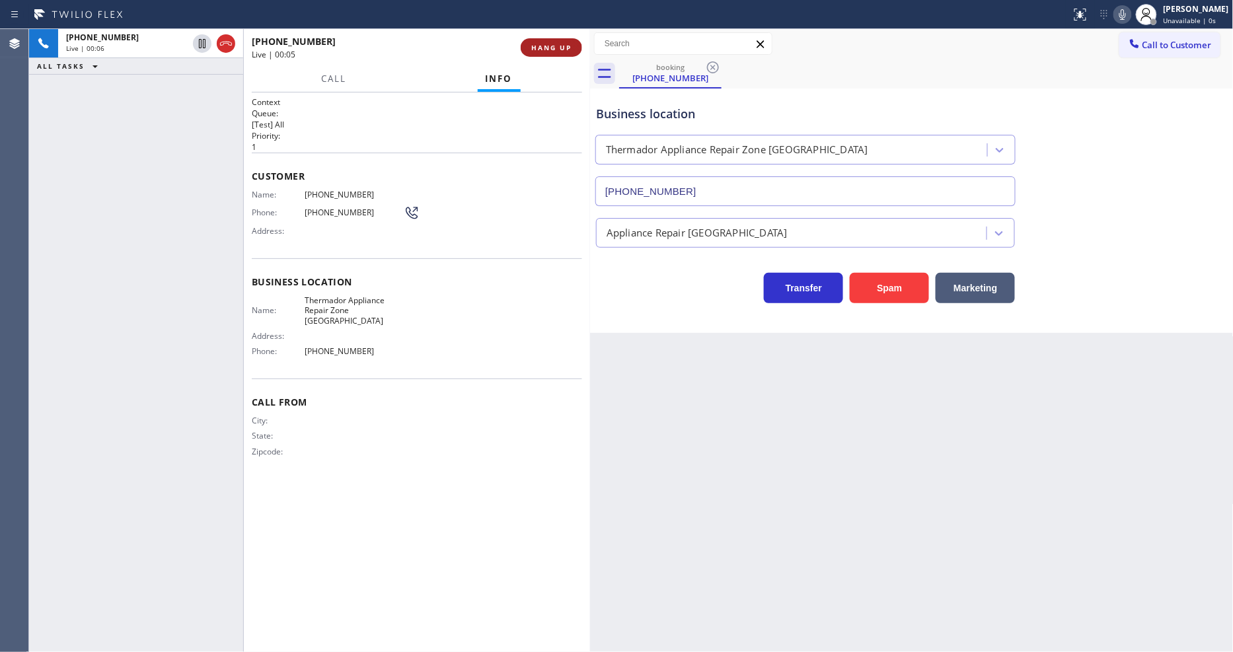
click at [566, 47] on span "HANG UP" at bounding box center [551, 47] width 40 height 9
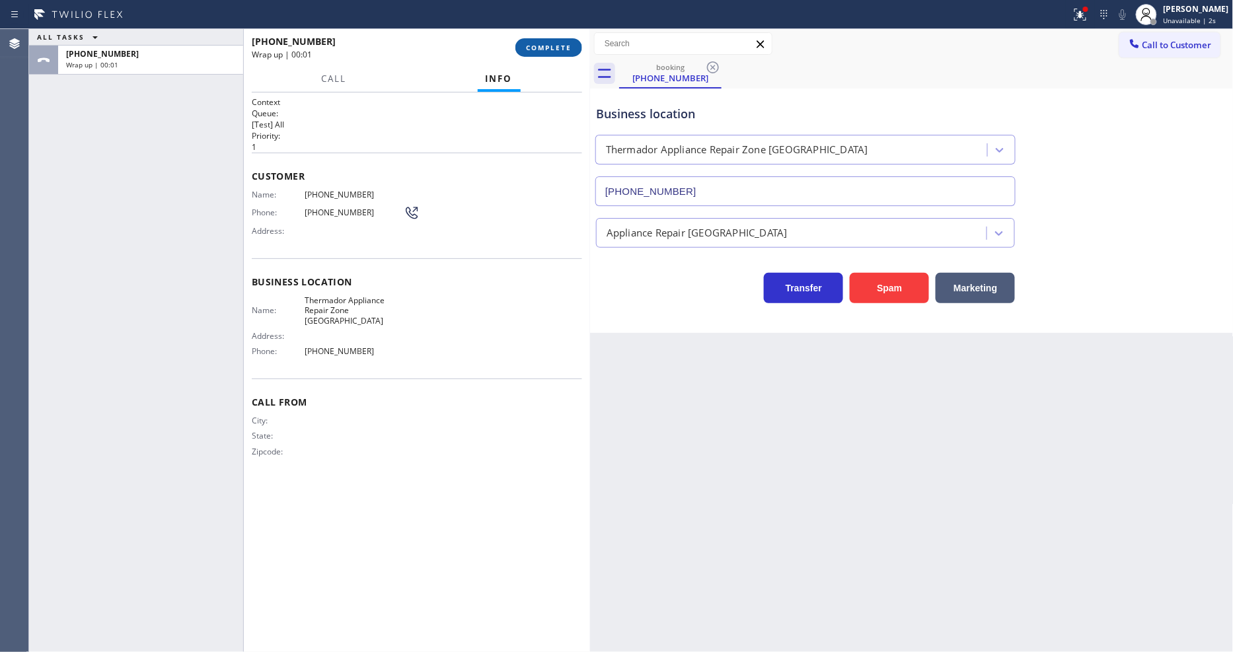
click at [556, 38] on button "COMPLETE" at bounding box center [548, 47] width 67 height 19
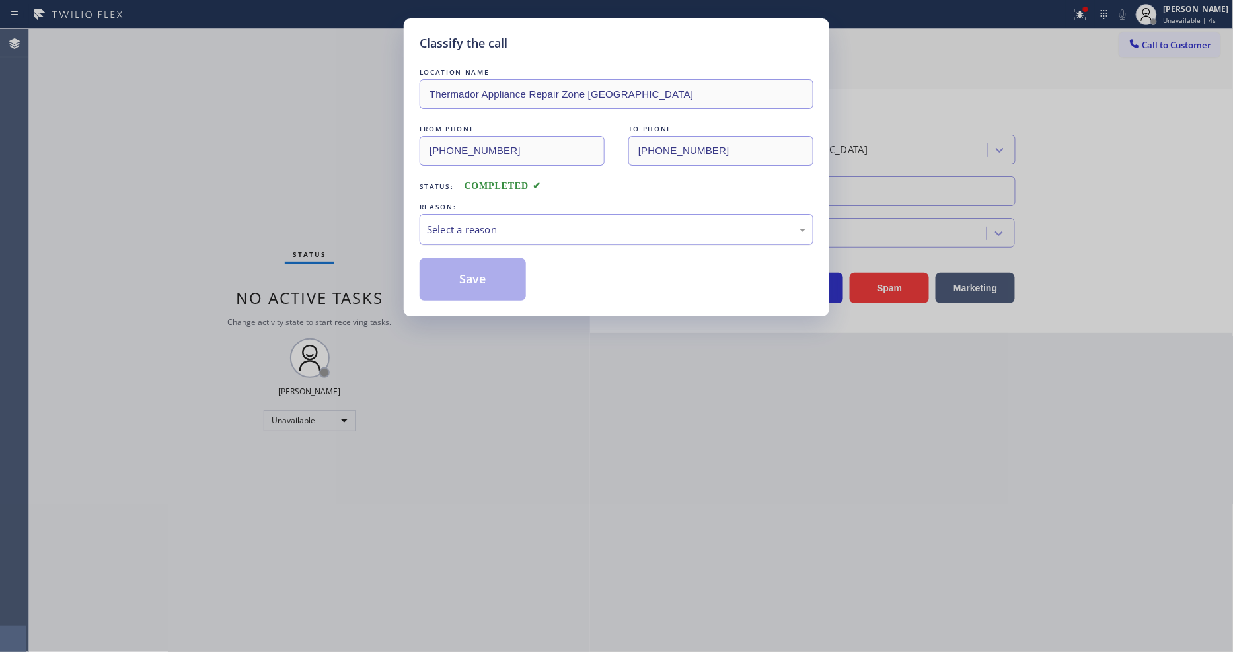
click at [491, 223] on div "Select a reason" at bounding box center [616, 229] width 379 height 15
click at [507, 262] on button "Save" at bounding box center [473, 279] width 106 height 42
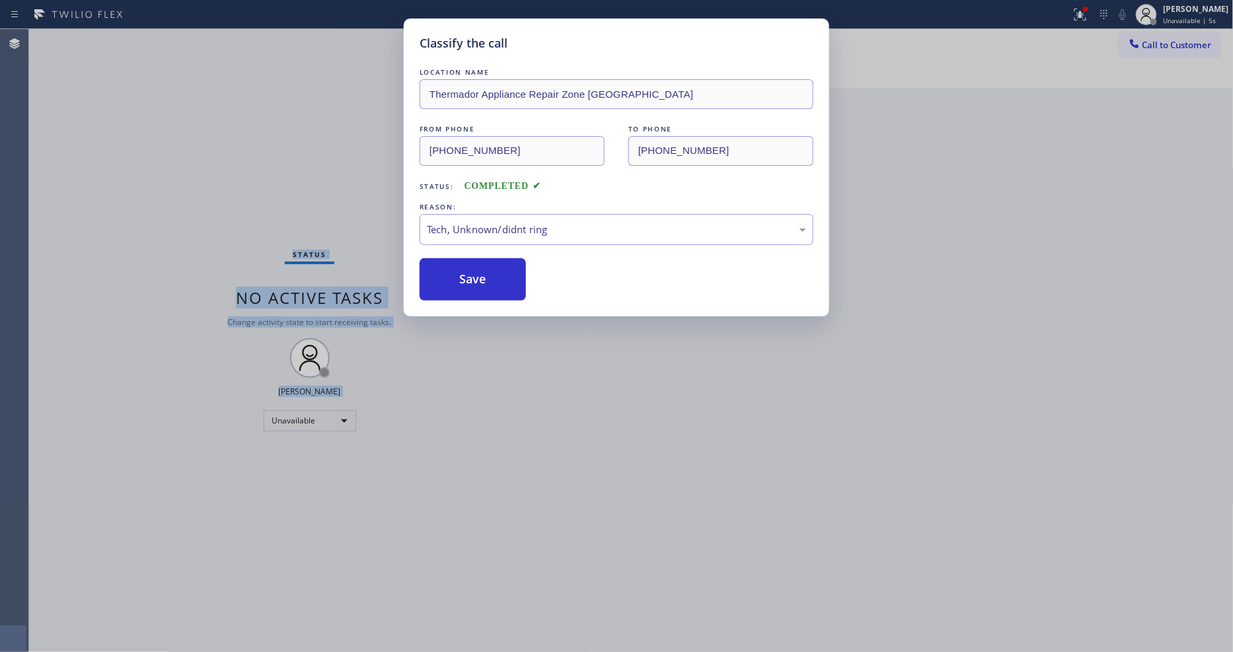
click at [455, 652] on html "Status report Issues detected These issues could affect your workflow. Please c…" at bounding box center [616, 326] width 1233 height 652
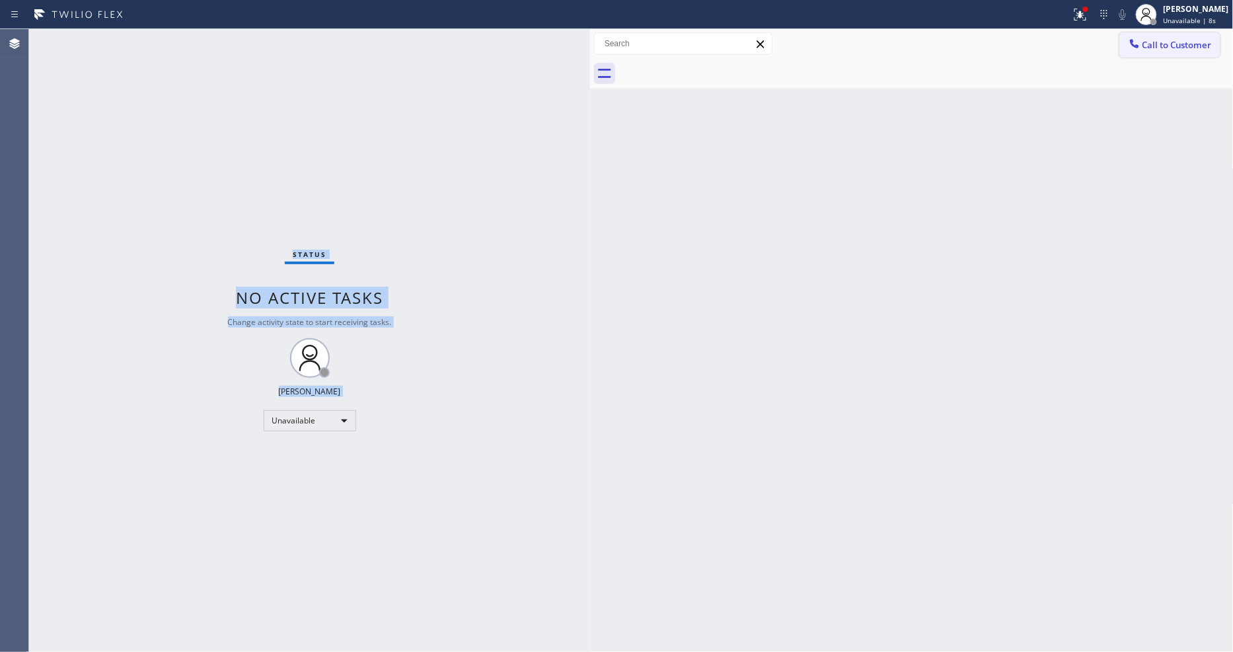
click at [1177, 35] on button "Call to Customer" at bounding box center [1169, 44] width 101 height 25
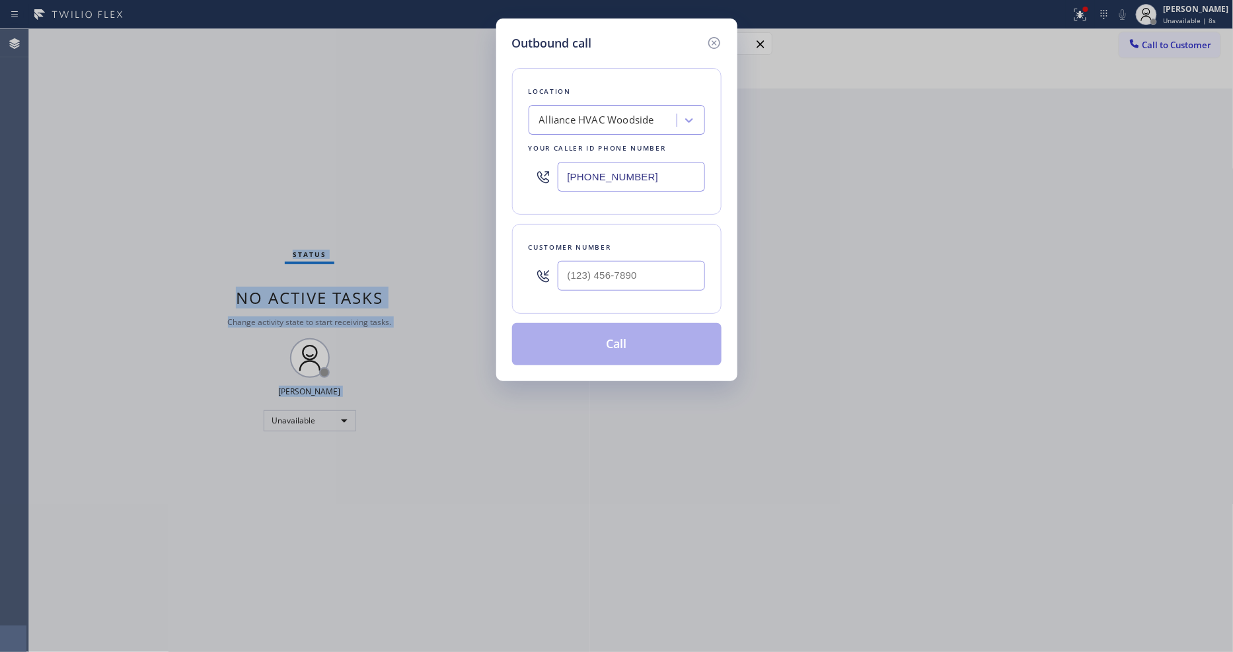
click at [589, 115] on div "Alliance HVAC Woodside" at bounding box center [596, 120] width 115 height 15
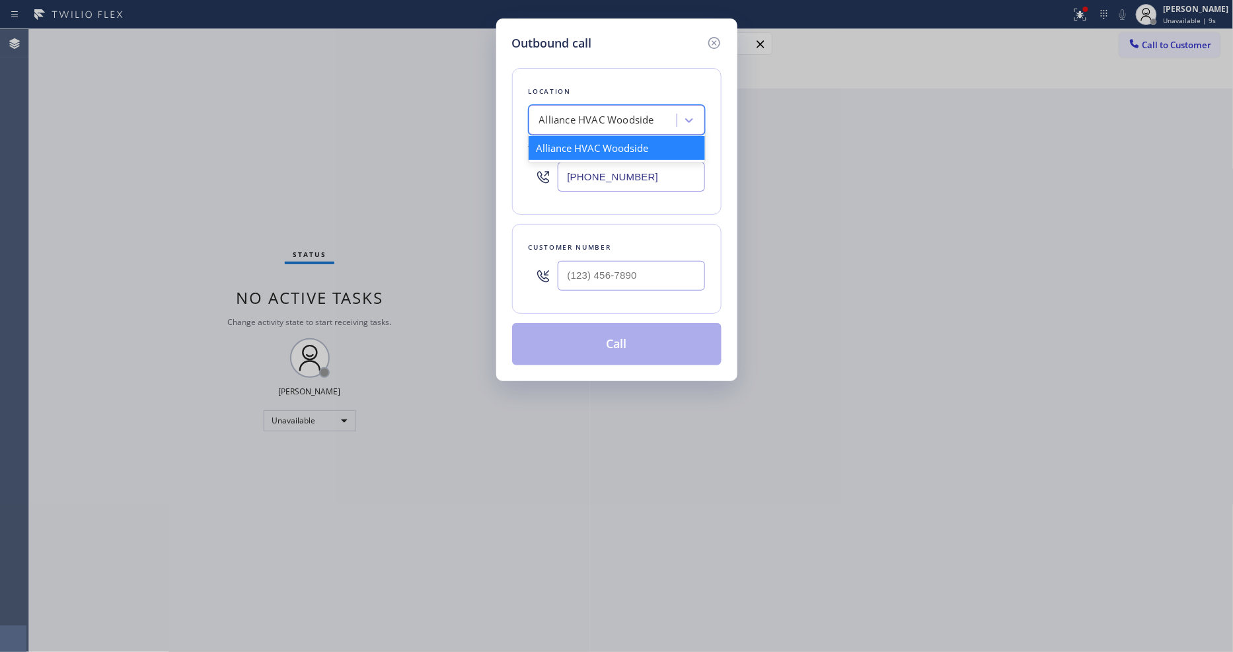
paste input "Clean Duct Co"
type input "Clean Duct Co"
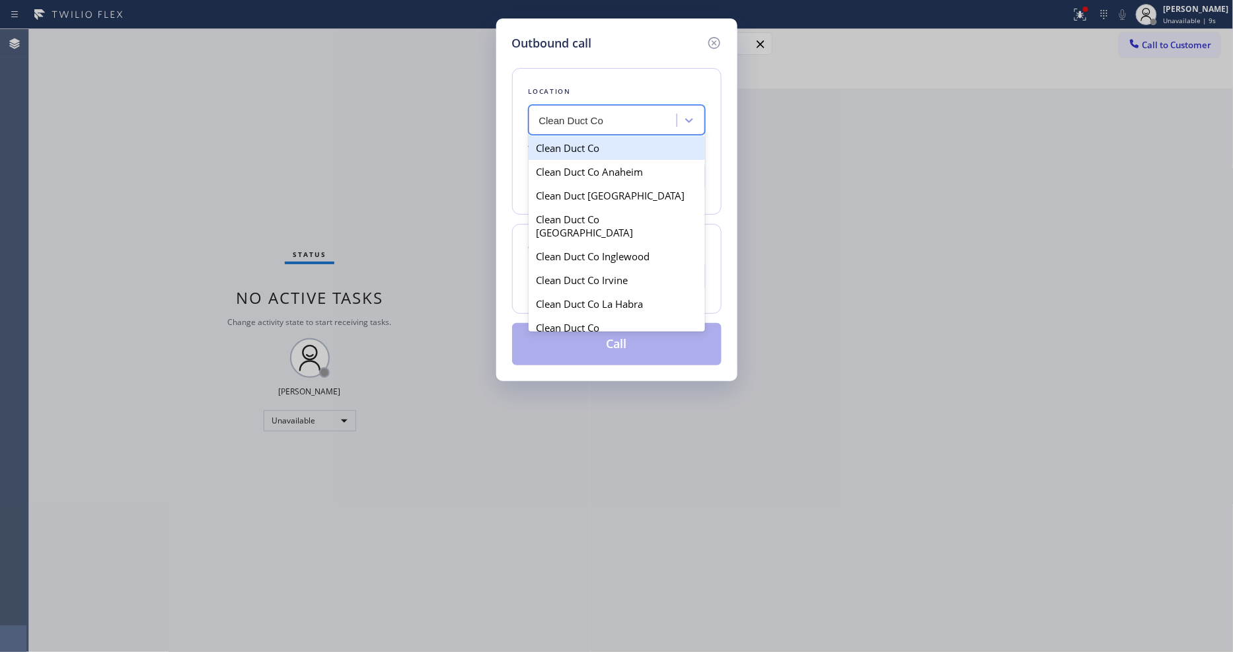
click at [589, 146] on div "Clean Duct Co" at bounding box center [617, 148] width 176 height 24
type input "[PHONE_NUMBER]"
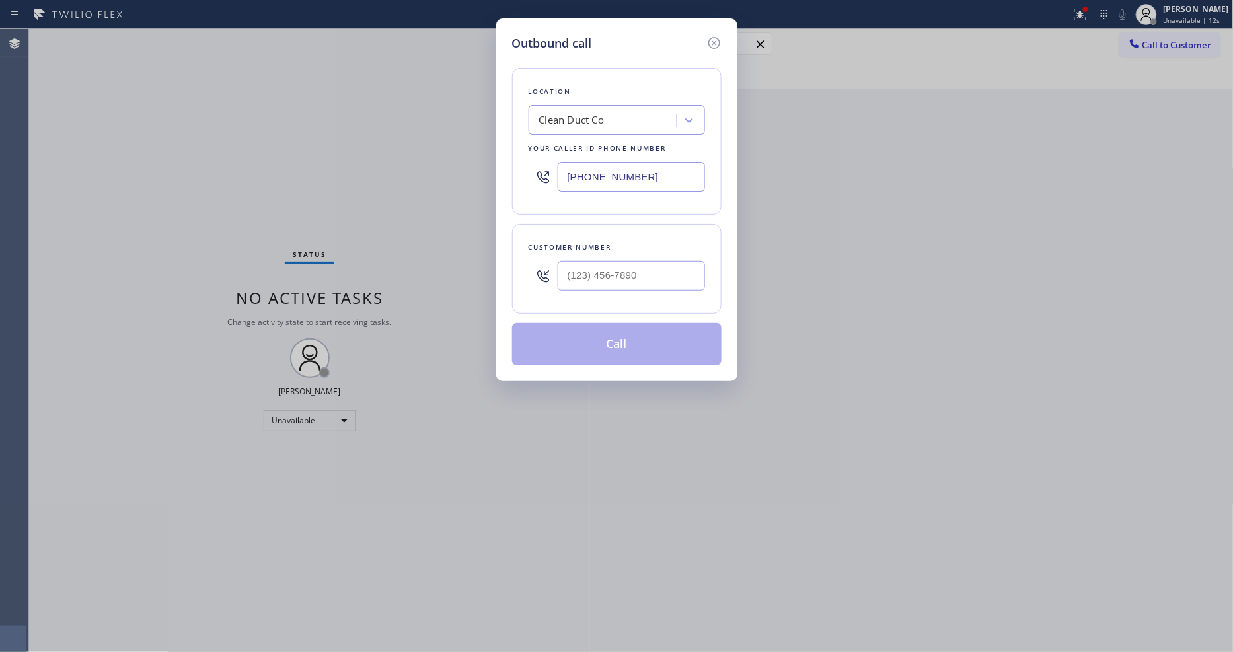
click at [338, 295] on div "Outbound call Location Clean Duct Co Your caller id phone number [PHONE_NUMBER]…" at bounding box center [616, 326] width 1233 height 652
click at [630, 280] on input "(___) ___-____" at bounding box center [631, 276] width 147 height 30
paste input "626) 437-7770"
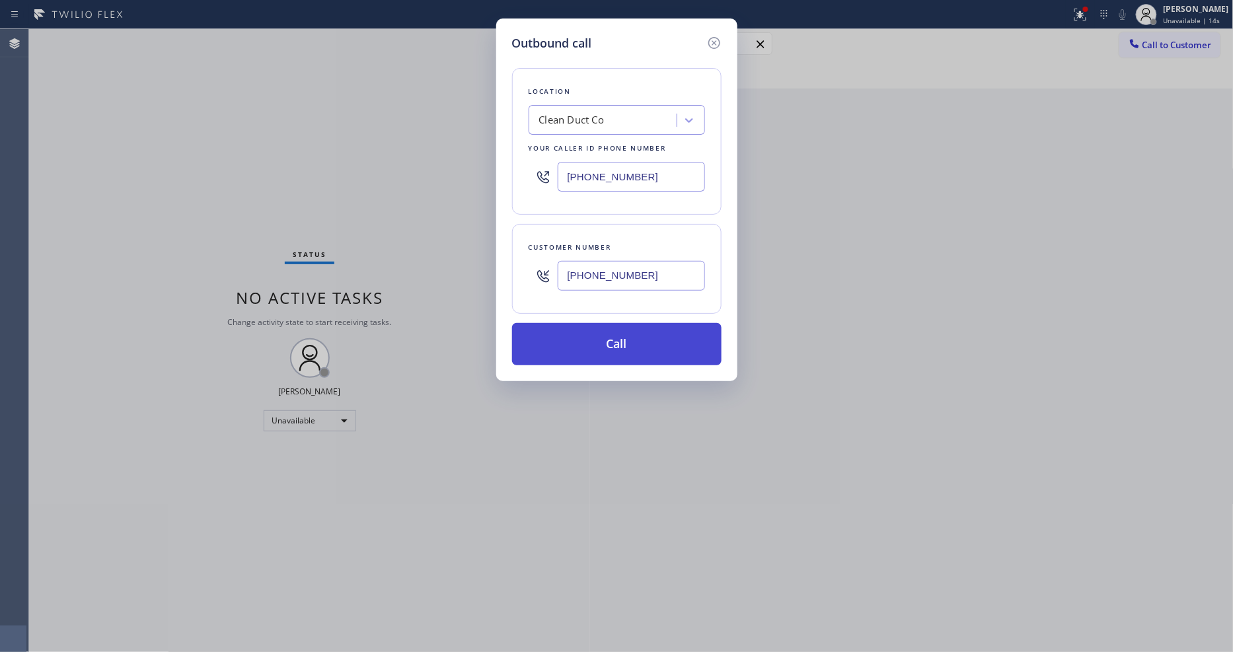
type input "[PHONE_NUMBER]"
click at [605, 344] on button "Call" at bounding box center [616, 344] width 209 height 42
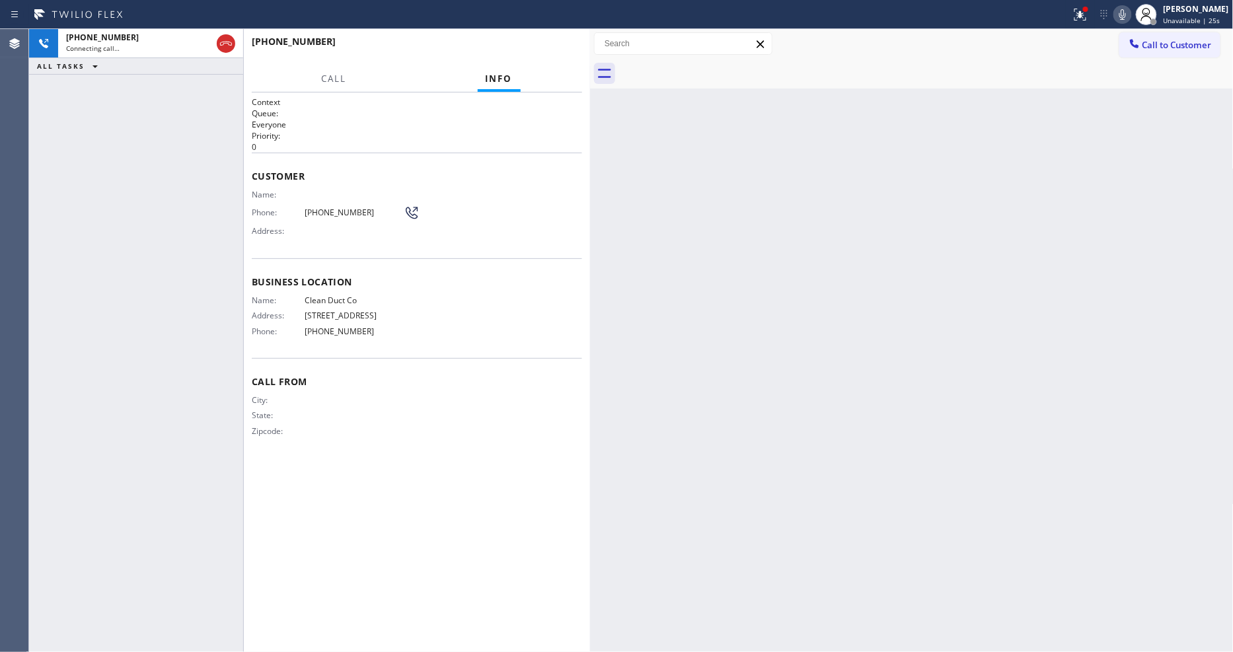
drag, startPoint x: 1088, startPoint y: 8, endPoint x: 1082, endPoint y: 73, distance: 65.1
click at [1088, 8] on icon at bounding box center [1081, 15] width 16 height 16
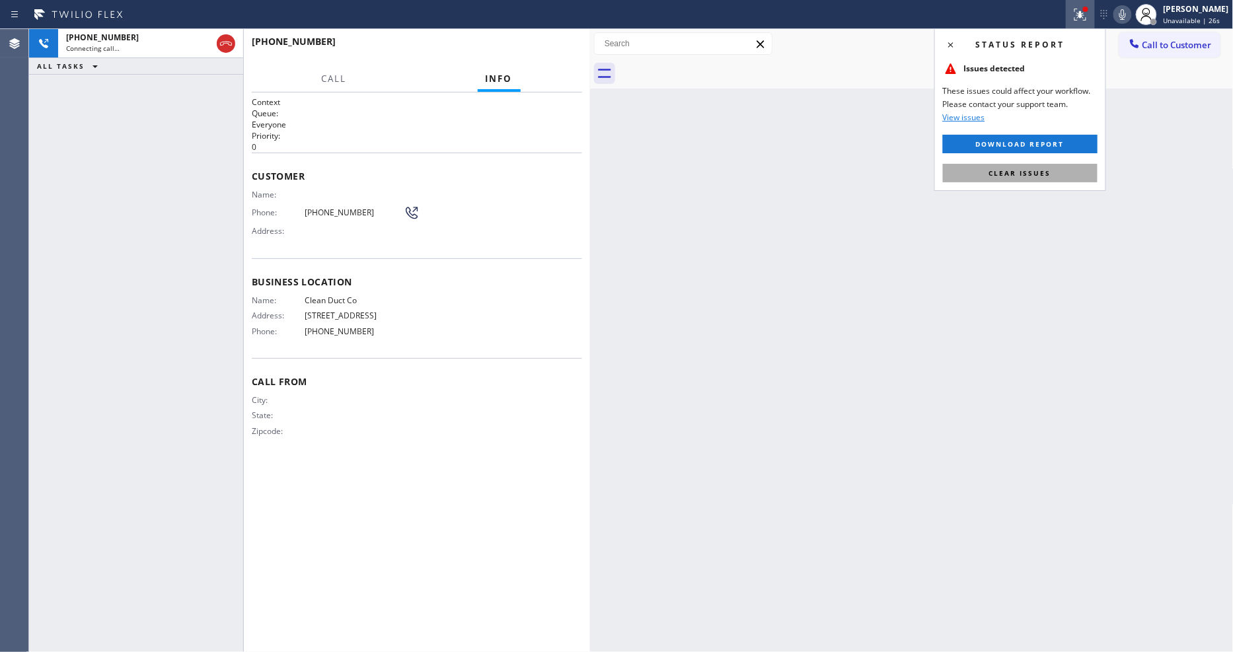
click at [1076, 173] on button "Clear issues" at bounding box center [1020, 173] width 155 height 19
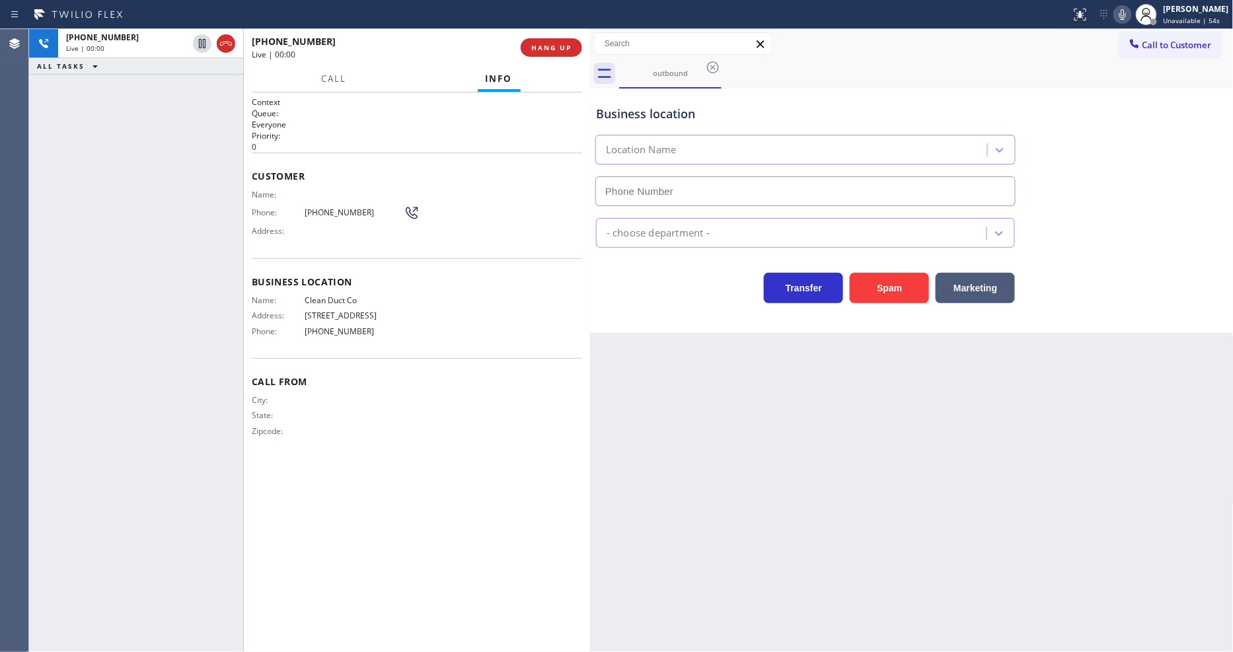
type input "[PHONE_NUMBER]"
click at [864, 400] on div "Back to Dashboard Change Sender ID Customers Technicians Select a contact Outbo…" at bounding box center [912, 340] width 644 height 623
click at [345, 210] on span "[PHONE_NUMBER]" at bounding box center [354, 213] width 99 height 10
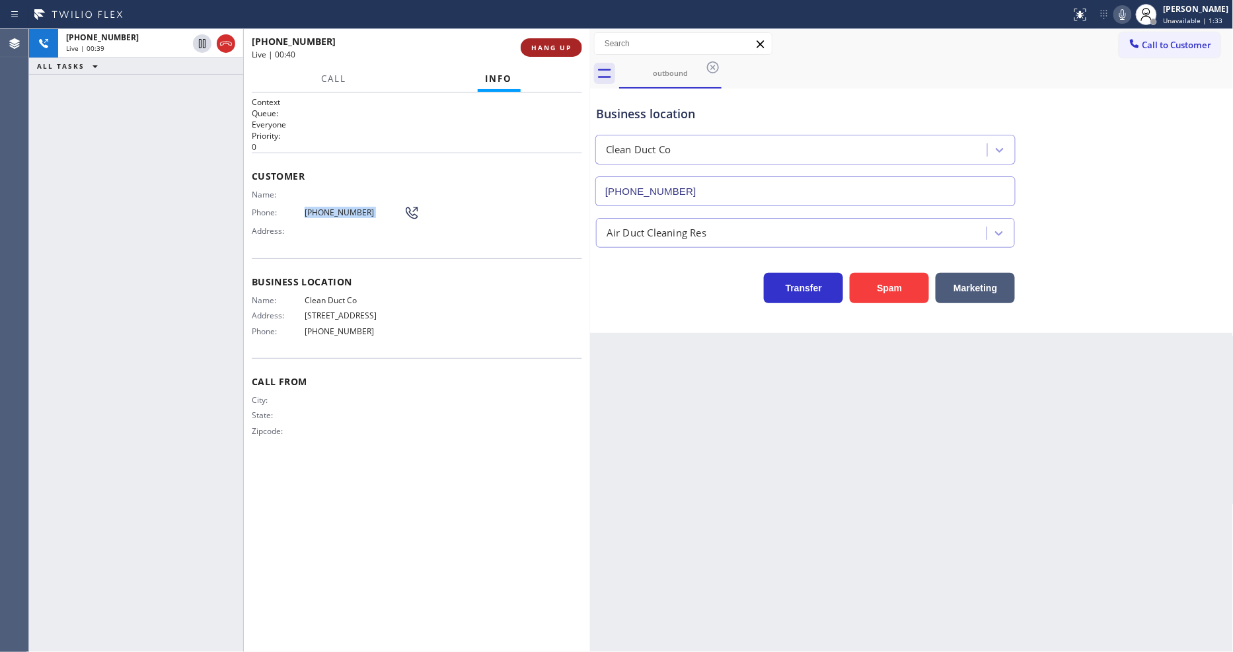
click at [562, 44] on span "HANG UP" at bounding box center [551, 47] width 40 height 9
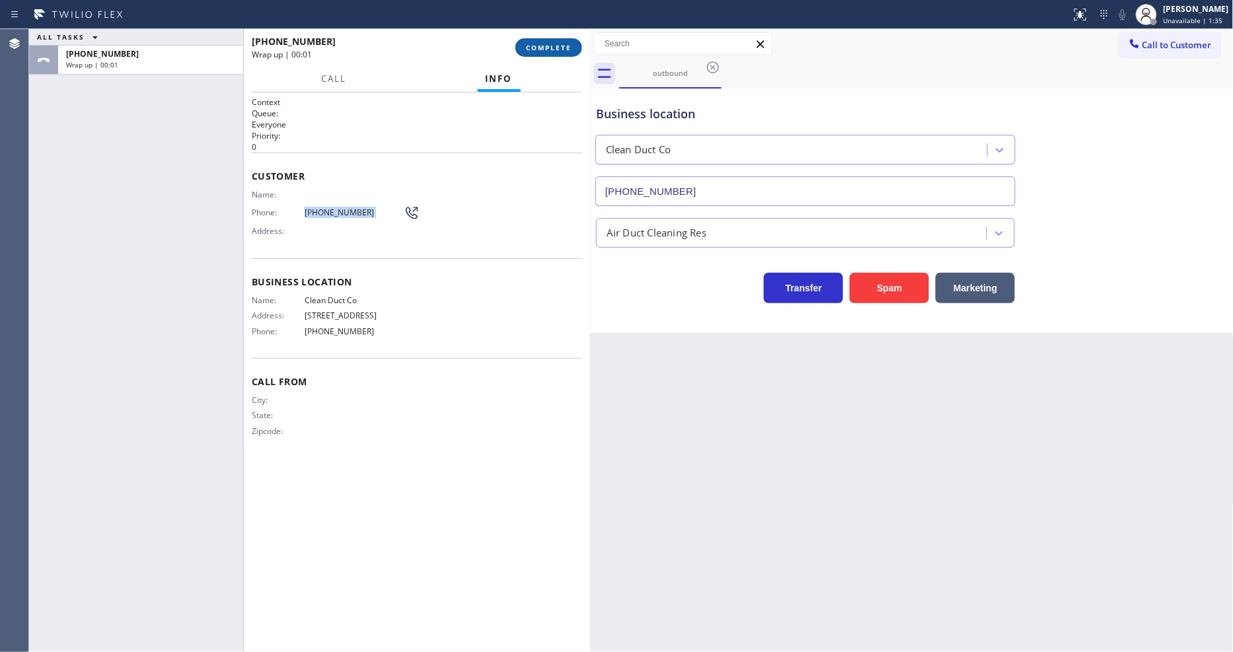
click at [562, 44] on span "COMPLETE" at bounding box center [549, 47] width 46 height 9
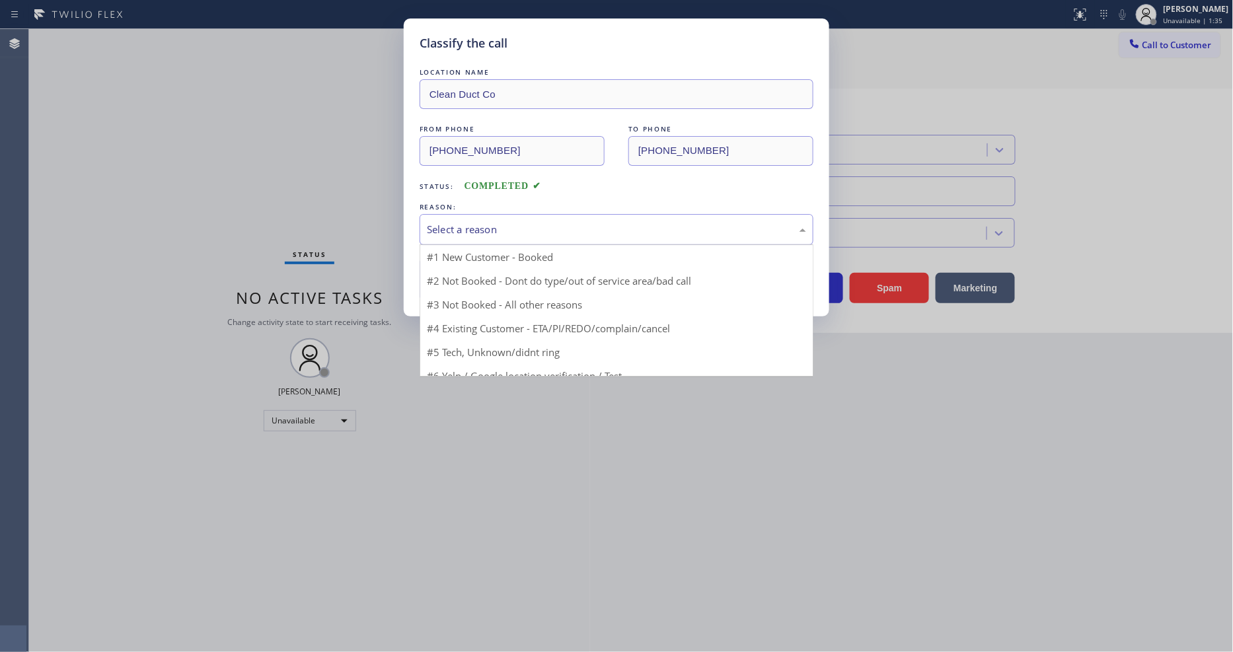
click at [484, 222] on div "Select a reason" at bounding box center [616, 229] width 379 height 15
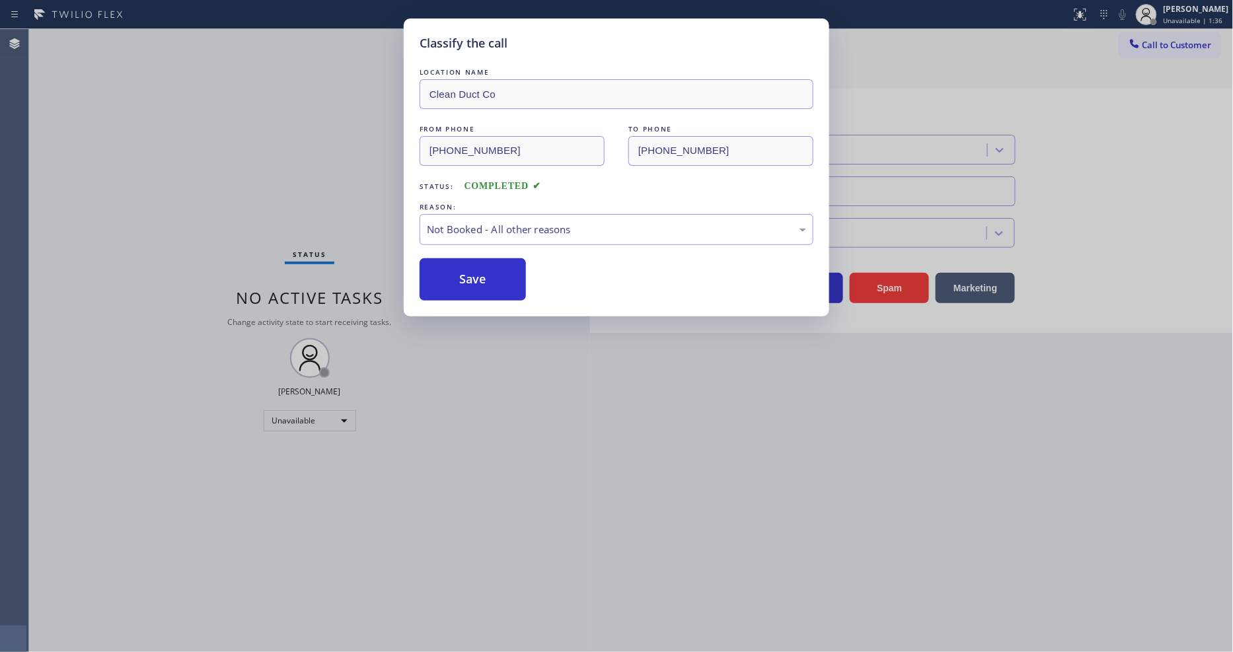
click at [479, 280] on button "Save" at bounding box center [473, 279] width 106 height 42
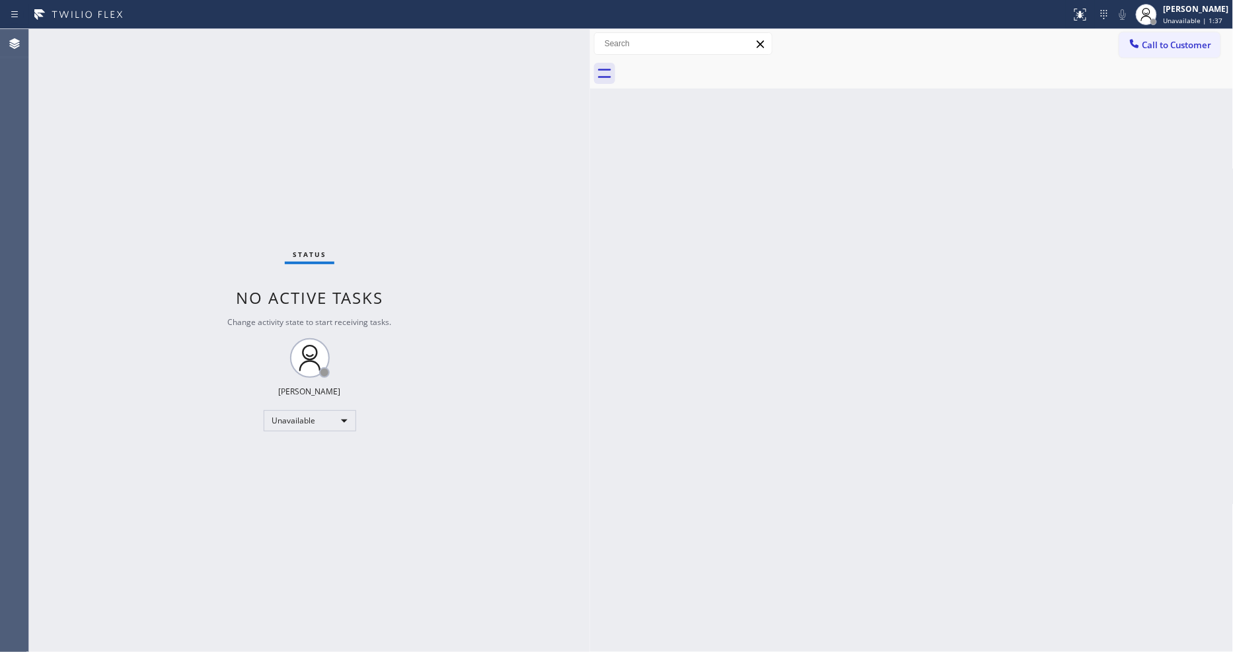
click at [1168, 42] on span "Call to Customer" at bounding box center [1177, 45] width 69 height 12
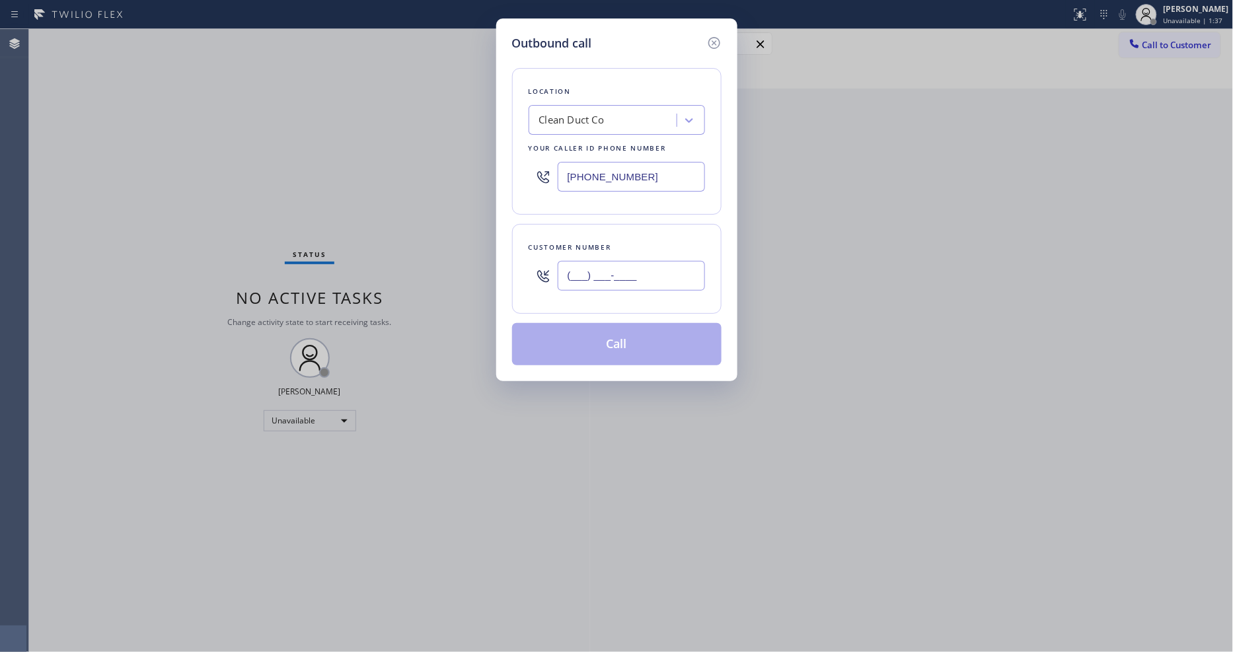
click at [610, 271] on input "(___) ___-____" at bounding box center [631, 276] width 147 height 30
paste input "626) 437-7770"
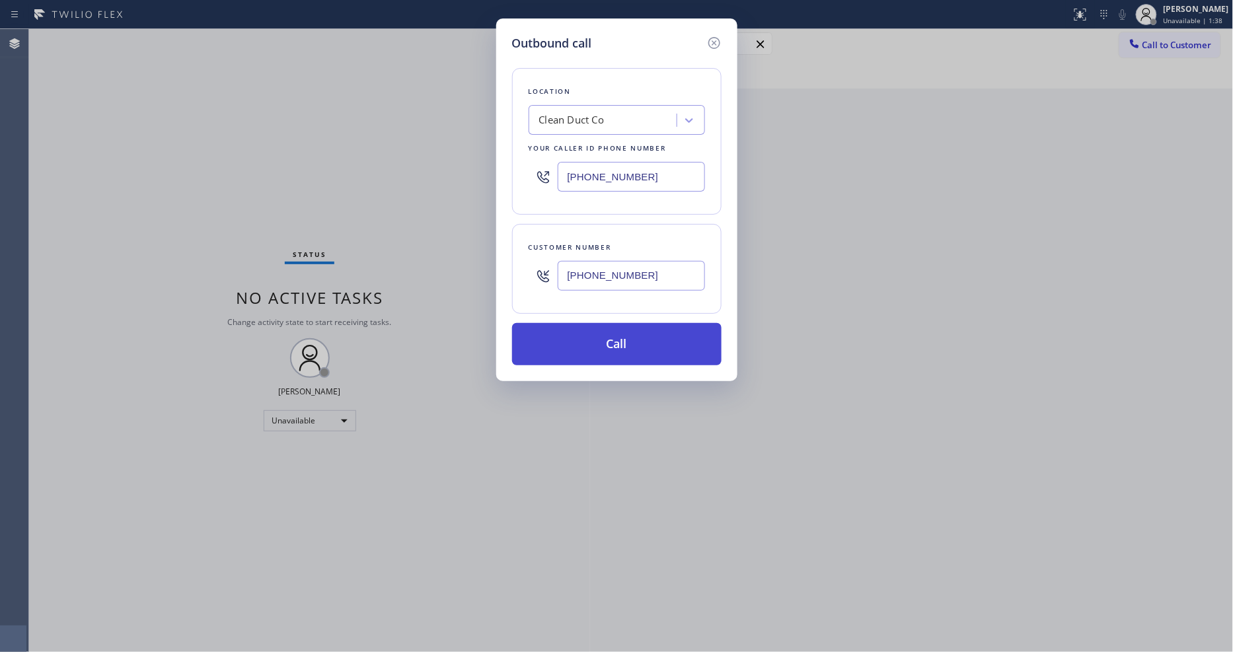
type input "[PHONE_NUMBER]"
click at [613, 338] on button "Call" at bounding box center [616, 344] width 209 height 42
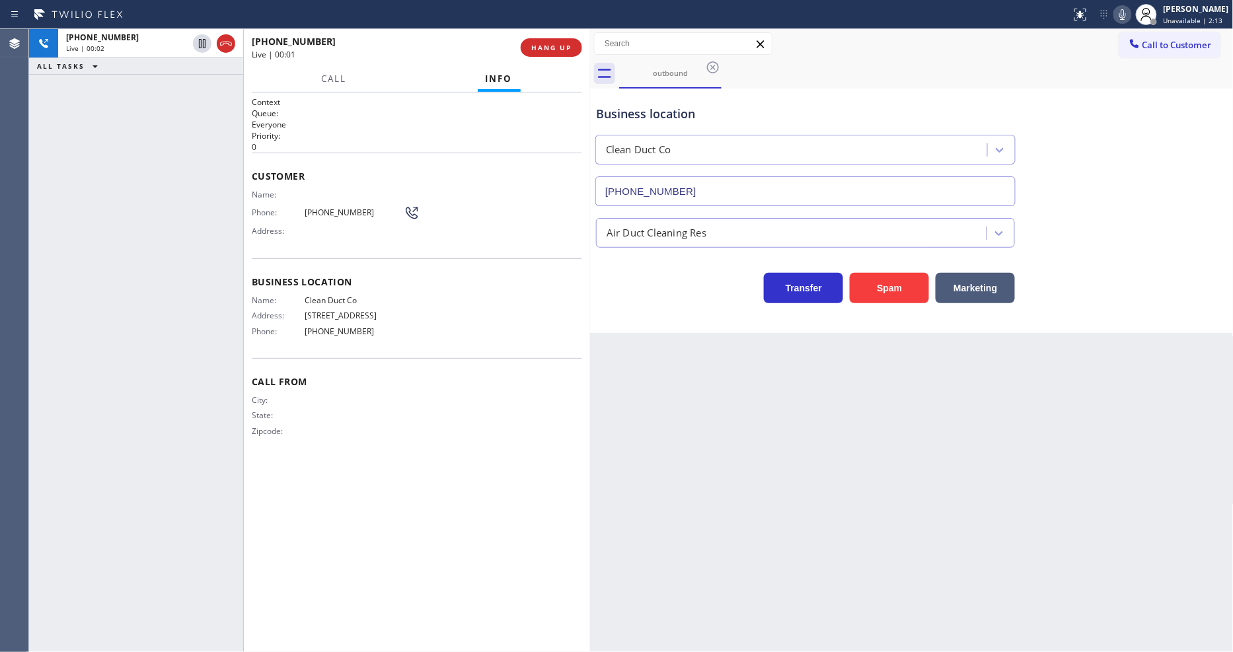
type input "[PHONE_NUMBER]"
click at [554, 44] on span "HANG UP" at bounding box center [551, 47] width 40 height 9
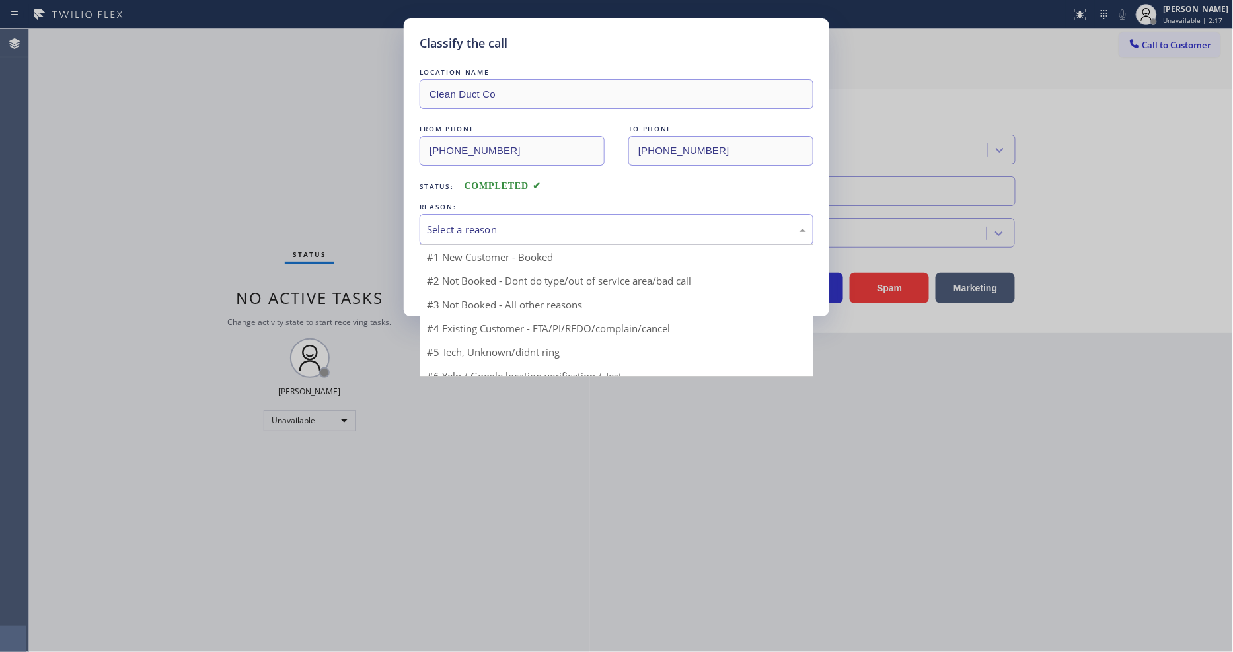
click at [447, 233] on div "Select a reason" at bounding box center [616, 229] width 379 height 15
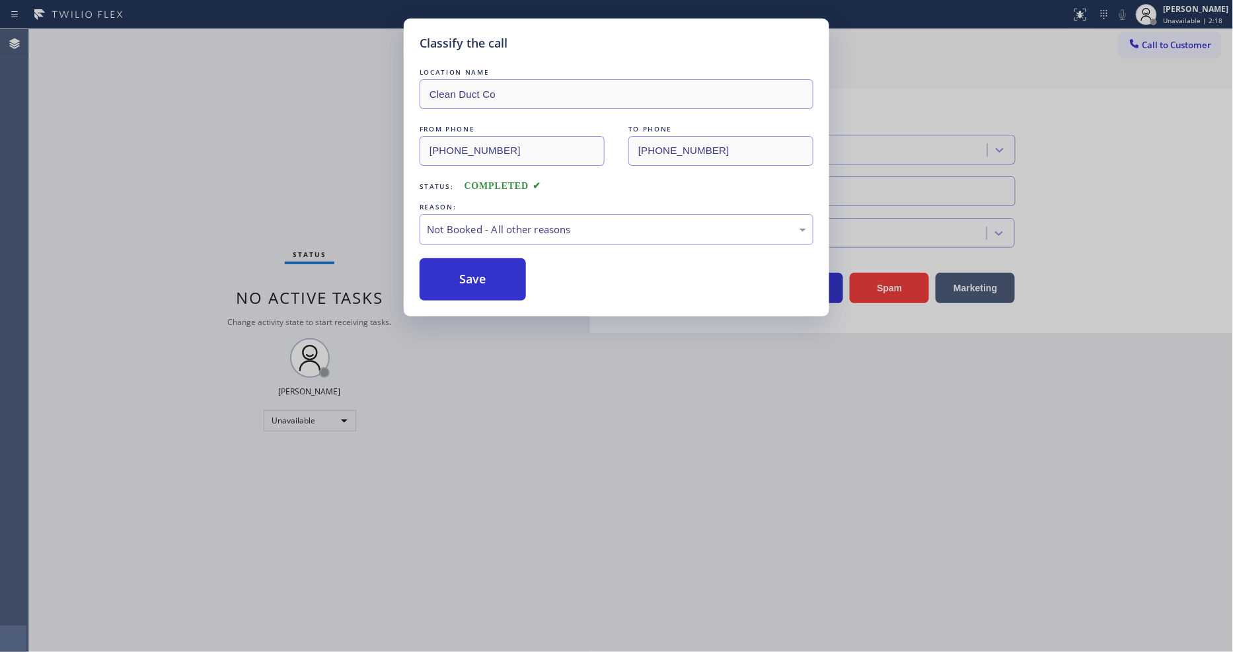
click at [451, 280] on button "Save" at bounding box center [473, 279] width 106 height 42
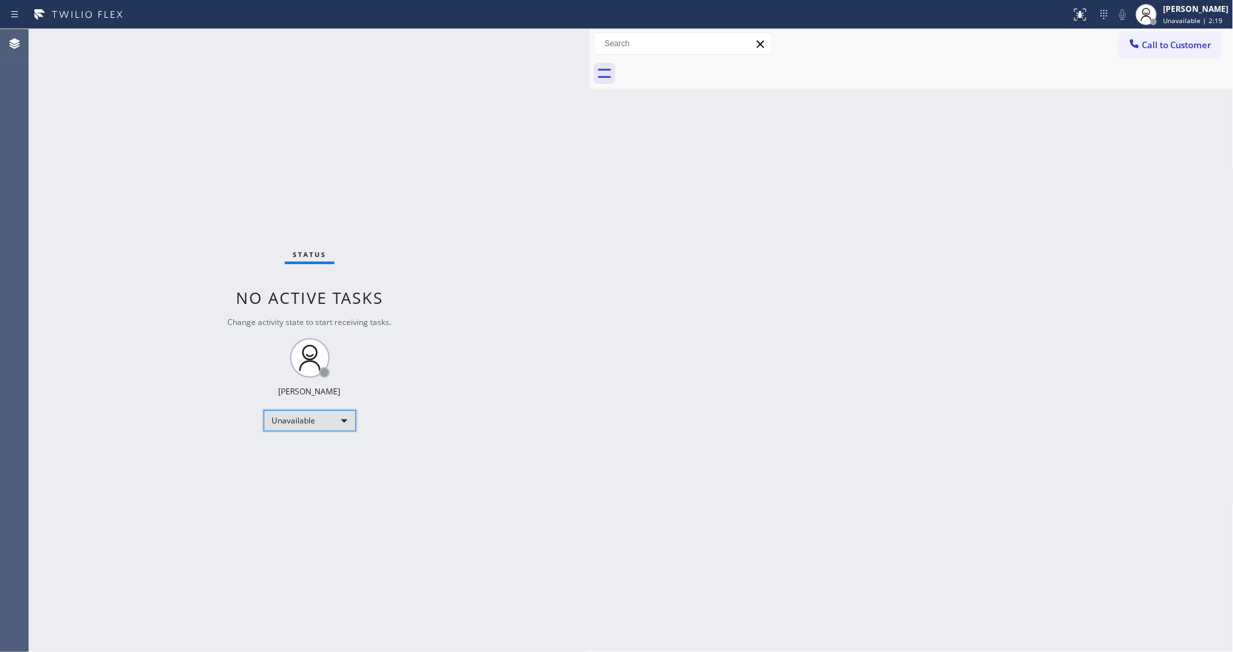
click at [305, 425] on div "Unavailable" at bounding box center [310, 420] width 93 height 21
click at [302, 453] on li "Available" at bounding box center [309, 456] width 90 height 16
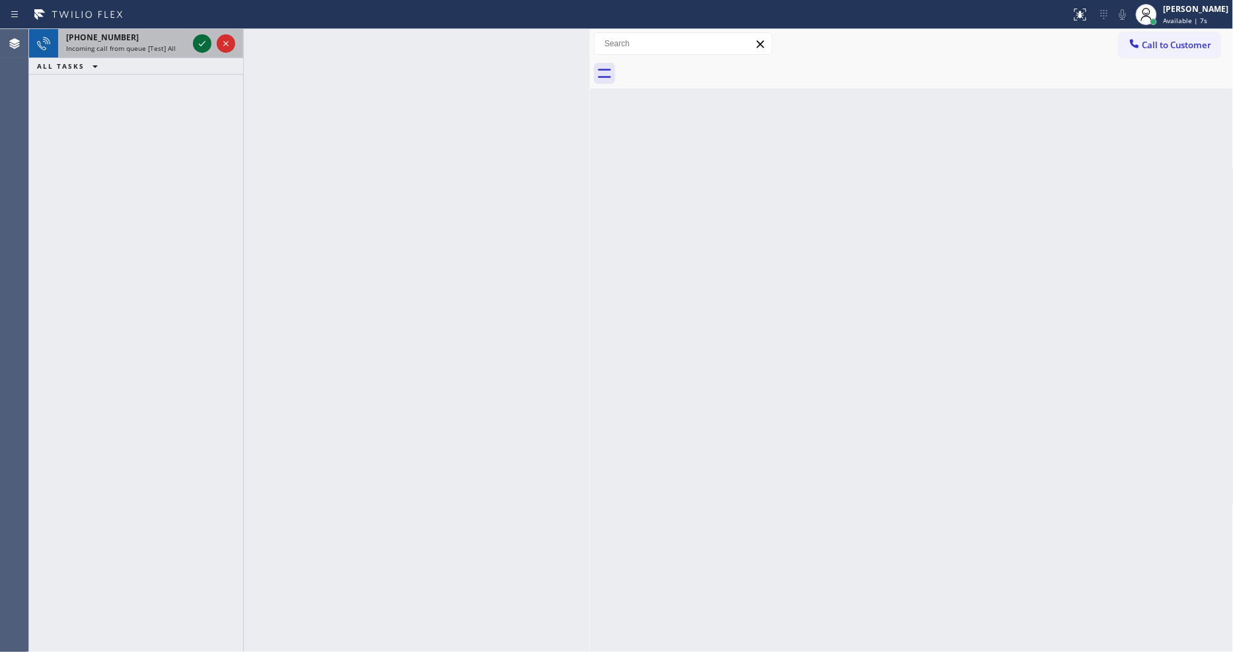
drag, startPoint x: 212, startPoint y: 42, endPoint x: 203, endPoint y: 42, distance: 9.3
click at [211, 42] on div at bounding box center [214, 43] width 48 height 29
click at [206, 42] on icon at bounding box center [202, 44] width 16 height 16
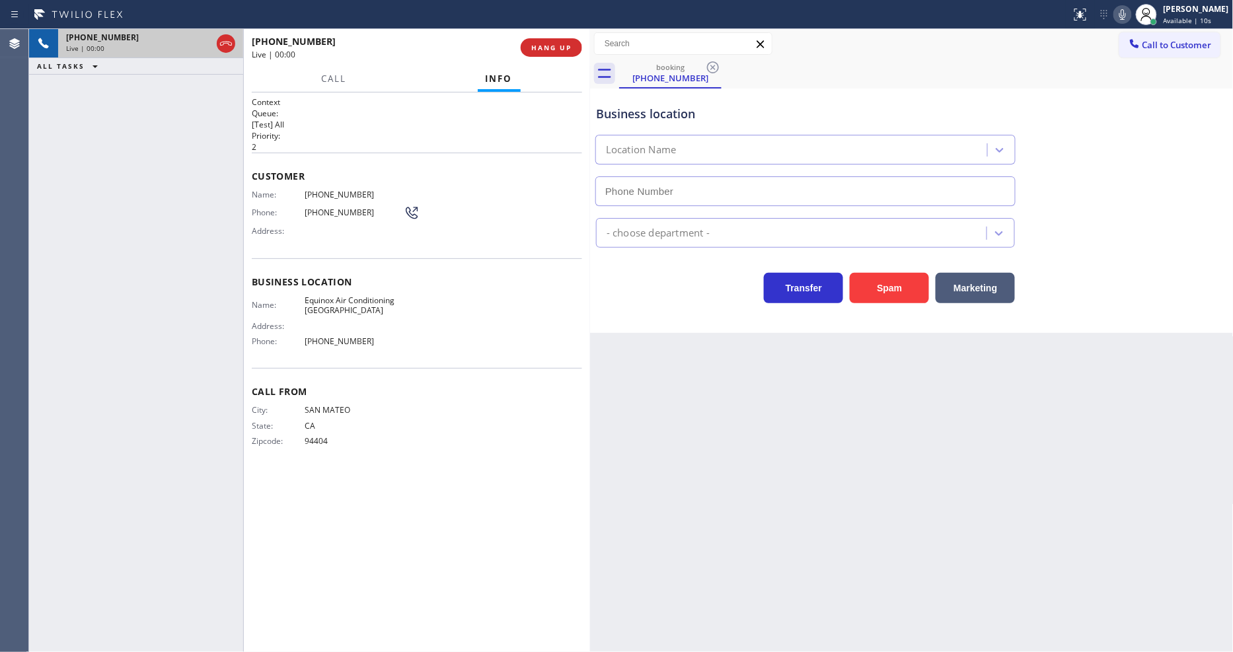
type input "[PHONE_NUMBER]"
click at [973, 385] on div "Back to Dashboard Change Sender ID Customers Technicians Select a contact Outbo…" at bounding box center [912, 340] width 644 height 623
click at [547, 46] on span "HANG UP" at bounding box center [551, 47] width 40 height 9
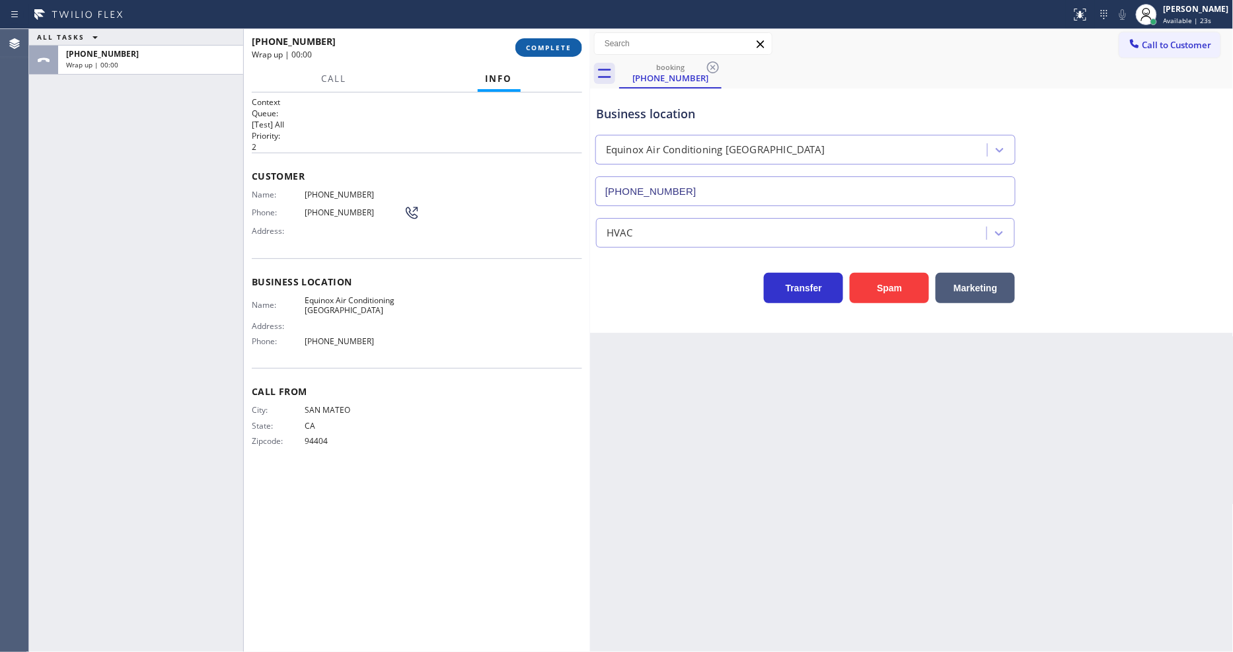
click at [547, 46] on span "COMPLETE" at bounding box center [549, 47] width 46 height 9
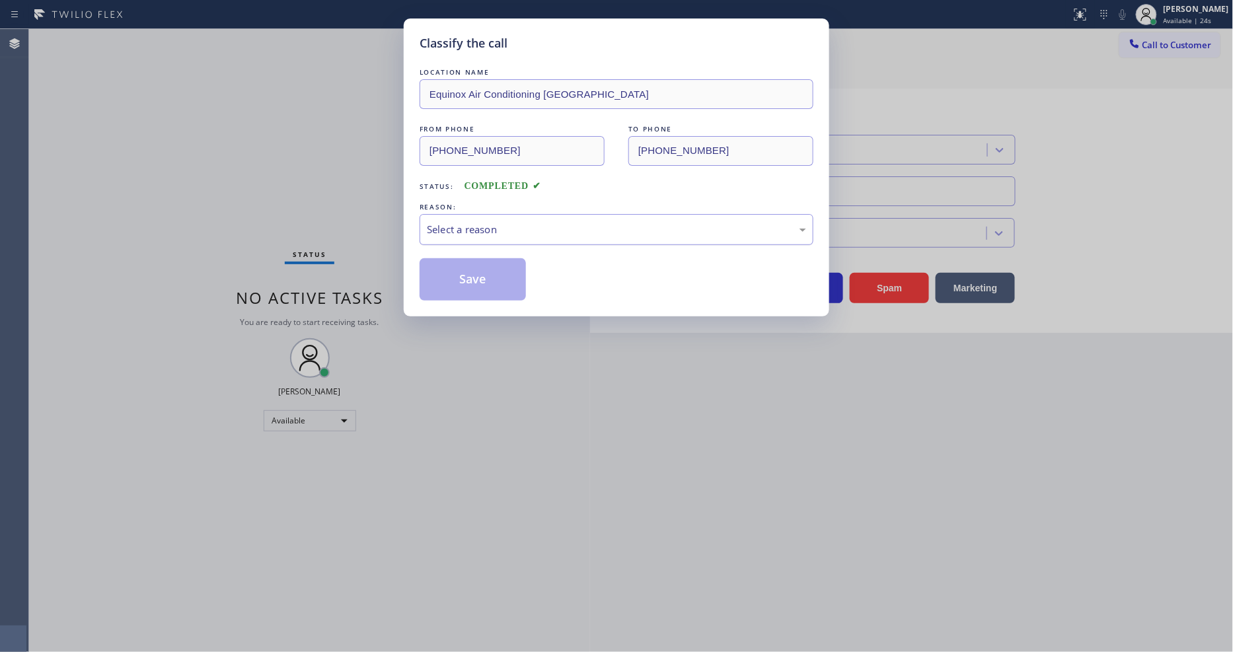
click at [473, 228] on div "Select a reason" at bounding box center [616, 229] width 379 height 15
click at [461, 279] on button "Save" at bounding box center [473, 279] width 106 height 42
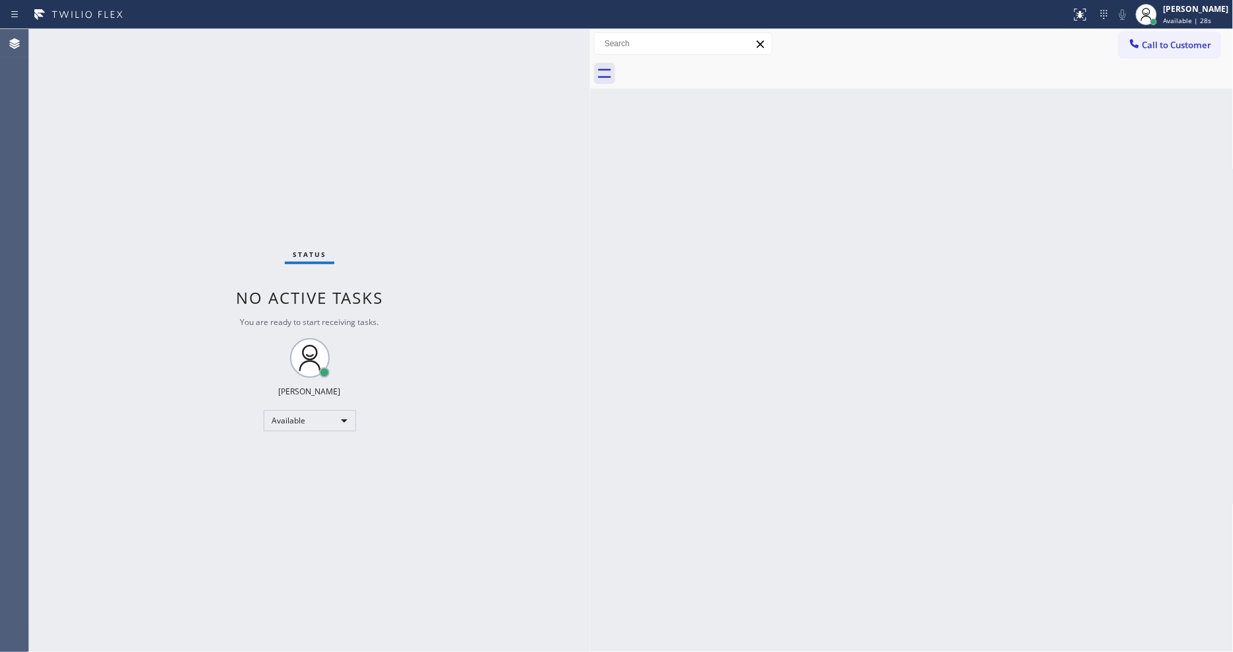
click at [291, 177] on div "Status No active tasks You are ready to start receiving tasks. [PERSON_NAME] Av…" at bounding box center [309, 340] width 561 height 623
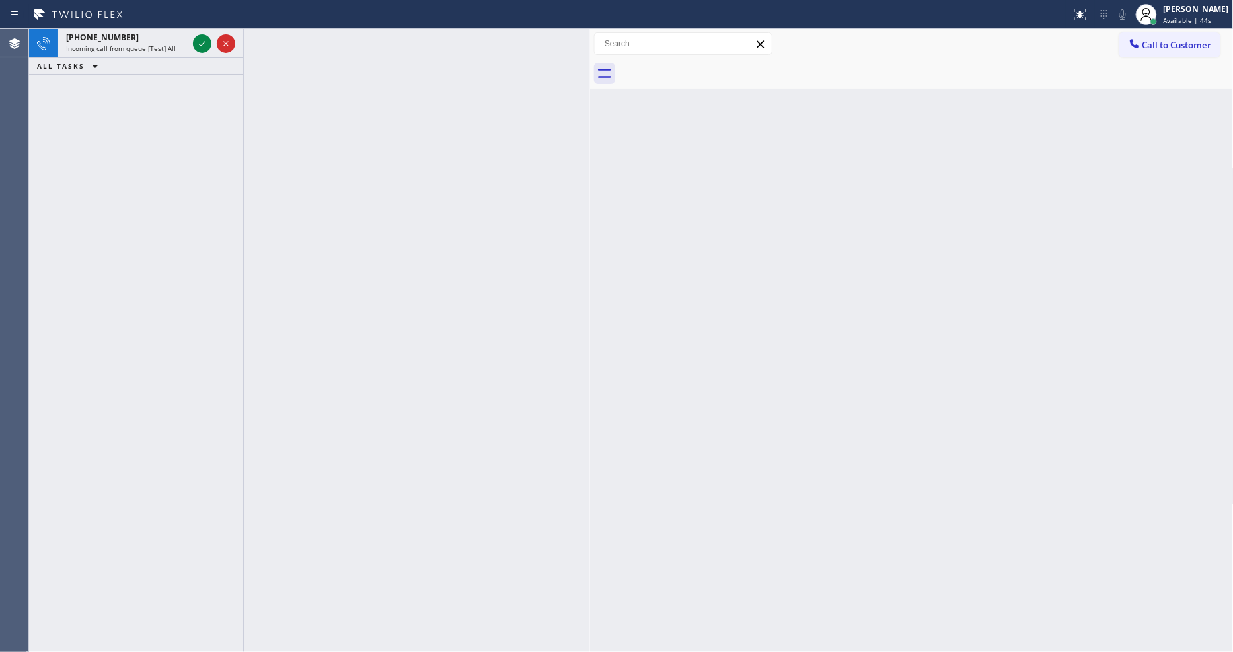
drag, startPoint x: 202, startPoint y: 48, endPoint x: 202, endPoint y: 69, distance: 21.8
click at [202, 48] on icon at bounding box center [202, 44] width 16 height 16
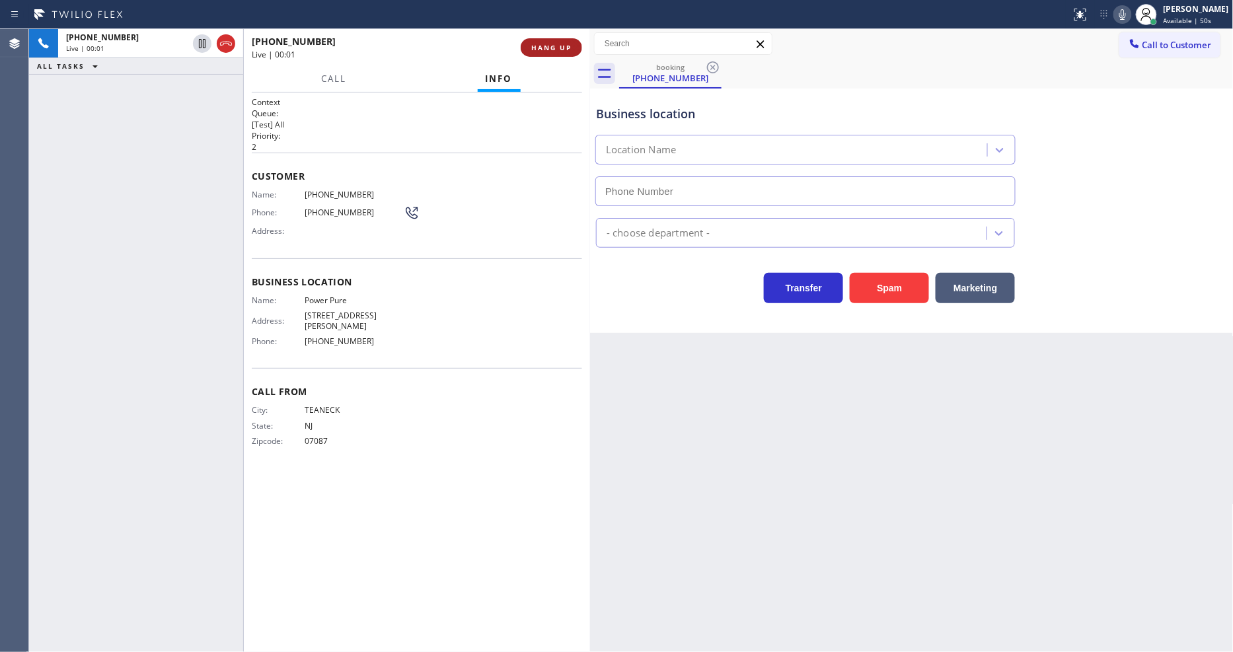
drag, startPoint x: 428, startPoint y: 650, endPoint x: 568, endPoint y: 42, distance: 623.9
click at [568, 42] on button "HANG UP" at bounding box center [551, 47] width 61 height 19
type input "[PHONE_NUMBER]"
click at [568, 42] on button "HANG UP" at bounding box center [551, 47] width 61 height 19
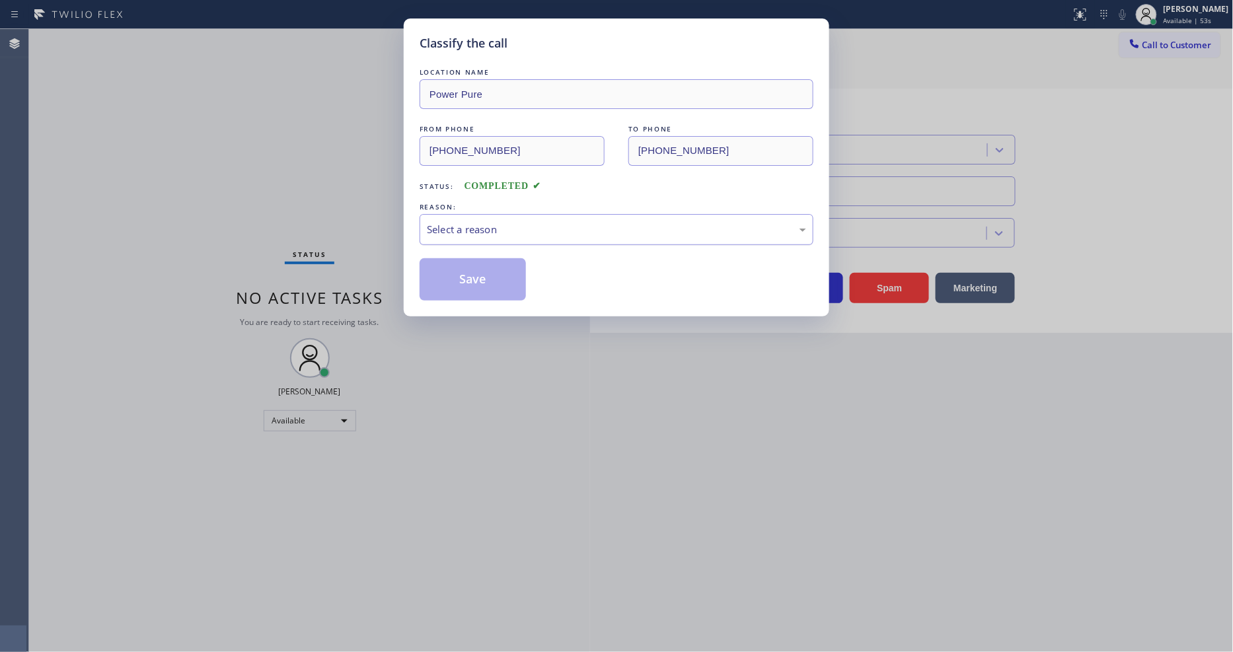
click at [476, 235] on div "Select a reason" at bounding box center [617, 229] width 394 height 31
click at [484, 280] on button "Save" at bounding box center [473, 279] width 106 height 42
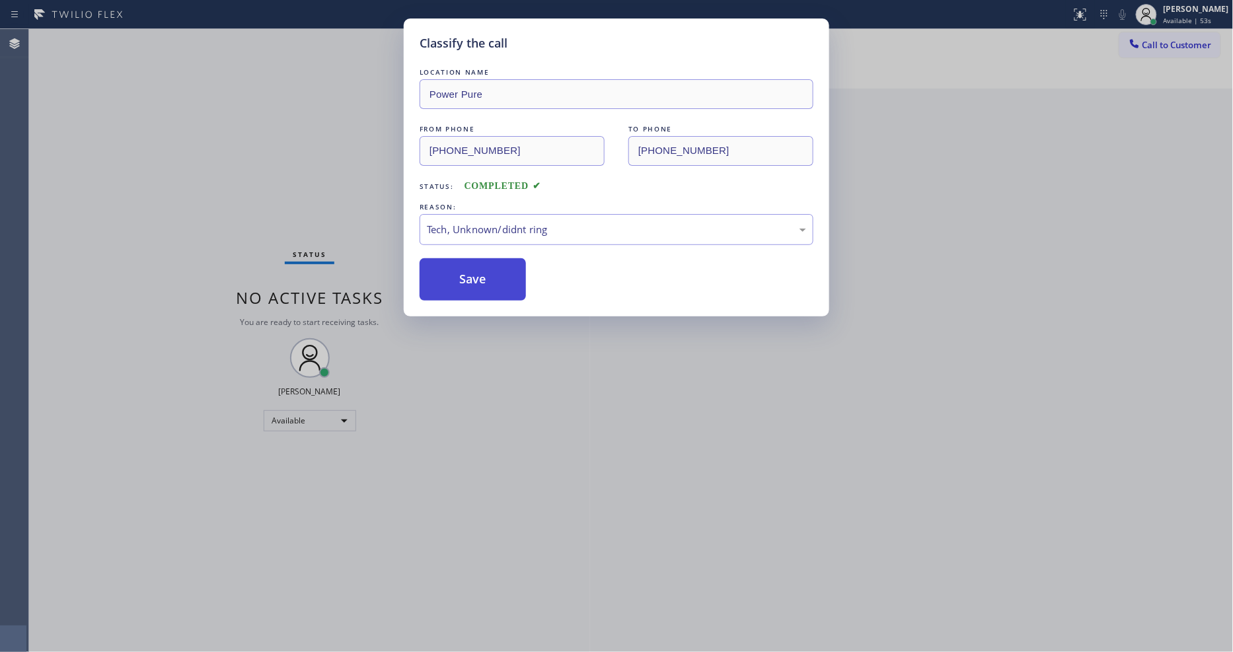
click at [484, 280] on button "Save" at bounding box center [473, 279] width 106 height 42
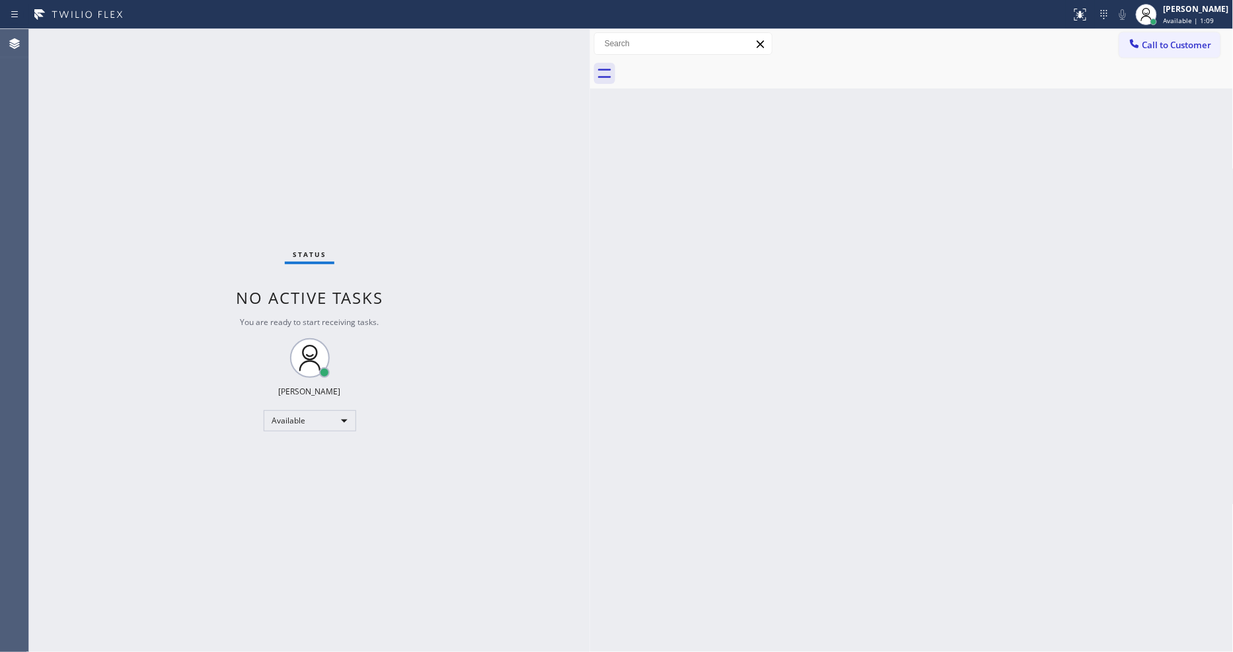
click at [821, 272] on div "Back to Dashboard Change Sender ID Customers Technicians Select a contact Outbo…" at bounding box center [912, 340] width 644 height 623
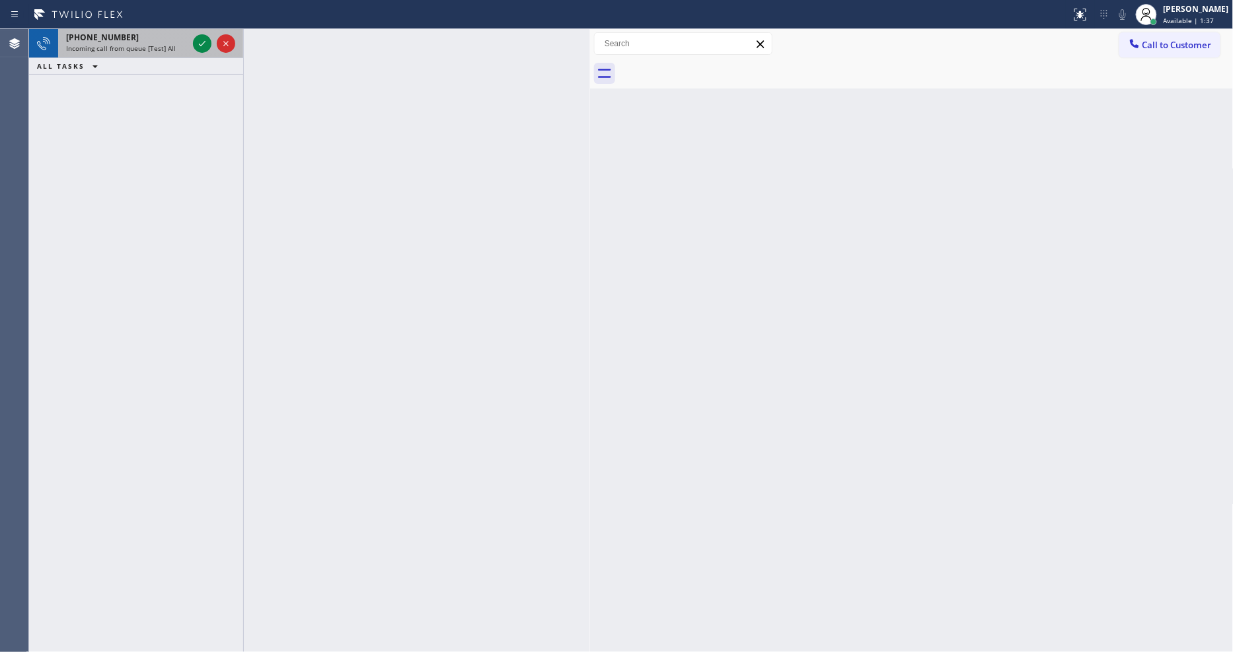
click at [201, 46] on icon at bounding box center [202, 44] width 16 height 16
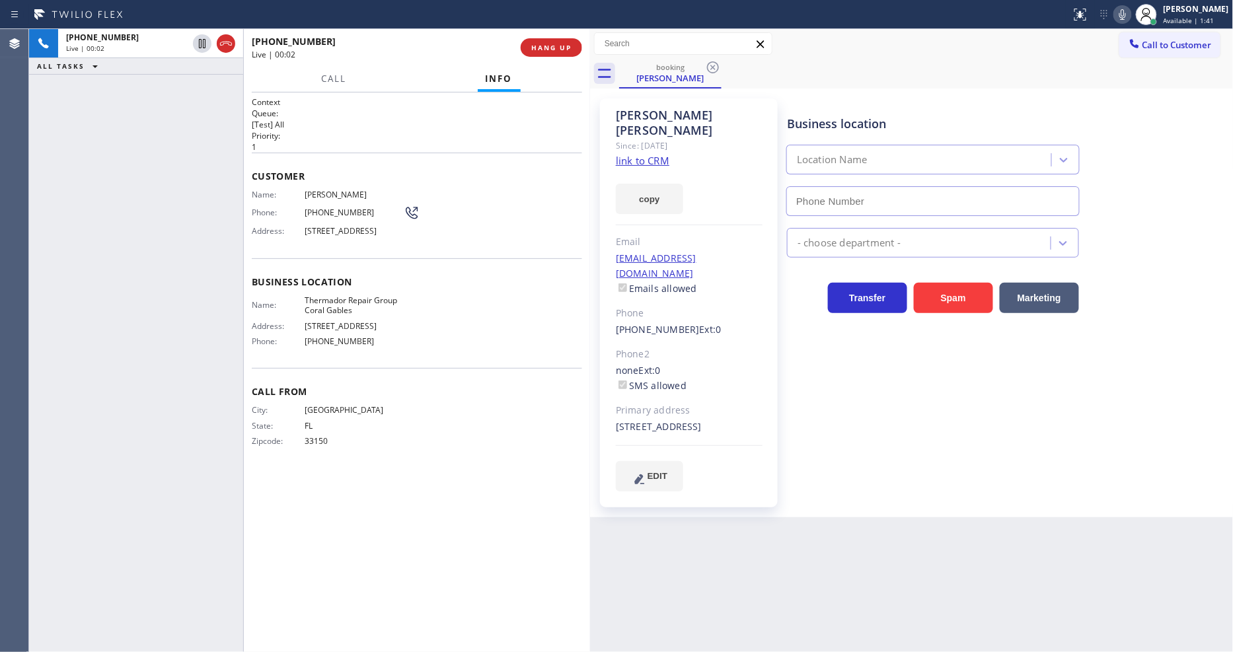
type input "[PHONE_NUMBER]"
click at [642, 154] on link "link to CRM" at bounding box center [643, 160] width 54 height 13
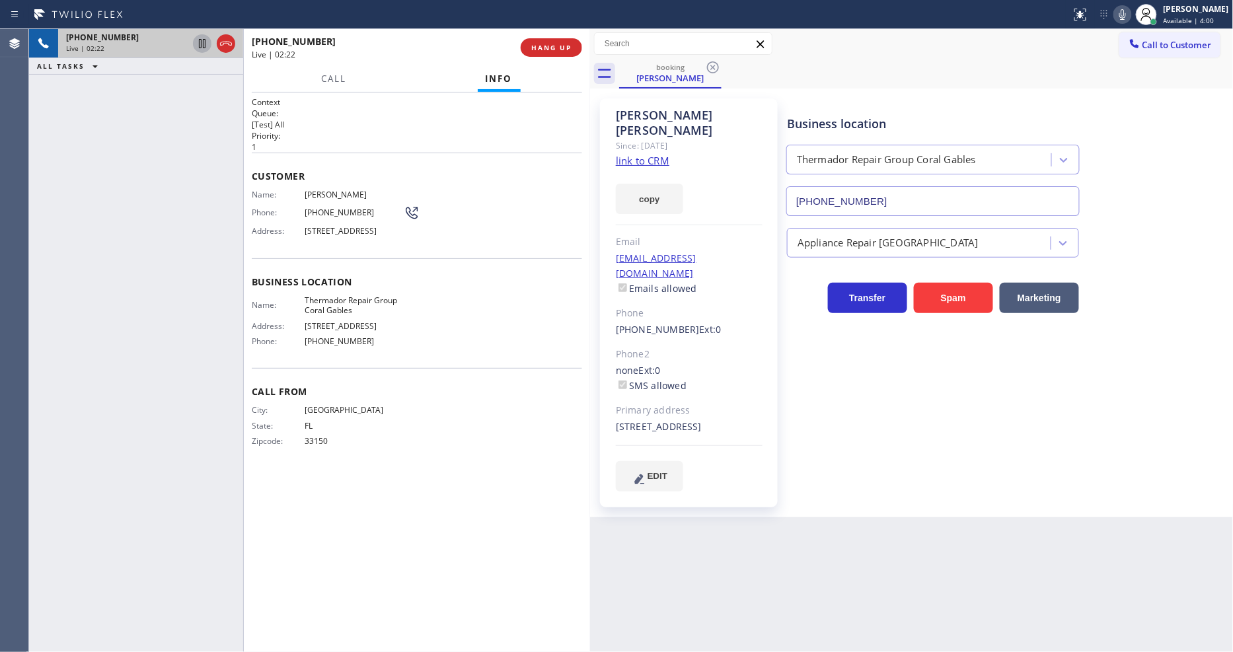
click at [202, 44] on icon at bounding box center [202, 44] width 16 height 16
click at [1131, 17] on icon at bounding box center [1123, 15] width 16 height 16
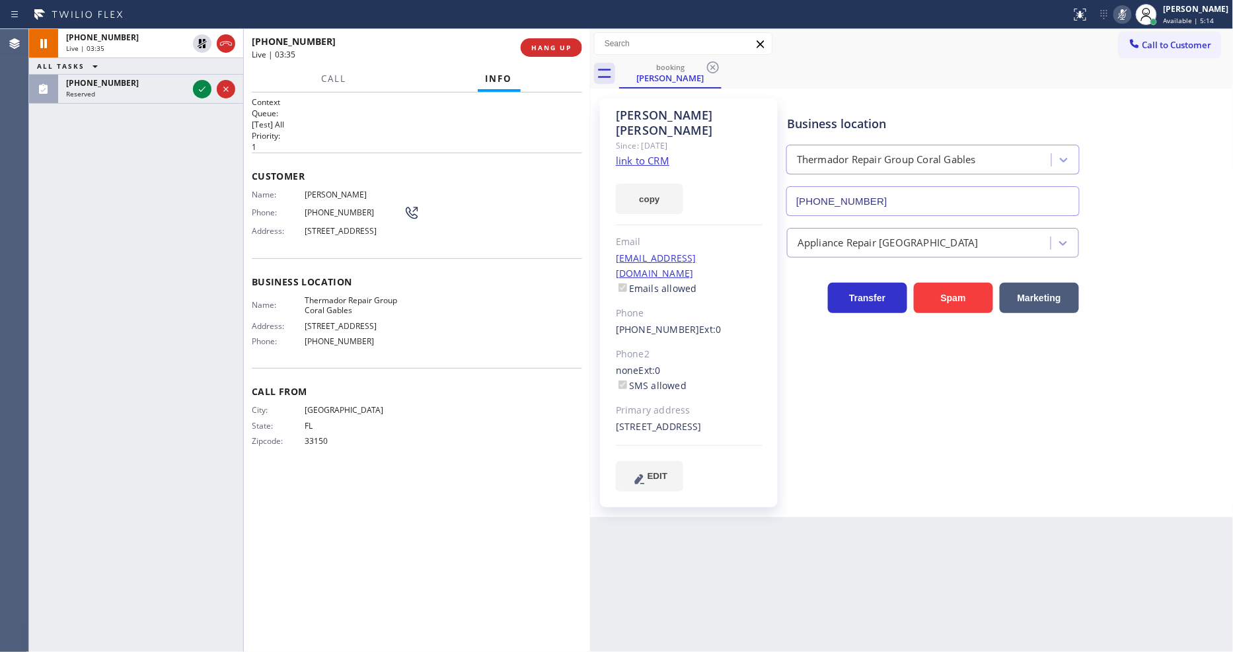
click at [198, 89] on icon at bounding box center [202, 89] width 16 height 16
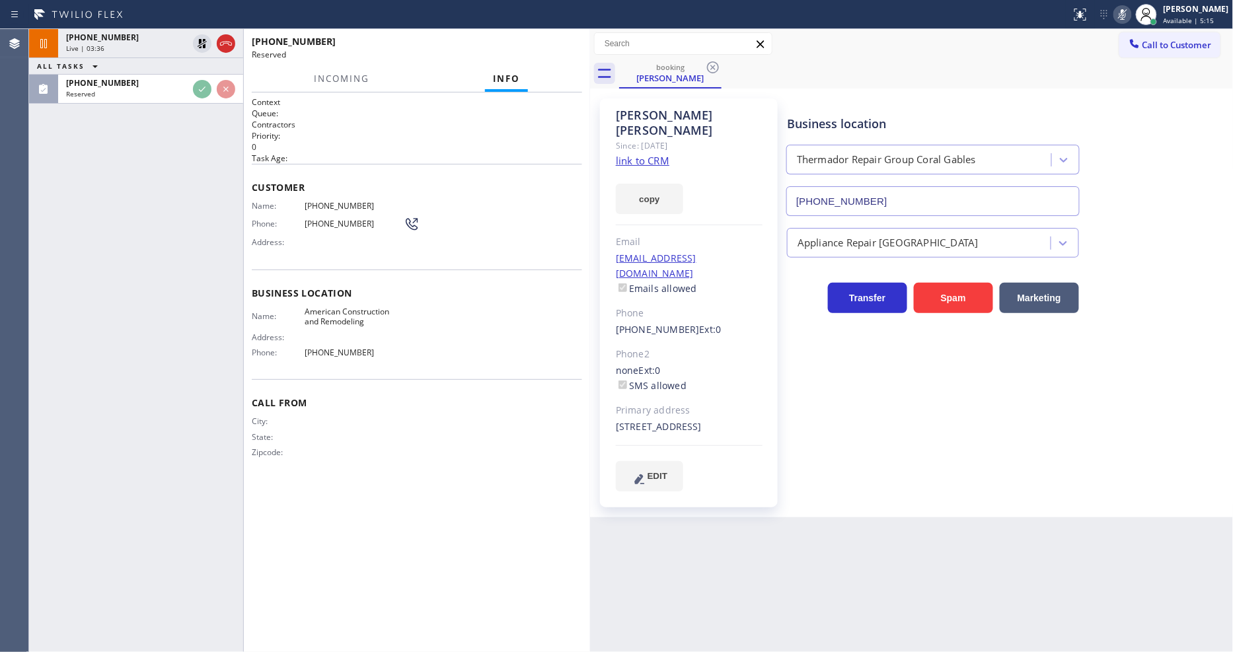
click at [309, 201] on span "[PHONE_NUMBER]" at bounding box center [354, 206] width 99 height 10
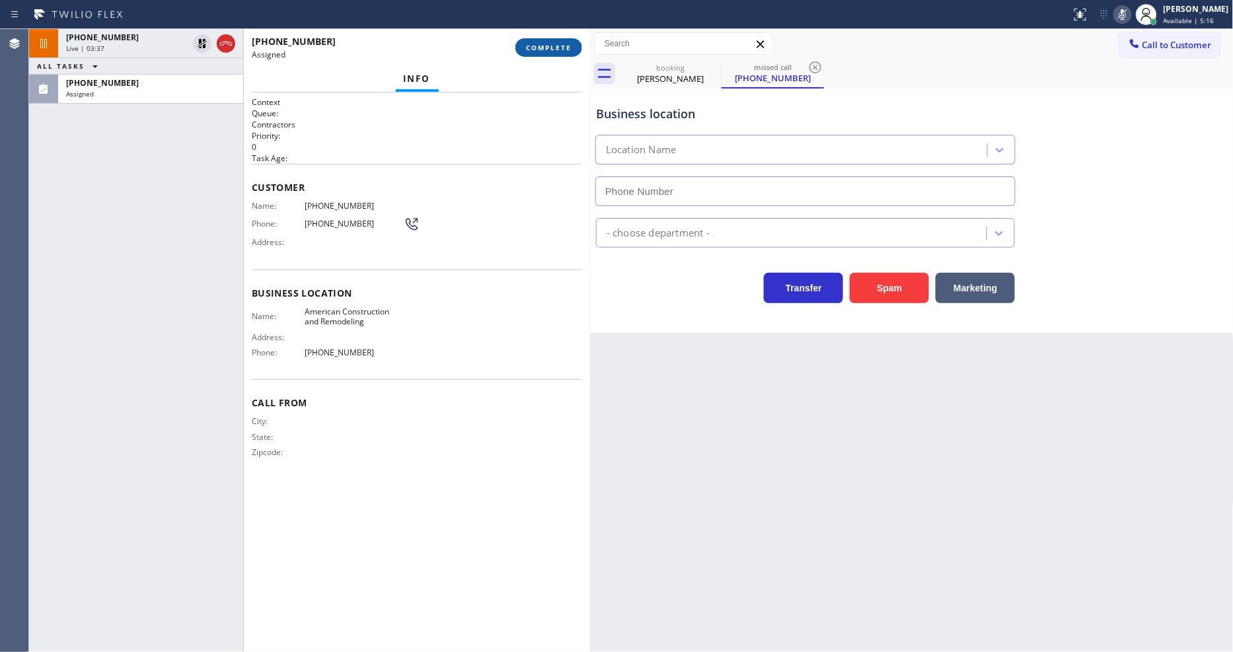
click at [572, 42] on button "COMPLETE" at bounding box center [548, 47] width 67 height 19
type input "[PHONE_NUMBER]"
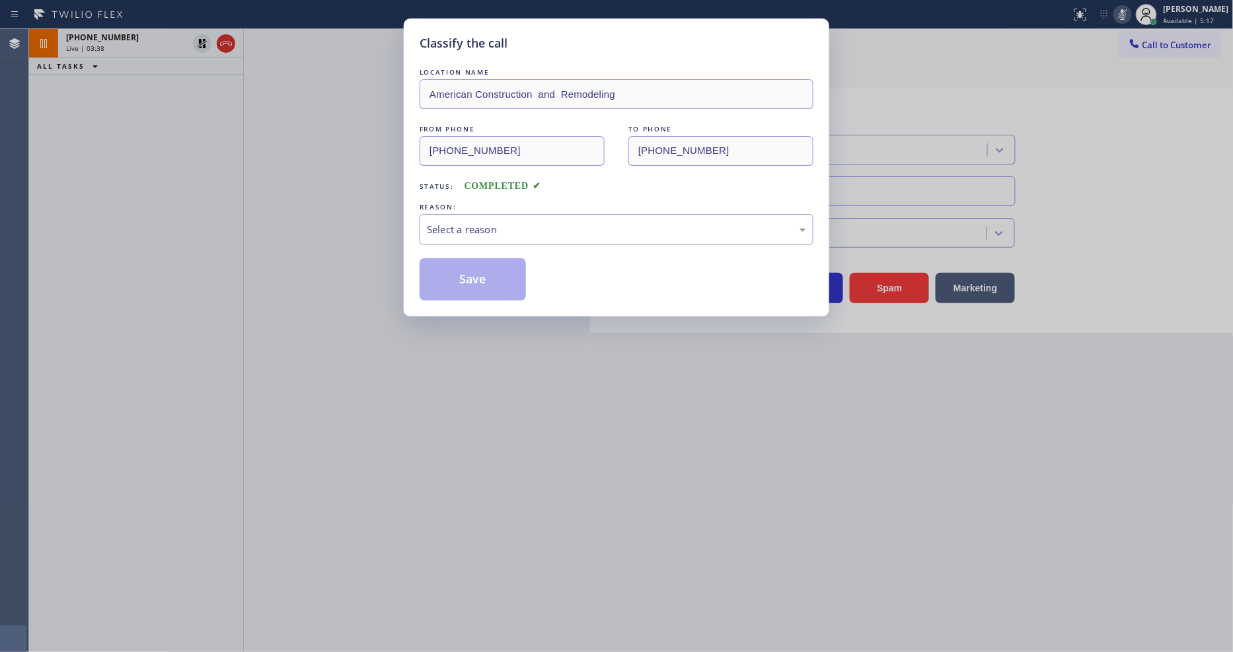
click at [474, 236] on div "Select a reason" at bounding box center [617, 229] width 394 height 31
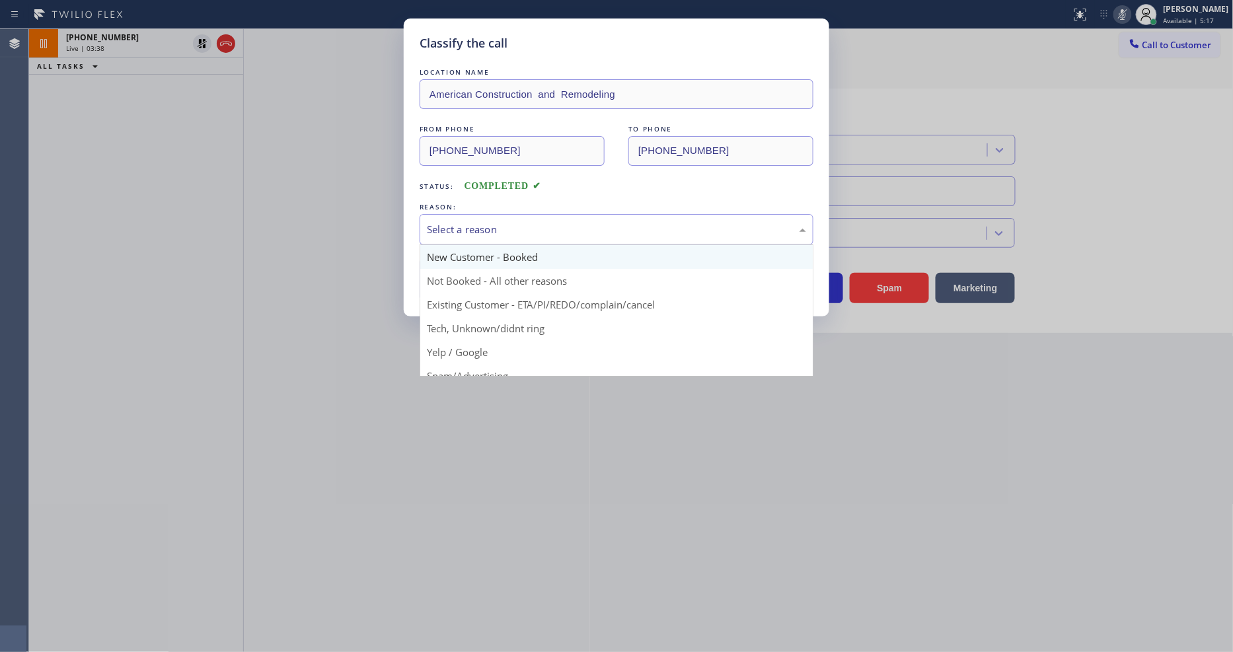
scroll to position [73, 0]
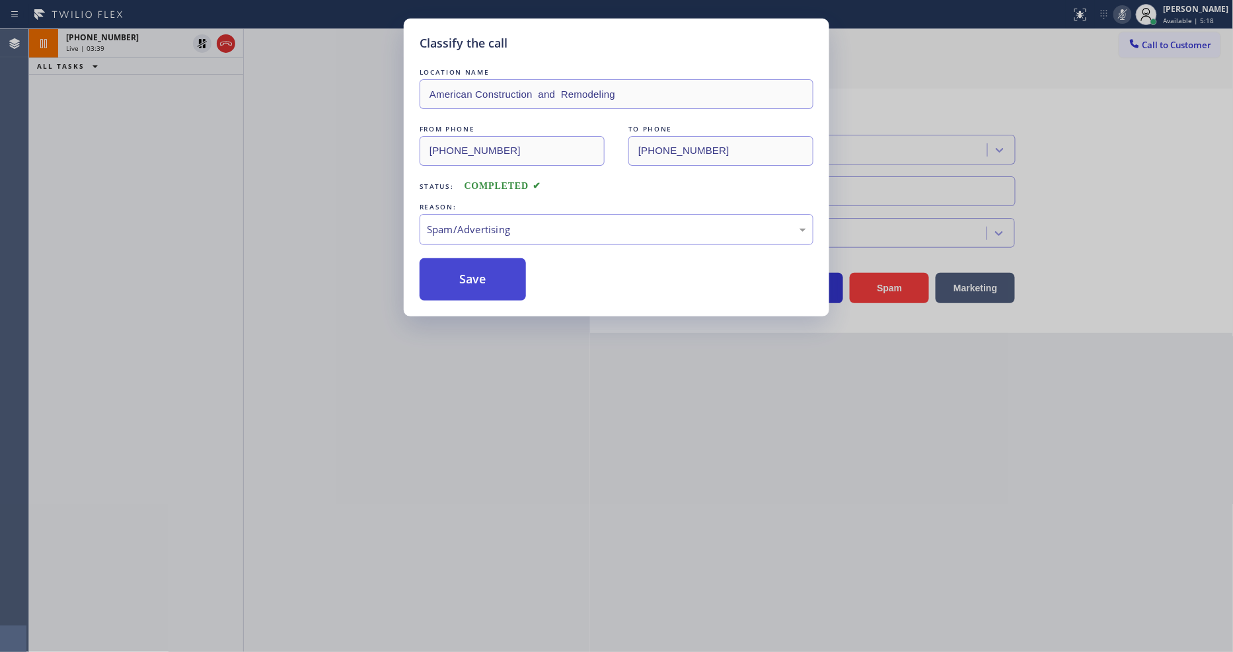
click at [474, 266] on button "Save" at bounding box center [473, 279] width 106 height 42
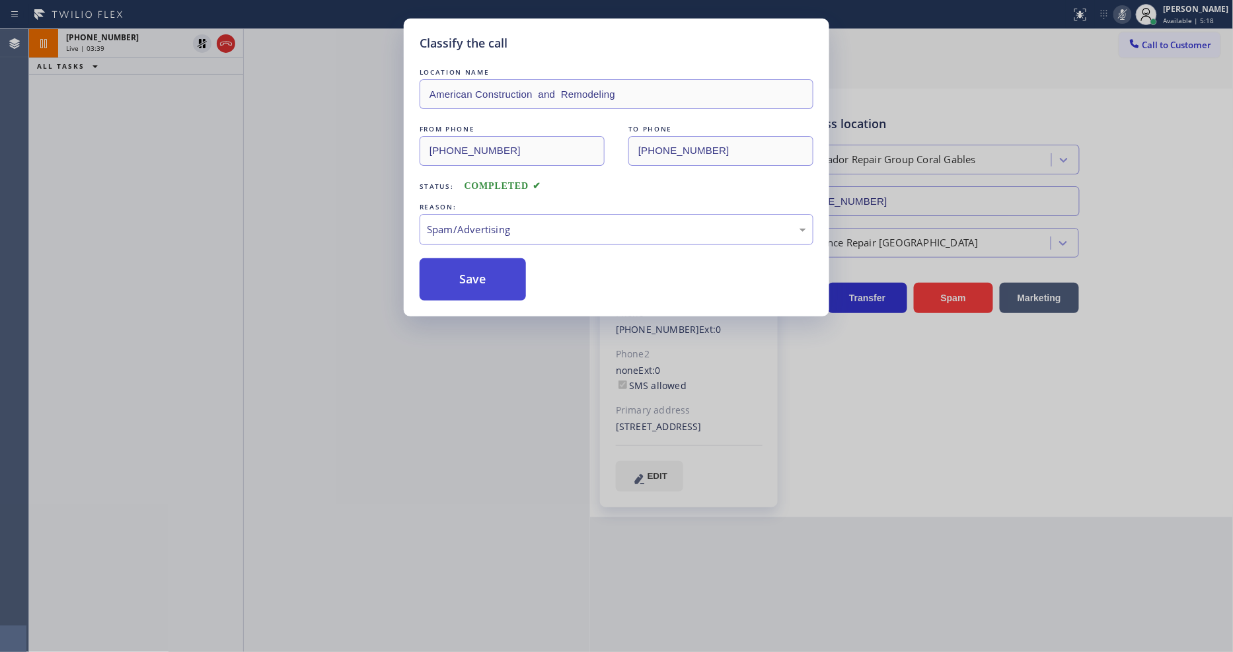
click at [474, 266] on button "Save" at bounding box center [473, 279] width 106 height 42
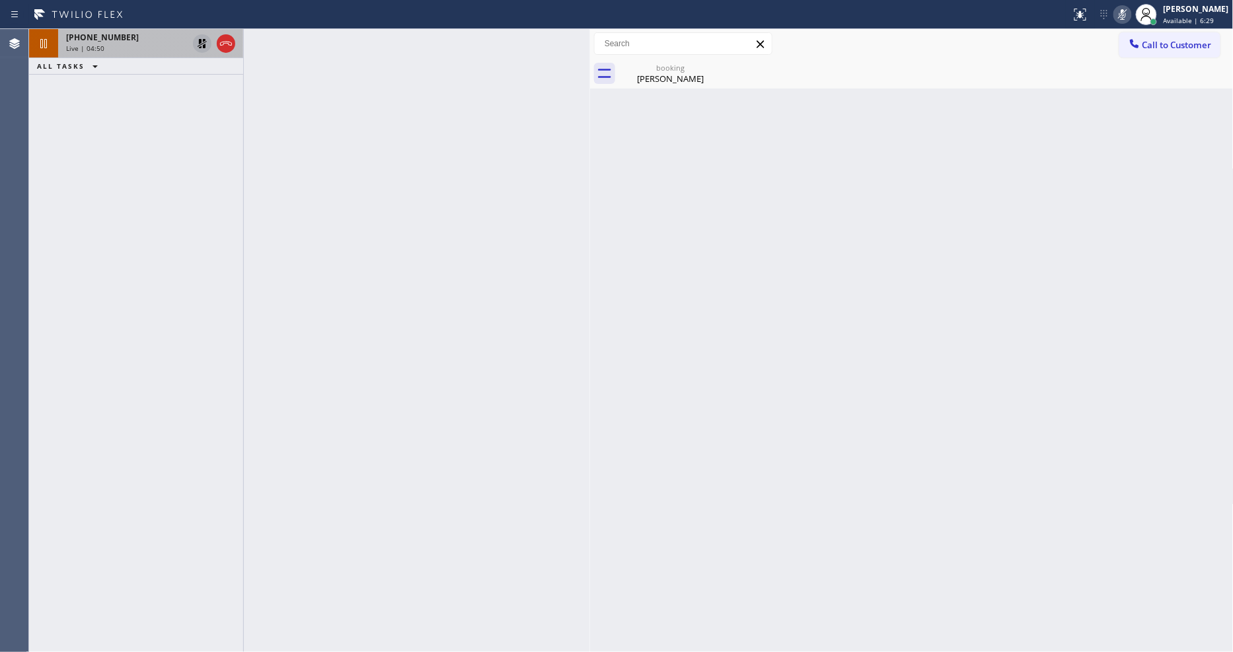
click at [202, 43] on icon at bounding box center [202, 43] width 9 height 9
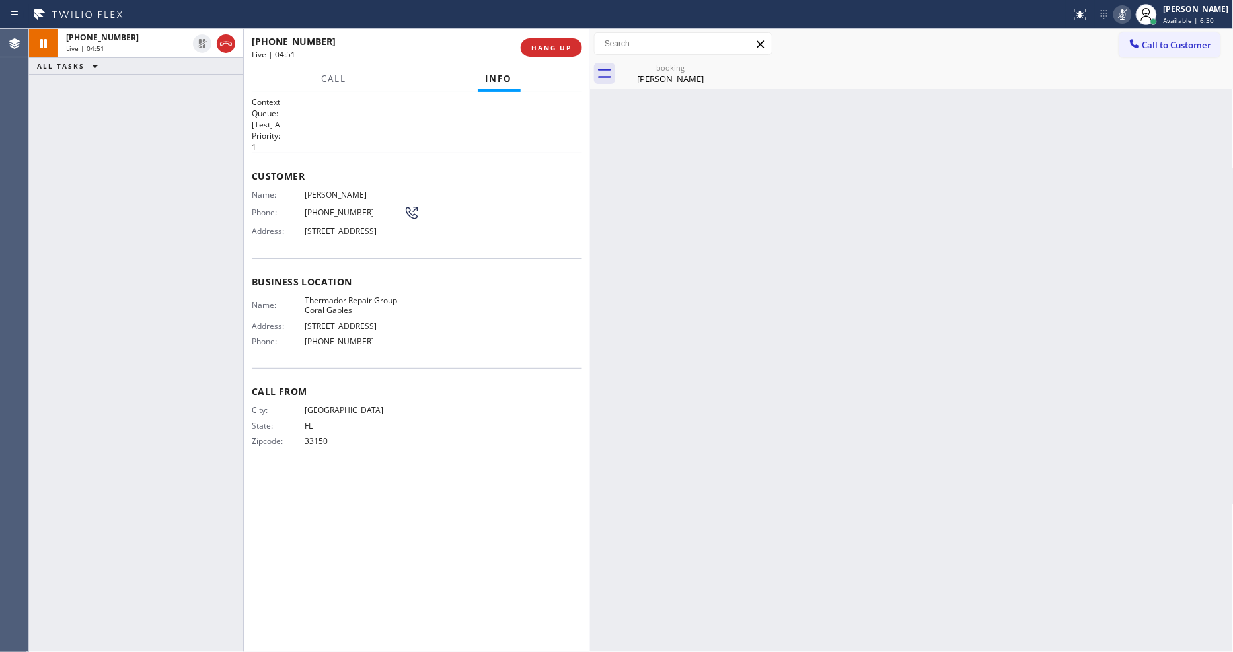
click at [1127, 15] on icon at bounding box center [1123, 15] width 16 height 16
click at [639, 71] on div "booking" at bounding box center [671, 68] width 100 height 10
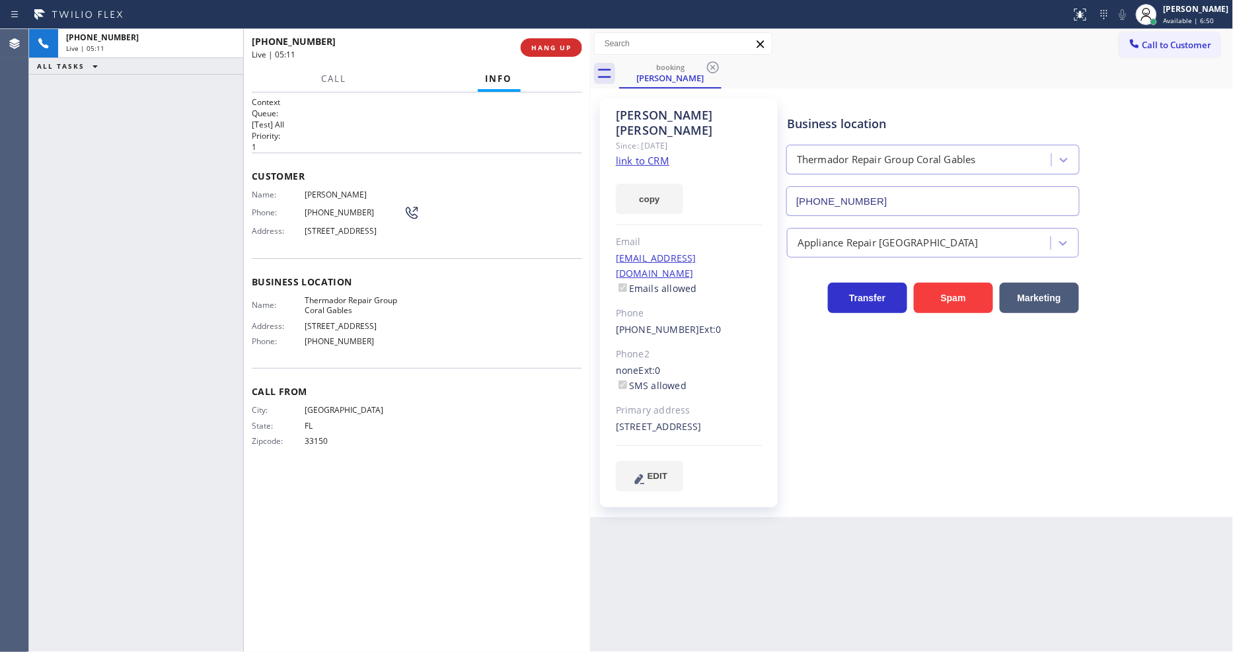
click at [568, 49] on span "HANG UP" at bounding box center [551, 47] width 40 height 9
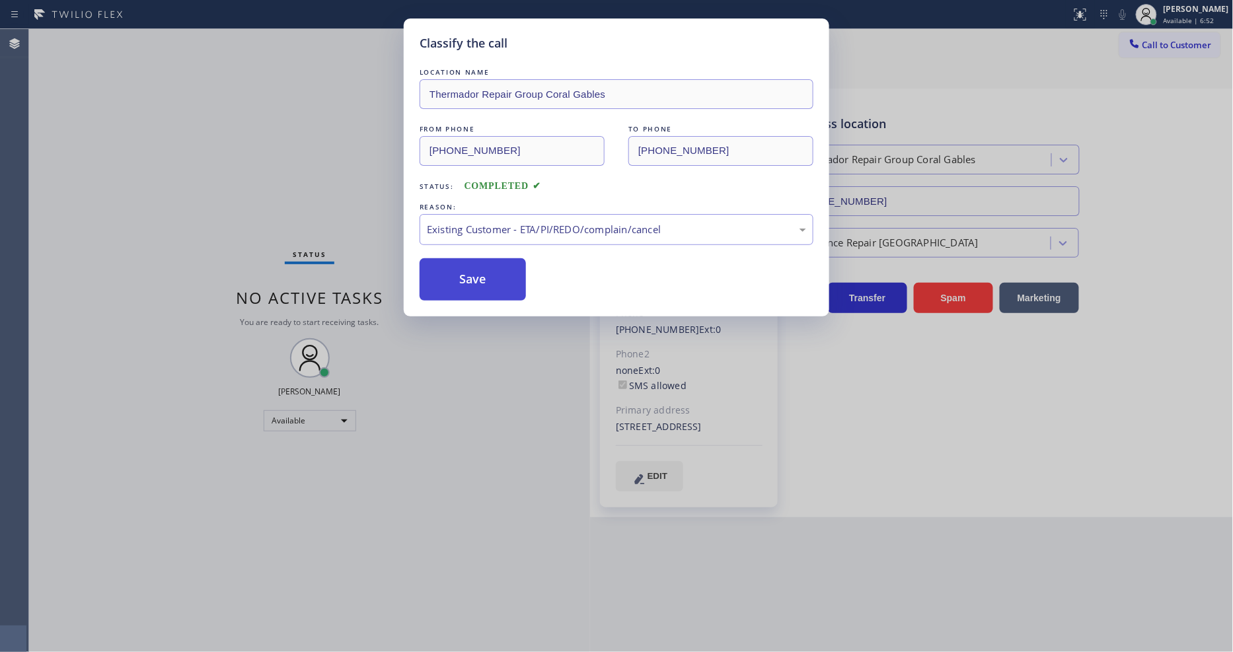
click at [490, 292] on button "Save" at bounding box center [473, 279] width 106 height 42
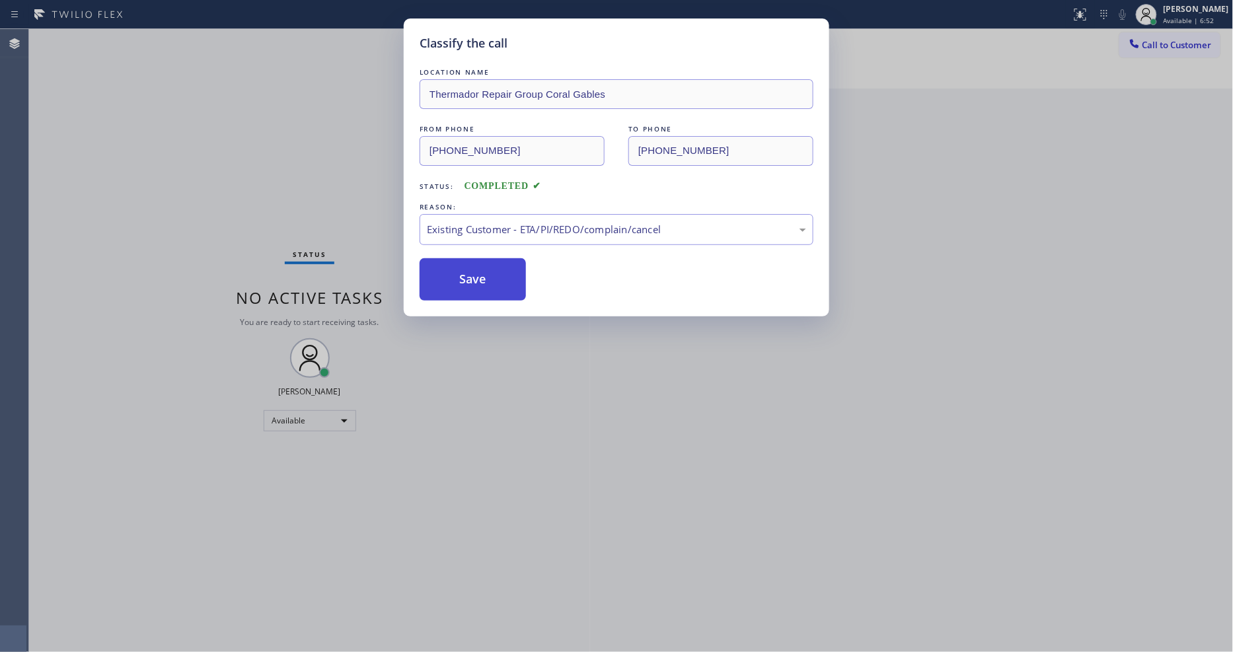
click at [490, 292] on button "Save" at bounding box center [473, 279] width 106 height 42
click at [490, 274] on button "Save" at bounding box center [473, 279] width 106 height 42
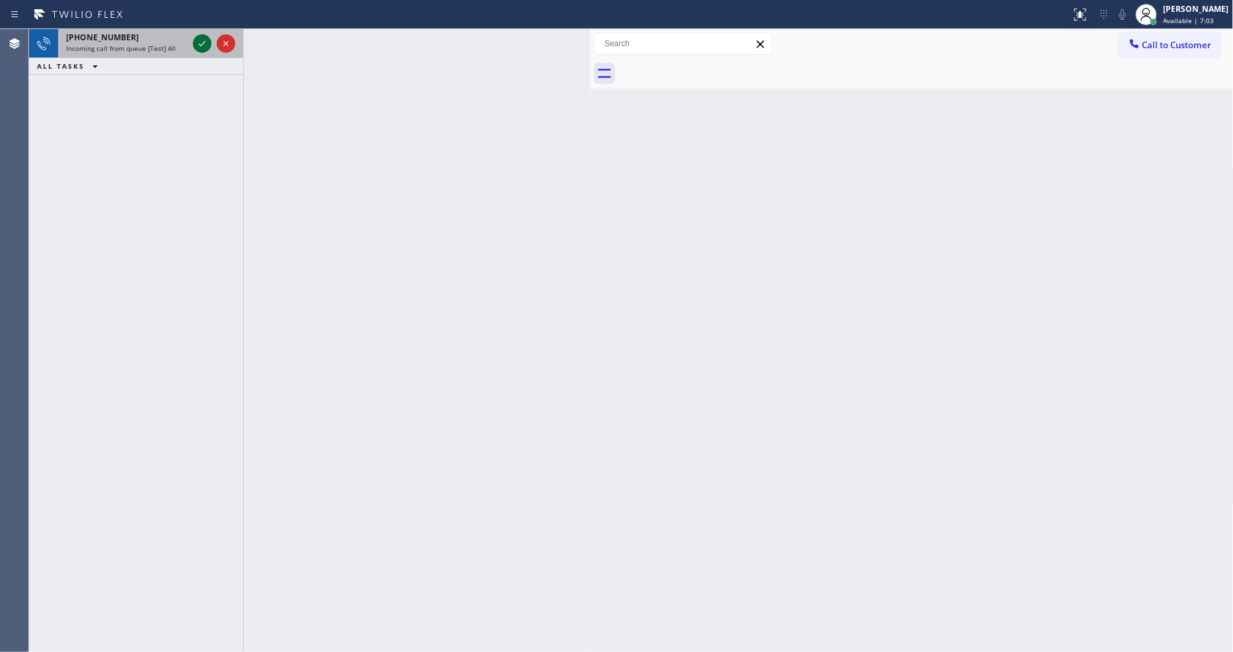
click at [205, 36] on icon at bounding box center [202, 44] width 16 height 16
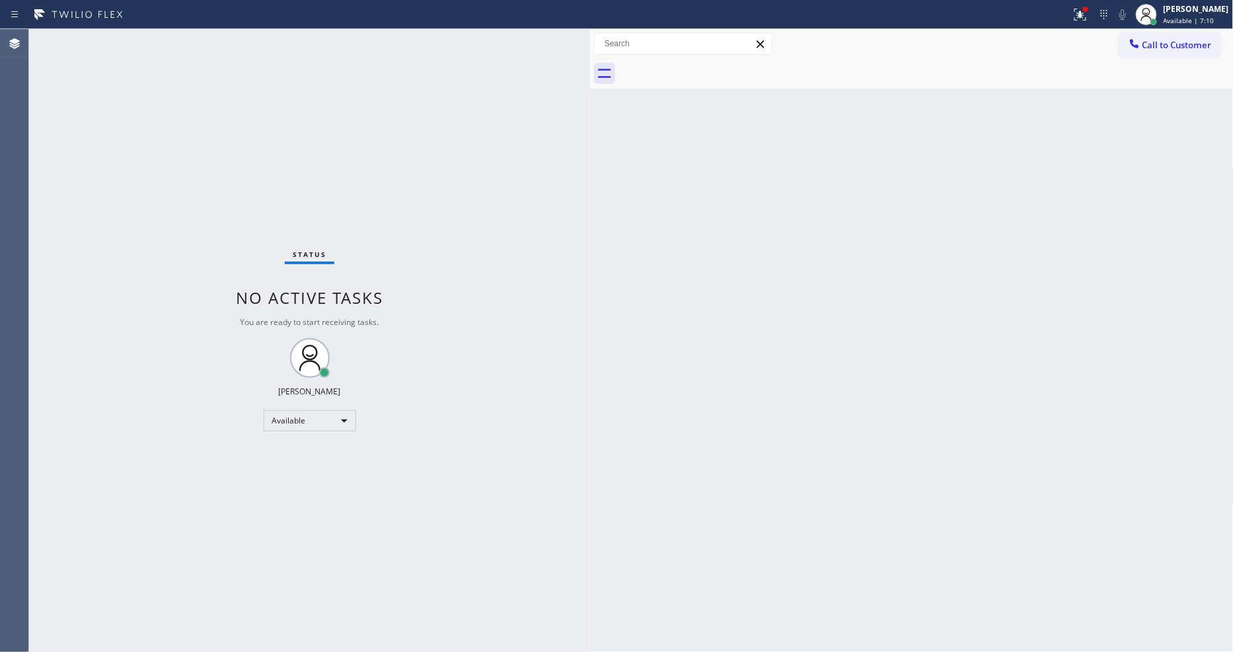
click at [1034, 381] on div "Back to Dashboard Change Sender ID Customers Technicians Select a contact Outbo…" at bounding box center [912, 340] width 644 height 623
click at [1176, 38] on button "Call to Customer" at bounding box center [1169, 44] width 101 height 25
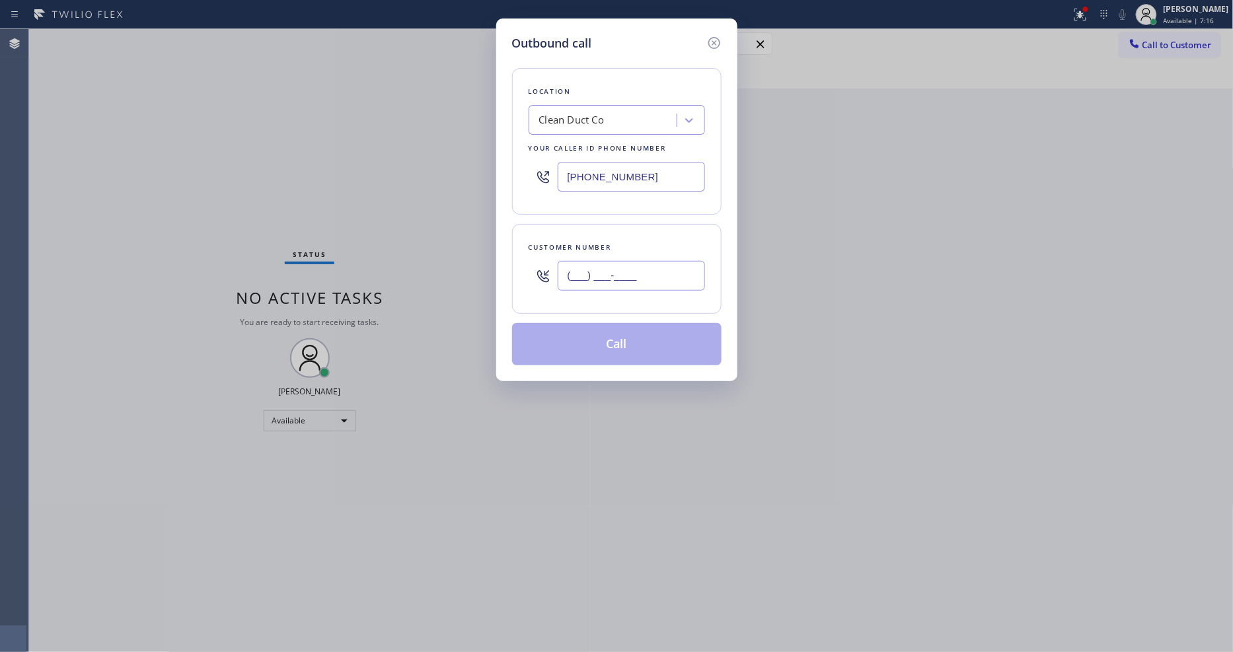
click at [619, 271] on input "(___) ___-____" at bounding box center [631, 276] width 147 height 30
paste input "626) 437-7770"
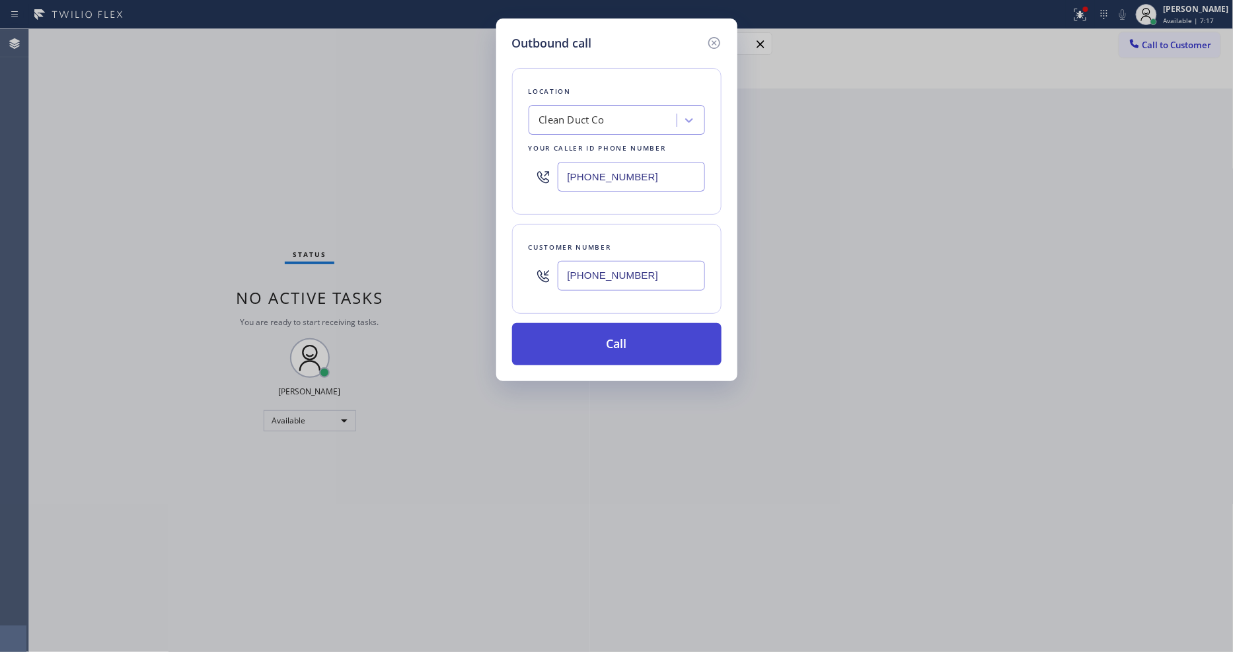
type input "[PHONE_NUMBER]"
click at [593, 352] on button "Call" at bounding box center [616, 344] width 209 height 42
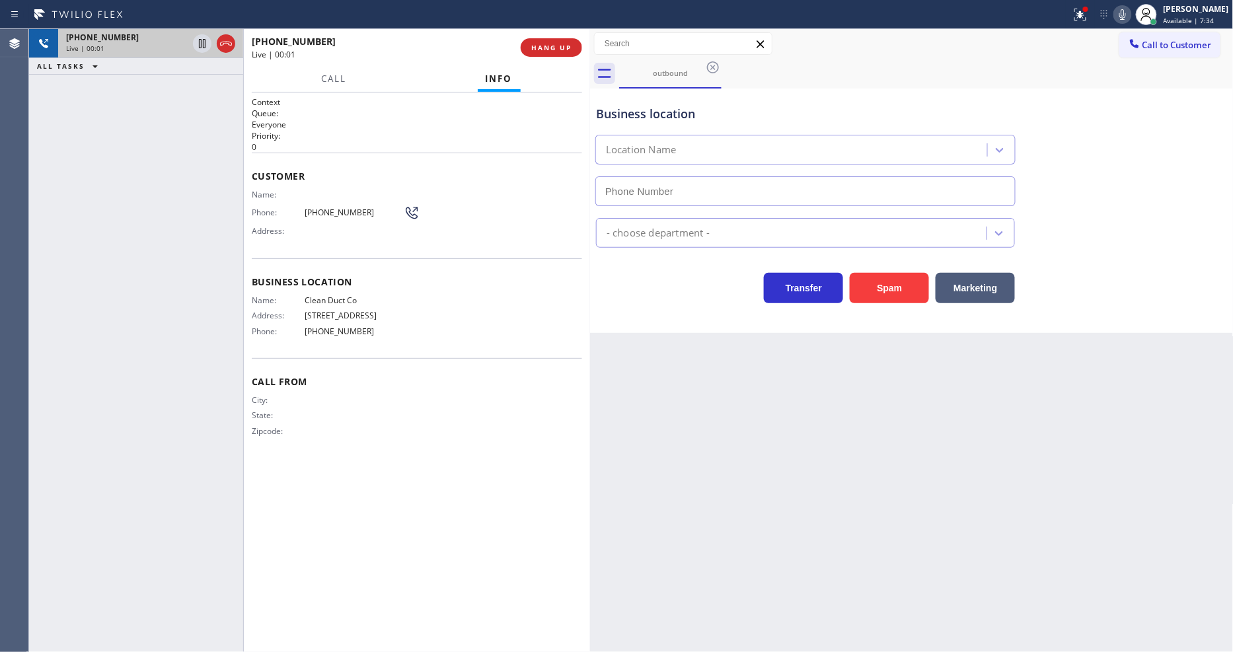
type input "[PHONE_NUMBER]"
click at [1126, 17] on icon at bounding box center [1122, 14] width 7 height 11
click at [1088, 21] on icon at bounding box center [1081, 15] width 16 height 16
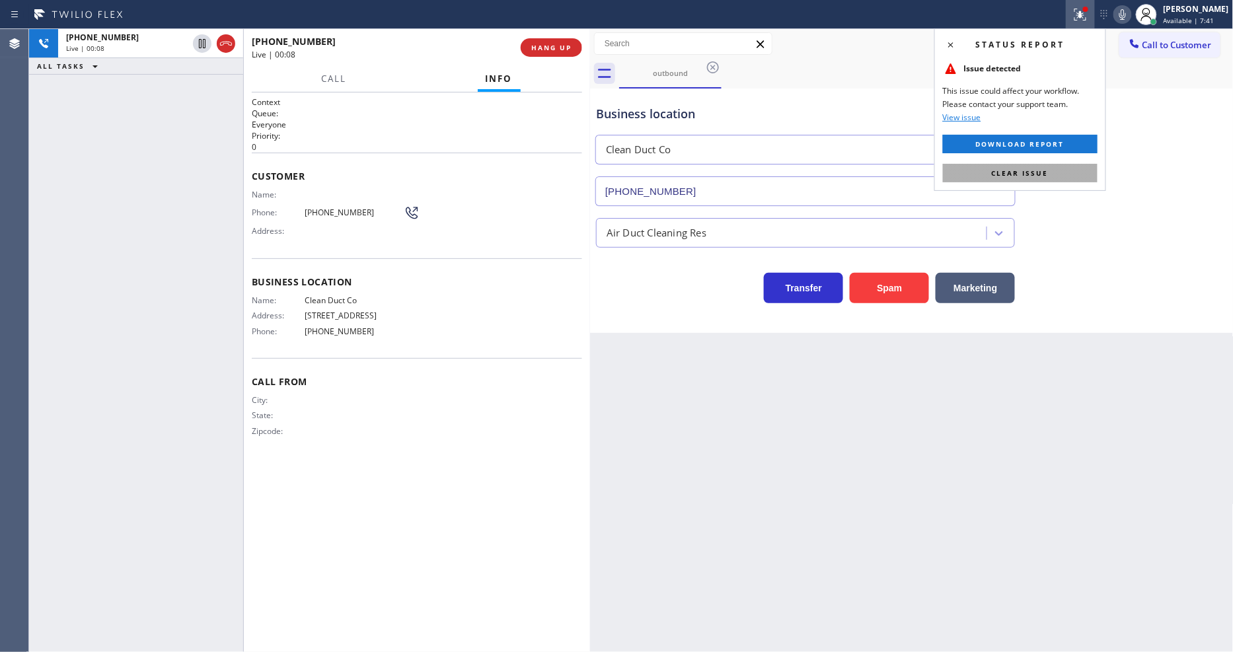
click at [1067, 180] on button "Clear issue" at bounding box center [1020, 173] width 155 height 19
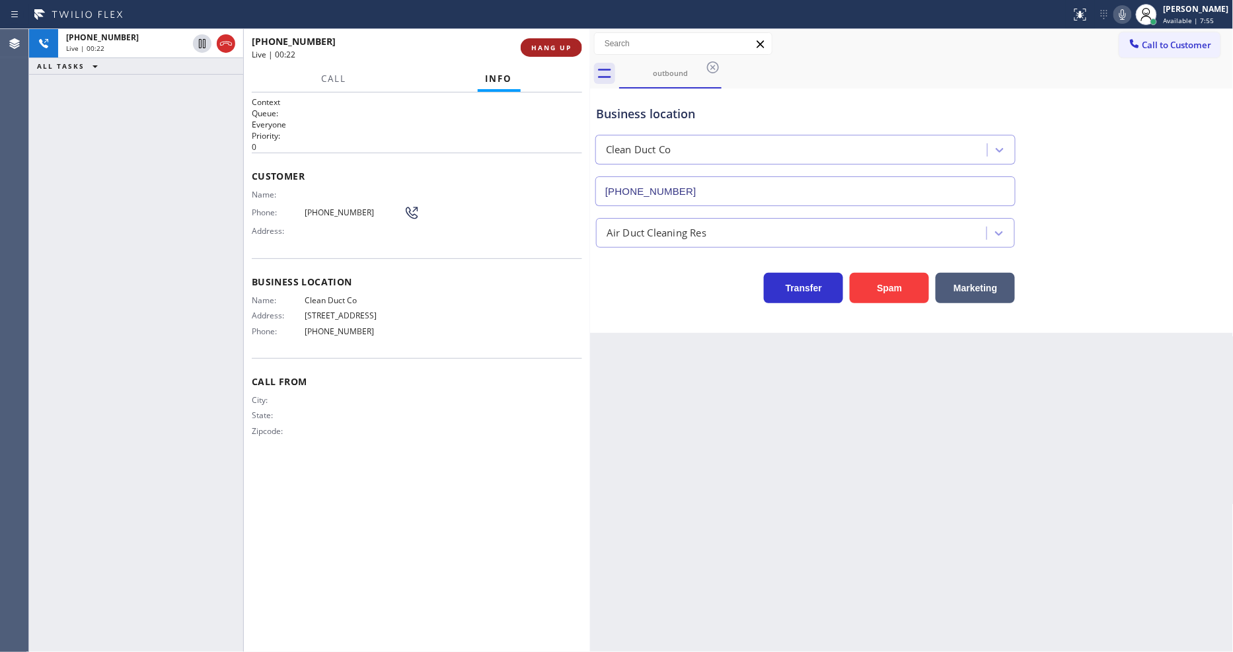
click at [538, 44] on span "HANG UP" at bounding box center [551, 47] width 40 height 9
drag, startPoint x: 538, startPoint y: 44, endPoint x: 866, endPoint y: 87, distance: 331.2
click at [538, 44] on span "HANG UP" at bounding box center [551, 47] width 40 height 9
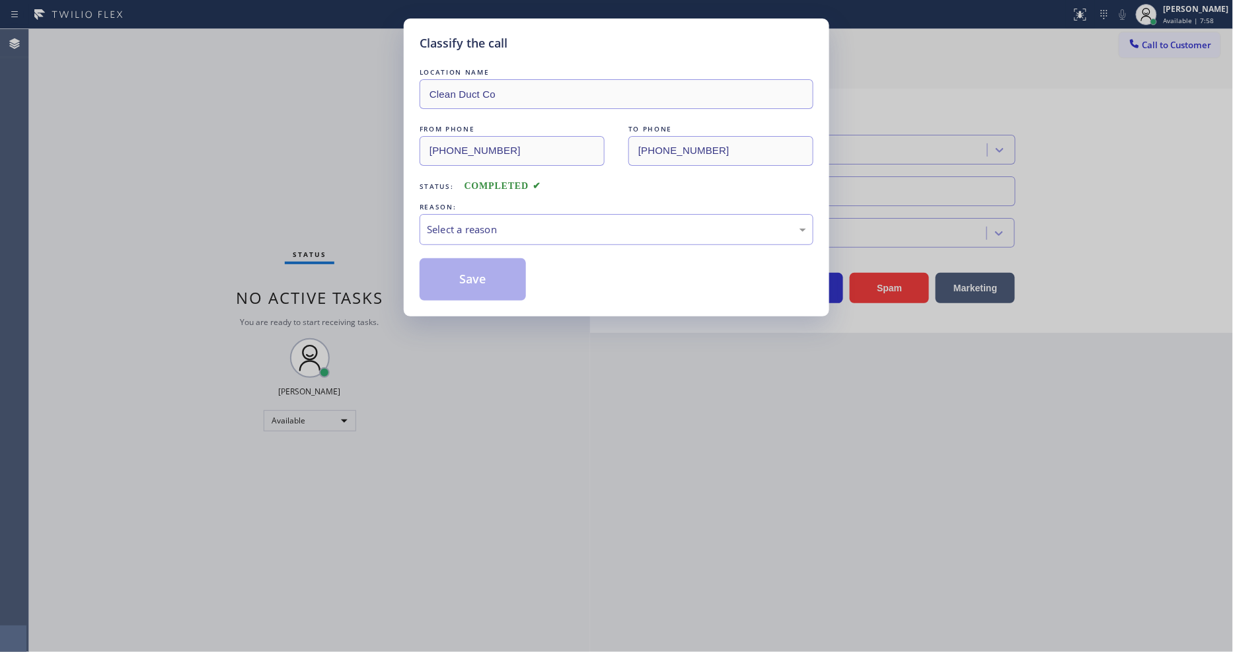
click at [444, 222] on div "Select a reason" at bounding box center [616, 229] width 379 height 15
click at [447, 280] on button "Save" at bounding box center [473, 279] width 106 height 42
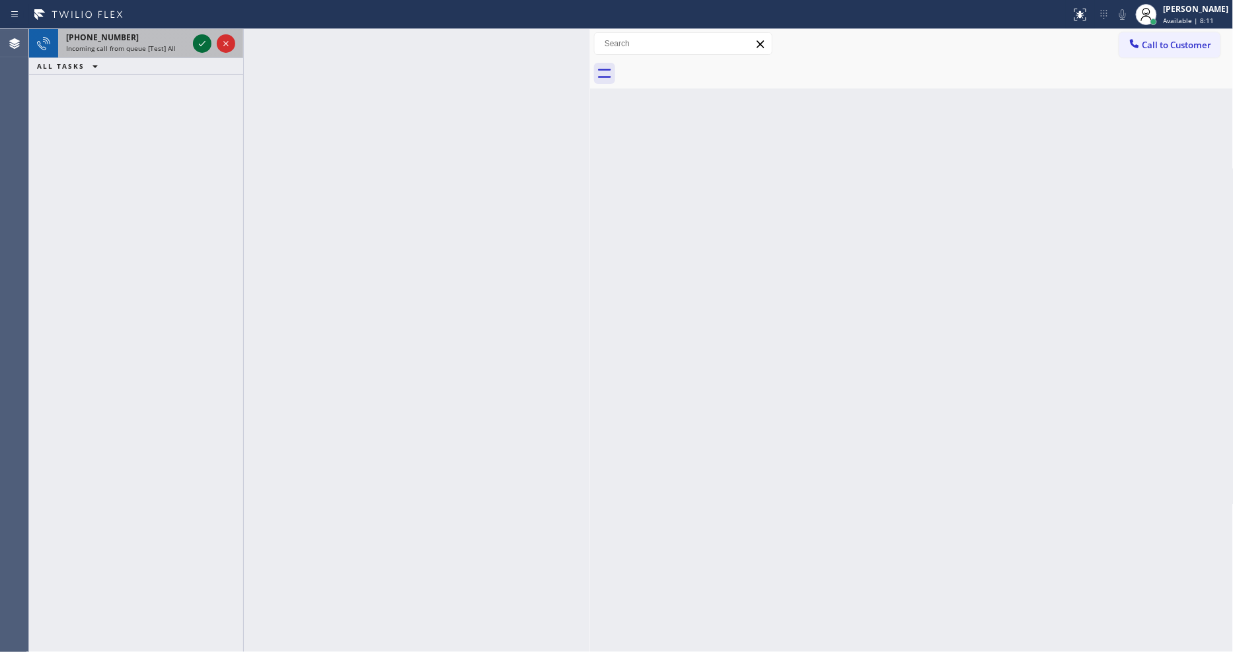
click at [199, 44] on icon at bounding box center [202, 43] width 7 height 5
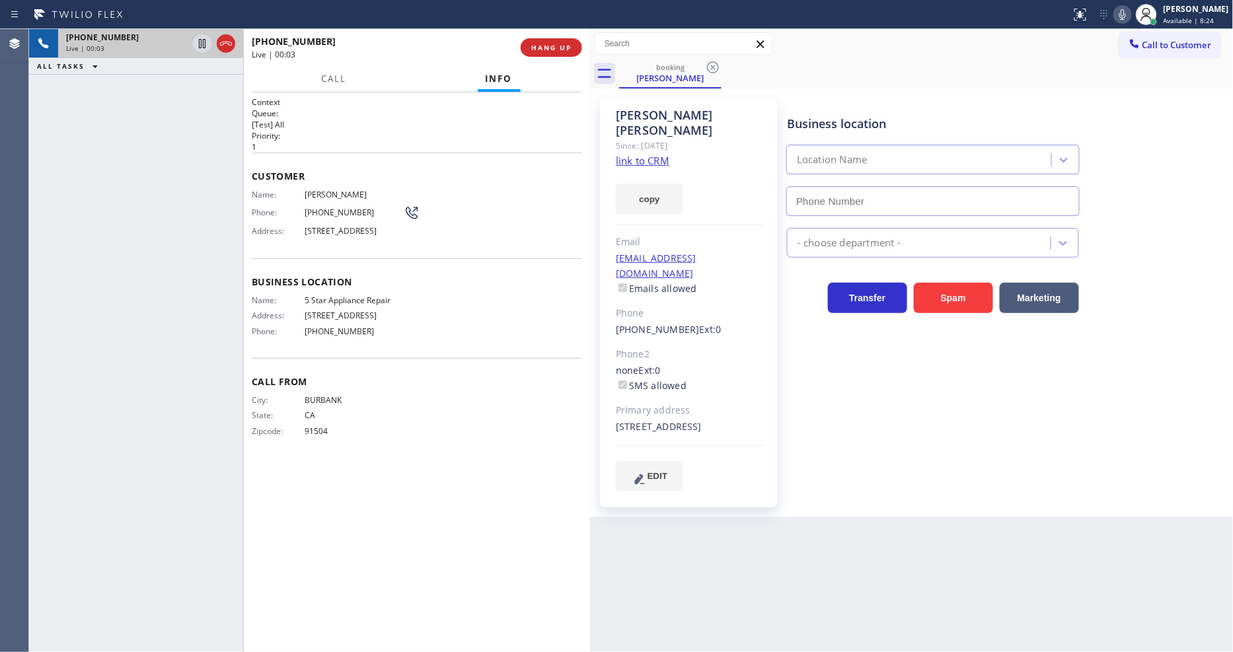
type input "[PHONE_NUMBER]"
click at [652, 154] on link "link to CRM" at bounding box center [643, 160] width 54 height 13
click at [205, 38] on icon at bounding box center [202, 44] width 16 height 16
click at [1131, 20] on icon at bounding box center [1123, 15] width 16 height 16
click at [195, 42] on icon at bounding box center [202, 44] width 16 height 16
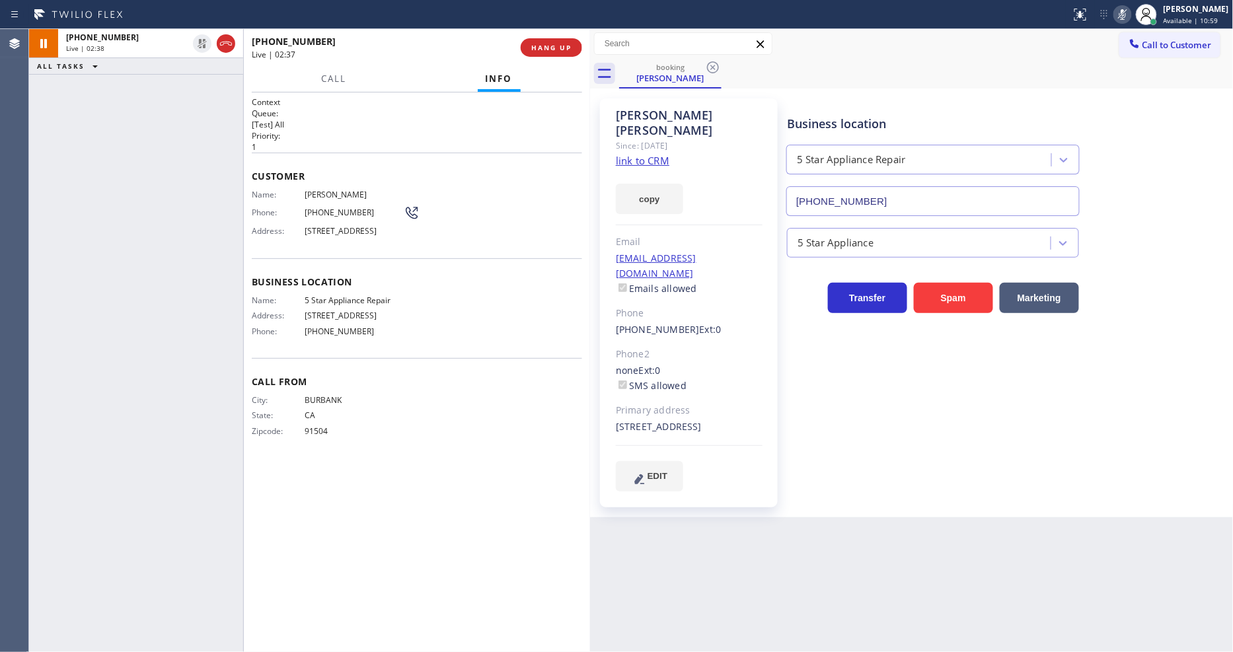
click at [1132, 22] on button at bounding box center [1123, 14] width 19 height 19
click at [578, 49] on button "HANG UP" at bounding box center [551, 47] width 61 height 19
click at [578, 49] on button "COMPLETE" at bounding box center [548, 47] width 67 height 19
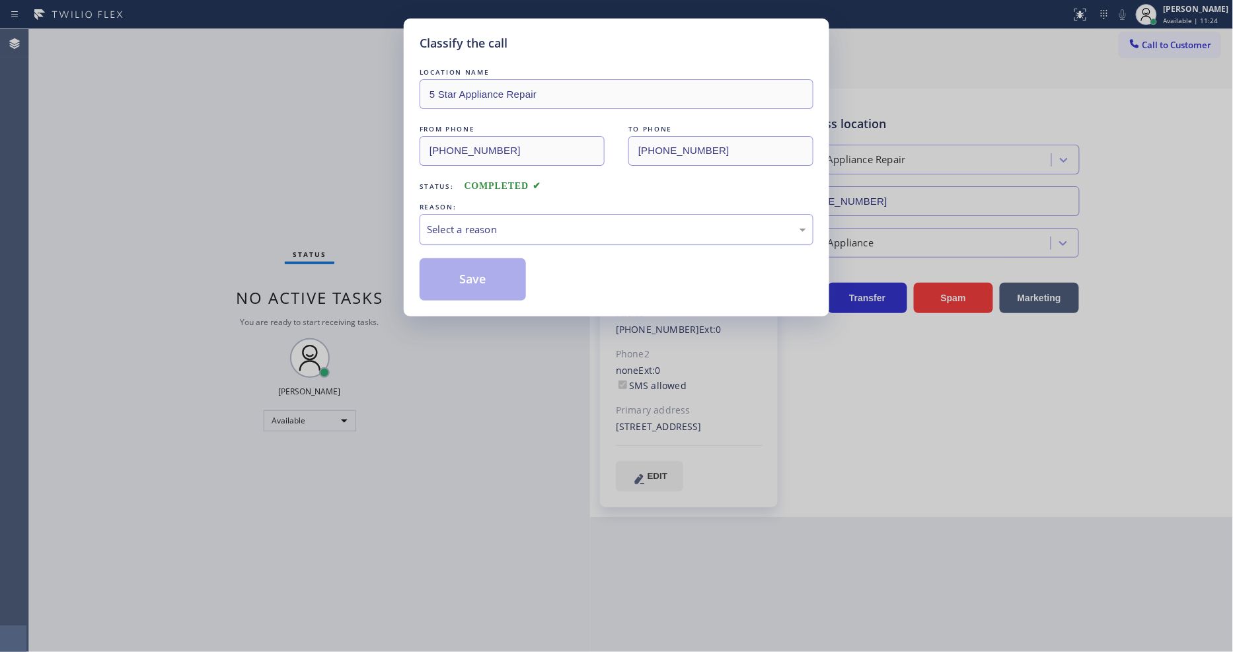
click at [467, 240] on div "LOCATION NAME 5 Star Appliance Repair FROM PHONE [PHONE_NUMBER] TO PHONE [PHONE…" at bounding box center [617, 182] width 394 height 235
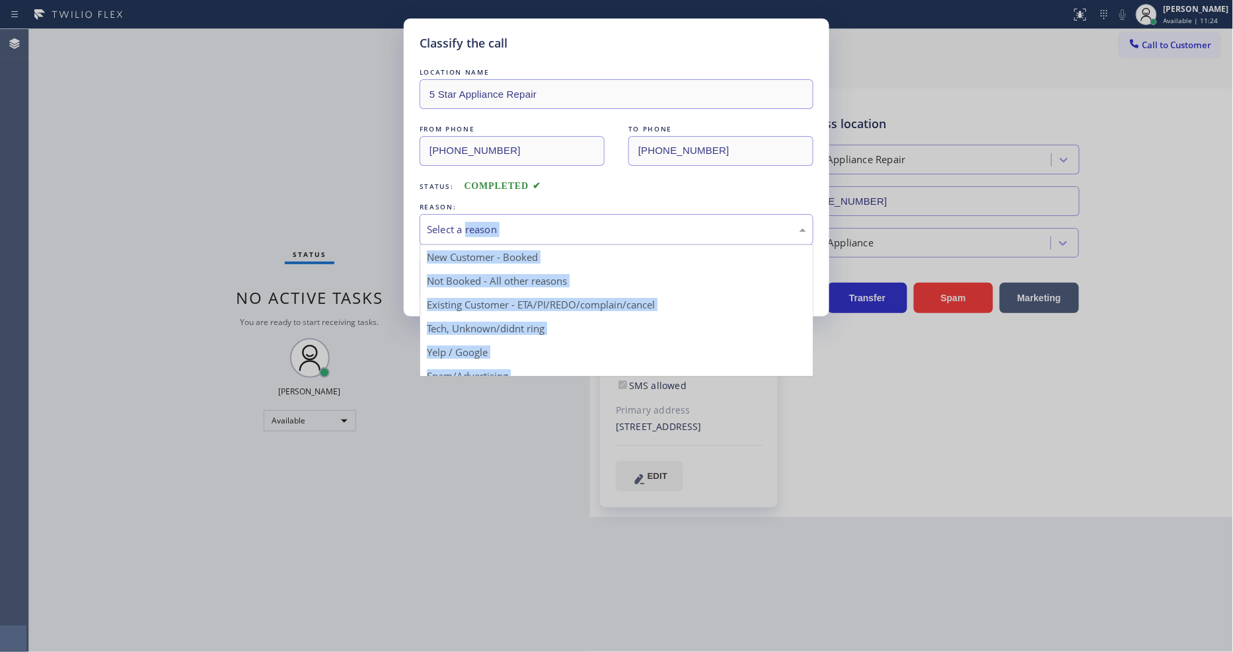
click at [470, 234] on div "Select a reason" at bounding box center [617, 229] width 394 height 31
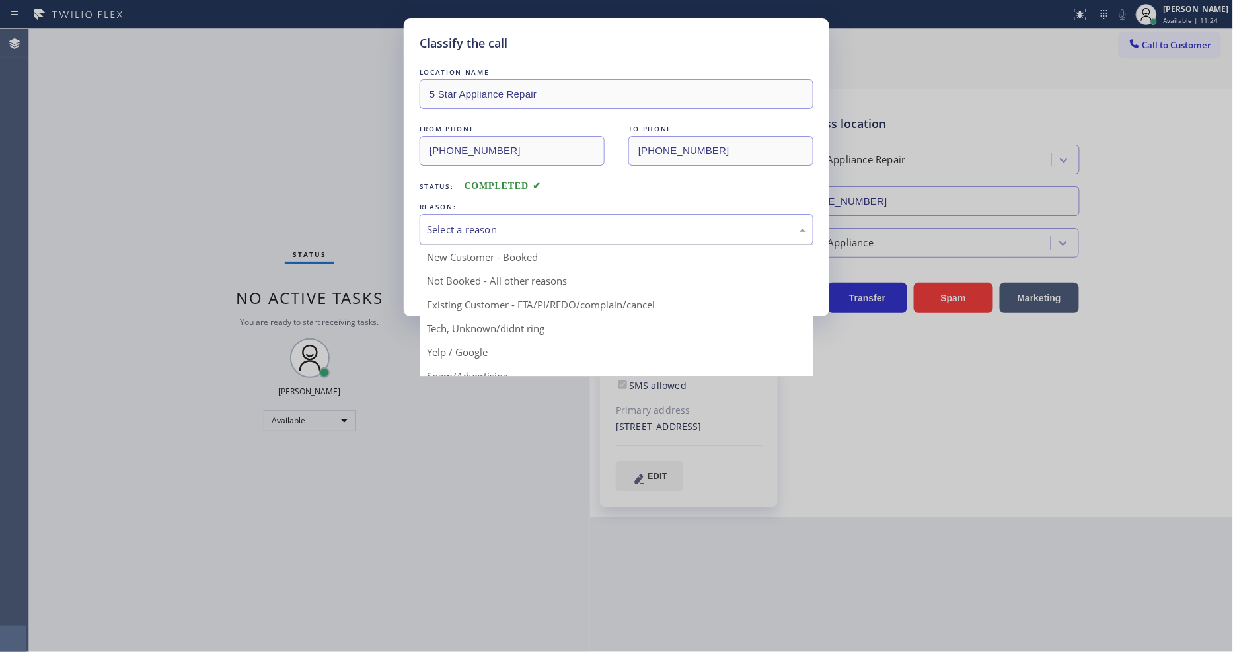
drag, startPoint x: 468, startPoint y: 303, endPoint x: 467, endPoint y: 296, distance: 6.6
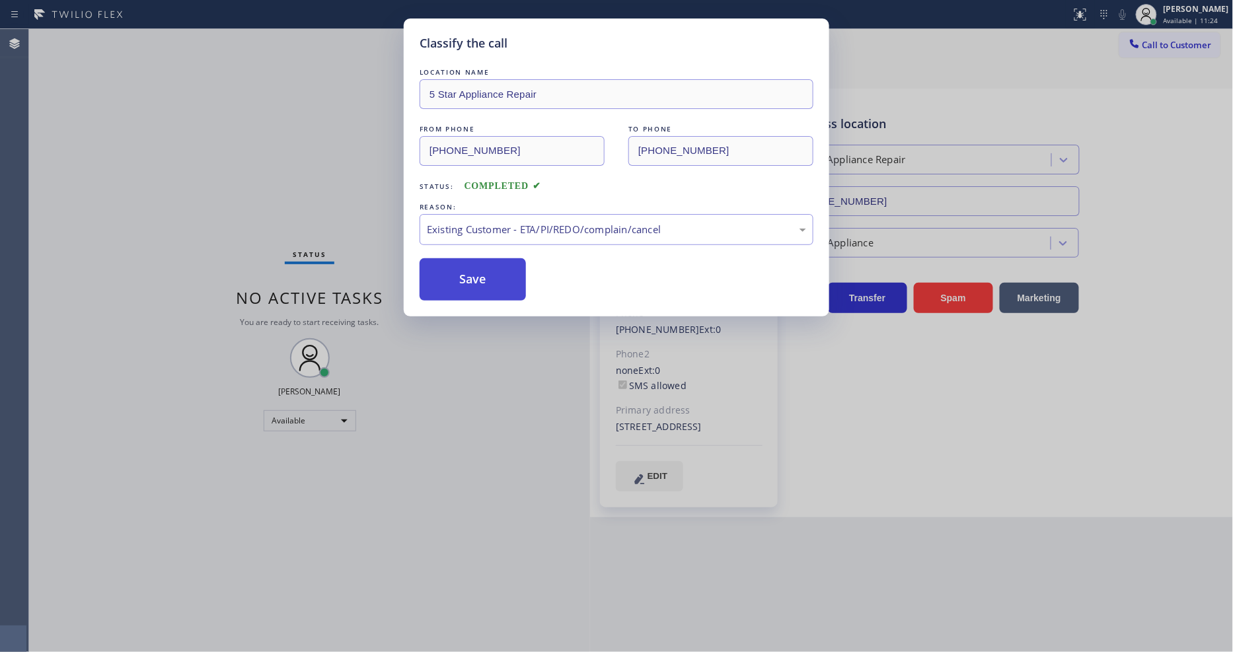
click at [473, 262] on button "Save" at bounding box center [473, 279] width 106 height 42
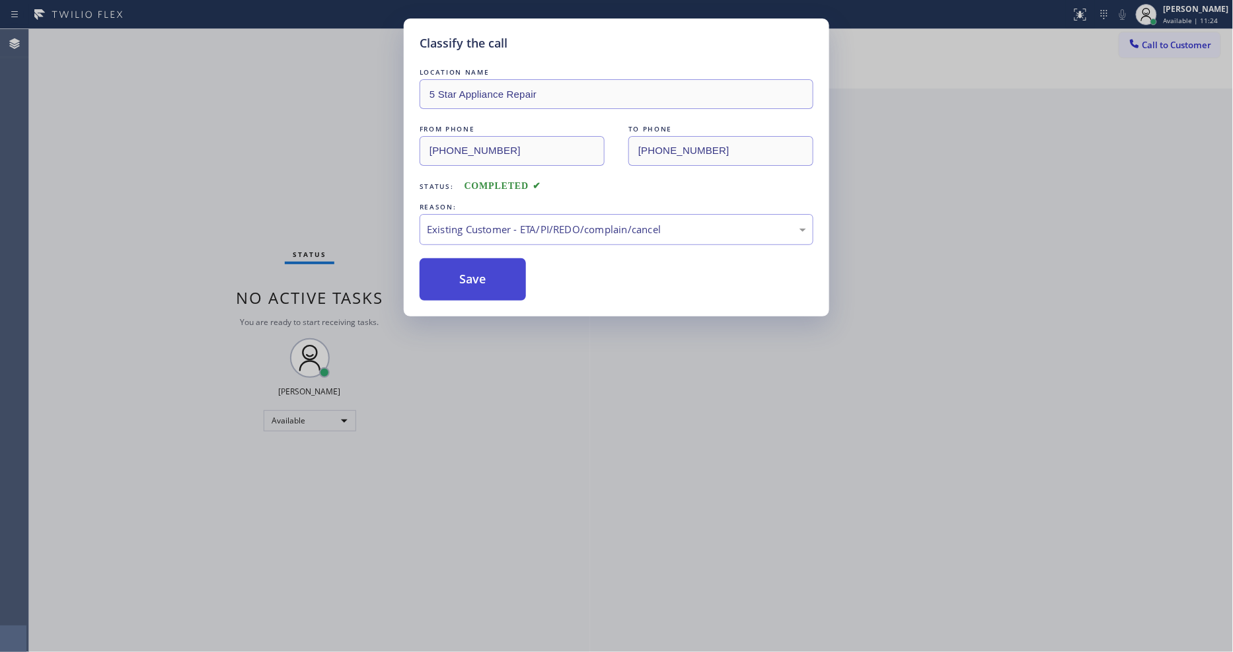
click at [473, 262] on button "Save" at bounding box center [473, 279] width 106 height 42
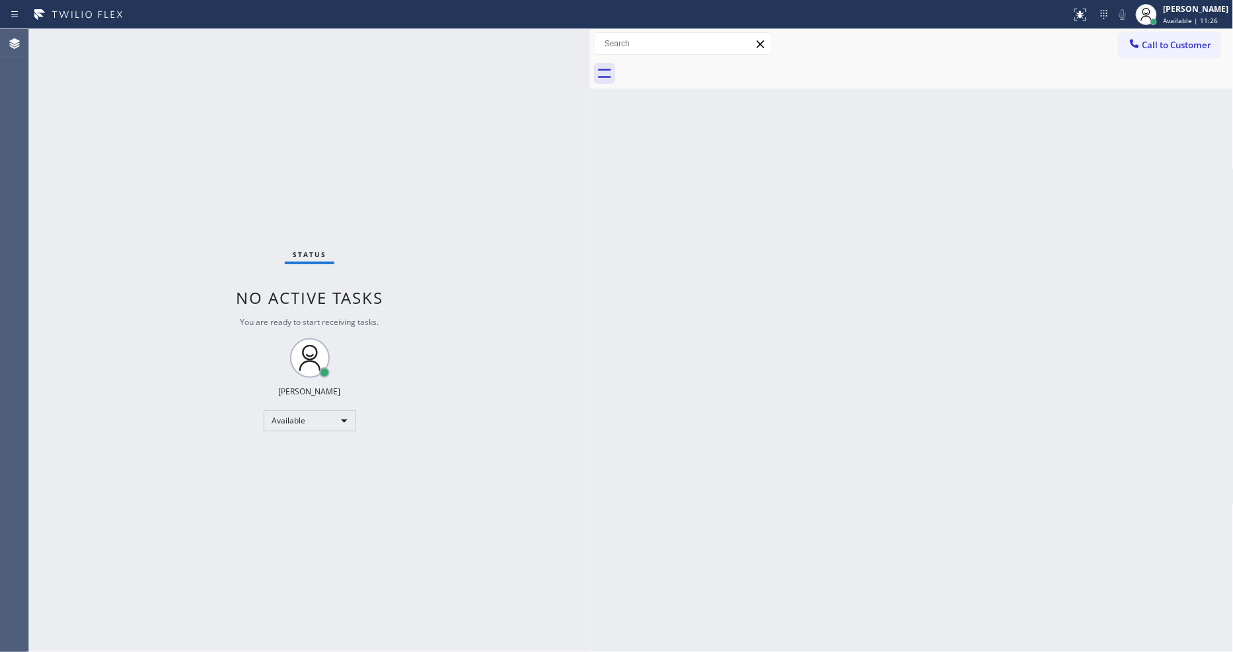
click at [169, 38] on div "Status No active tasks You are ready to start receiving tasks. [PERSON_NAME] Av…" at bounding box center [309, 340] width 561 height 623
click at [144, 41] on div "Status No active tasks You are ready to start receiving tasks. [PERSON_NAME] Av…" at bounding box center [309, 340] width 561 height 623
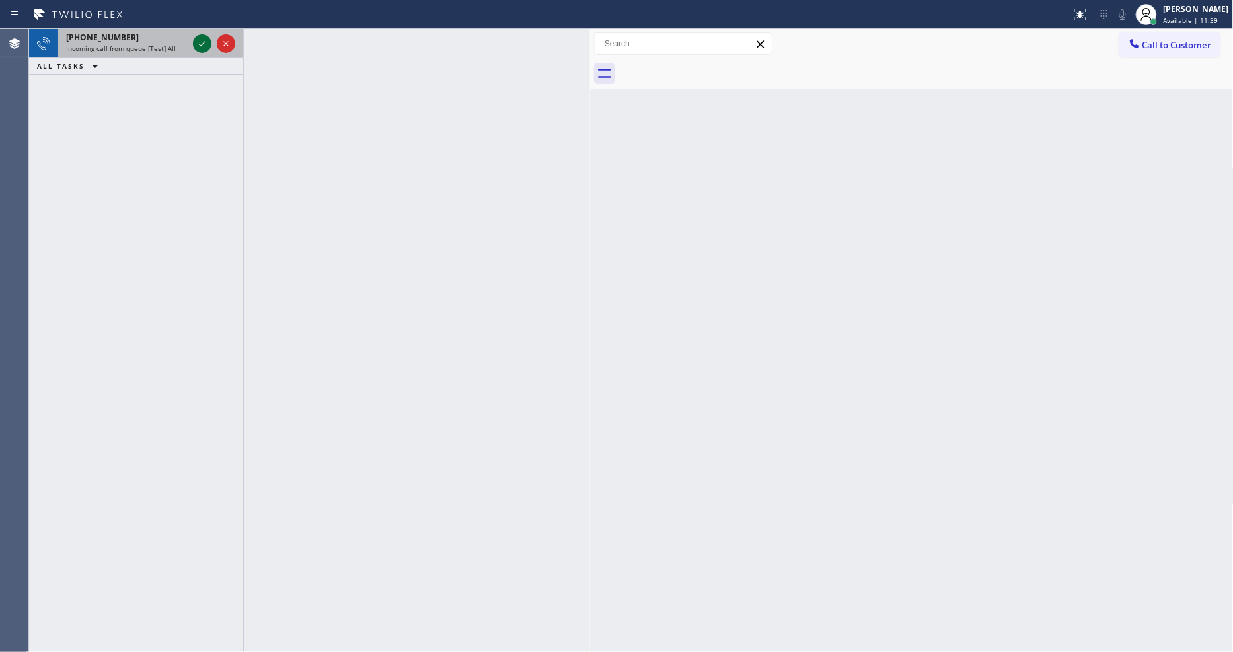
click at [200, 38] on icon at bounding box center [202, 44] width 16 height 16
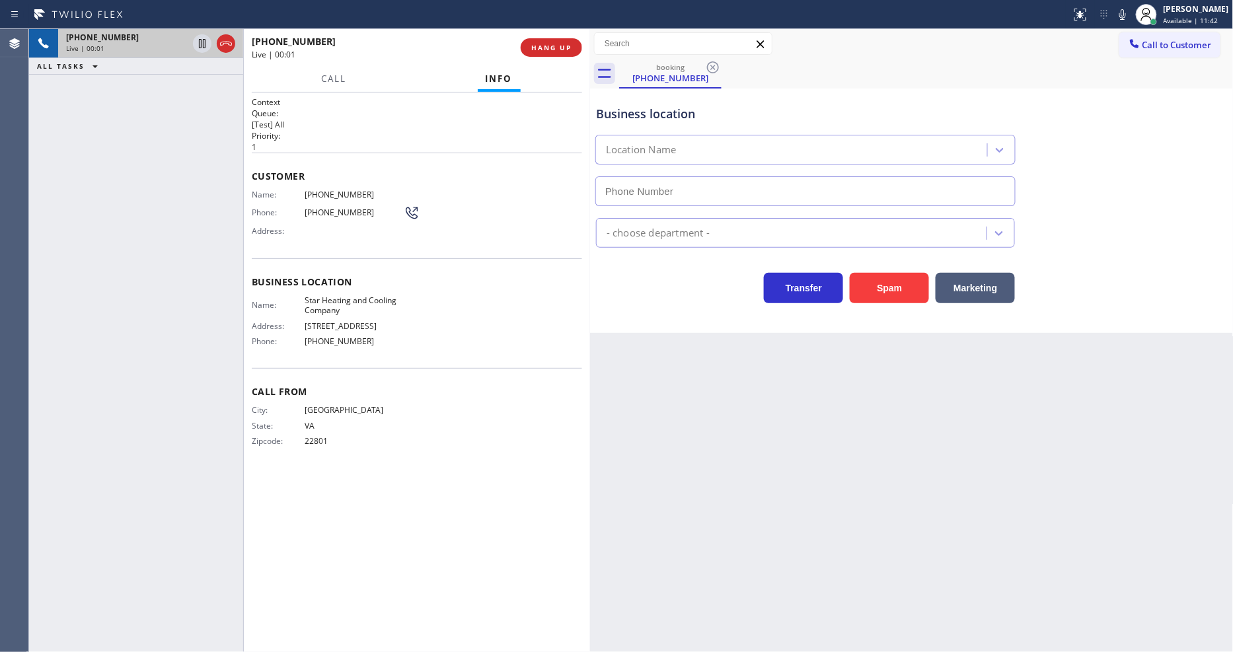
type input "[PHONE_NUMBER]"
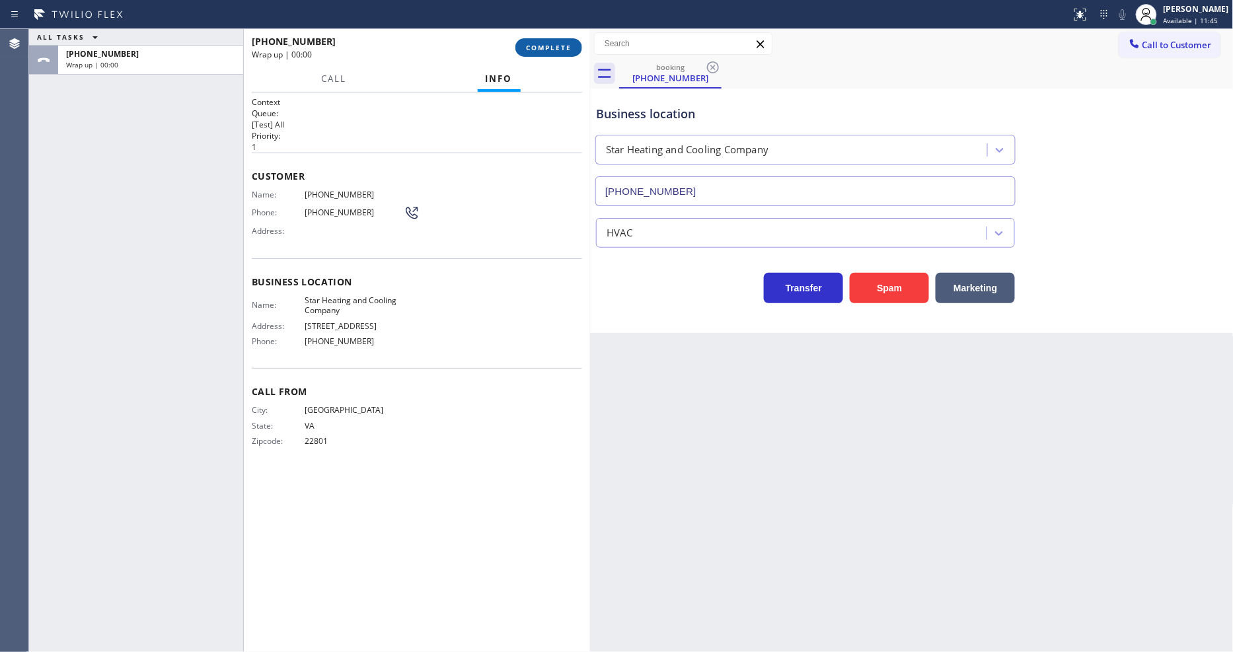
click at [564, 43] on span "COMPLETE" at bounding box center [549, 47] width 46 height 9
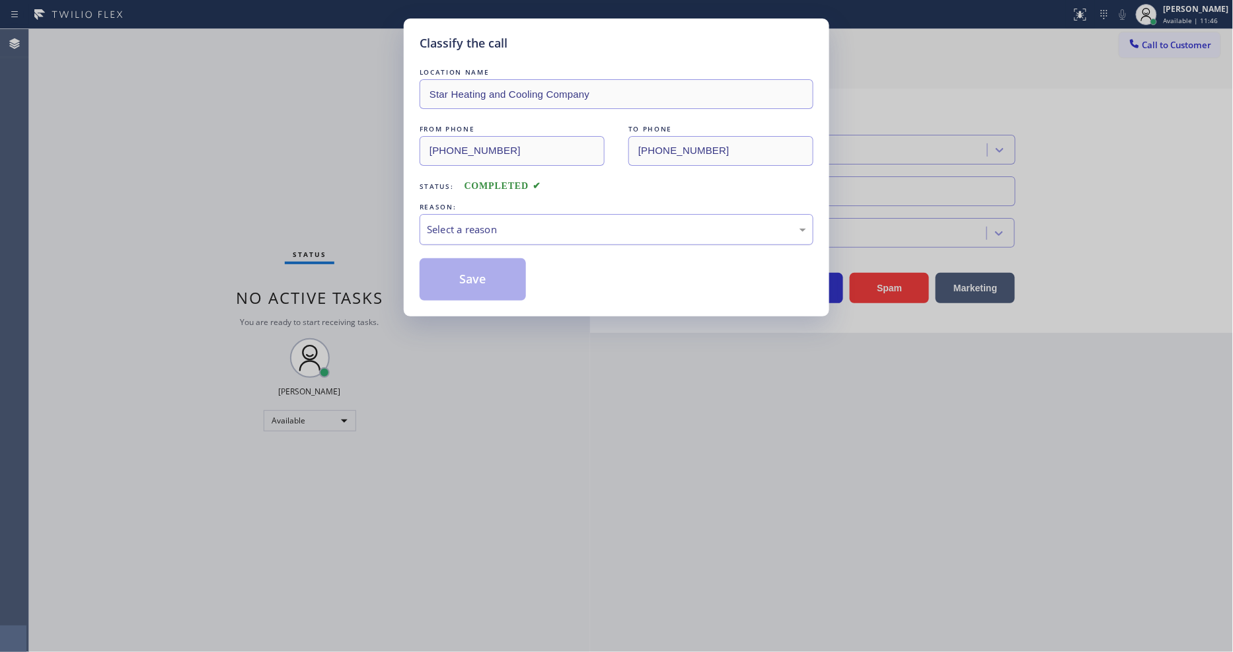
click at [483, 228] on div "Select a reason" at bounding box center [616, 229] width 379 height 15
click at [480, 269] on button "Save" at bounding box center [473, 279] width 106 height 42
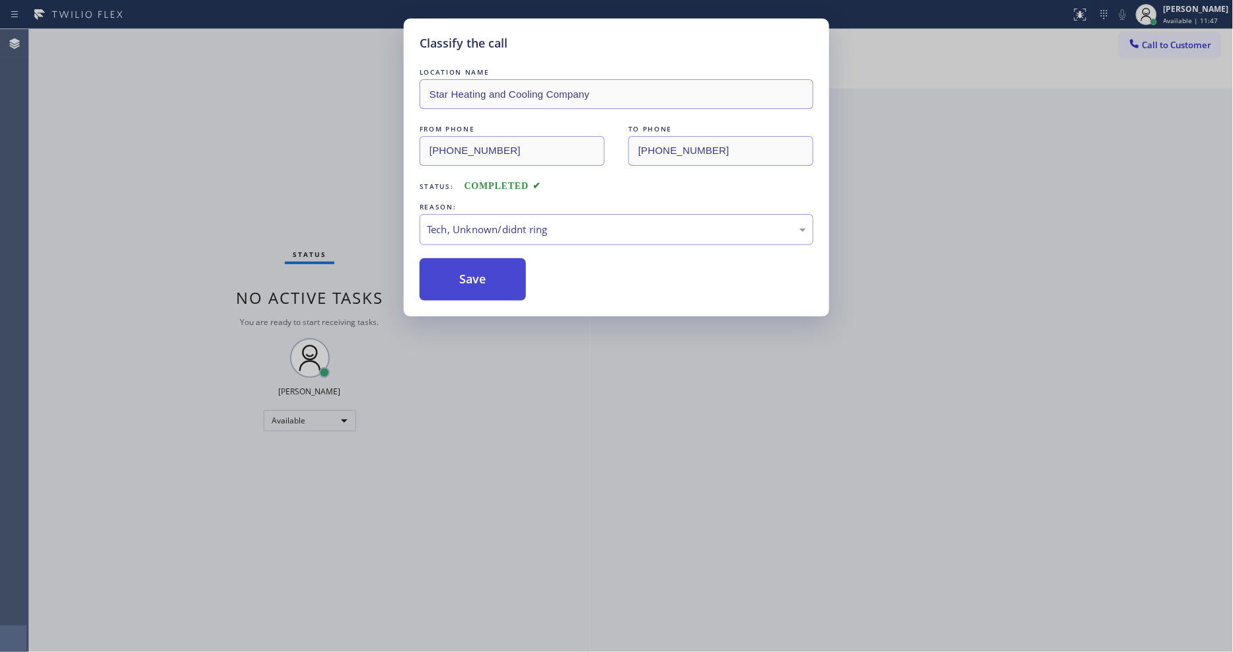
click at [480, 269] on button "Save" at bounding box center [473, 279] width 106 height 42
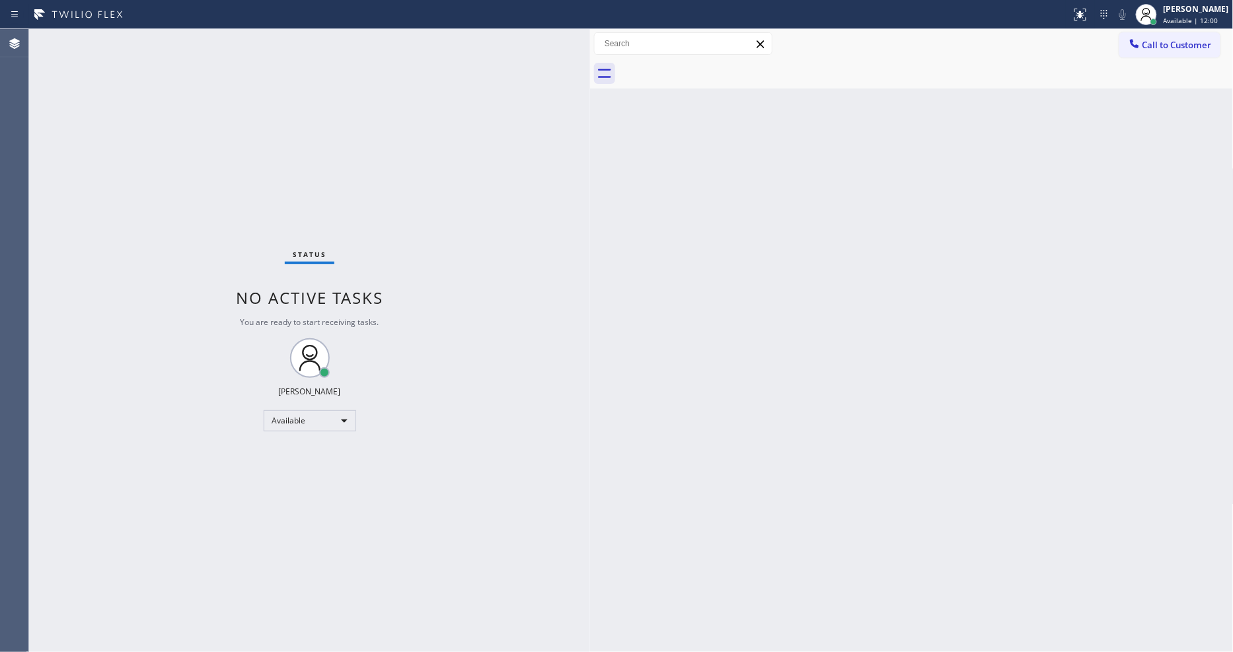
click at [194, 42] on div "Status No active tasks You are ready to start receiving tasks. [PERSON_NAME] Av…" at bounding box center [309, 340] width 561 height 623
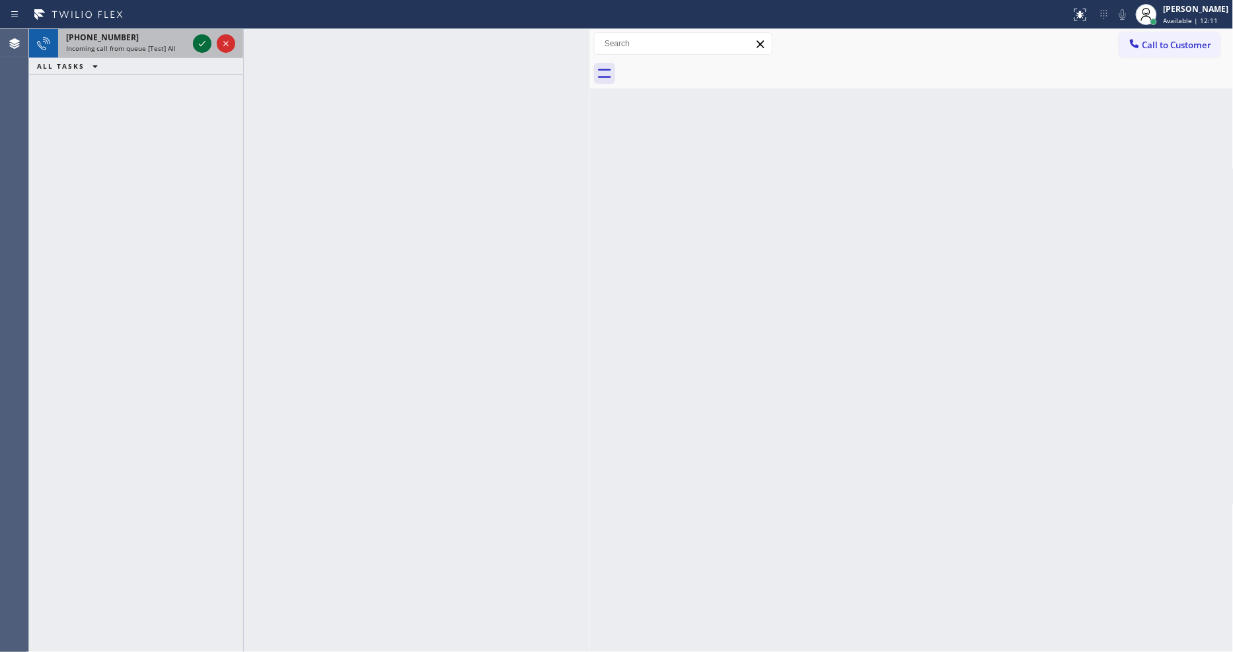
click at [204, 44] on icon at bounding box center [202, 44] width 16 height 16
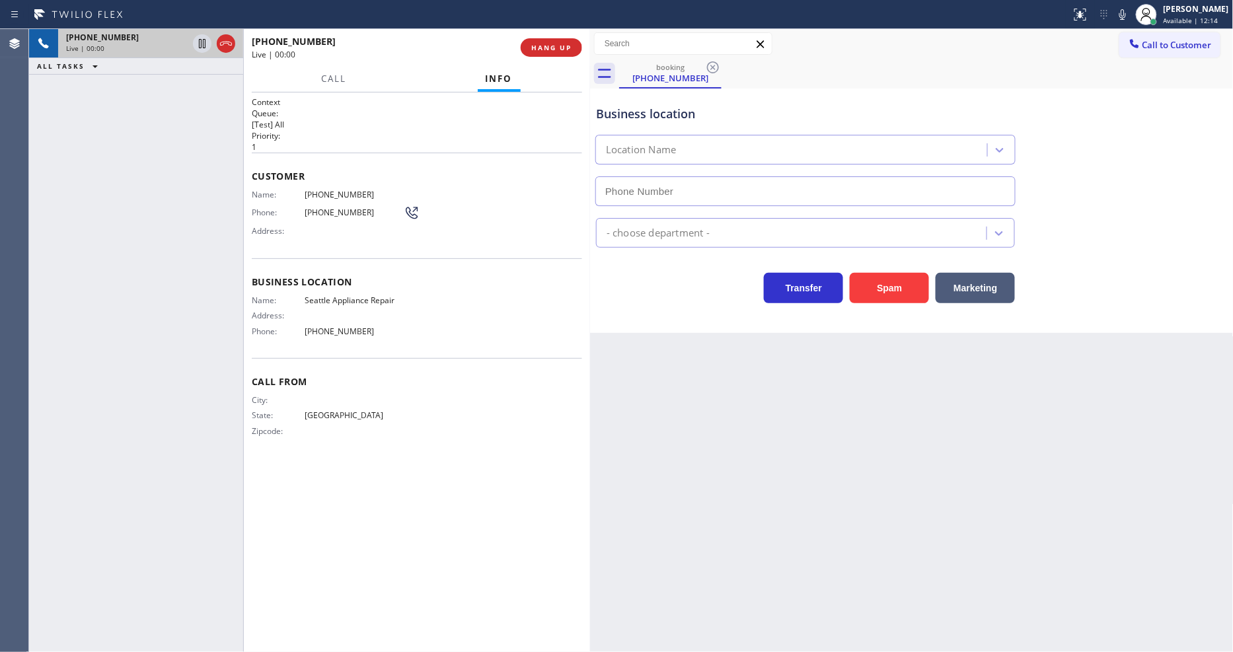
type input "[PHONE_NUMBER]"
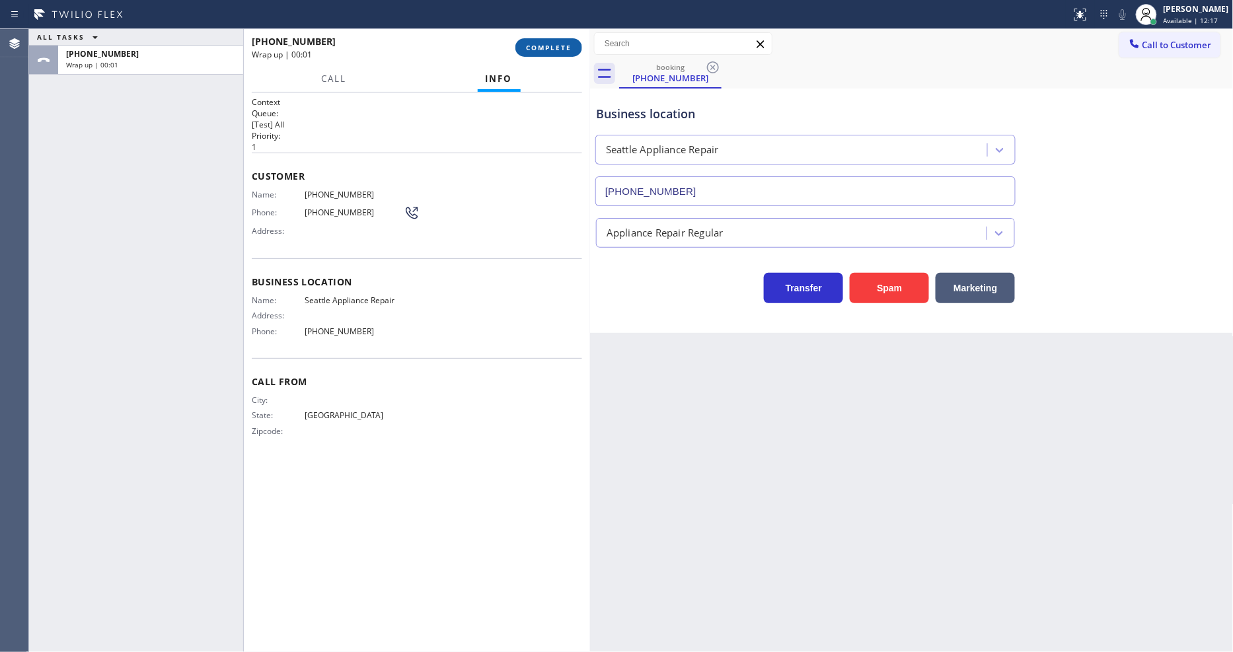
click at [557, 51] on span "COMPLETE" at bounding box center [549, 47] width 46 height 9
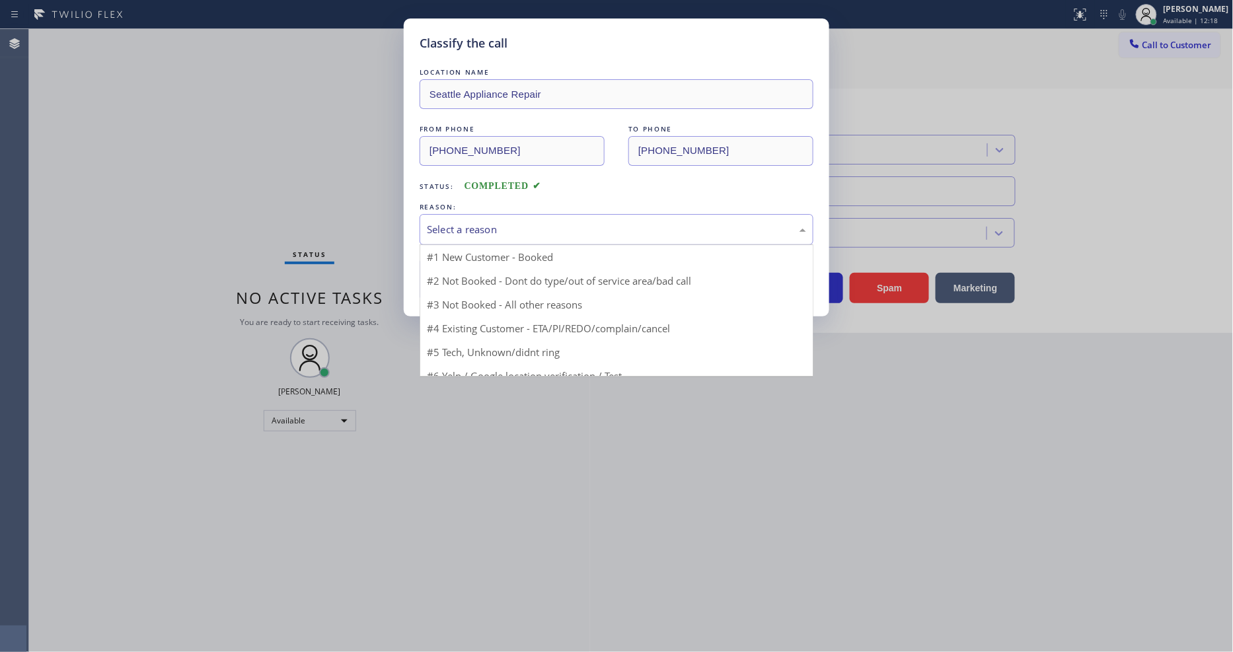
click at [496, 222] on div "Select a reason" at bounding box center [616, 229] width 379 height 15
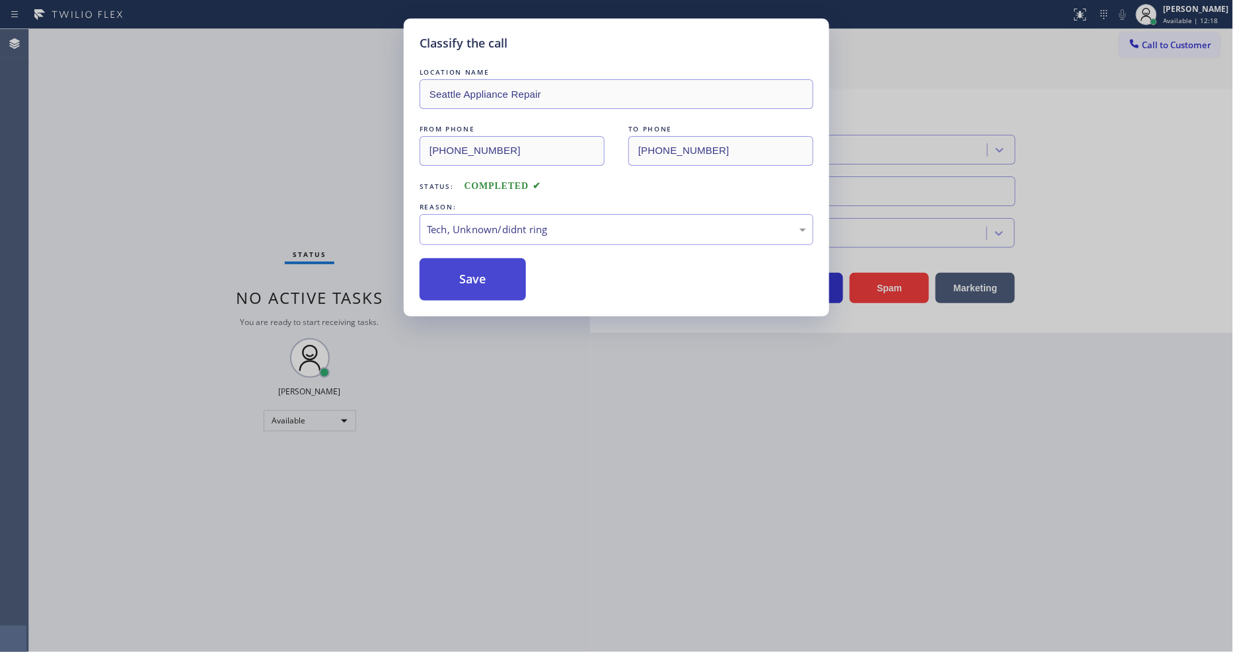
click at [507, 280] on button "Save" at bounding box center [473, 279] width 106 height 42
click at [507, 278] on button "Save" at bounding box center [473, 279] width 106 height 42
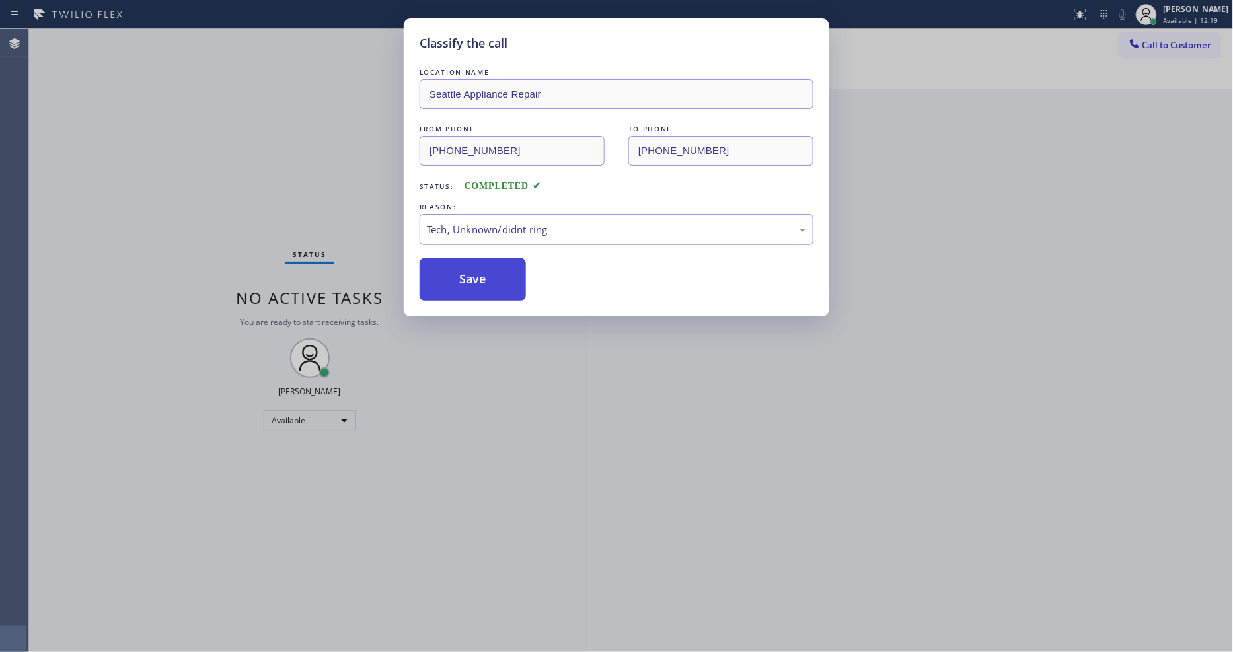
click at [507, 278] on button "Save" at bounding box center [473, 279] width 106 height 42
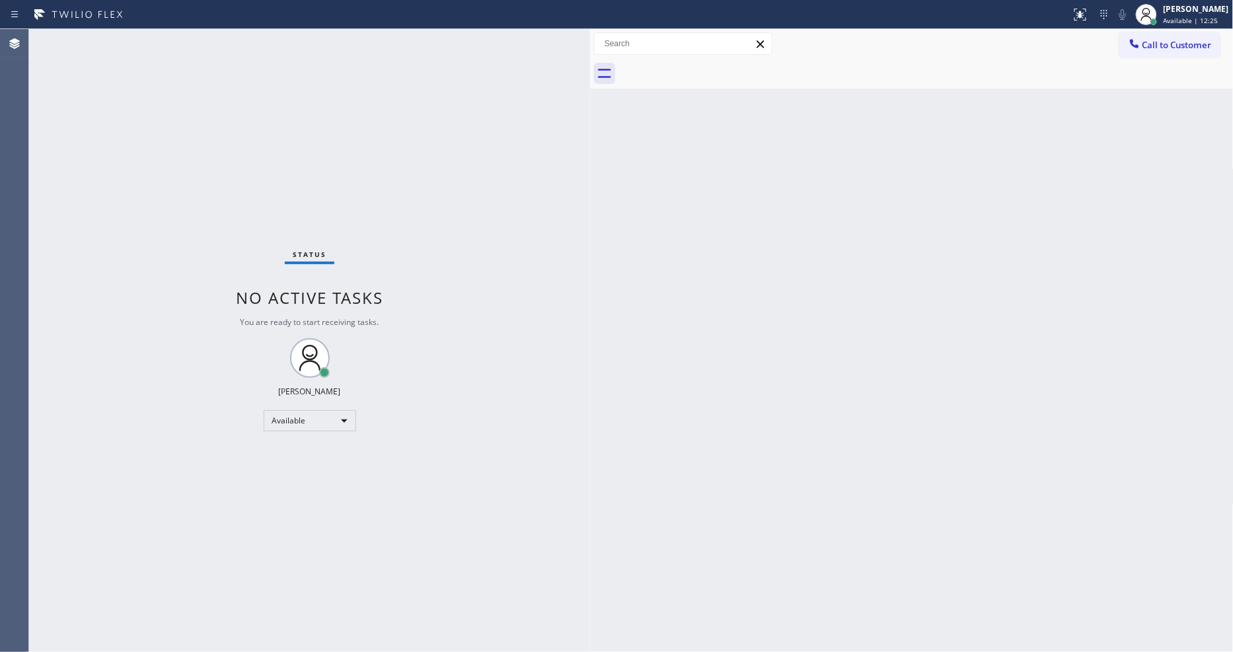
click at [195, 40] on div "Status No active tasks You are ready to start receiving tasks. [PERSON_NAME] Av…" at bounding box center [309, 340] width 561 height 623
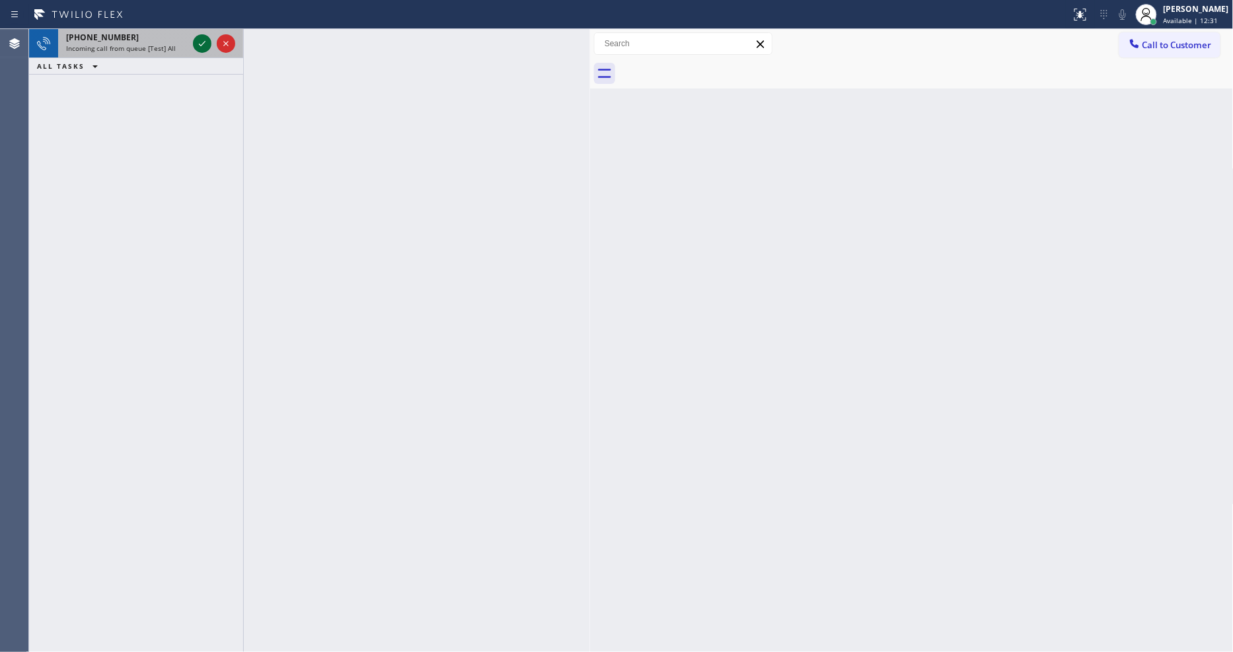
click at [205, 42] on icon at bounding box center [202, 43] width 7 height 5
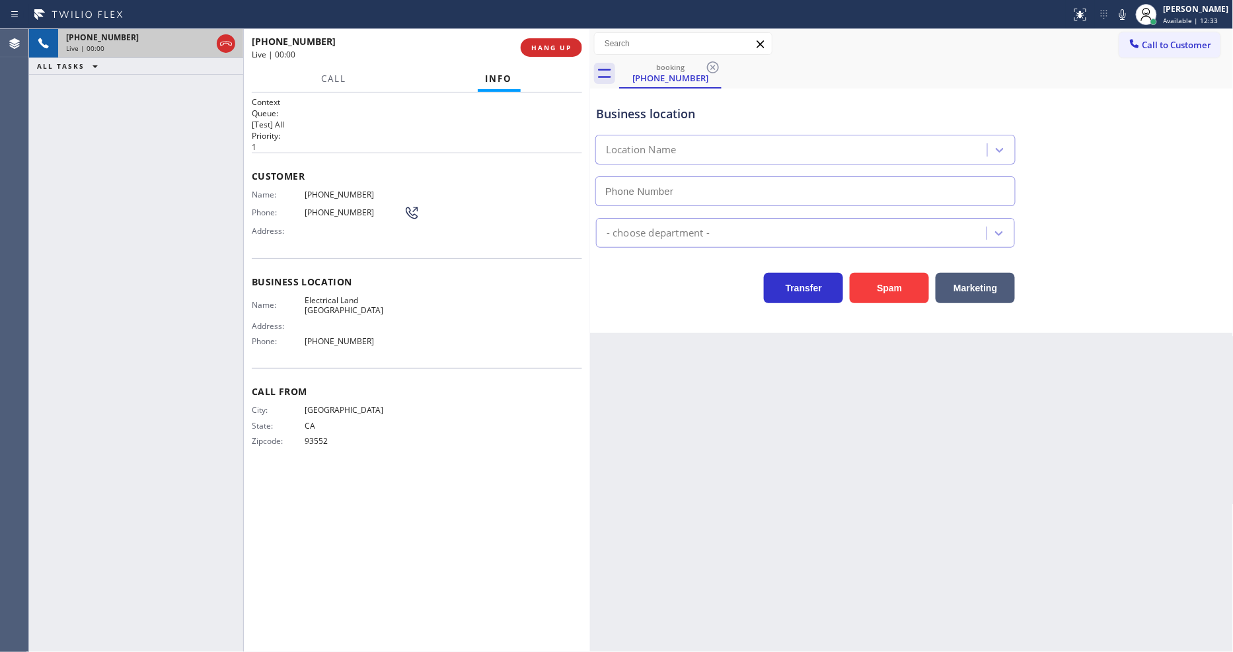
type input "[PHONE_NUMBER]"
click at [840, 381] on div "Back to Dashboard Change Sender ID Customers Technicians Select a contact Outbo…" at bounding box center [912, 340] width 644 height 623
click at [316, 295] on span "Electrical Land [GEOGRAPHIC_DATA]" at bounding box center [354, 305] width 99 height 20
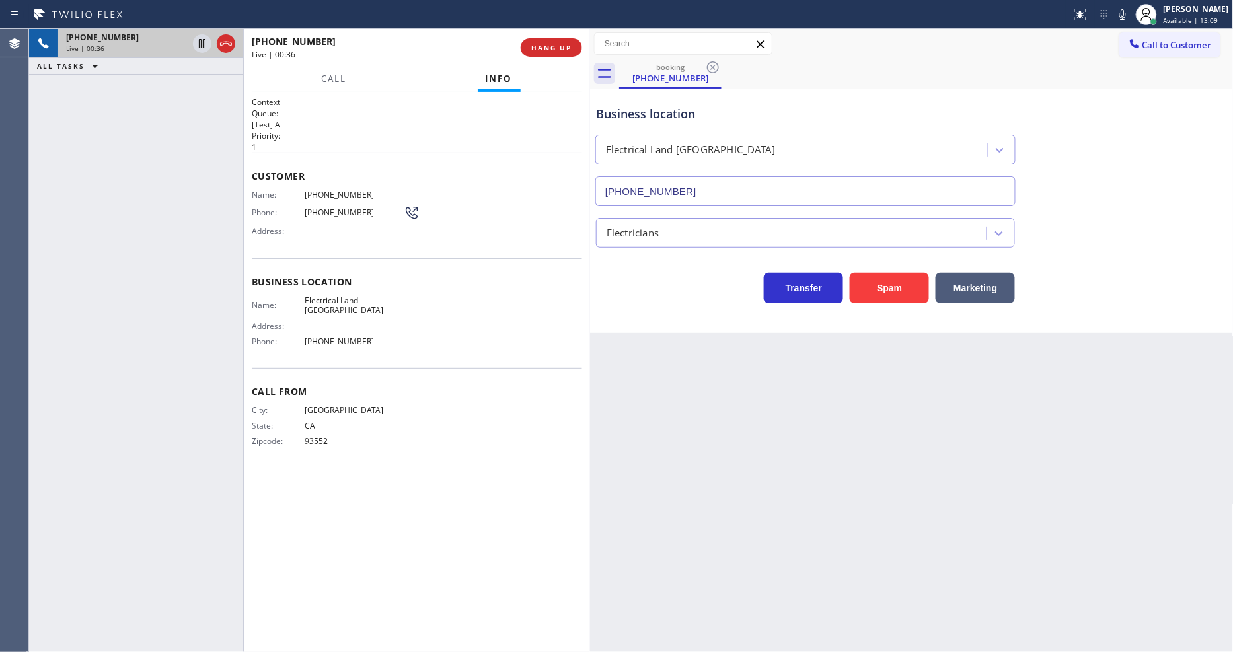
click at [335, 192] on span "[PHONE_NUMBER]" at bounding box center [354, 195] width 99 height 10
click at [1131, 7] on icon at bounding box center [1123, 15] width 16 height 16
drag, startPoint x: 1139, startPoint y: 7, endPoint x: 1119, endPoint y: 425, distance: 418.8
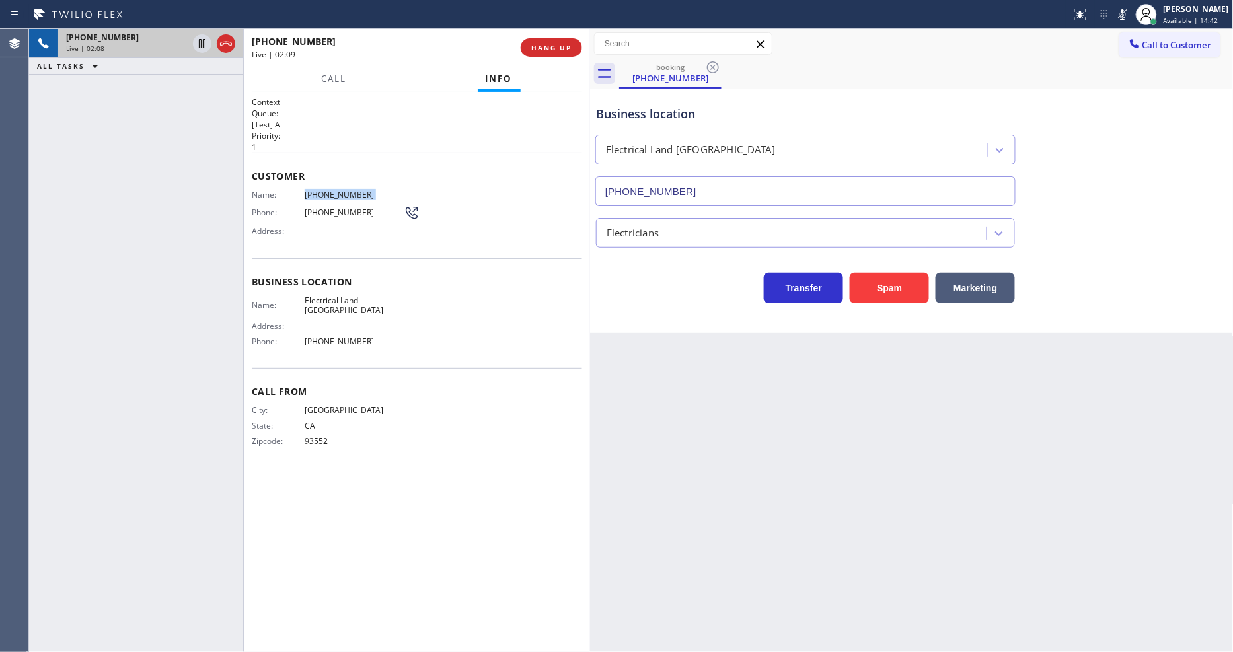
click at [1127, 10] on rect at bounding box center [1122, 13] width 9 height 9
click at [197, 42] on icon at bounding box center [202, 44] width 16 height 16
click at [1131, 21] on icon at bounding box center [1123, 15] width 16 height 16
drag, startPoint x: 202, startPoint y: 45, endPoint x: 287, endPoint y: 44, distance: 85.3
click at [202, 45] on icon at bounding box center [202, 44] width 16 height 16
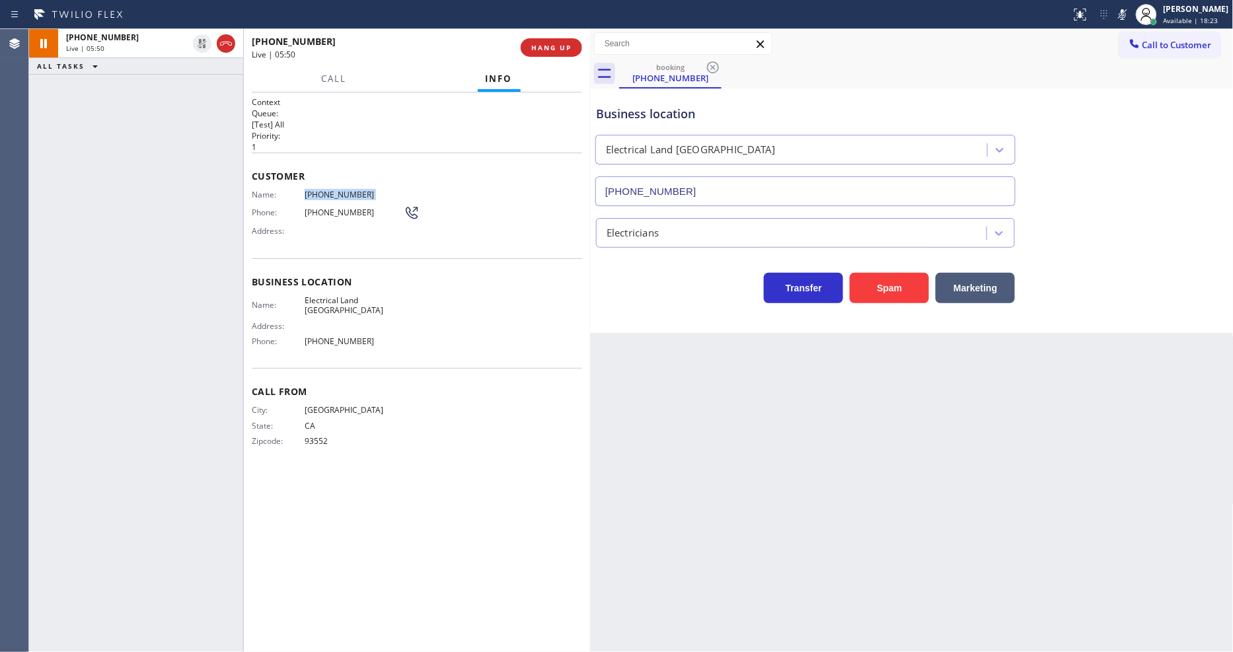
click at [1132, 13] on div at bounding box center [1123, 15] width 19 height 16
click at [381, 317] on div "Name: Electrical Land [GEOGRAPHIC_DATA] Address: Phone: [PHONE_NUMBER]" at bounding box center [328, 323] width 152 height 57
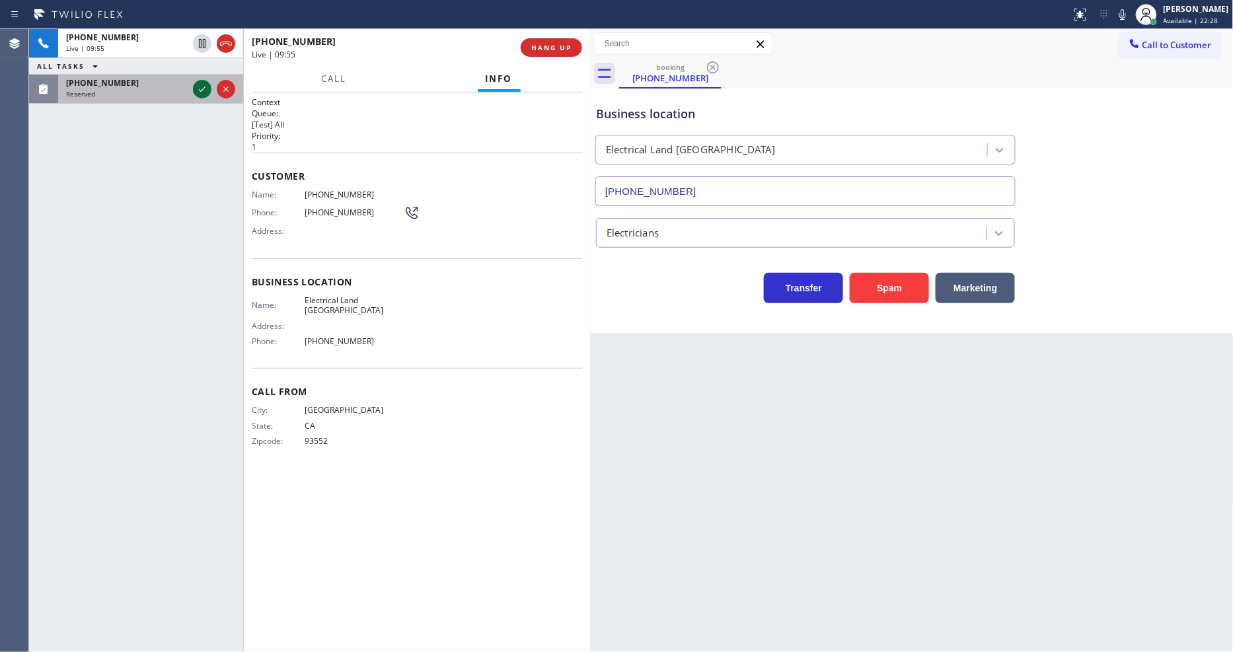
click at [203, 91] on icon at bounding box center [202, 89] width 16 height 16
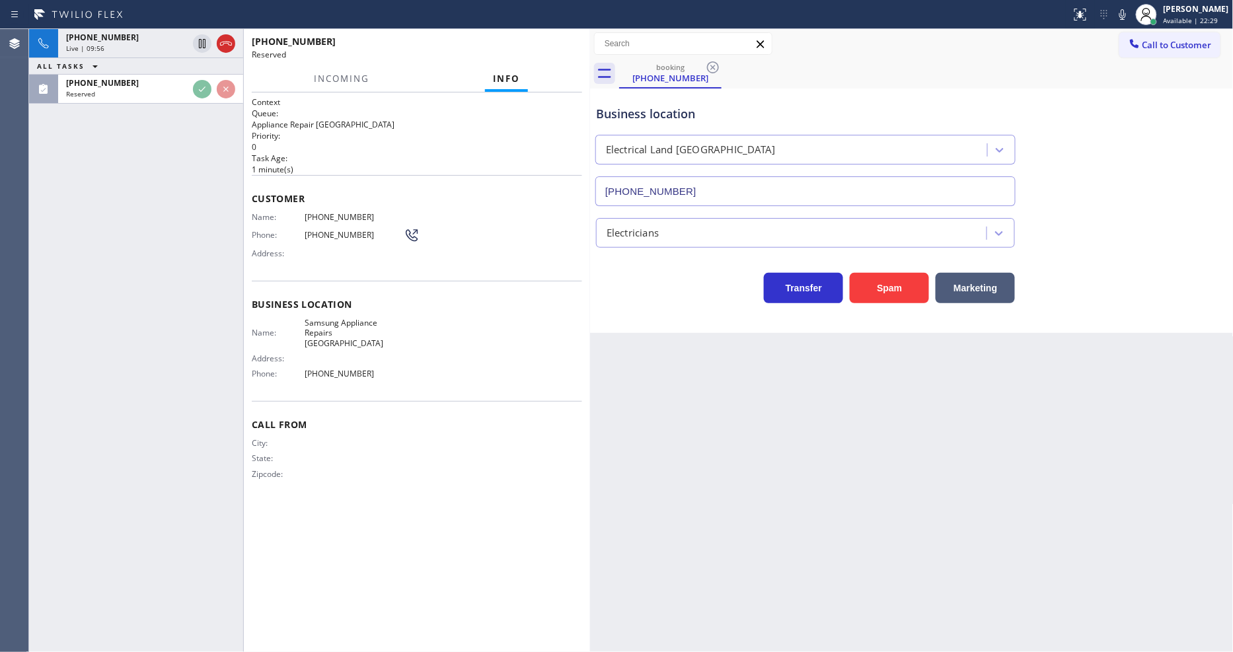
click at [482, 203] on div "Customer Name: [PHONE_NUMBER] Phone: [PHONE_NUMBER] Address:" at bounding box center [417, 228] width 330 height 106
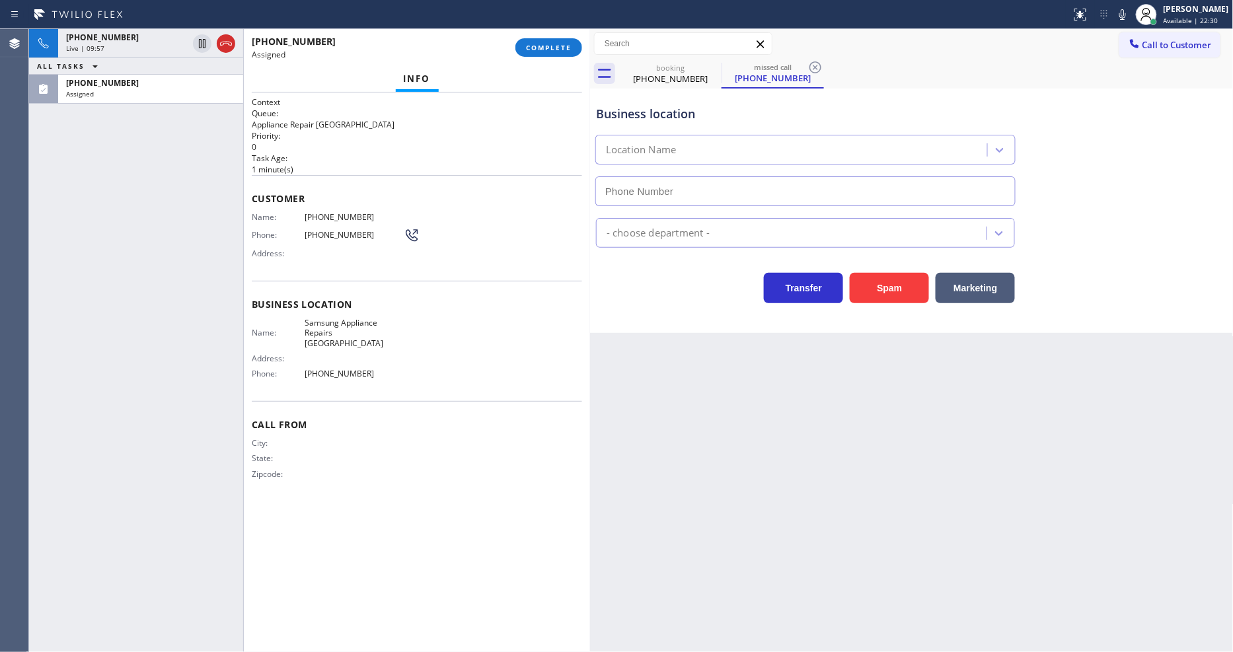
click at [276, 248] on span "Address:" at bounding box center [278, 253] width 53 height 10
type input "[PHONE_NUMBER]"
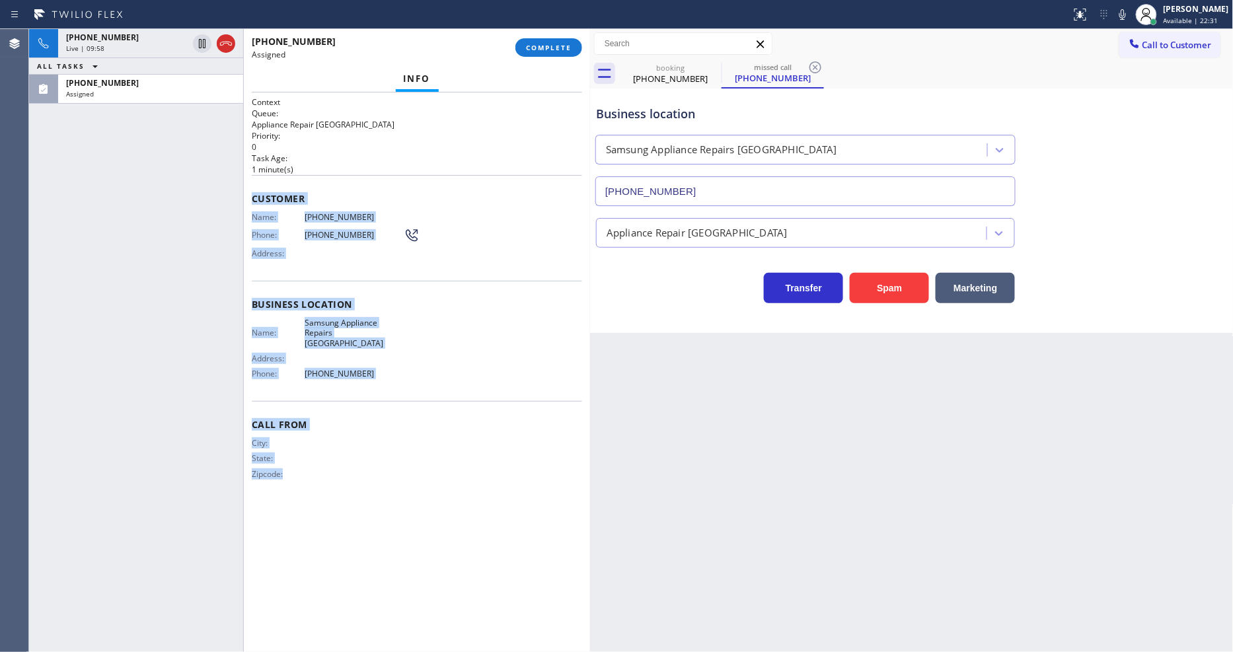
drag, startPoint x: 254, startPoint y: 192, endPoint x: 424, endPoint y: 587, distance: 429.8
click at [418, 593] on div "Context Queue: Appliance Repair High End Priority: 0 Task Age: [DEMOGRAPHIC_DAT…" at bounding box center [417, 372] width 330 height 552
click at [549, 49] on span "COMPLETE" at bounding box center [549, 47] width 46 height 9
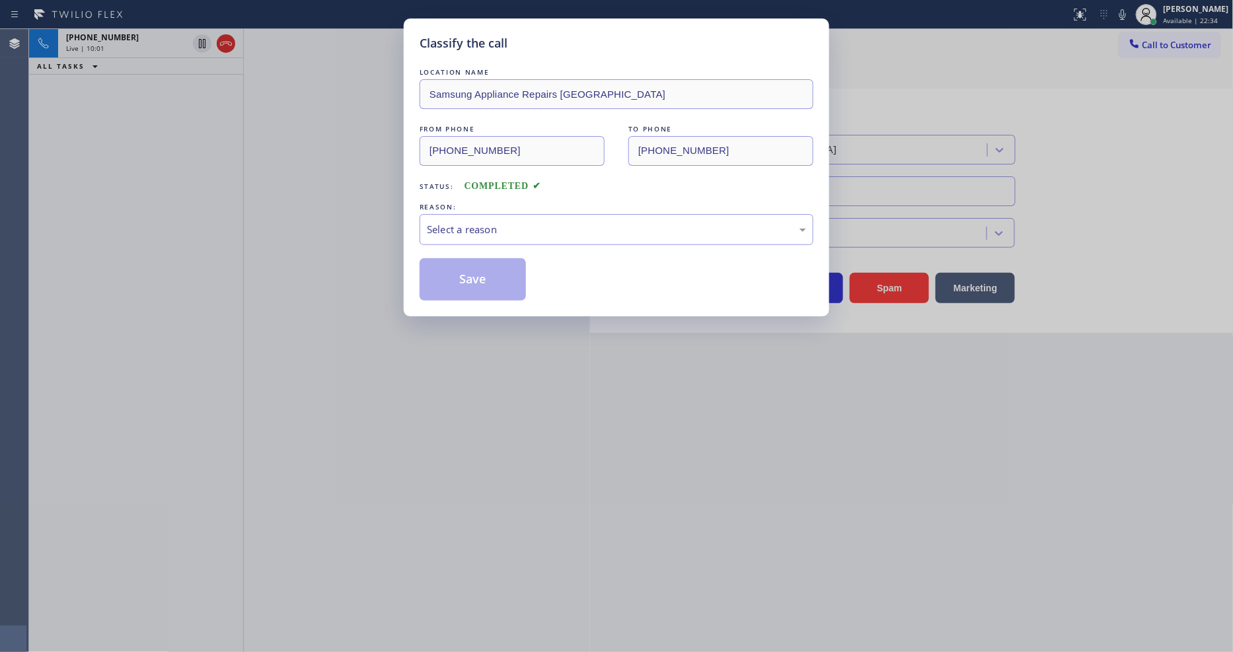
click at [494, 228] on div "Select a reason" at bounding box center [616, 229] width 379 height 15
click at [482, 274] on button "Save" at bounding box center [473, 279] width 106 height 42
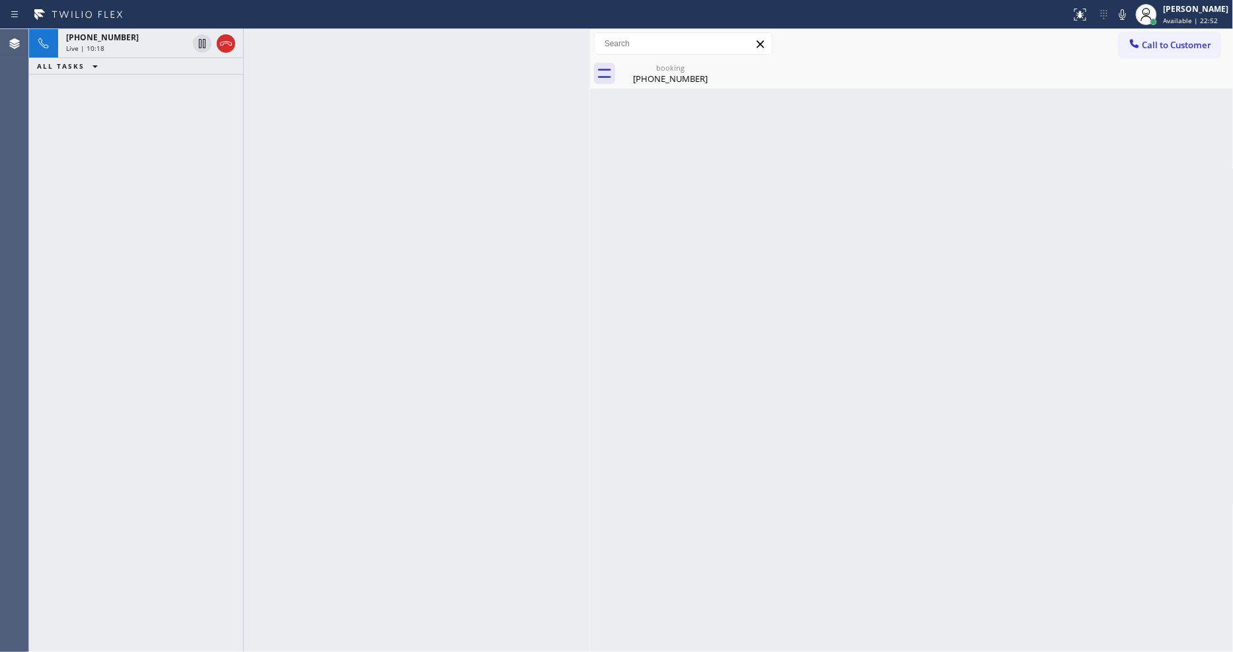
click at [221, 269] on div "[PHONE_NUMBER] Live | 10:18 ALL TASKS ALL TASKS ACTIVE TASKS TASKS IN WRAP UP" at bounding box center [136, 340] width 214 height 623
click at [1161, 15] on div at bounding box center [1146, 14] width 29 height 29
click at [1137, 85] on button "Unavailable" at bounding box center [1168, 87] width 132 height 17
click at [659, 81] on div "[PHONE_NUMBER]" at bounding box center [671, 79] width 100 height 12
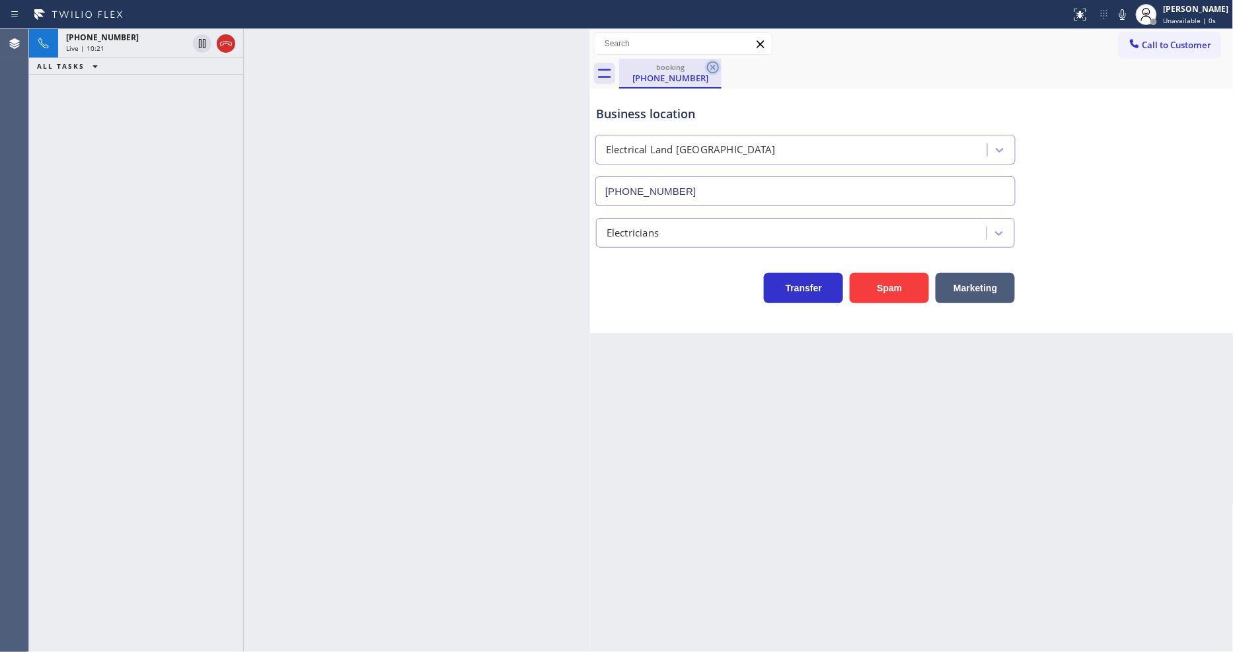
click at [710, 67] on icon at bounding box center [713, 67] width 16 height 16
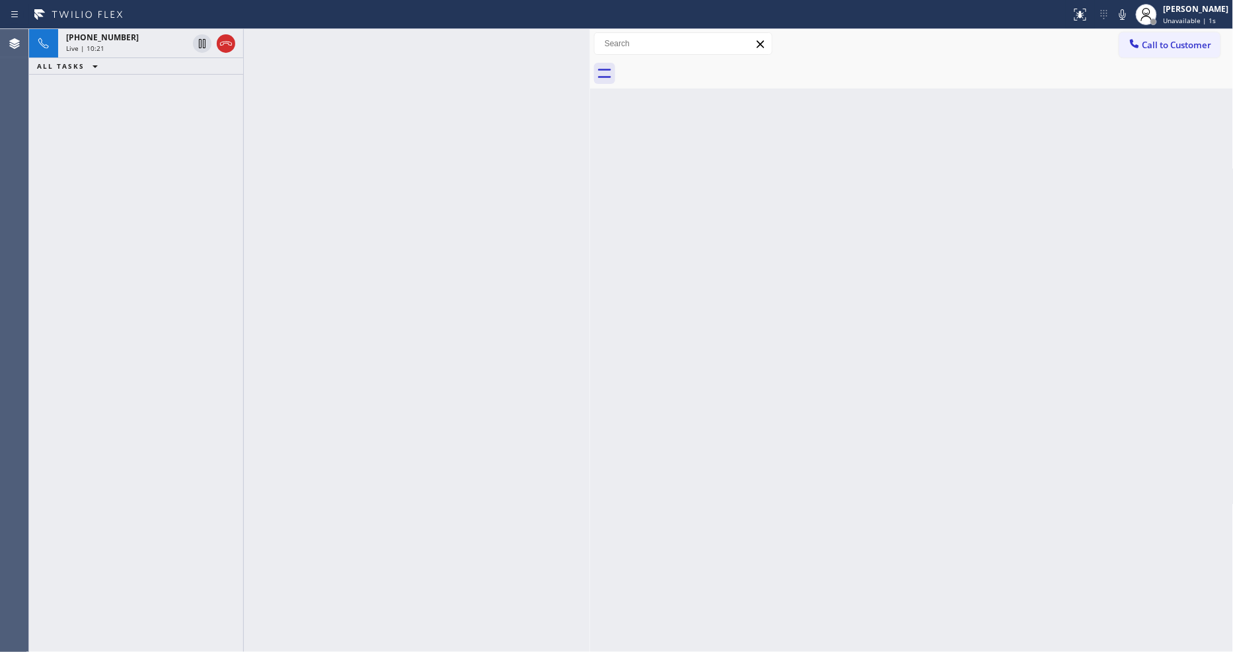
click at [431, 240] on div at bounding box center [417, 340] width 346 height 623
drag, startPoint x: 807, startPoint y: 382, endPoint x: 788, endPoint y: 377, distance: 19.9
click at [807, 382] on div "Back to Dashboard Change Sender ID Customers Technicians Select a contact Outbo…" at bounding box center [912, 340] width 644 height 623
click at [220, 44] on icon at bounding box center [226, 44] width 12 height 4
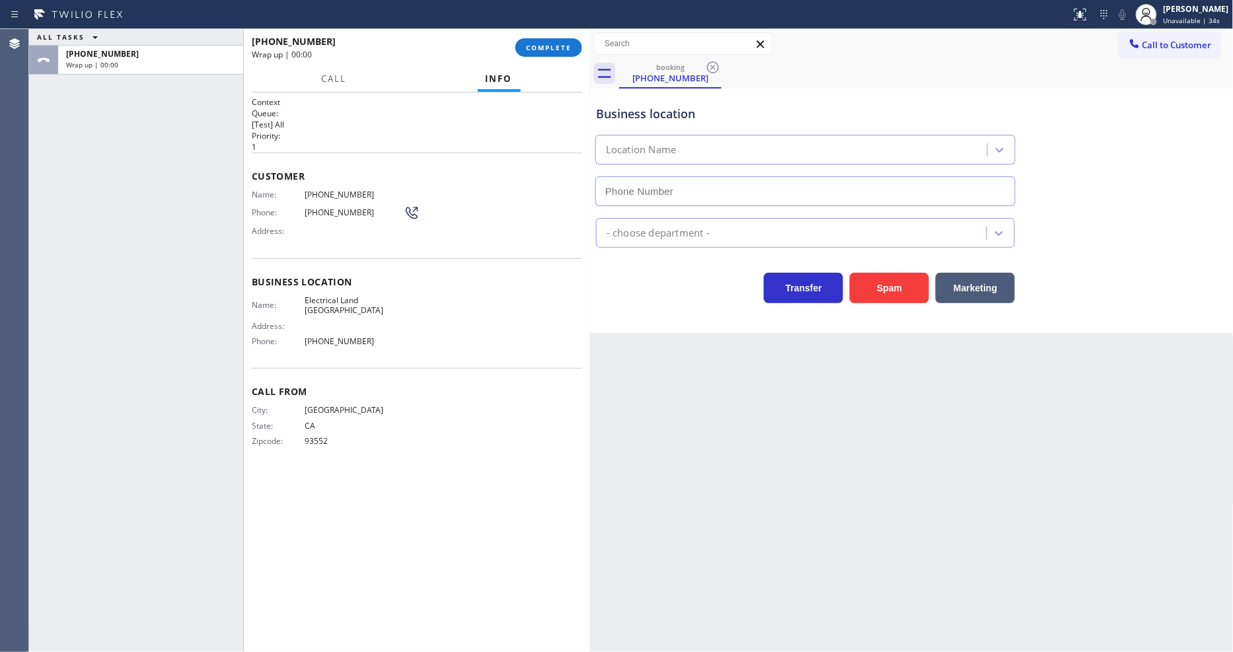
type input "[PHONE_NUMBER]"
click at [549, 44] on span "COMPLETE" at bounding box center [549, 47] width 46 height 9
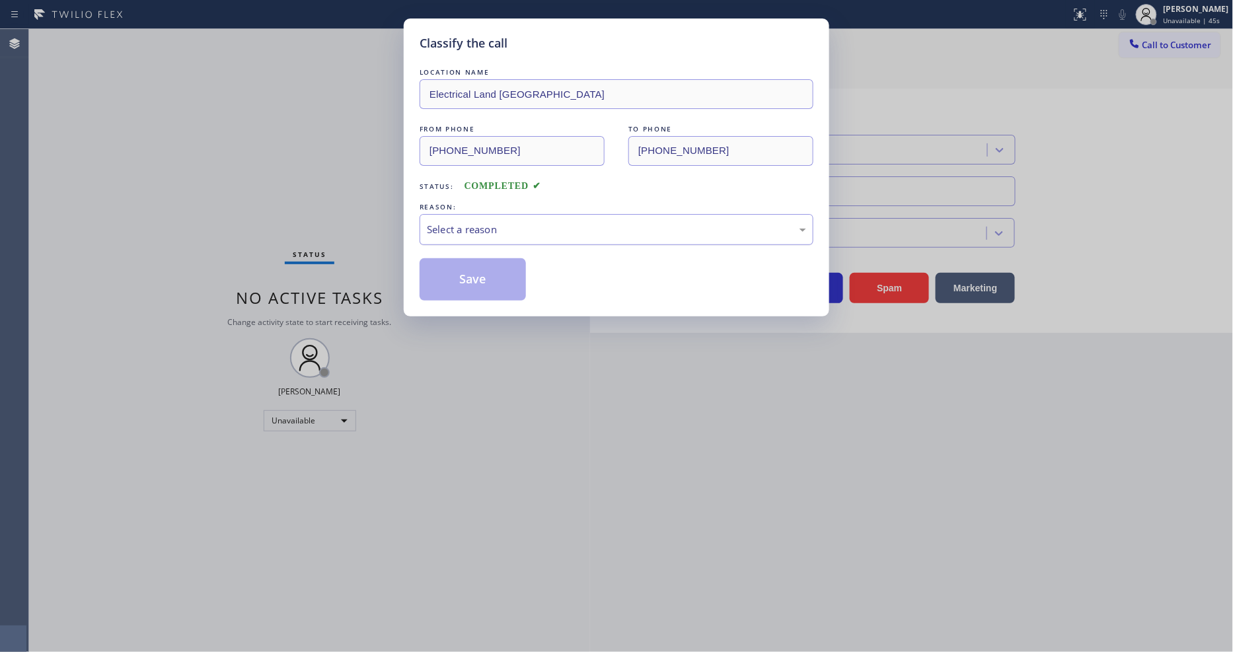
click at [515, 223] on div "Select a reason" at bounding box center [616, 229] width 379 height 15
click at [491, 268] on button "Save" at bounding box center [473, 279] width 106 height 42
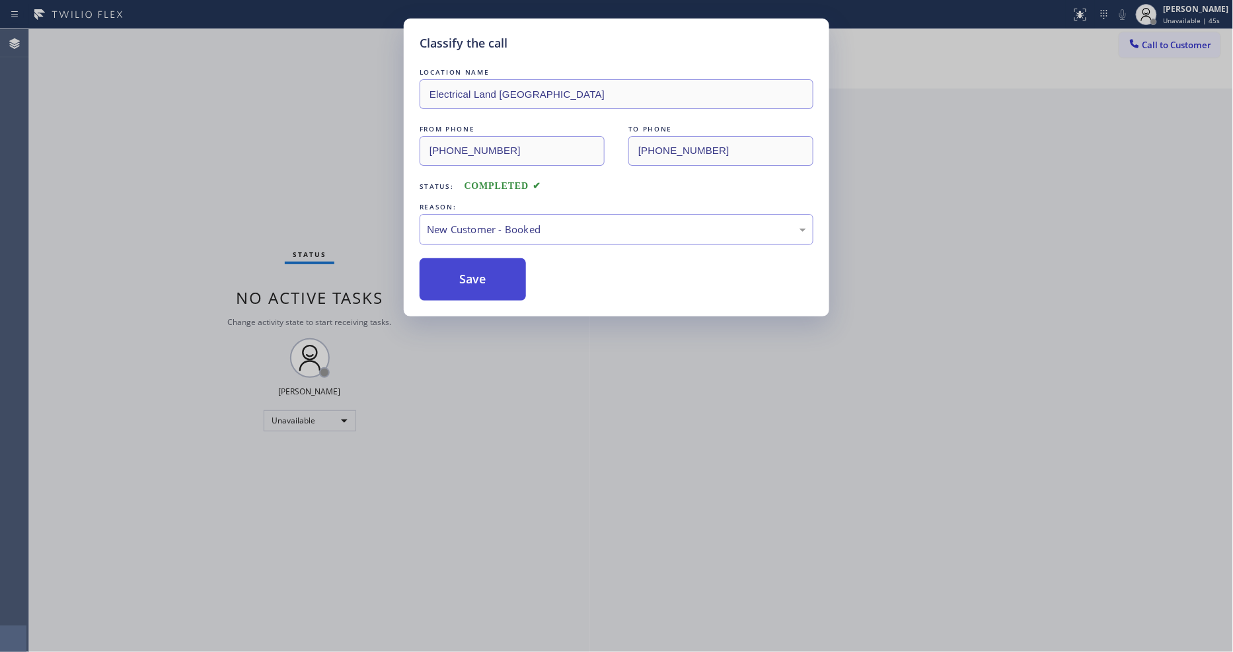
click at [491, 268] on button "Save" at bounding box center [473, 279] width 106 height 42
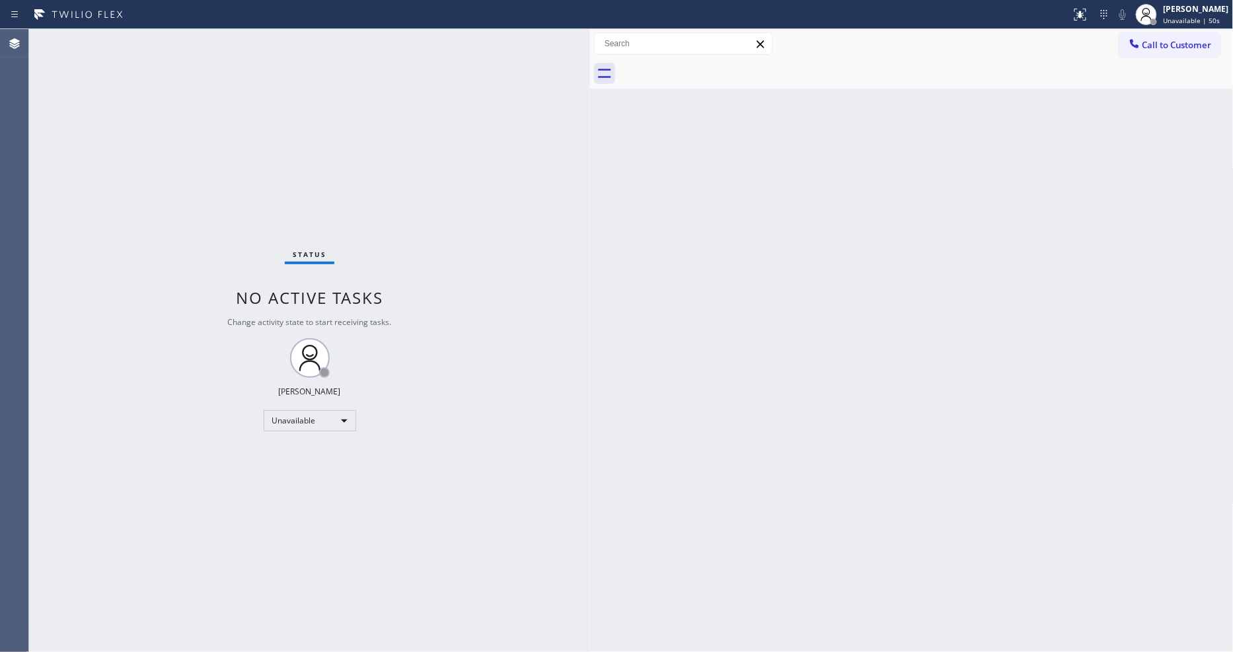
click at [1145, 42] on button "Call to Customer" at bounding box center [1169, 44] width 101 height 25
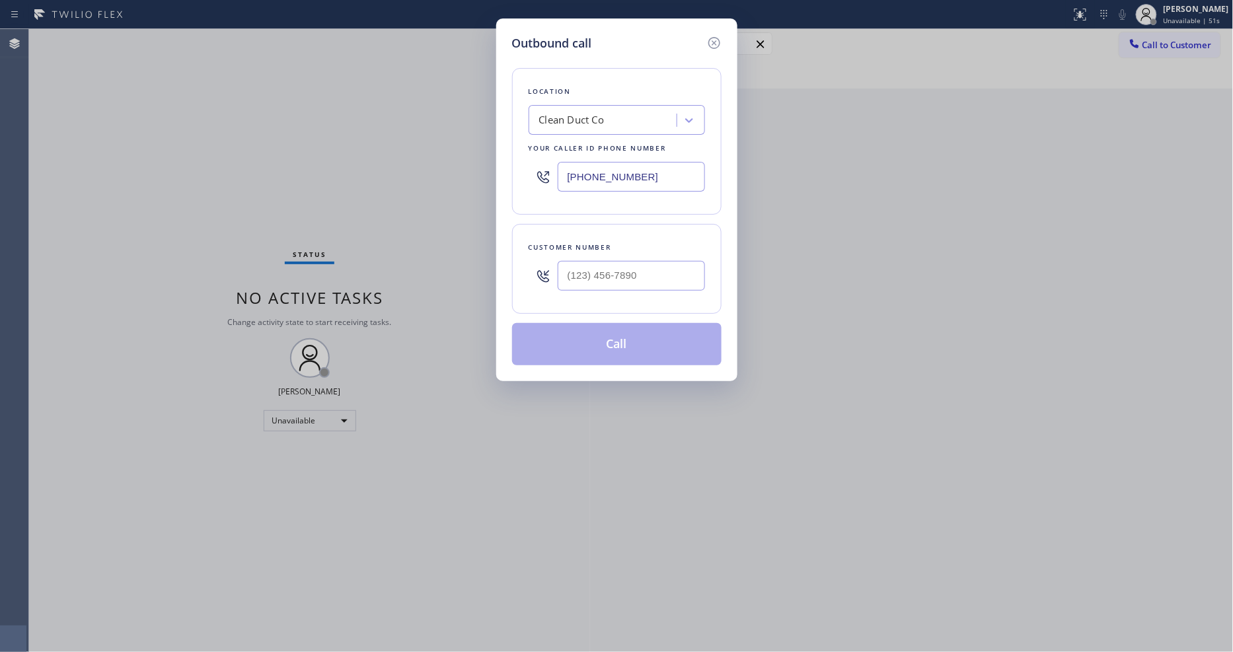
click at [1155, 40] on div "Outbound call Location Clean Duct Co Your caller id phone number [PHONE_NUMBER]…" at bounding box center [616, 326] width 1233 height 652
click at [558, 124] on div "Clean Duct Co" at bounding box center [605, 120] width 144 height 23
paste input "Samsung Appliance Repairs [GEOGRAPHIC_DATA]"
type input "Samsung Appliance Repairs [GEOGRAPHIC_DATA]"
click at [564, 153] on div "Samsung Appliance Repairs [GEOGRAPHIC_DATA]" at bounding box center [617, 154] width 176 height 37
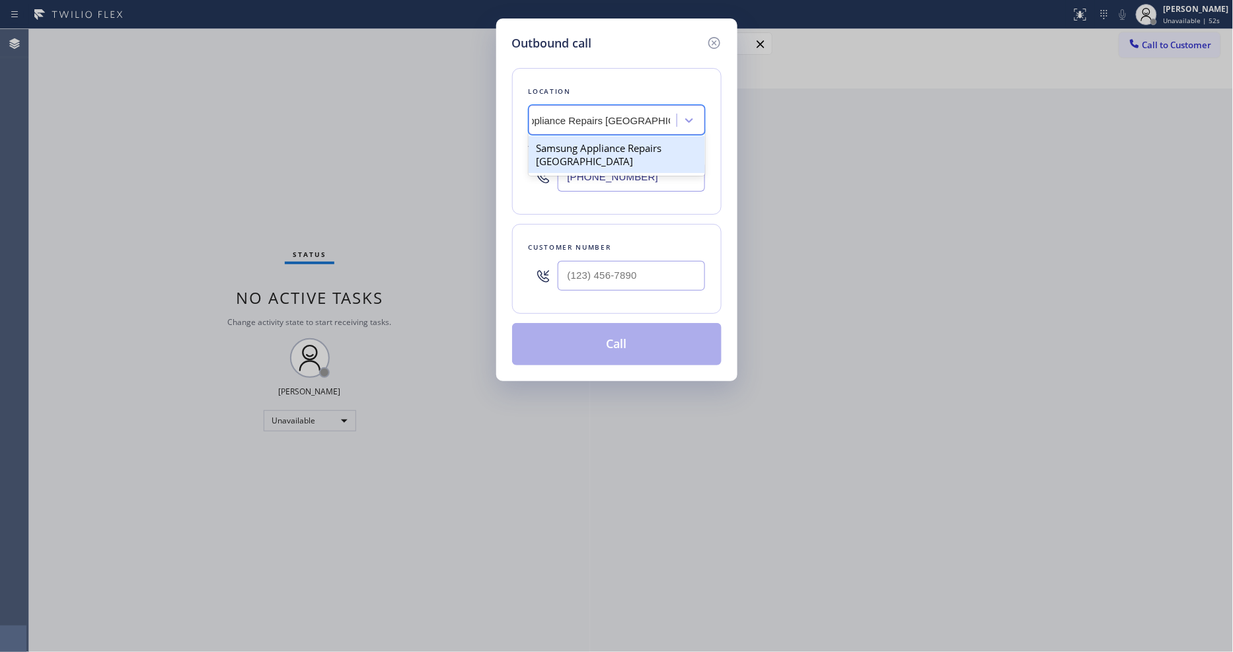
type input "[PHONE_NUMBER]"
drag, startPoint x: 953, startPoint y: 193, endPoint x: 1047, endPoint y: 136, distance: 110.3
click at [953, 193] on div "Outbound call Location Samsung Appliance Repairs [GEOGRAPHIC_DATA] Your caller …" at bounding box center [616, 326] width 1233 height 652
click at [611, 261] on input "(___) ___-____" at bounding box center [631, 276] width 147 height 30
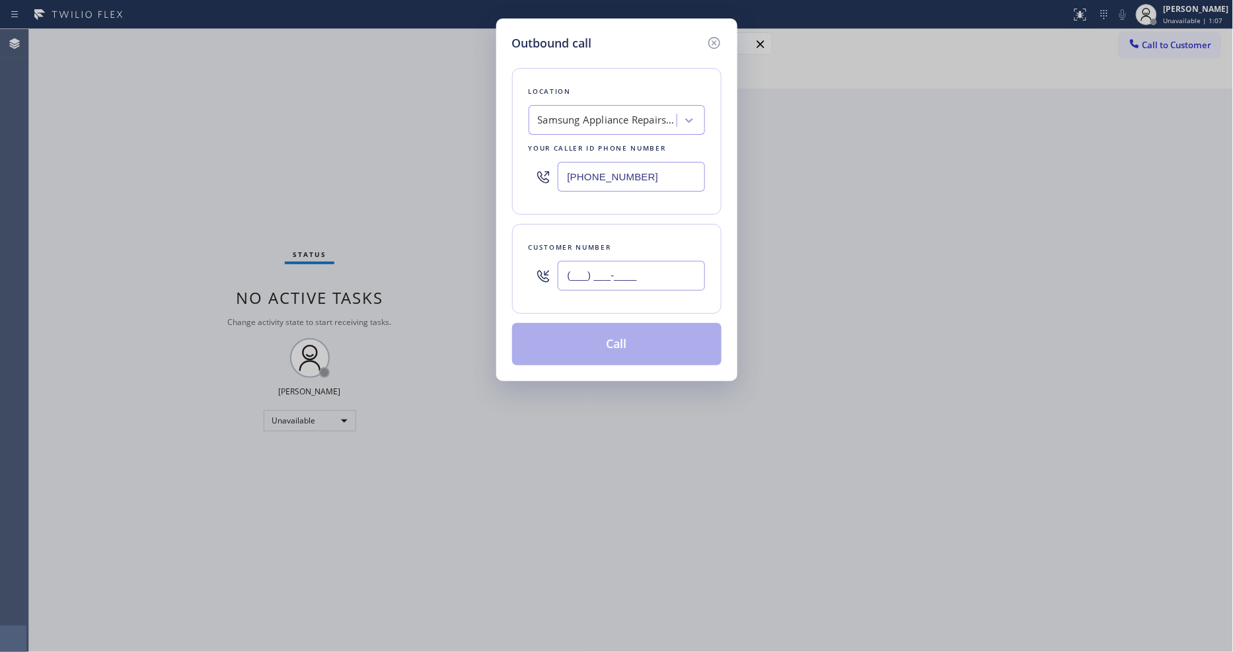
paste input "415) 612-6530"
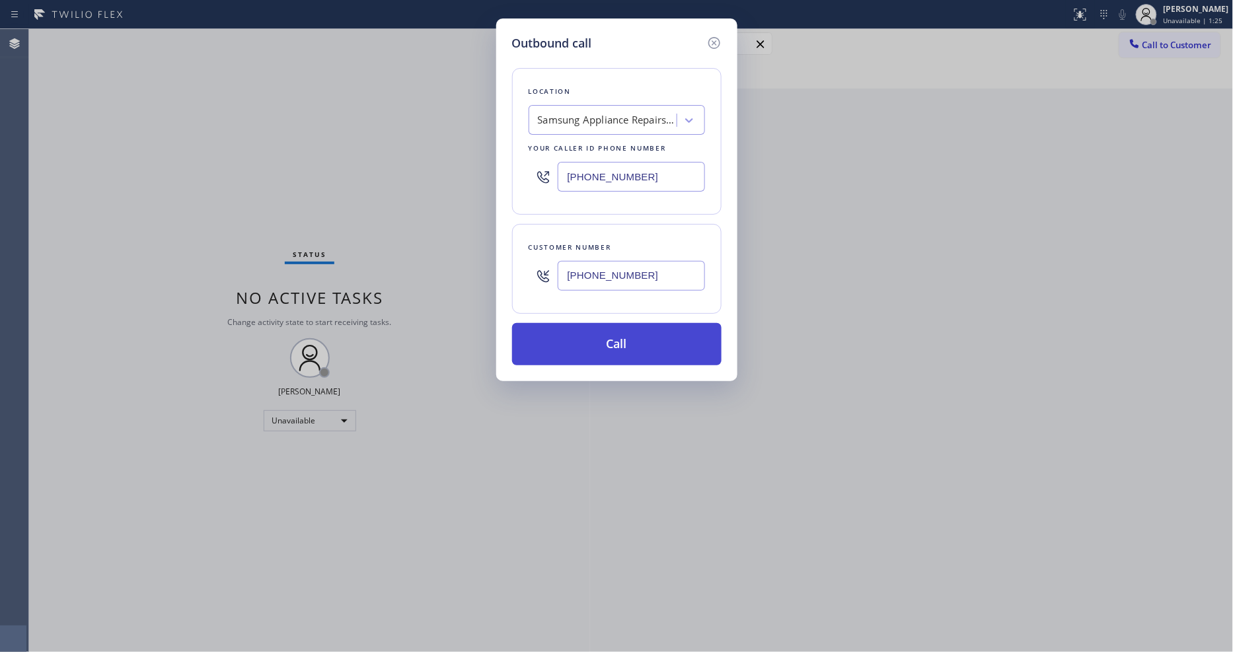
type input "[PHONE_NUMBER]"
click at [603, 328] on button "Call" at bounding box center [616, 344] width 209 height 42
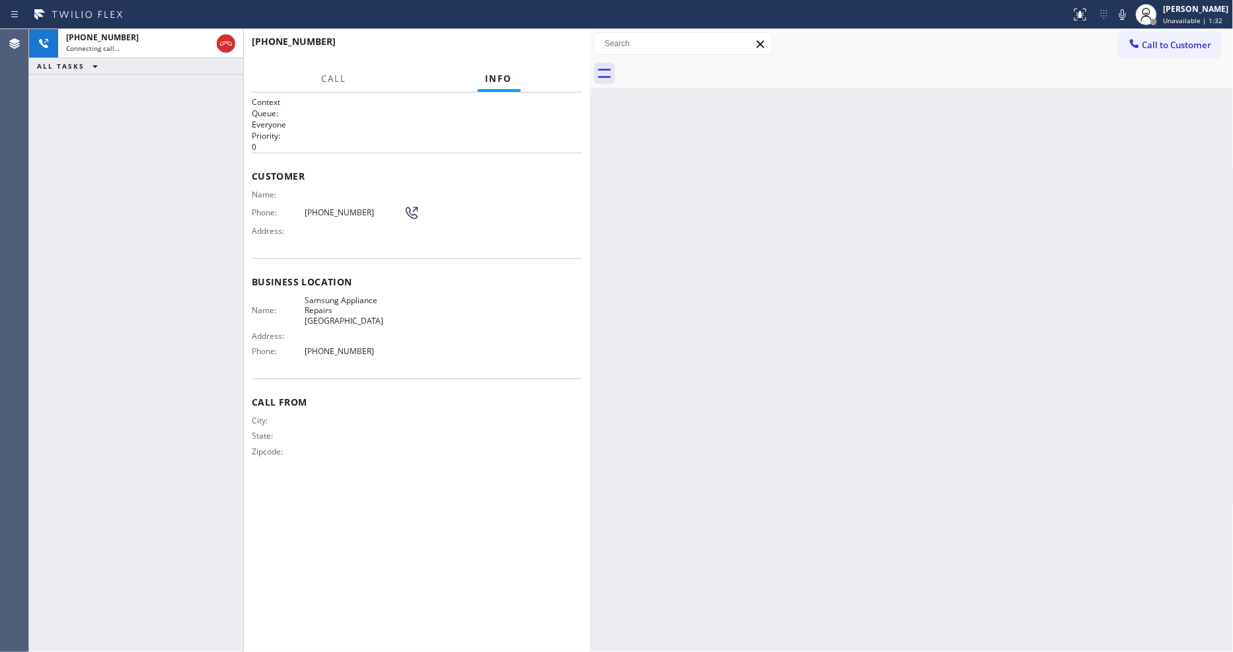
click at [976, 391] on div "Back to Dashboard Change Sender ID Customers Technicians Select a contact Outbo…" at bounding box center [912, 340] width 644 height 623
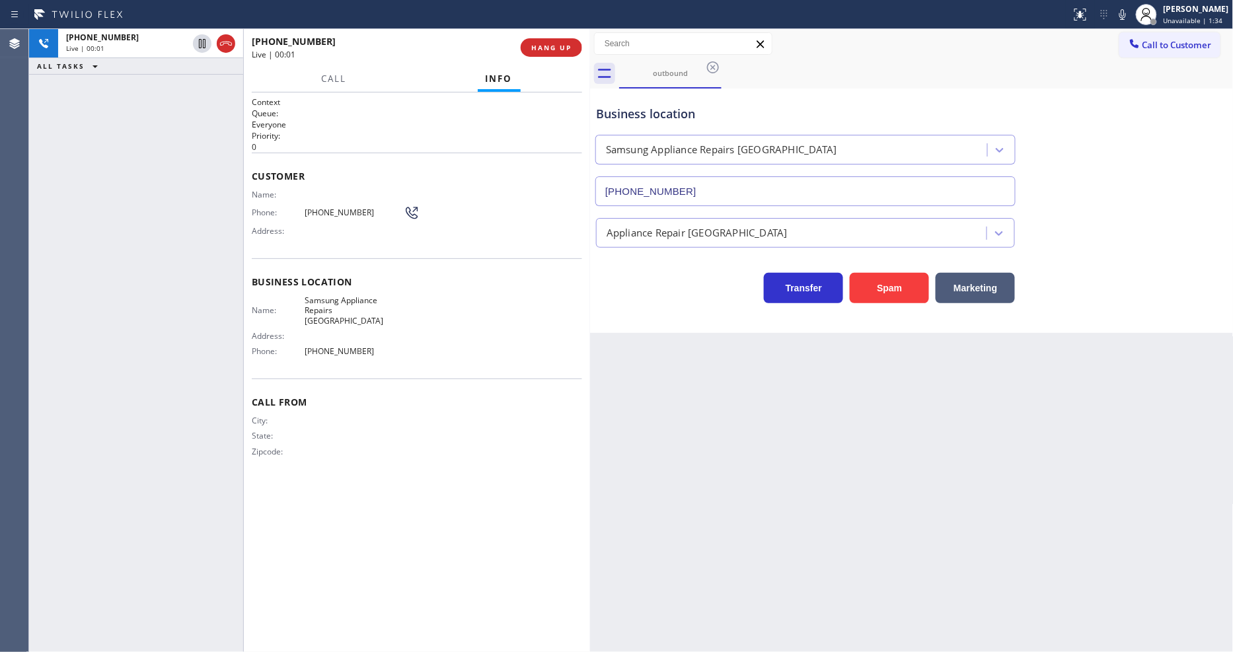
type input "[PHONE_NUMBER]"
click at [550, 49] on span "HANG UP" at bounding box center [551, 47] width 40 height 9
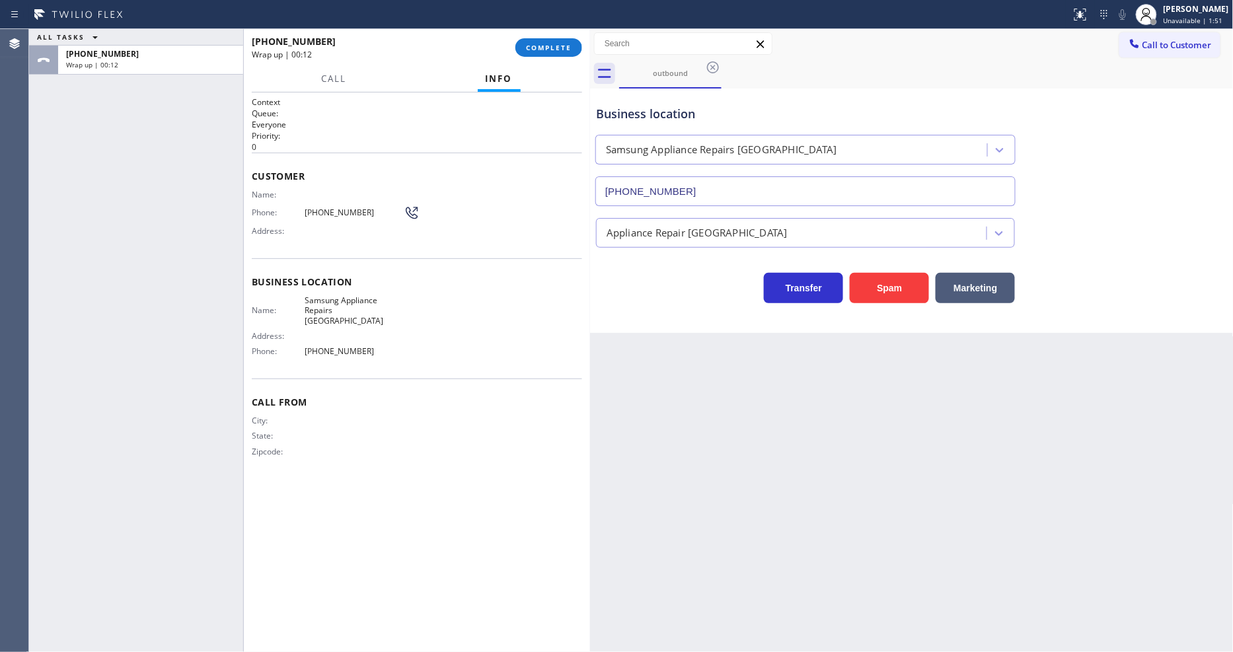
click at [1012, 414] on div "Back to Dashboard Change Sender ID Customers Technicians Select a contact Outbo…" at bounding box center [912, 340] width 644 height 623
click at [533, 47] on span "COMPLETE" at bounding box center [549, 47] width 46 height 9
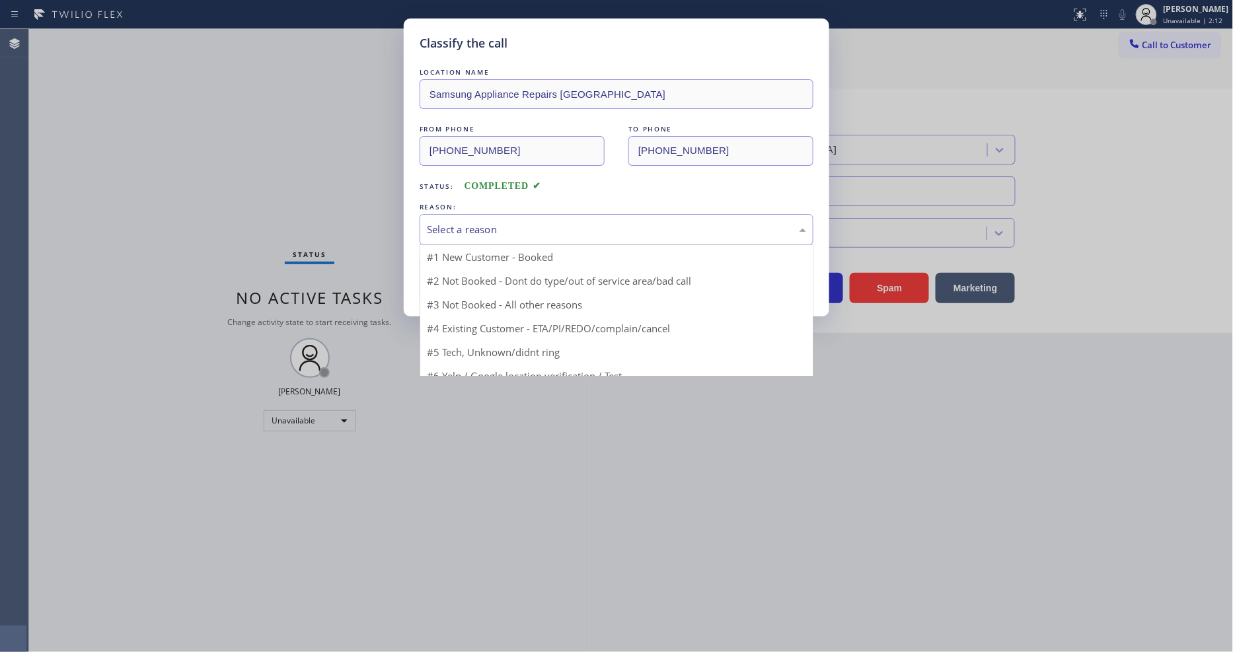
click at [461, 223] on div "Select a reason" at bounding box center [616, 229] width 379 height 15
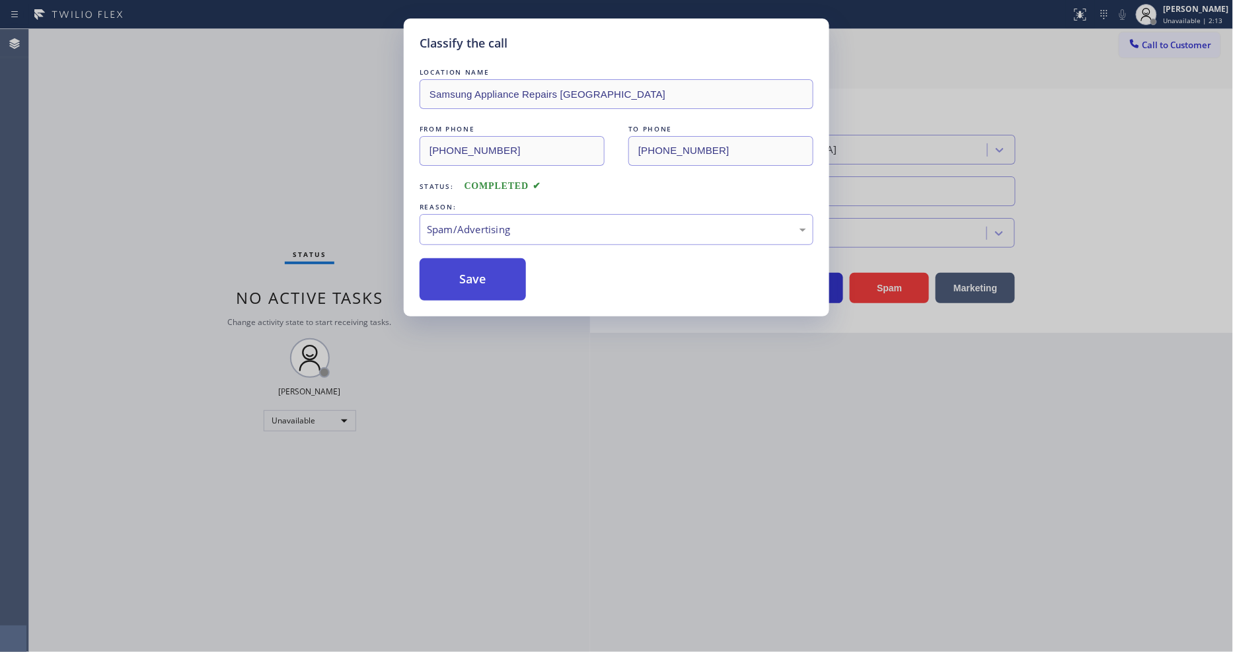
click at [471, 268] on button "Save" at bounding box center [473, 279] width 106 height 42
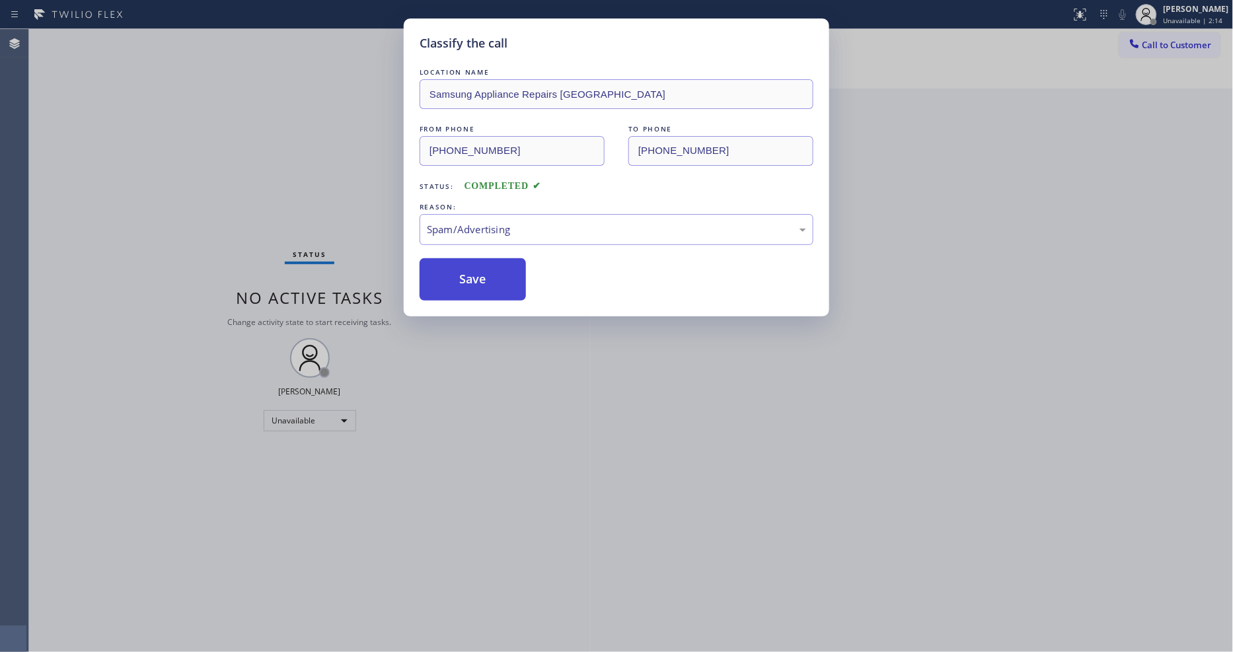
click at [471, 268] on button "Save" at bounding box center [473, 279] width 106 height 42
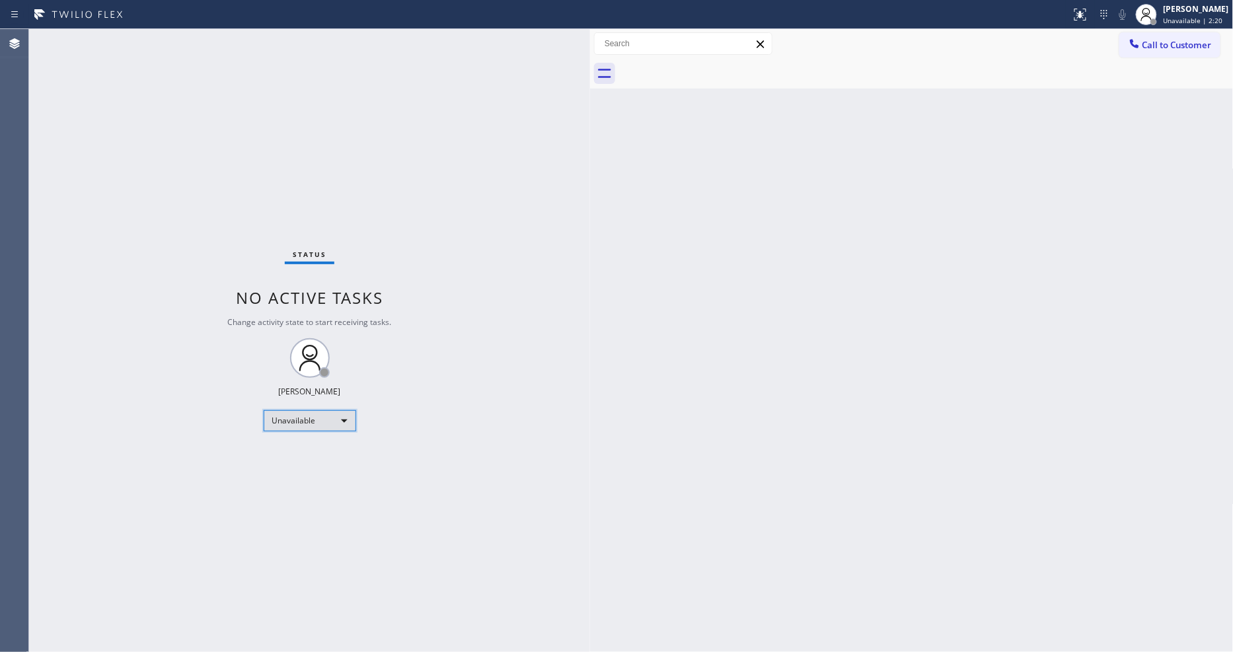
click at [266, 423] on div "Unavailable" at bounding box center [310, 420] width 93 height 21
click at [279, 450] on li "Available" at bounding box center [309, 456] width 90 height 16
click at [525, 470] on div "Status No active tasks Change activity state to start receiving tasks. [PERSON_…" at bounding box center [309, 340] width 561 height 623
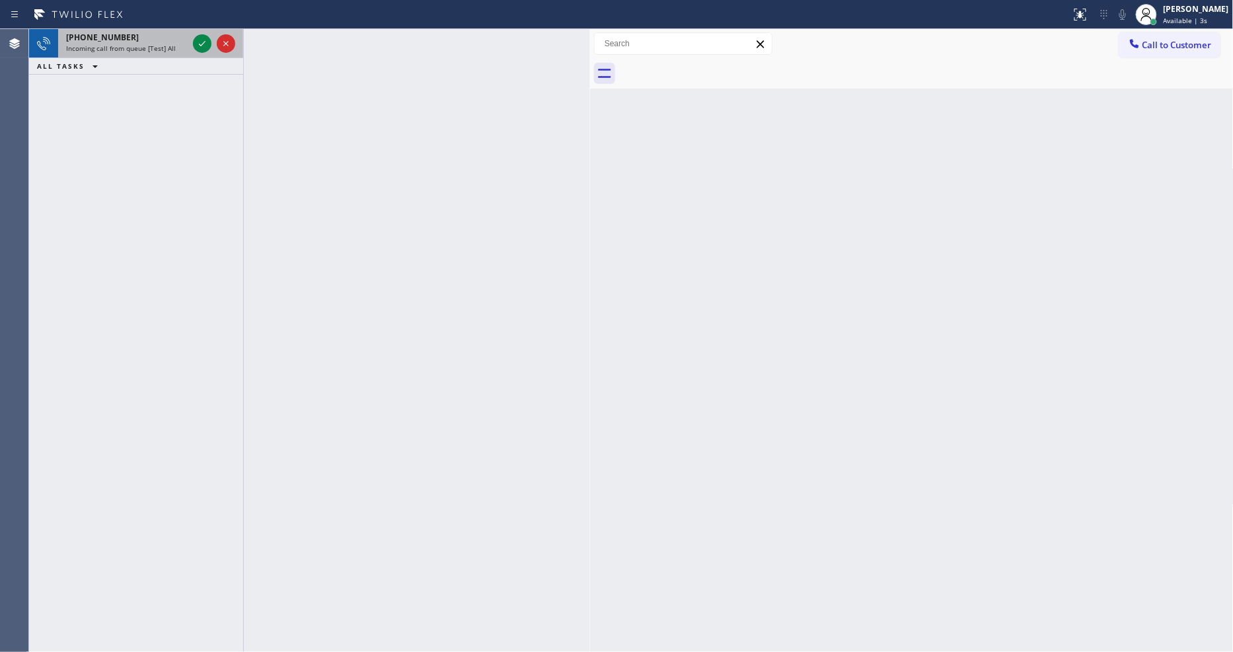
click at [200, 43] on icon at bounding box center [202, 44] width 16 height 16
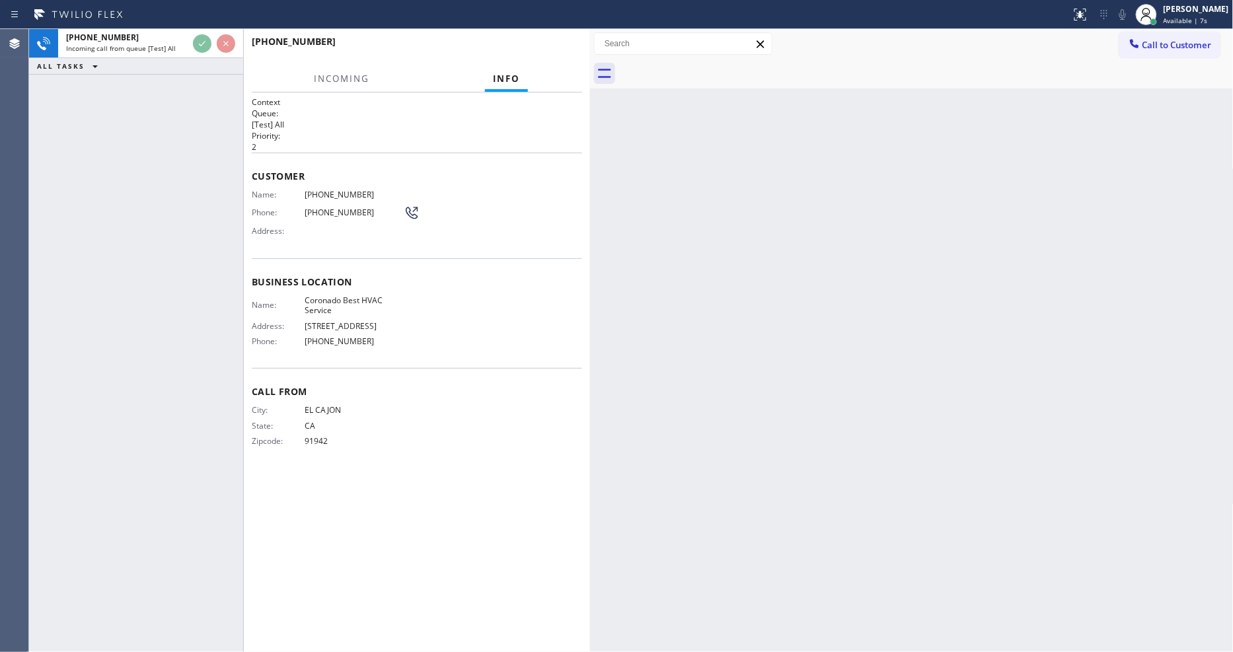
click at [476, 514] on div "Context Queue: [Test] All Priority: 2 Customer Name: [PHONE_NUMBER] Phone: [PHO…" at bounding box center [417, 372] width 330 height 552
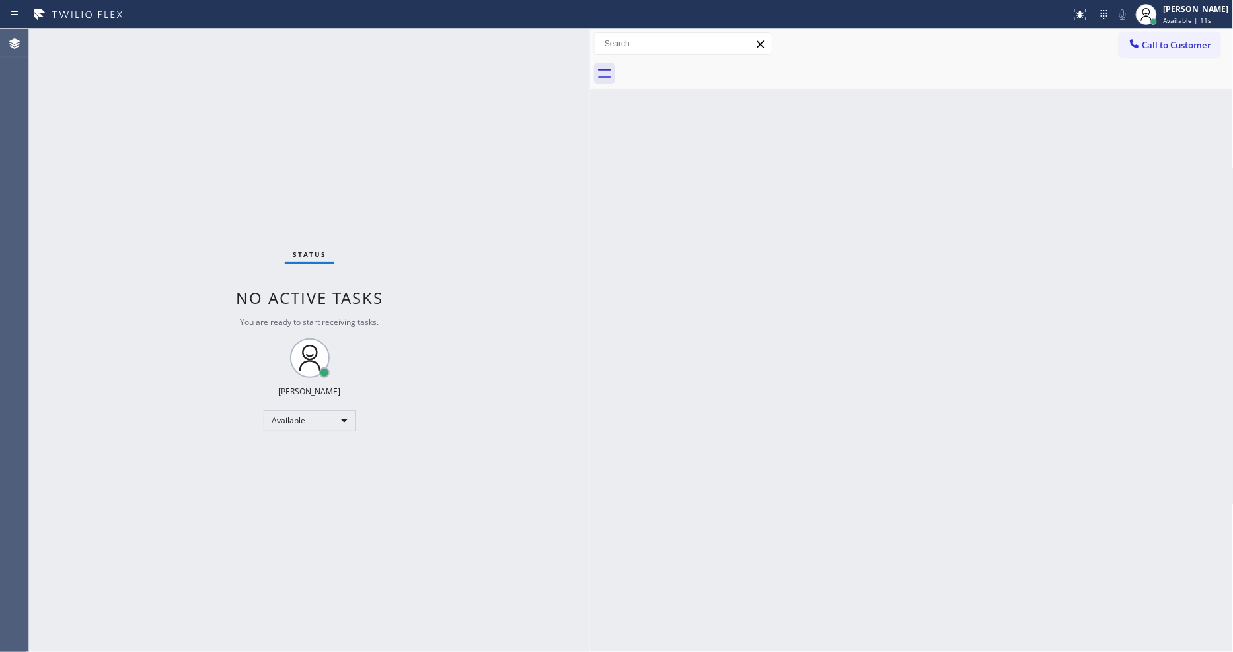
click at [420, 421] on div "Status No active tasks You are ready to start receiving tasks. [PERSON_NAME] Av…" at bounding box center [309, 340] width 561 height 623
click at [784, 401] on div "Back to Dashboard Change Sender ID Customers Technicians Select a contact Outbo…" at bounding box center [912, 340] width 644 height 623
click at [890, 506] on div "Back to Dashboard Change Sender ID Customers Technicians Select a contact Outbo…" at bounding box center [912, 340] width 644 height 623
click at [830, 391] on div "Back to Dashboard Change Sender ID Customers Technicians Select a contact Outbo…" at bounding box center [912, 340] width 644 height 623
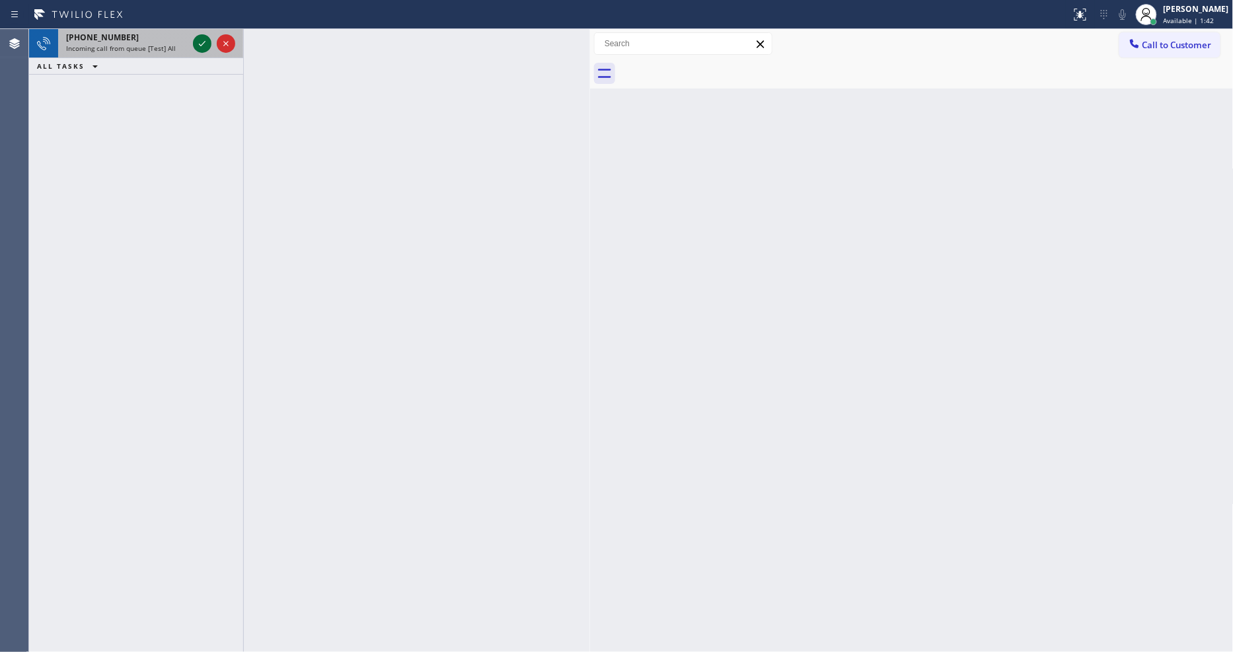
drag, startPoint x: 197, startPoint y: 48, endPoint x: 213, endPoint y: 65, distance: 23.4
click at [197, 48] on icon at bounding box center [202, 44] width 16 height 16
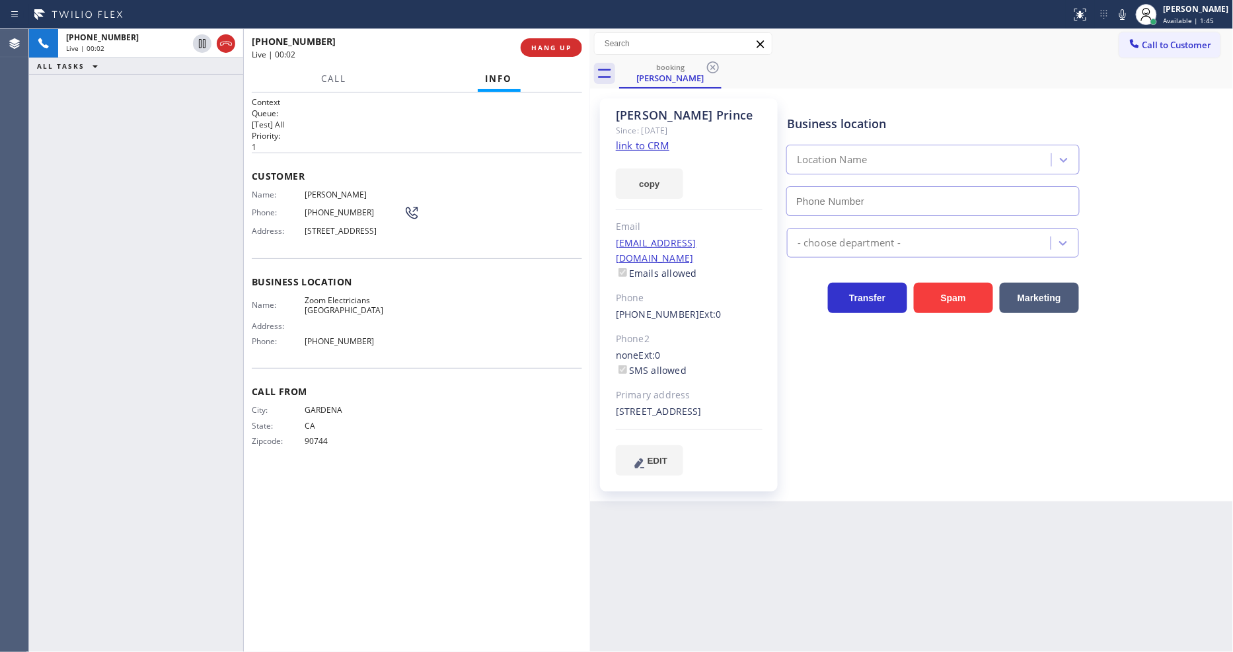
type input "[PHONE_NUMBER]"
click at [636, 144] on link "link to CRM" at bounding box center [643, 145] width 54 height 13
drag, startPoint x: 202, startPoint y: 43, endPoint x: 420, endPoint y: 43, distance: 217.4
click at [202, 43] on icon at bounding box center [202, 44] width 16 height 16
click at [1131, 15] on icon at bounding box center [1123, 15] width 16 height 16
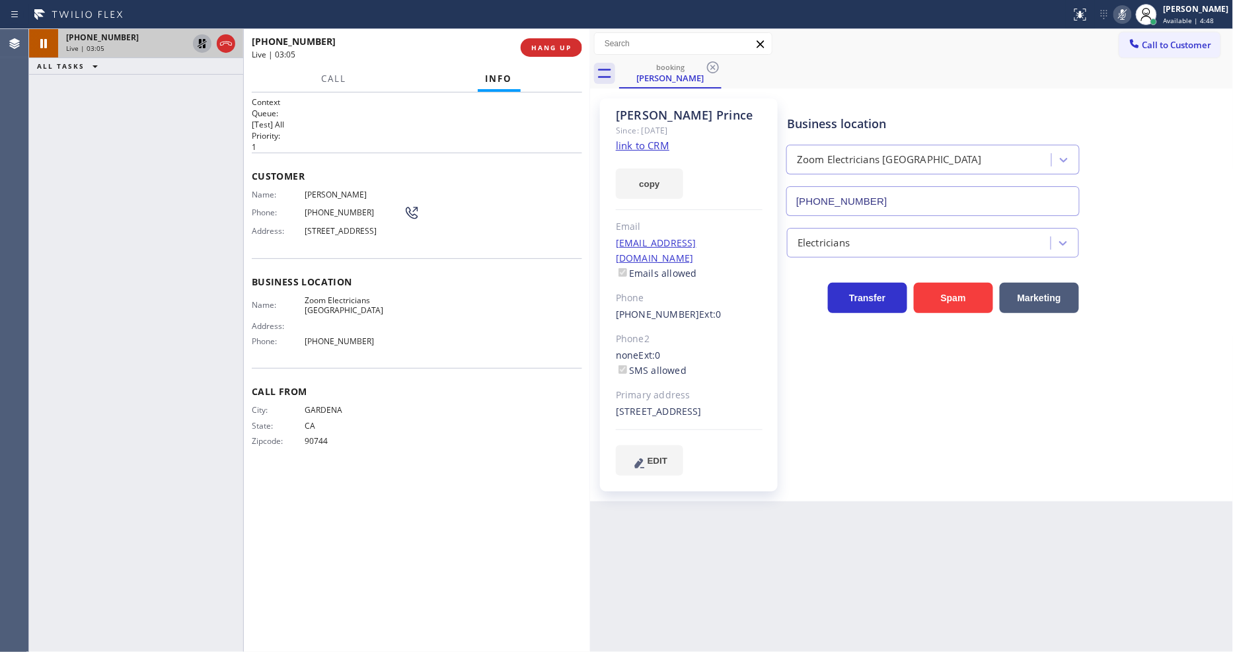
click at [196, 40] on icon at bounding box center [202, 44] width 16 height 16
click at [1126, 11] on icon at bounding box center [1122, 14] width 7 height 11
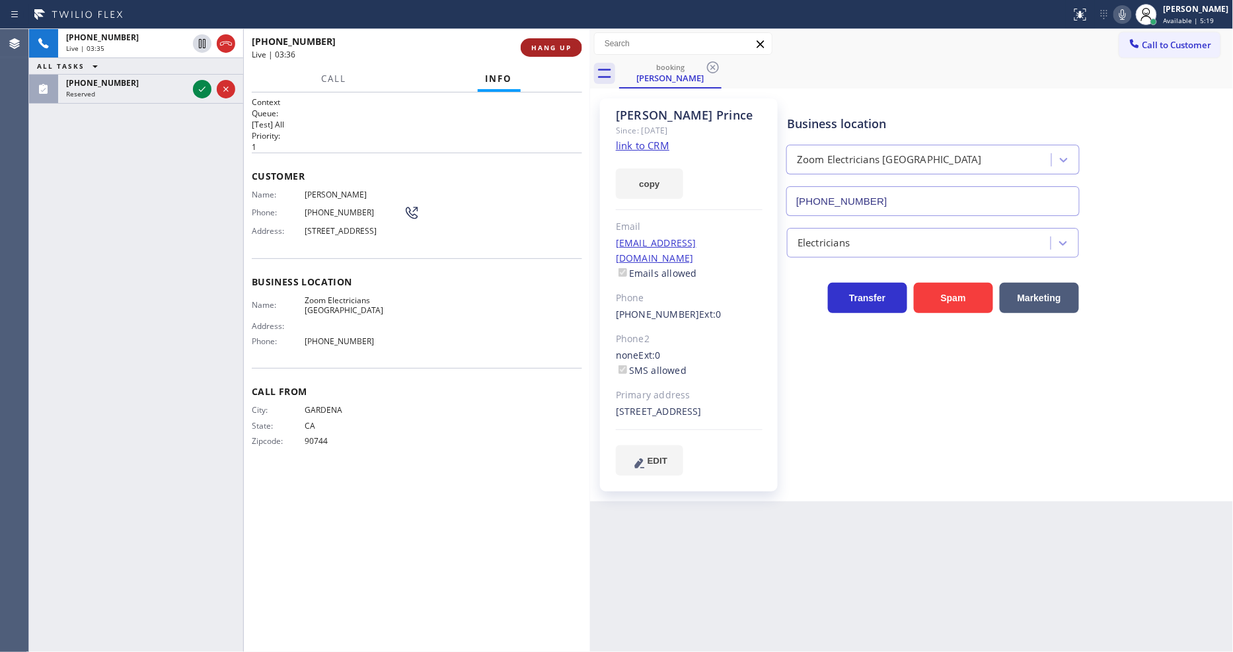
click at [569, 40] on button "HANG UP" at bounding box center [551, 47] width 61 height 19
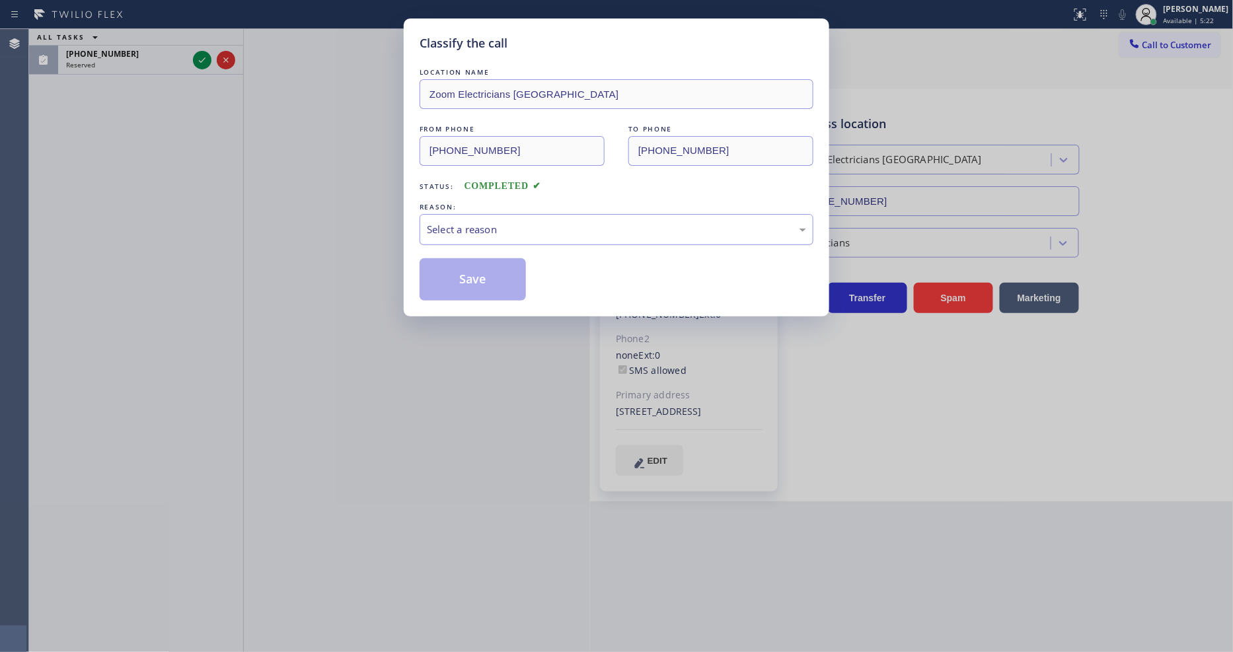
click at [509, 223] on div "Select a reason" at bounding box center [616, 229] width 379 height 15
click at [486, 276] on button "Save" at bounding box center [473, 279] width 106 height 42
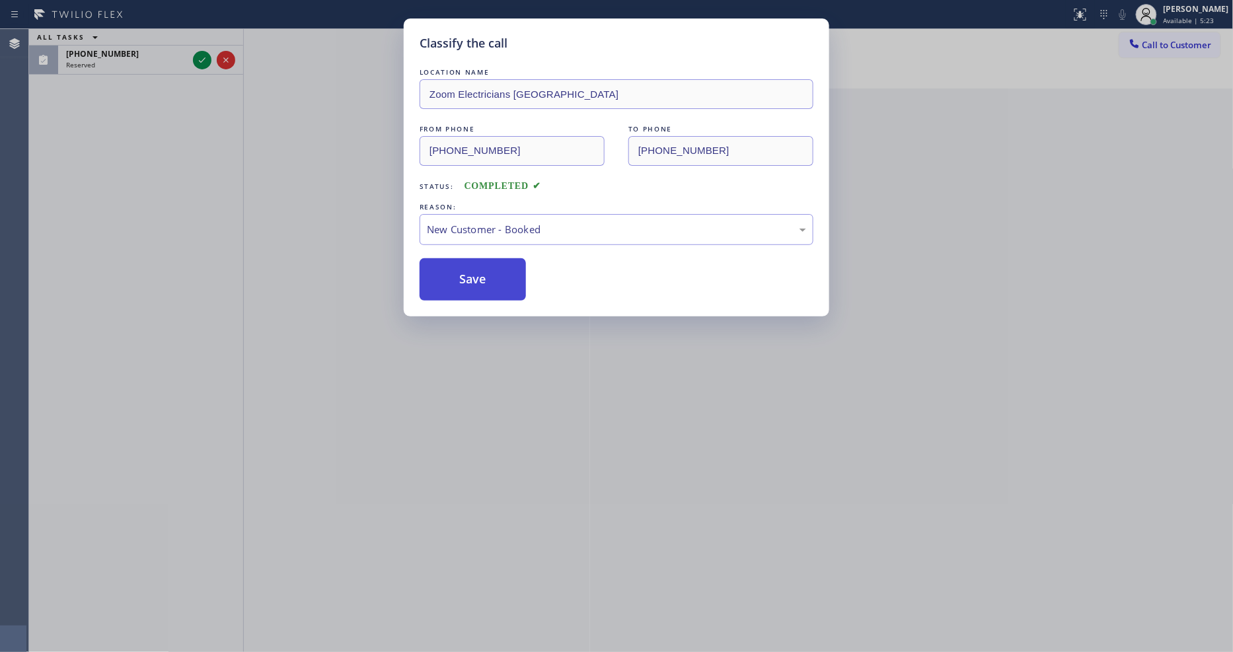
click at [486, 276] on button "Save" at bounding box center [473, 279] width 106 height 42
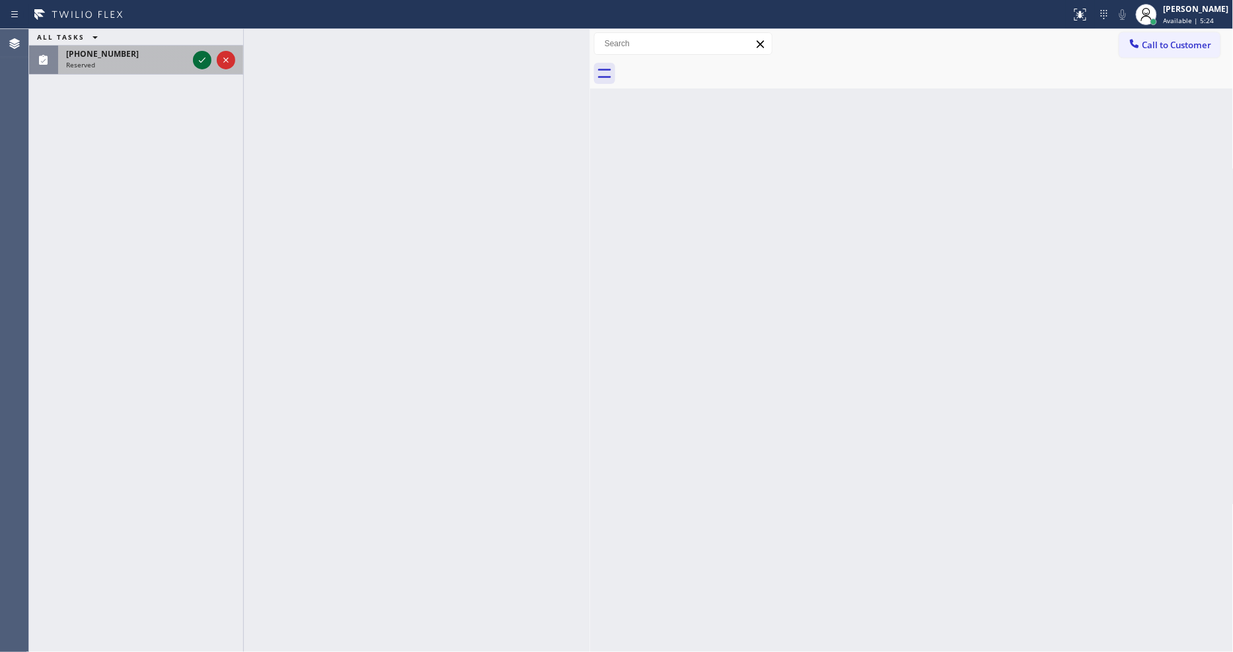
click at [200, 57] on icon at bounding box center [202, 60] width 16 height 16
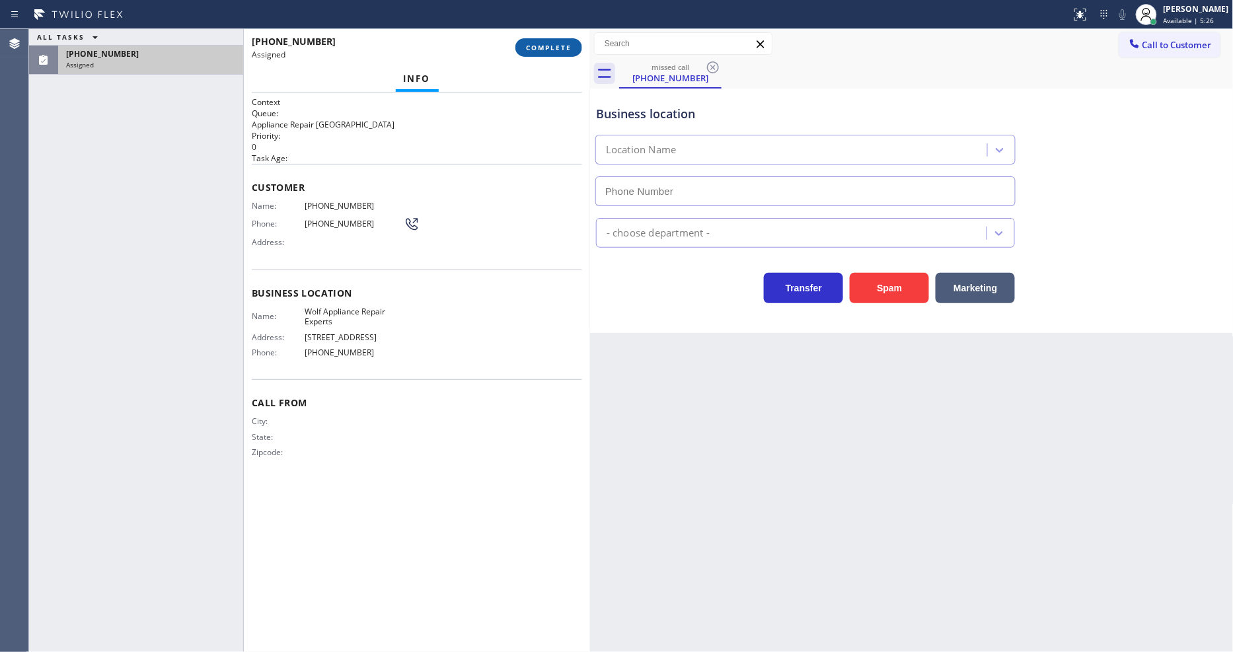
type input "[PHONE_NUMBER]"
click at [526, 52] on span "COMPLETE" at bounding box center [549, 47] width 46 height 9
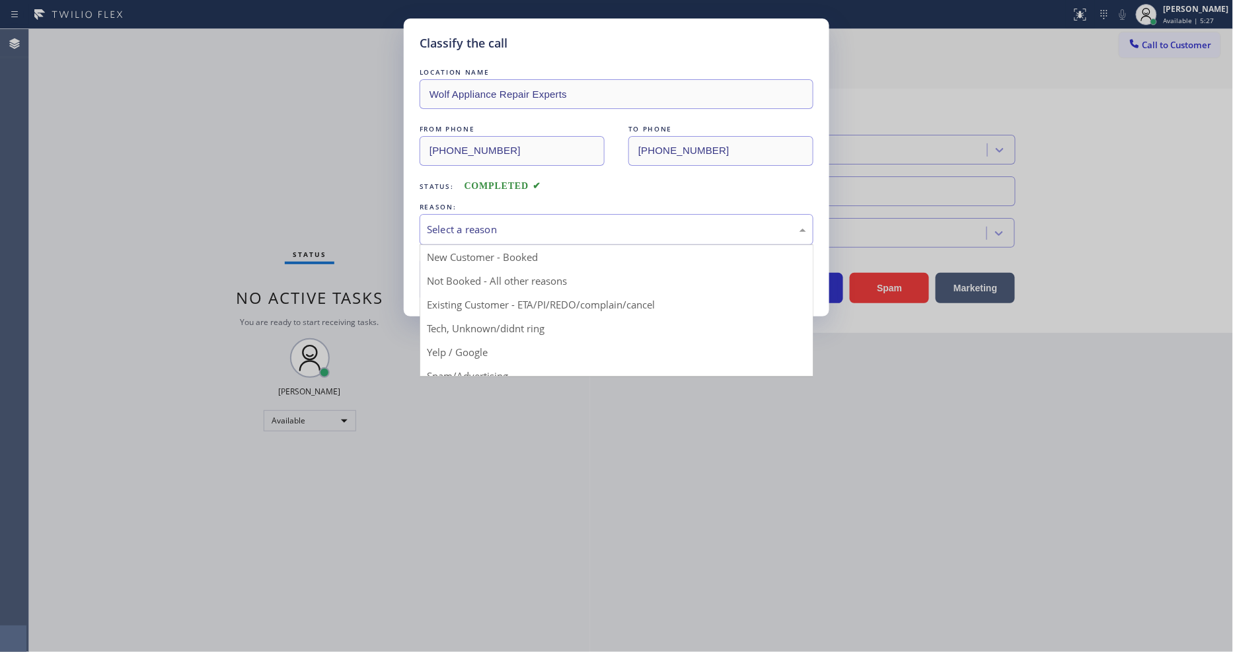
click at [504, 222] on div "Select a reason" at bounding box center [616, 229] width 379 height 15
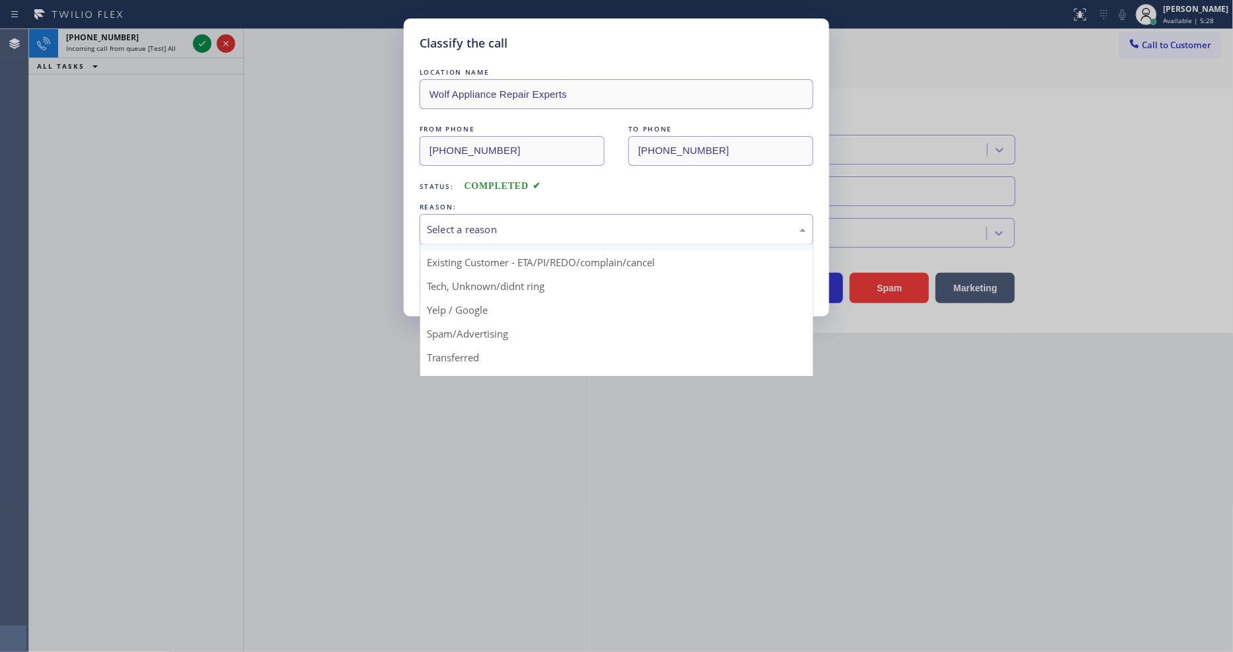
scroll to position [83, 0]
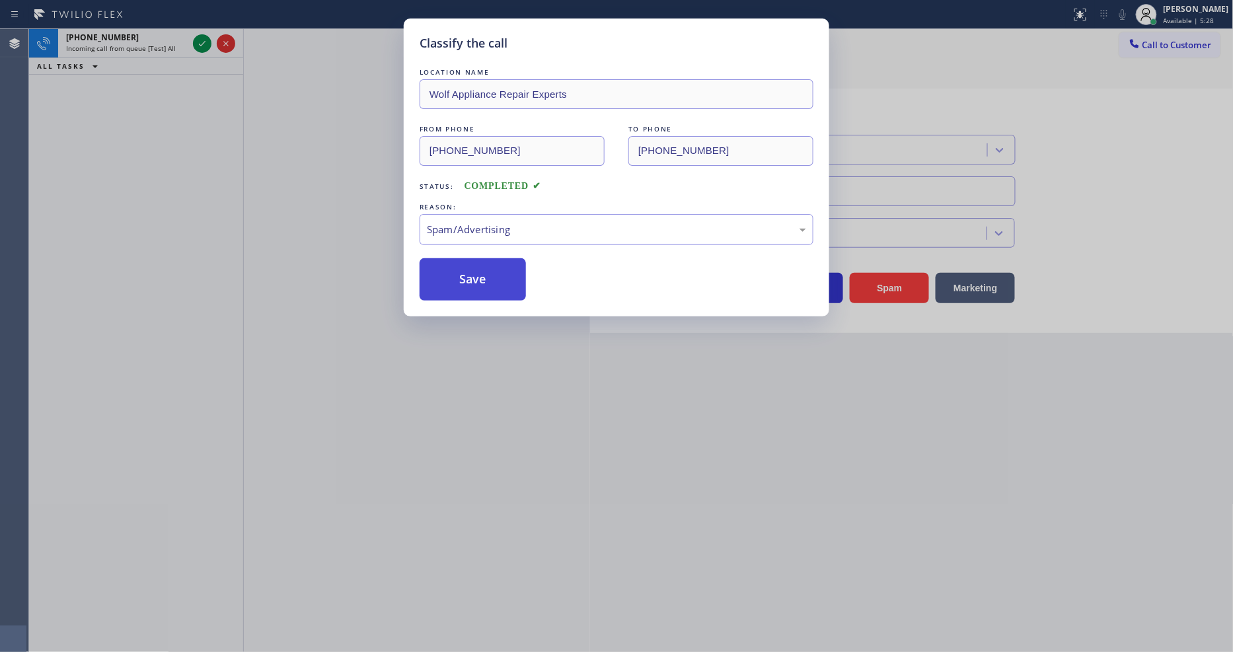
click at [493, 261] on button "Save" at bounding box center [473, 279] width 106 height 42
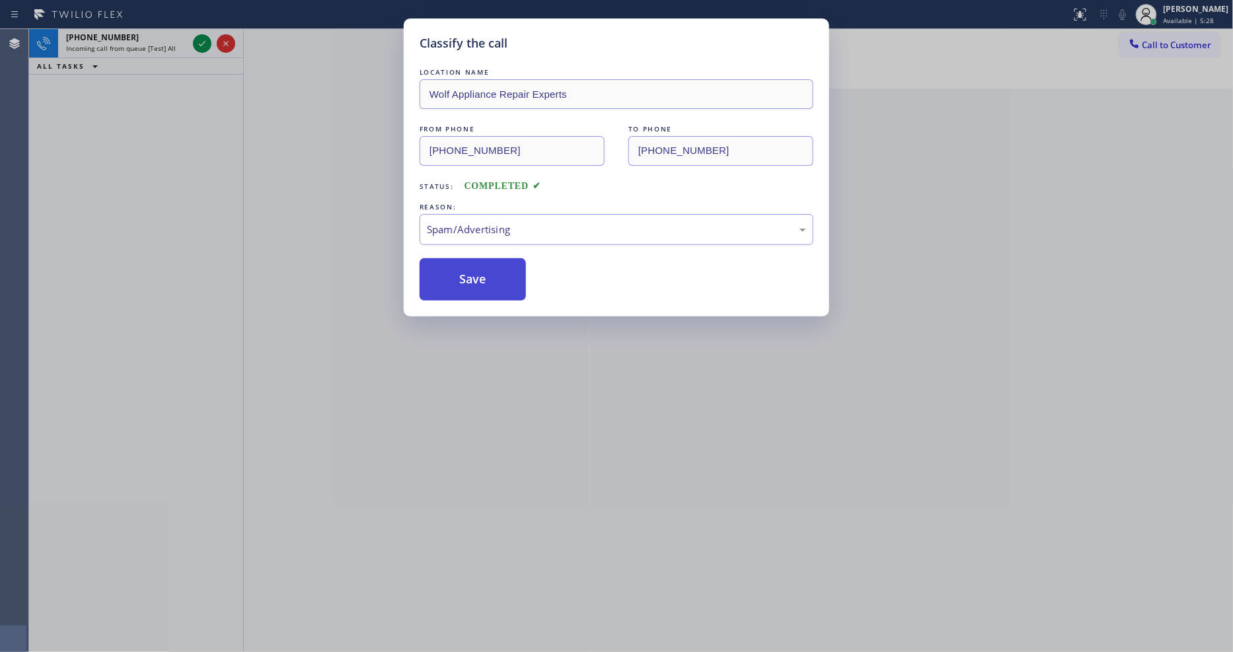
click at [493, 261] on button "Save" at bounding box center [473, 279] width 106 height 42
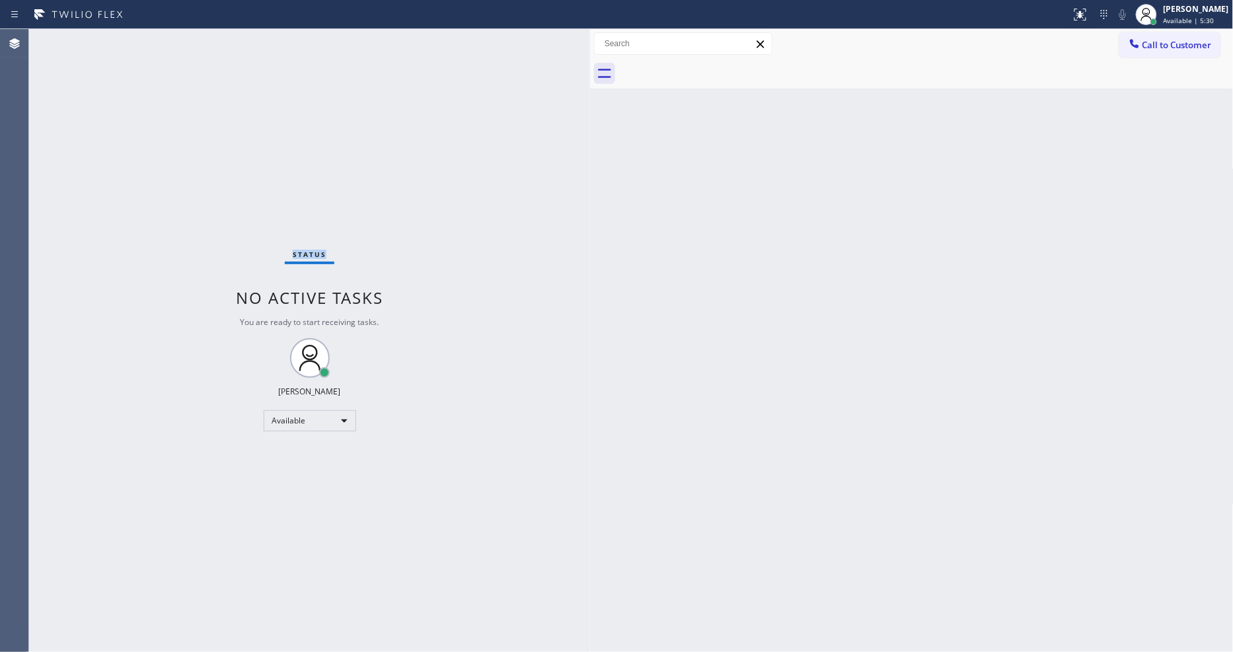
click at [203, 40] on div "Status No active tasks You are ready to start receiving tasks. [PERSON_NAME] Av…" at bounding box center [309, 340] width 561 height 623
click at [577, 547] on div "Status No active tasks You are ready to start receiving tasks. [PERSON_NAME] Av…" at bounding box center [309, 340] width 561 height 623
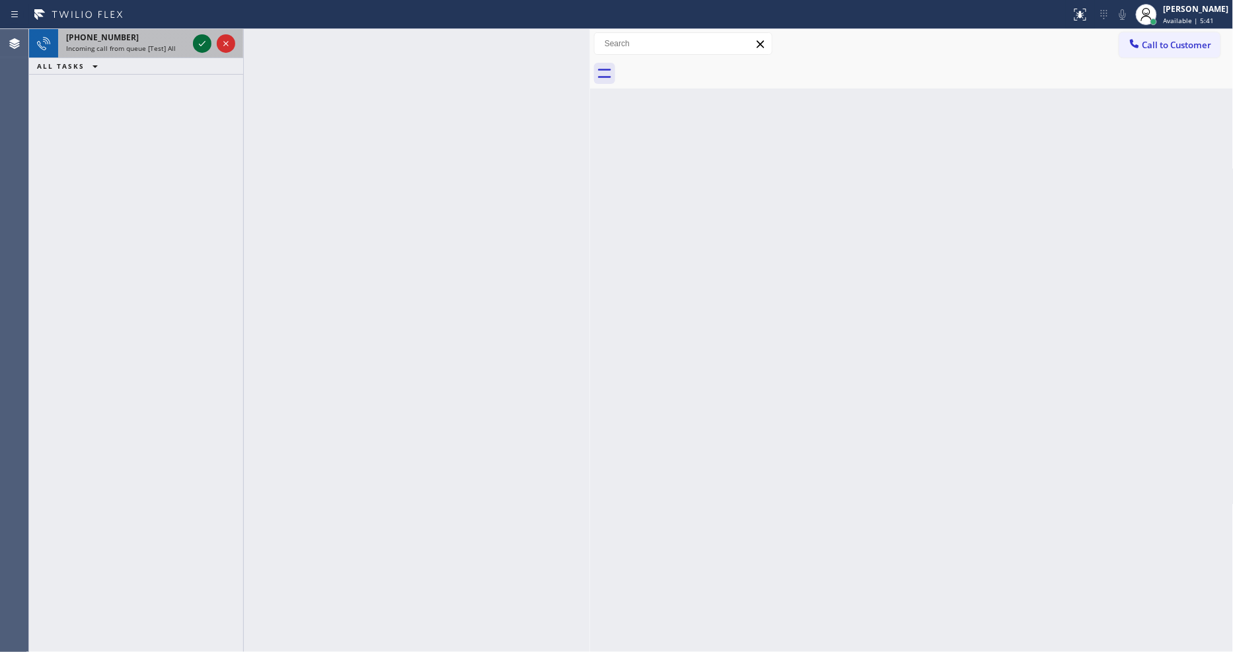
click at [198, 44] on icon at bounding box center [202, 44] width 16 height 16
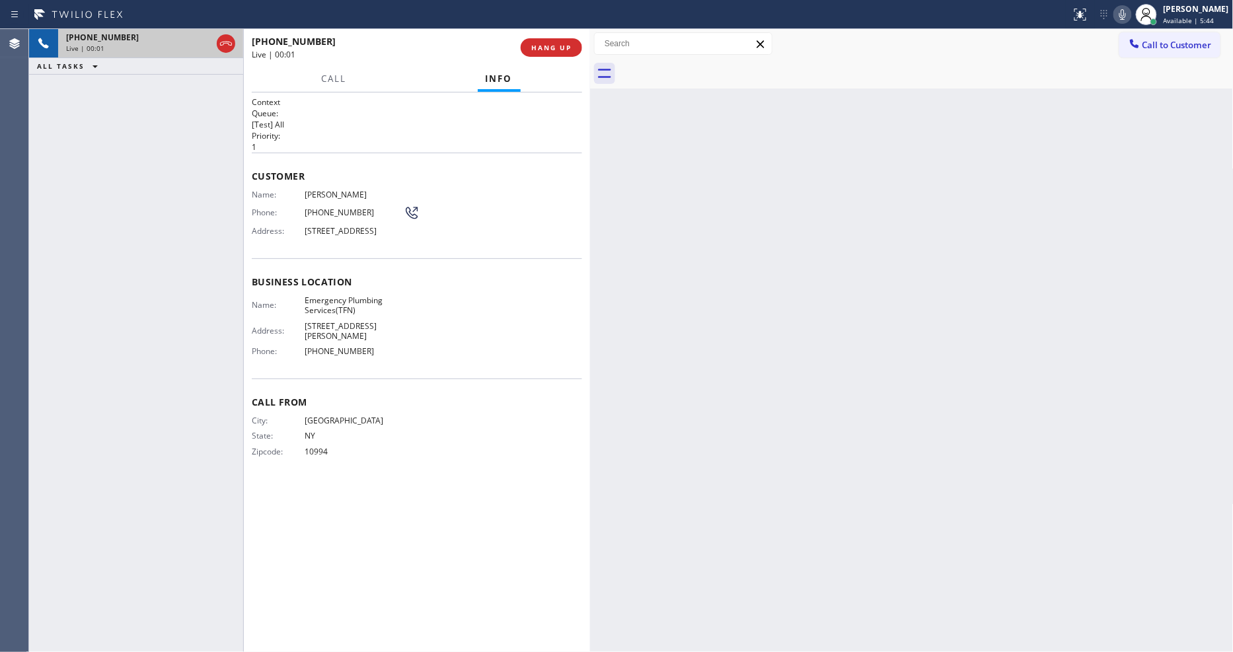
click at [546, 53] on button "HANG UP" at bounding box center [551, 47] width 61 height 19
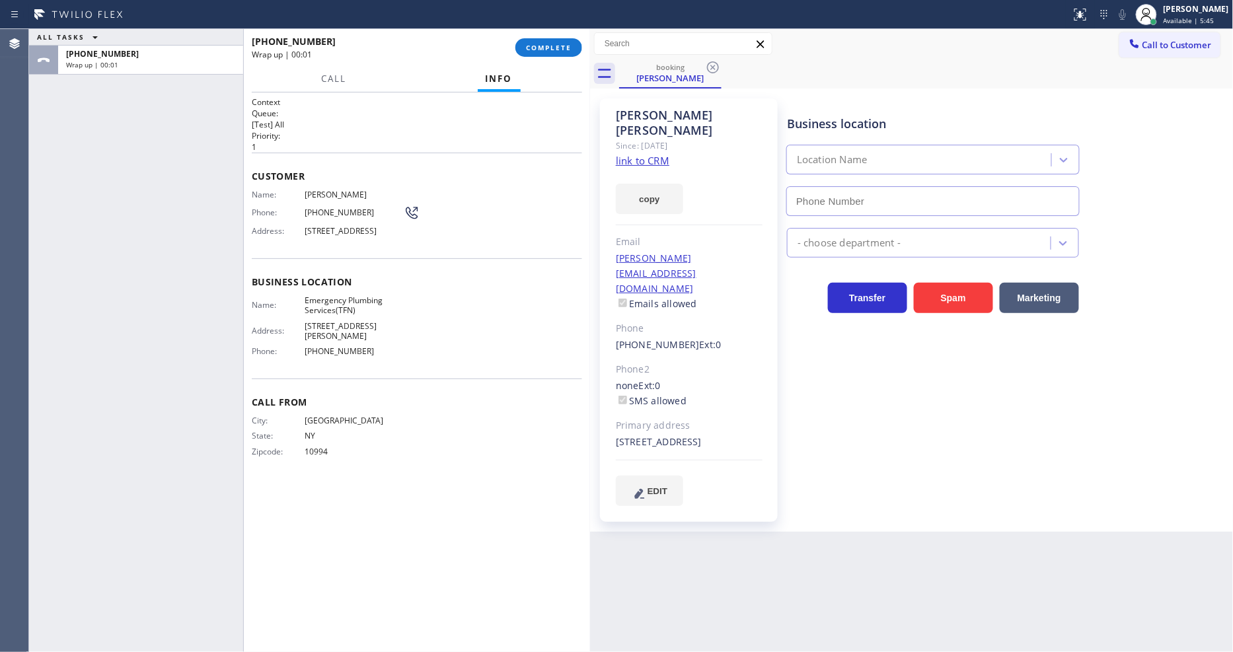
type input "[PHONE_NUMBER]"
click at [549, 50] on span "COMPLETE" at bounding box center [549, 47] width 46 height 9
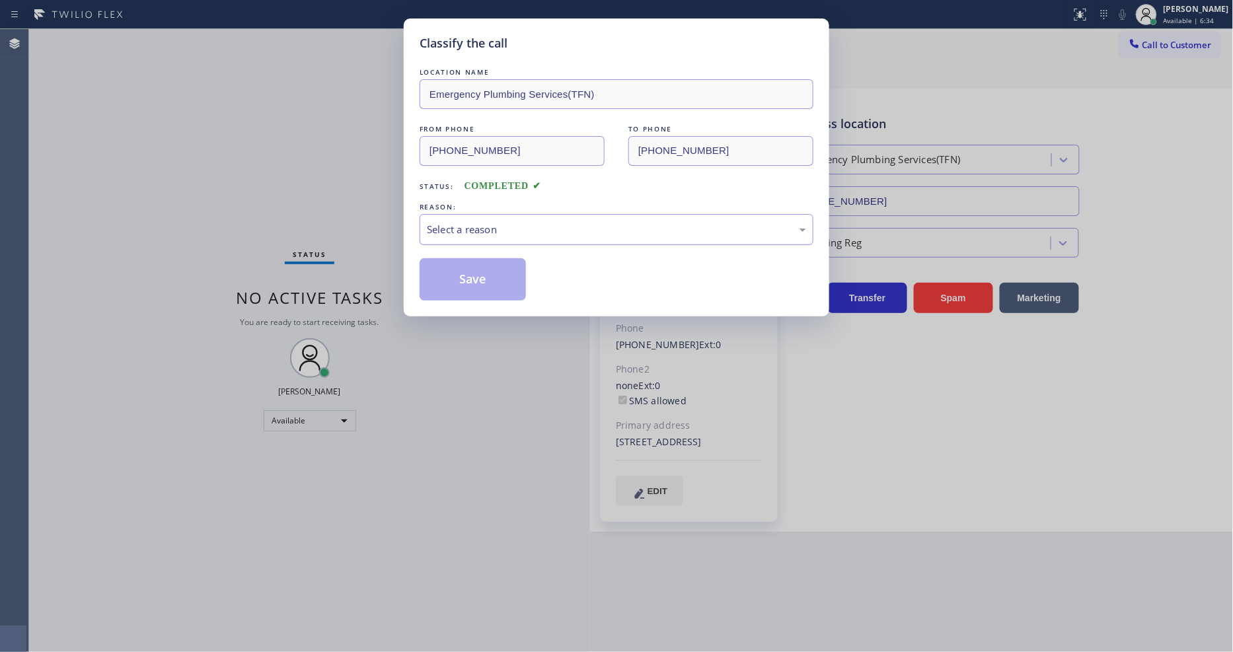
click at [579, 226] on div "Select a reason" at bounding box center [616, 229] width 379 height 15
click at [506, 278] on button "Save" at bounding box center [473, 279] width 106 height 42
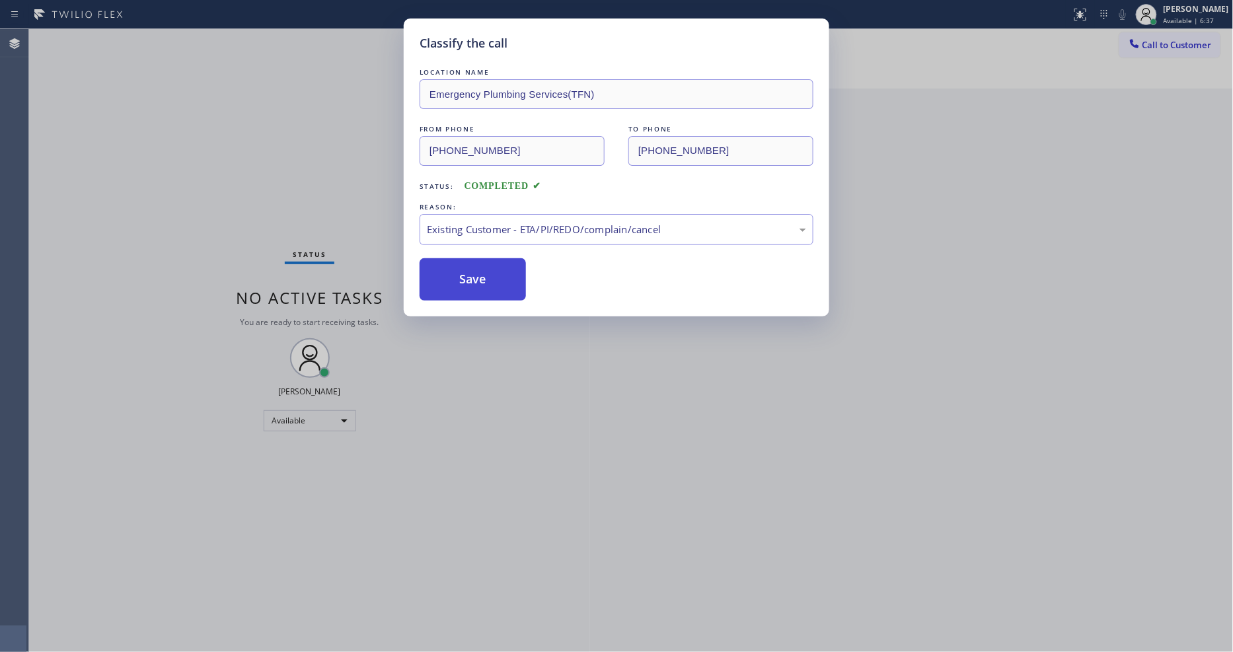
click at [506, 278] on button "Save" at bounding box center [473, 279] width 106 height 42
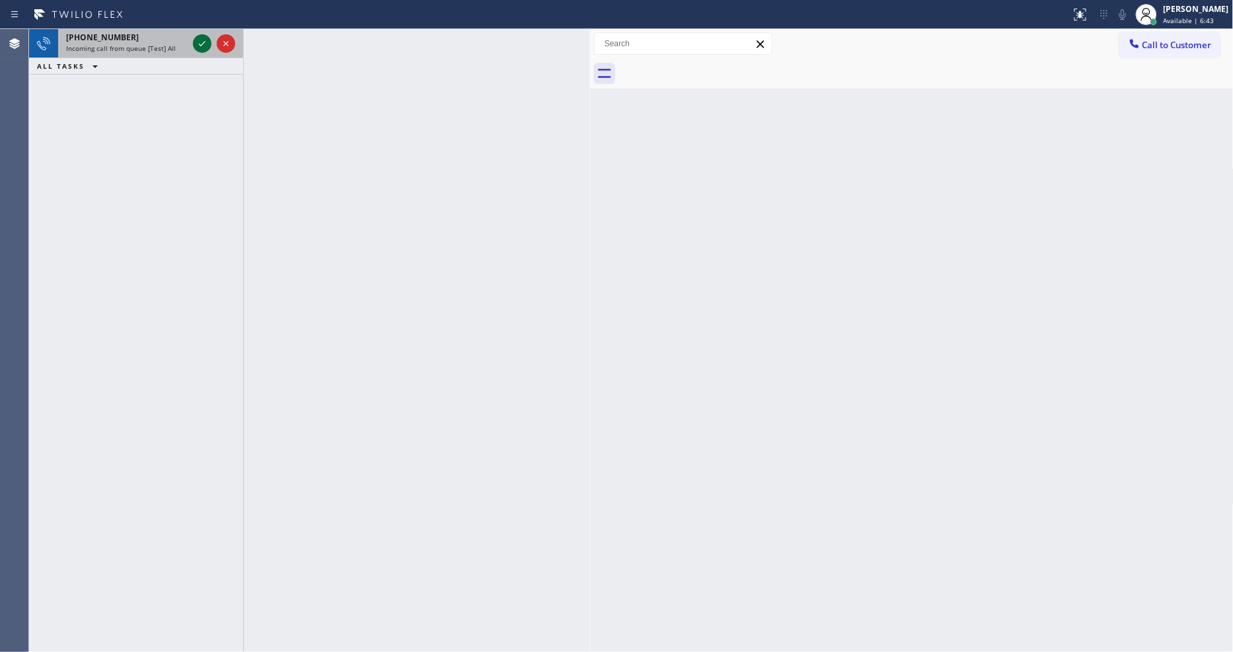
click at [200, 49] on icon at bounding box center [202, 44] width 16 height 16
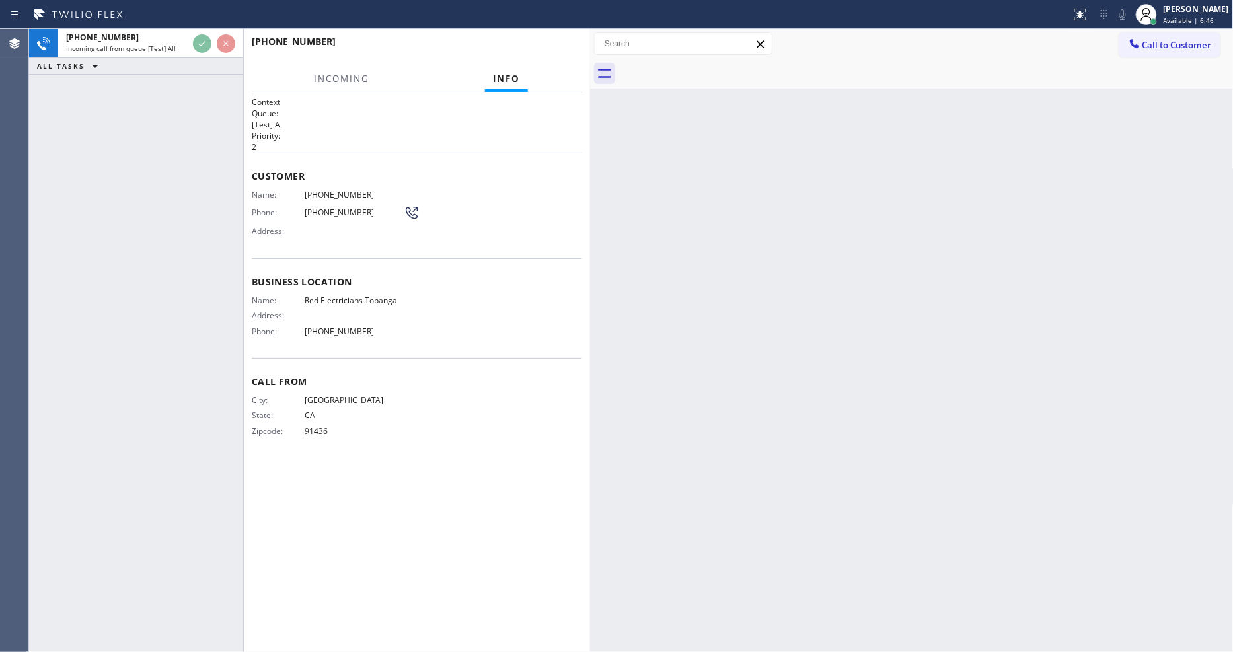
click at [888, 412] on div "Back to Dashboard Change Sender ID Customers Technicians Select a contact Outbo…" at bounding box center [912, 340] width 644 height 623
click at [477, 432] on div "City: [GEOGRAPHIC_DATA]: [US_STATE] Zipcode: 91436" at bounding box center [417, 418] width 330 height 46
click at [863, 370] on div "Back to Dashboard Change Sender ID Customers Technicians Select a contact Outbo…" at bounding box center [912, 340] width 644 height 623
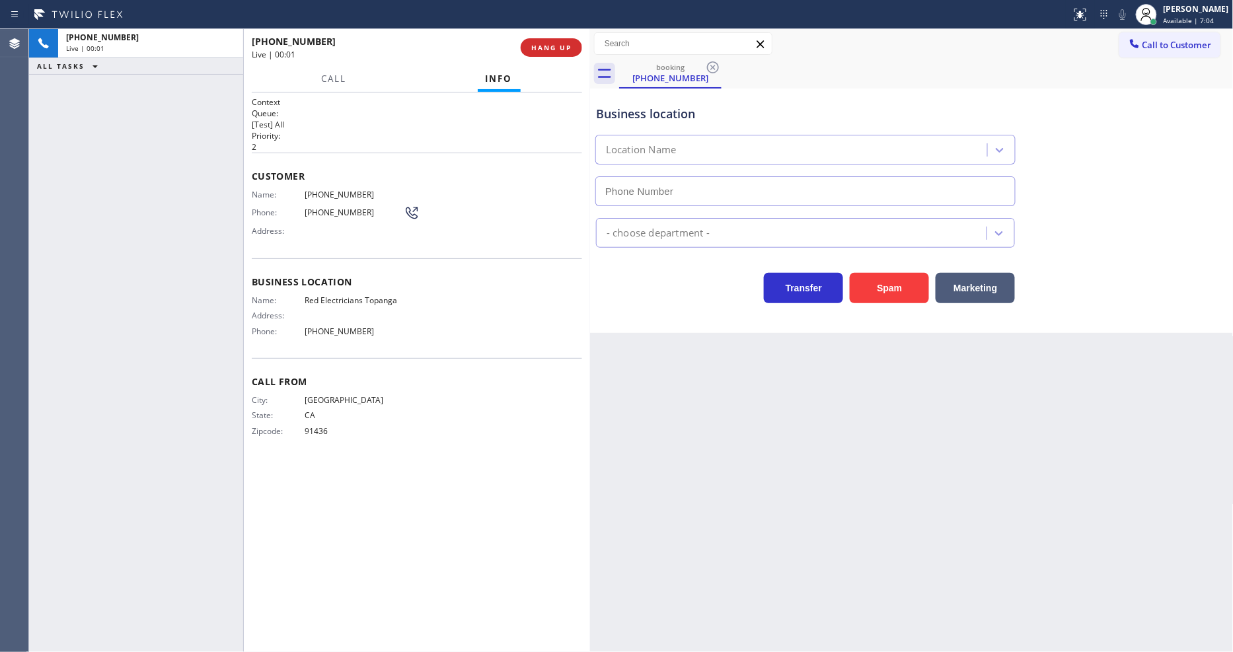
type input "[PHONE_NUMBER]"
click at [544, 49] on span "HANG UP" at bounding box center [551, 47] width 40 height 9
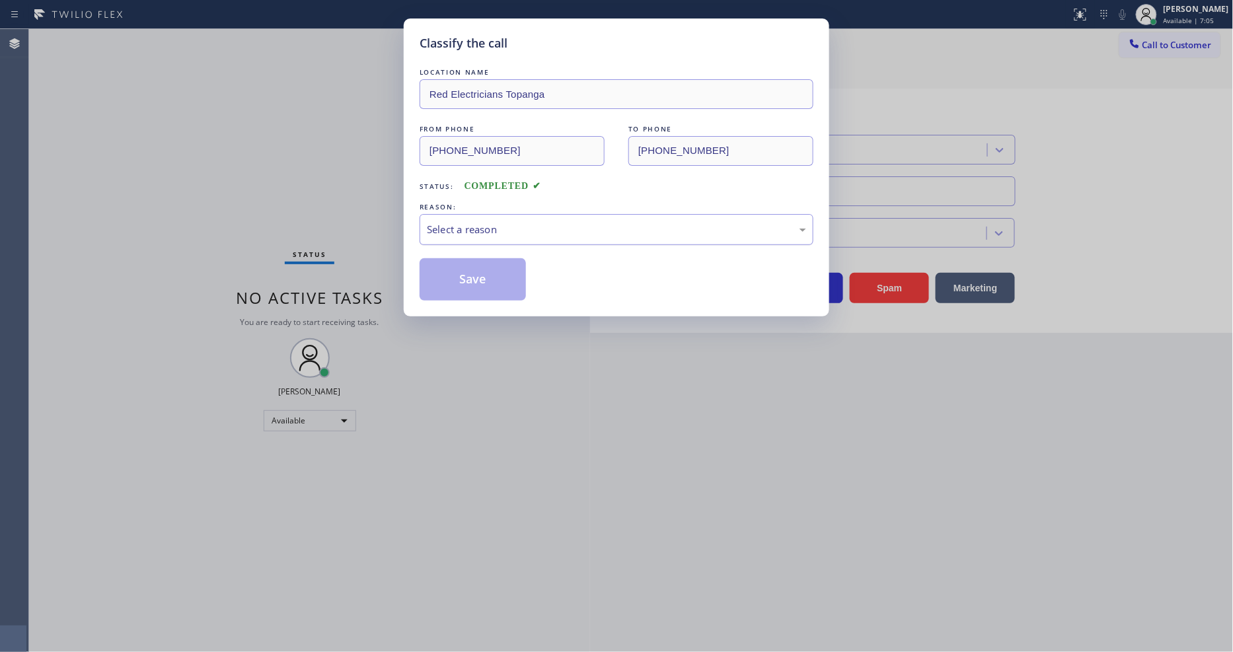
click at [484, 230] on div "Select a reason" at bounding box center [616, 229] width 379 height 15
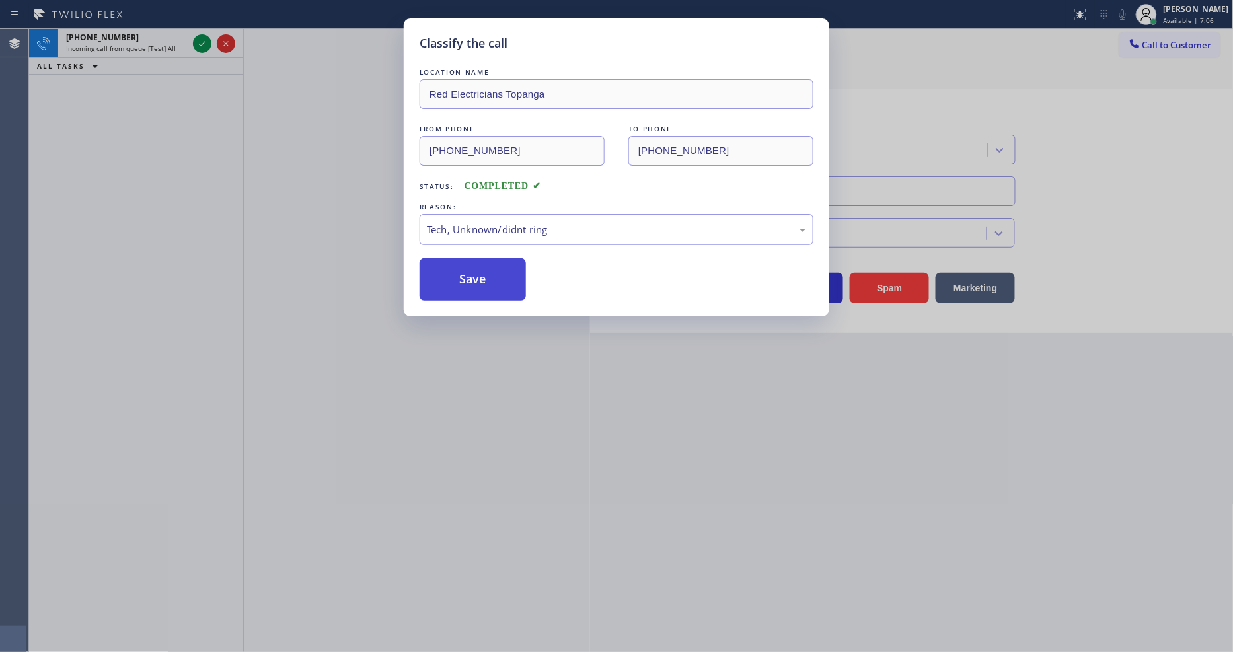
click at [496, 268] on button "Save" at bounding box center [473, 279] width 106 height 42
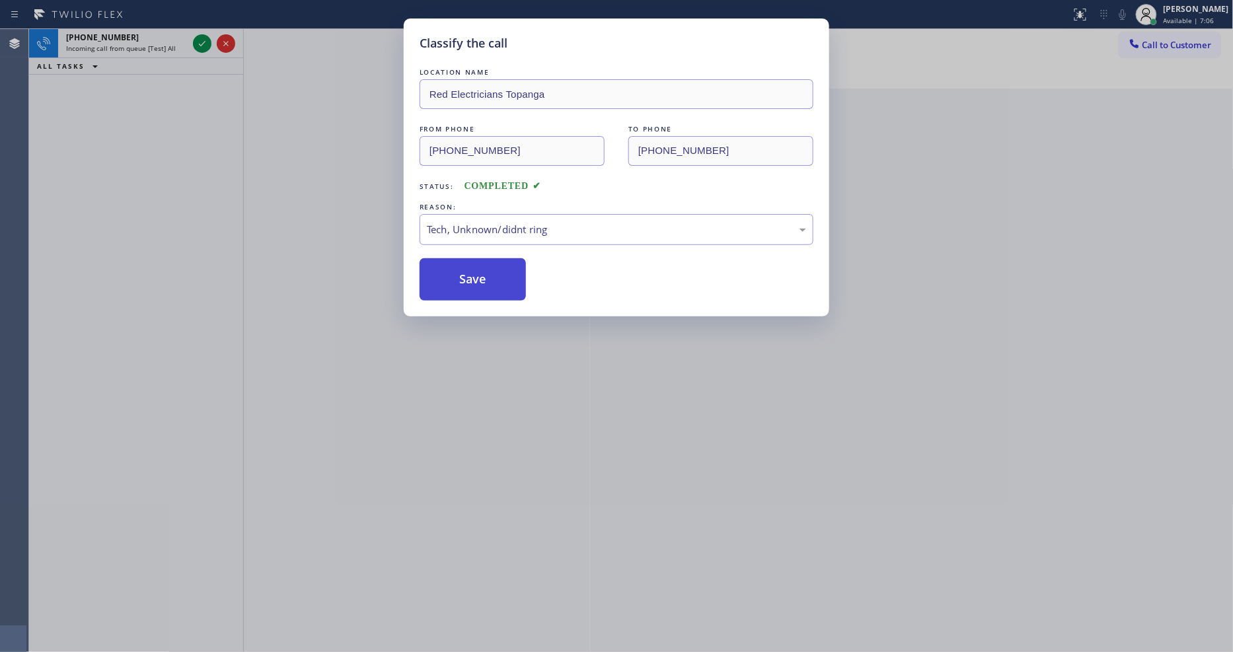
click at [496, 268] on button "Save" at bounding box center [473, 279] width 106 height 42
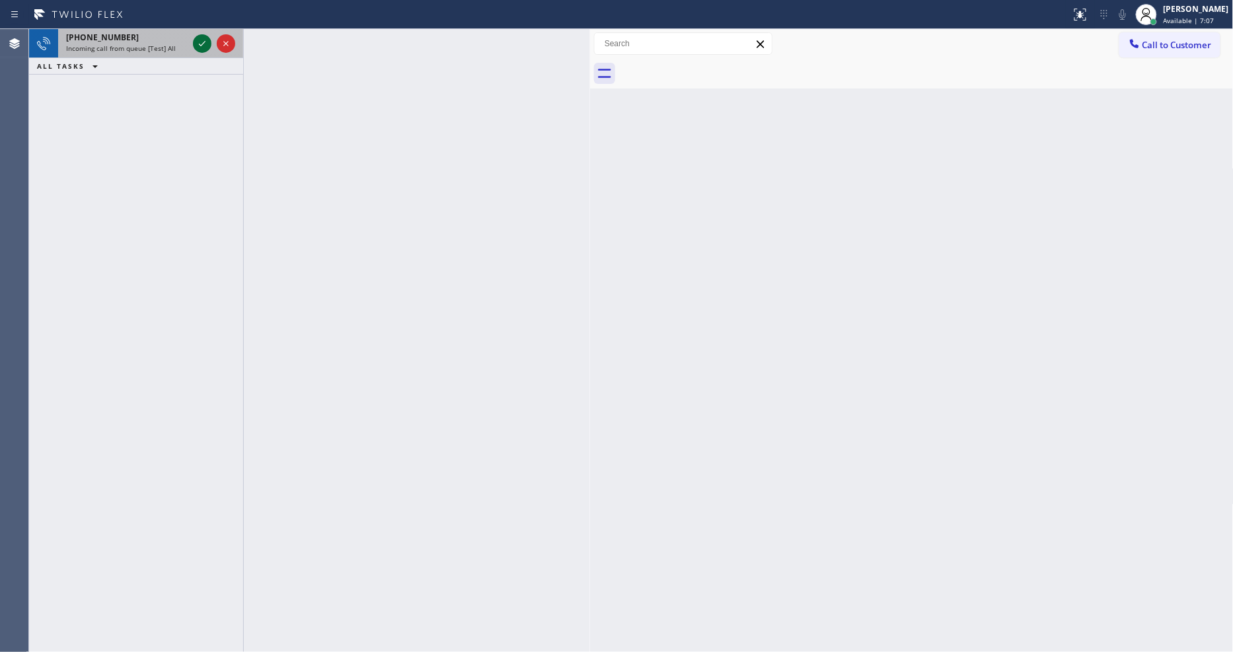
click at [206, 42] on icon at bounding box center [202, 44] width 16 height 16
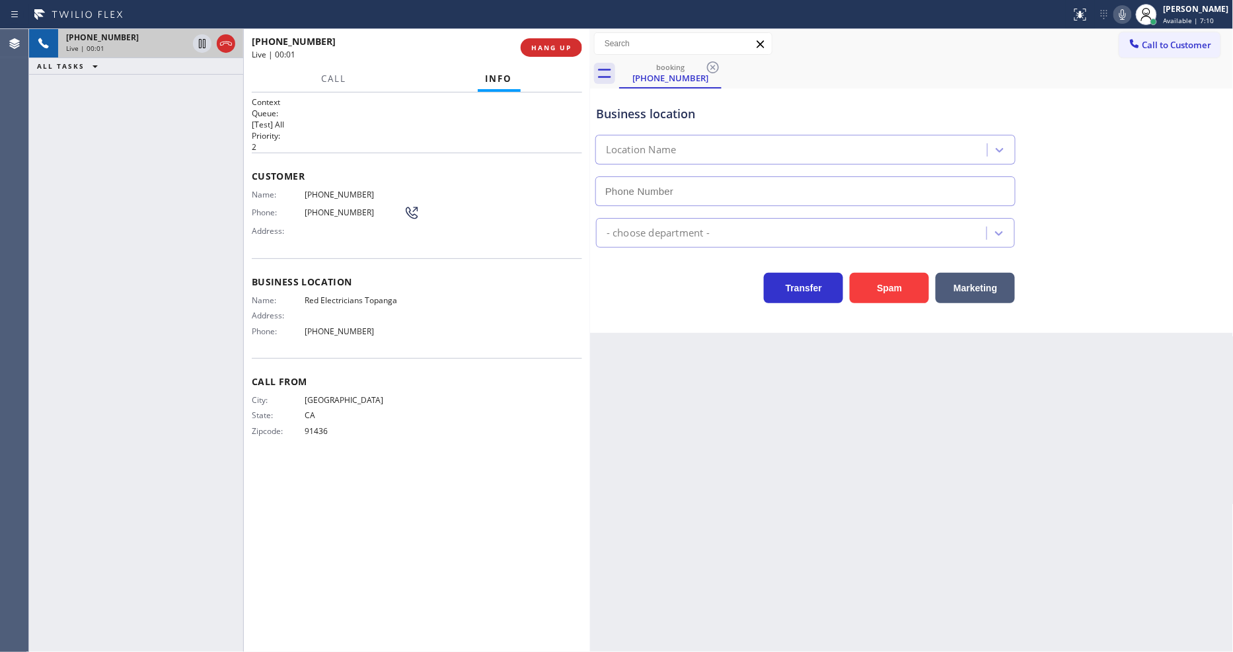
click at [525, 45] on button "HANG UP" at bounding box center [551, 47] width 61 height 19
type input "[PHONE_NUMBER]"
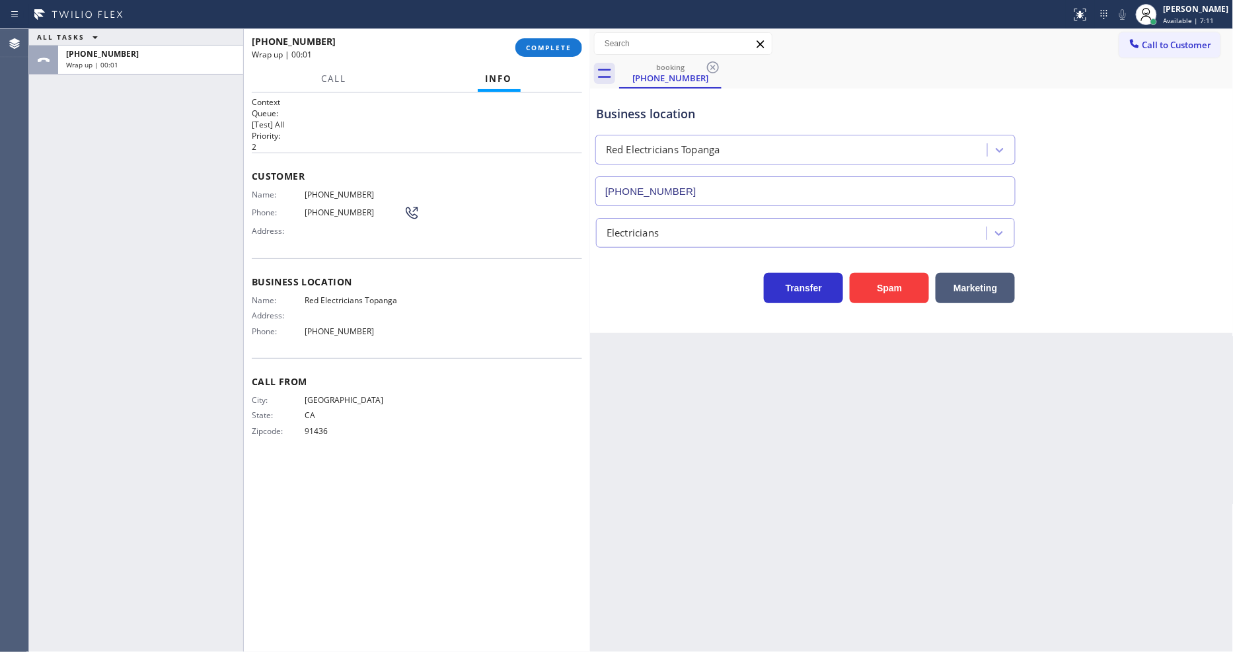
click at [526, 45] on span "COMPLETE" at bounding box center [549, 47] width 46 height 9
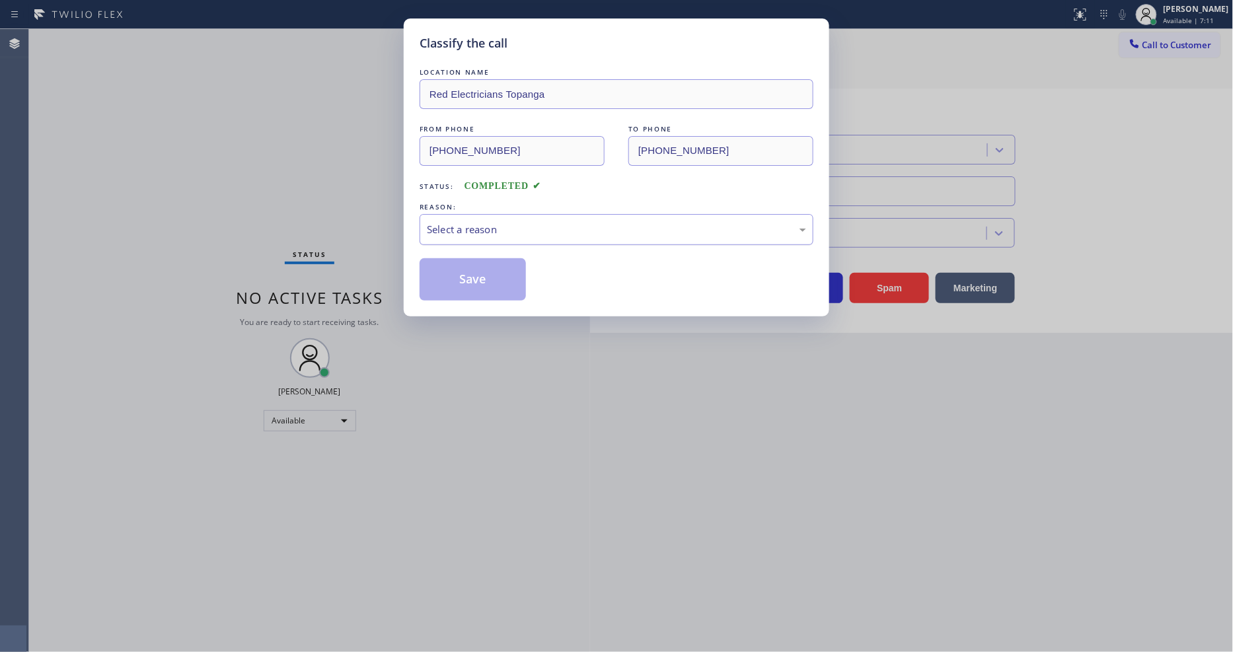
click at [498, 225] on div "Select a reason" at bounding box center [616, 229] width 379 height 15
click at [506, 270] on button "Save" at bounding box center [473, 279] width 106 height 42
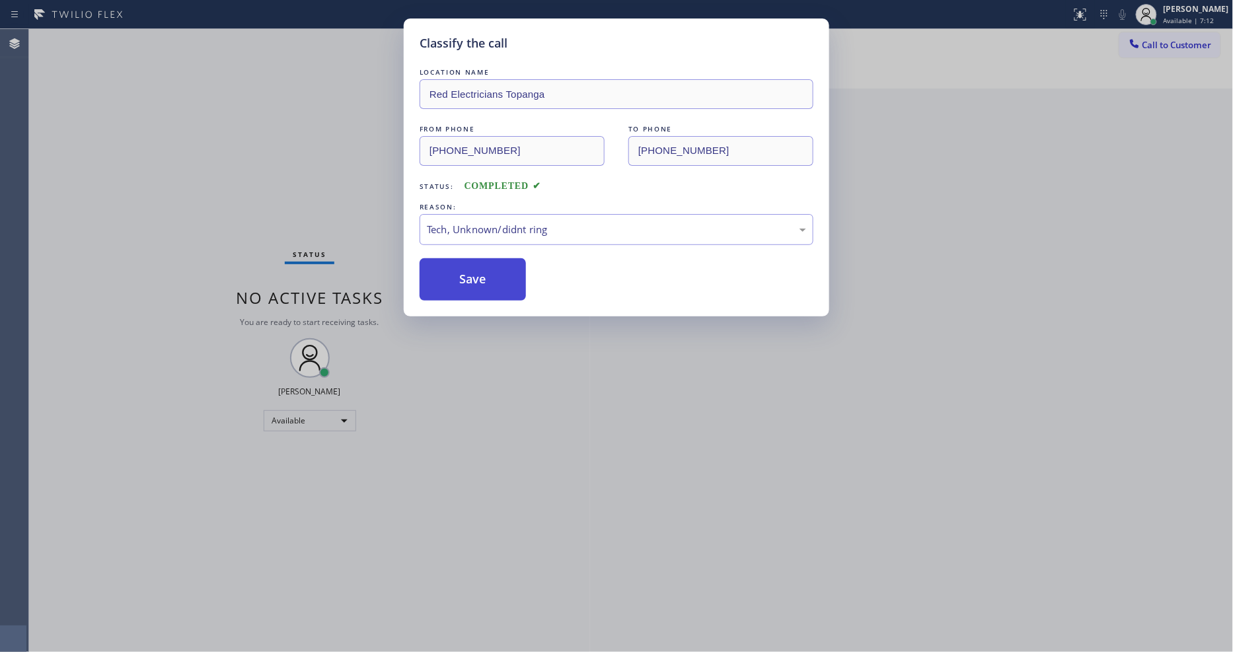
click at [506, 270] on button "Save" at bounding box center [473, 279] width 106 height 42
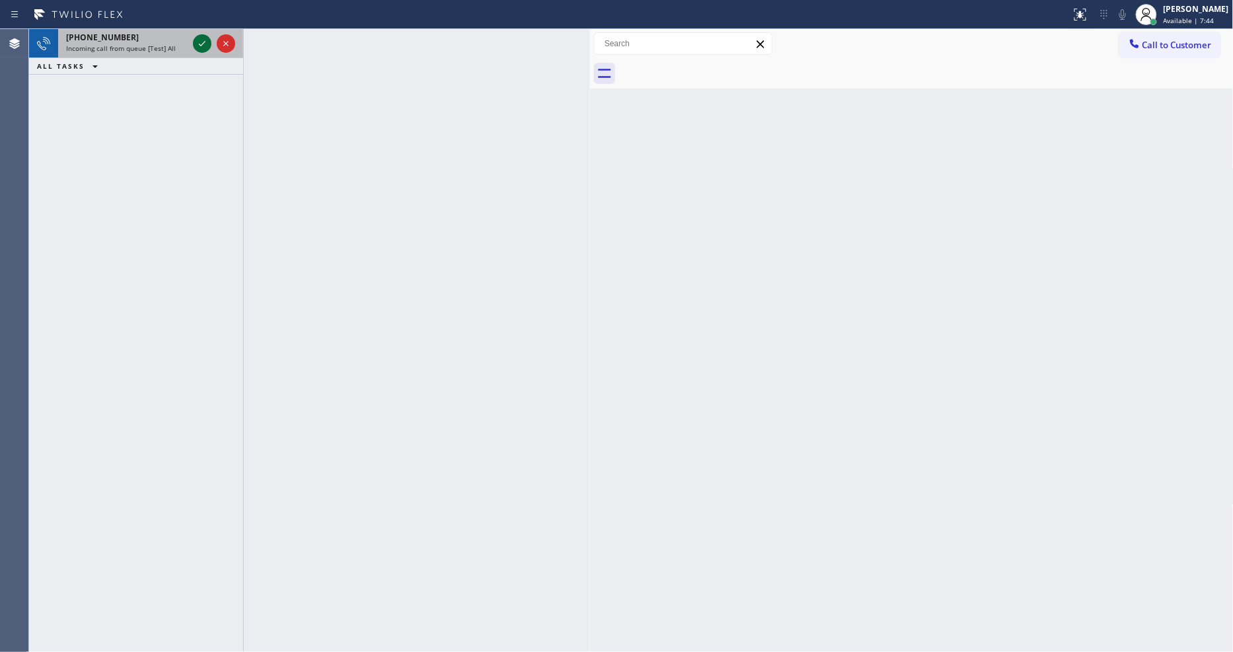
click at [204, 38] on icon at bounding box center [202, 44] width 16 height 16
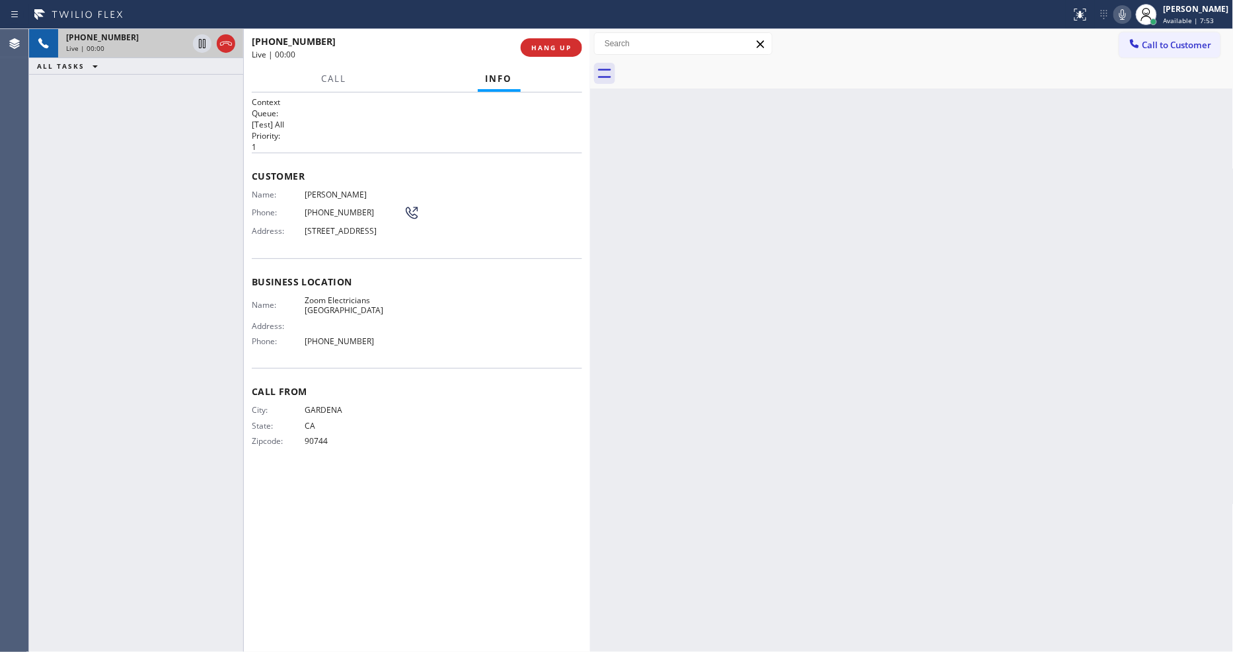
click at [542, 51] on span "HANG UP" at bounding box center [551, 47] width 40 height 9
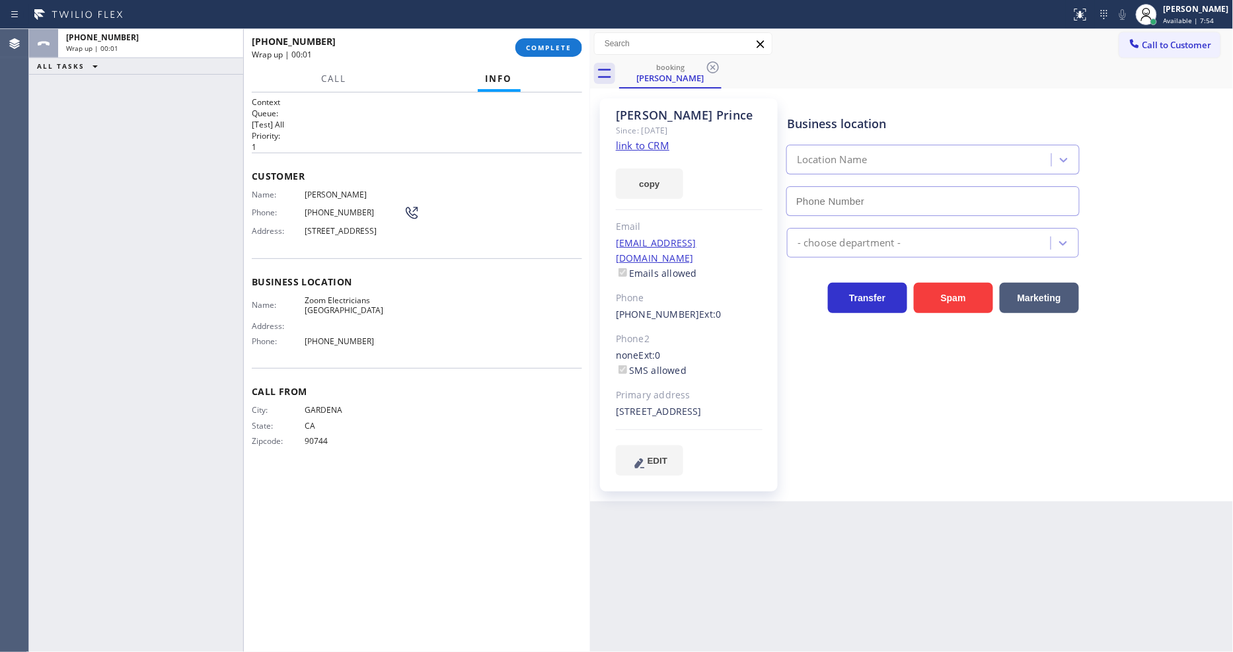
type input "[PHONE_NUMBER]"
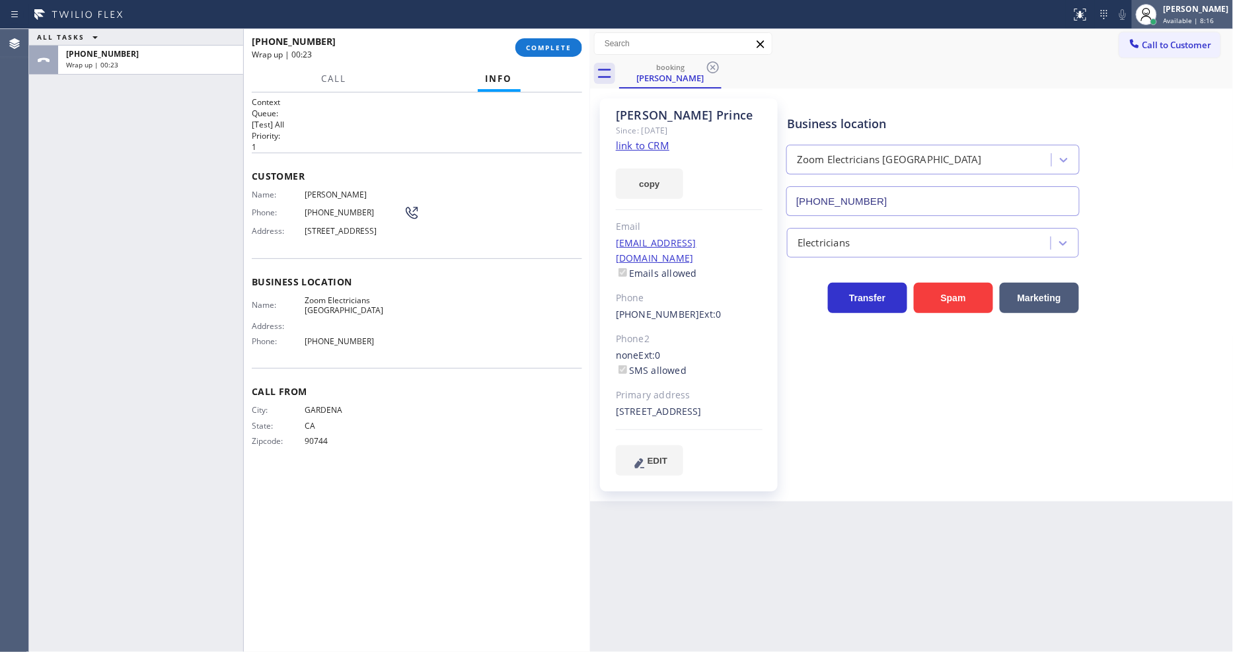
click at [1192, 22] on span "Available | 8:16" at bounding box center [1189, 20] width 51 height 9
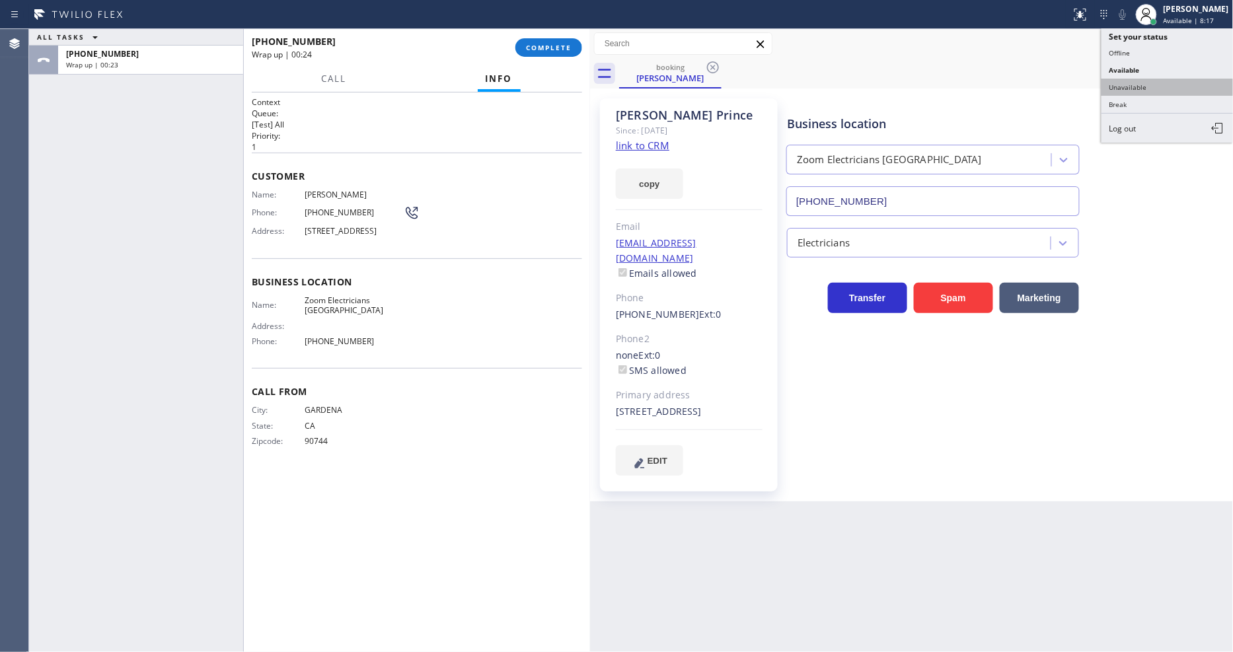
click at [1143, 90] on button "Unavailable" at bounding box center [1168, 87] width 132 height 17
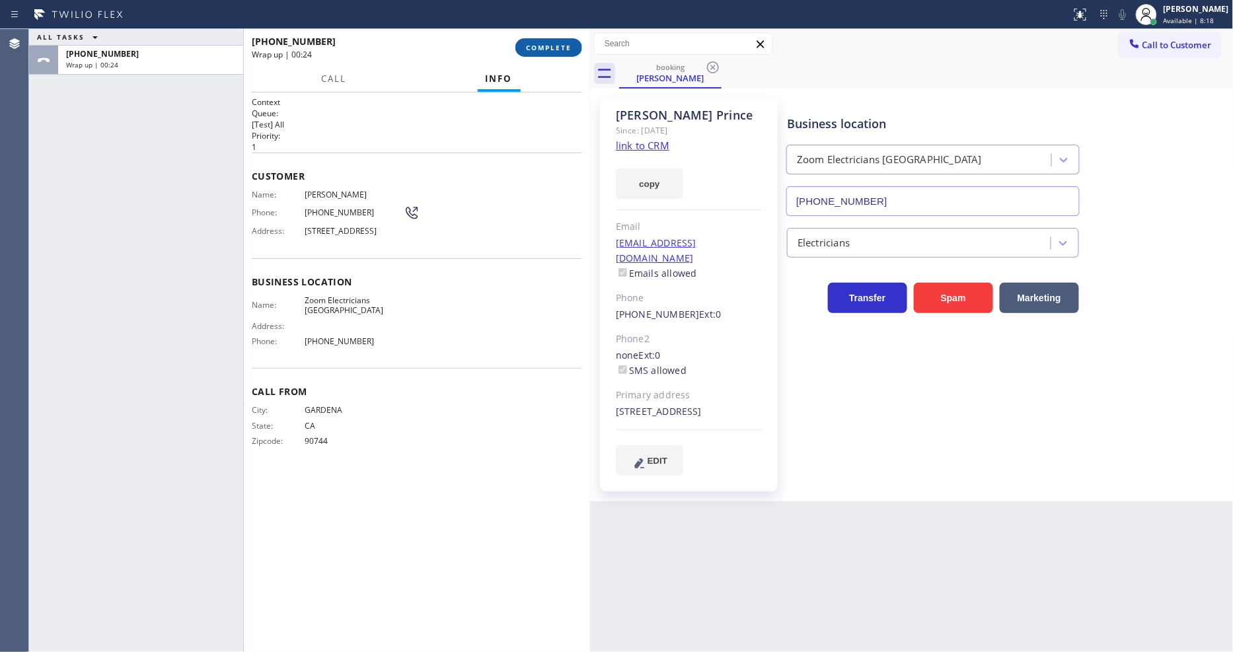
click at [572, 50] on button "COMPLETE" at bounding box center [548, 47] width 67 height 19
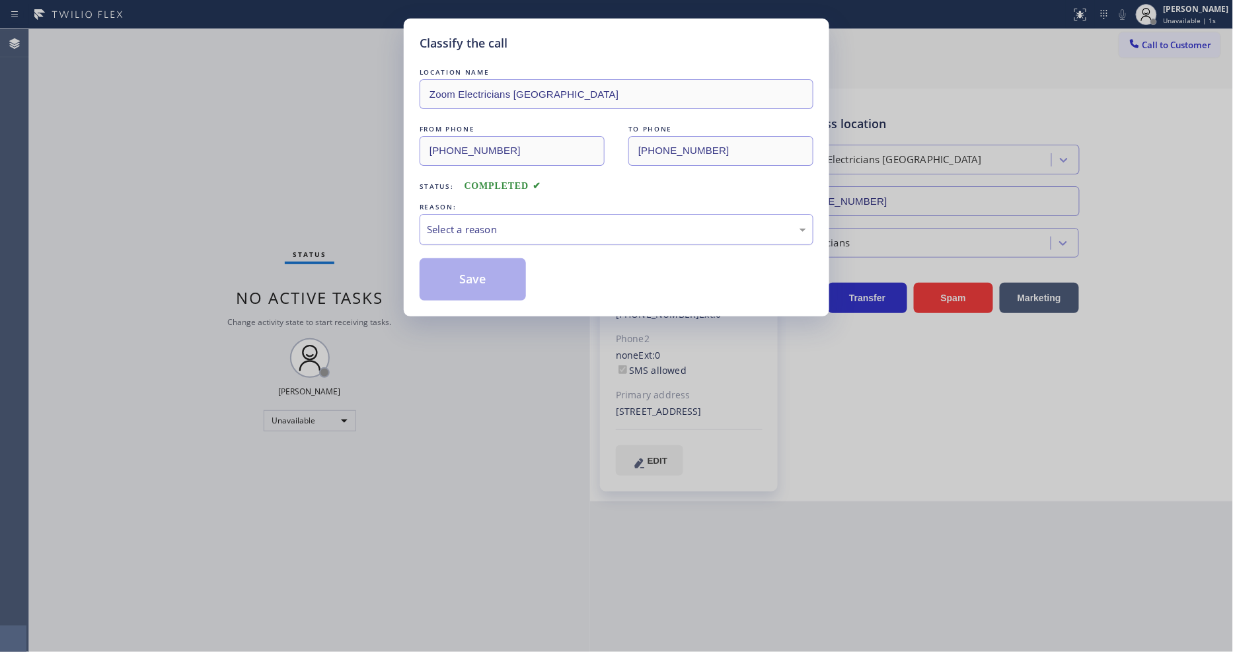
click at [474, 222] on div "Select a reason" at bounding box center [616, 229] width 379 height 15
click at [467, 270] on button "Save" at bounding box center [473, 279] width 106 height 42
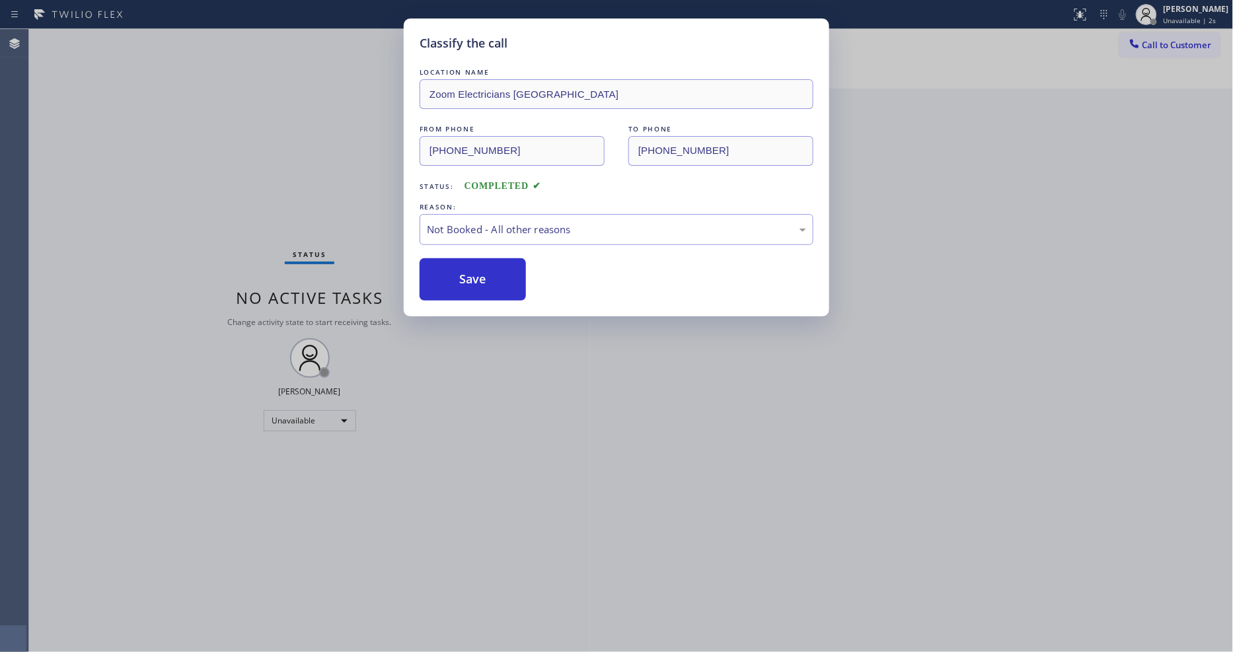
click at [467, 270] on button "Save" at bounding box center [473, 279] width 106 height 42
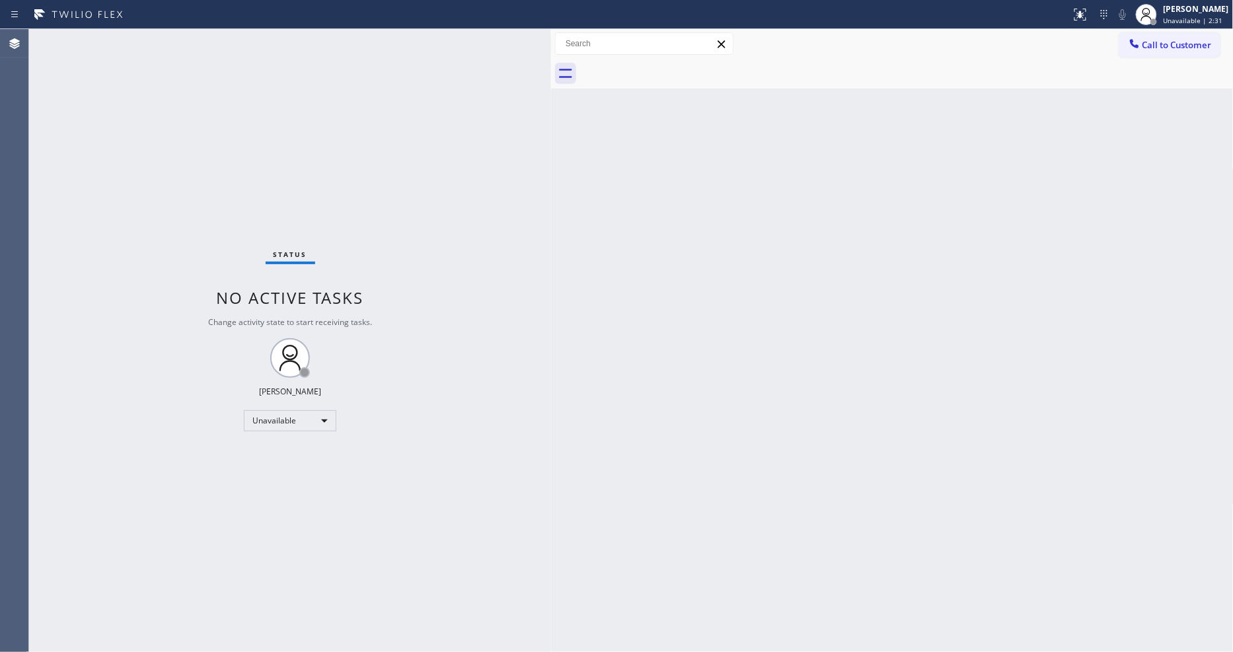
drag, startPoint x: 214, startPoint y: 87, endPoint x: 552, endPoint y: 106, distance: 338.3
click at [551, 106] on div at bounding box center [551, 340] width 0 height 623
click at [447, 616] on div "Status No active tasks Change activity state to start receiving tasks. [PERSON_…" at bounding box center [290, 340] width 523 height 623
click at [463, 545] on div "Status No active tasks Change activity state to start receiving tasks. [PERSON_…" at bounding box center [290, 340] width 523 height 623
click at [1158, 17] on div at bounding box center [1153, 21] width 9 height 9
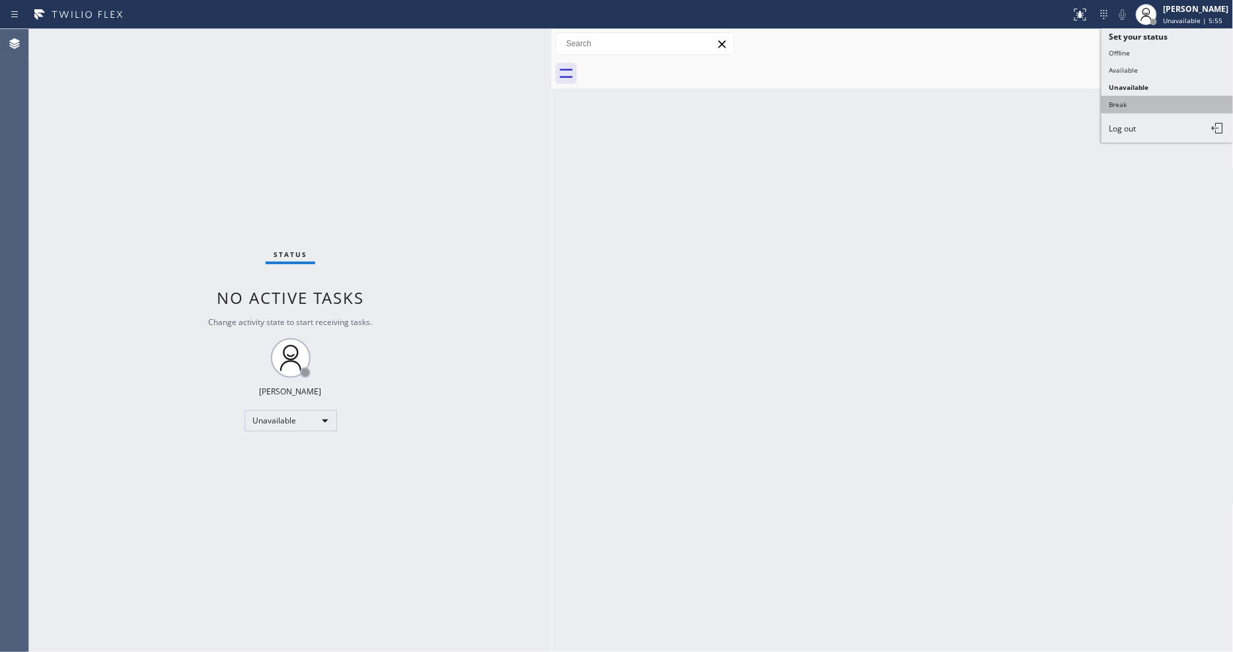
click at [1139, 104] on button "Break" at bounding box center [1168, 104] width 132 height 17
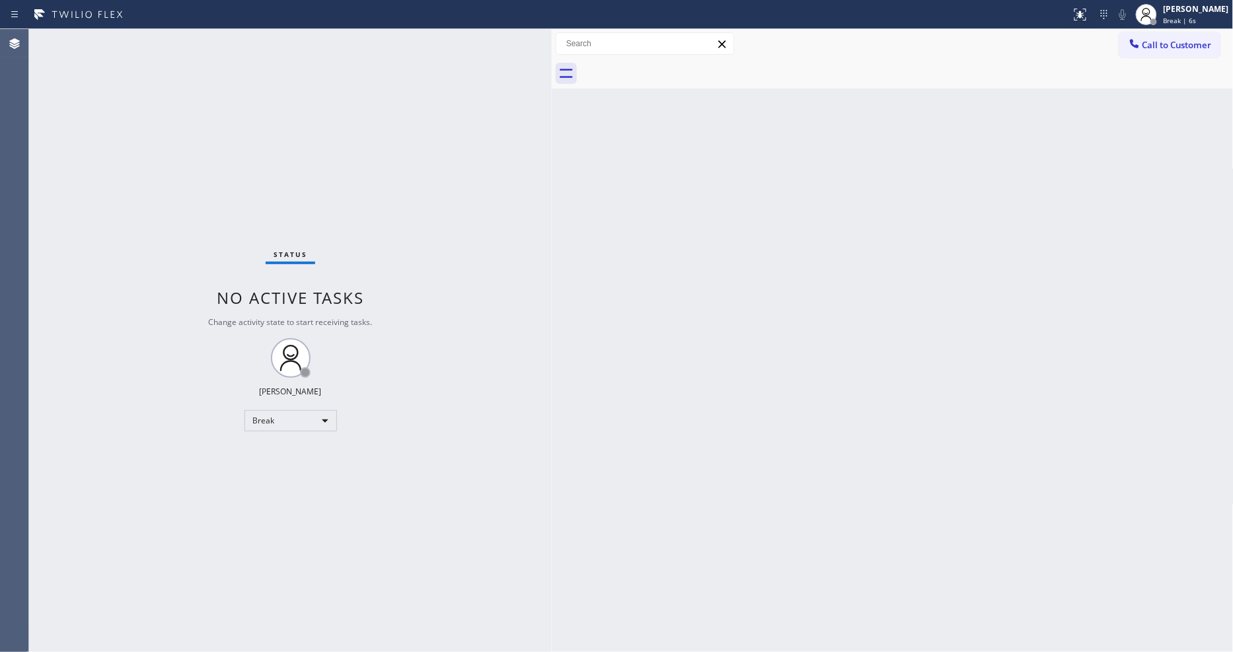
click at [169, 47] on div "Status No active tasks Change activity state to start receiving tasks. Lyka Mon…" at bounding box center [290, 340] width 523 height 623
drag, startPoint x: 993, startPoint y: 422, endPoint x: 1121, endPoint y: 564, distance: 191.9
click at [993, 422] on div "Back to Dashboard Change Sender ID Customers Technicians Select a contact Outbo…" at bounding box center [893, 340] width 682 height 623
click at [556, 426] on div "Back to Dashboard Change Sender ID Customers Technicians Select a contact Outbo…" at bounding box center [893, 340] width 682 height 623
drag, startPoint x: 1229, startPoint y: 11, endPoint x: 815, endPoint y: 124, distance: 429.3
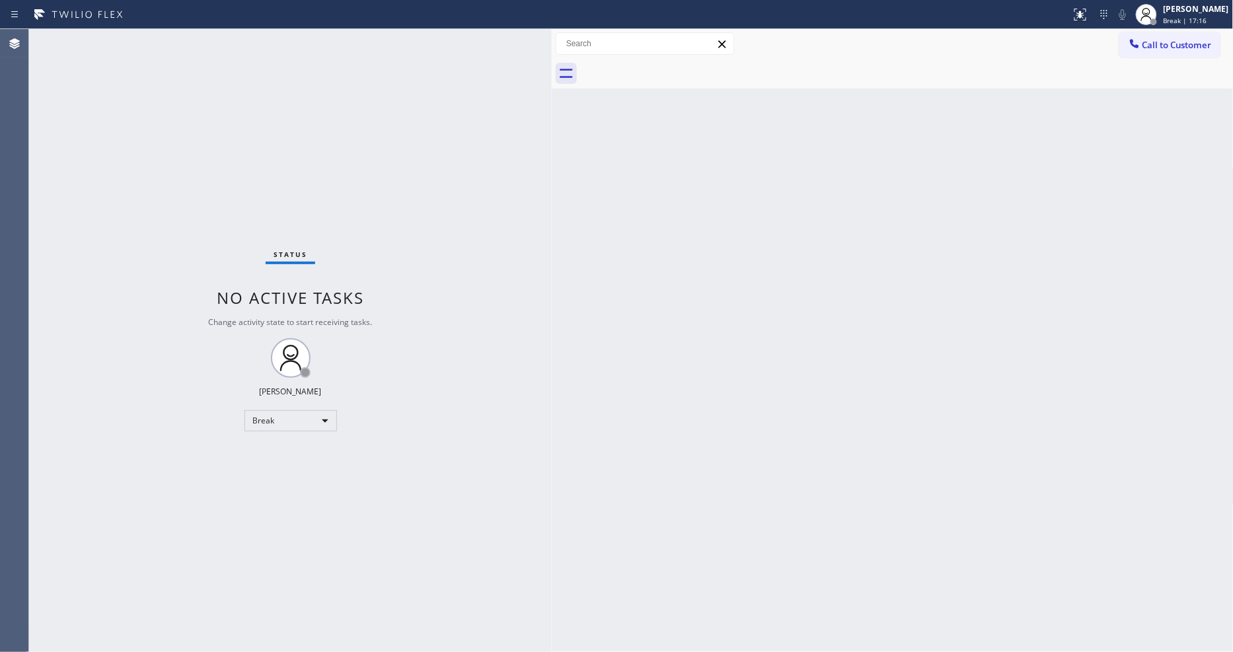
click at [815, 124] on div "Back to Dashboard Change Sender ID Customers Technicians Select a contact Outbo…" at bounding box center [893, 340] width 682 height 623
click at [1233, 20] on div "Lyka Montero Break | 17:17" at bounding box center [1197, 14] width 72 height 23
click at [1146, 73] on button "Available" at bounding box center [1168, 69] width 132 height 17
click at [170, 42] on div "Status No active tasks You are ready to start receiving tasks. [PERSON_NAME] Av…" at bounding box center [290, 340] width 523 height 623
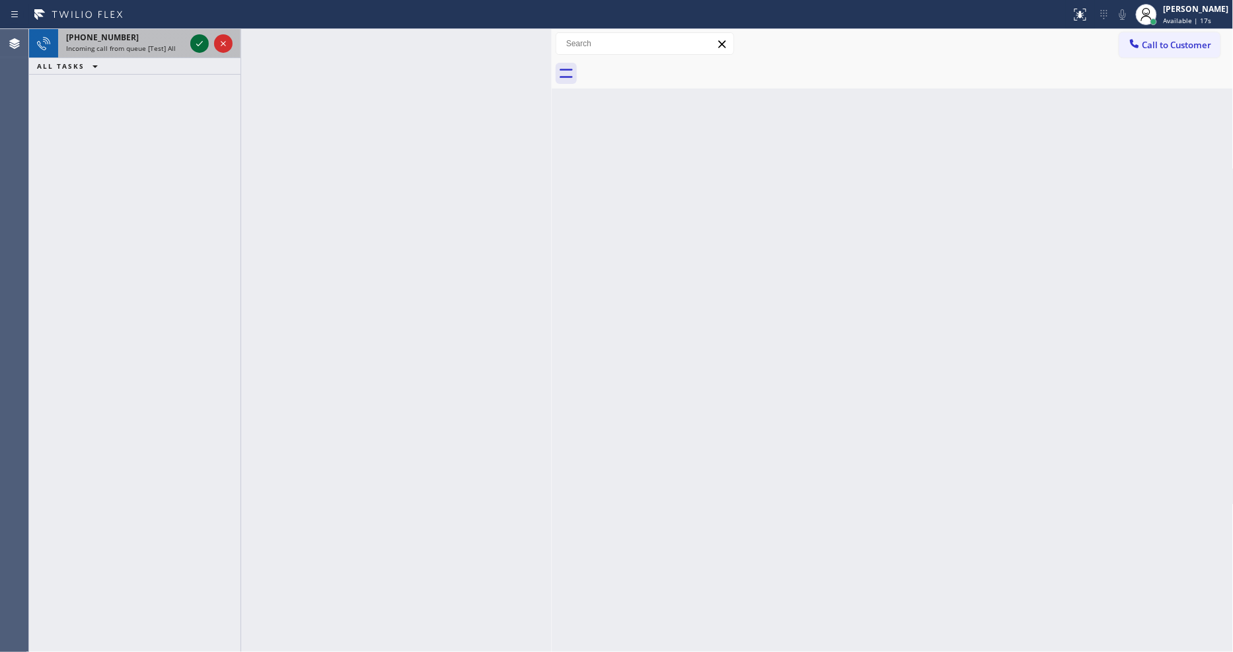
click at [200, 42] on icon at bounding box center [200, 44] width 16 height 16
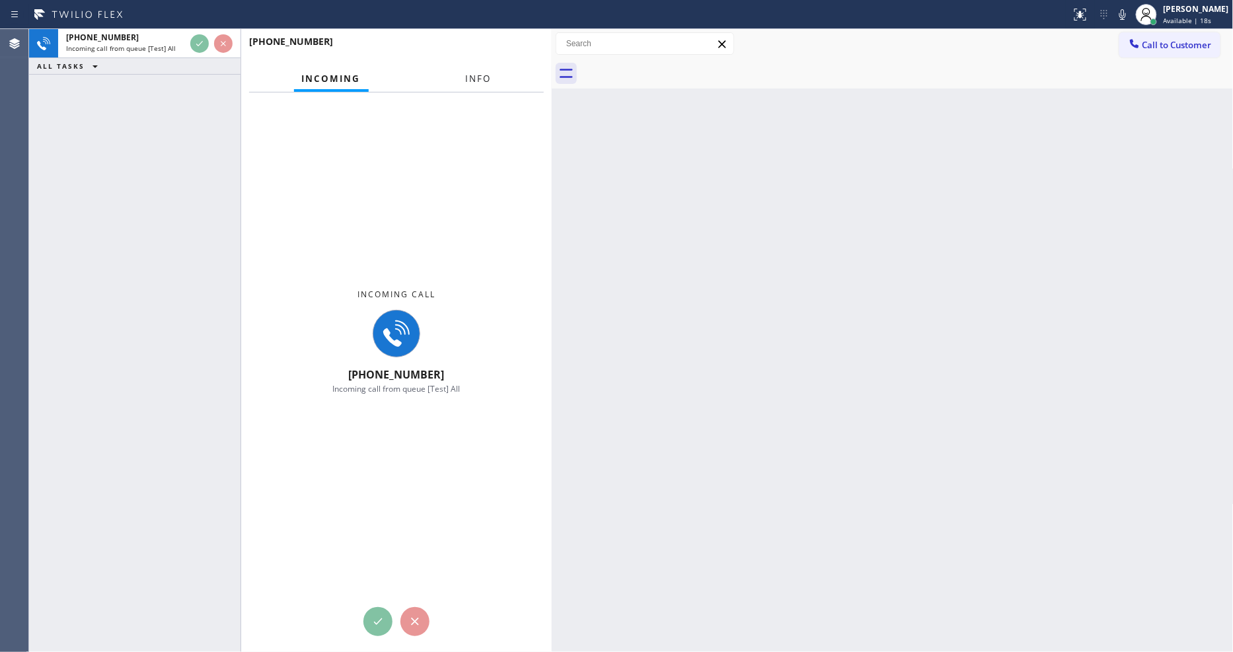
click at [474, 82] on button "Info" at bounding box center [479, 79] width 42 height 26
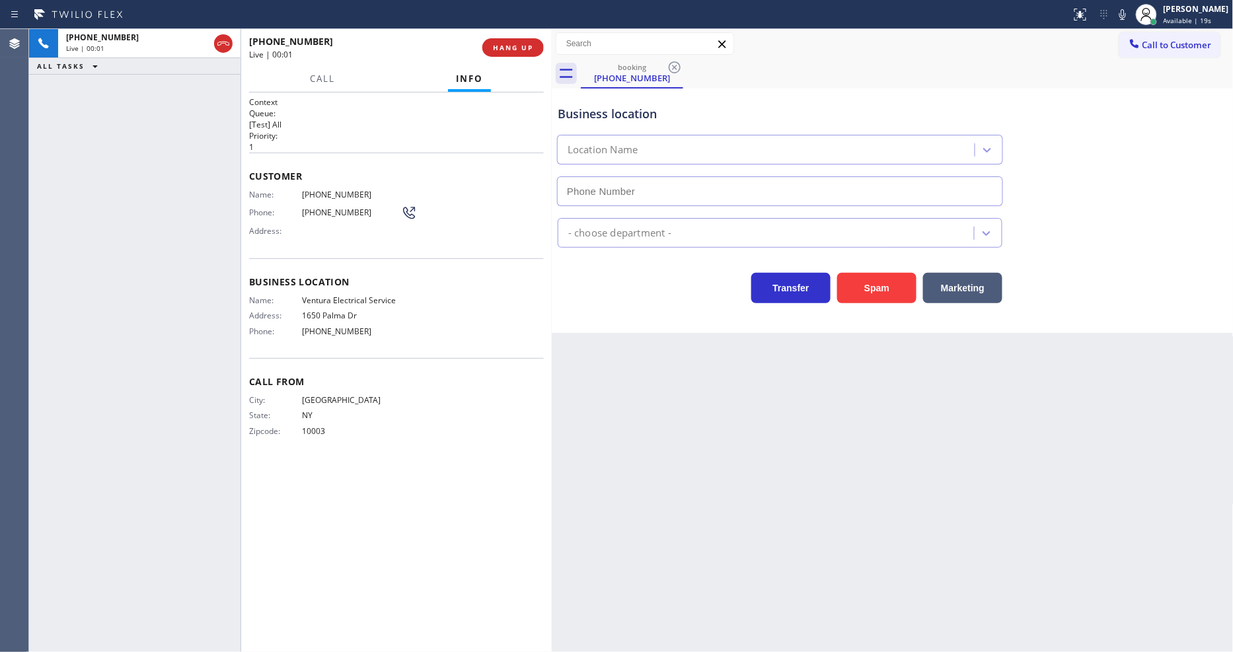
type input "(805) 864-1008"
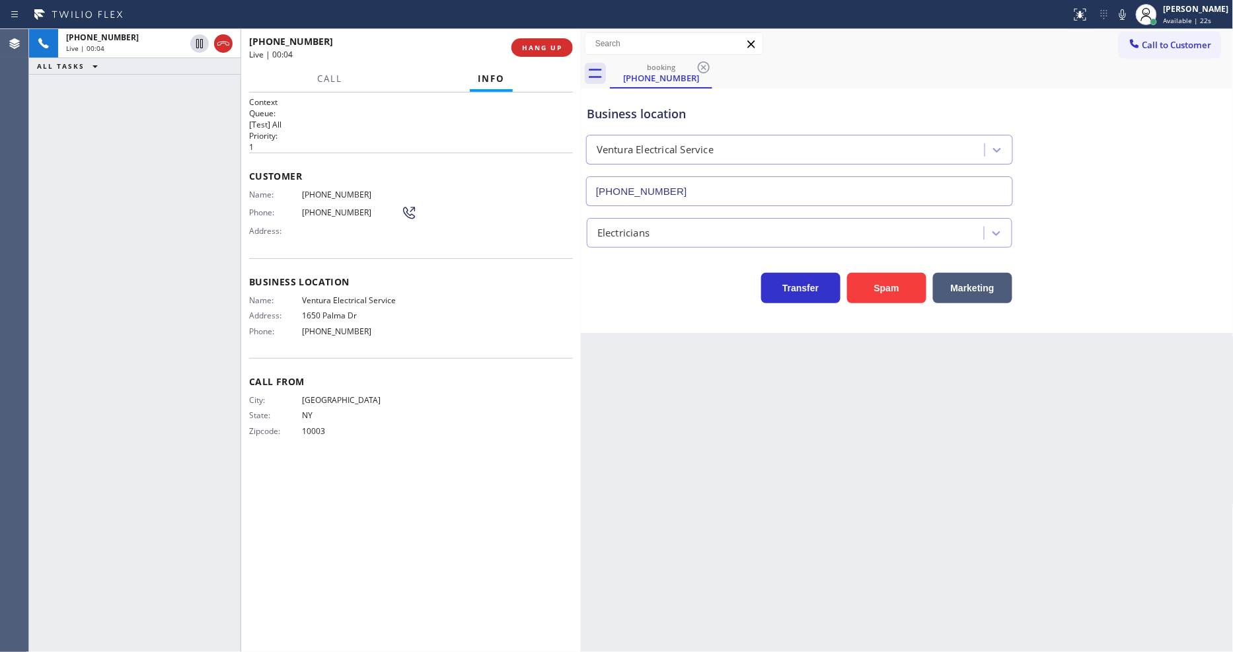
drag, startPoint x: 552, startPoint y: 126, endPoint x: 580, endPoint y: 130, distance: 28.0
click at [581, 130] on div at bounding box center [581, 340] width 0 height 623
click at [1131, 16] on icon at bounding box center [1123, 15] width 16 height 16
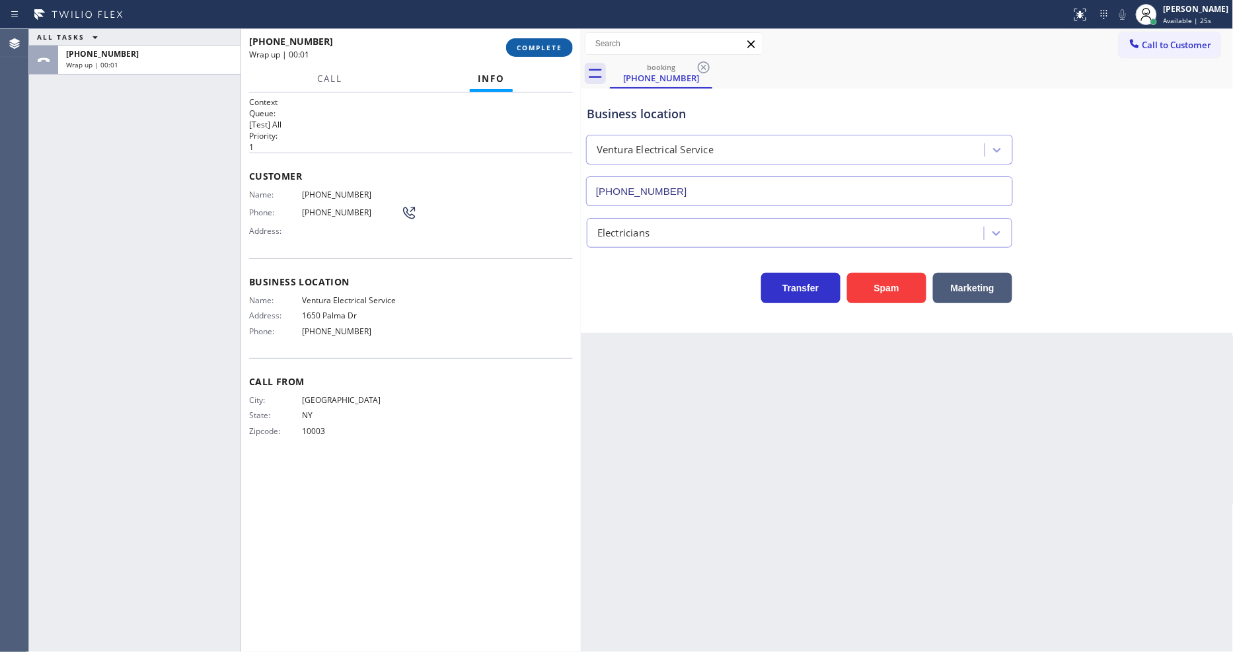
click at [547, 52] on span "COMPLETE" at bounding box center [540, 47] width 46 height 9
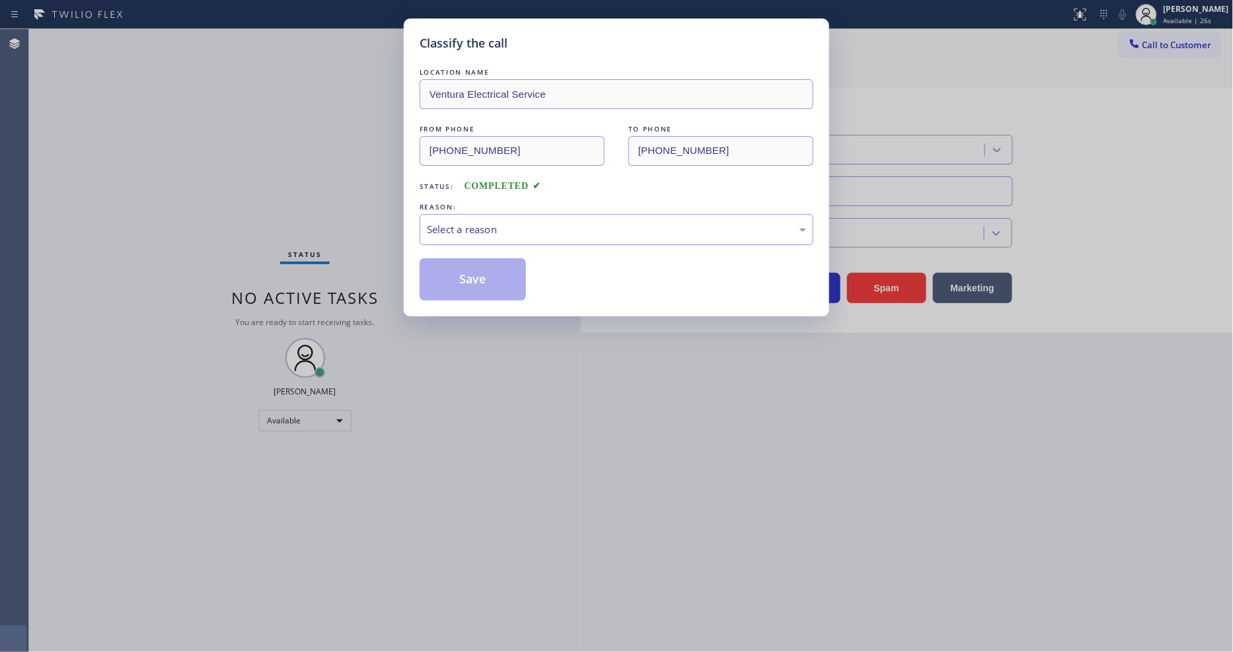
click at [478, 225] on div "Select a reason" at bounding box center [616, 229] width 379 height 15
click at [467, 270] on button "Save" at bounding box center [473, 279] width 106 height 42
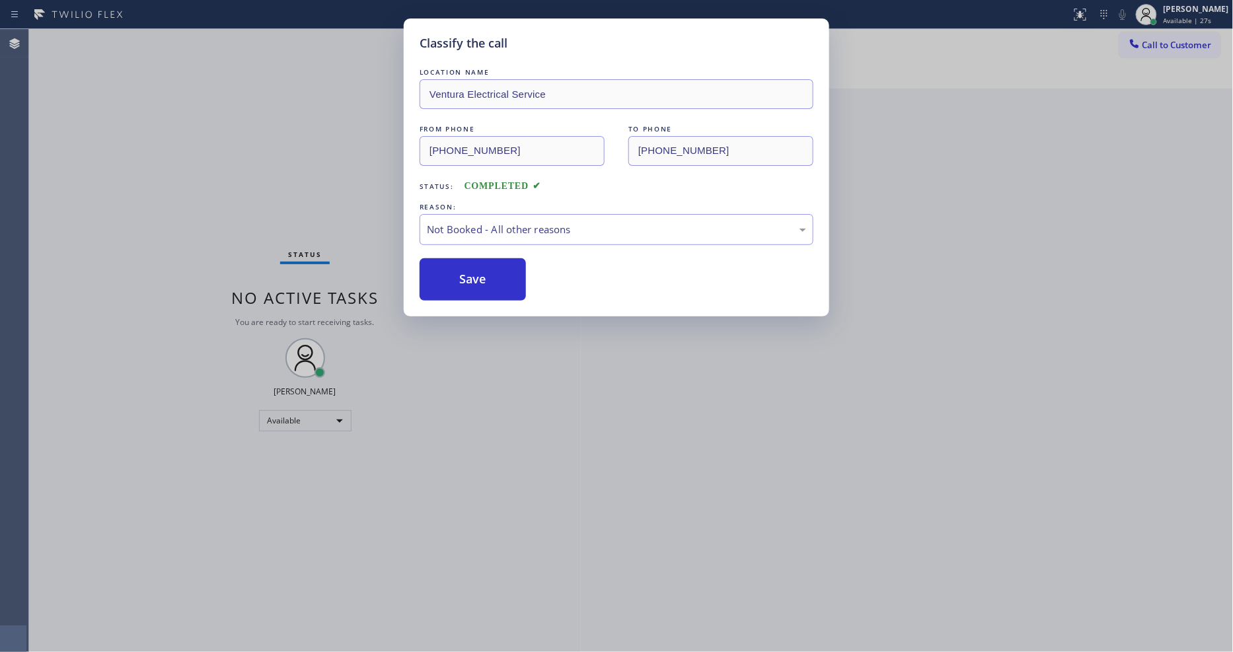
click at [467, 270] on button "Save" at bounding box center [473, 279] width 106 height 42
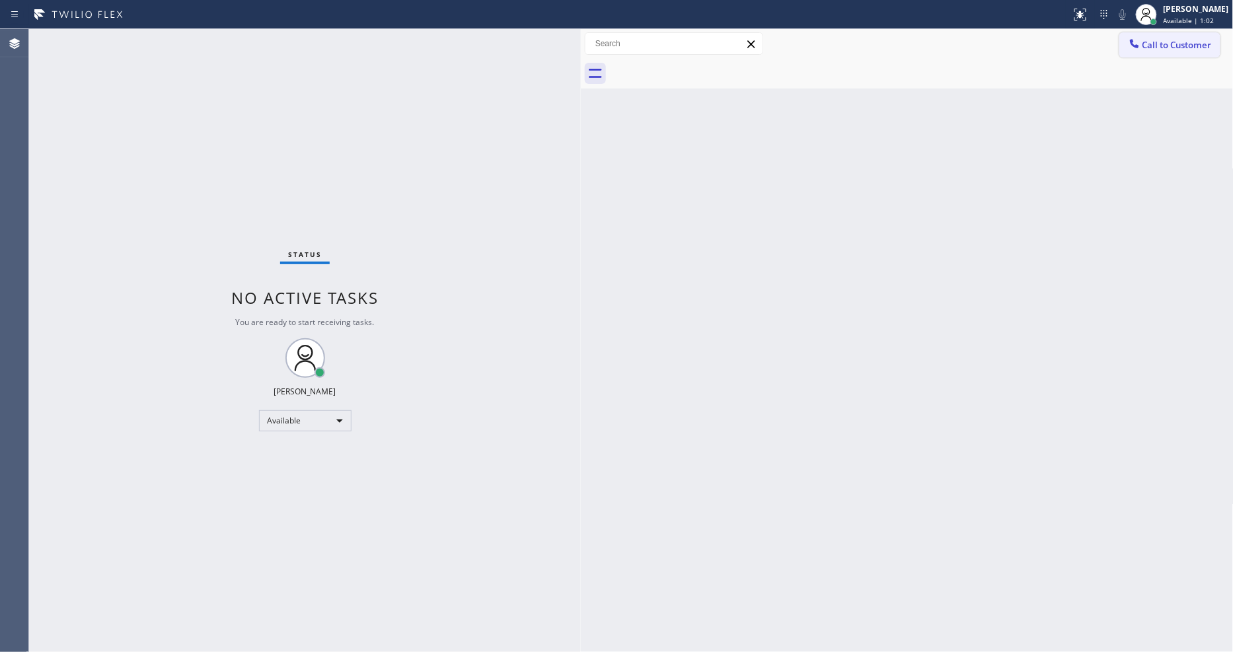
click at [1139, 53] on button "Call to Customer" at bounding box center [1169, 44] width 101 height 25
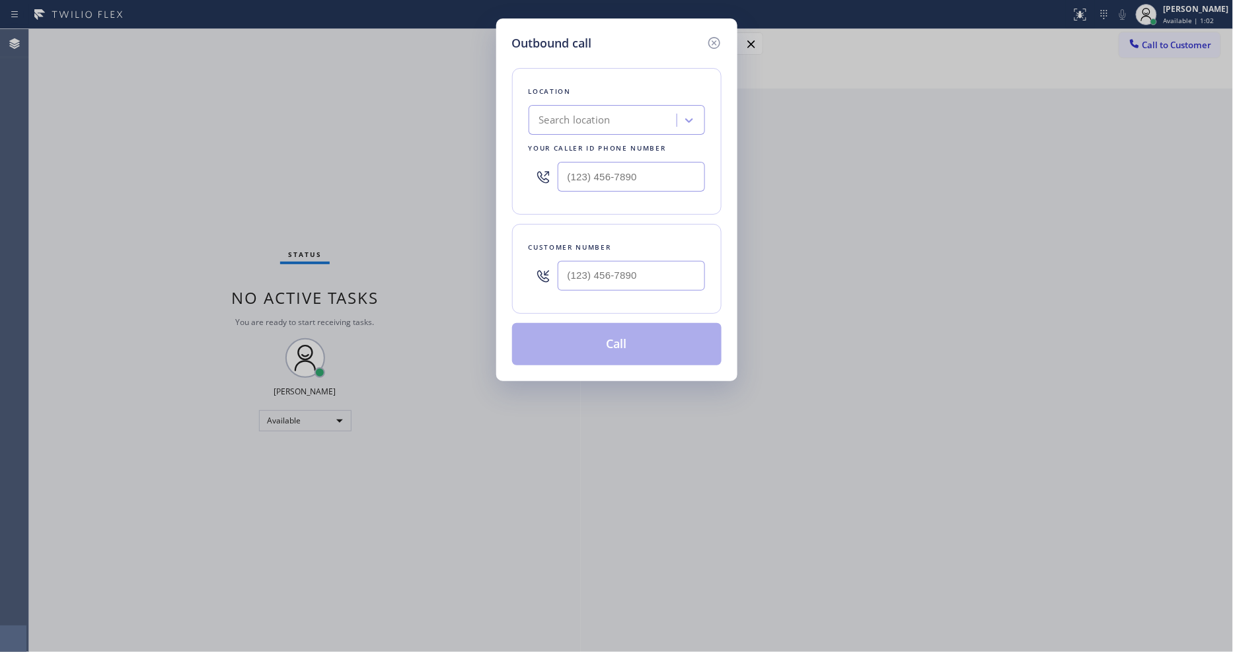
click at [600, 124] on div "Search location" at bounding box center [605, 120] width 144 height 23
type input "b"
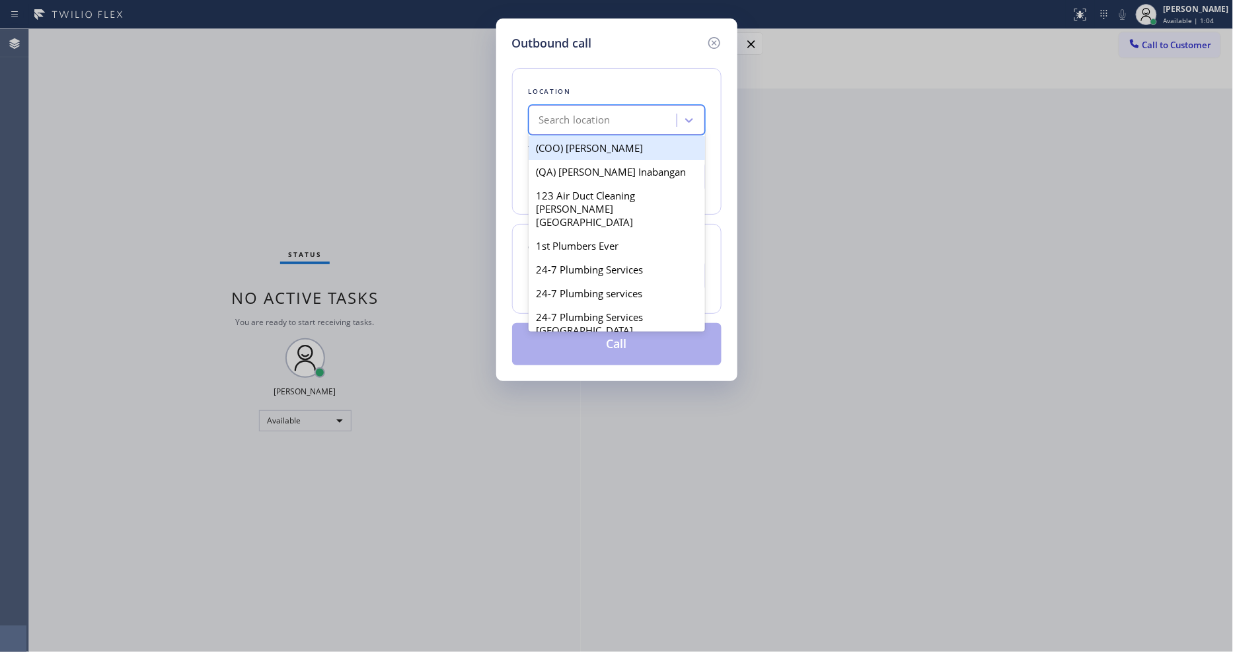
paste input "https://erp.apollosoft.co/customer/731378#portlet_leads"
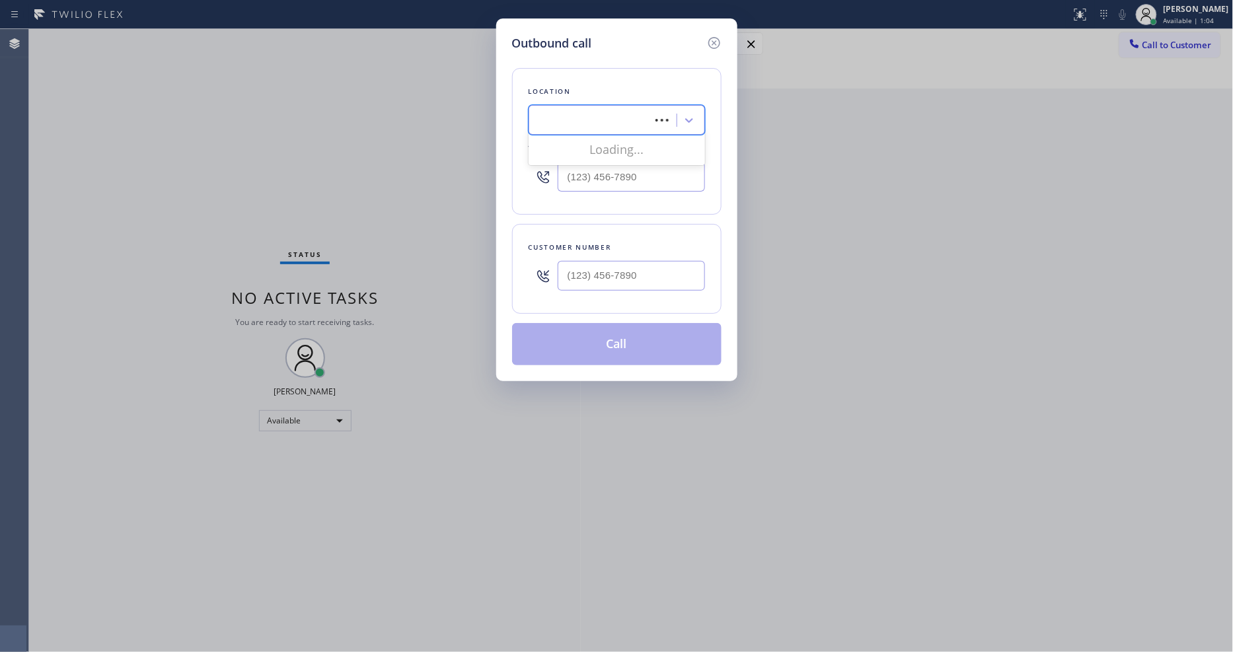
scroll to position [0, 114]
type input "https://erp.apollosoft.co/customer/731378#portlet_leads"
drag, startPoint x: 327, startPoint y: 36, endPoint x: 478, endPoint y: 101, distance: 164.3
click at [327, 36] on div "Outbound call Location Search location Your caller id phone number Customer num…" at bounding box center [616, 326] width 1233 height 652
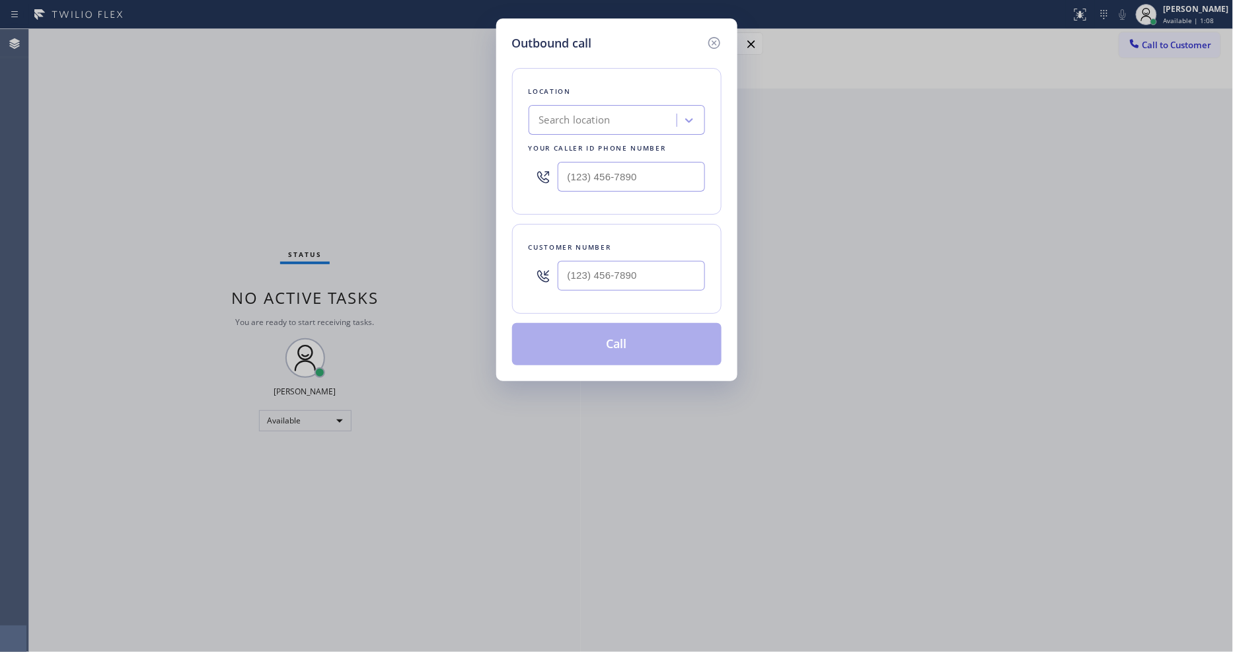
click at [577, 113] on div "Search location" at bounding box center [574, 120] width 71 height 15
paste input "Red Apple Appliance Repair Daly City"
type input "Red Apple Appliance Repair Daly City"
click at [576, 153] on div "Red Apple Appliance Repair Daly City" at bounding box center [617, 154] width 176 height 37
type input "(650) 297-2626"
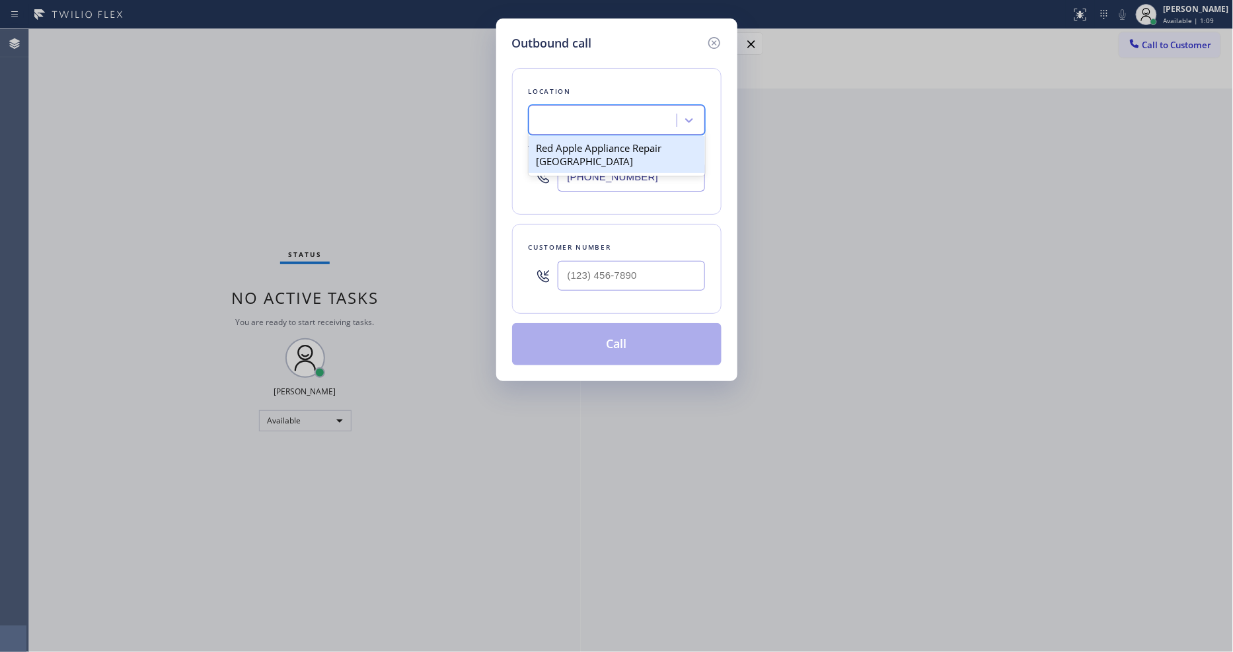
scroll to position [0, 1]
drag, startPoint x: 350, startPoint y: 102, endPoint x: 584, endPoint y: 276, distance: 290.9
click at [350, 102] on div "Outbound call Location Red Apple Appliance Repair Daly City Your caller id phon…" at bounding box center [616, 326] width 1233 height 652
click at [619, 264] on input "(___) ___-____" at bounding box center [631, 276] width 147 height 30
paste input "415) 948-3260"
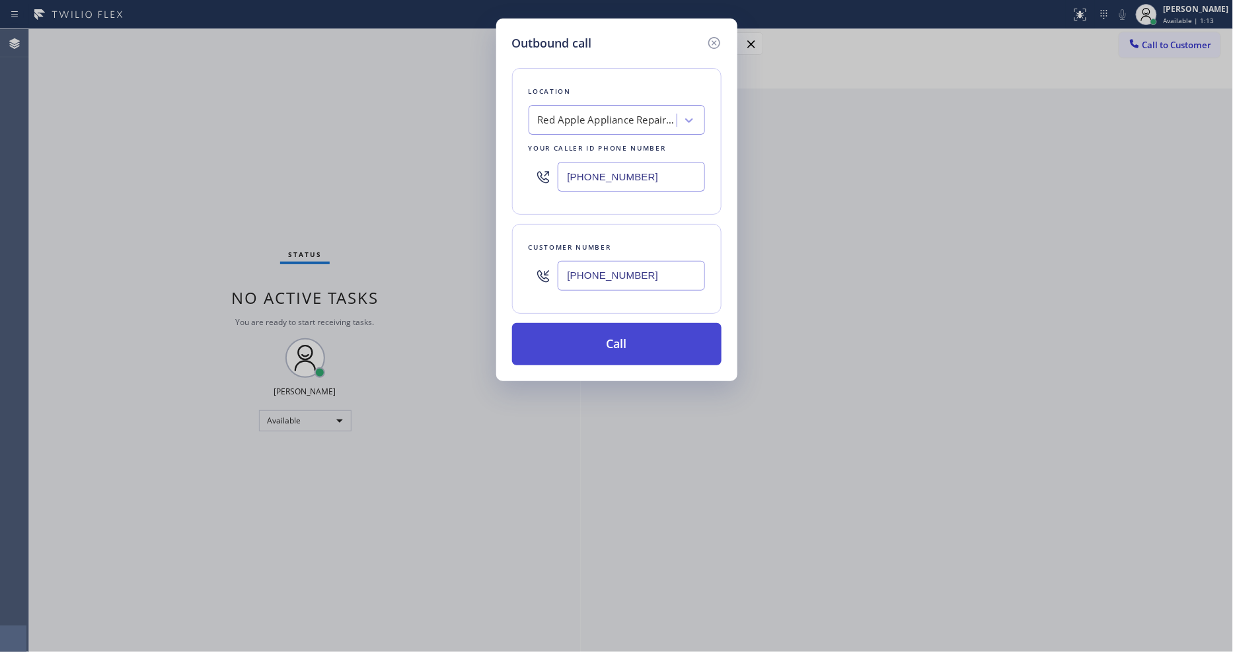
type input "(415) 948-3260"
click at [587, 346] on button "Call" at bounding box center [616, 344] width 209 height 42
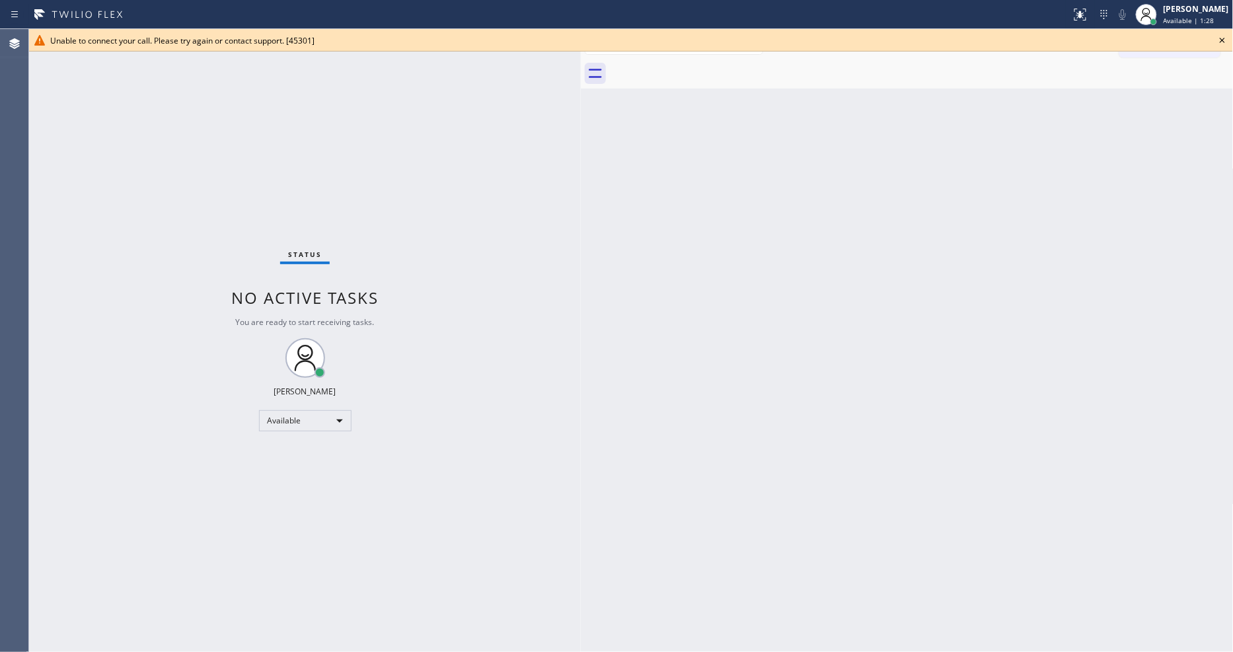
click at [1224, 44] on icon at bounding box center [1223, 40] width 16 height 16
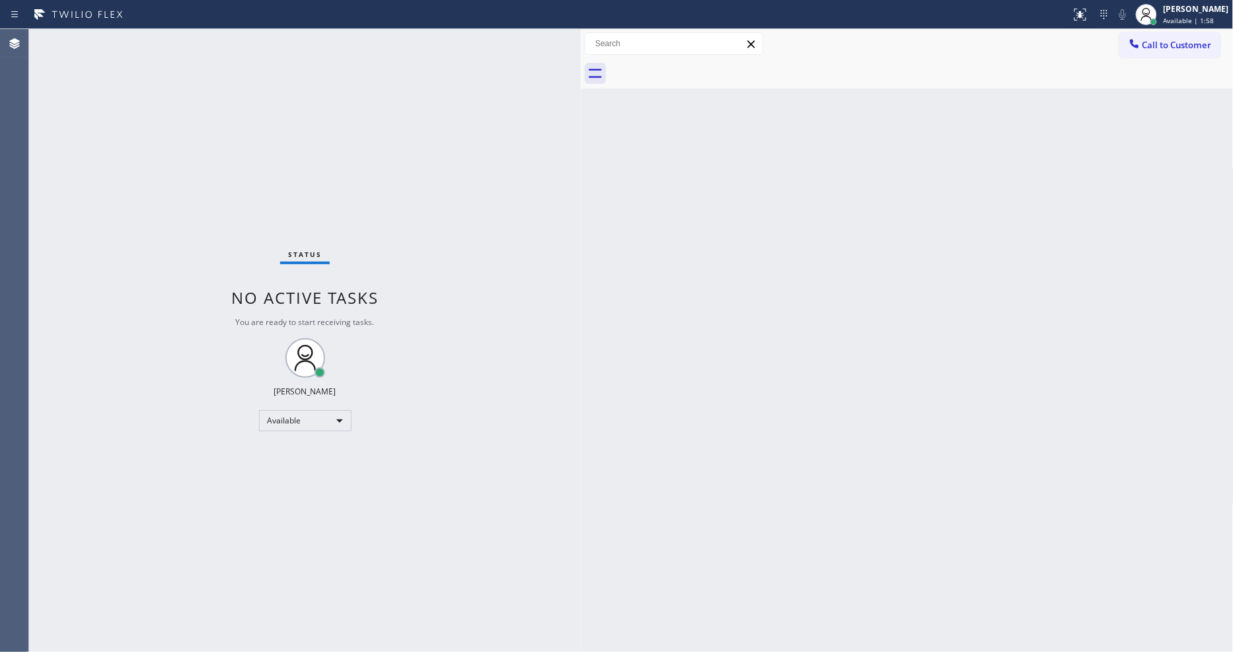
drag, startPoint x: 890, startPoint y: 414, endPoint x: 868, endPoint y: 404, distance: 23.7
click at [890, 414] on div "Back to Dashboard Change Sender ID Customers Technicians Select a contact Outbo…" at bounding box center [907, 340] width 653 height 623
click at [180, 42] on div "Status No active tasks You are ready to start receiving tasks. [PERSON_NAME] Av…" at bounding box center [305, 340] width 552 height 623
click at [424, 427] on div "Status No active tasks You are ready to start receiving tasks. [PERSON_NAME] Av…" at bounding box center [305, 340] width 552 height 623
click at [190, 37] on div "Status No active tasks You are ready to start receiving tasks. [PERSON_NAME] Av…" at bounding box center [305, 340] width 552 height 623
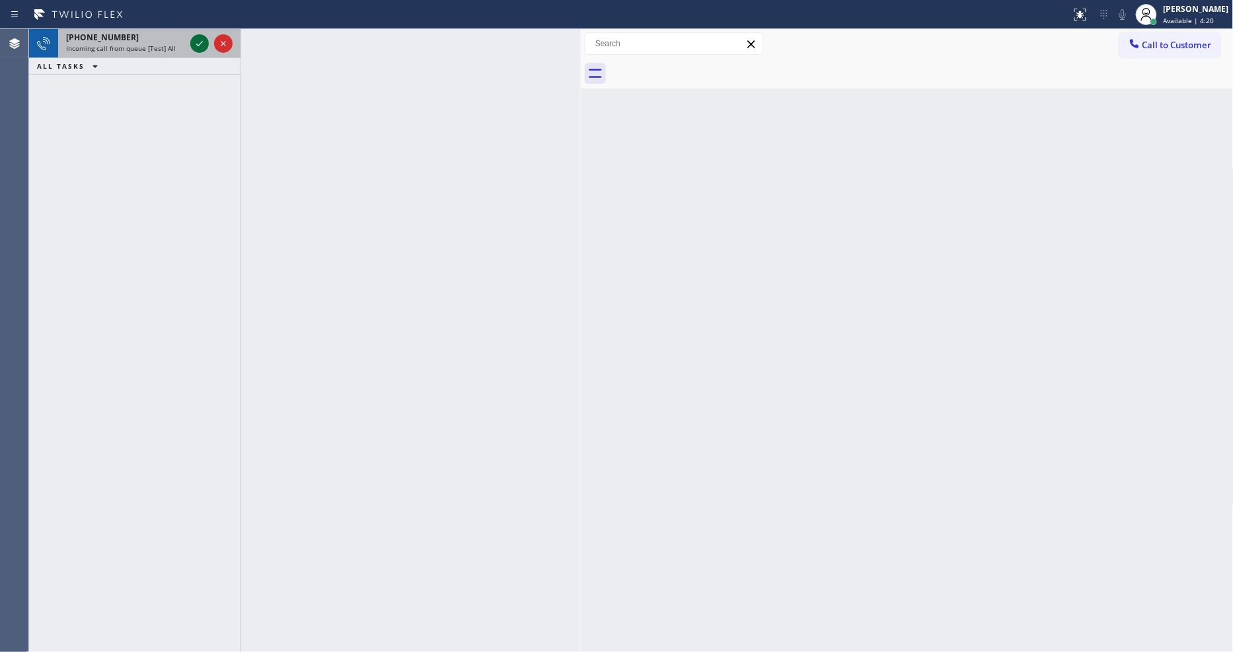
click at [196, 40] on icon at bounding box center [200, 44] width 16 height 16
click at [196, 44] on icon at bounding box center [200, 44] width 16 height 16
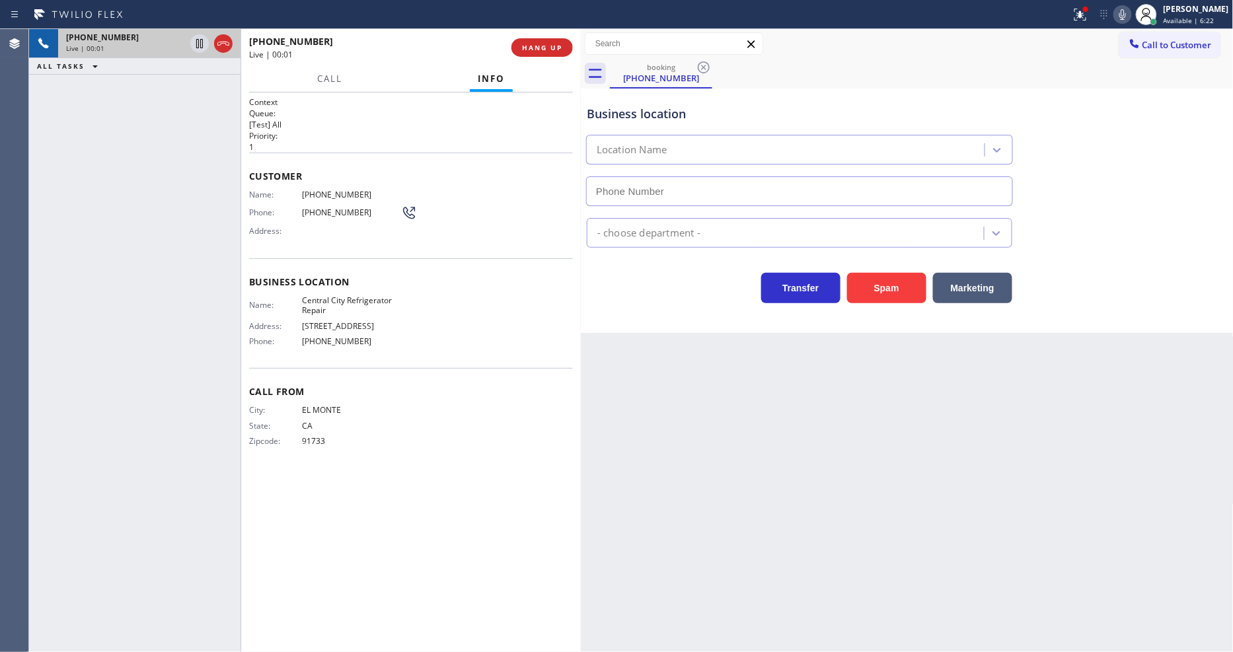
type input "(213) 955-7083"
click at [496, 461] on div "Call From City: EL MONTE State: CA Zipcode: 91733" at bounding box center [411, 418] width 324 height 100
click at [355, 295] on span "Central City Refrigerator Repair" at bounding box center [351, 305] width 99 height 20
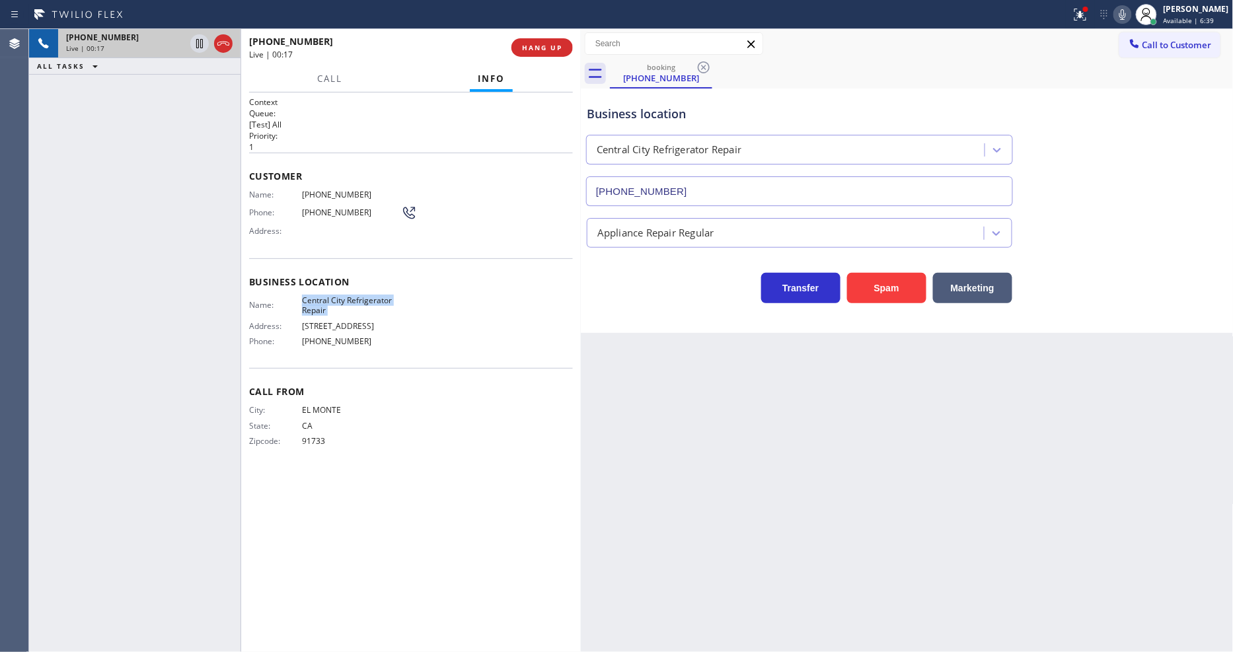
copy span "Central City Refrigerator Repair"
click at [1131, 12] on icon at bounding box center [1123, 15] width 16 height 16
click at [339, 193] on span "(626) 428-2948" at bounding box center [351, 195] width 99 height 10
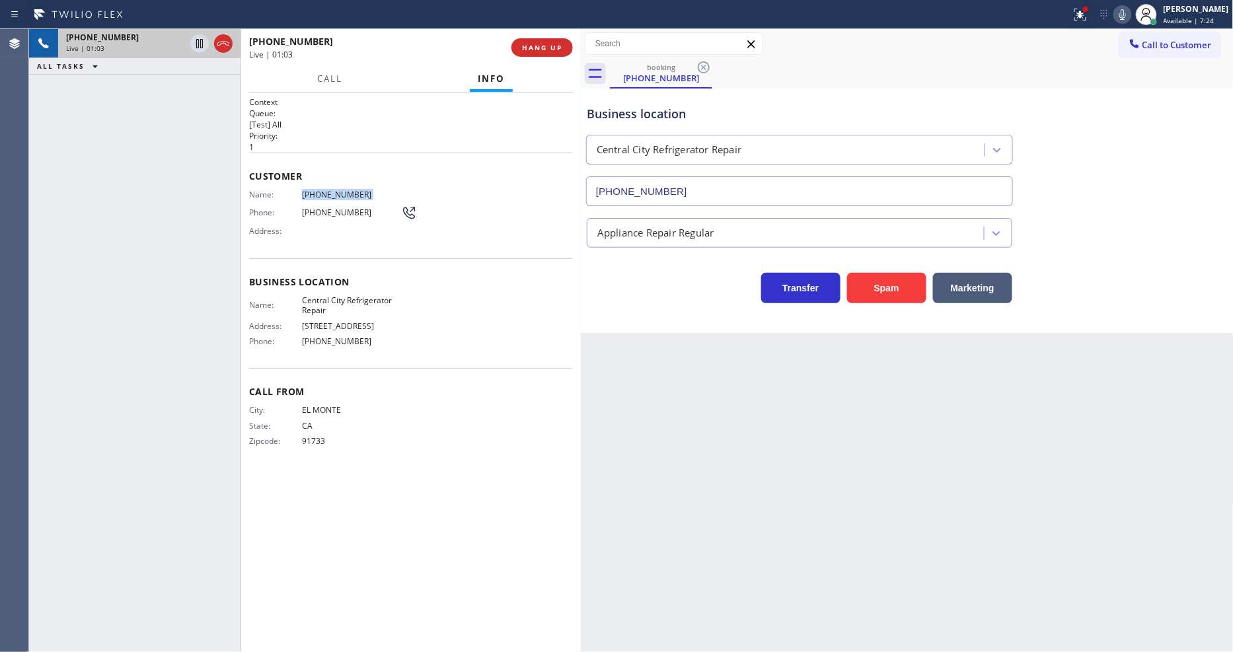
click at [339, 193] on span "(626) 428-2948" at bounding box center [351, 195] width 99 height 10
copy span "(626) 428-2948"
click at [202, 38] on icon at bounding box center [200, 44] width 16 height 16
click at [1131, 13] on icon at bounding box center [1123, 15] width 16 height 16
click at [202, 40] on icon at bounding box center [199, 43] width 9 height 9
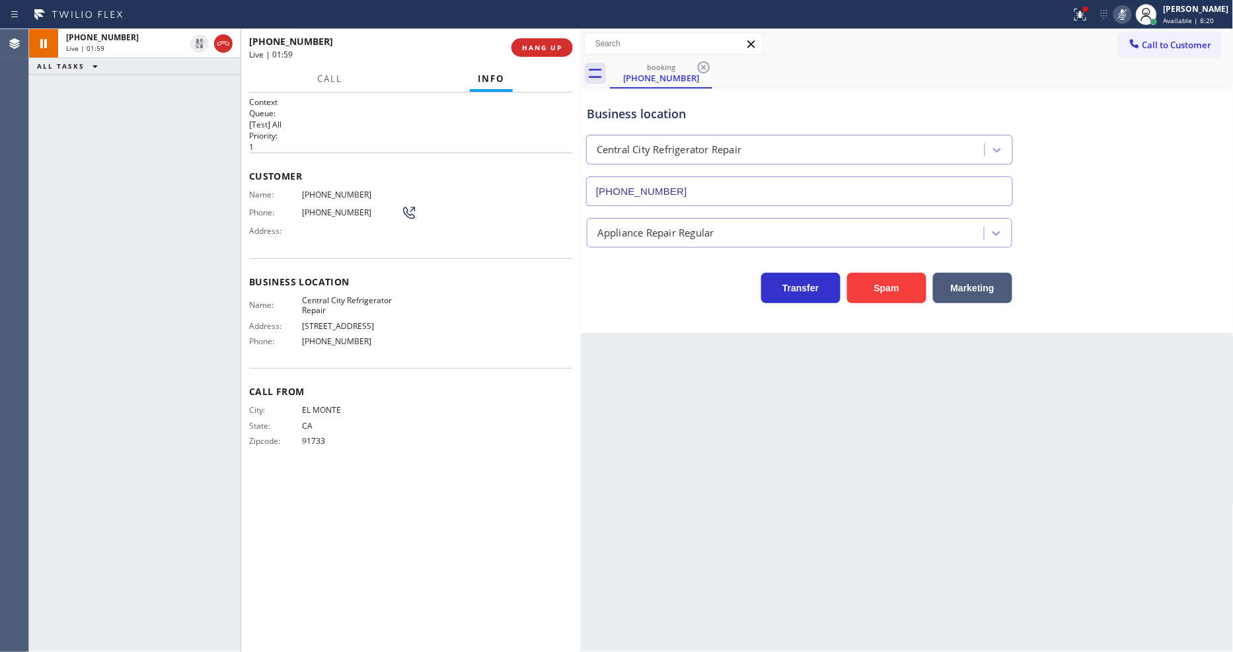
click at [334, 208] on span "(626) 428-2948" at bounding box center [351, 213] width 99 height 10
click at [334, 198] on div "Name: (626) 428-2948 Phone: (626) 428-2948 Address:" at bounding box center [333, 216] width 168 height 52
click at [338, 182] on div "Customer Name: (626) 428-2948 Phone: (626) 428-2948 Address:" at bounding box center [411, 206] width 324 height 106
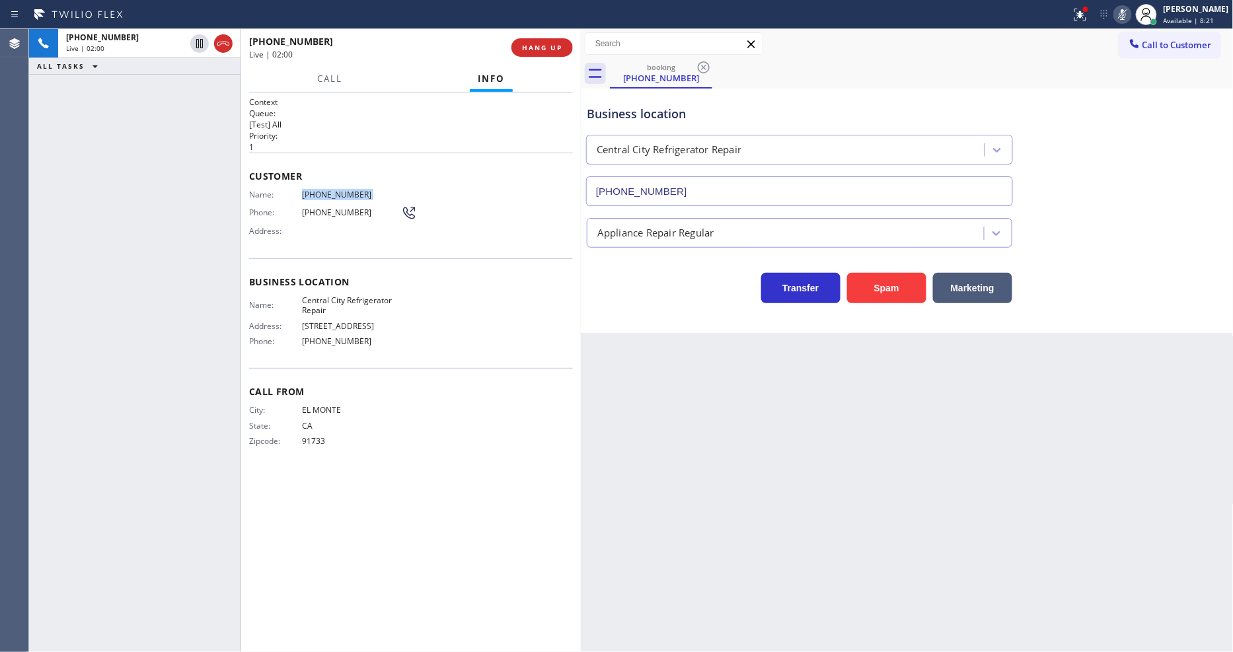
click at [338, 182] on div "Customer Name: (626) 428-2948 Phone: (626) 428-2948 Address:" at bounding box center [411, 206] width 324 height 106
click at [338, 190] on span "(626) 428-2948" at bounding box center [351, 195] width 99 height 10
click at [1131, 11] on icon at bounding box center [1123, 15] width 16 height 16
click at [321, 194] on span "(626) 428-2948" at bounding box center [351, 195] width 99 height 10
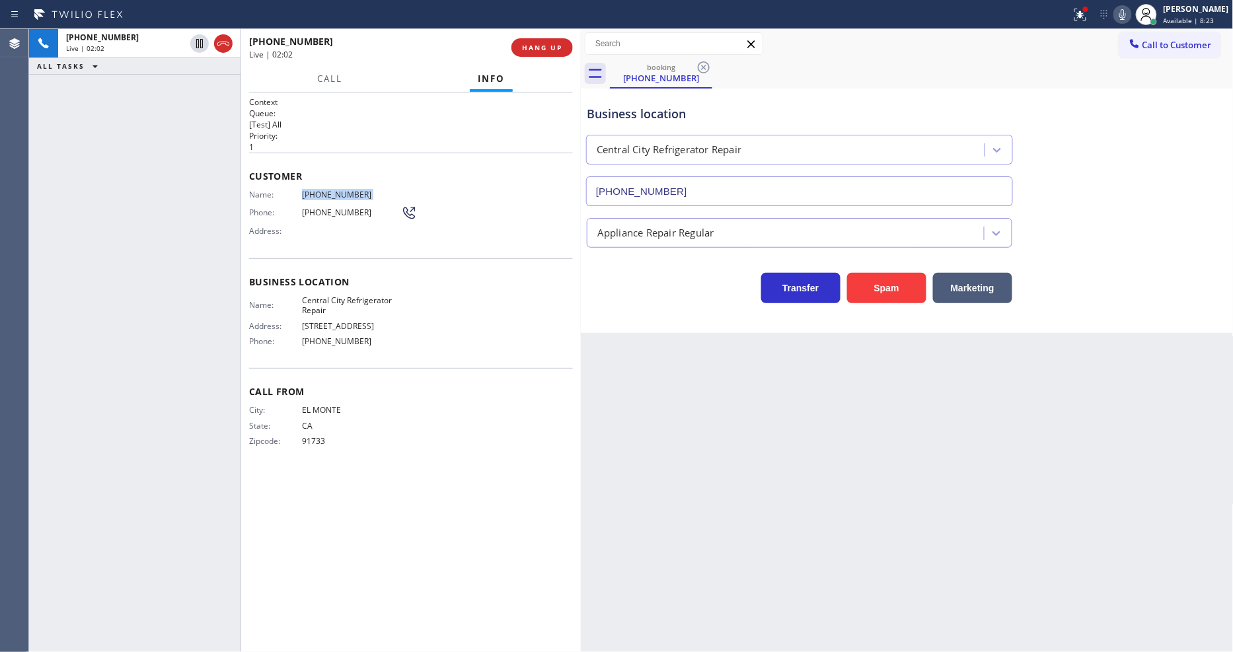
click at [321, 194] on span "(626) 428-2948" at bounding box center [351, 195] width 99 height 10
copy span "(626) 428-2948"
click at [352, 321] on span "529 Stanford Ave" at bounding box center [351, 326] width 99 height 10
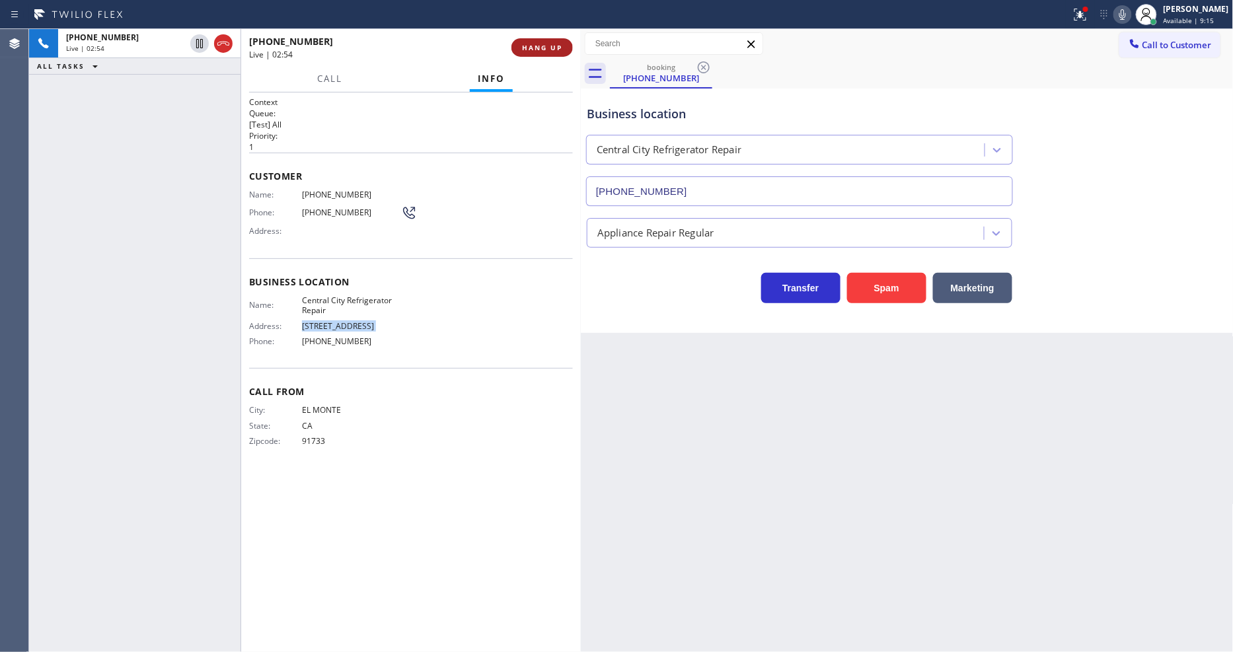
click at [550, 45] on span "HANG UP" at bounding box center [542, 47] width 40 height 9
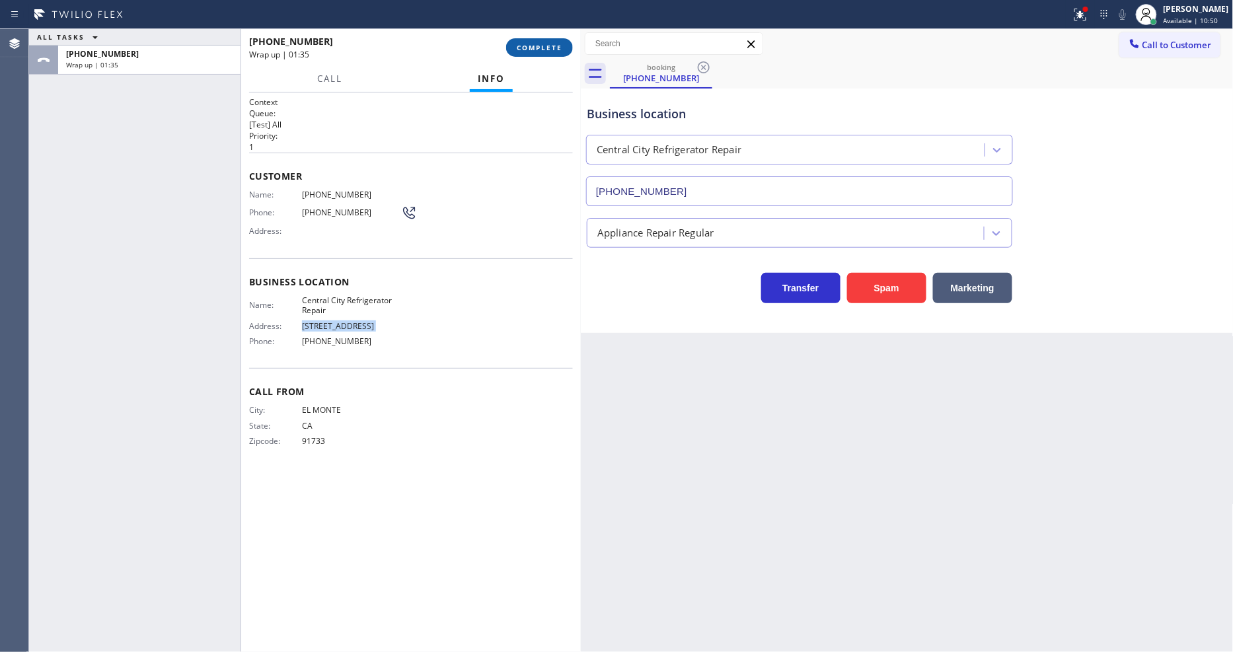
click at [558, 53] on button "COMPLETE" at bounding box center [539, 47] width 67 height 19
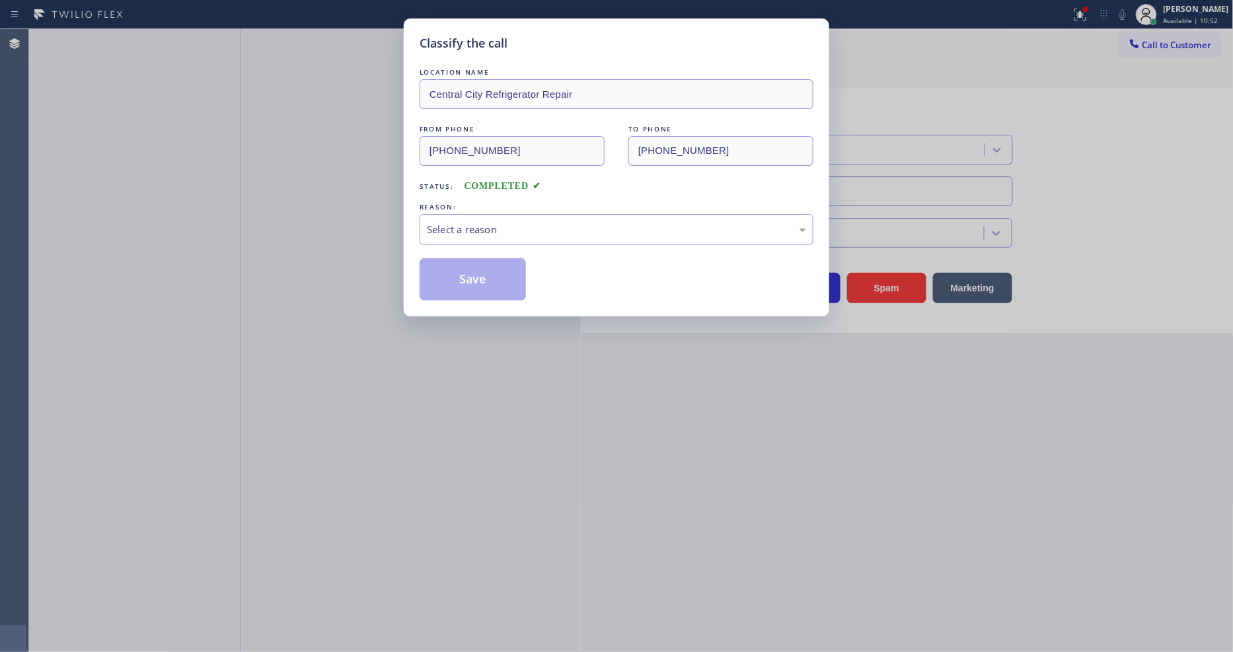
click at [455, 231] on div "Select a reason" at bounding box center [616, 229] width 379 height 15
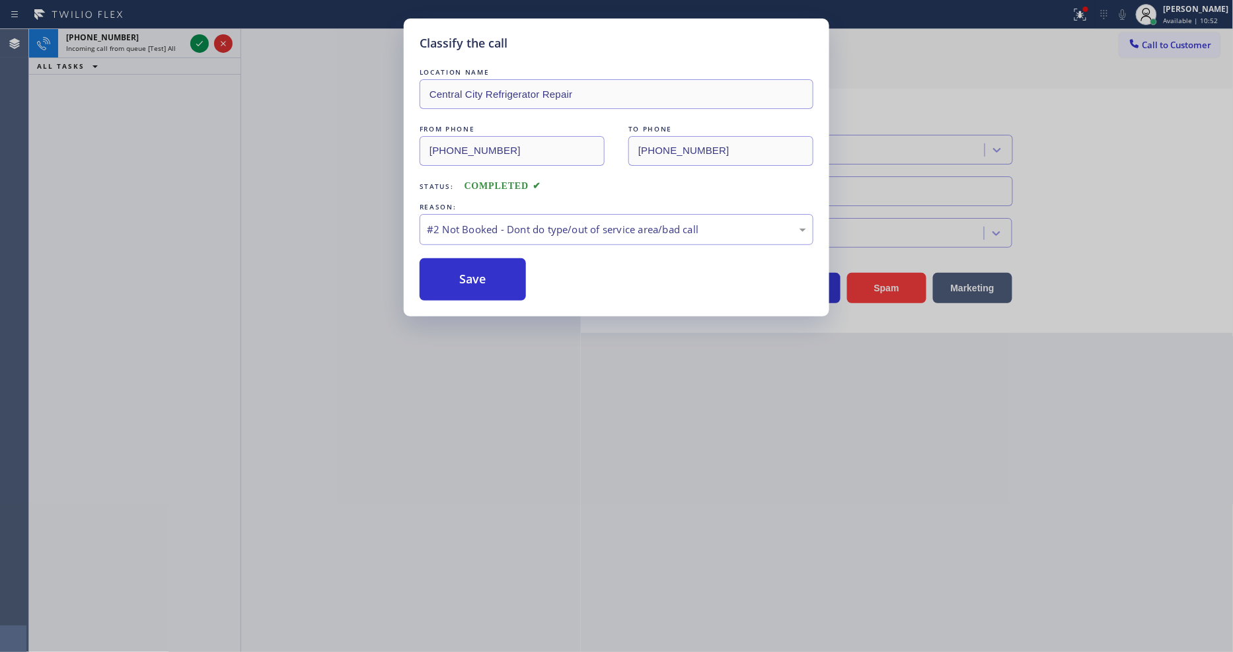
click at [455, 278] on button "Save" at bounding box center [473, 279] width 106 height 42
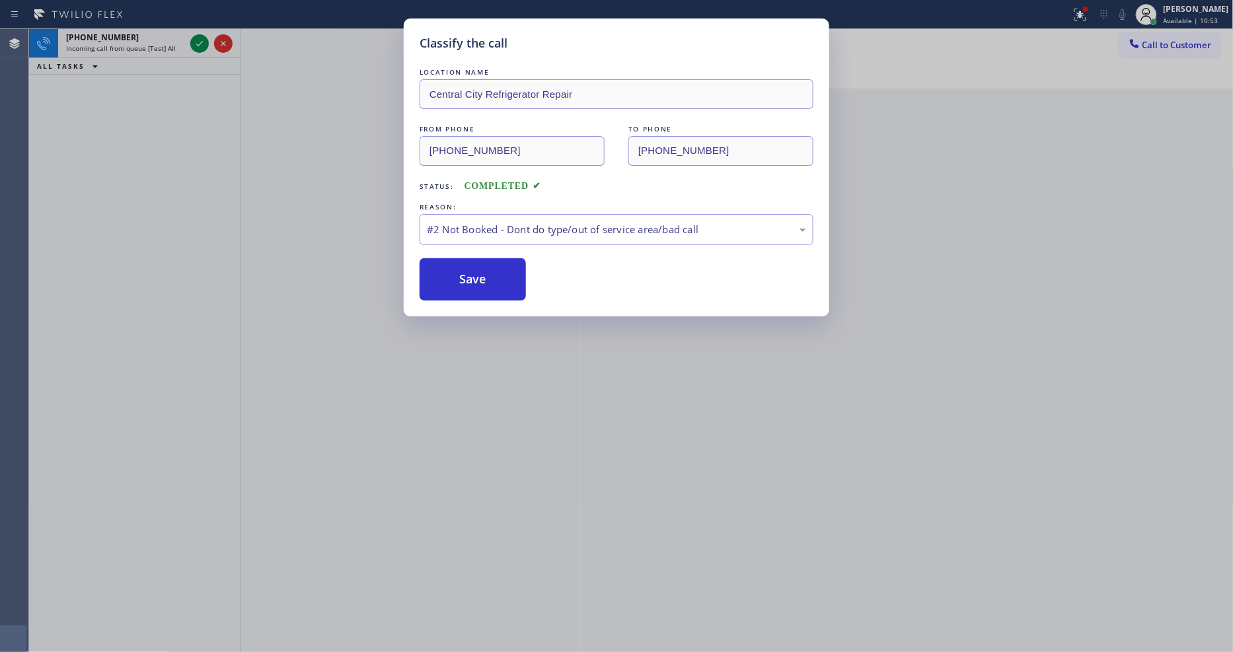
click at [455, 278] on button "Save" at bounding box center [473, 279] width 106 height 42
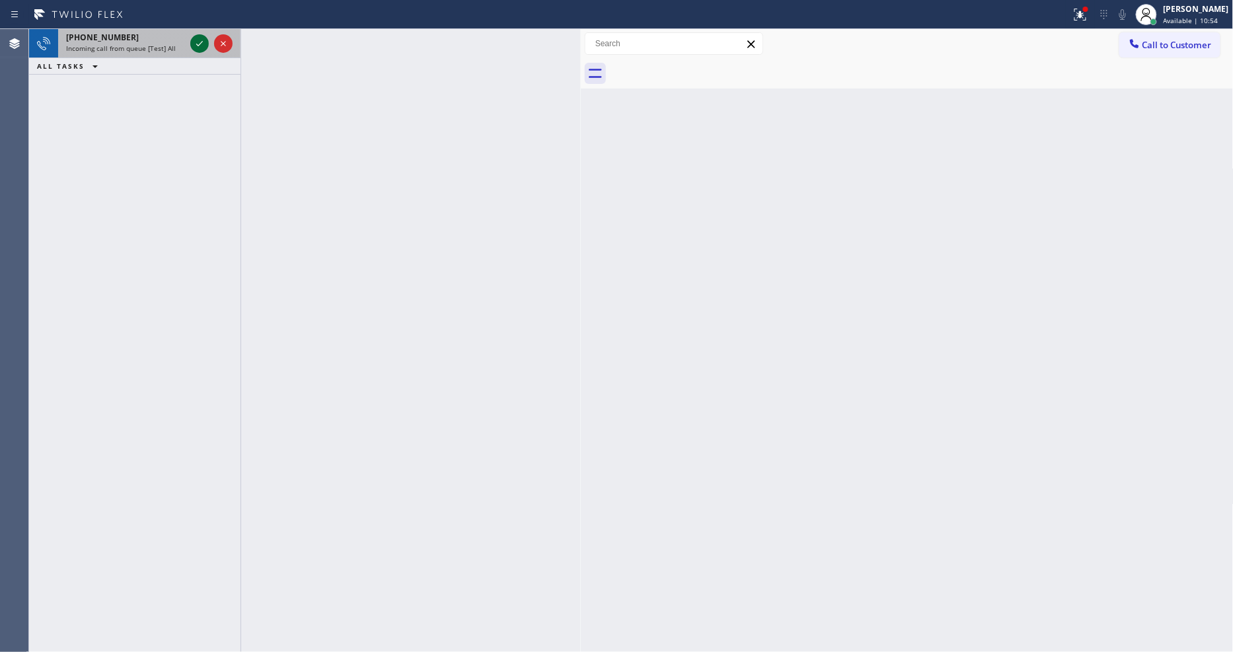
click at [198, 44] on icon at bounding box center [200, 44] width 16 height 16
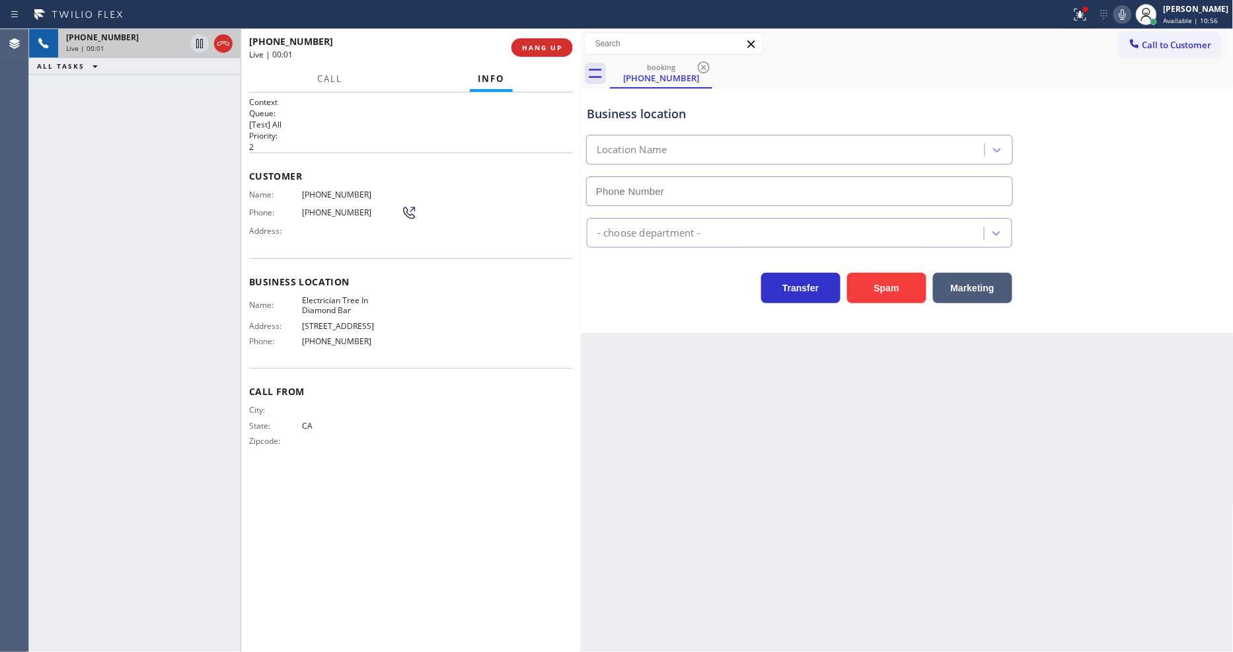
type input "(909) 546-4983"
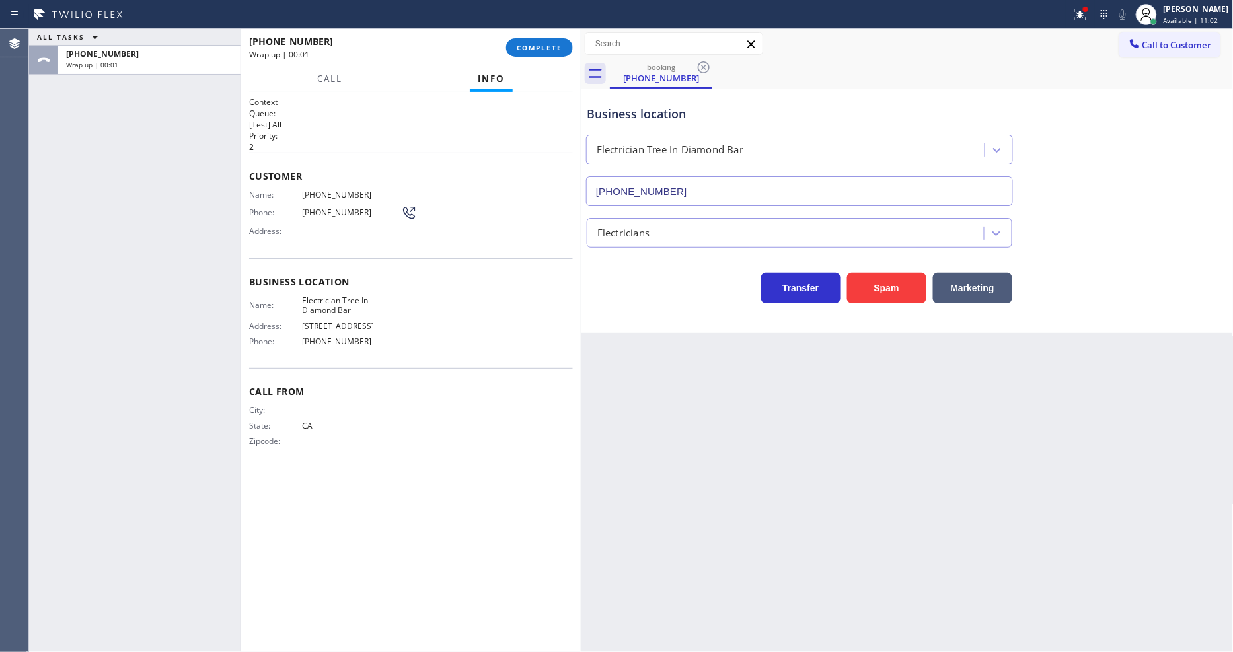
click at [480, 441] on div "City: State: CA Zipcode:" at bounding box center [411, 428] width 324 height 46
click at [560, 56] on button "COMPLETE" at bounding box center [539, 47] width 67 height 19
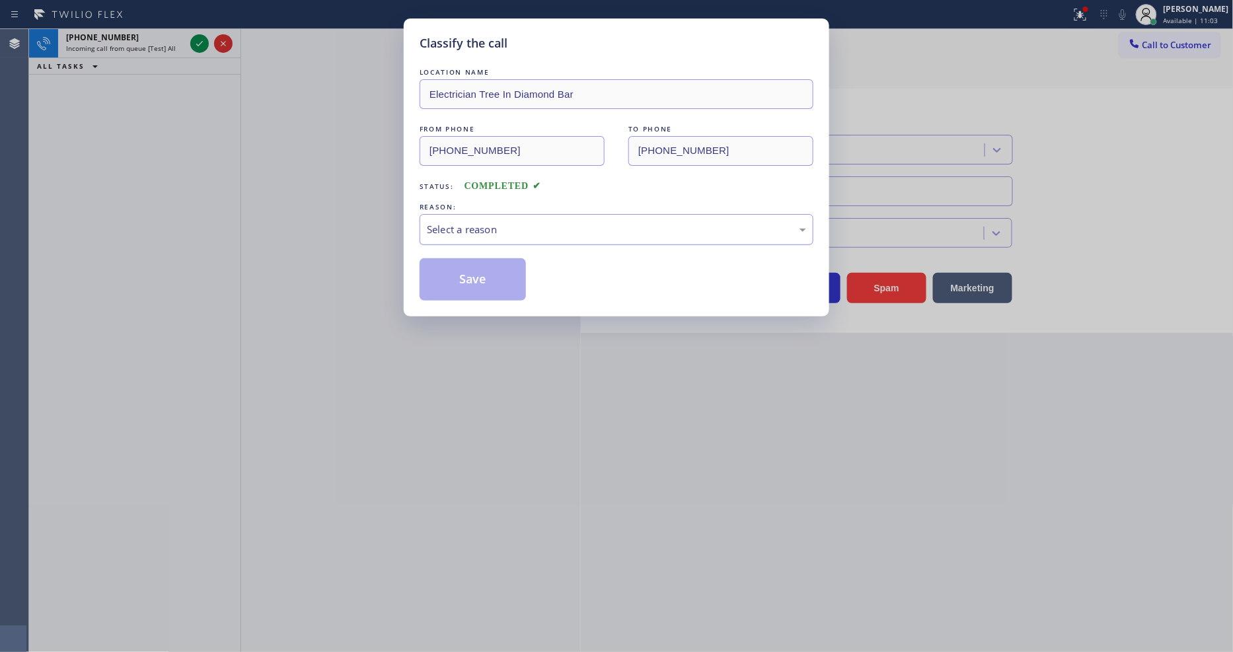
click at [498, 222] on div "Select a reason" at bounding box center [616, 229] width 379 height 15
click at [488, 268] on button "Save" at bounding box center [473, 279] width 106 height 42
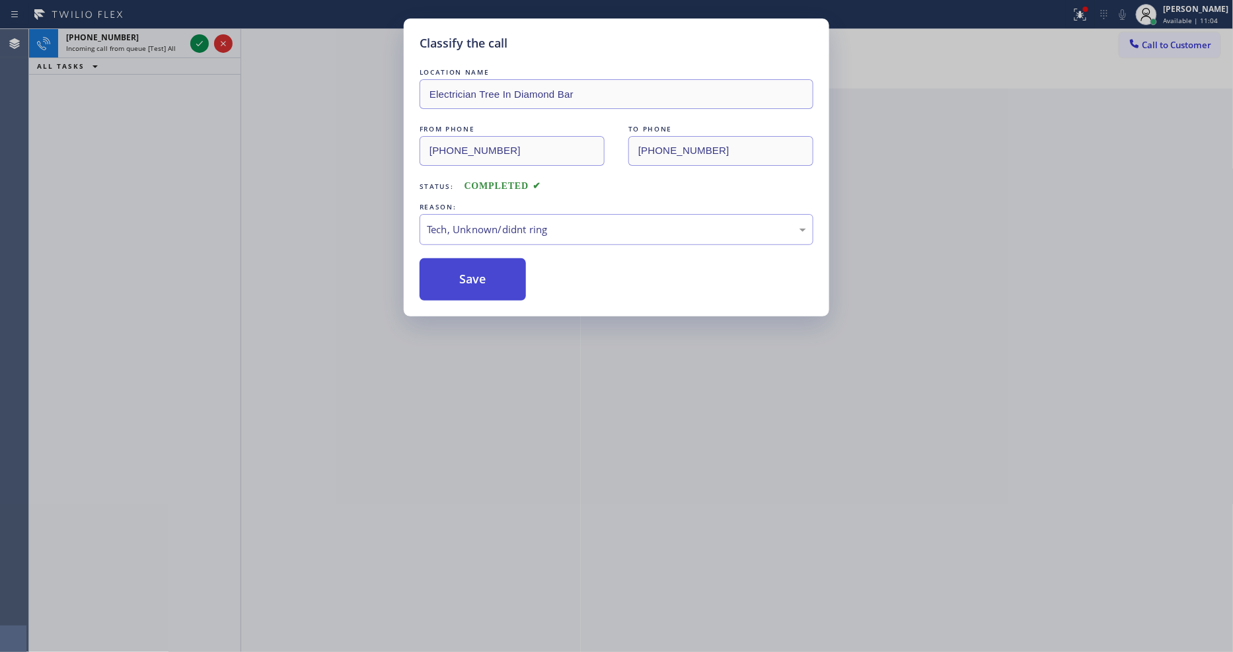
click at [488, 268] on button "Save" at bounding box center [473, 279] width 106 height 42
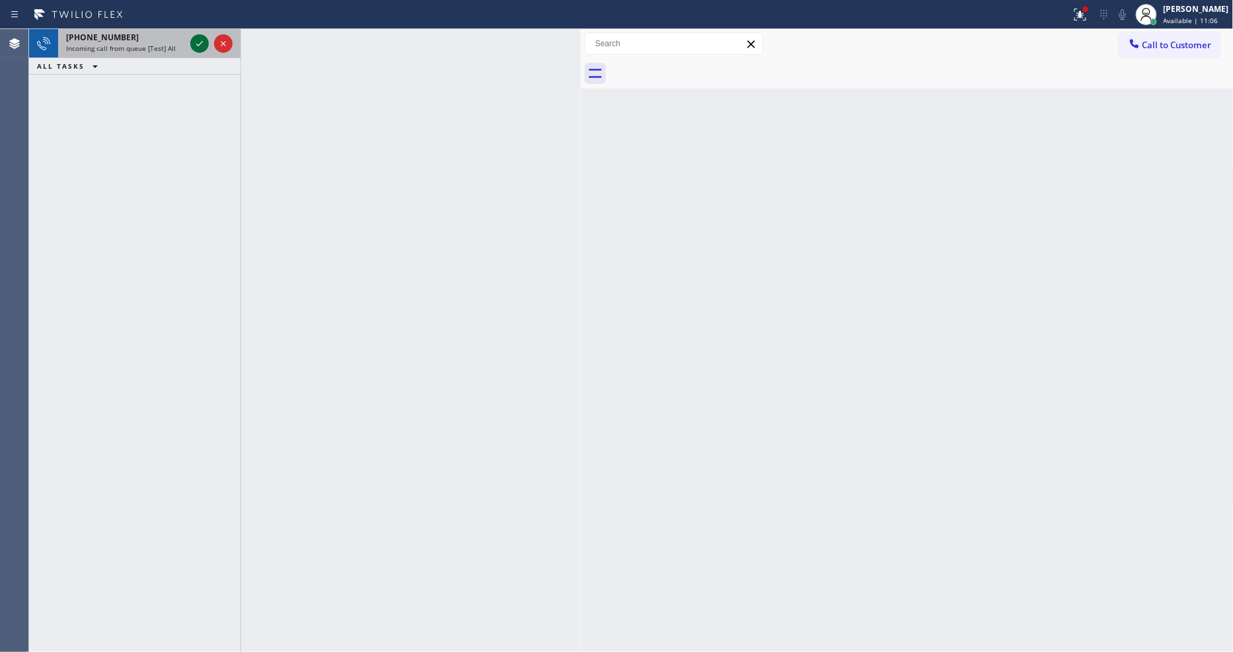
click at [194, 42] on icon at bounding box center [200, 44] width 16 height 16
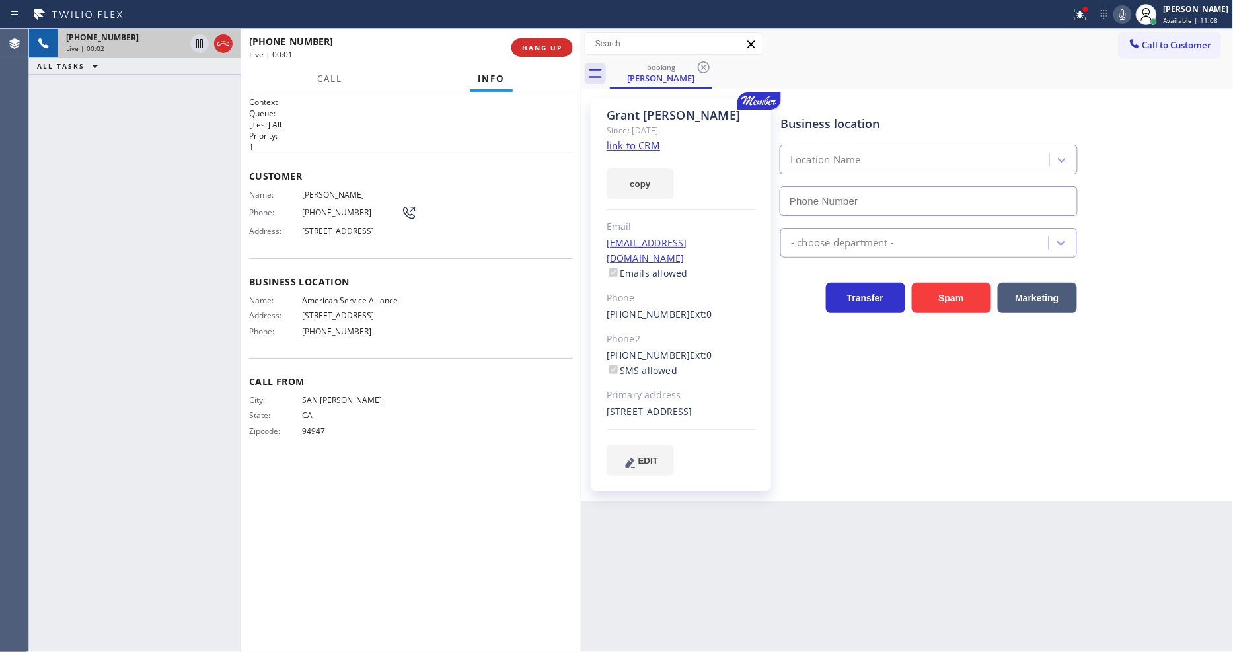
type input "(888) 859-4448"
click at [634, 152] on link "link to CRM" at bounding box center [634, 145] width 54 height 13
drag, startPoint x: 198, startPoint y: 43, endPoint x: 487, endPoint y: 40, distance: 288.8
click at [198, 43] on icon at bounding box center [200, 44] width 16 height 16
click at [1126, 19] on icon at bounding box center [1123, 15] width 16 height 16
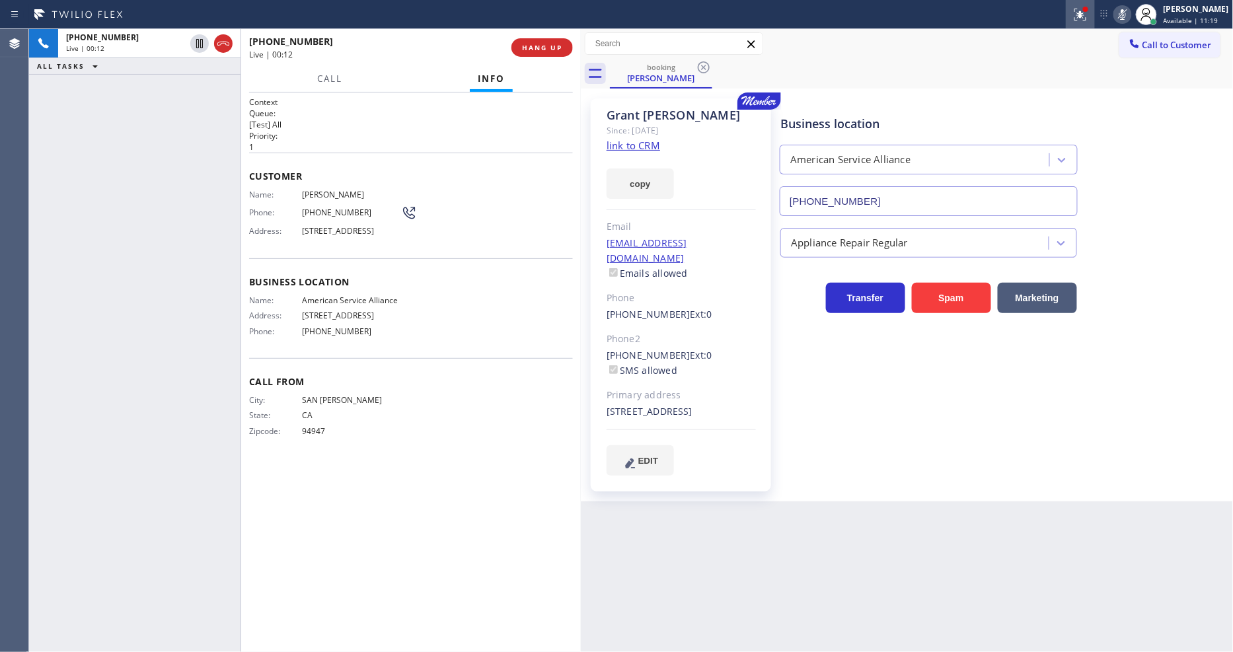
click at [1082, 17] on icon at bounding box center [1079, 13] width 8 height 9
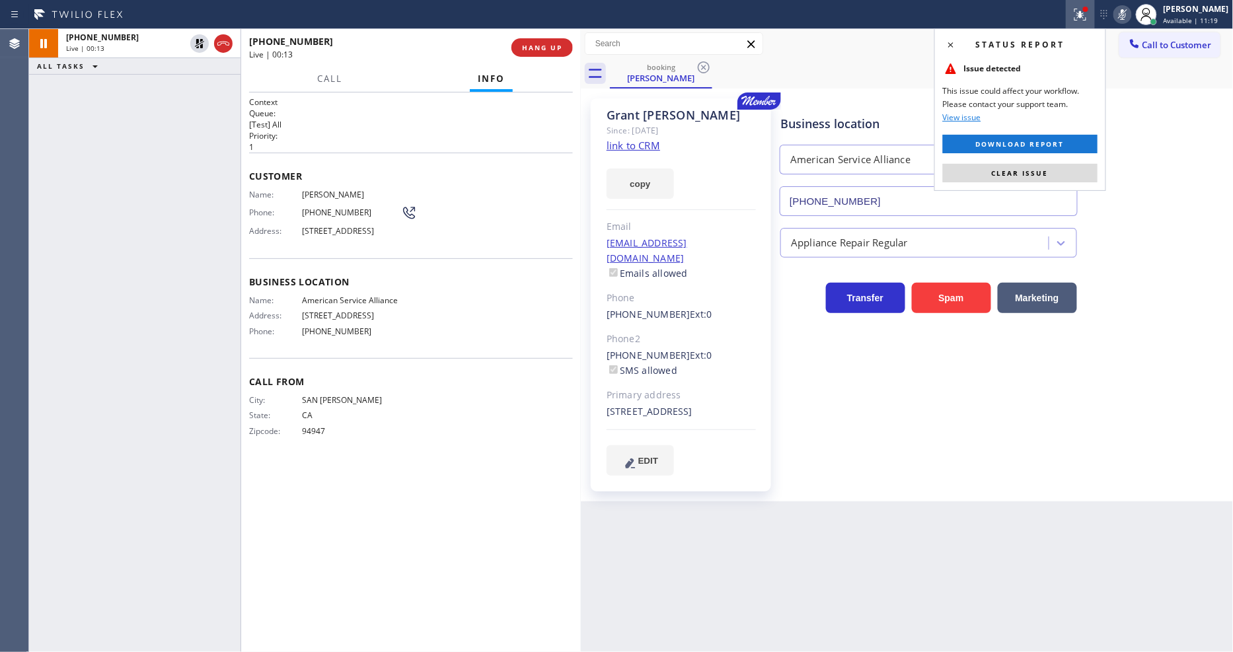
click at [1067, 174] on button "Clear issue" at bounding box center [1020, 173] width 155 height 19
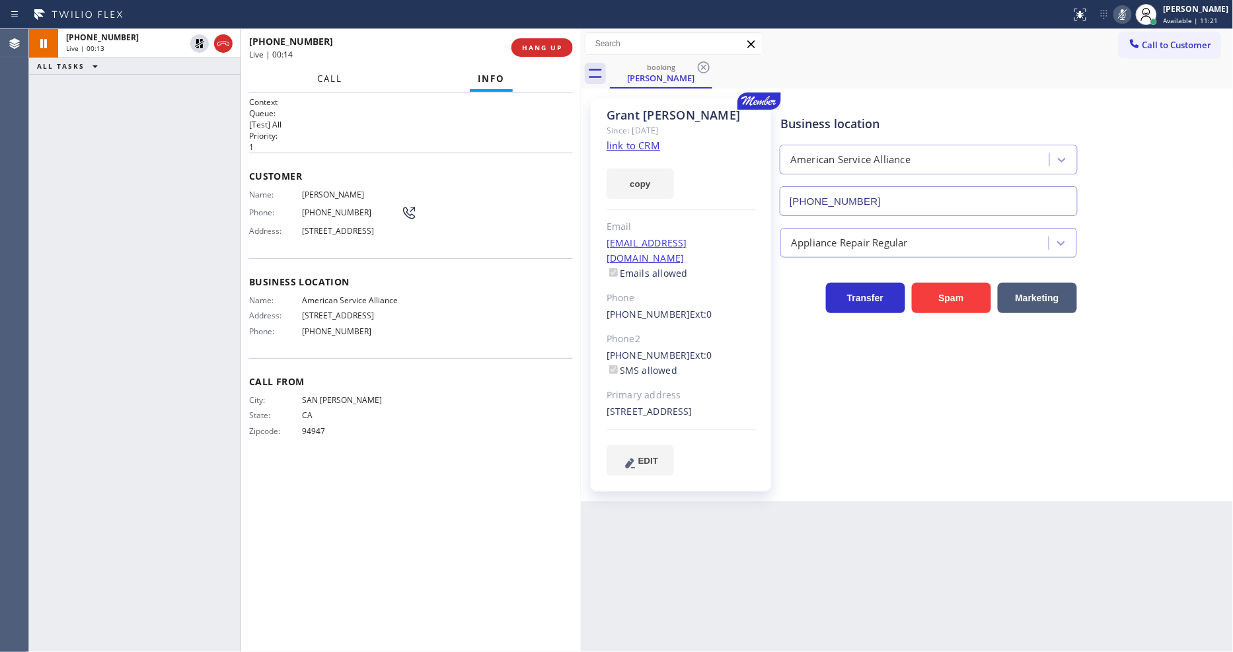
click at [332, 78] on span "Call" at bounding box center [329, 79] width 25 height 12
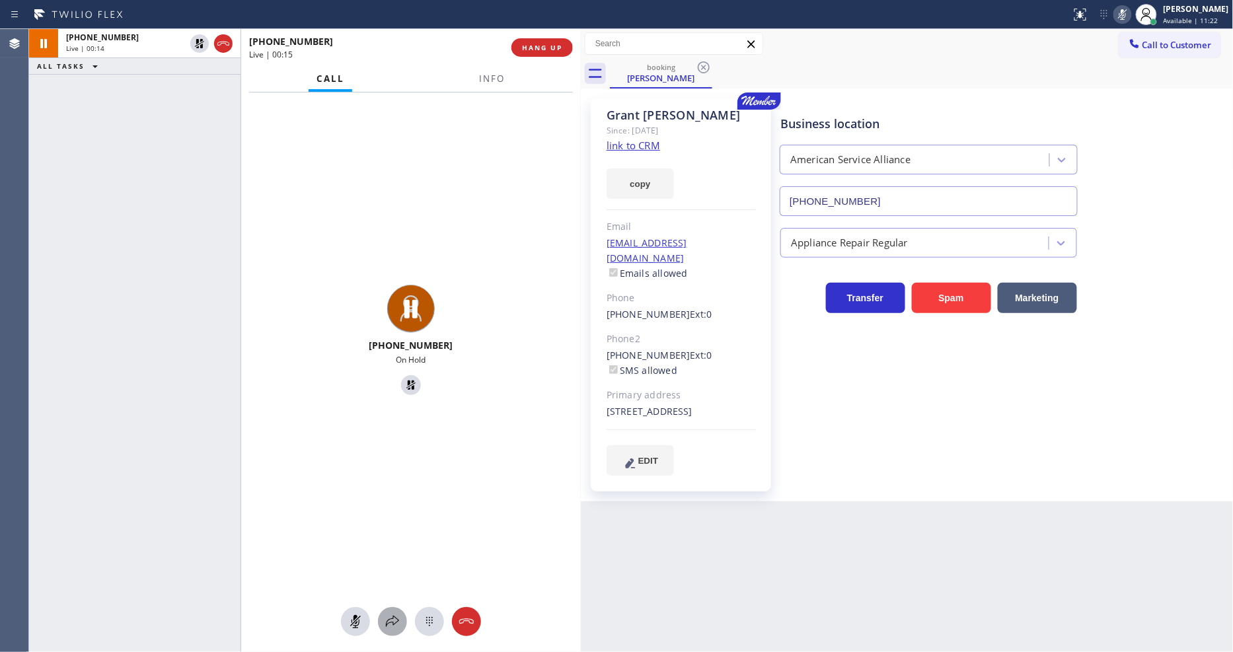
click at [392, 632] on button at bounding box center [392, 621] width 29 height 29
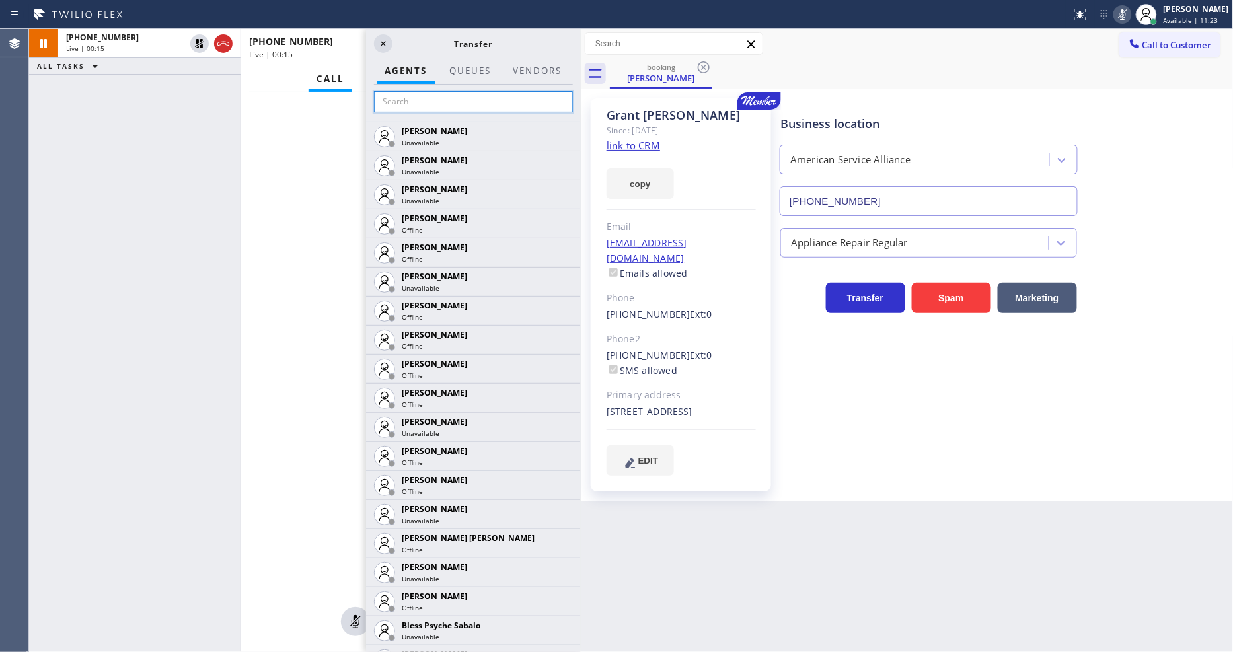
click at [451, 93] on input "text" at bounding box center [473, 101] width 199 height 21
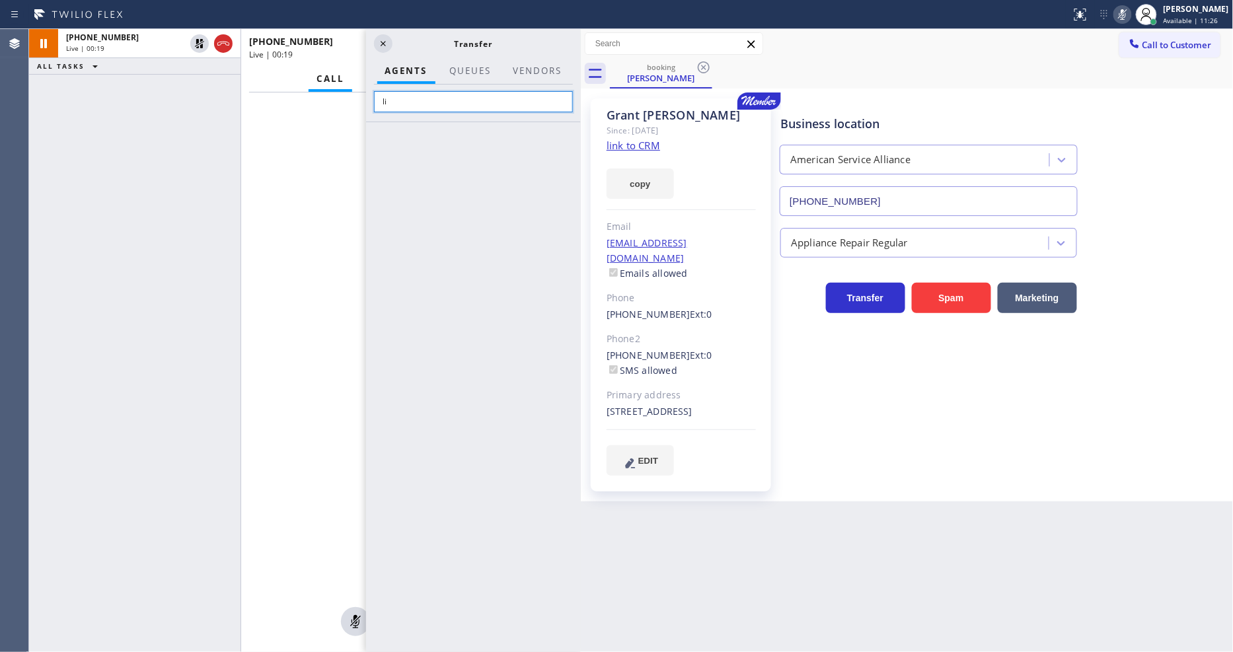
type input "l"
type input "lili"
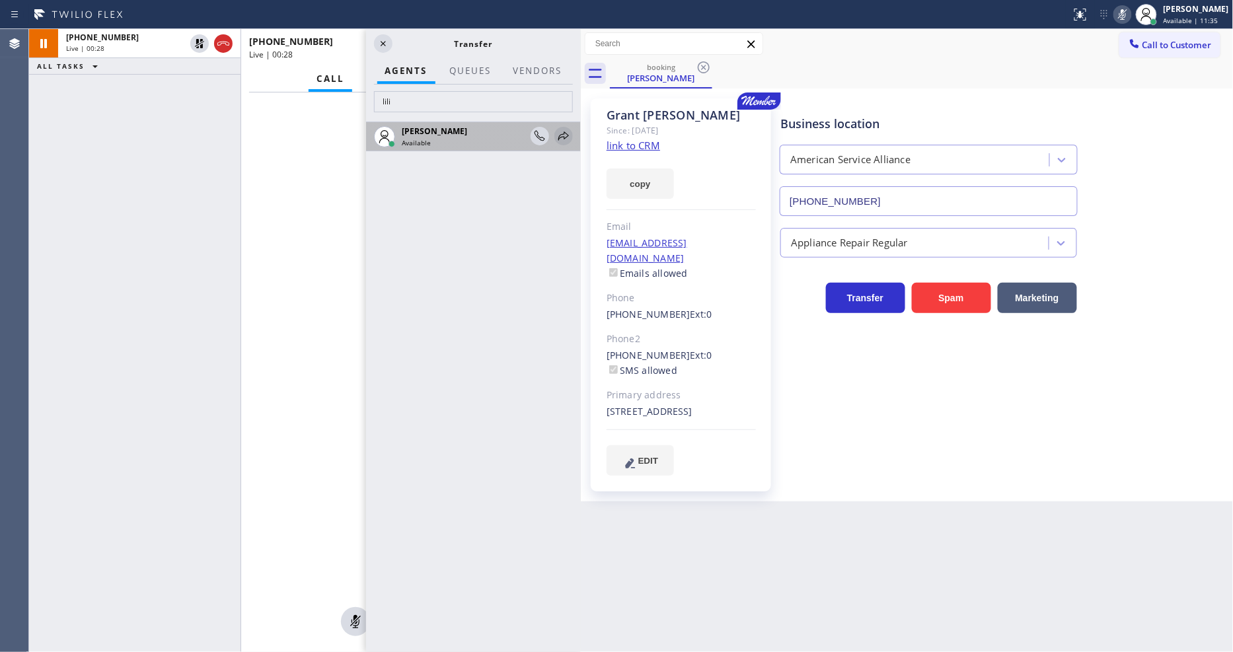
click at [564, 134] on icon at bounding box center [563, 136] width 11 height 9
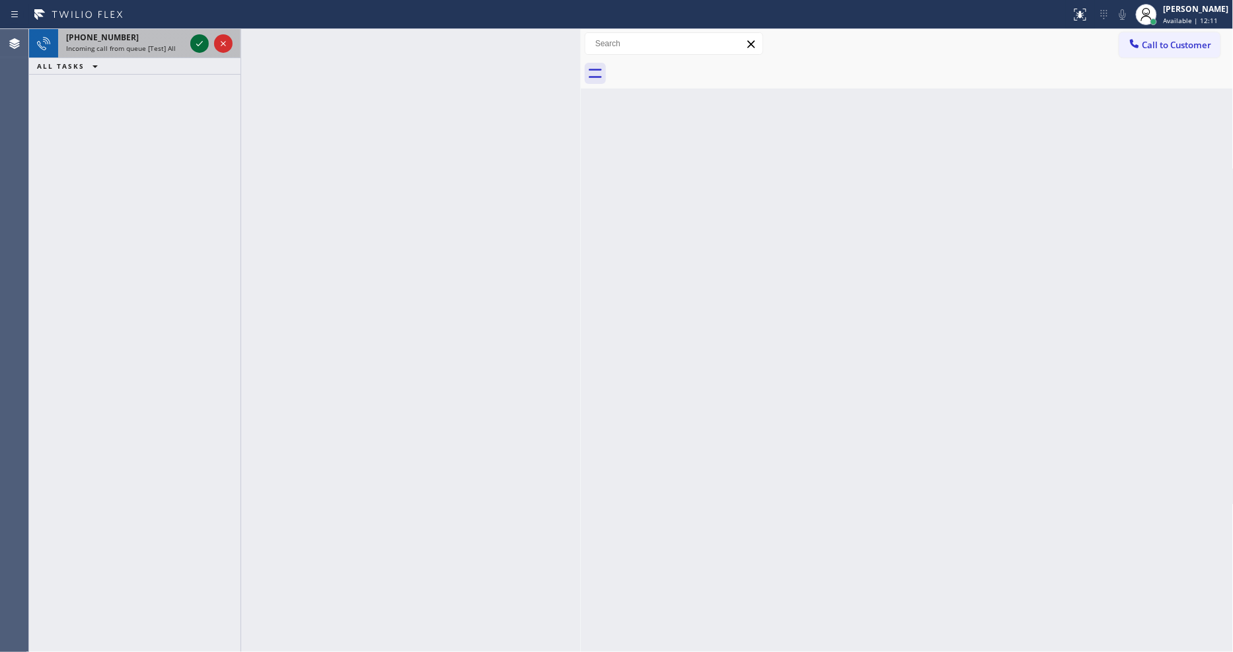
click at [196, 41] on icon at bounding box center [200, 44] width 16 height 16
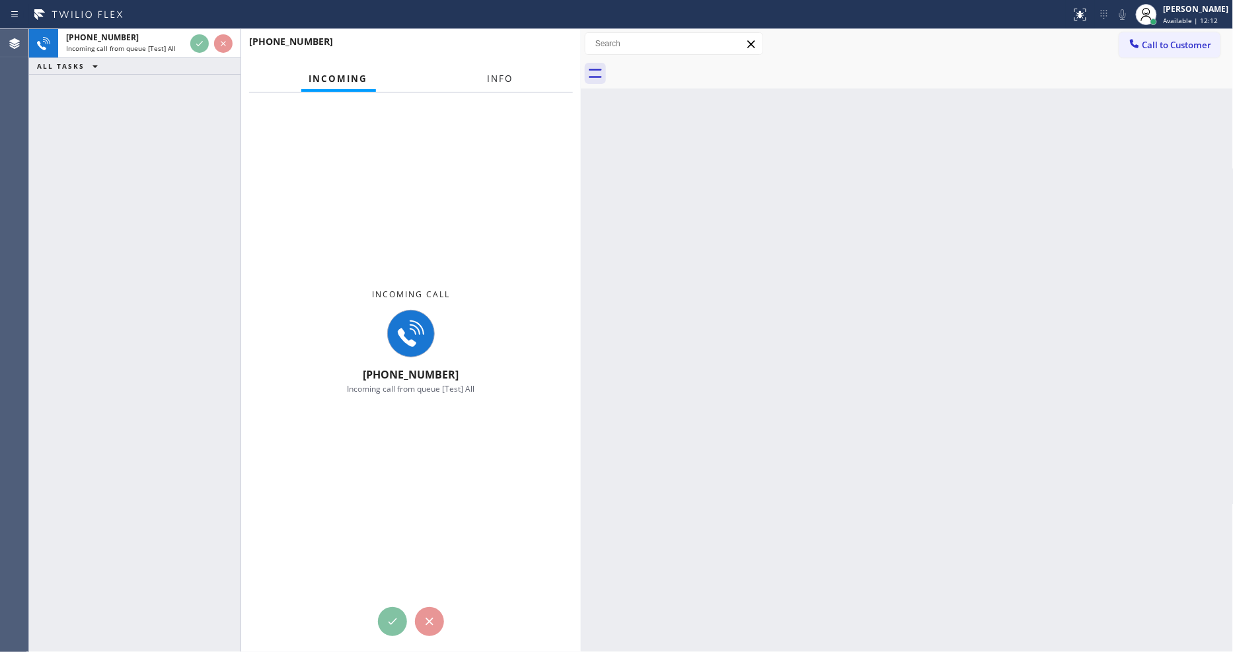
click at [499, 80] on span "Info" at bounding box center [501, 79] width 26 height 12
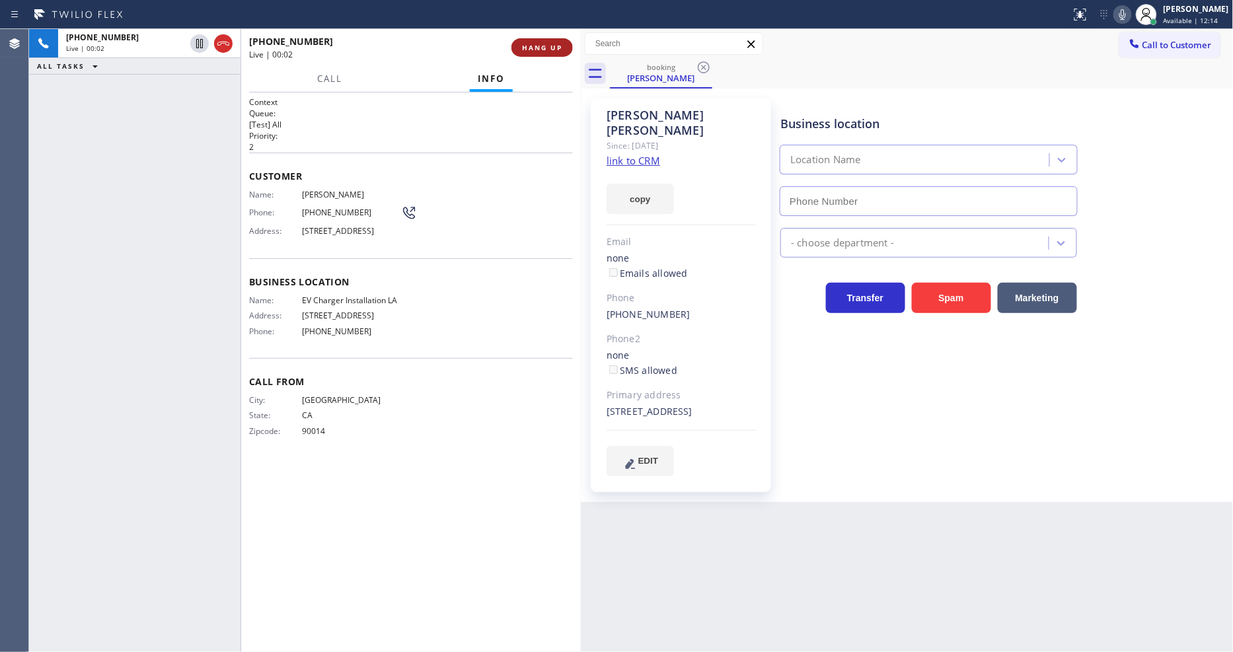
click at [525, 46] on span "HANG UP" at bounding box center [542, 47] width 40 height 9
type input "(213) 297-3685"
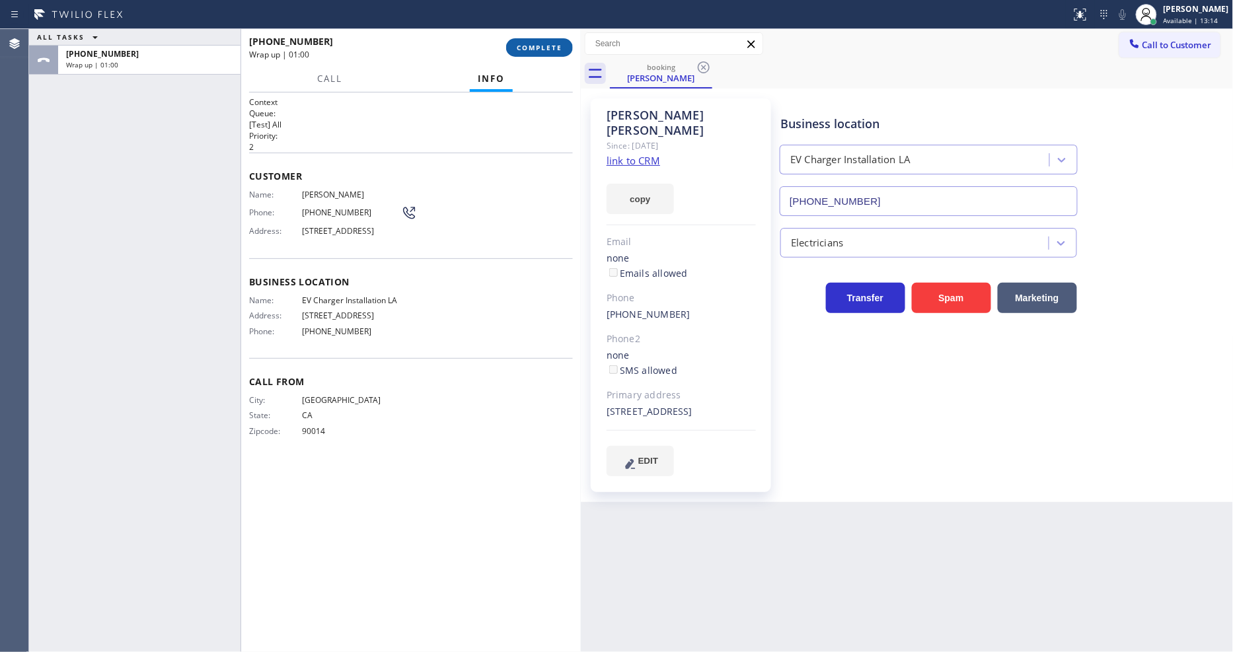
click at [523, 46] on span "COMPLETE" at bounding box center [540, 47] width 46 height 9
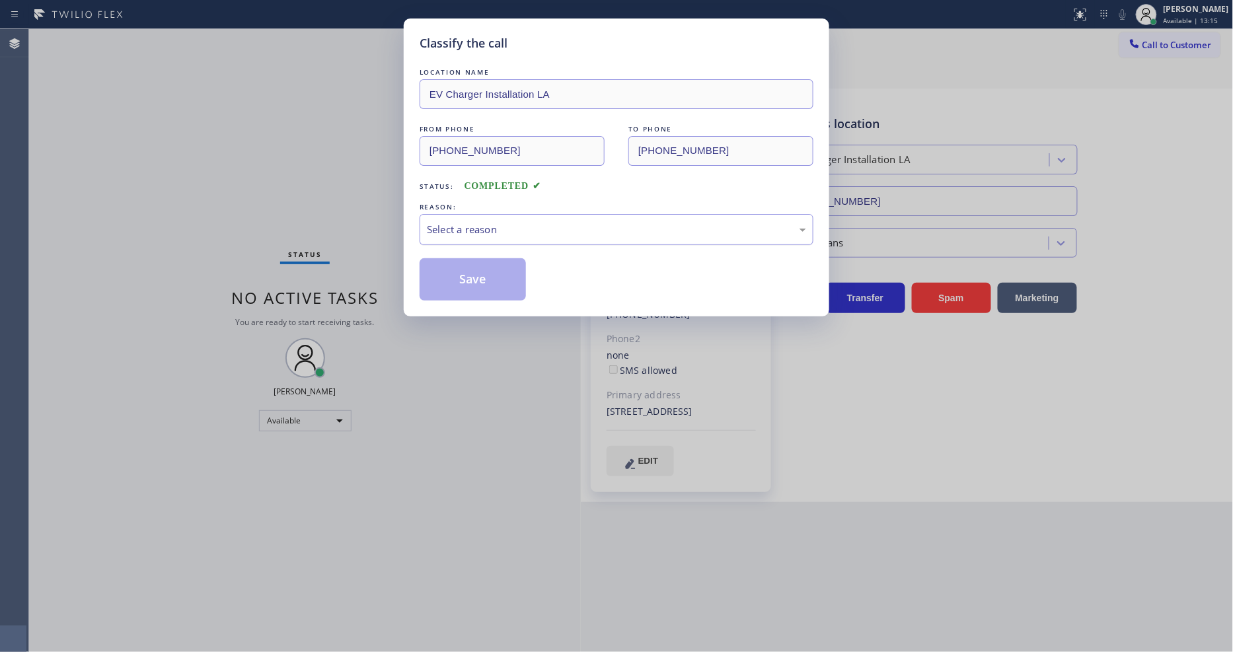
click at [474, 215] on div "Select a reason" at bounding box center [617, 229] width 394 height 31
click at [474, 282] on button "Save" at bounding box center [473, 279] width 106 height 42
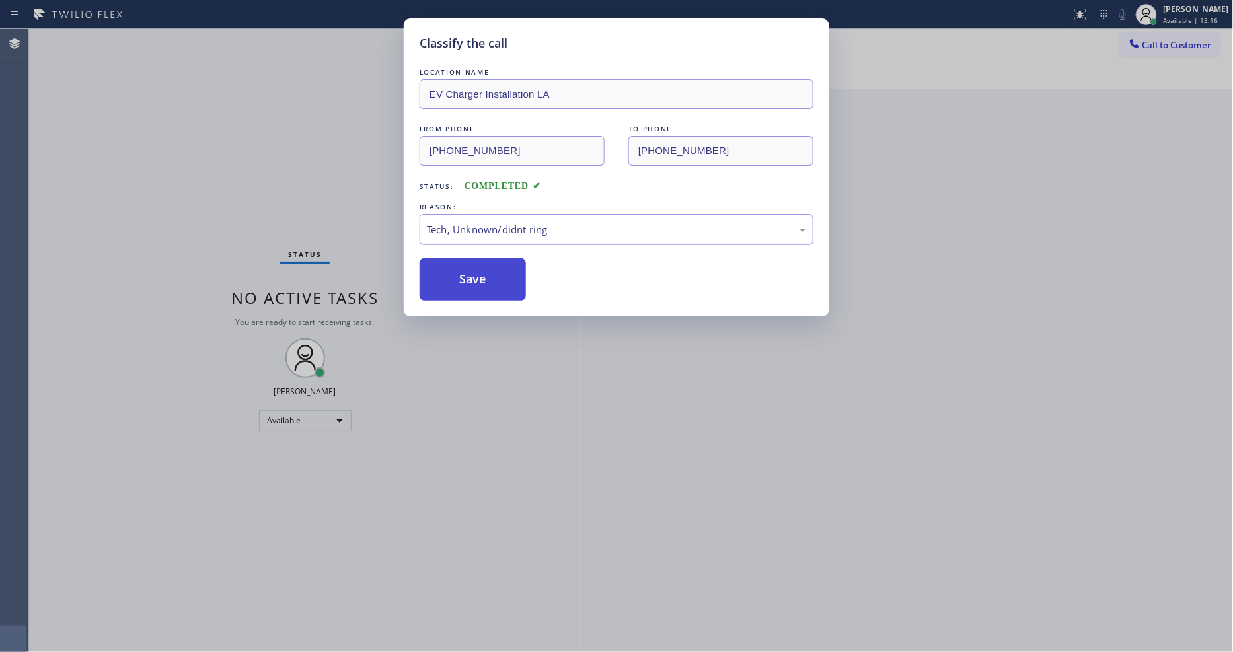
click at [474, 282] on button "Save" at bounding box center [473, 279] width 106 height 42
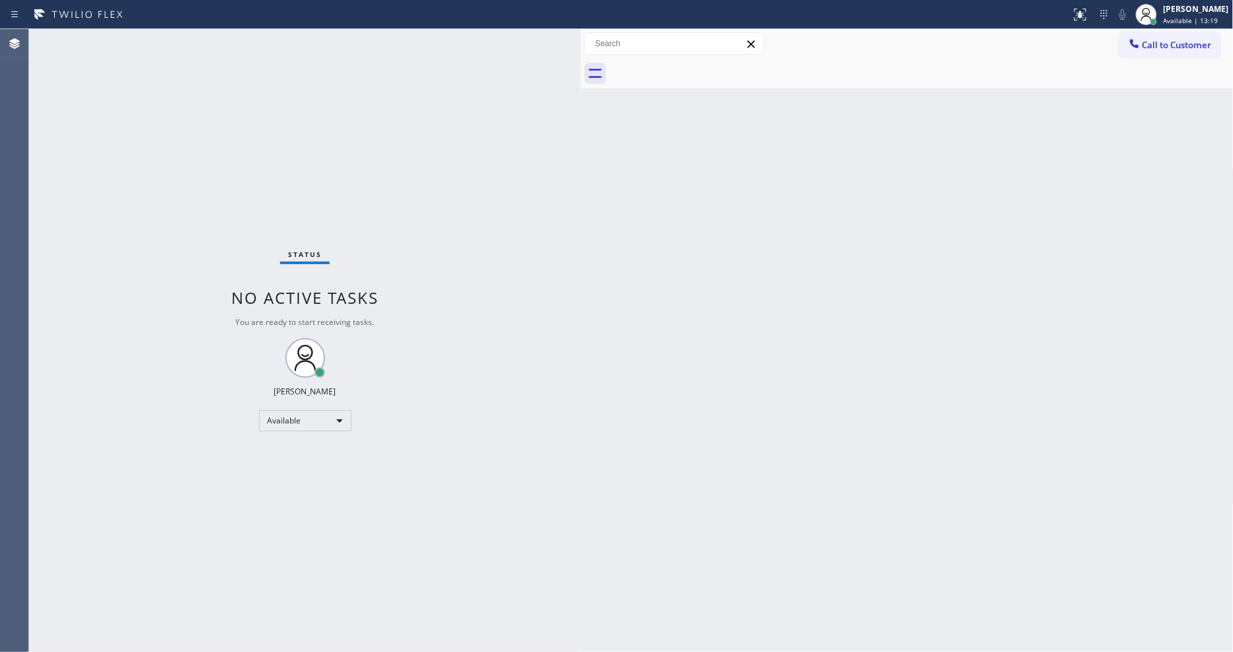
click at [160, 32] on div "Status No active tasks You are ready to start receiving tasks. [PERSON_NAME] Av…" at bounding box center [305, 340] width 552 height 623
click at [175, 30] on div "Status No active tasks You are ready to start receiving tasks. [PERSON_NAME] Av…" at bounding box center [305, 340] width 552 height 623
click at [555, 438] on div "Status No active tasks You are ready to start receiving tasks. [PERSON_NAME] Av…" at bounding box center [305, 340] width 552 height 623
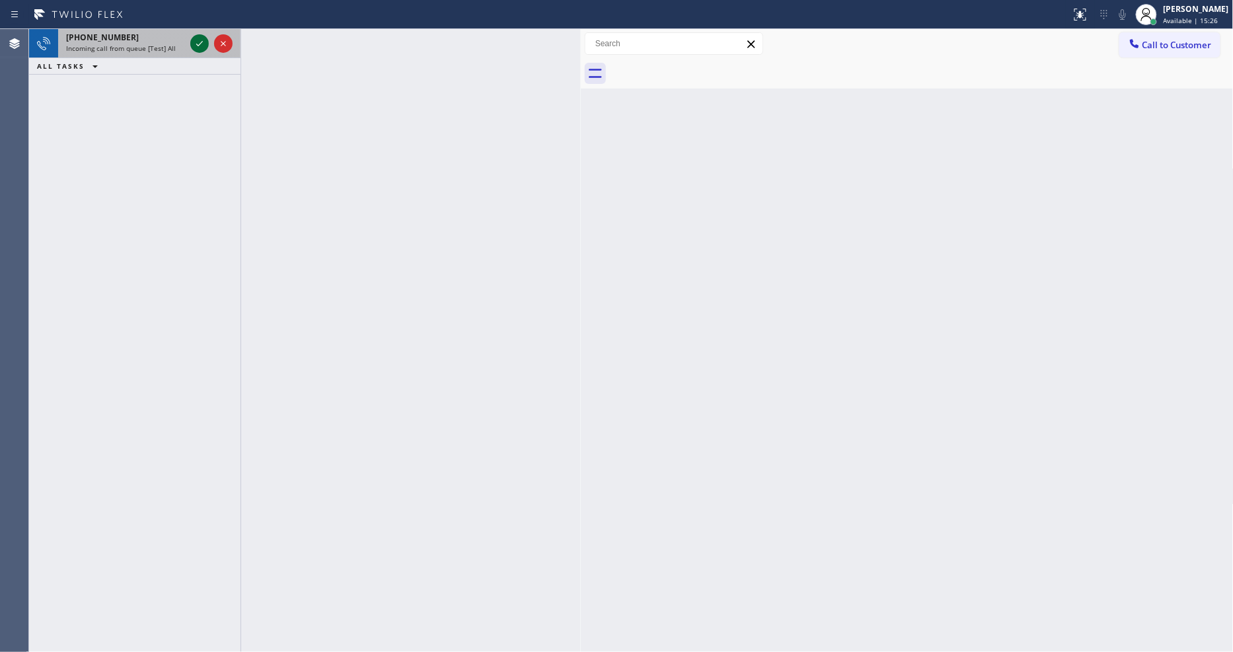
click at [196, 38] on icon at bounding box center [200, 44] width 16 height 16
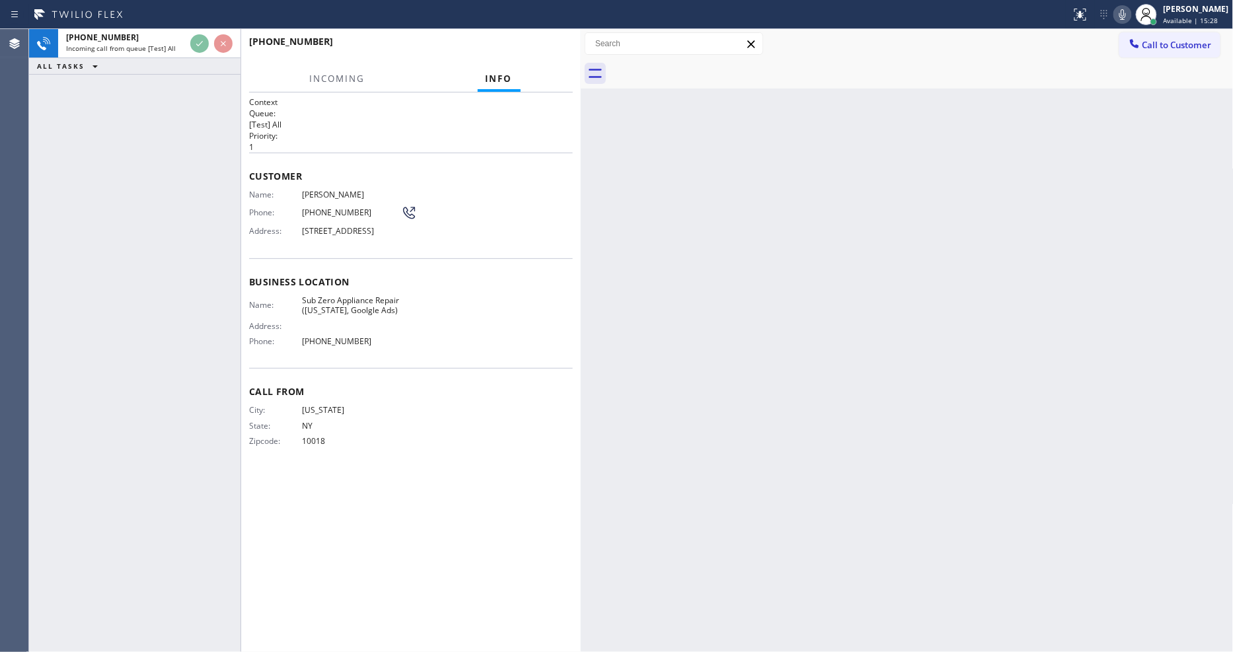
click at [492, 258] on div "Customer Name: Allison O'Neil Phone: (917) 613-1776 Address: 31 Easton Rd, West…" at bounding box center [411, 206] width 324 height 106
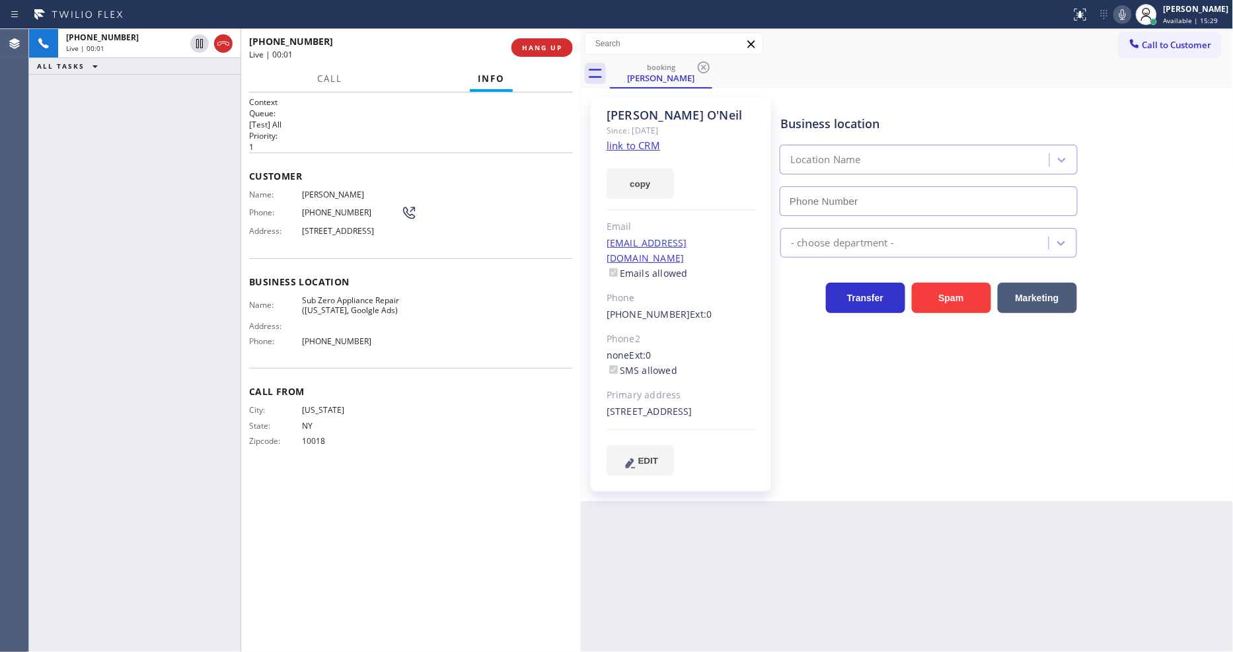
type input "(315) 818-3574"
click at [616, 149] on link "link to CRM" at bounding box center [634, 145] width 54 height 13
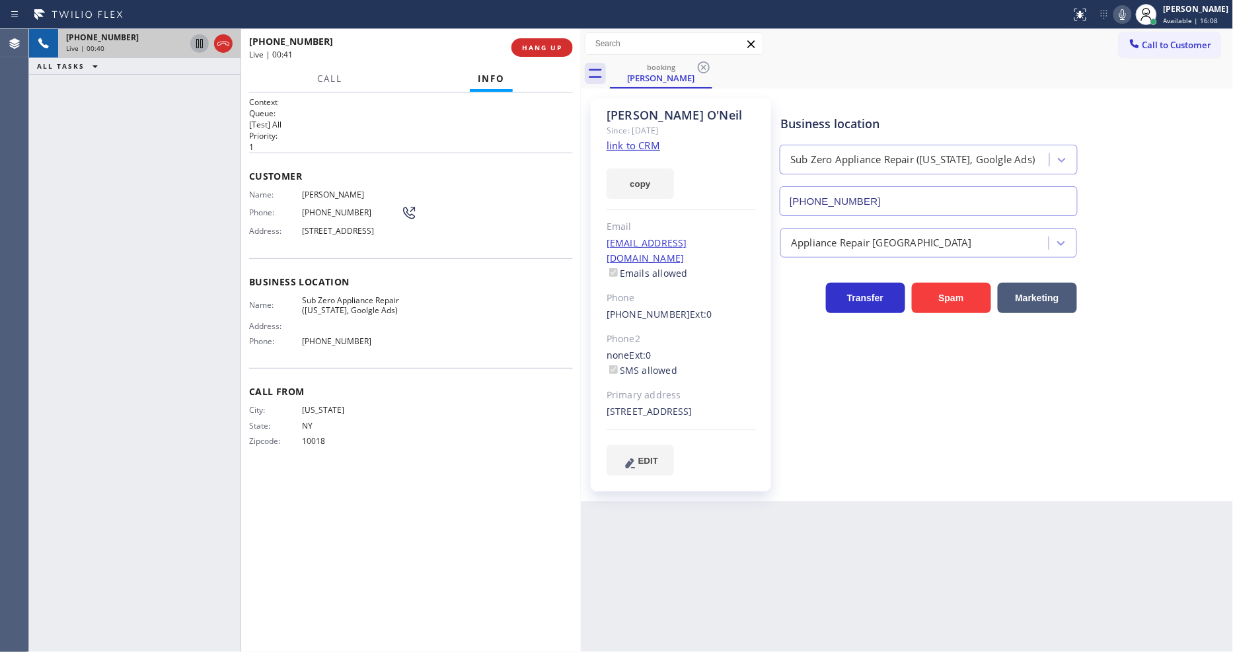
click at [201, 37] on icon at bounding box center [200, 44] width 16 height 16
click at [1126, 14] on icon at bounding box center [1122, 14] width 7 height 11
click at [196, 40] on icon at bounding box center [199, 43] width 9 height 9
click at [1131, 9] on icon at bounding box center [1123, 15] width 16 height 16
click at [282, 524] on div "Context Queue: [Test] All Priority: 1 Customer Name: Allison O'Neil Phone: (917…" at bounding box center [411, 372] width 324 height 552
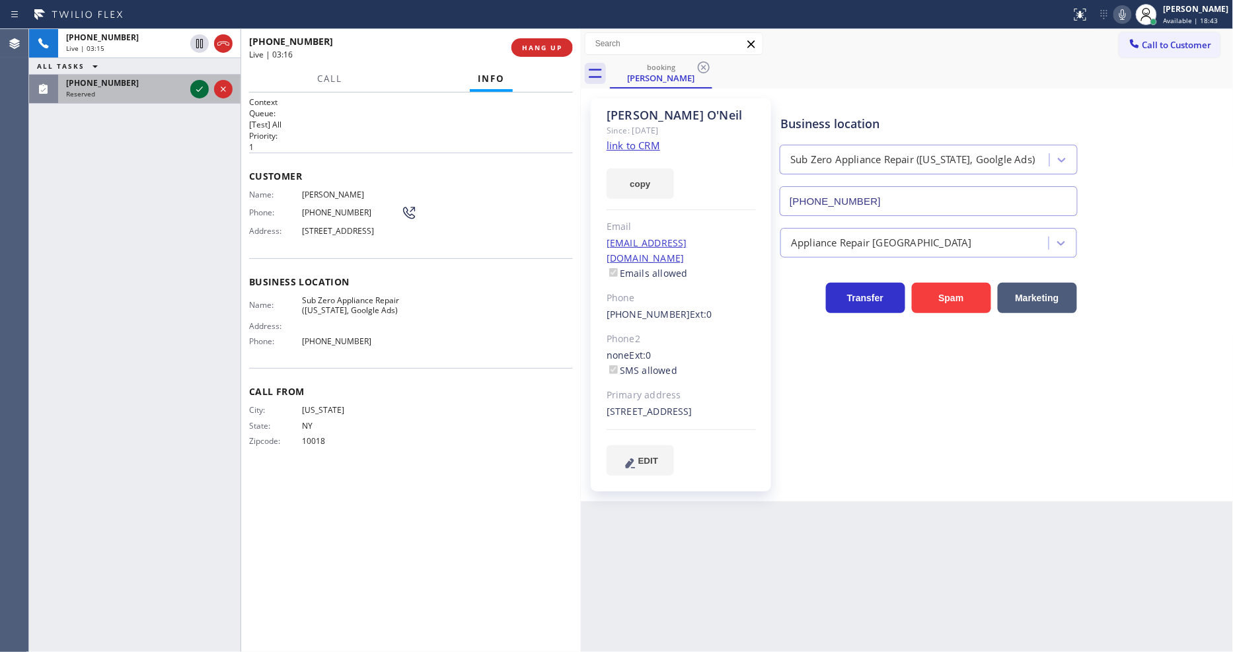
click at [196, 86] on icon at bounding box center [200, 89] width 16 height 16
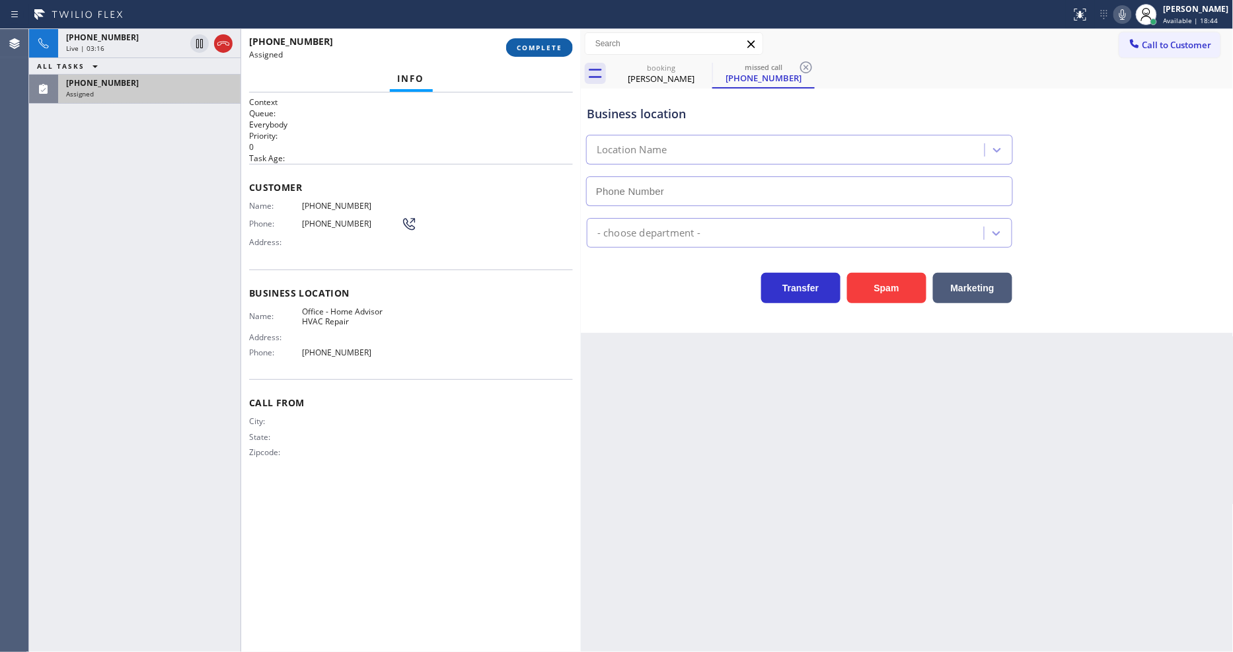
type input "(818) 239-4092"
click at [564, 46] on button "COMPLETE" at bounding box center [539, 47] width 67 height 19
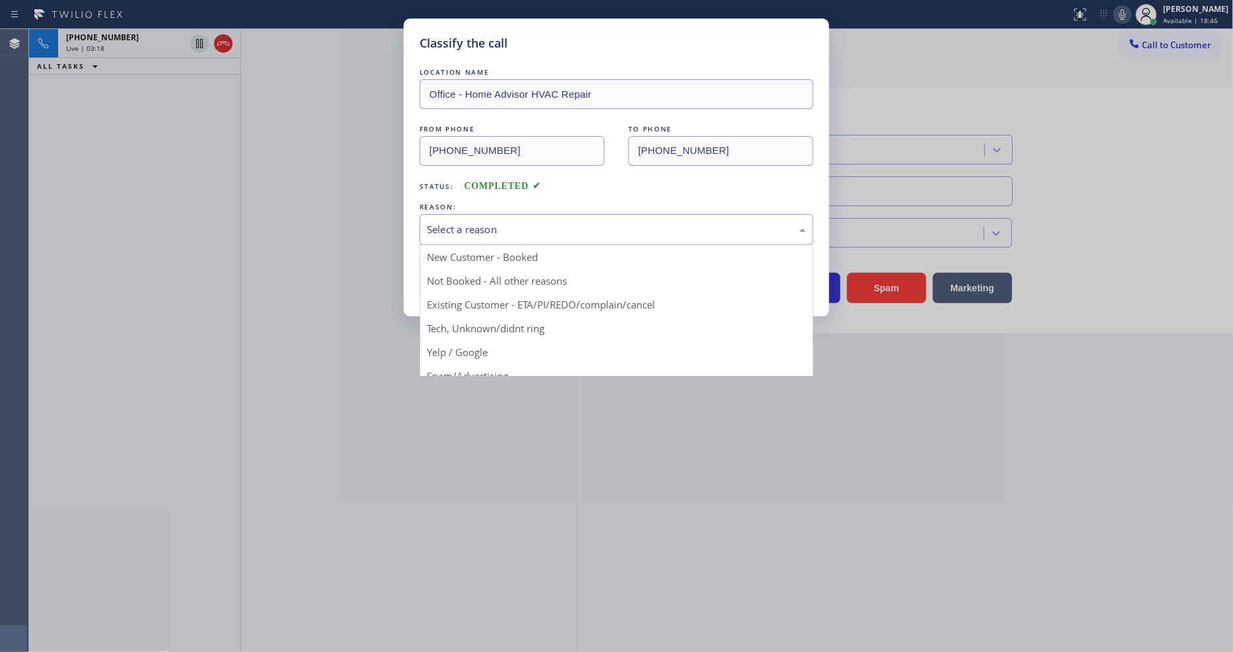
click at [507, 228] on div "Select a reason" at bounding box center [616, 229] width 379 height 15
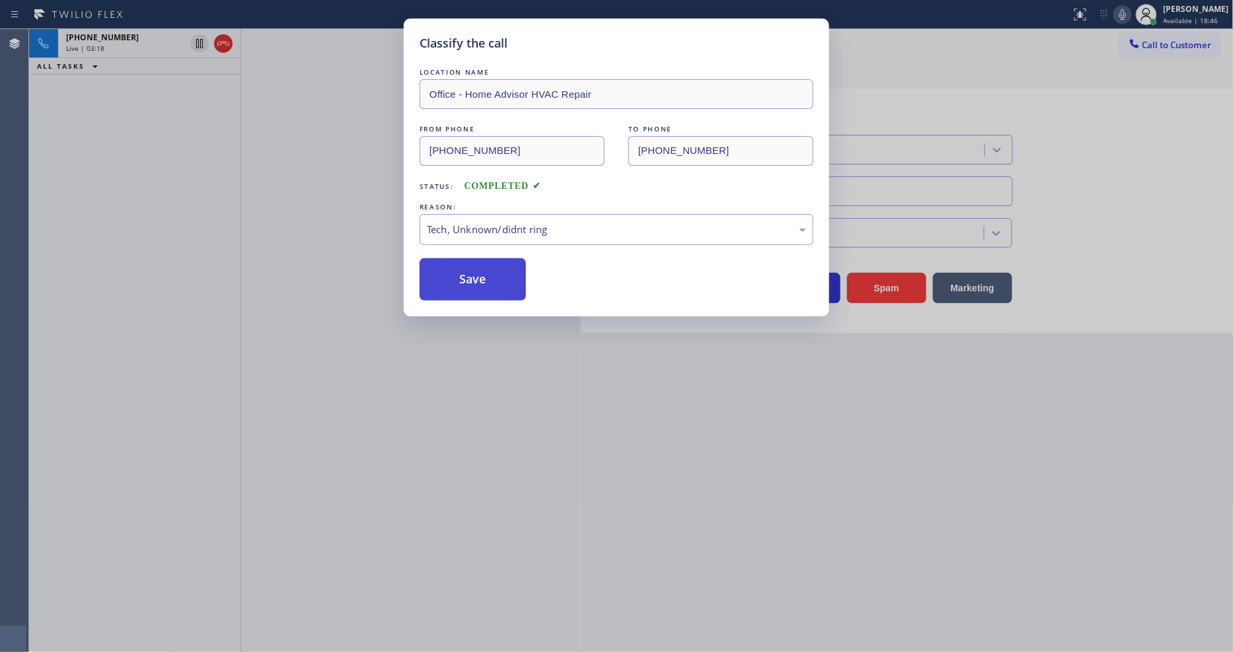
drag, startPoint x: 504, startPoint y: 319, endPoint x: 501, endPoint y: 285, distance: 33.8
click at [501, 285] on button "Save" at bounding box center [473, 279] width 106 height 42
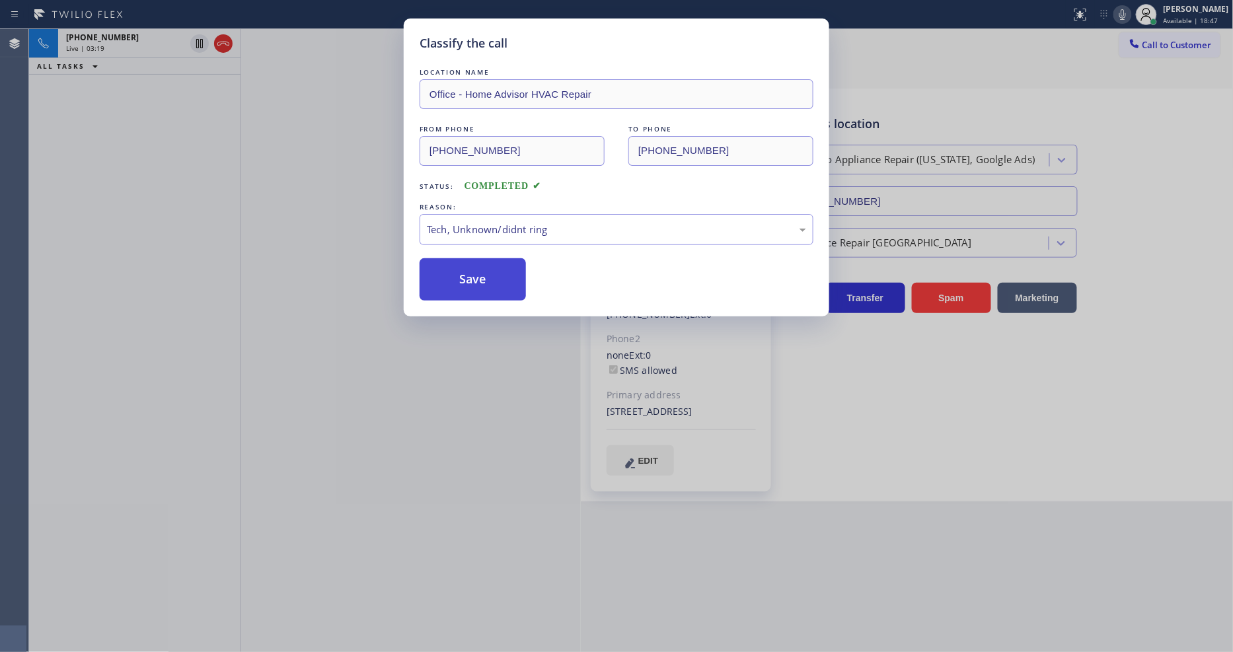
click at [501, 285] on button "Save" at bounding box center [473, 279] width 106 height 42
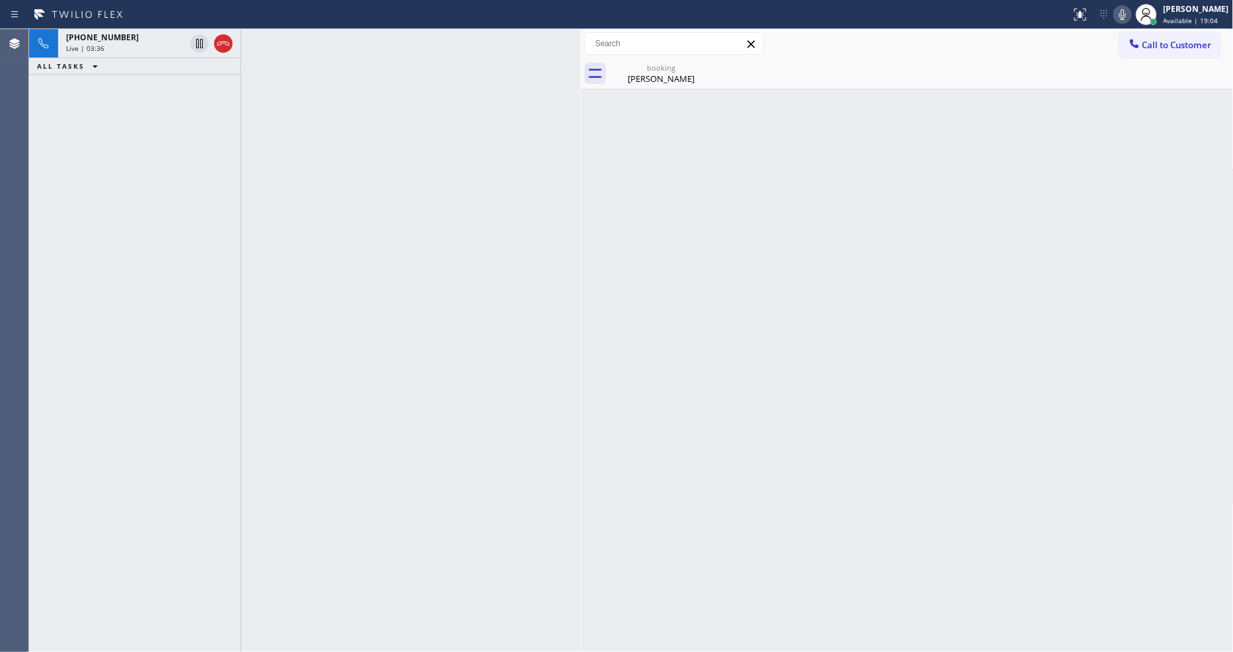
drag, startPoint x: 341, startPoint y: 130, endPoint x: 488, endPoint y: 87, distance: 152.9
click at [341, 130] on div at bounding box center [411, 340] width 340 height 623
click at [656, 75] on div "Allison O'Neil" at bounding box center [661, 79] width 100 height 12
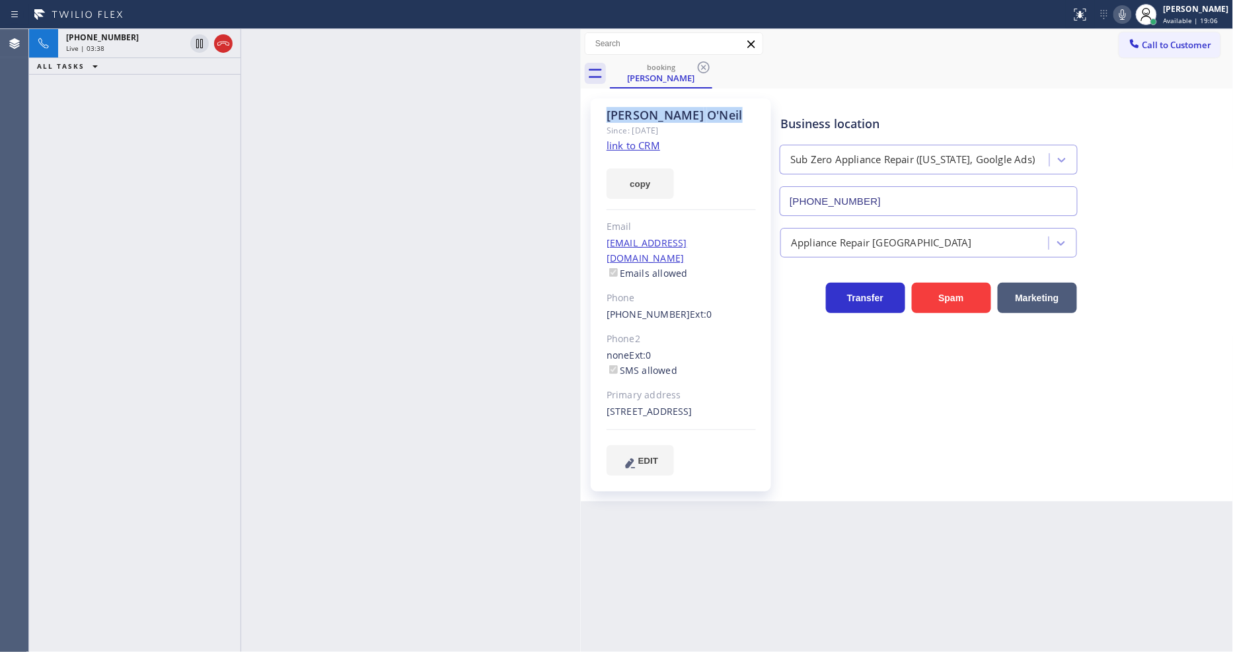
drag, startPoint x: 691, startPoint y: 114, endPoint x: 600, endPoint y: 111, distance: 90.6
click at [600, 111] on div "Allison O'Neil Since: 20 may 2020 link to CRM copy Email aclemens1007@gmail.com…" at bounding box center [681, 294] width 180 height 393
copy div "Allison O'Neil"
click at [227, 52] on div "+19176131776" at bounding box center [149, 53] width 167 height 11
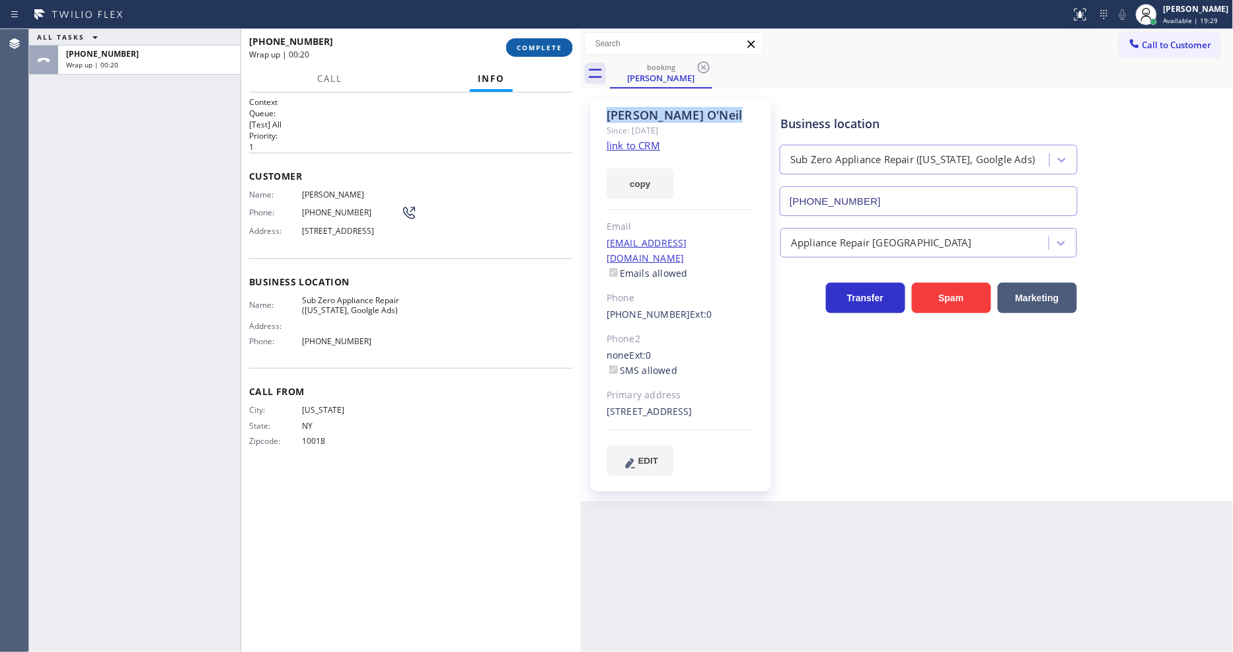
click at [547, 48] on span "COMPLETE" at bounding box center [540, 47] width 46 height 9
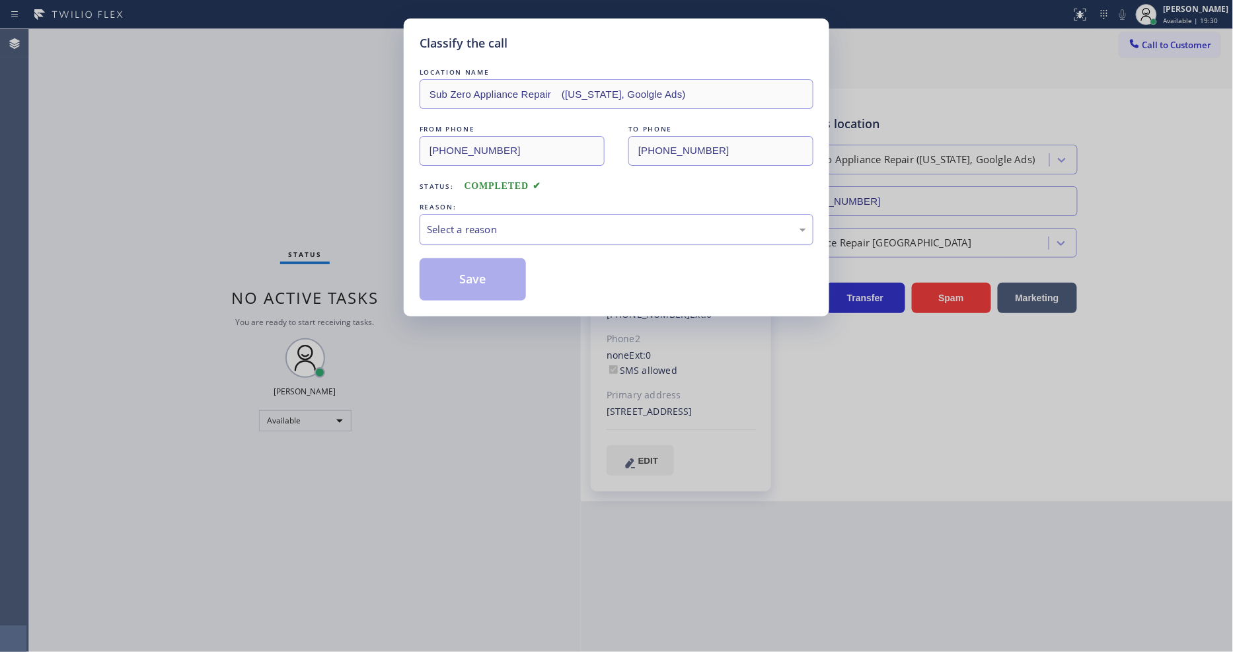
click at [496, 232] on div "Select a reason" at bounding box center [616, 229] width 379 height 15
click at [494, 282] on button "Save" at bounding box center [473, 279] width 106 height 42
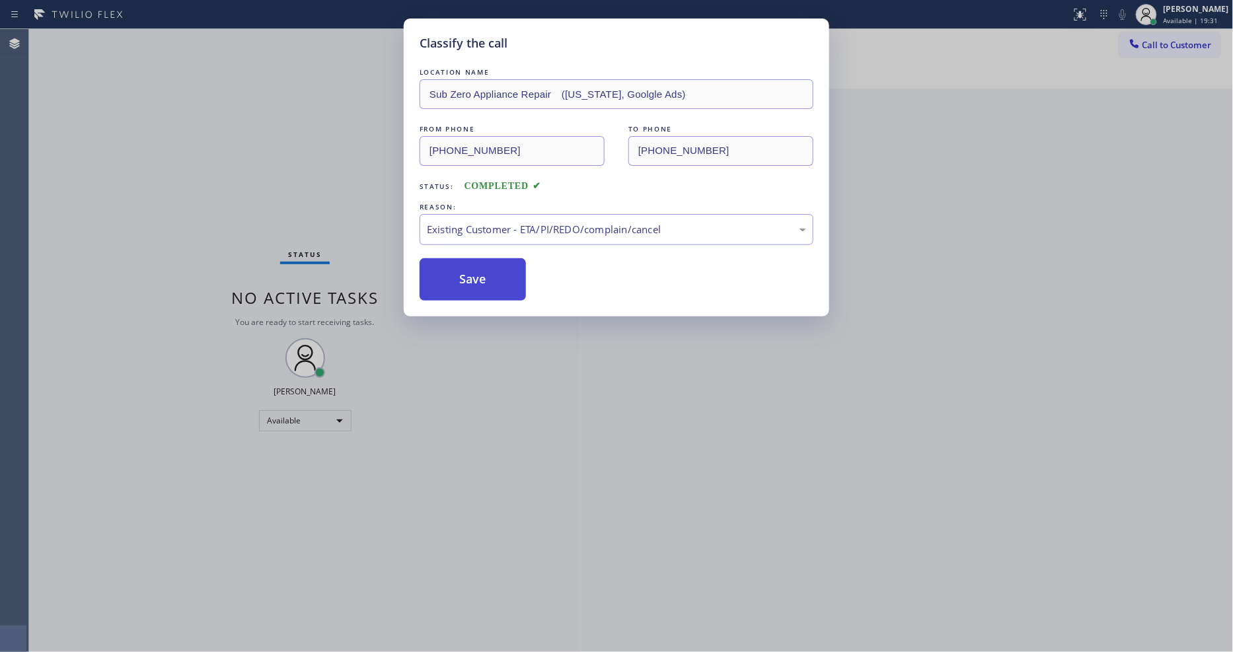
click at [494, 282] on button "Save" at bounding box center [473, 279] width 106 height 42
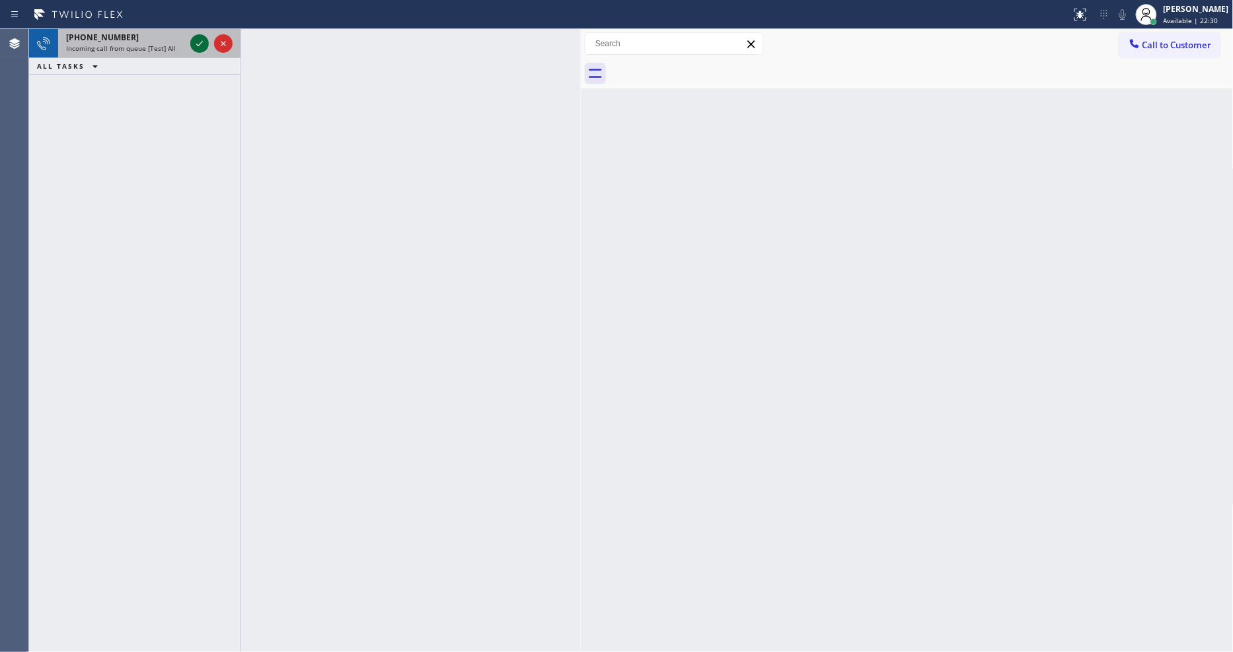
click at [204, 40] on icon at bounding box center [200, 44] width 16 height 16
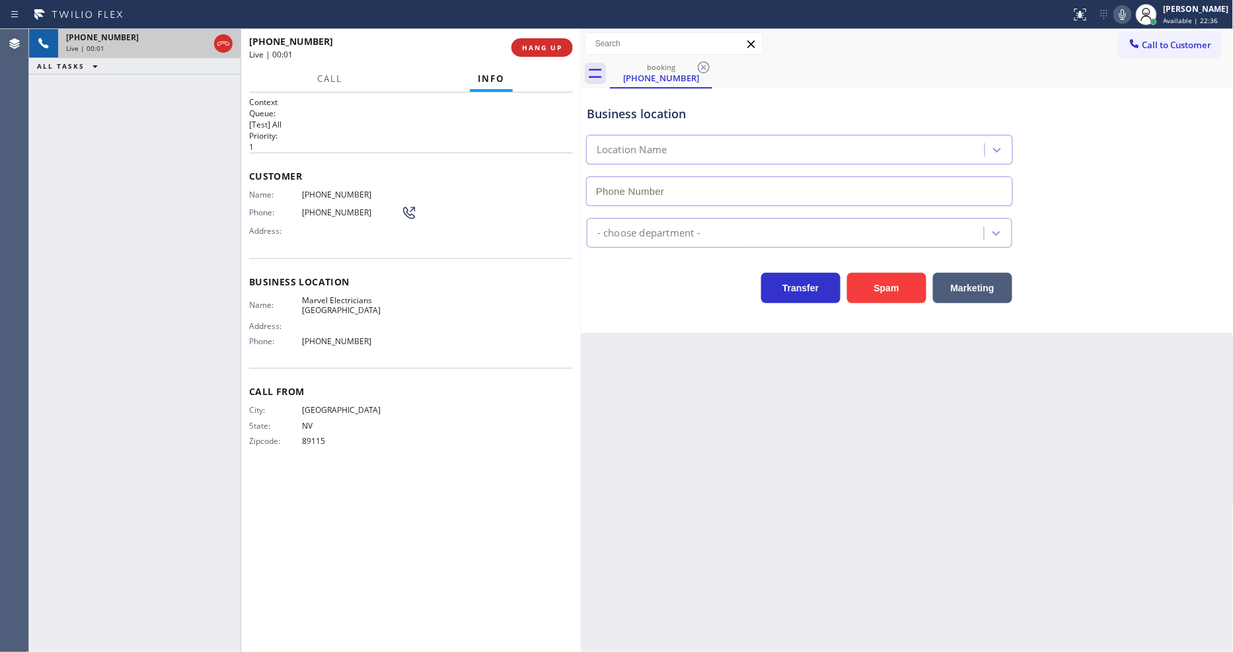
type input "(949) 688-6465"
click at [540, 93] on div "Context Queue: [Test] All Priority: 1 Customer Name: (702) 744-0070 Phone: (702…" at bounding box center [411, 373] width 340 height 560
click at [554, 44] on span "HANG UP" at bounding box center [542, 47] width 40 height 9
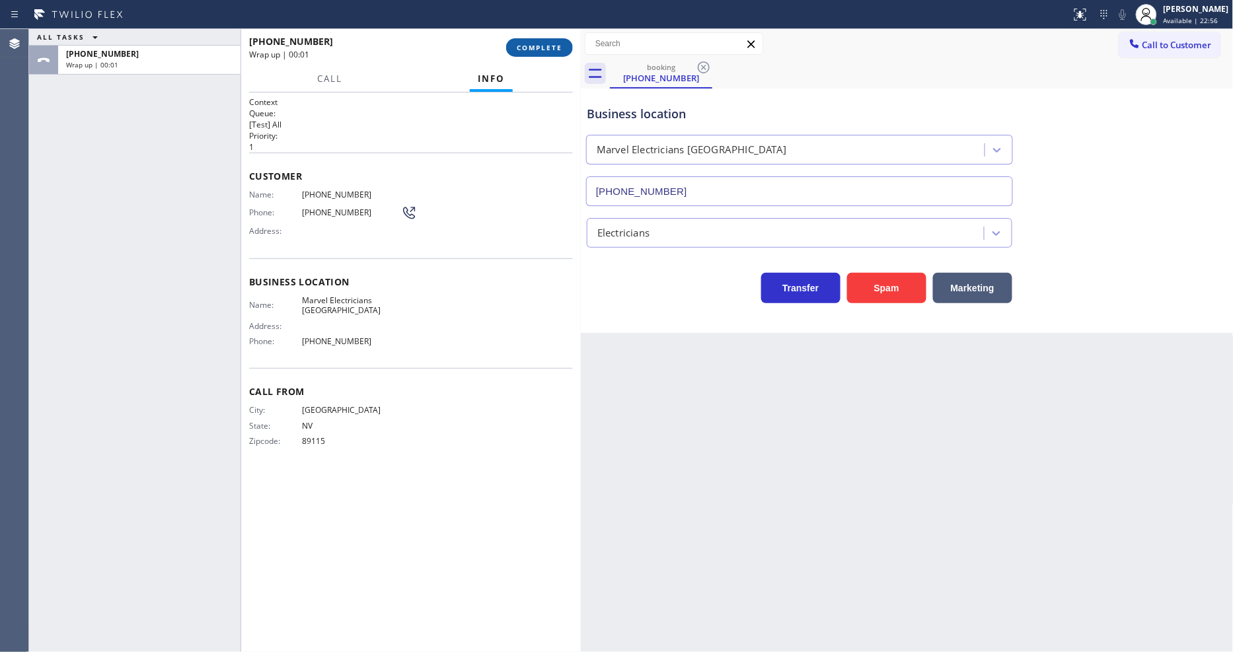
click at [554, 44] on span "COMPLETE" at bounding box center [540, 47] width 46 height 9
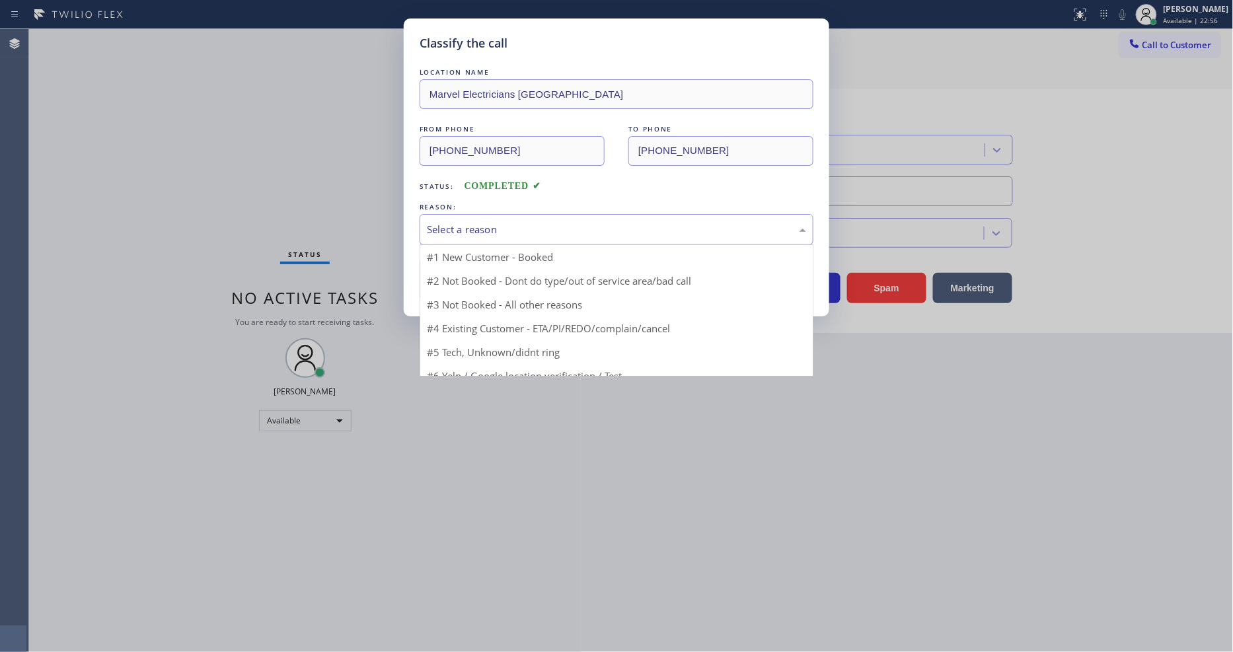
click at [448, 222] on div "Select a reason" at bounding box center [616, 229] width 379 height 15
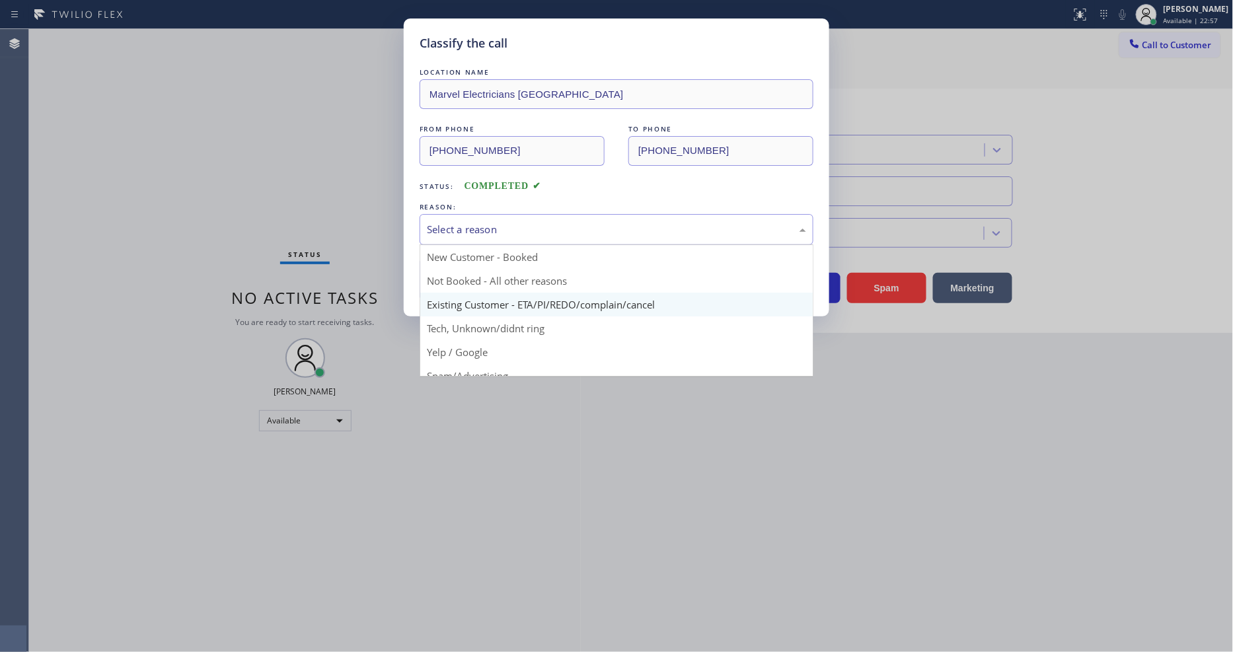
scroll to position [83, 0]
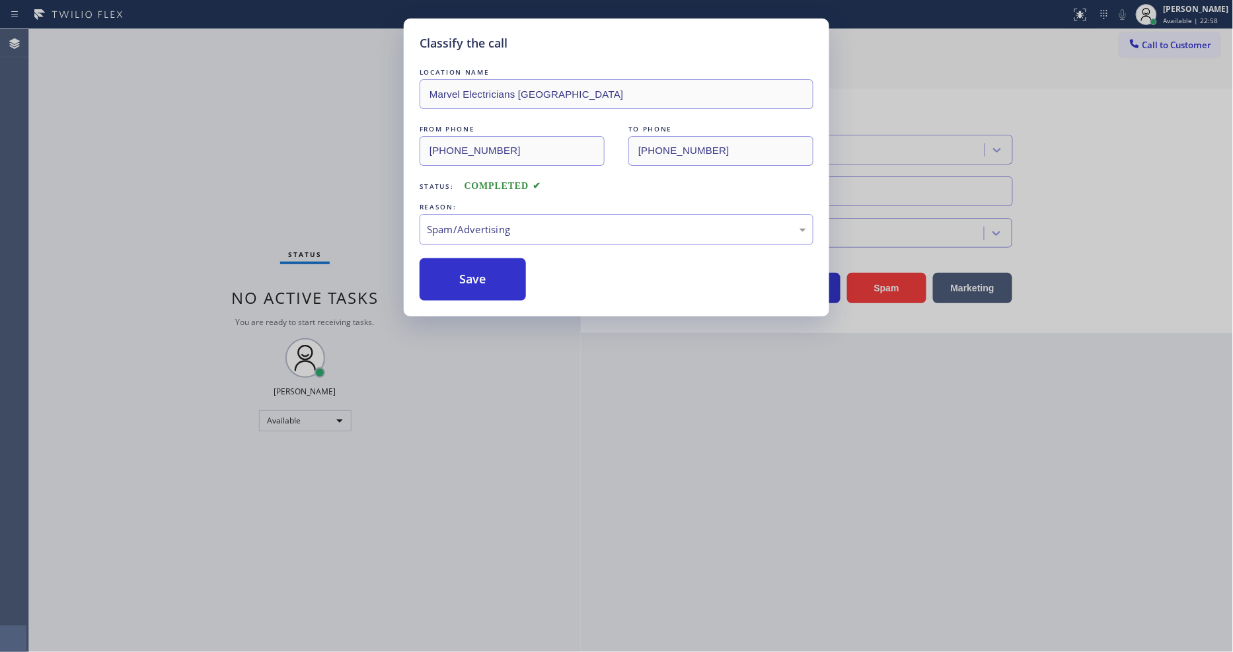
click at [463, 253] on div "LOCATION NAME Marvel Electricians San Clemente FROM PHONE (702) 744-0070 TO PHO…" at bounding box center [617, 182] width 394 height 235
click at [461, 280] on button "Save" at bounding box center [473, 279] width 106 height 42
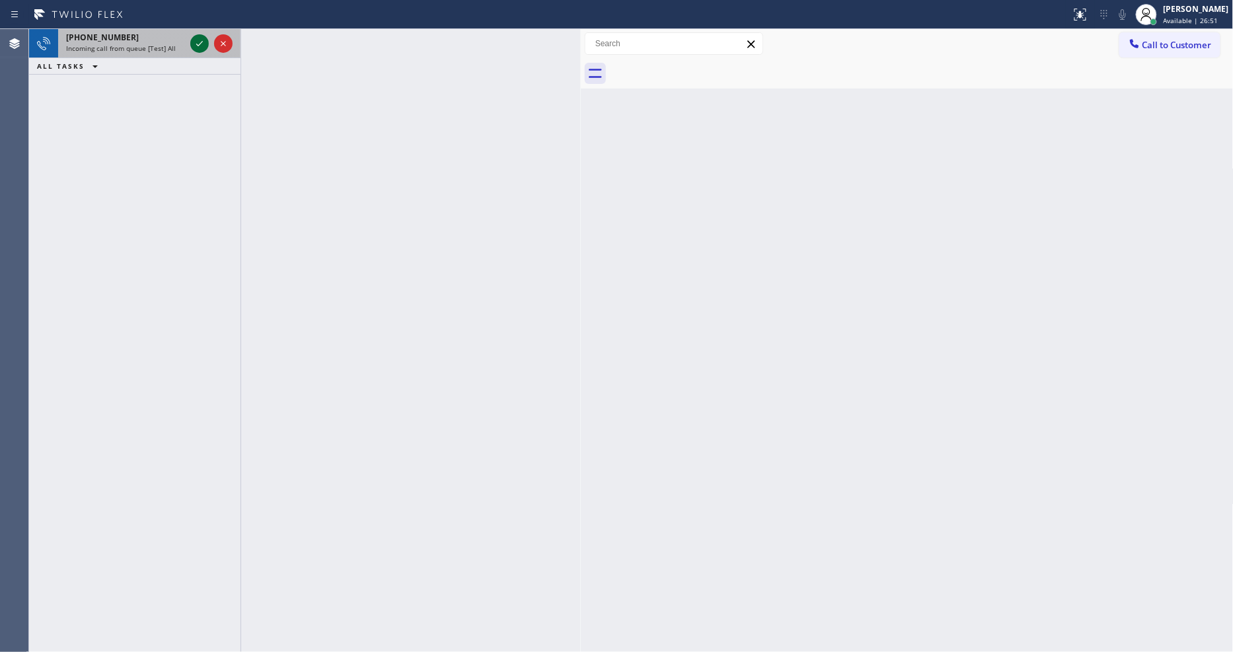
click at [200, 42] on icon at bounding box center [200, 44] width 16 height 16
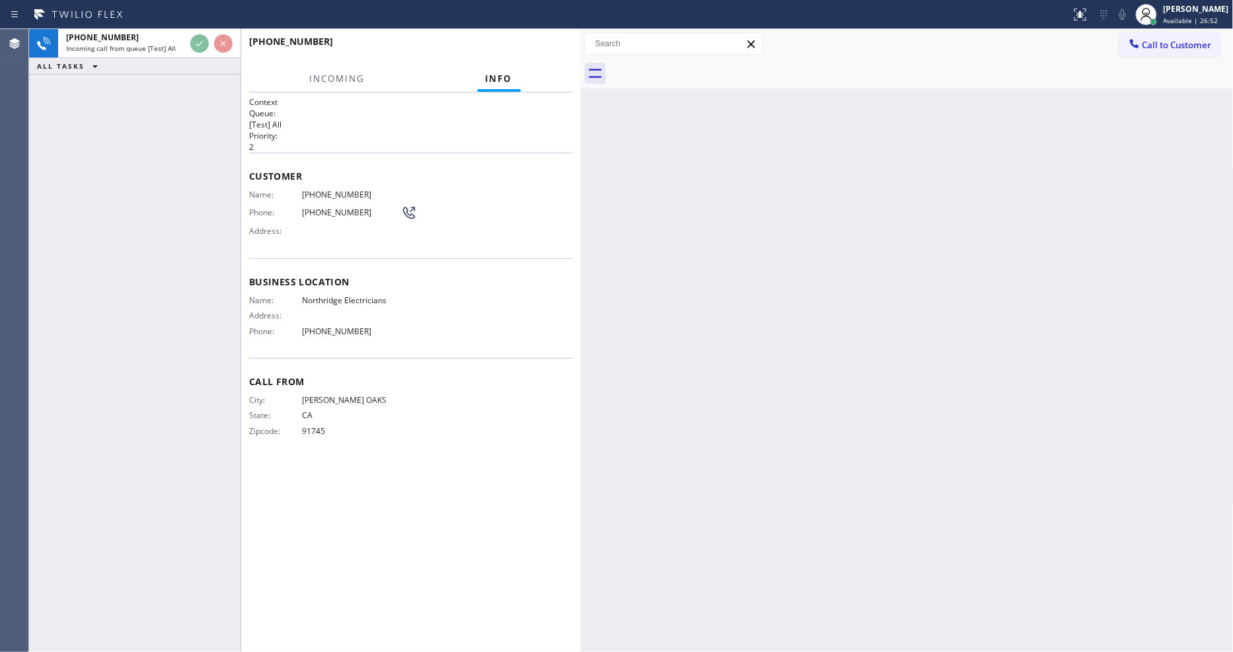
click at [171, 190] on div "+18187307919 Incoming call from queue [Test] All ALL TASKS ALL TASKS ACTIVE TAS…" at bounding box center [134, 340] width 211 height 623
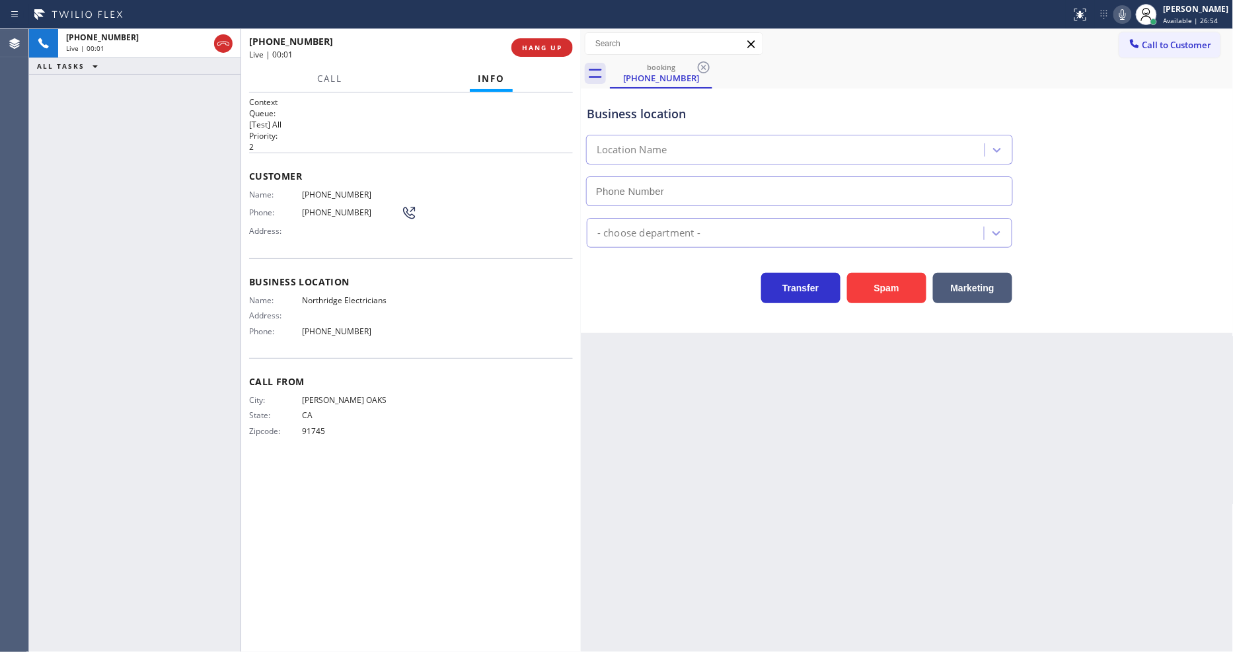
type input "(818) 334-6895"
click at [554, 49] on span "HANG UP" at bounding box center [542, 47] width 40 height 9
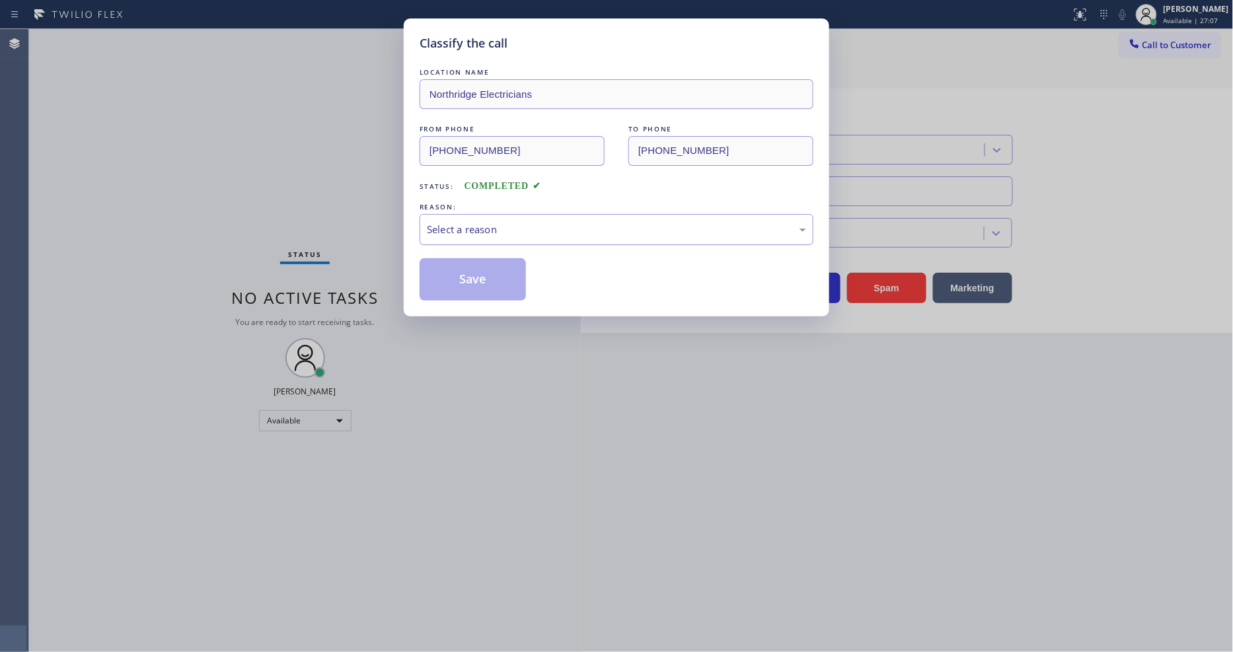
click at [538, 222] on div "Select a reason" at bounding box center [616, 229] width 379 height 15
click at [505, 214] on div "Yelp / Google" at bounding box center [617, 229] width 394 height 31
click at [486, 278] on button "Save" at bounding box center [473, 279] width 106 height 42
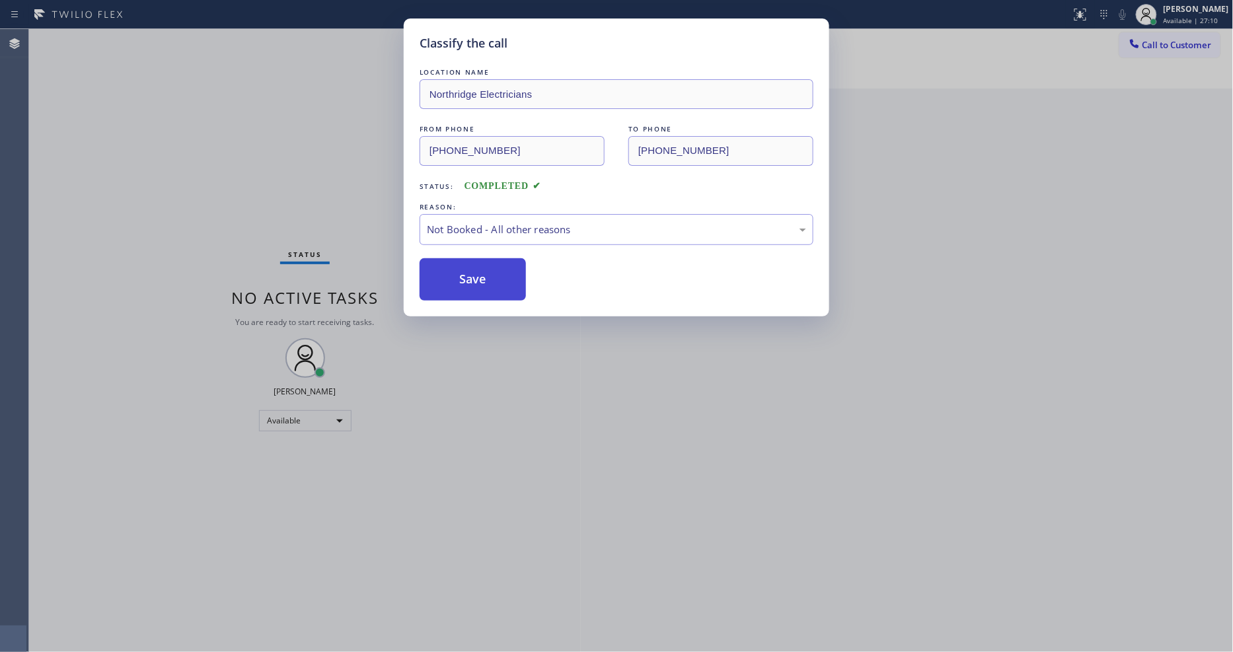
click at [486, 278] on button "Save" at bounding box center [473, 279] width 106 height 42
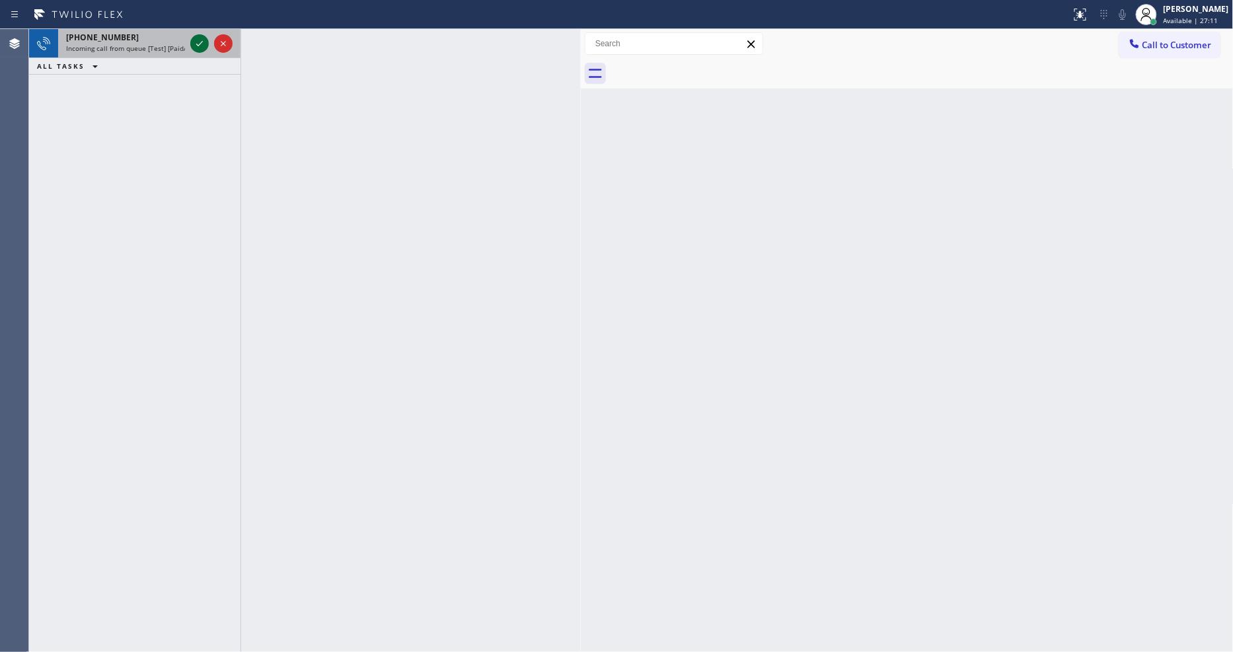
click at [195, 44] on icon at bounding box center [200, 44] width 16 height 16
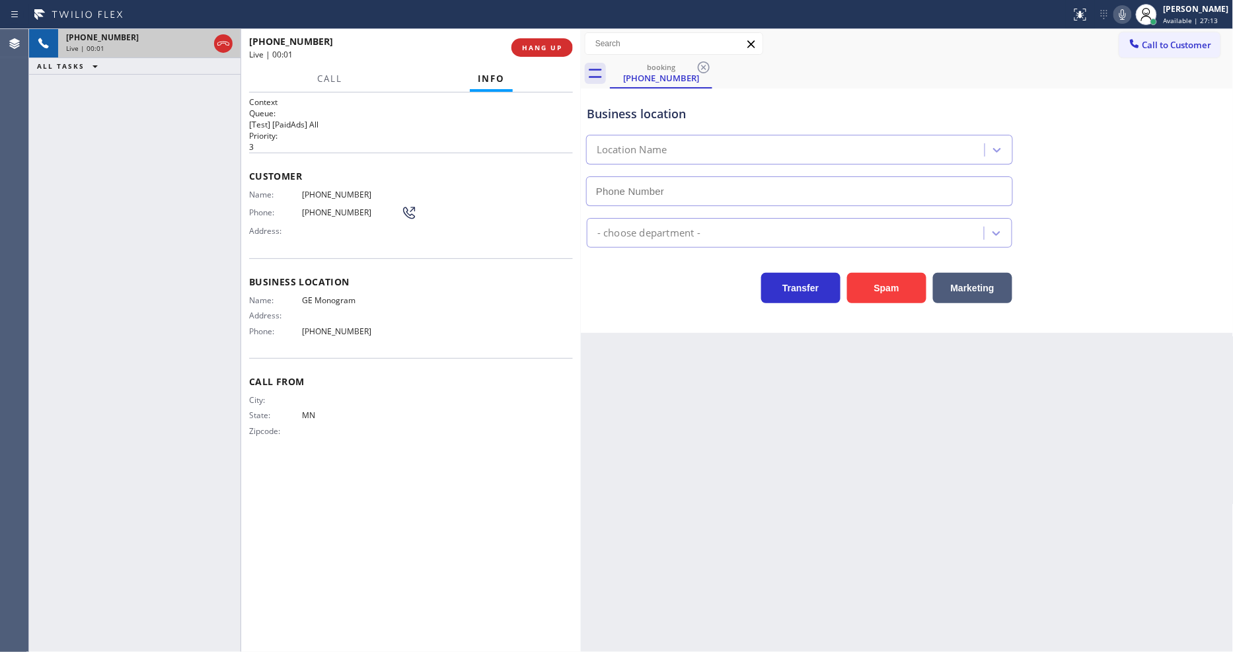
type input "(760) 624-3632"
click at [554, 42] on button "HANG UP" at bounding box center [542, 47] width 61 height 19
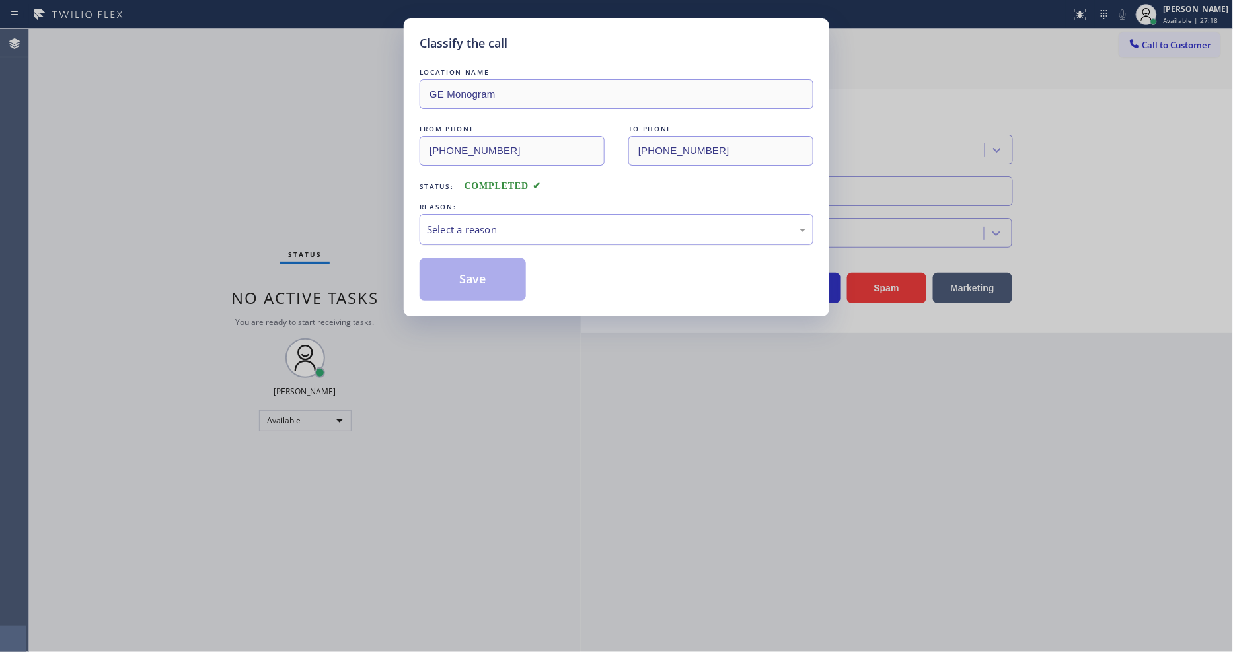
click at [525, 227] on div "Select a reason" at bounding box center [616, 229] width 379 height 15
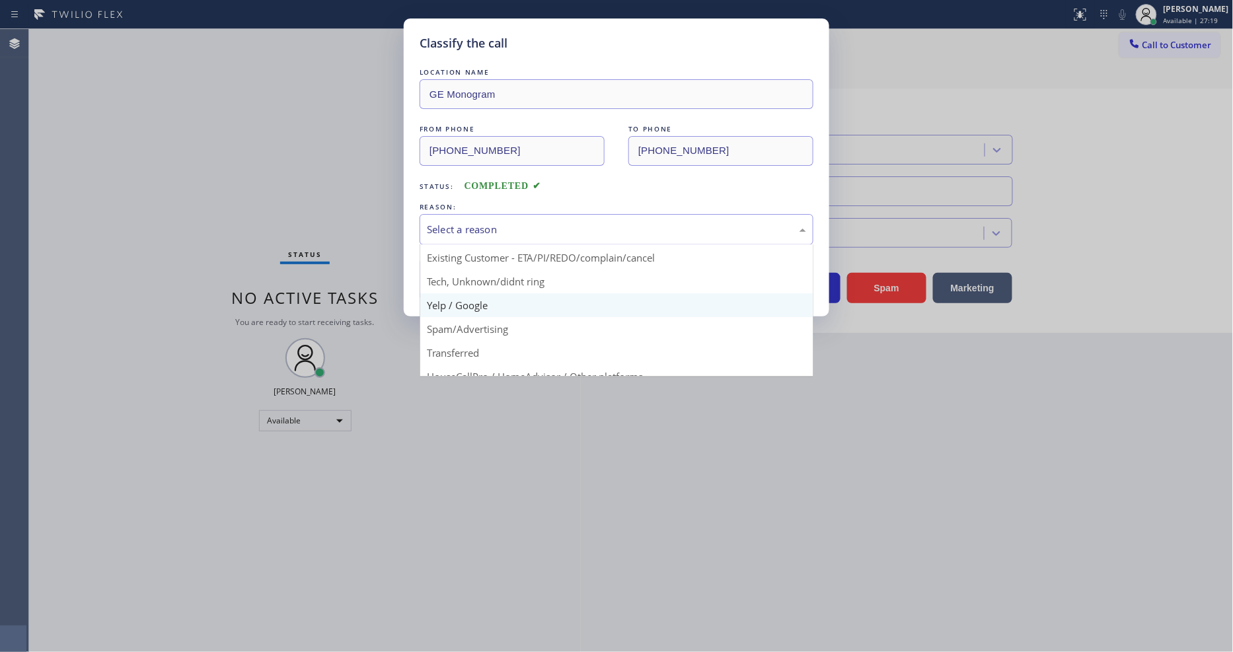
scroll to position [83, 0]
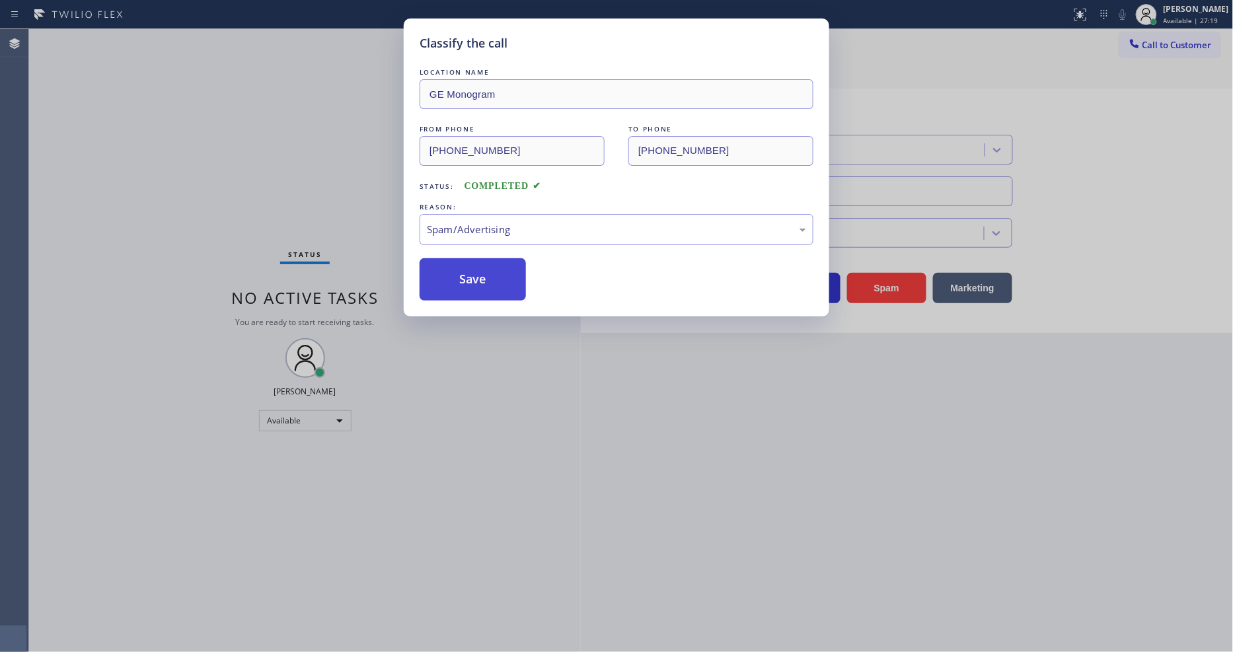
click at [494, 258] on button "Save" at bounding box center [473, 279] width 106 height 42
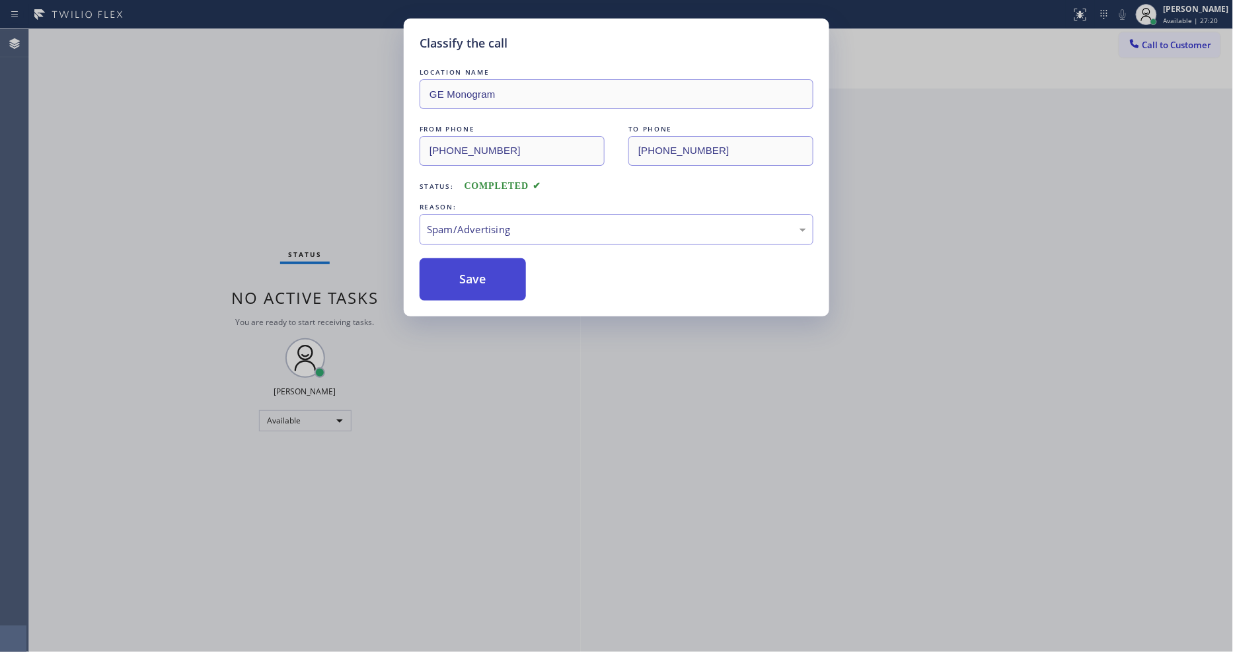
click at [492, 266] on button "Save" at bounding box center [473, 279] width 106 height 42
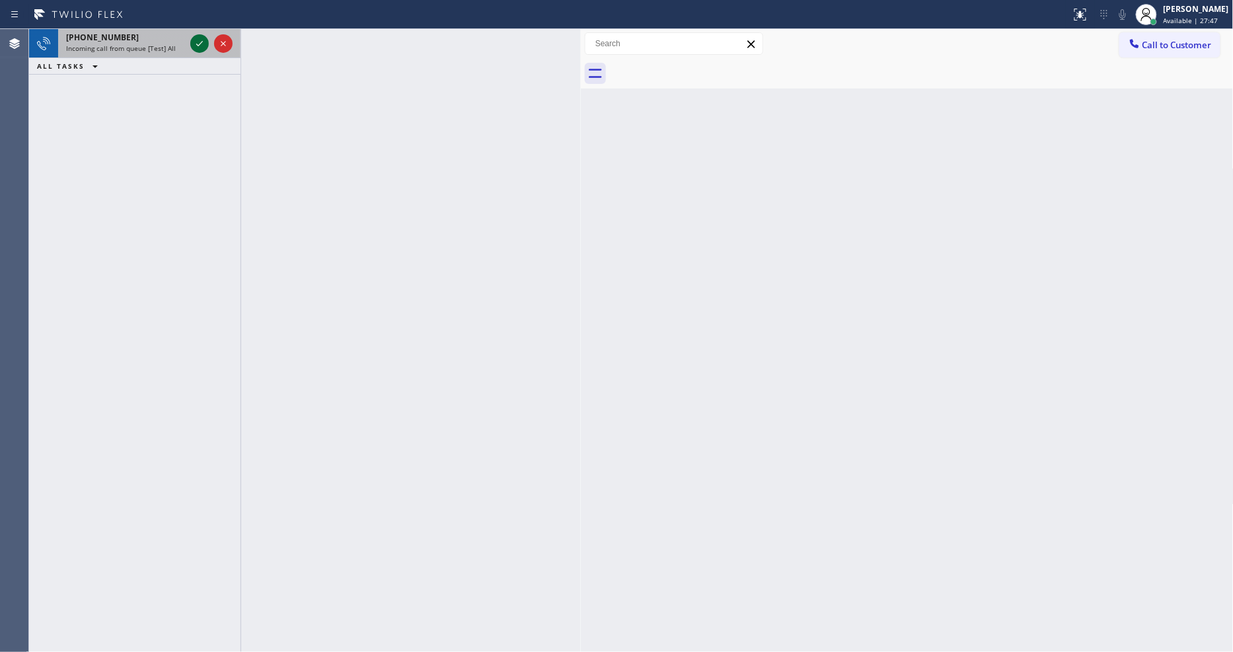
click at [201, 42] on icon at bounding box center [199, 43] width 7 height 5
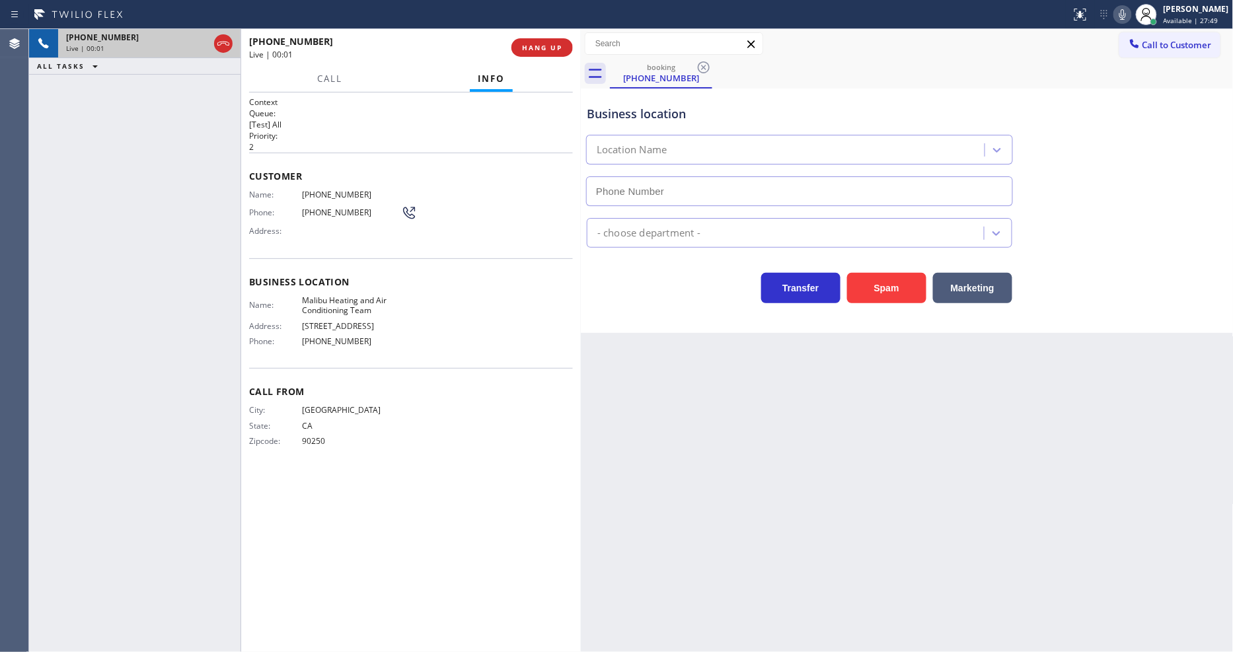
type input "(310) 340-1547"
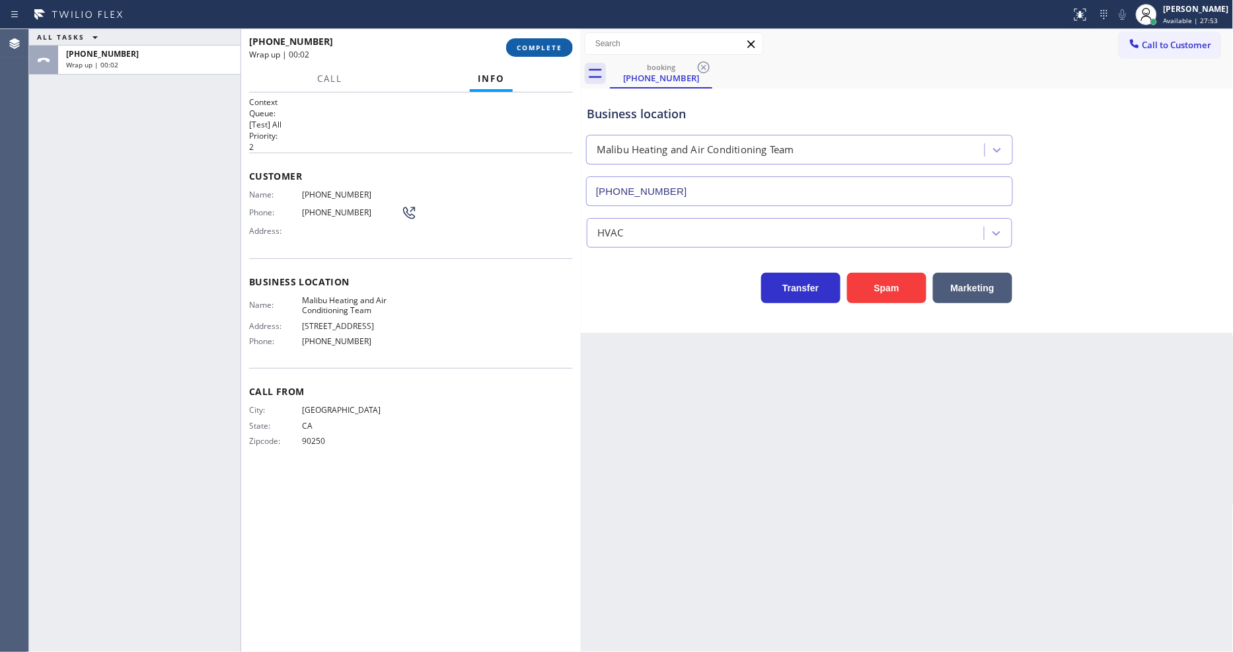
click at [542, 42] on button "COMPLETE" at bounding box center [539, 47] width 67 height 19
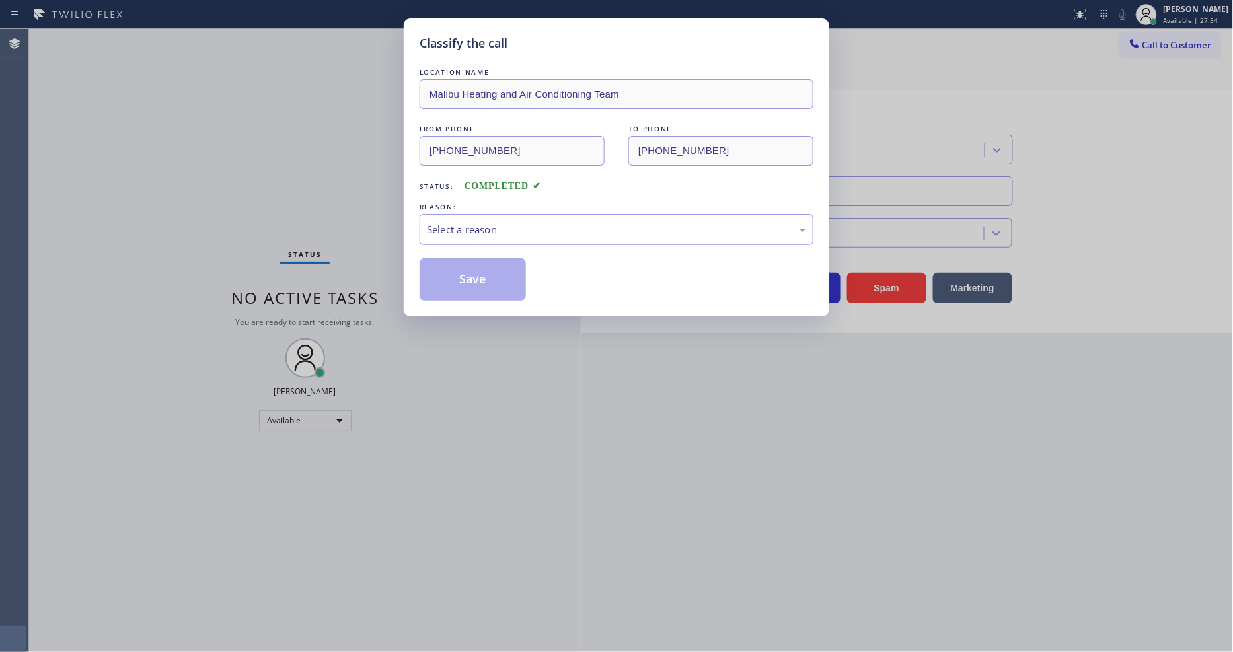
click at [826, 332] on div "Classify the call LOCATION NAME Malibu Heating and Air Conditioning Team FROM P…" at bounding box center [616, 326] width 1233 height 652
click at [769, 229] on div "Select a reason" at bounding box center [617, 229] width 394 height 31
click at [527, 280] on div "Save" at bounding box center [617, 279] width 394 height 42
click at [506, 274] on button "Save" at bounding box center [473, 279] width 106 height 42
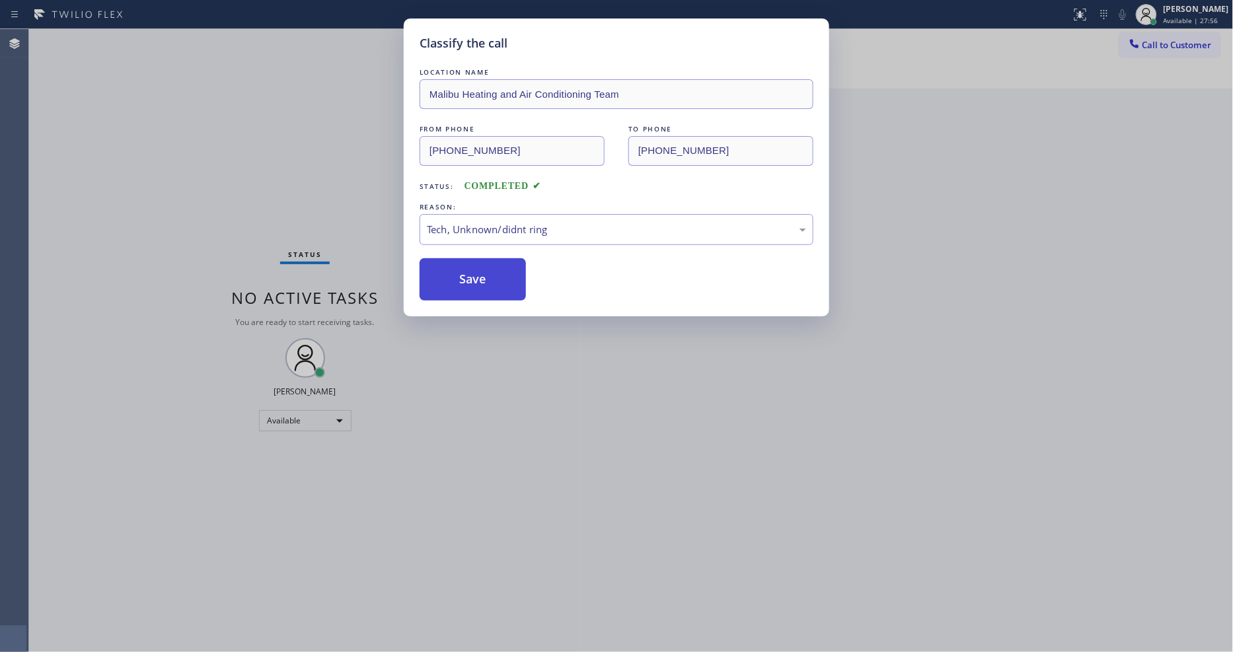
click at [506, 274] on button "Save" at bounding box center [473, 279] width 106 height 42
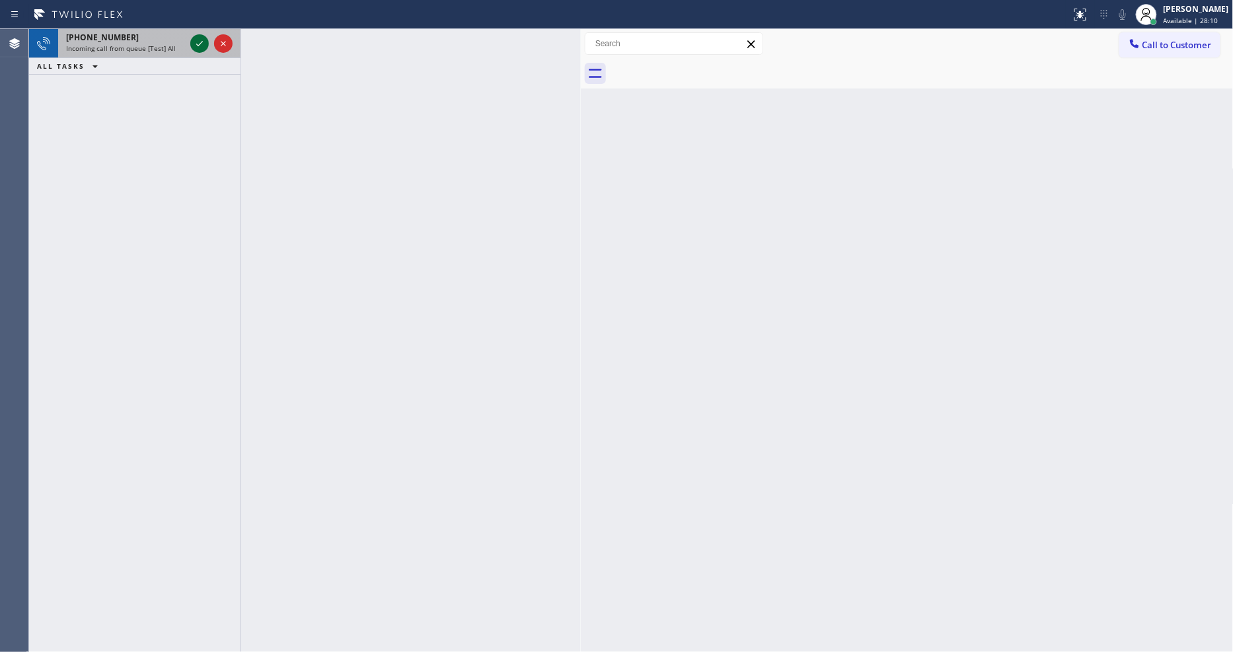
click at [199, 41] on icon at bounding box center [200, 44] width 16 height 16
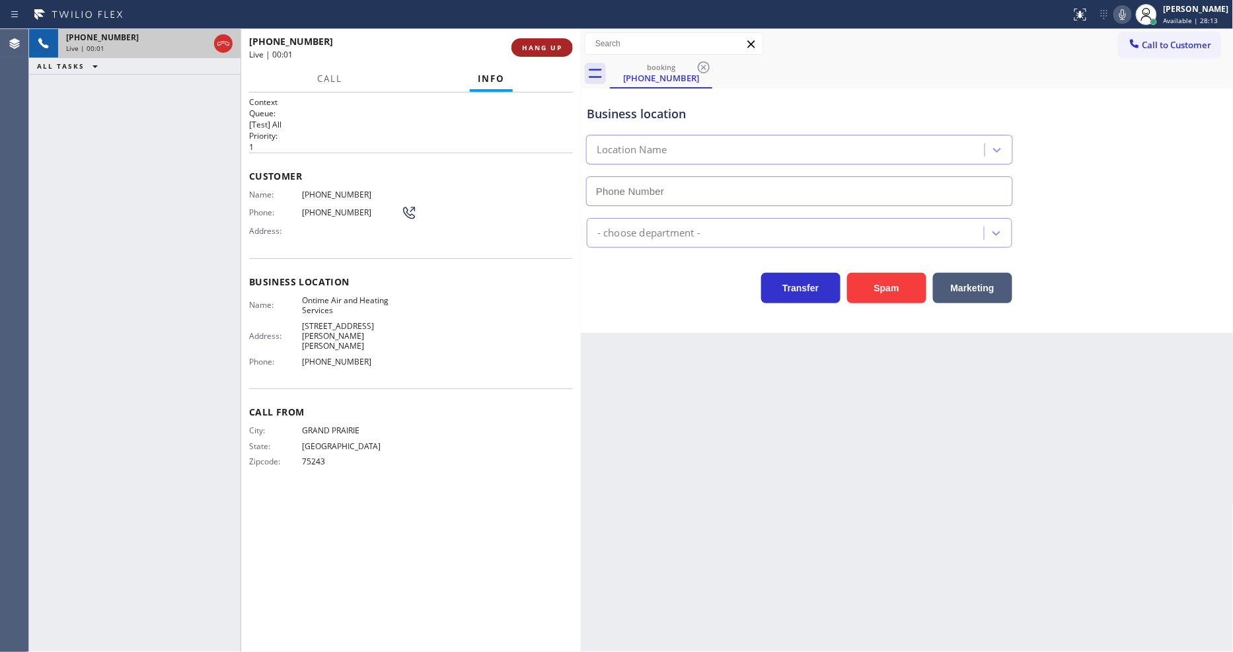
type input "(469) 936-1537"
click at [543, 38] on button "HANG UP" at bounding box center [542, 47] width 61 height 19
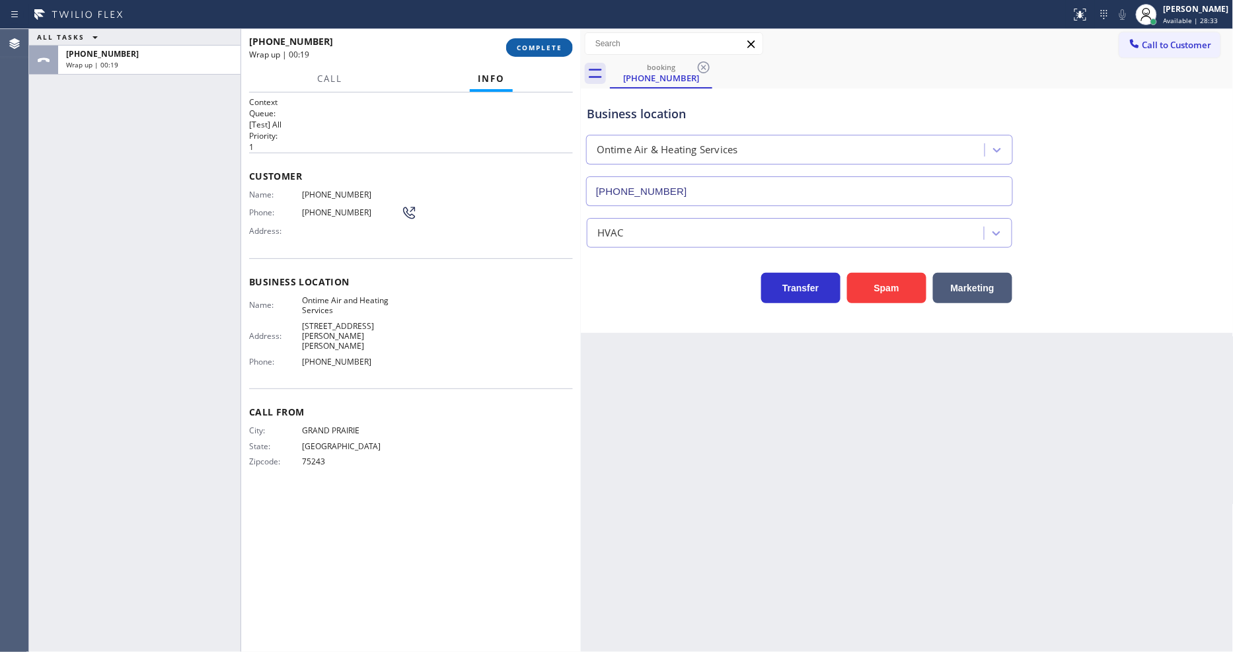
drag, startPoint x: 549, startPoint y: 46, endPoint x: 619, endPoint y: 128, distance: 107.3
click at [549, 46] on span "COMPLETE" at bounding box center [540, 47] width 46 height 9
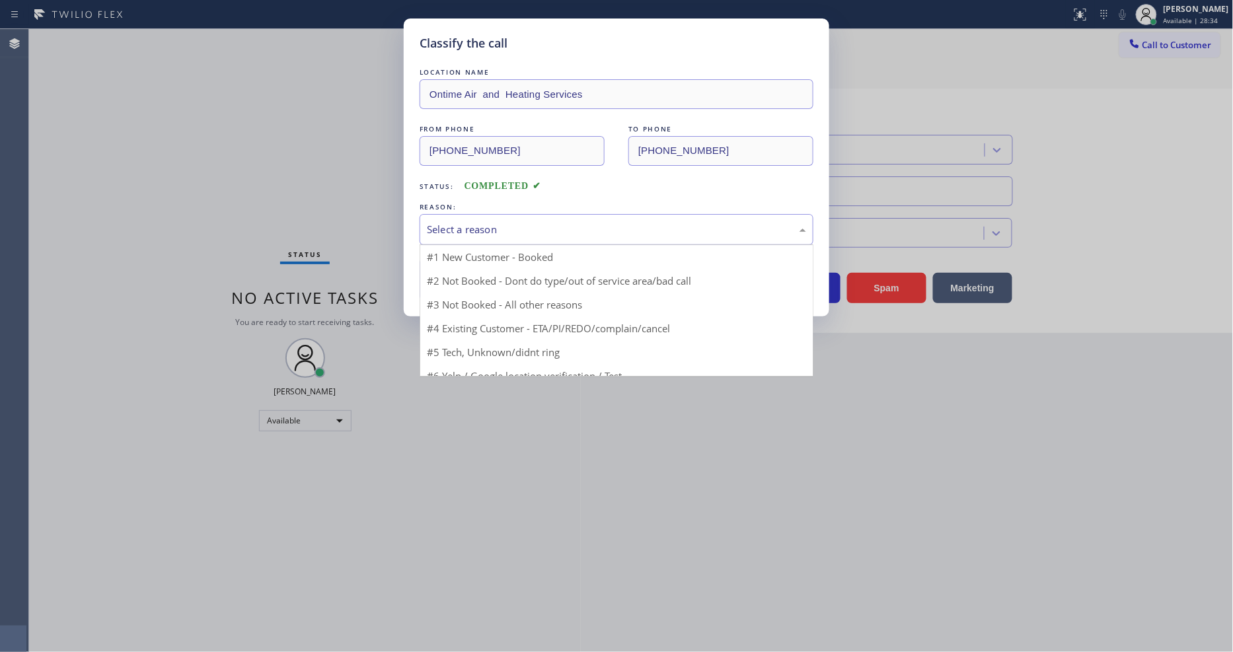
click at [451, 228] on div "Select a reason" at bounding box center [616, 229] width 379 height 15
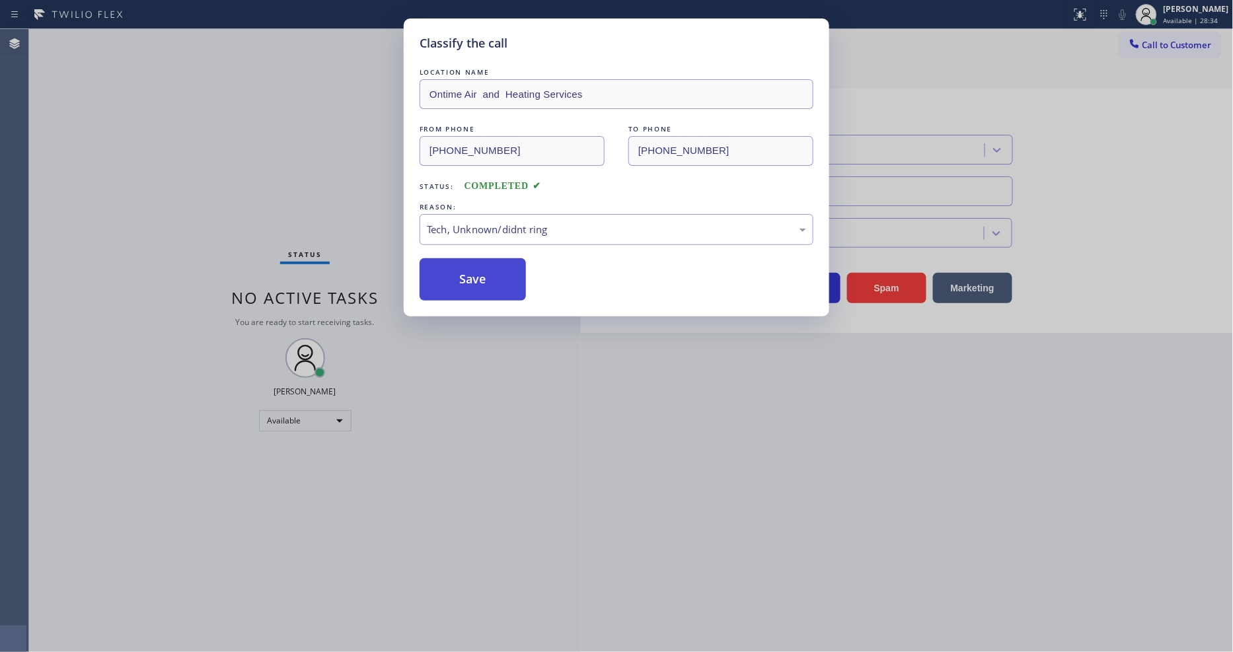
click at [466, 280] on button "Save" at bounding box center [473, 279] width 106 height 42
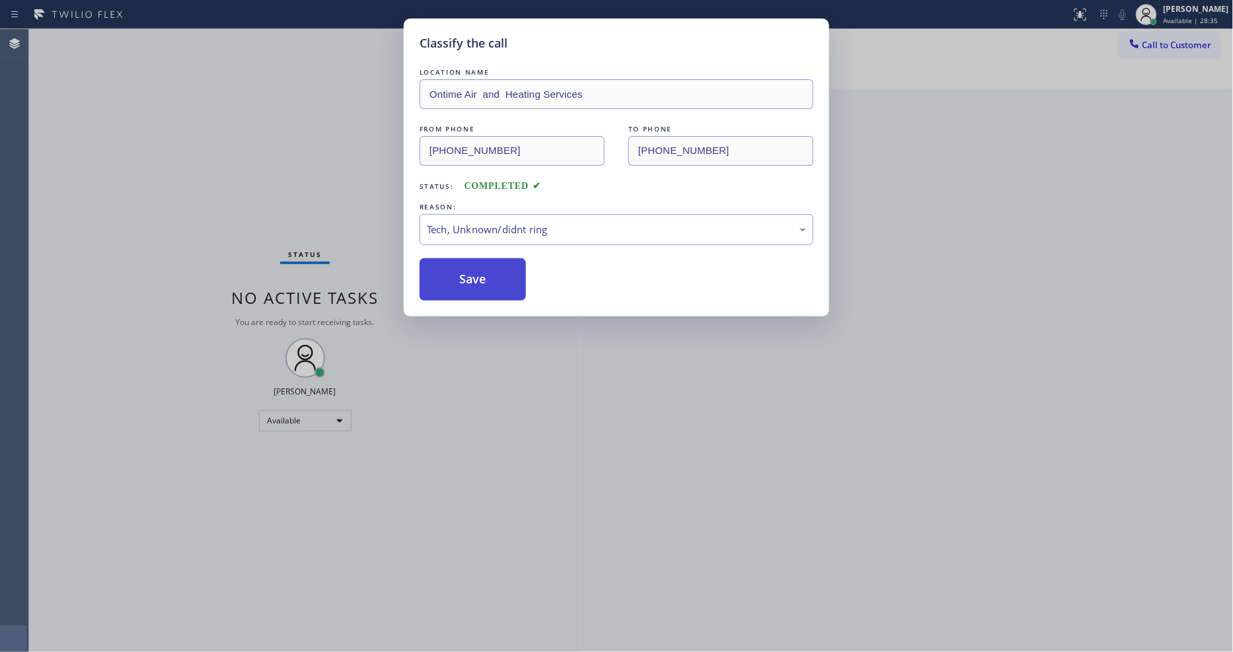
click at [466, 280] on button "Save" at bounding box center [473, 279] width 106 height 42
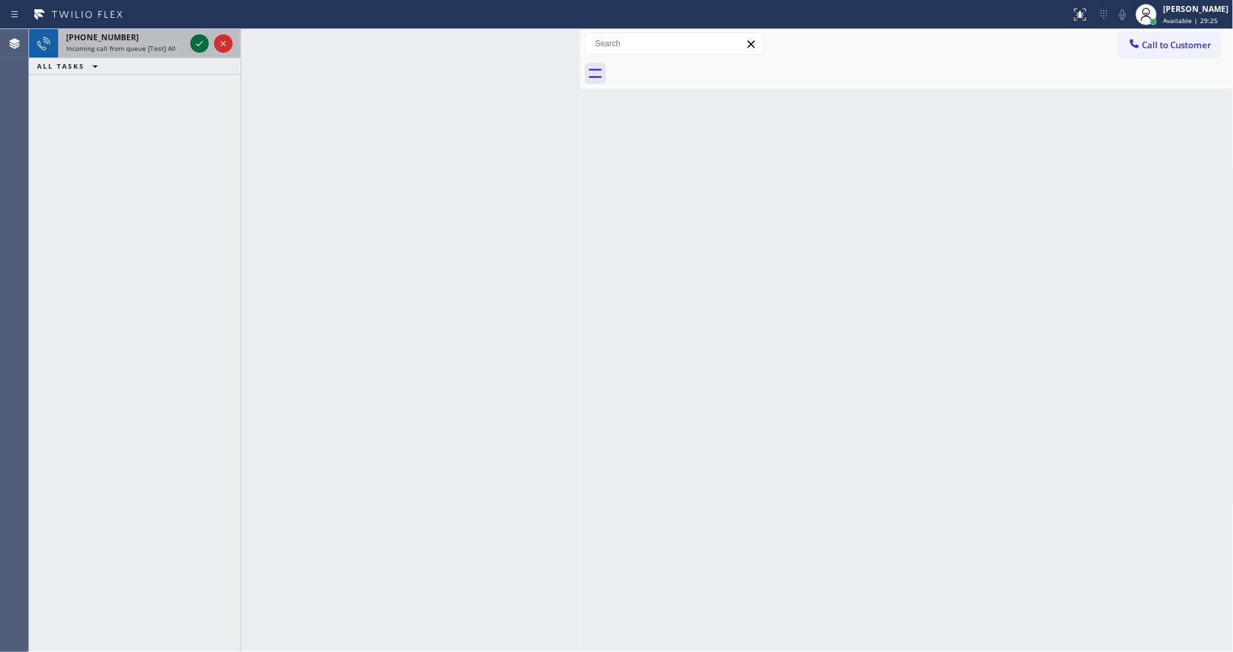
click at [202, 46] on icon at bounding box center [200, 44] width 16 height 16
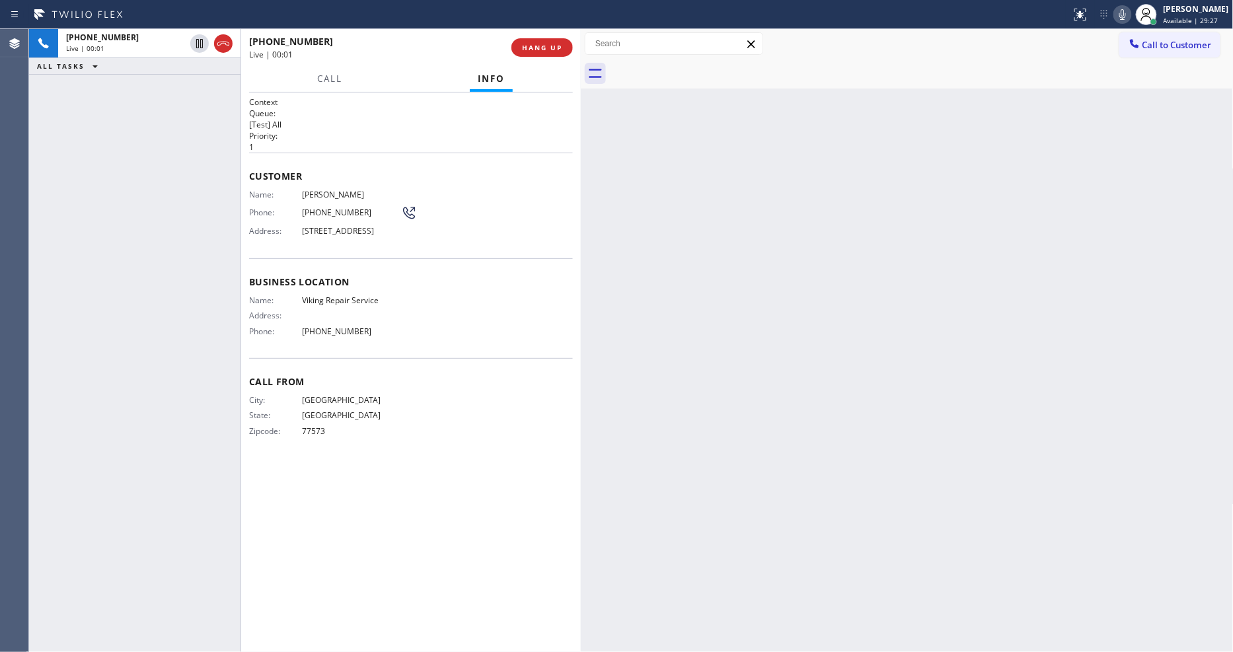
click at [552, 295] on div "Business location Name: Viking Repair Service Address: Phone: (720) 740-5870" at bounding box center [411, 308] width 324 height 100
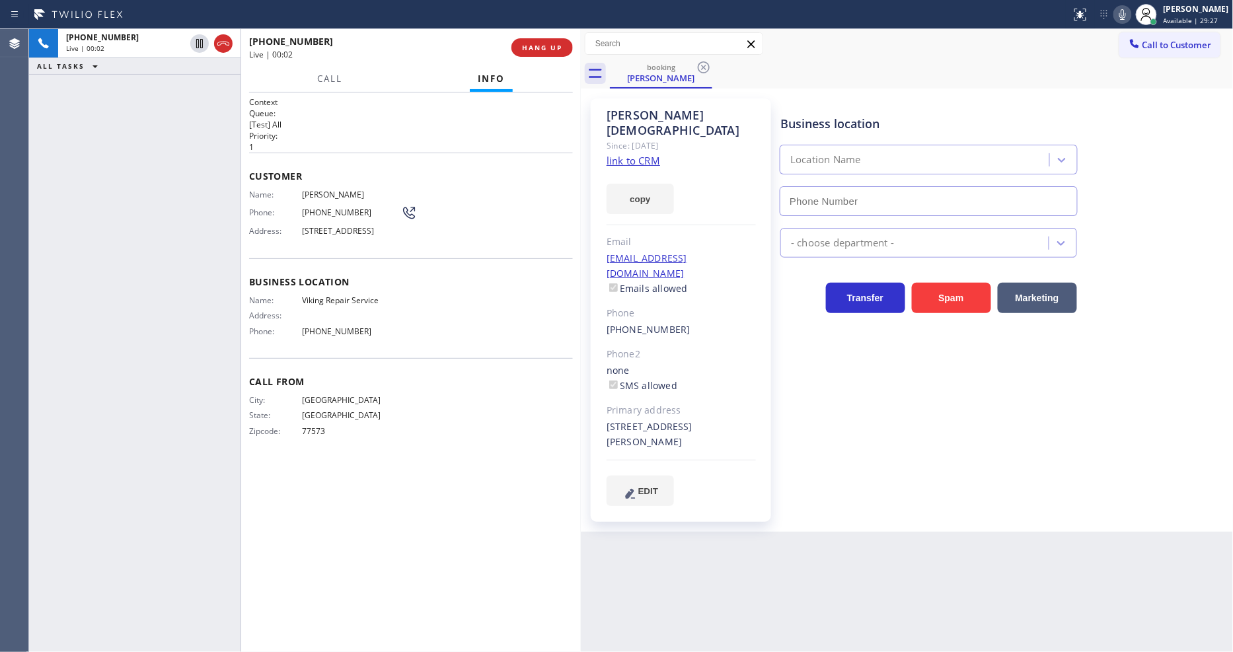
type input "(720) 740-5870"
click at [616, 154] on link "link to CRM" at bounding box center [634, 160] width 54 height 13
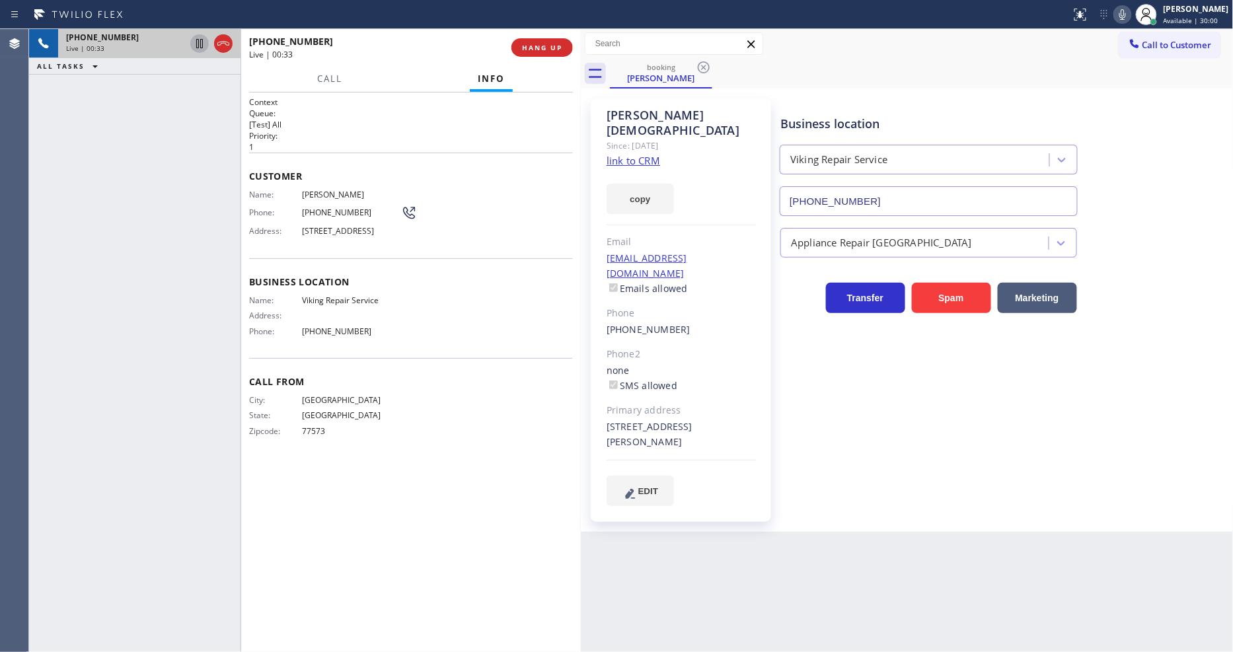
click at [203, 41] on icon at bounding box center [200, 44] width 16 height 16
click at [1131, 15] on icon at bounding box center [1123, 15] width 16 height 16
click at [741, 523] on div "Back to Dashboard Change Sender ID Customers Technicians Select a contact Outbo…" at bounding box center [907, 340] width 653 height 623
click at [344, 586] on div "Context Queue: [Test] All Priority: 1 Customer Name: Nehal Jain Phone: (832) 97…" at bounding box center [411, 372] width 324 height 552
drag, startPoint x: 201, startPoint y: 44, endPoint x: 774, endPoint y: 99, distance: 575.6
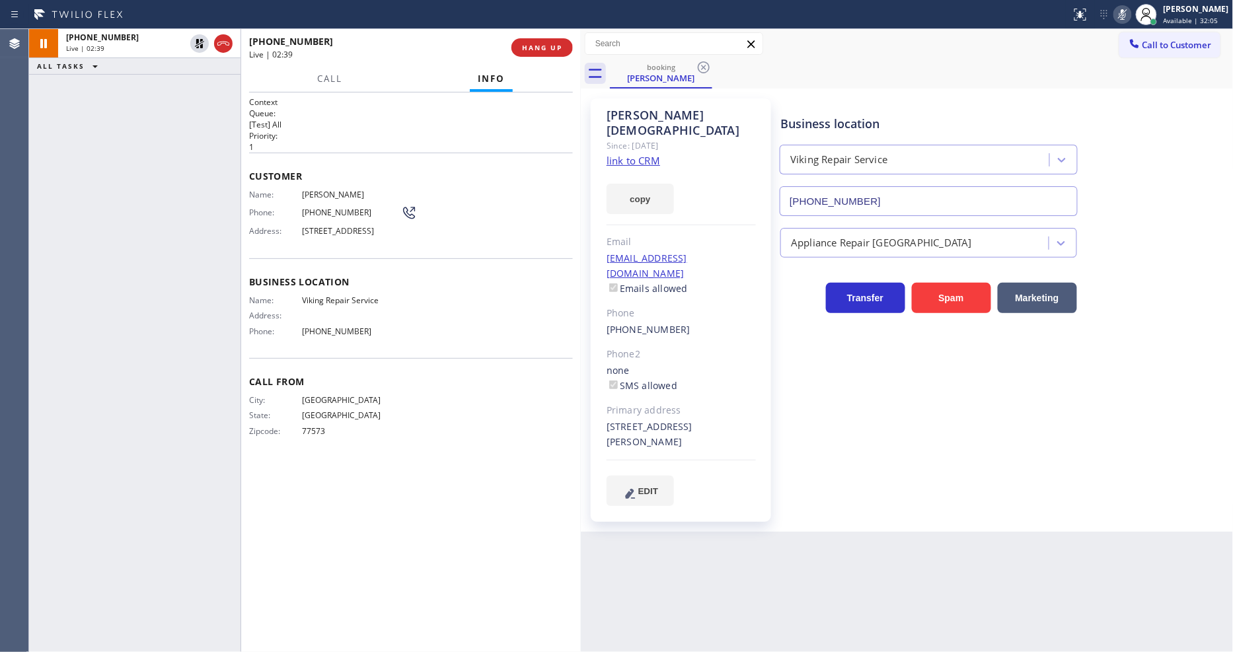
click at [201, 44] on icon at bounding box center [199, 43] width 9 height 9
click at [1131, 20] on icon at bounding box center [1123, 15] width 16 height 16
click at [927, 377] on div "Business location Viking Repair Service (720) 740-5870 Appliance Repair High En…" at bounding box center [1004, 302] width 452 height 400
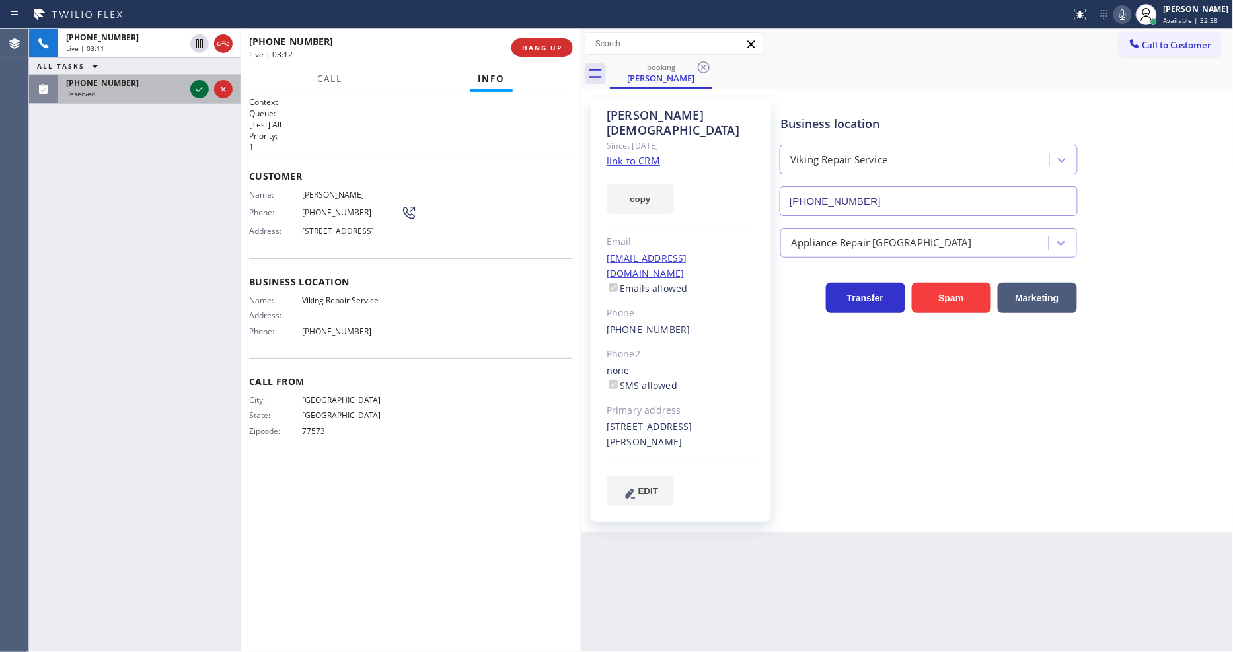
click at [197, 90] on icon at bounding box center [199, 89] width 7 height 5
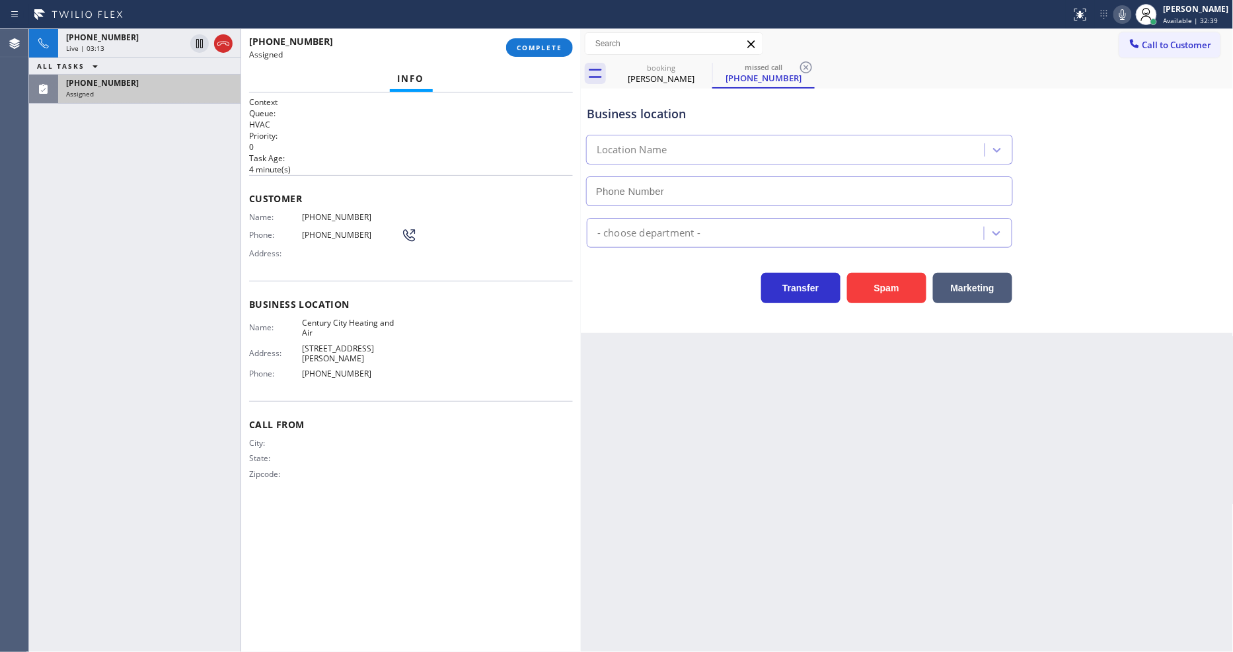
type input "(424) 379-4293"
click at [273, 265] on div "Customer Name: (424) 501-8658 Phone: (424) 501-8658 Address:" at bounding box center [411, 228] width 324 height 106
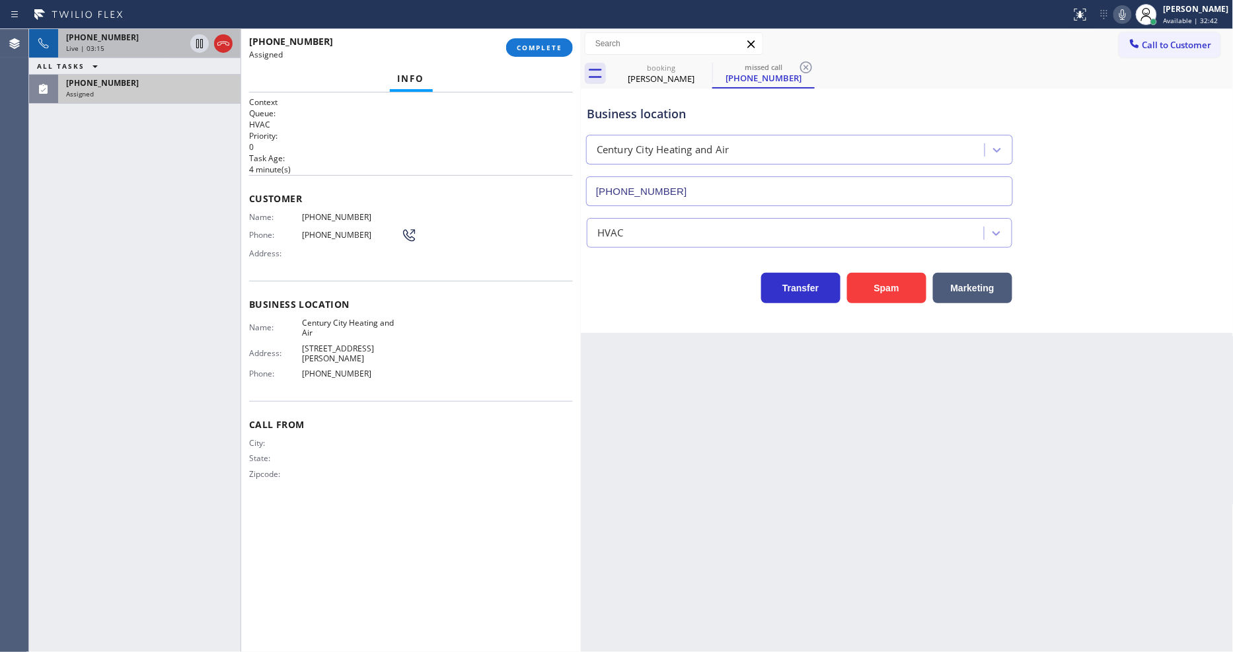
click at [155, 47] on div "Live | 03:15" at bounding box center [125, 48] width 119 height 9
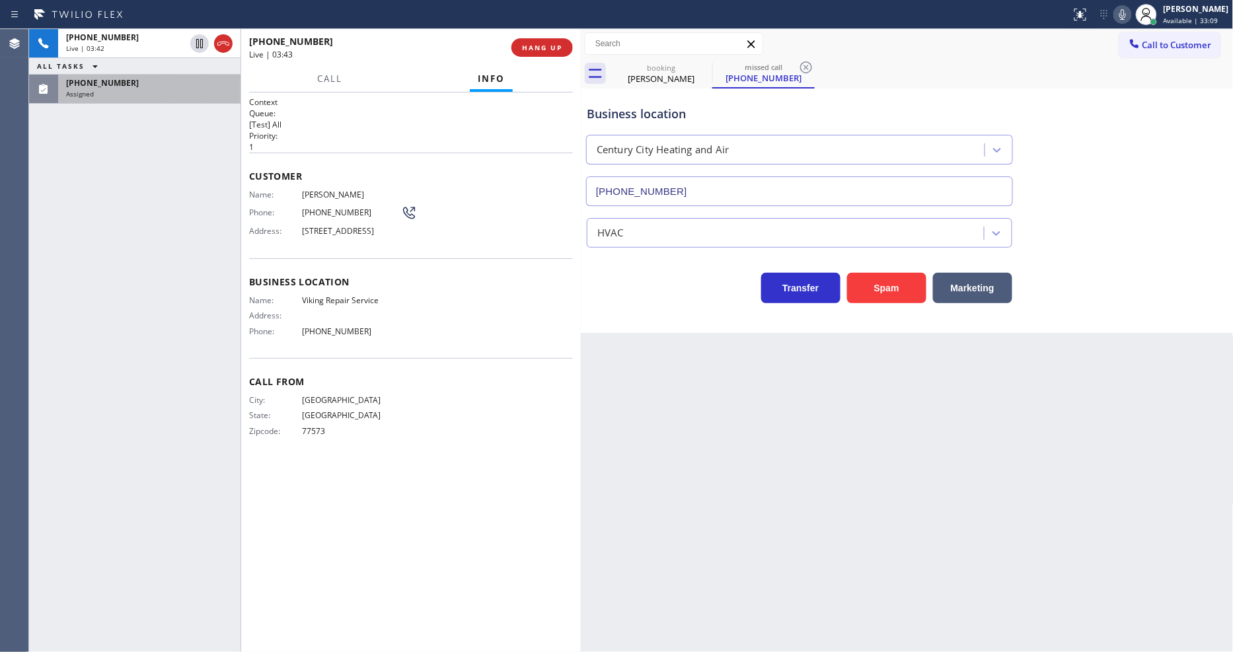
click at [891, 338] on div "Back to Dashboard Change Sender ID Customers Technicians Select a contact Outbo…" at bounding box center [907, 340] width 653 height 623
click at [149, 40] on div "+18329781705" at bounding box center [125, 37] width 119 height 11
click at [538, 44] on span "HANG UP" at bounding box center [542, 47] width 40 height 9
click at [544, 46] on span "HANG UP" at bounding box center [542, 47] width 40 height 9
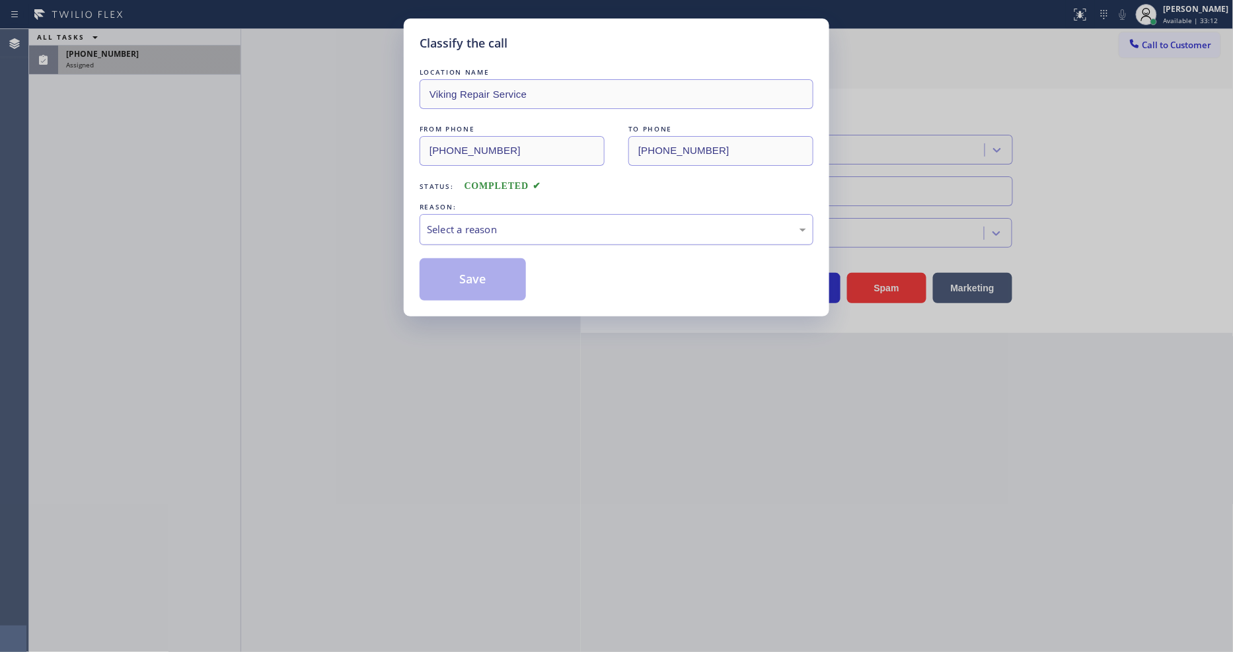
click at [494, 225] on div "Select a reason" at bounding box center [616, 229] width 379 height 15
click at [486, 269] on button "Save" at bounding box center [473, 279] width 106 height 42
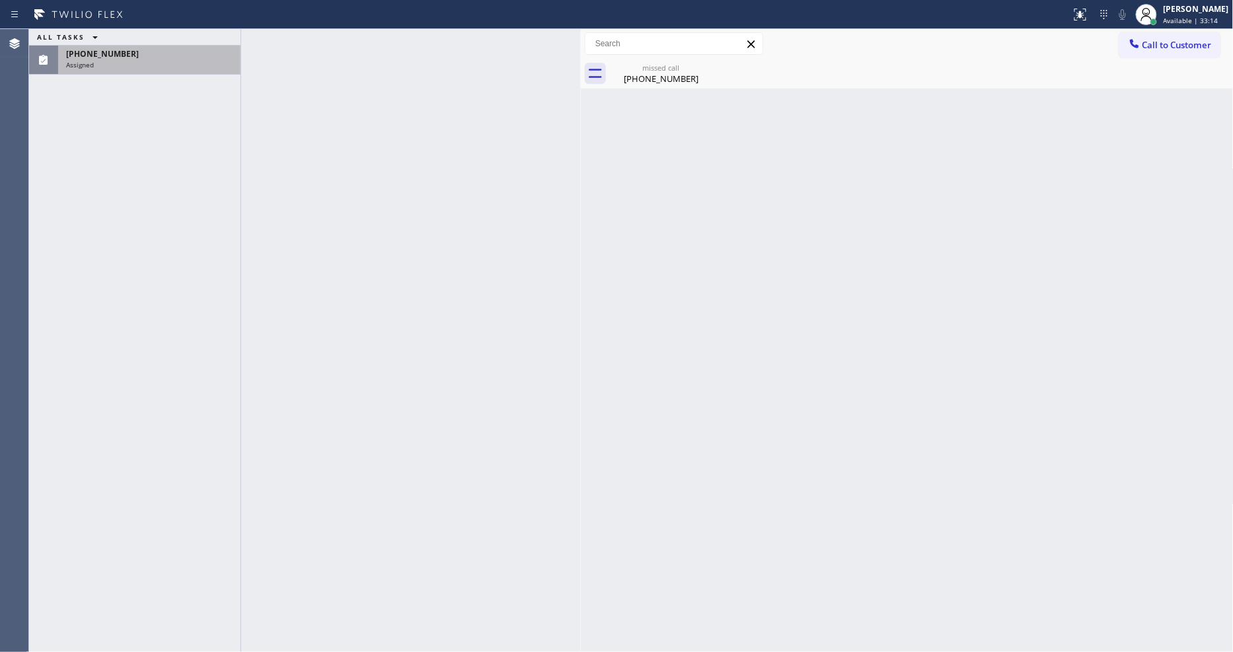
click at [114, 57] on span "(424) 501-8658" at bounding box center [102, 53] width 73 height 11
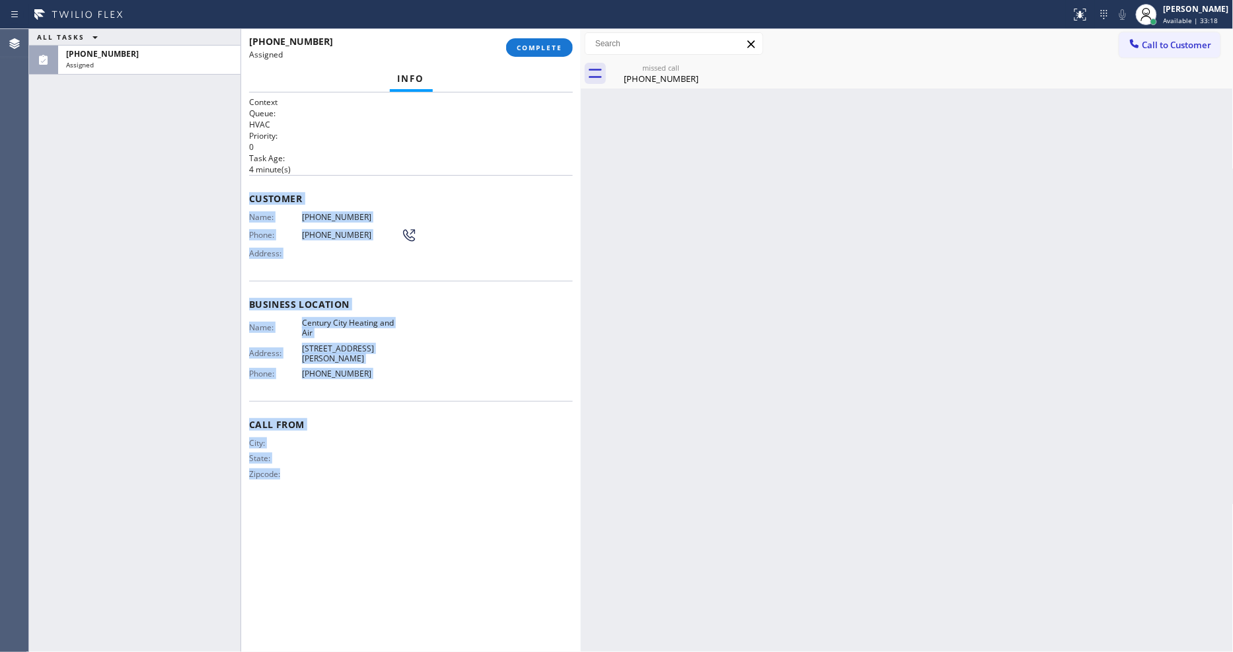
drag, startPoint x: 248, startPoint y: 195, endPoint x: 477, endPoint y: 204, distance: 228.8
click at [381, 600] on div "Context Queue: HVAC Priority: 0 Task Age: 4 minute(s) Customer Name: (424) 501-…" at bounding box center [411, 372] width 324 height 552
copy div "Customer Name: (424) 501-8658 Phone: (424) 501-8658 Address: Business location …"
click at [539, 50] on span "COMPLETE" at bounding box center [540, 47] width 46 height 9
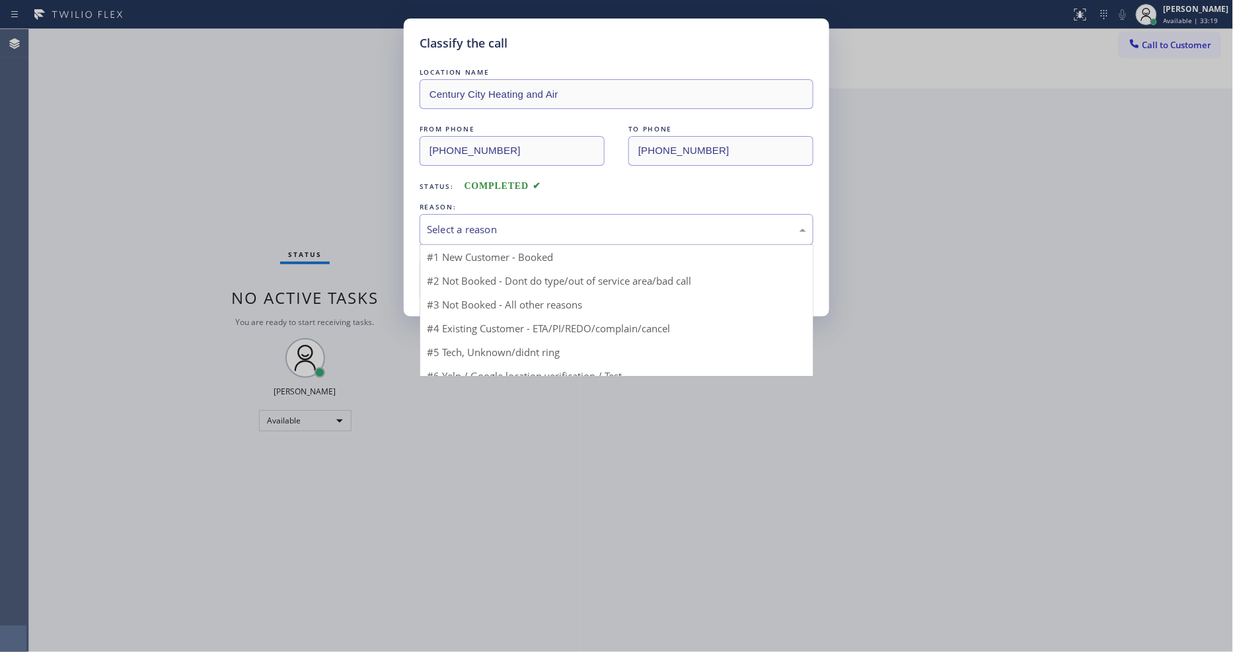
click at [473, 233] on div "Select a reason" at bounding box center [617, 229] width 394 height 31
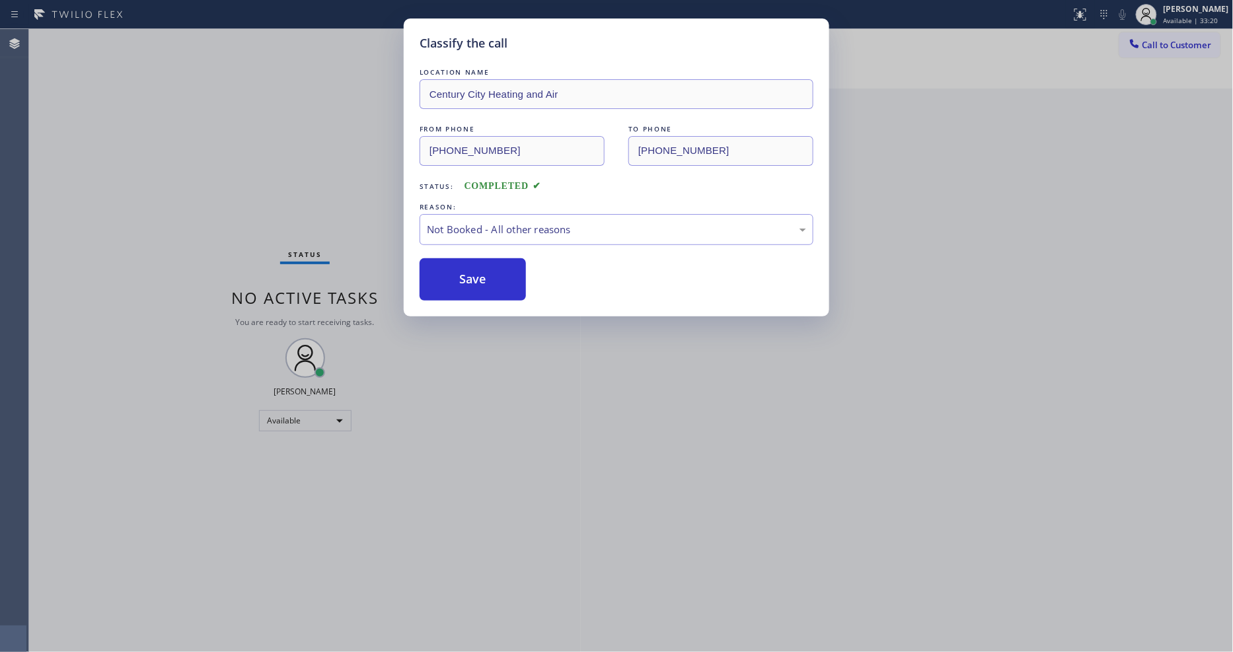
click at [470, 271] on button "Save" at bounding box center [473, 279] width 106 height 42
drag, startPoint x: 470, startPoint y: 271, endPoint x: 439, endPoint y: 514, distance: 245.2
click at [470, 272] on button "Save" at bounding box center [473, 279] width 106 height 42
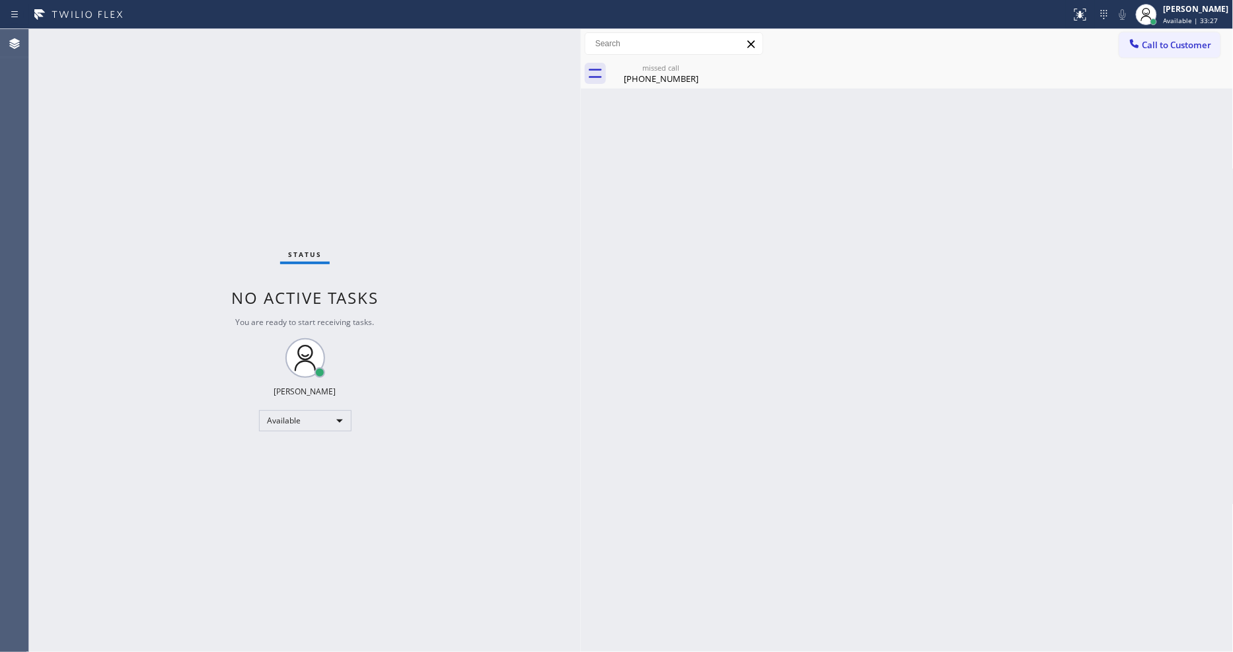
drag, startPoint x: 1151, startPoint y: 49, endPoint x: 1063, endPoint y: 80, distance: 93.8
click at [1151, 49] on button "Call to Customer" at bounding box center [1169, 44] width 101 height 25
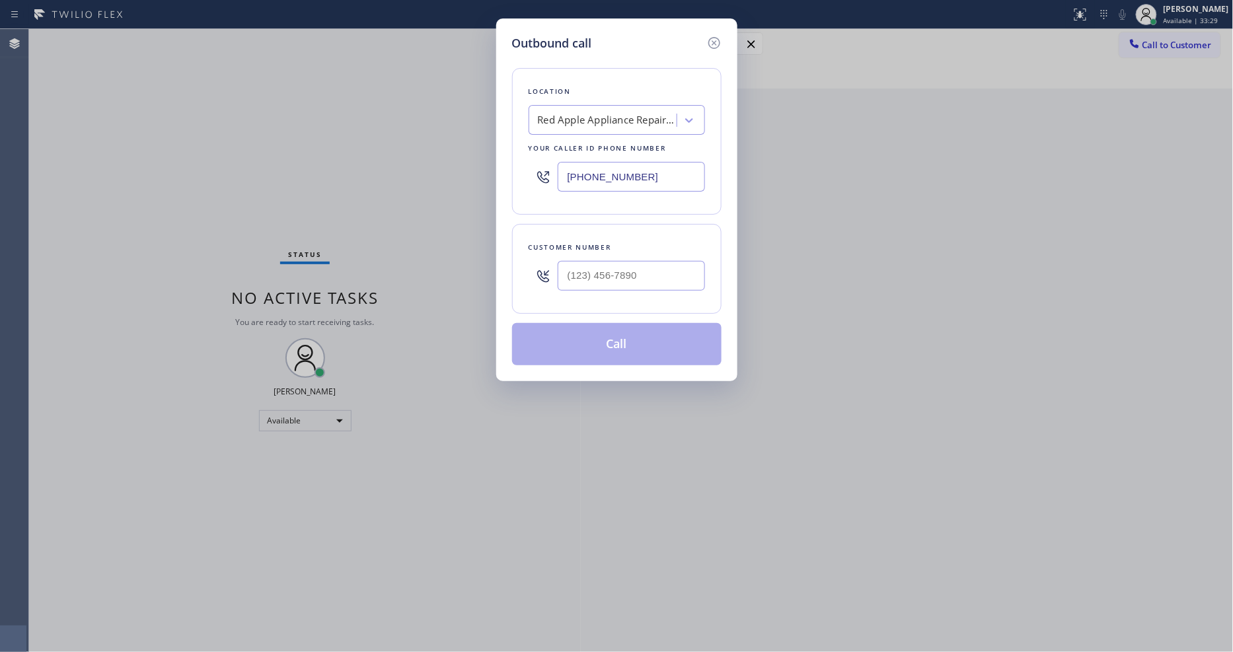
click at [597, 116] on div "Red Apple Appliance Repair Daly City" at bounding box center [607, 120] width 139 height 15
type input "v"
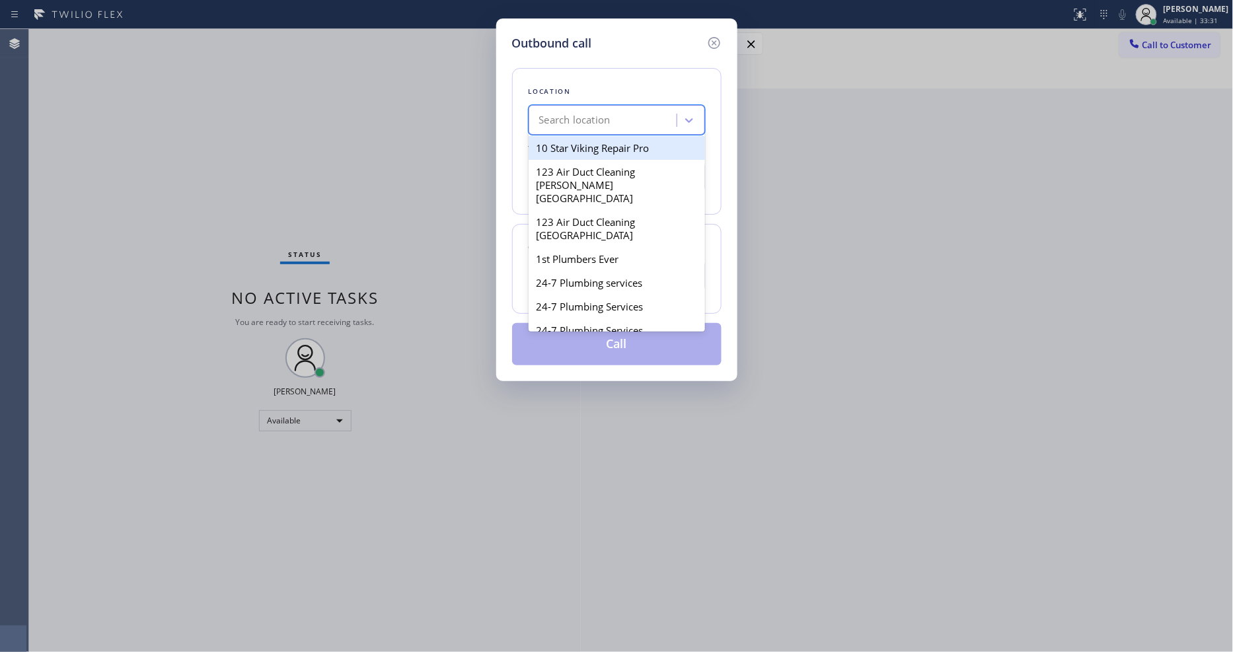
paste input "Century City Heating and Air"
type input "Century City Heating and Air"
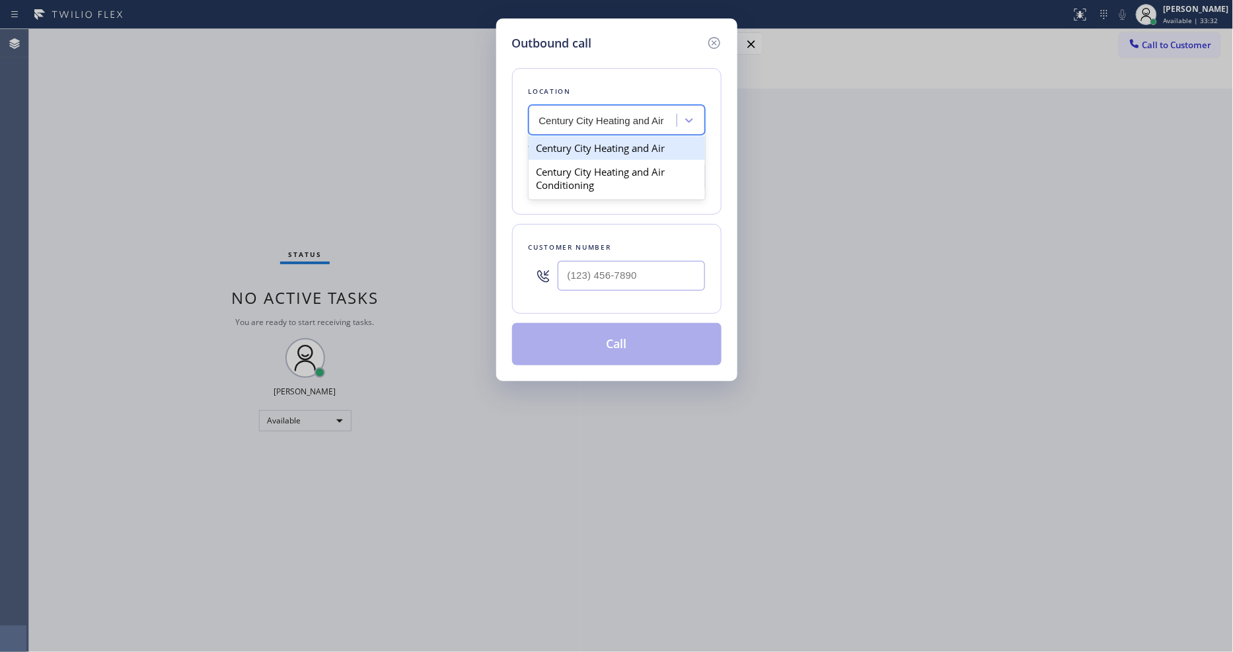
click at [587, 147] on div "Century City Heating and Air" at bounding box center [617, 148] width 176 height 24
type input "(424) 379-4293"
click at [348, 235] on div "Outbound call Location Century City Heating and Air Your caller id phone number…" at bounding box center [616, 326] width 1233 height 652
click at [575, 268] on input "(___) ___-____" at bounding box center [631, 276] width 147 height 30
paste input "424) 501-8658"
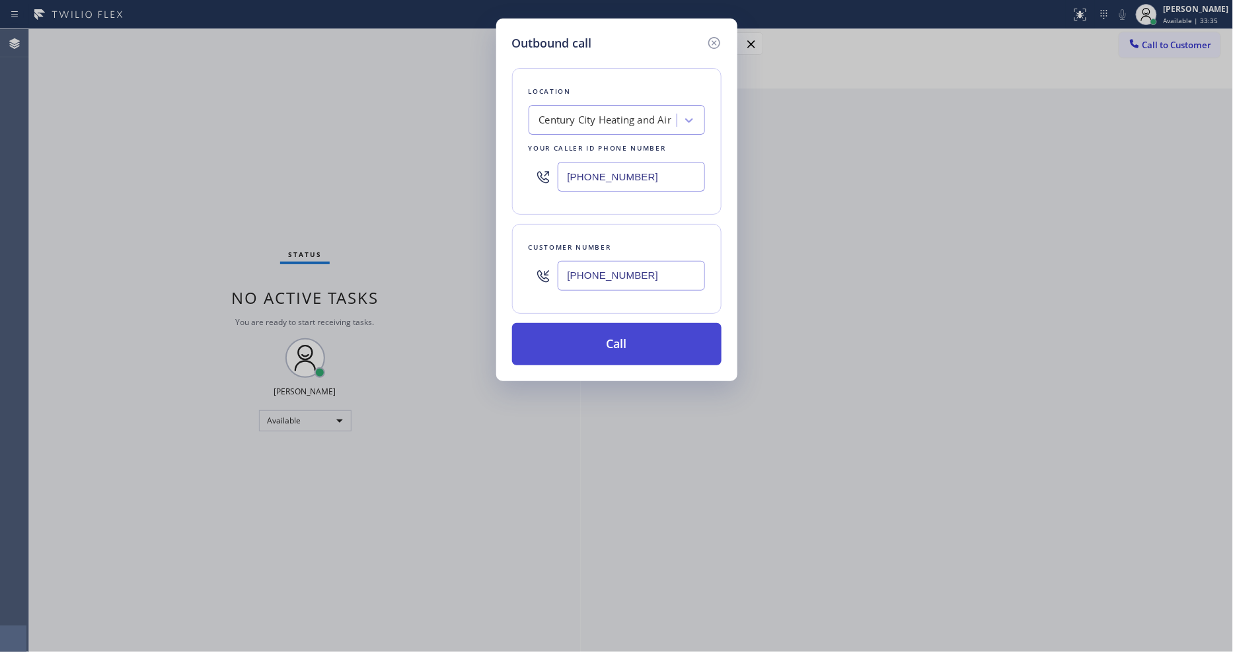
type input "(424) 501-8658"
click at [576, 341] on button "Call" at bounding box center [616, 344] width 209 height 42
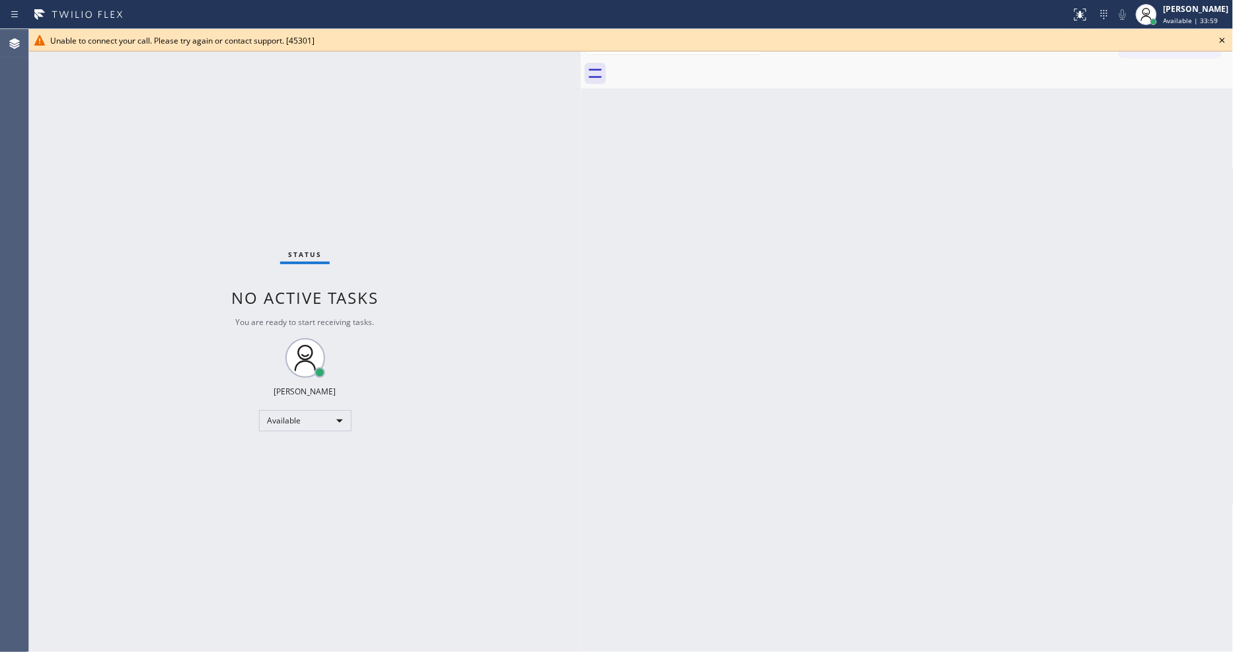
click at [1218, 40] on icon at bounding box center [1223, 40] width 16 height 16
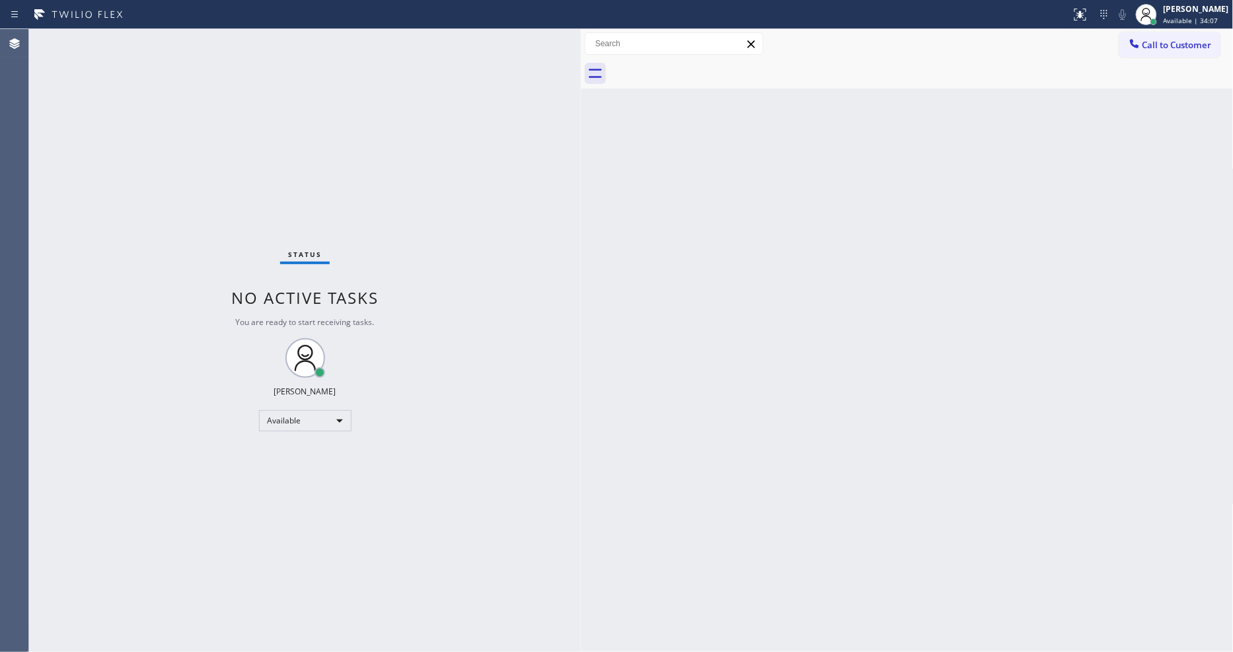
click at [803, 476] on div "Back to Dashboard Change Sender ID Customers Technicians Select a contact Outbo…" at bounding box center [907, 340] width 653 height 623
click at [176, 34] on div "Status No active tasks You are ready to start receiving tasks. [PERSON_NAME] Av…" at bounding box center [305, 340] width 552 height 623
click at [214, 41] on div "Status No active tasks You are ready to start receiving tasks. [PERSON_NAME] Av…" at bounding box center [305, 340] width 552 height 623
click at [791, 558] on div "Back to Dashboard Change Sender ID Customers Technicians Select a contact Outbo…" at bounding box center [907, 340] width 653 height 623
click at [182, 41] on div "Status No active tasks You are ready to start receiving tasks. [PERSON_NAME] Av…" at bounding box center [305, 340] width 552 height 623
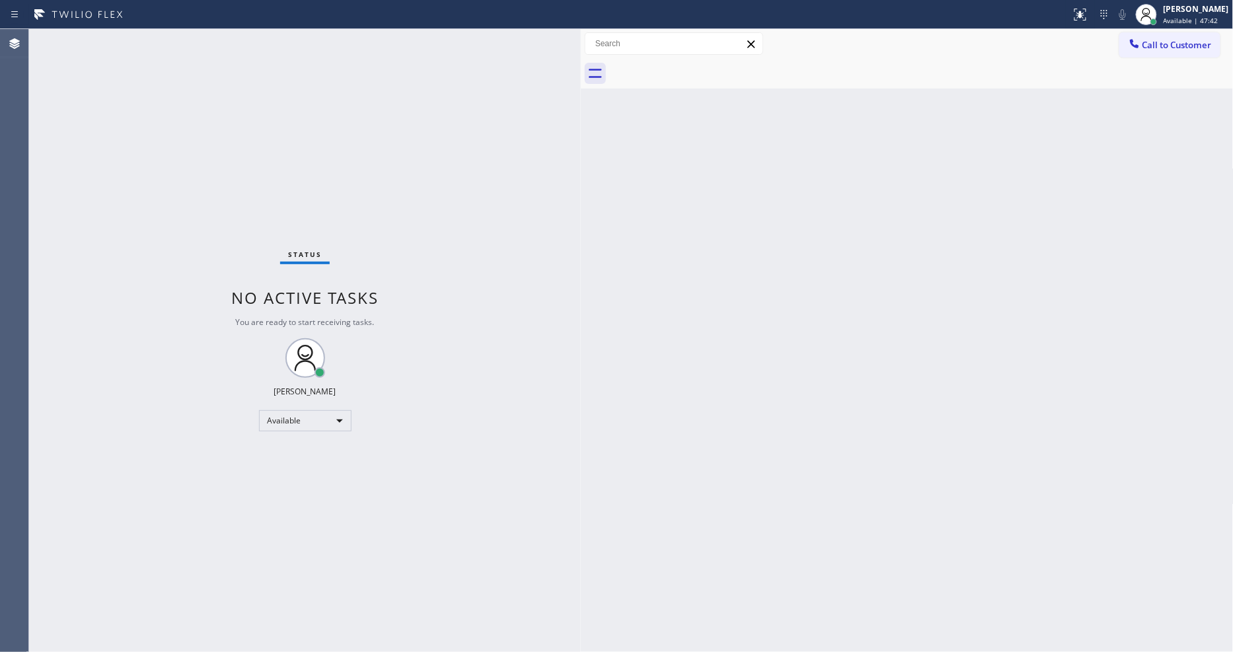
click at [204, 46] on div "Status No active tasks You are ready to start receiving tasks. [PERSON_NAME] Av…" at bounding box center [305, 340] width 552 height 623
click at [172, 42] on div "Status No active tasks You are ready to start receiving tasks. [PERSON_NAME] Av…" at bounding box center [305, 340] width 552 height 623
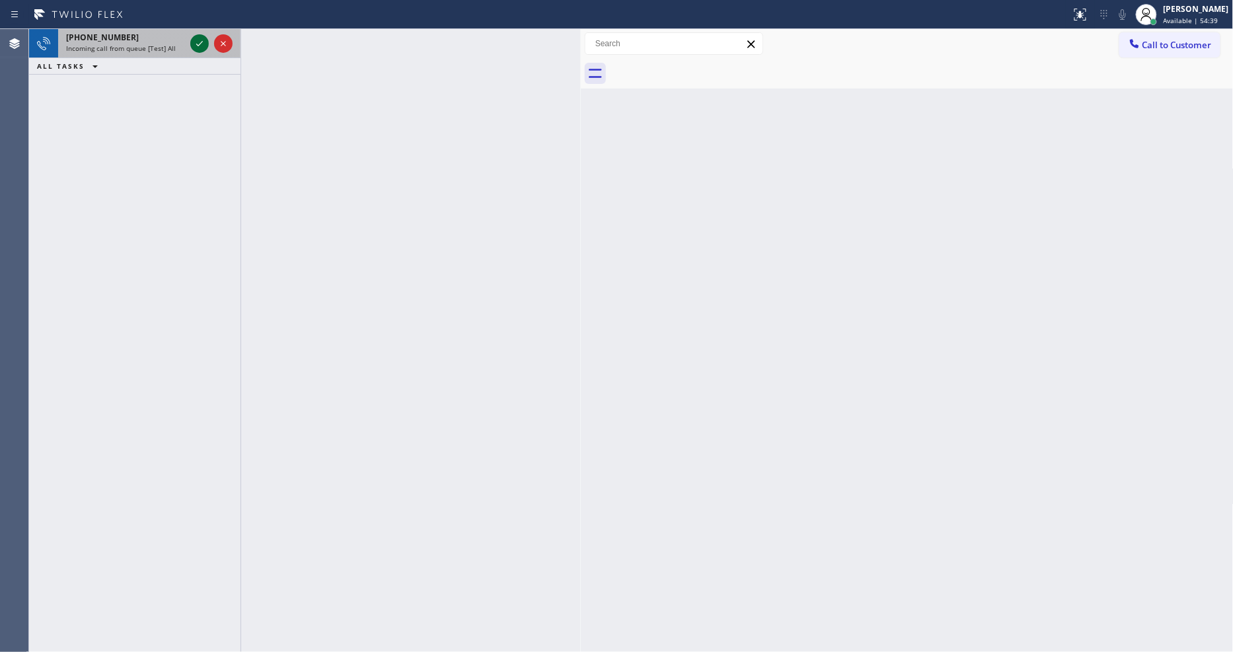
click at [205, 42] on icon at bounding box center [200, 44] width 16 height 16
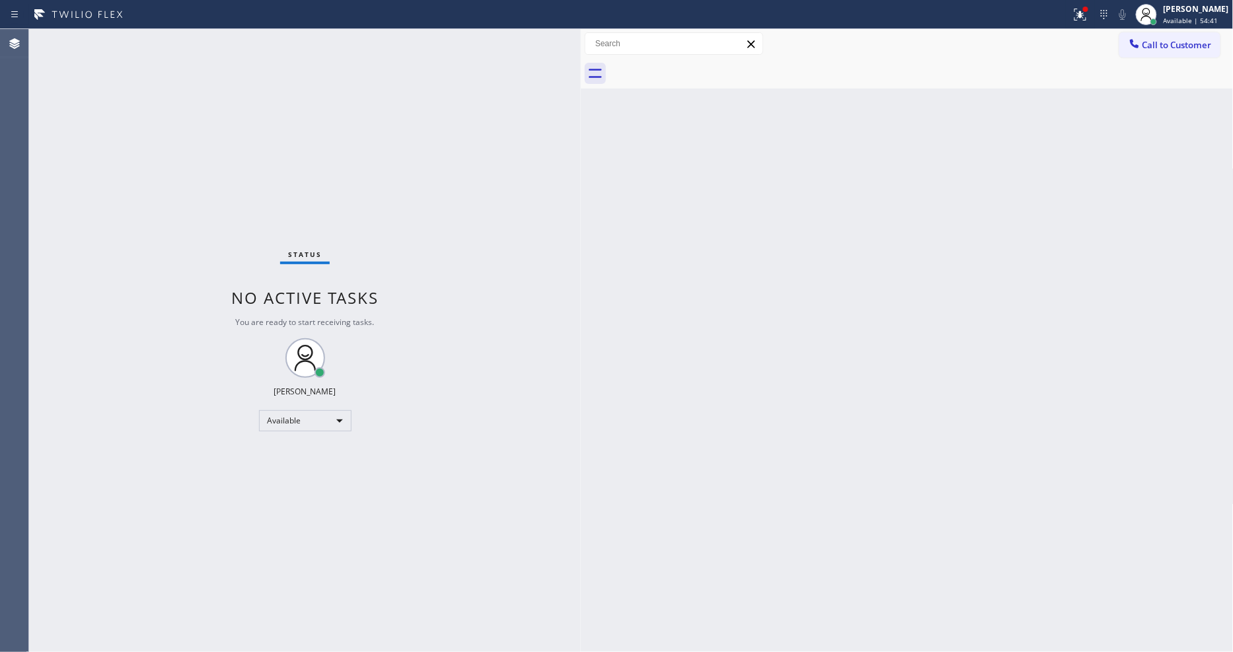
click at [205, 42] on div "Status No active tasks You are ready to start receiving tasks. [PERSON_NAME] Av…" at bounding box center [305, 340] width 552 height 623
click at [314, 446] on div "Status No active tasks You are ready to start receiving tasks. [PERSON_NAME] Av…" at bounding box center [305, 340] width 552 height 623
click at [218, 53] on div "Status No active tasks You are ready to start receiving tasks. [PERSON_NAME] Av…" at bounding box center [305, 340] width 552 height 623
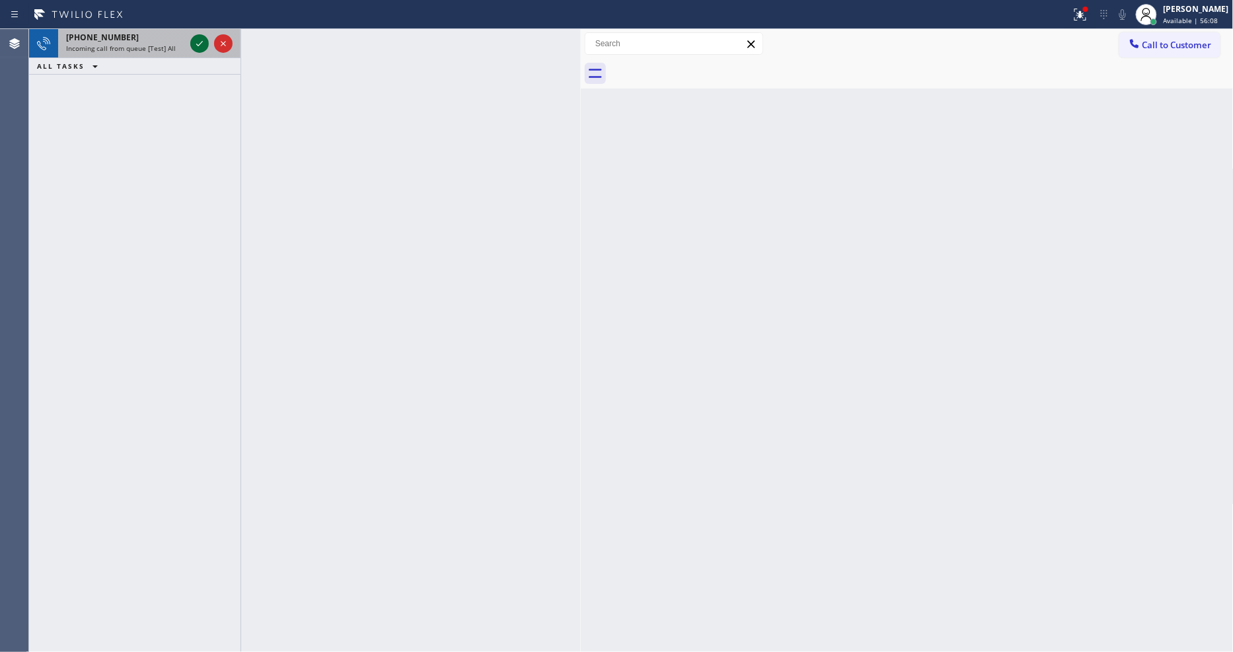
click at [196, 41] on icon at bounding box center [200, 44] width 16 height 16
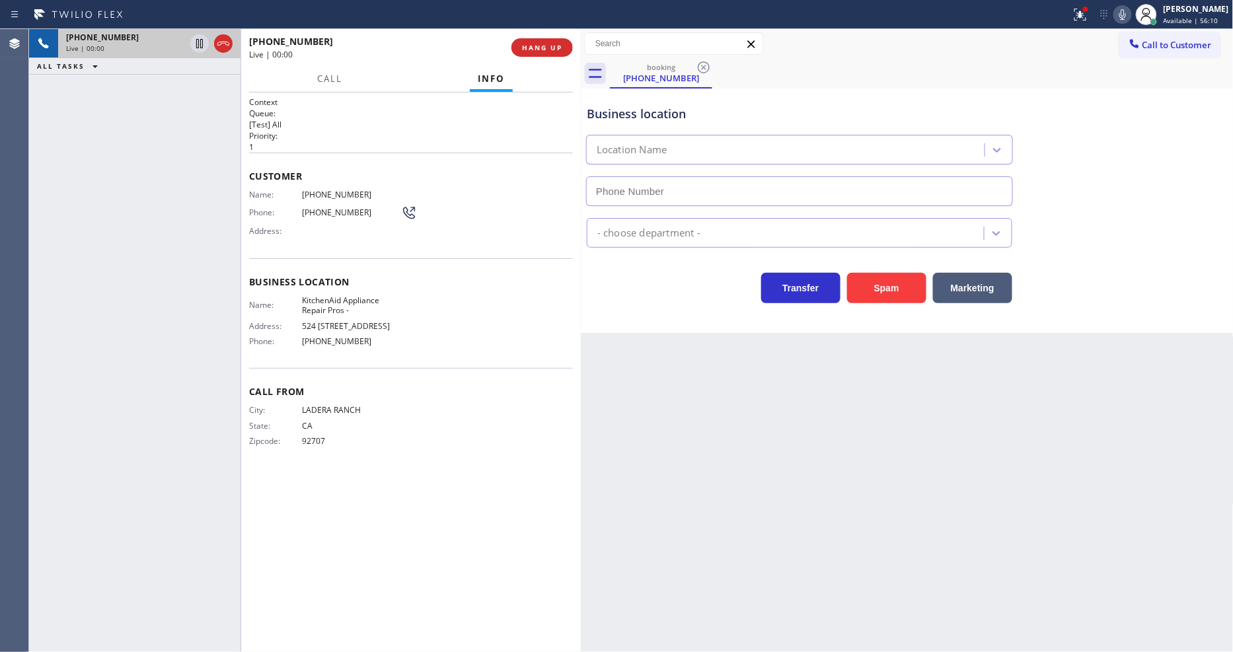
type input "(855) 213-9318"
click at [523, 49] on span "HANG UP" at bounding box center [542, 47] width 40 height 9
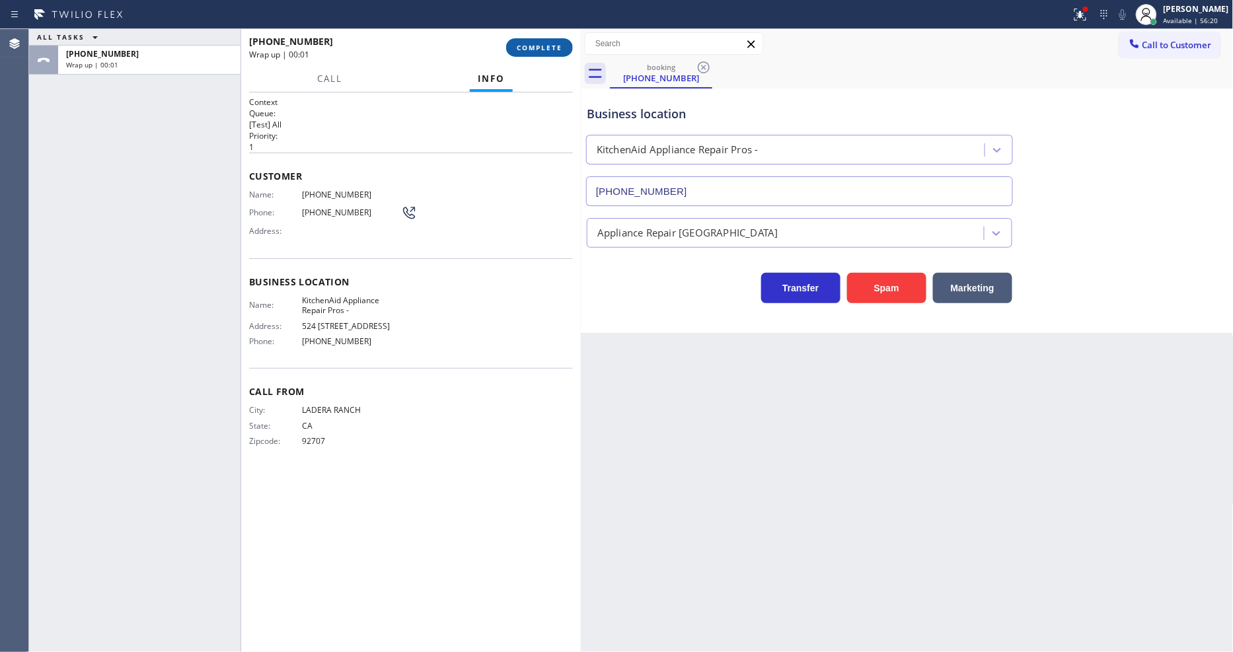
click at [523, 49] on span "COMPLETE" at bounding box center [540, 47] width 46 height 9
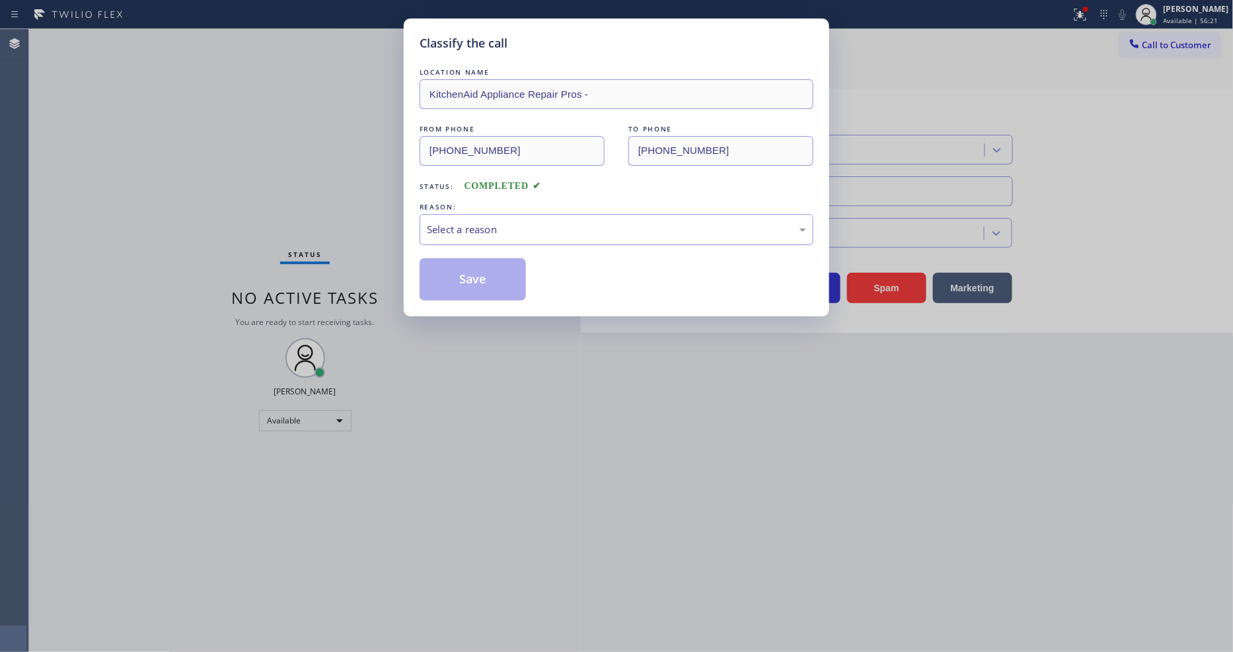
click at [479, 222] on div "Select a reason" at bounding box center [616, 229] width 379 height 15
click at [481, 228] on div "Existing Customer - ETA/PI/REDO/complain/cancel" at bounding box center [616, 229] width 379 height 15
click at [492, 267] on button "Save" at bounding box center [473, 279] width 106 height 42
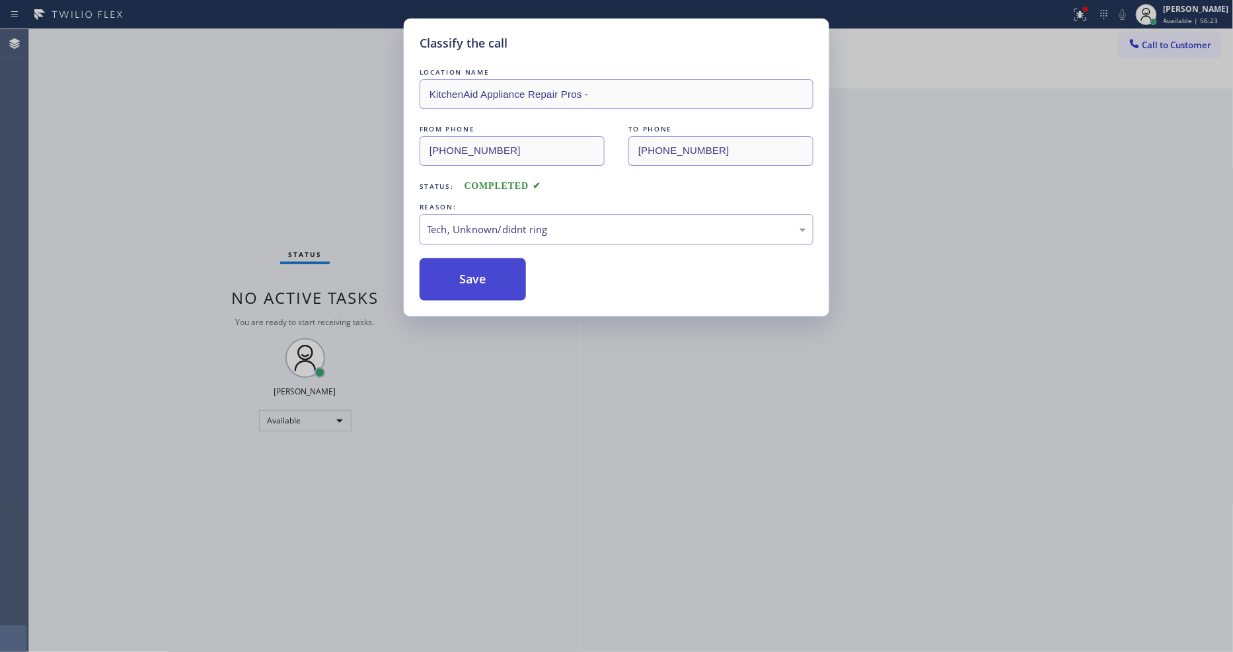
click at [492, 267] on button "Save" at bounding box center [473, 279] width 106 height 42
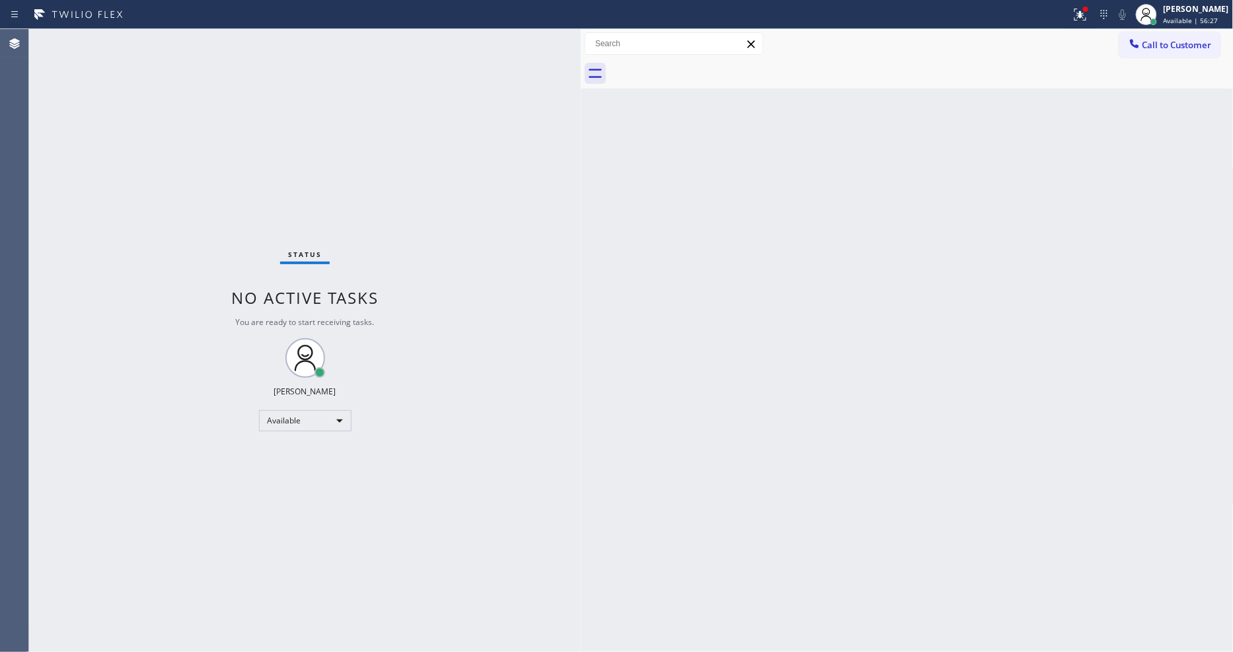
click at [204, 40] on div "Status No active tasks You are ready to start receiving tasks. [PERSON_NAME] Av…" at bounding box center [305, 340] width 552 height 623
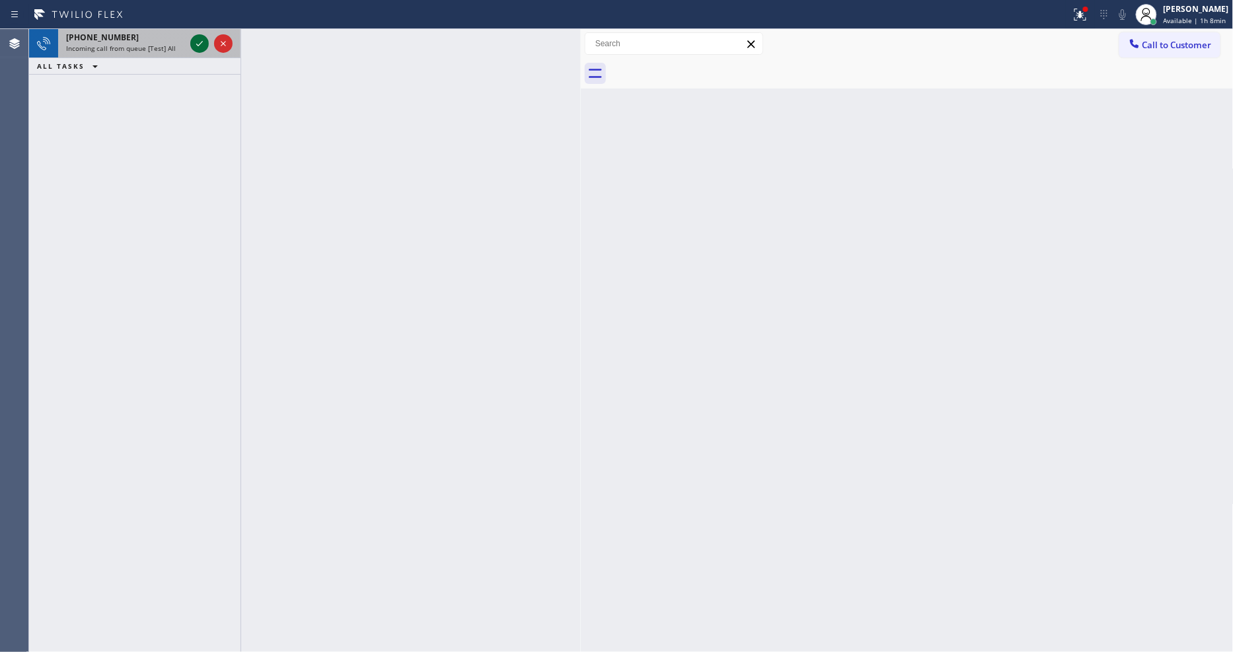
click at [203, 42] on icon at bounding box center [200, 44] width 16 height 16
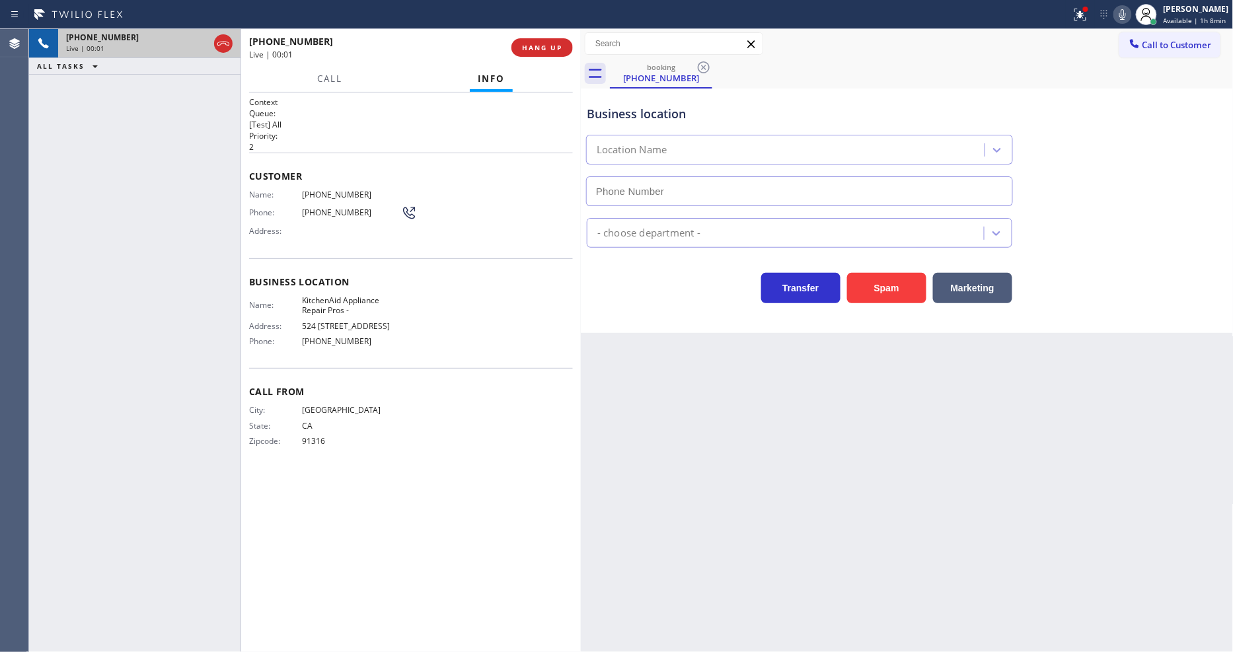
type input "(855) 213-9318"
click at [552, 44] on span "HANG UP" at bounding box center [542, 47] width 40 height 9
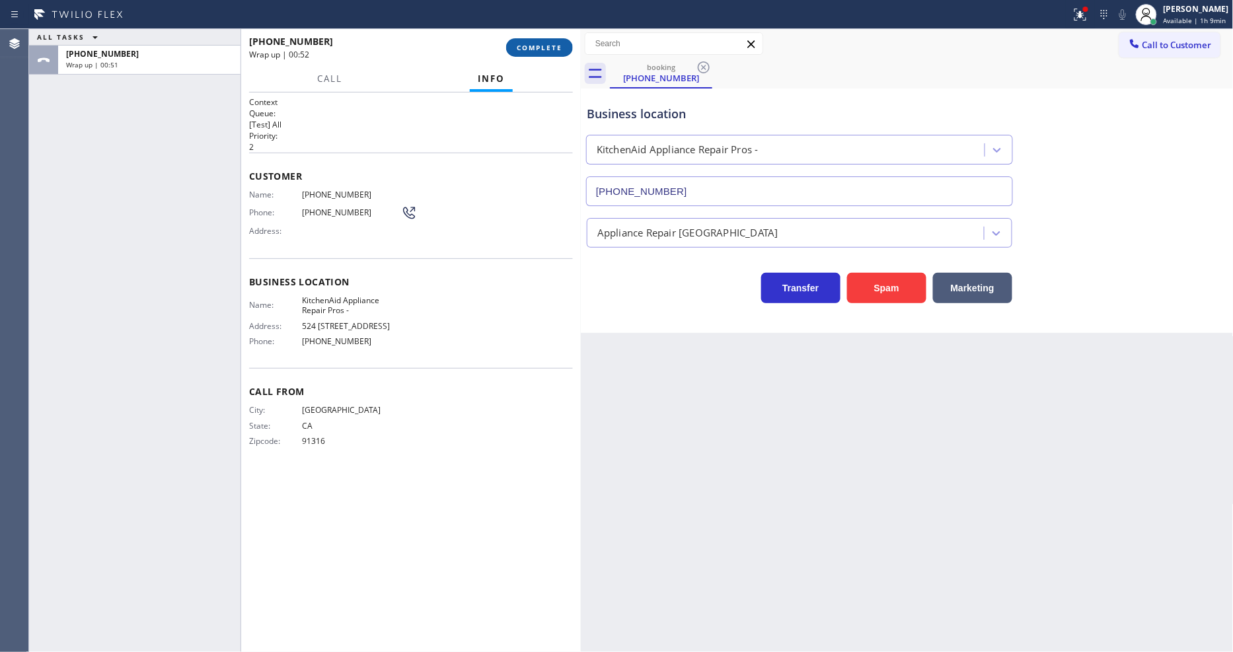
click at [543, 53] on button "COMPLETE" at bounding box center [539, 47] width 67 height 19
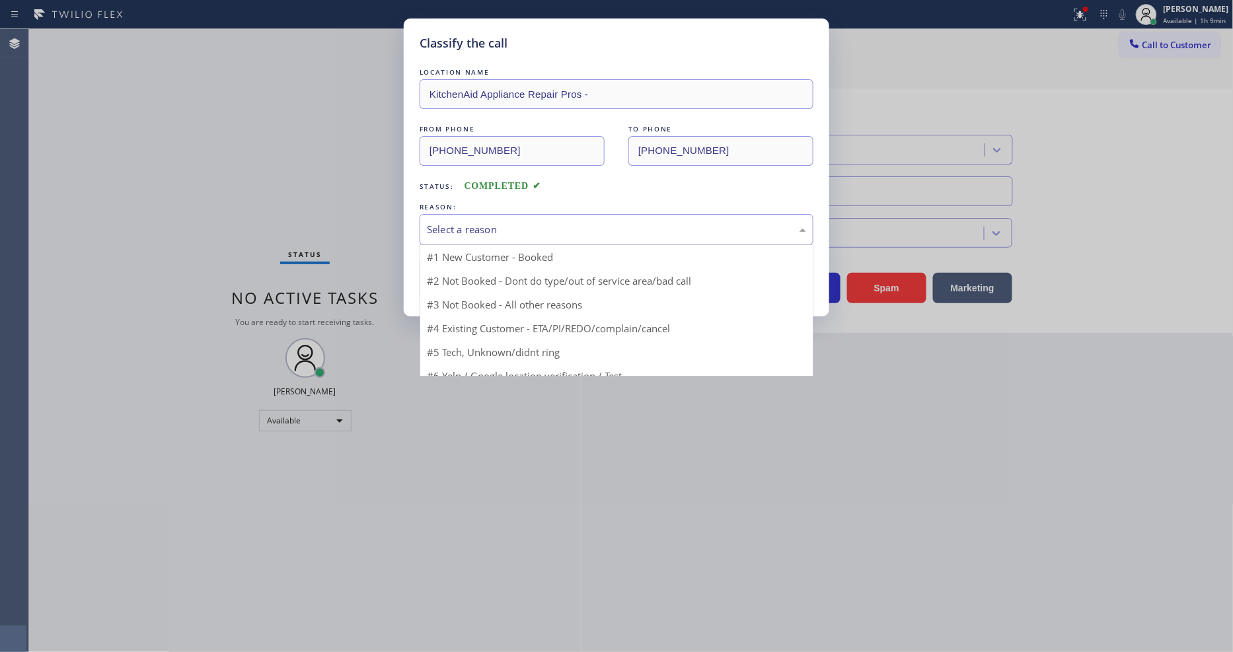
click at [494, 222] on div "Select a reason" at bounding box center [616, 229] width 379 height 15
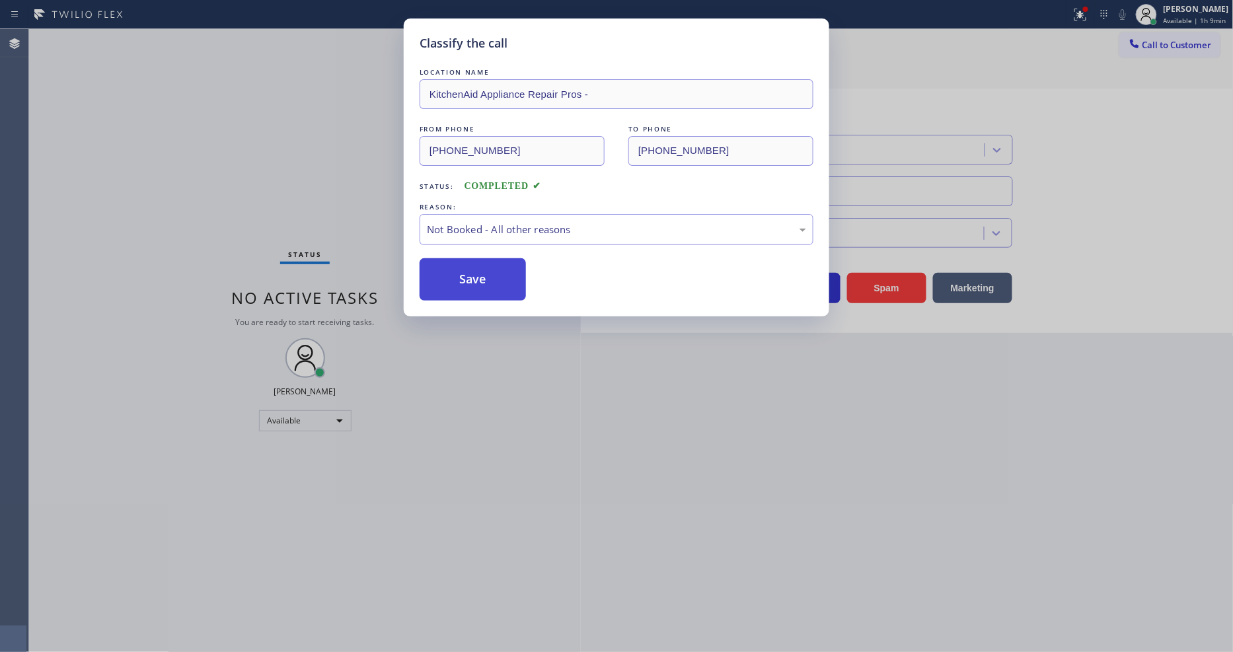
click at [471, 269] on button "Save" at bounding box center [473, 279] width 106 height 42
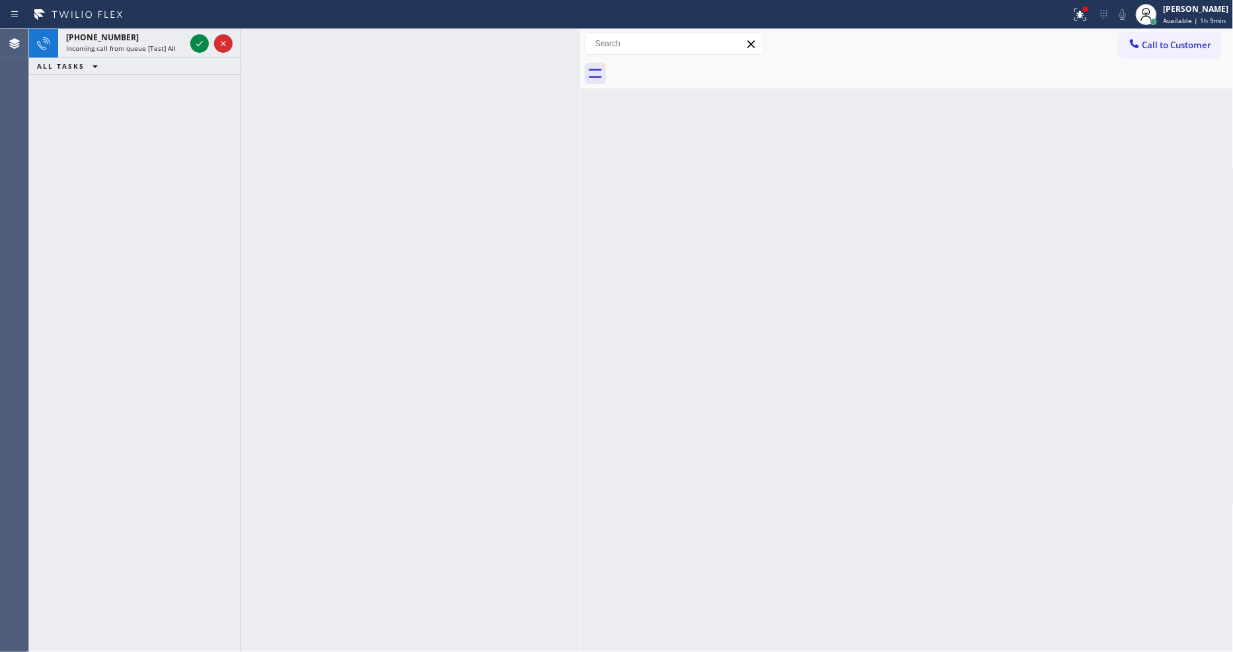
drag, startPoint x: 200, startPoint y: 43, endPoint x: 196, endPoint y: 108, distance: 64.9
click at [200, 43] on icon at bounding box center [199, 43] width 7 height 5
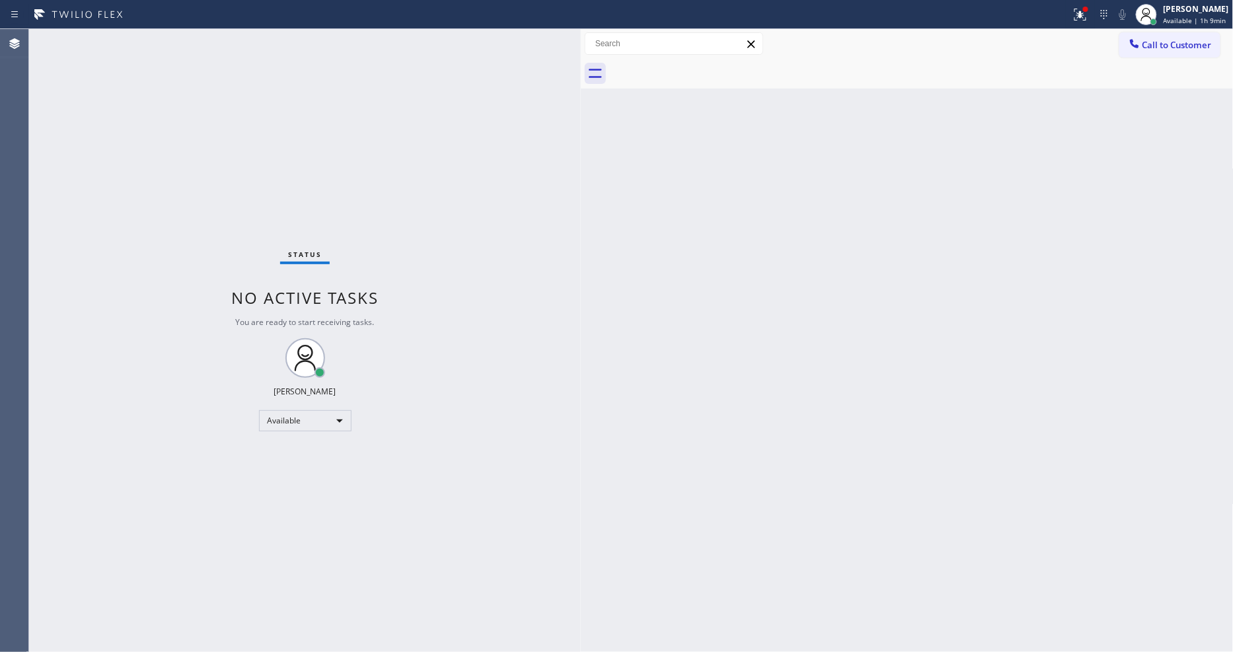
click at [153, 40] on div "Status No active tasks You are ready to start receiving tasks. [PERSON_NAME] Av…" at bounding box center [305, 340] width 552 height 623
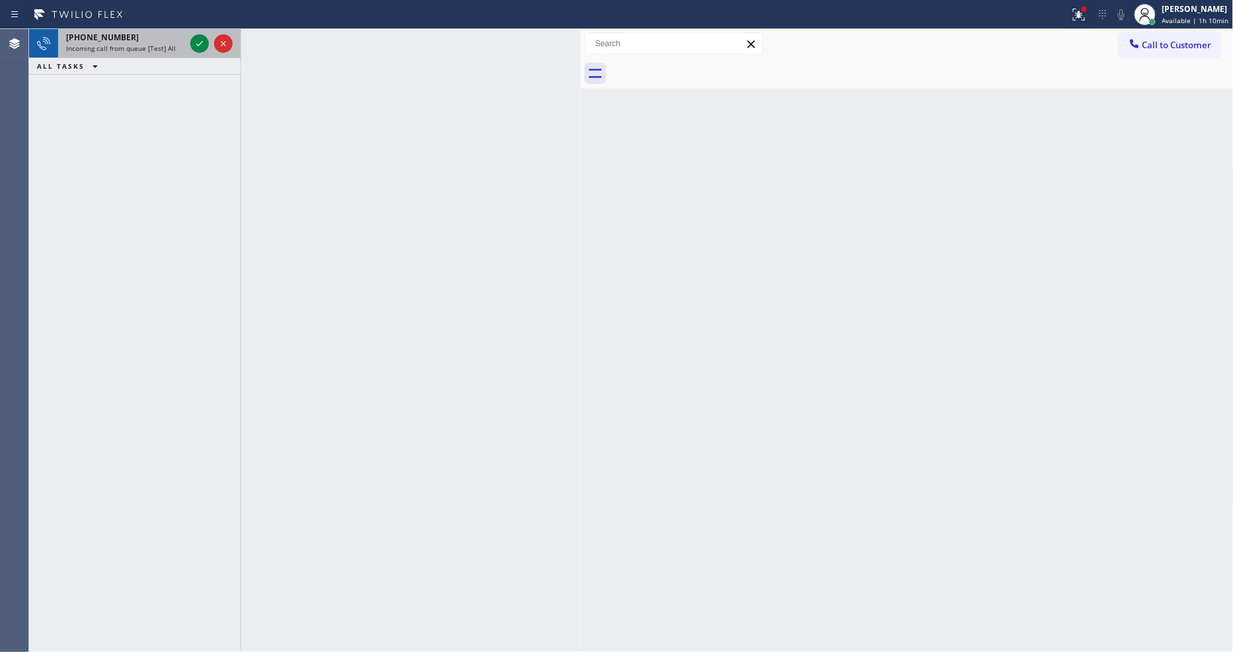
click at [185, 45] on div "Incoming call from queue [Test] All" at bounding box center [125, 48] width 119 height 9
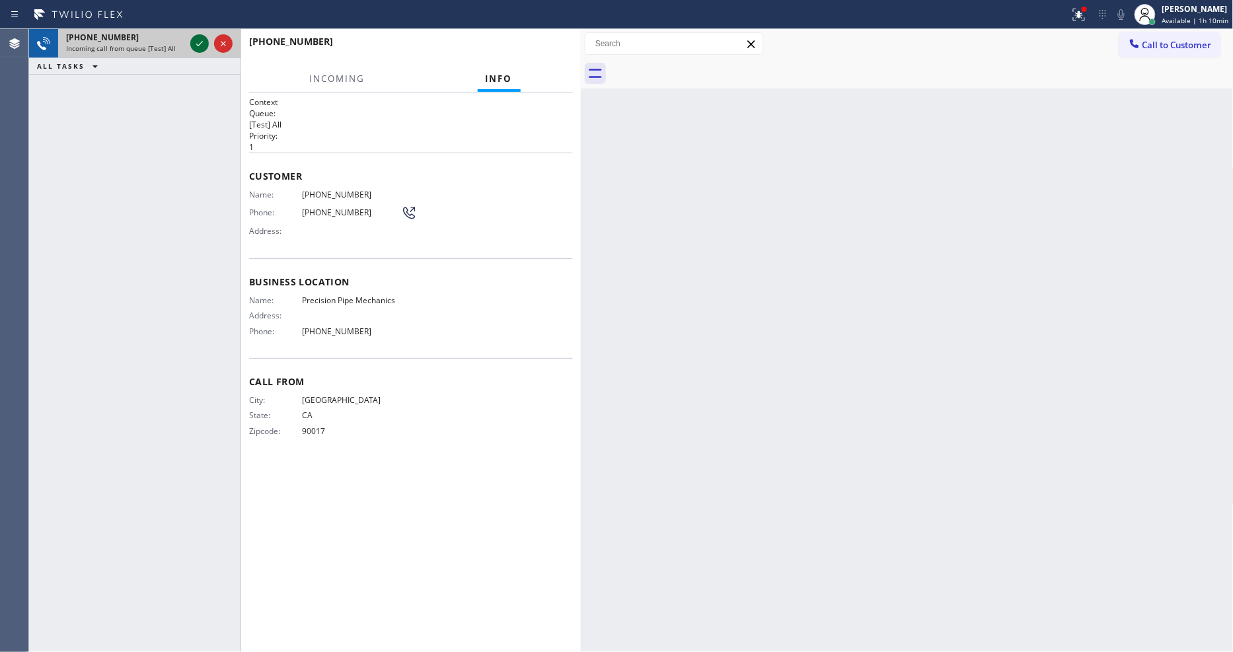
click at [198, 44] on icon at bounding box center [200, 44] width 16 height 16
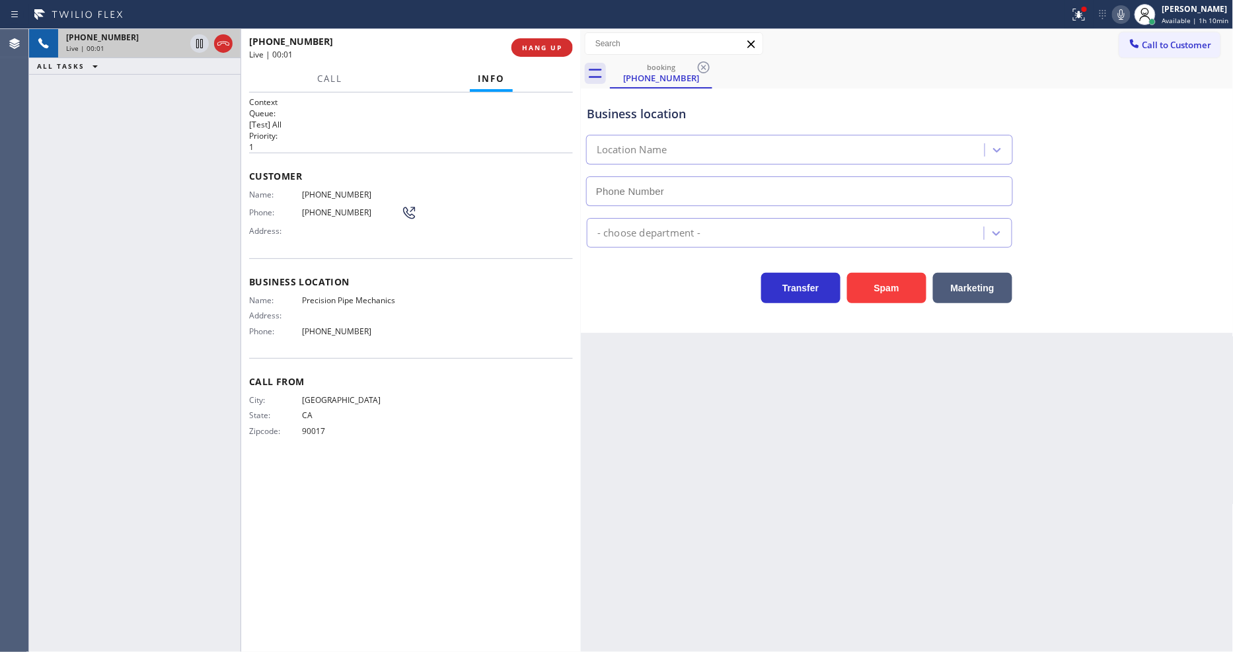
type input "(805) 628-4719"
click at [555, 44] on span "HANG UP" at bounding box center [542, 47] width 40 height 9
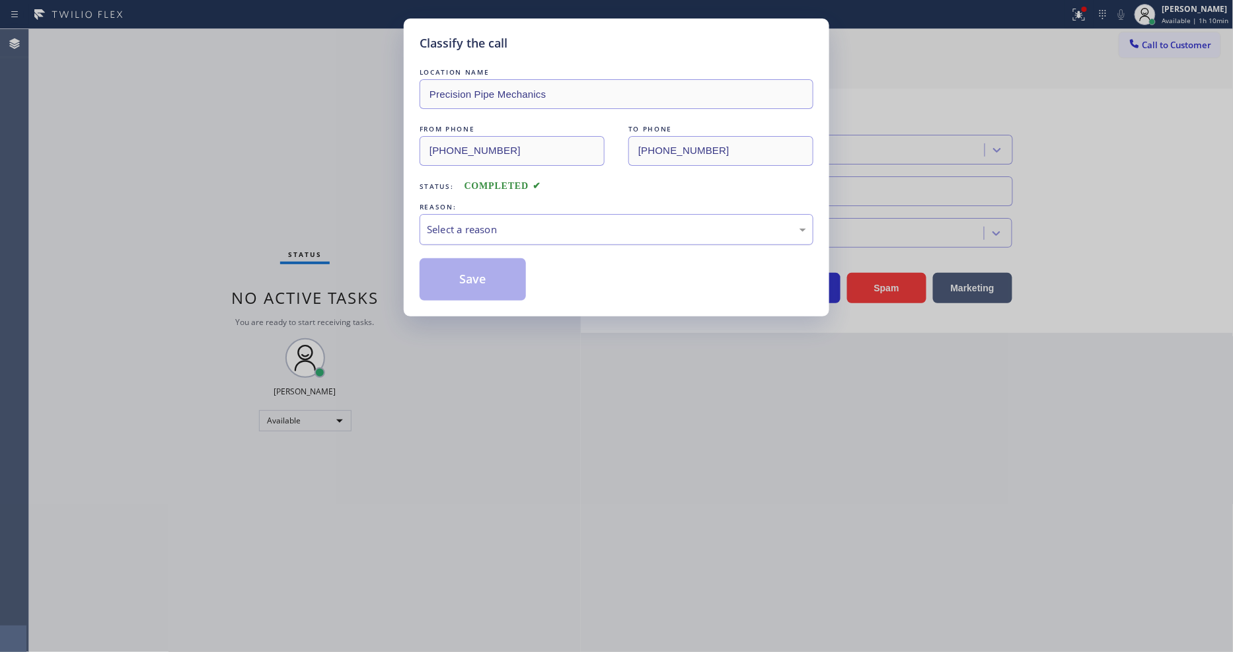
click at [522, 227] on div "Select a reason" at bounding box center [616, 229] width 379 height 15
click at [500, 273] on button "Save" at bounding box center [473, 279] width 106 height 42
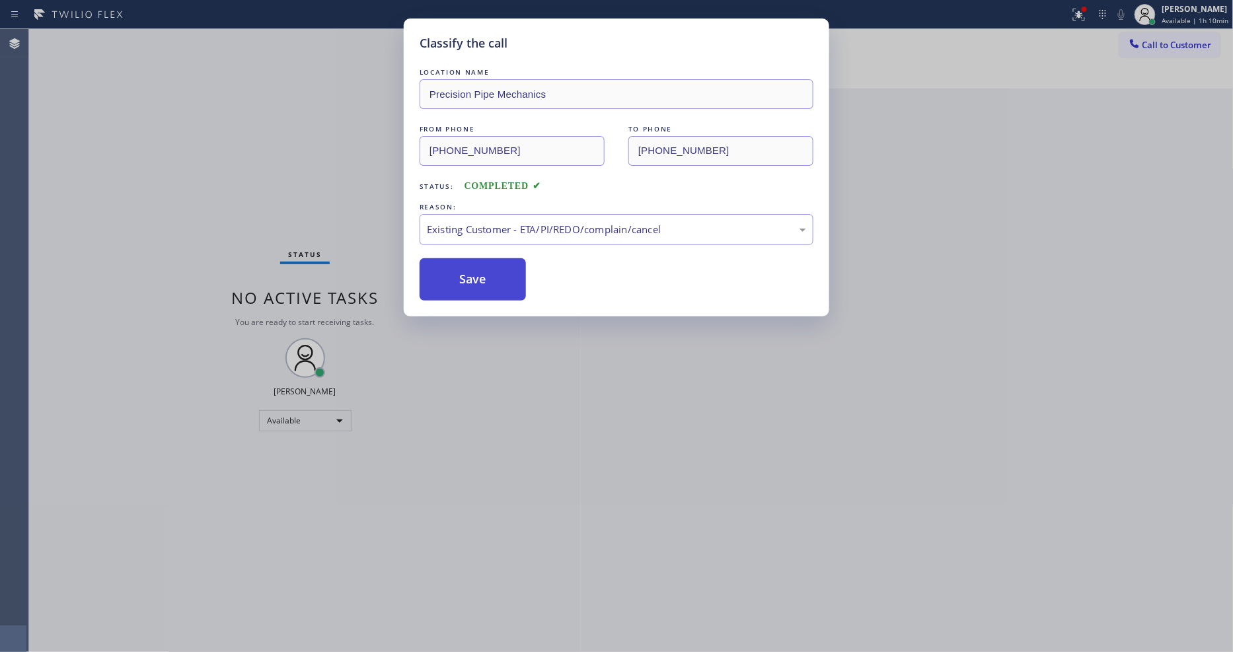
click at [500, 273] on button "Save" at bounding box center [473, 279] width 106 height 42
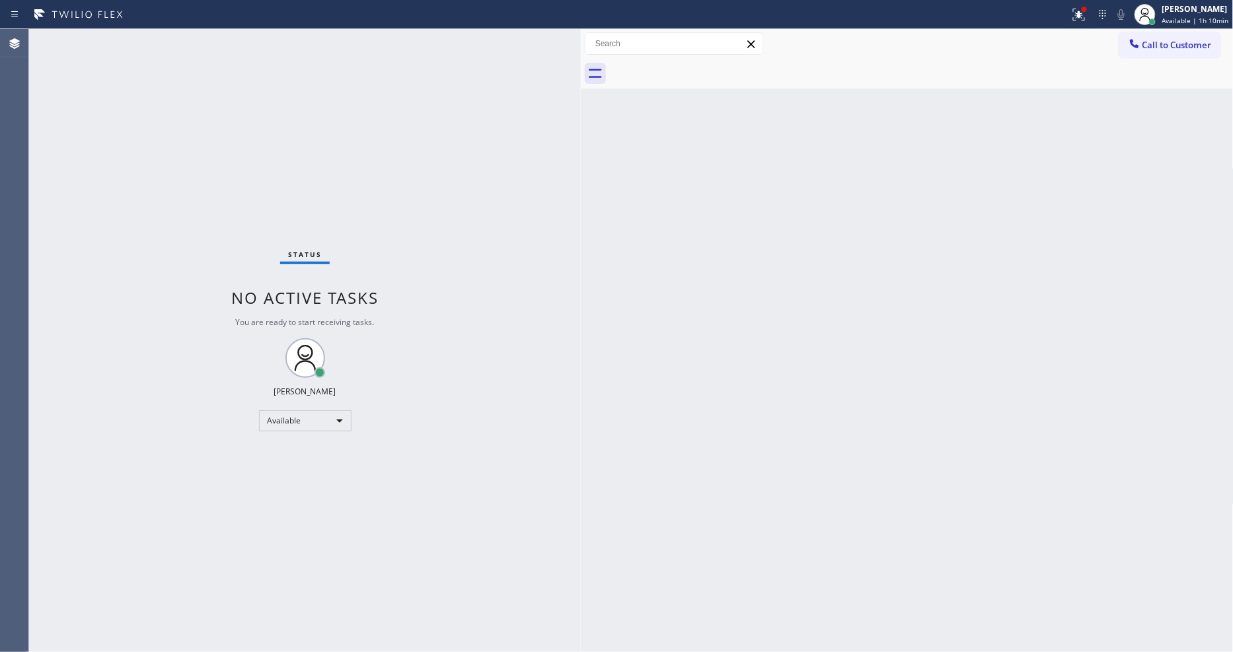
click at [176, 32] on div "Status No active tasks You are ready to start receiving tasks. [PERSON_NAME] Av…" at bounding box center [305, 340] width 552 height 623
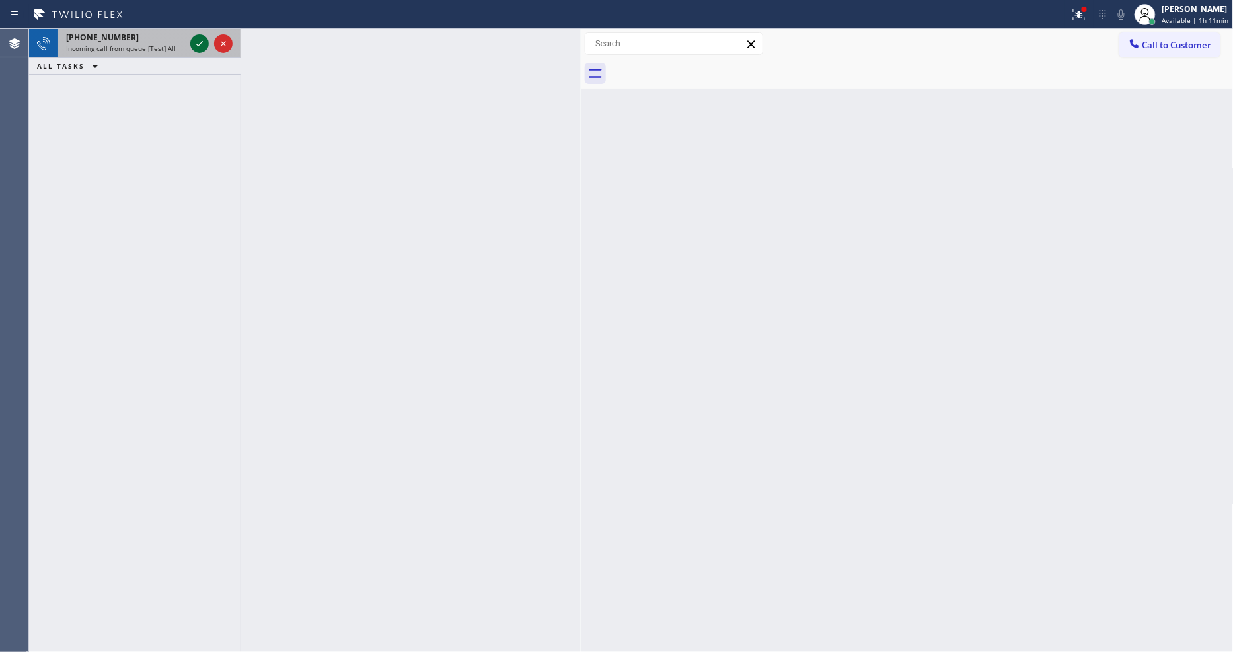
click at [203, 38] on icon at bounding box center [200, 44] width 16 height 16
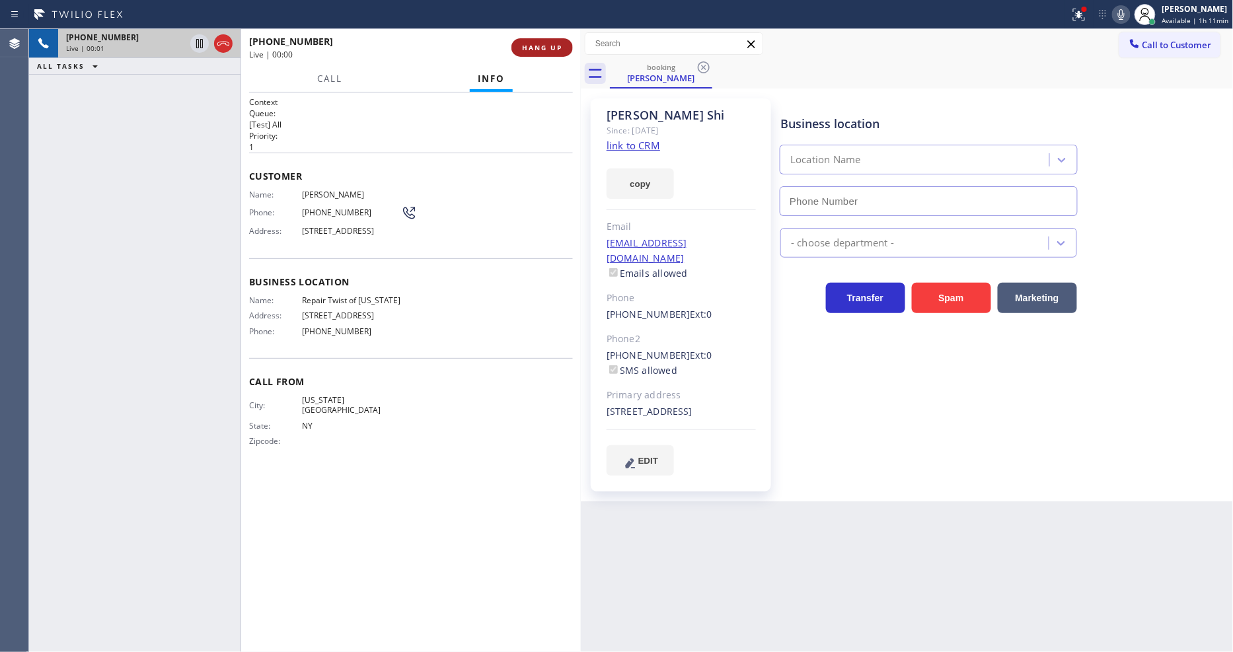
click at [545, 45] on span "HANG UP" at bounding box center [542, 47] width 40 height 9
type input "(347) 284-6179"
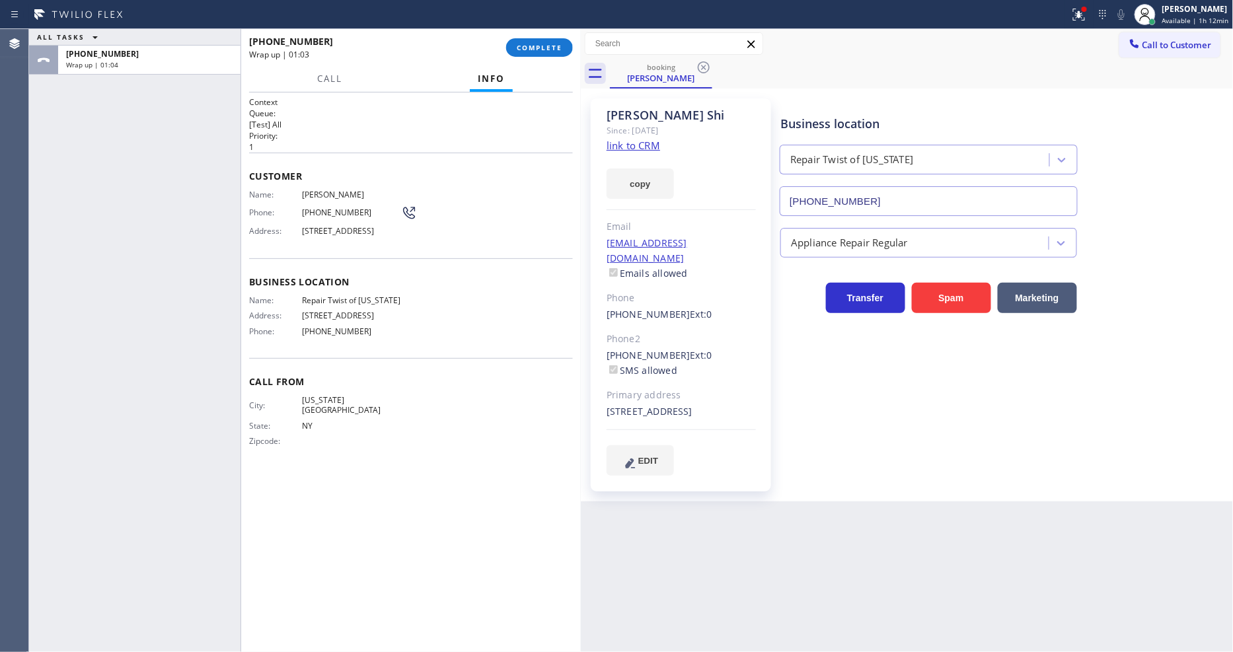
click at [564, 33] on div "+19298881292 Wrap up | 01:03 COMPLETE" at bounding box center [411, 47] width 324 height 34
click at [562, 42] on button "COMPLETE" at bounding box center [539, 47] width 67 height 19
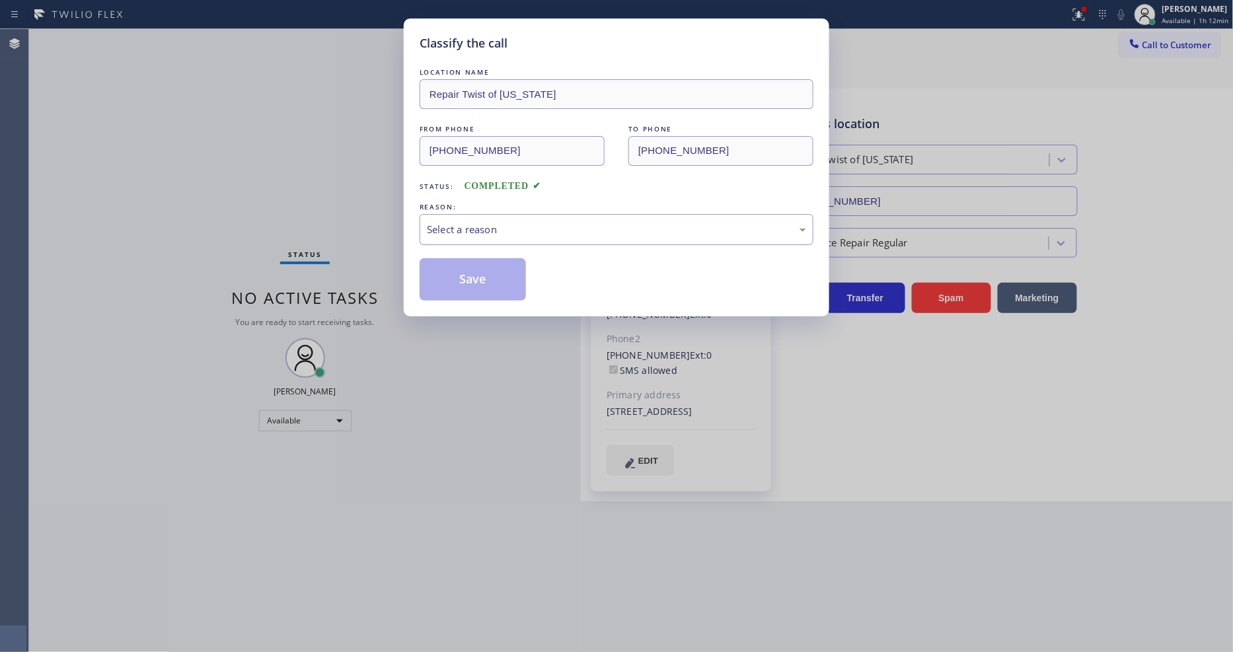
click at [519, 222] on div "Select a reason" at bounding box center [616, 229] width 379 height 15
click at [479, 258] on button "Save" at bounding box center [473, 279] width 106 height 42
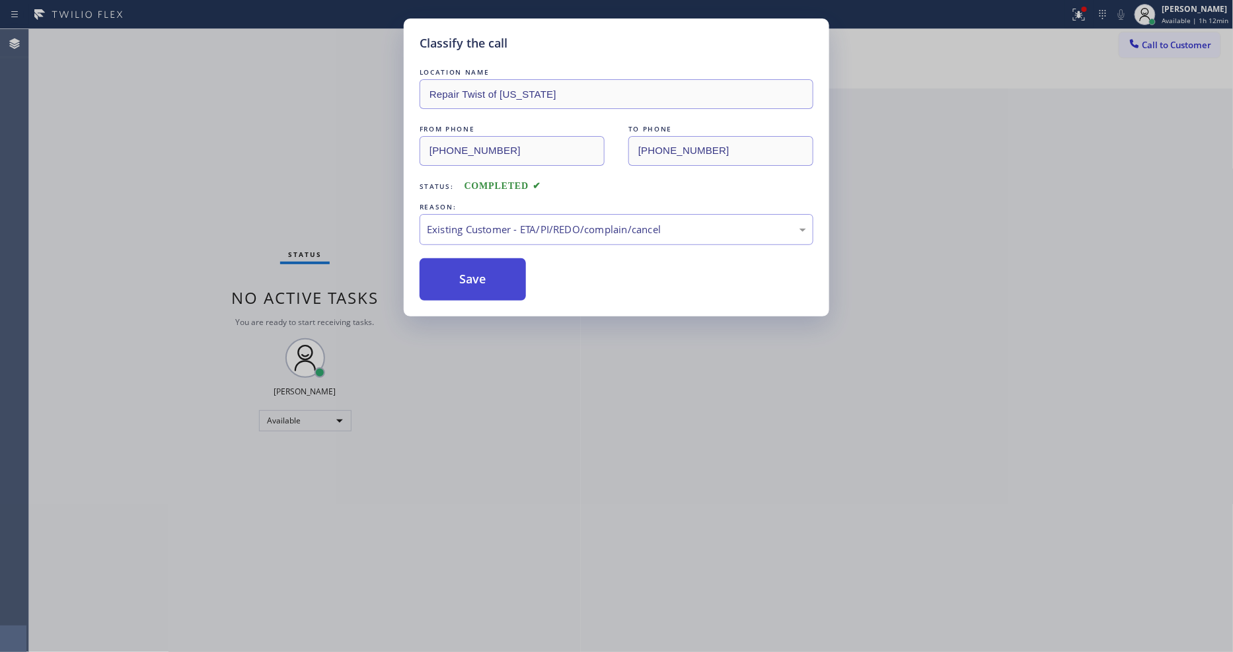
click at [484, 268] on button "Save" at bounding box center [473, 279] width 106 height 42
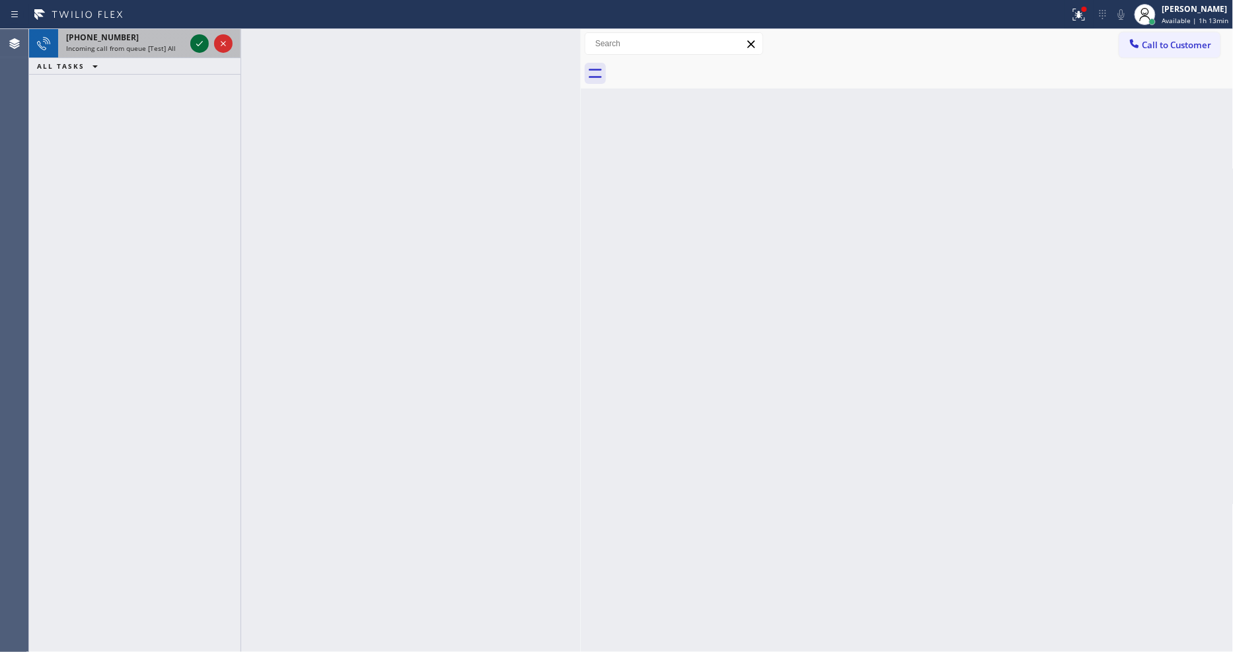
click at [201, 43] on icon at bounding box center [199, 43] width 7 height 5
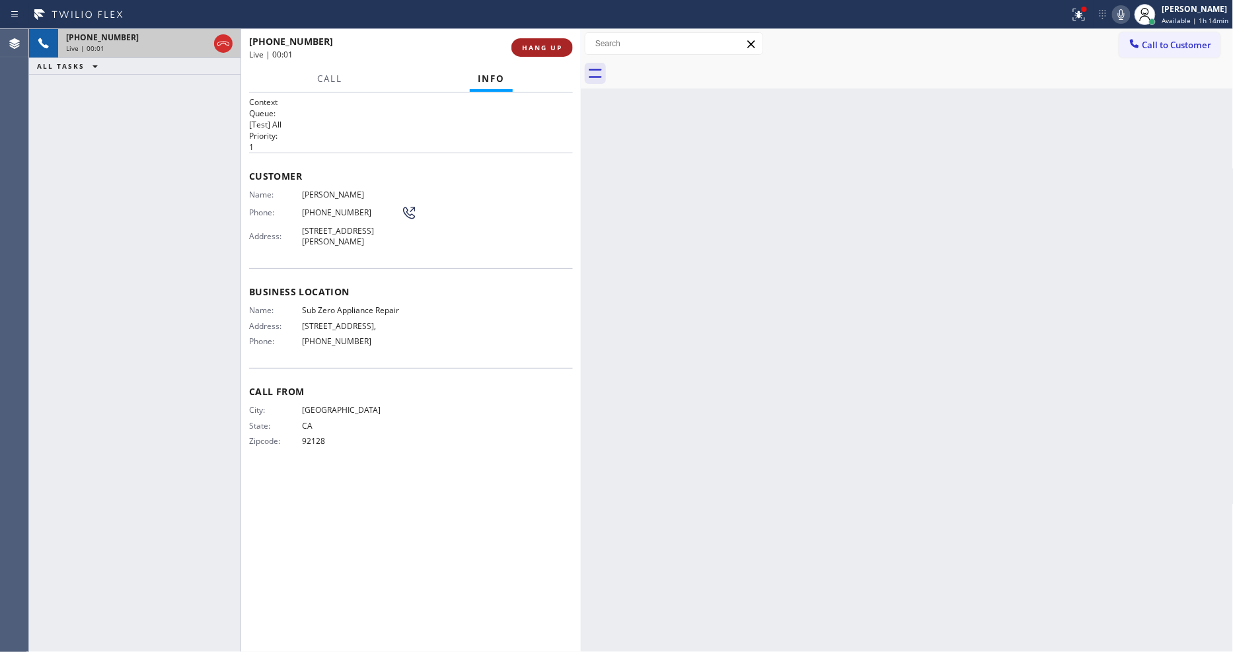
click at [550, 48] on span "HANG UP" at bounding box center [542, 47] width 40 height 9
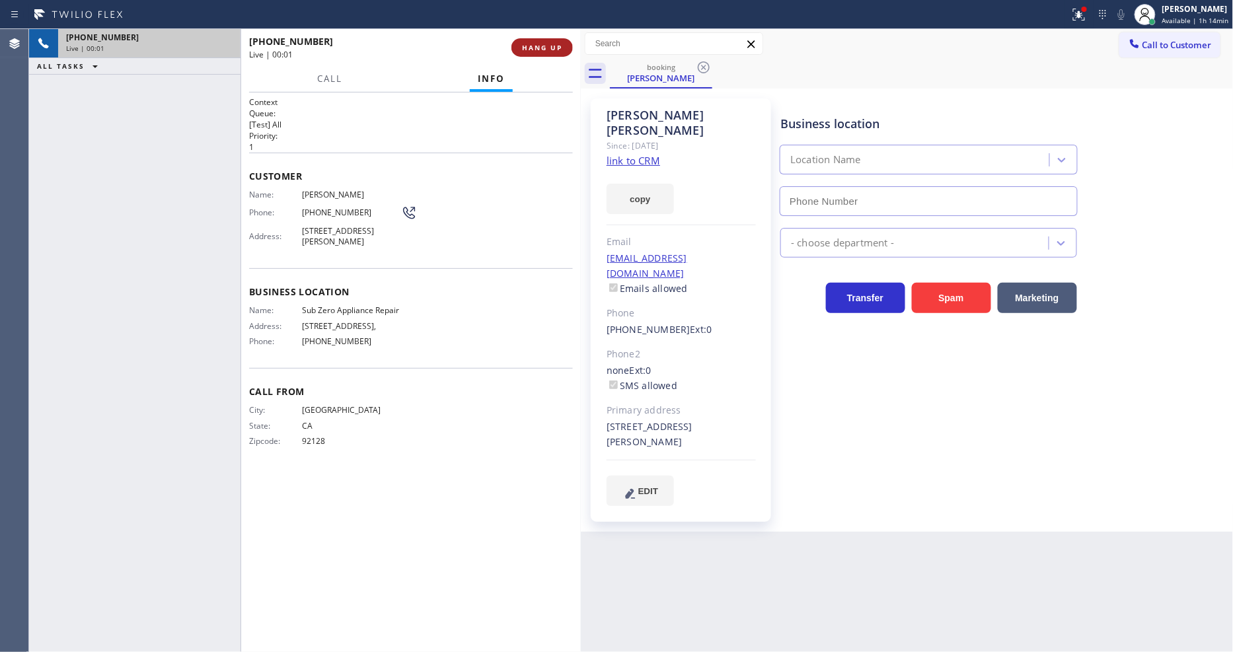
type input "(855) 340-1313"
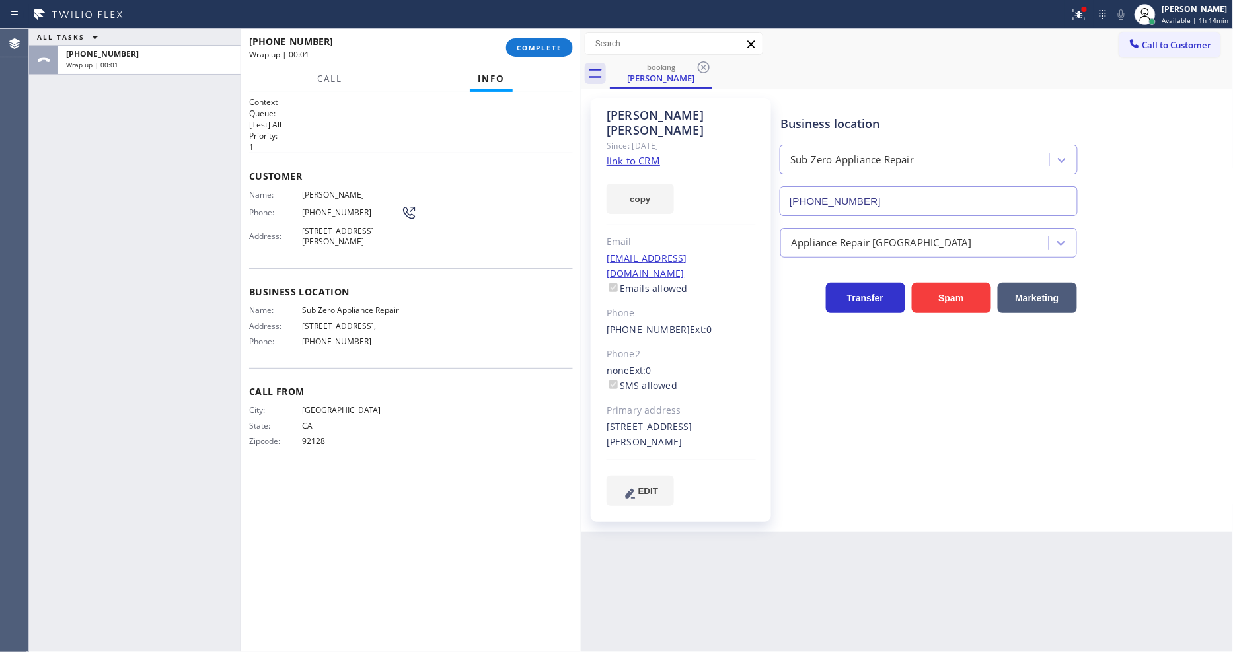
click at [620, 154] on link "link to CRM" at bounding box center [634, 160] width 54 height 13
click at [549, 41] on button "COMPLETE" at bounding box center [539, 47] width 67 height 19
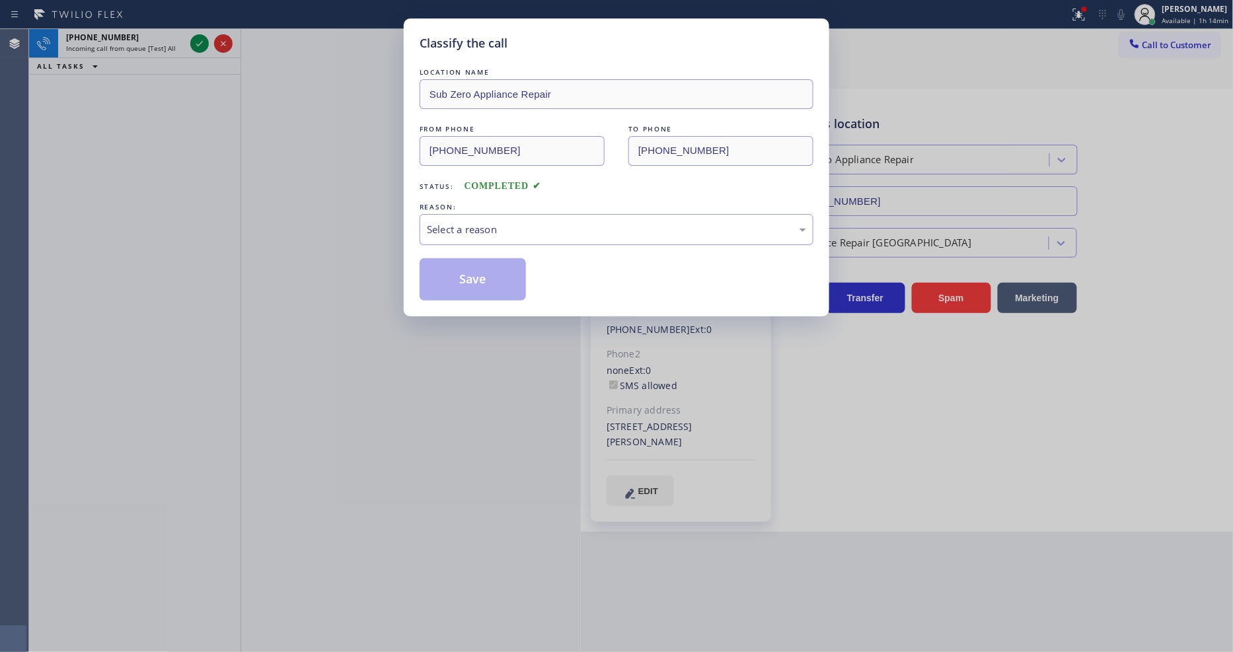
click at [453, 222] on div "Select a reason" at bounding box center [616, 229] width 379 height 15
click at [459, 285] on button "Save" at bounding box center [473, 279] width 106 height 42
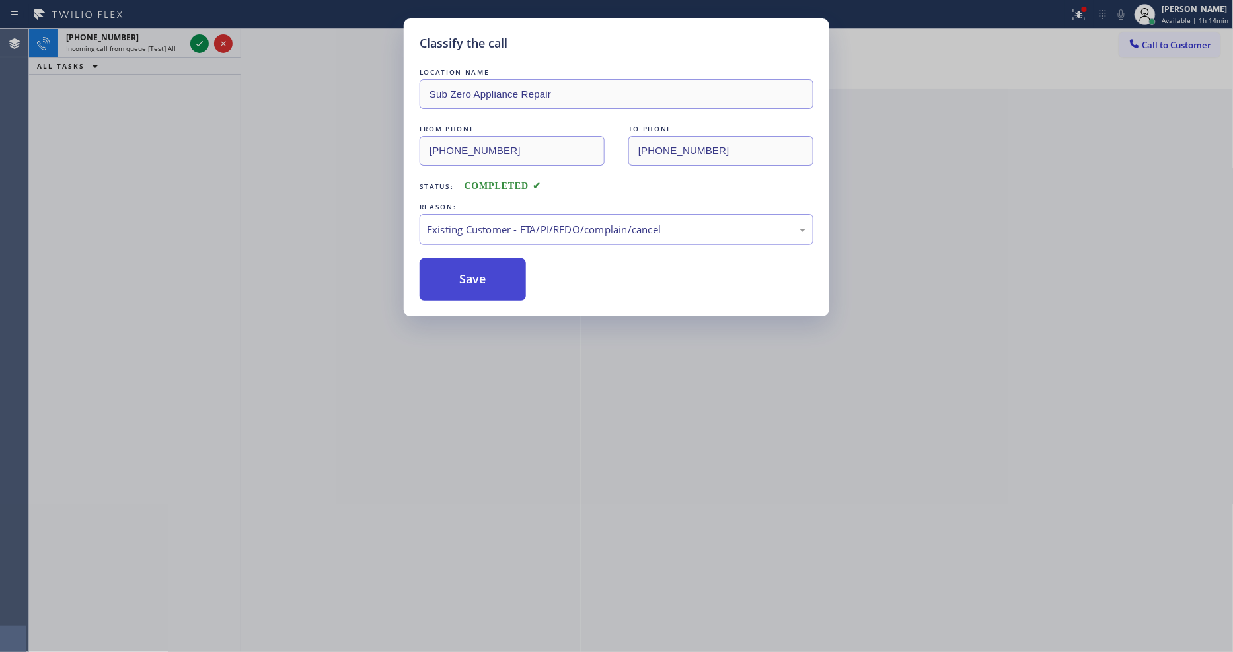
click at [459, 285] on button "Save" at bounding box center [473, 279] width 106 height 42
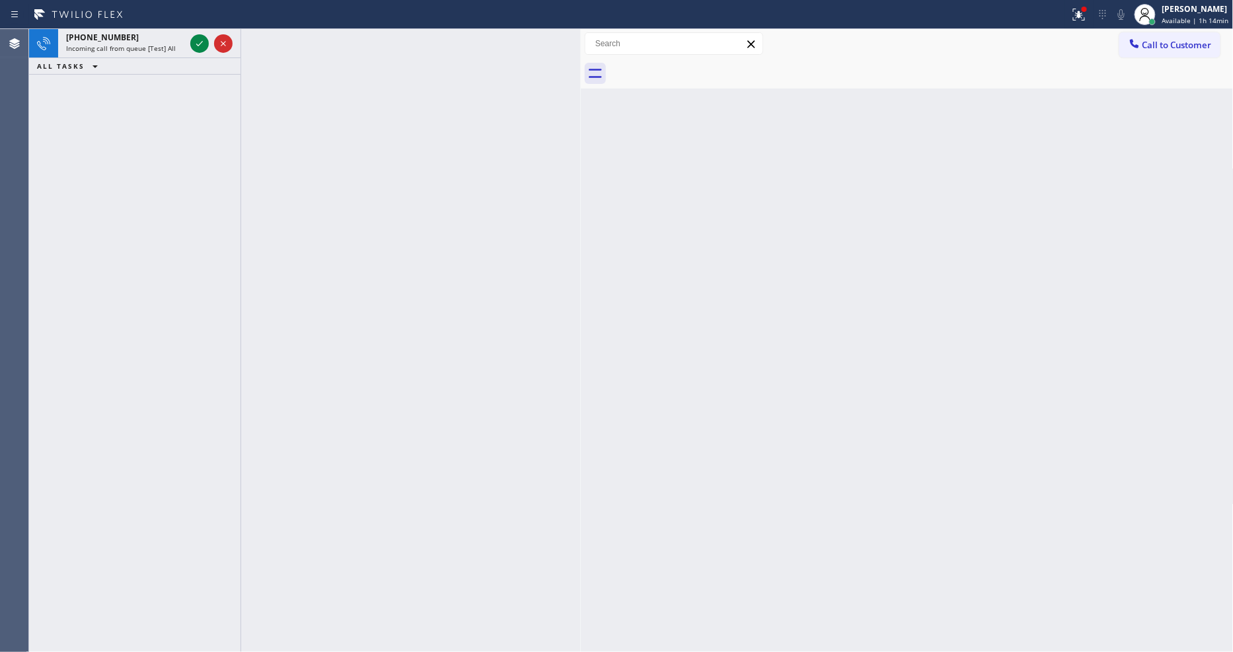
click at [459, 285] on div at bounding box center [411, 340] width 340 height 623
click at [166, 52] on span "Incoming call from queue [Test] All" at bounding box center [121, 48] width 110 height 9
click at [169, 50] on span "Incoming call from queue [Test] All" at bounding box center [121, 48] width 110 height 9
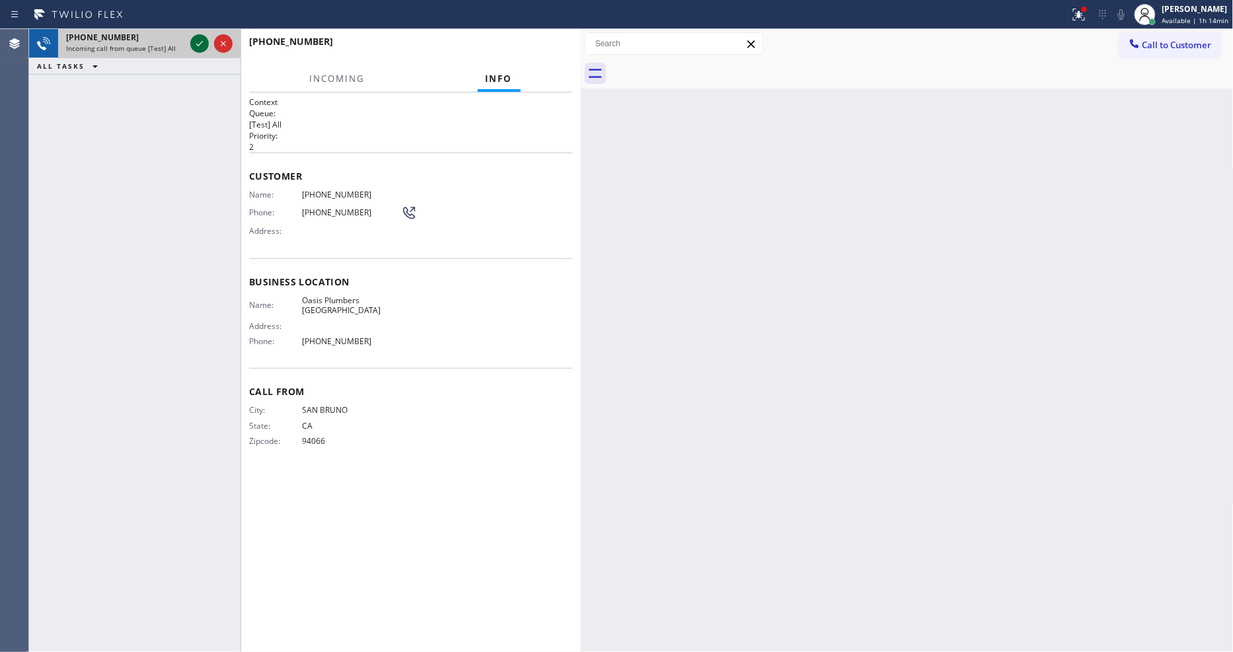
click at [202, 46] on icon at bounding box center [200, 44] width 16 height 16
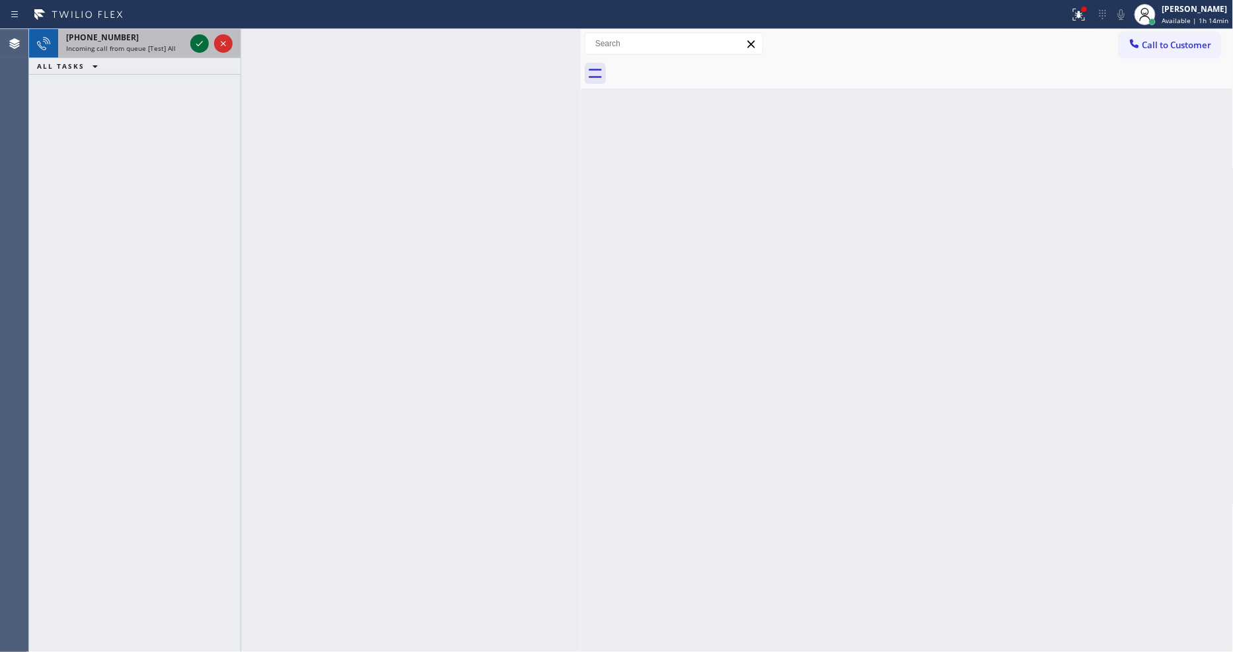
click at [201, 38] on icon at bounding box center [200, 44] width 16 height 16
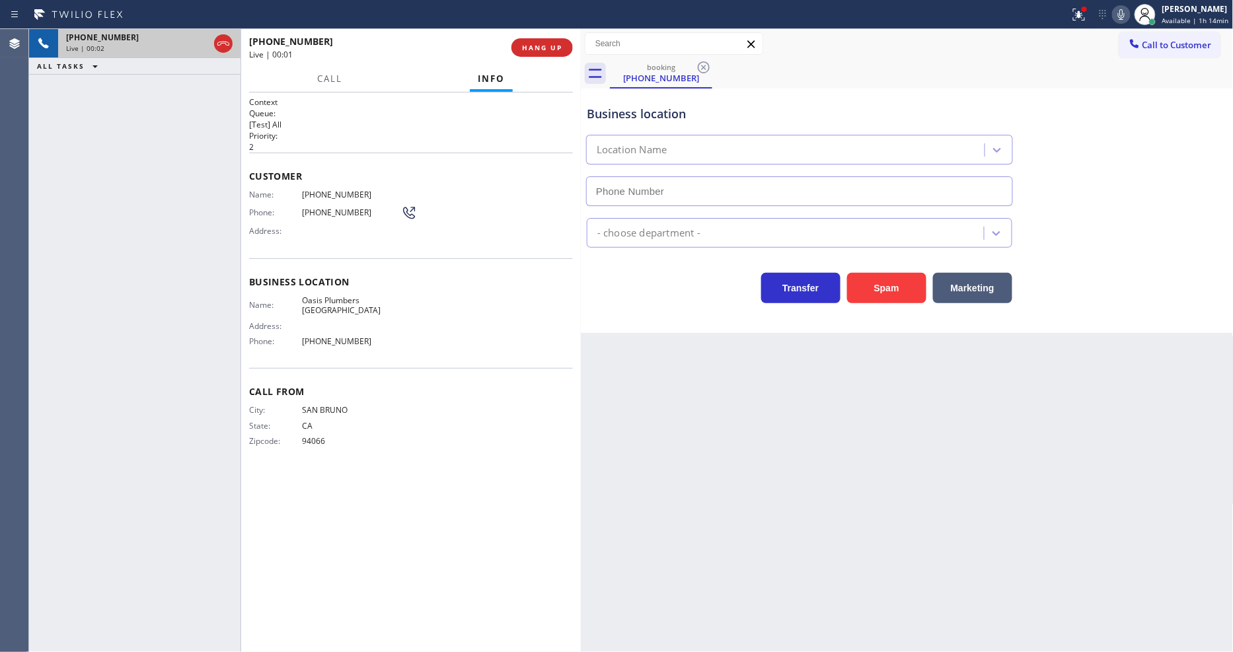
click at [534, 46] on span "HANG UP" at bounding box center [542, 47] width 40 height 9
type input "(650) 731-0725"
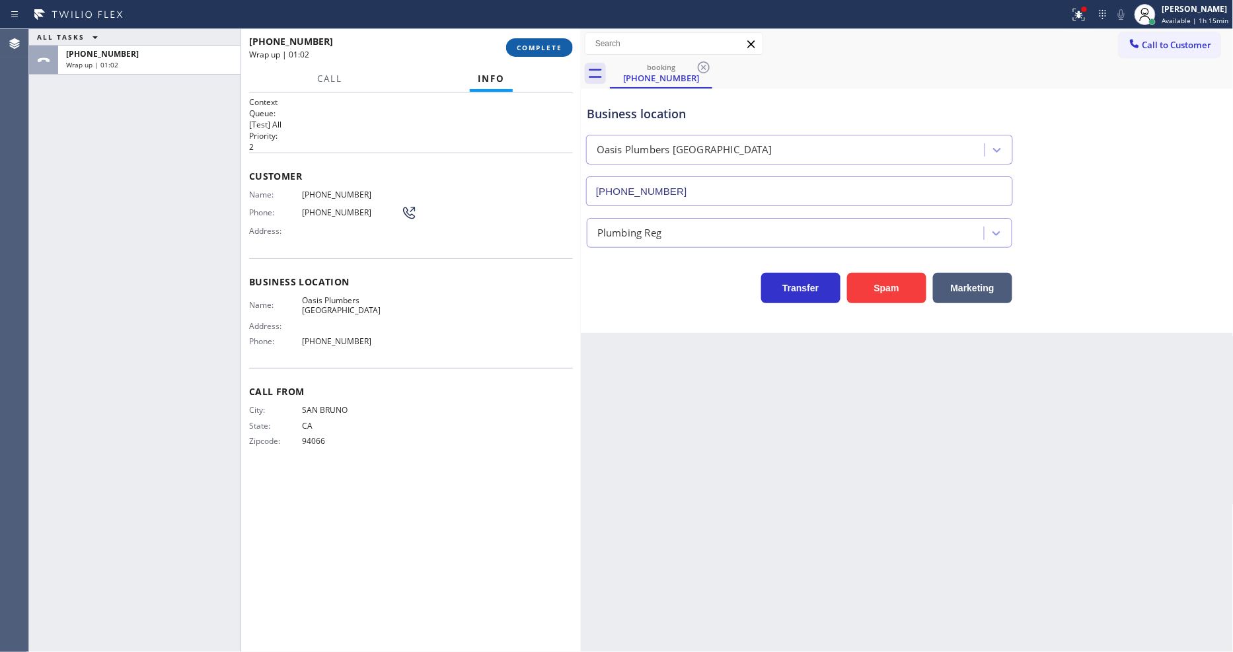
click at [537, 43] on span "COMPLETE" at bounding box center [540, 47] width 46 height 9
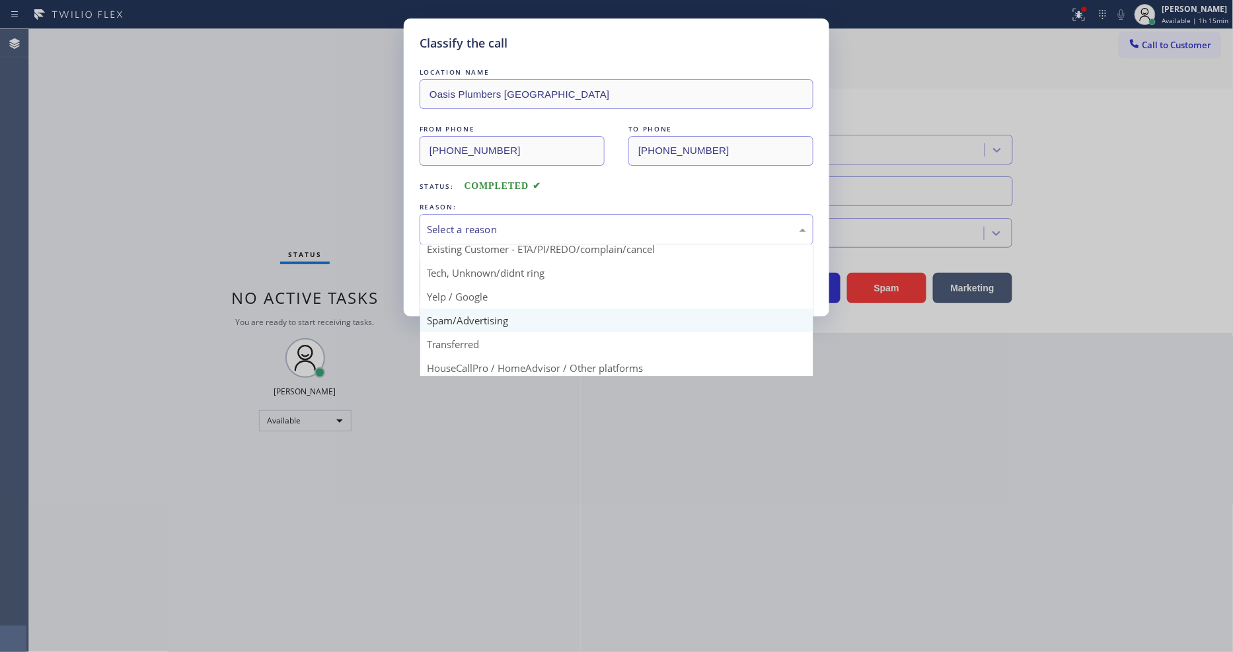
scroll to position [83, 0]
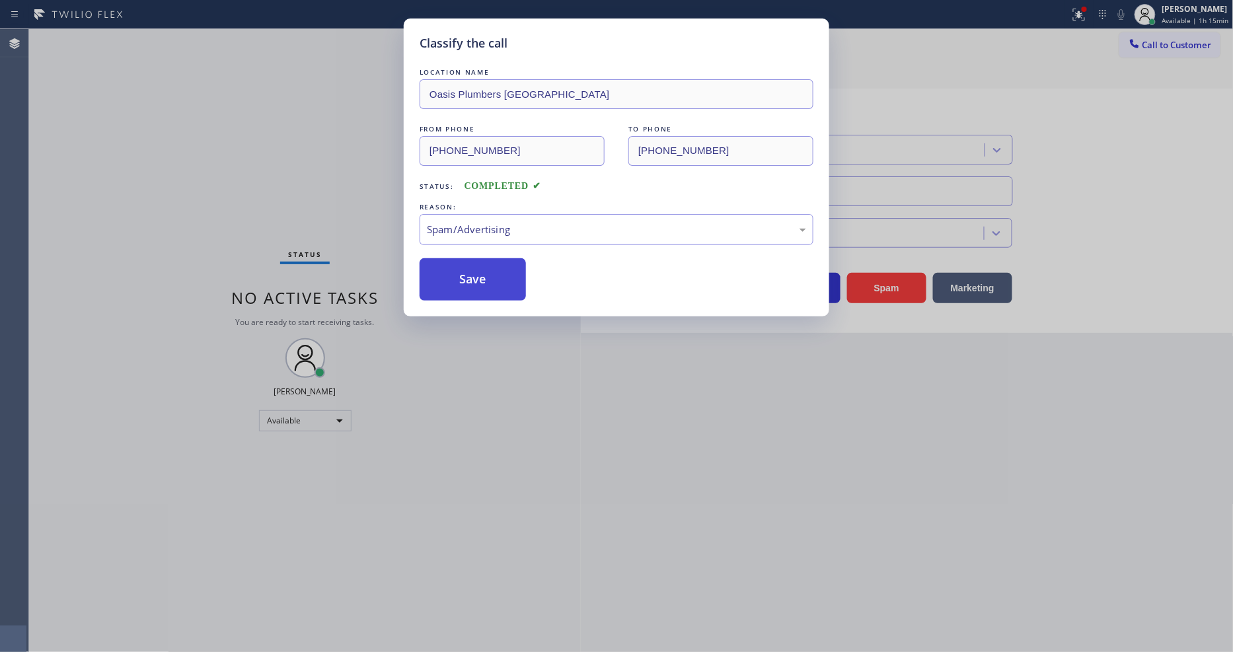
click at [490, 264] on button "Save" at bounding box center [473, 279] width 106 height 42
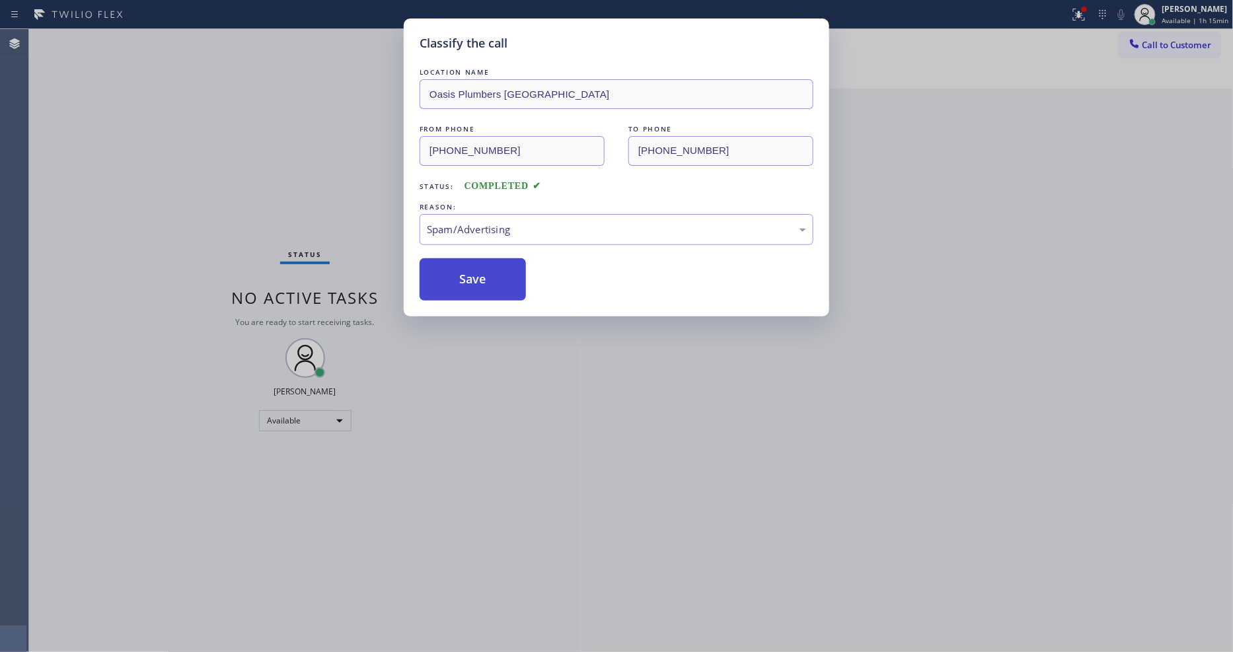
click at [490, 264] on button "Save" at bounding box center [473, 279] width 106 height 42
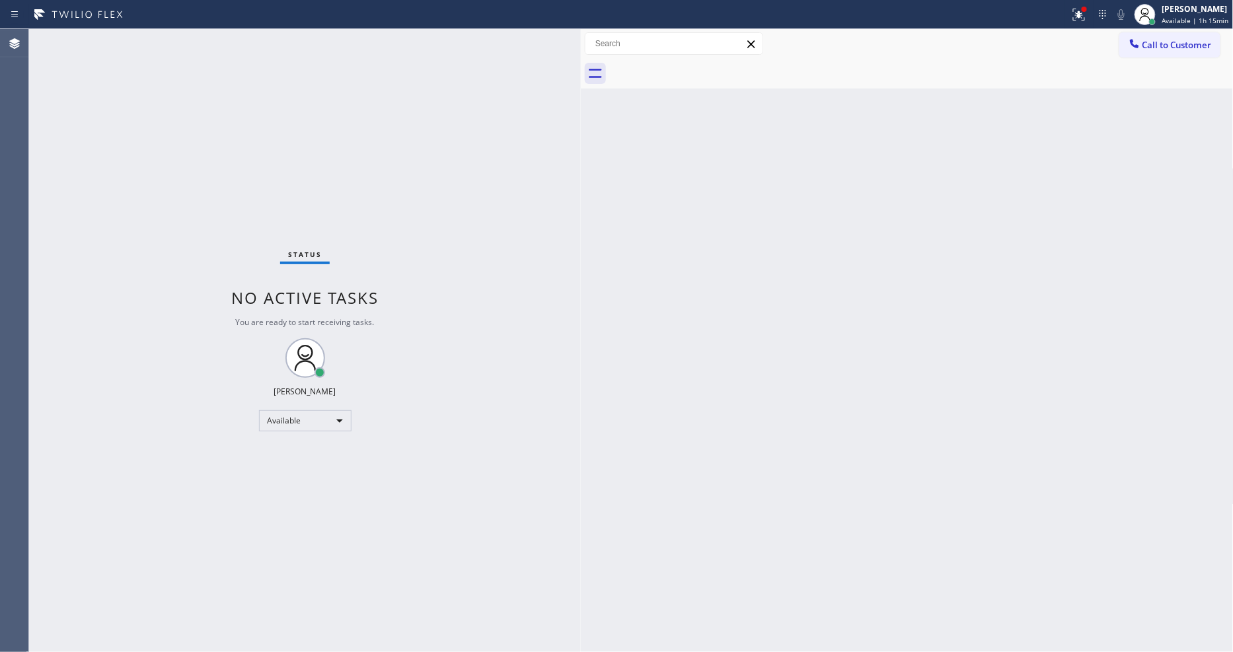
click at [190, 37] on div "Status No active tasks You are ready to start receiving tasks. [PERSON_NAME] Av…" at bounding box center [305, 340] width 552 height 623
drag, startPoint x: 597, startPoint y: 410, endPoint x: 476, endPoint y: 456, distance: 129.2
click at [593, 410] on div "Back to Dashboard Change Sender ID Customers Technicians Select a contact Outbo…" at bounding box center [907, 340] width 653 height 623
click at [180, 33] on div "Status No active tasks You are ready to start receiving tasks. [PERSON_NAME] Av…" at bounding box center [305, 340] width 552 height 623
drag, startPoint x: 634, startPoint y: 465, endPoint x: 461, endPoint y: 632, distance: 241.6
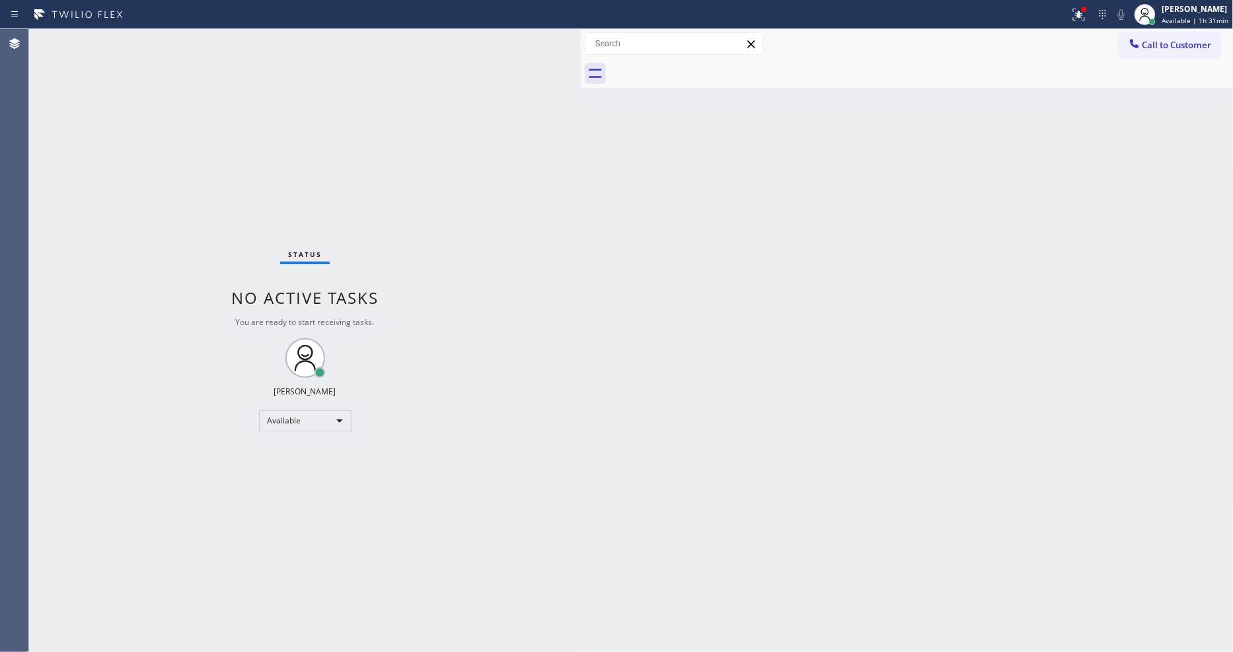
click at [633, 465] on div "Back to Dashboard Change Sender ID Customers Technicians Select a contact Outbo…" at bounding box center [907, 340] width 653 height 623
click at [967, 478] on div "Back to Dashboard Change Sender ID Customers Technicians Select a contact Outbo…" at bounding box center [907, 340] width 653 height 623
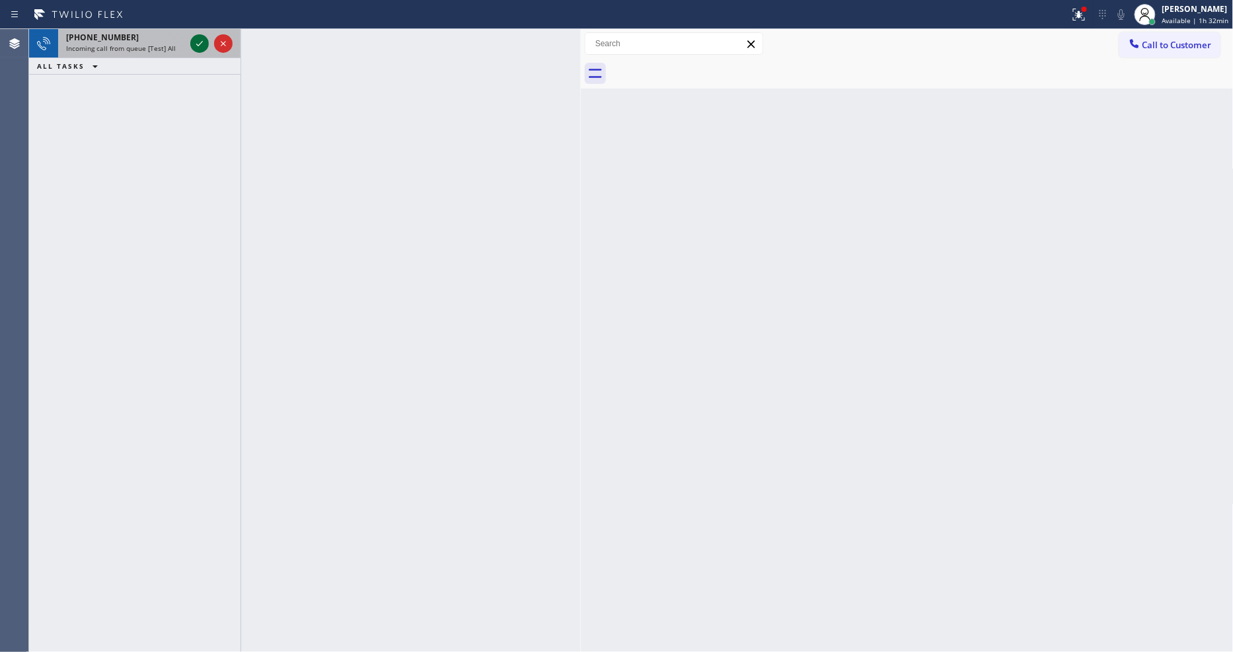
click at [198, 40] on icon at bounding box center [200, 44] width 16 height 16
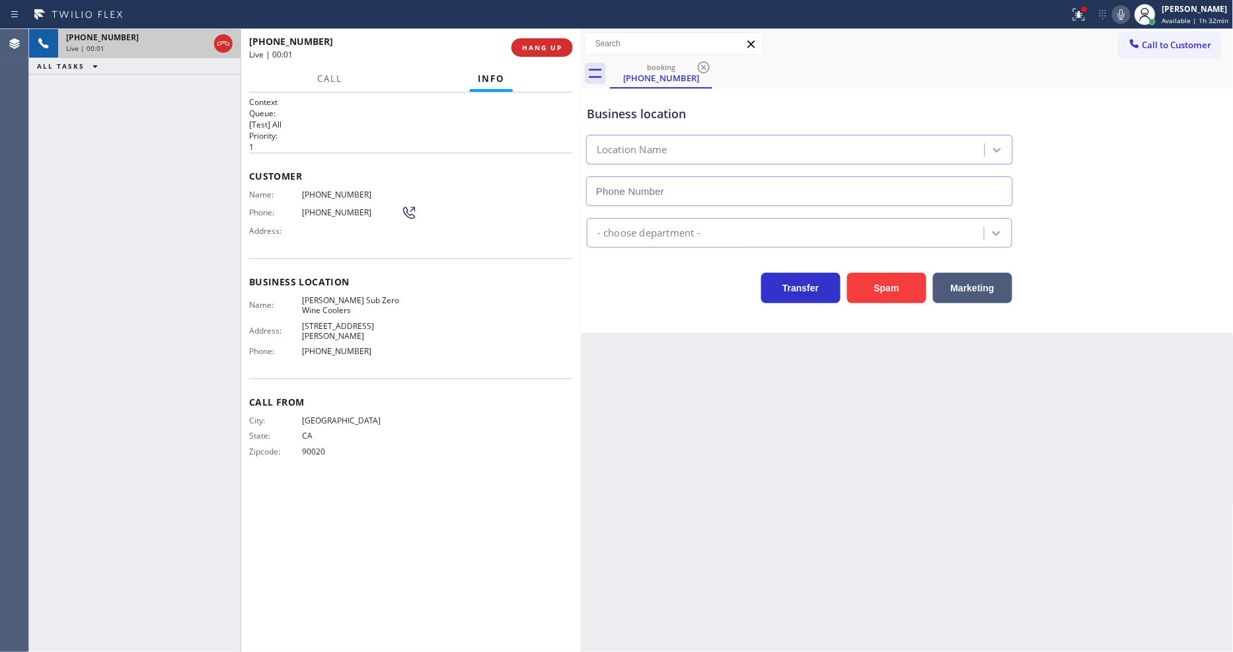
type input "(909) 328-1654"
click at [540, 41] on button "HANG UP" at bounding box center [542, 47] width 61 height 19
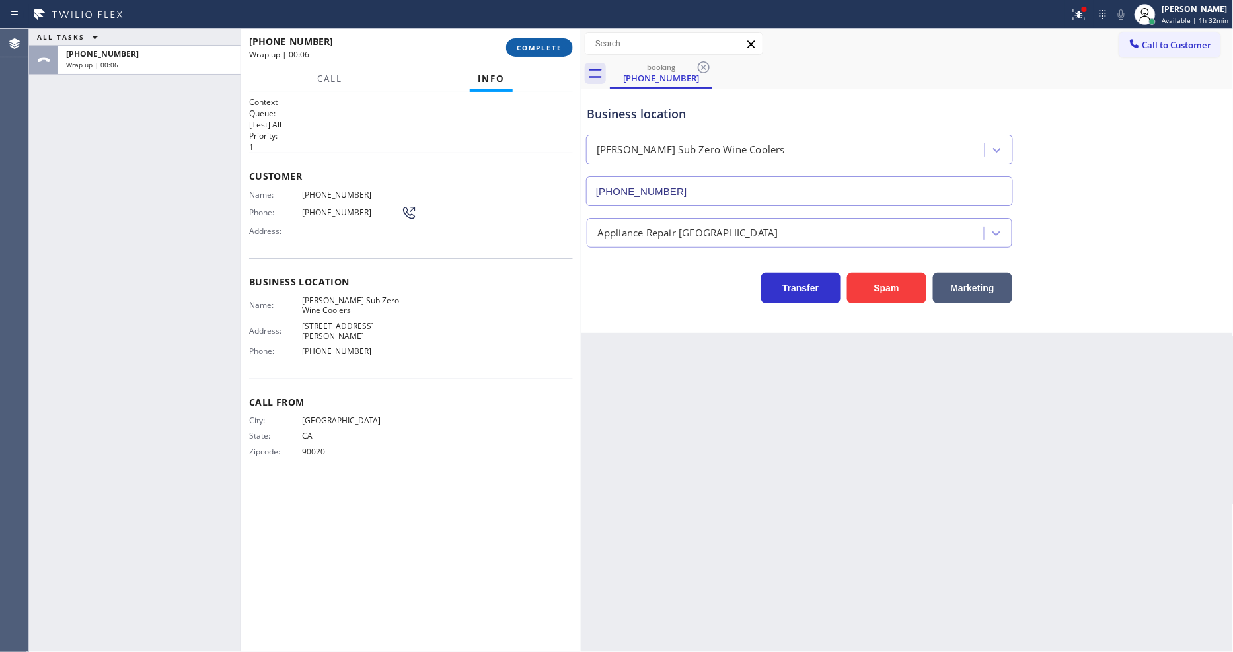
click at [552, 53] on button "COMPLETE" at bounding box center [539, 47] width 67 height 19
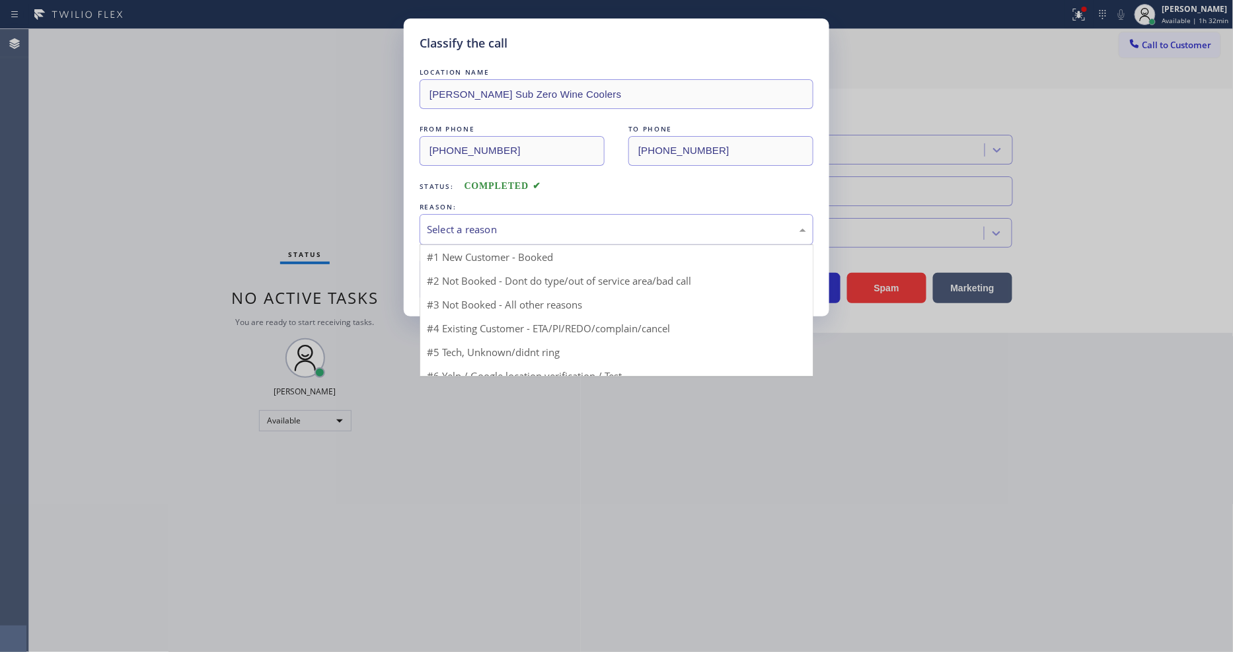
click at [492, 222] on div "Select a reason" at bounding box center [616, 229] width 379 height 15
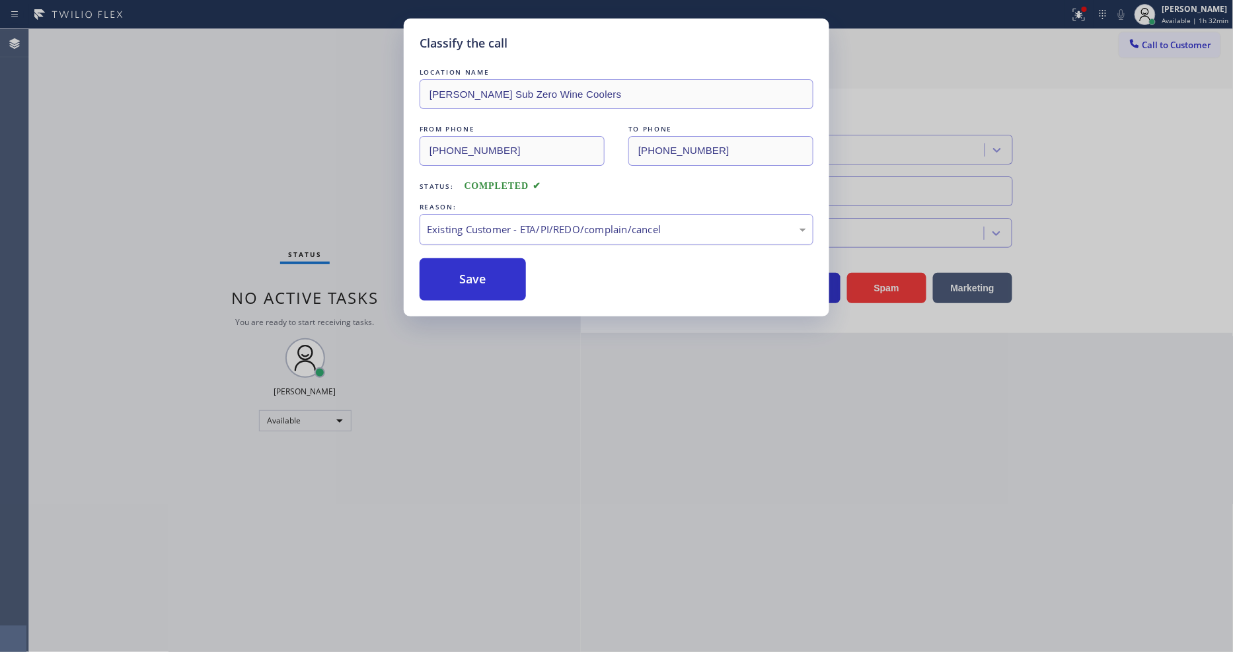
click at [481, 227] on div "Existing Customer - ETA/PI/REDO/complain/cancel" at bounding box center [616, 229] width 379 height 15
click at [457, 274] on button "Save" at bounding box center [473, 279] width 106 height 42
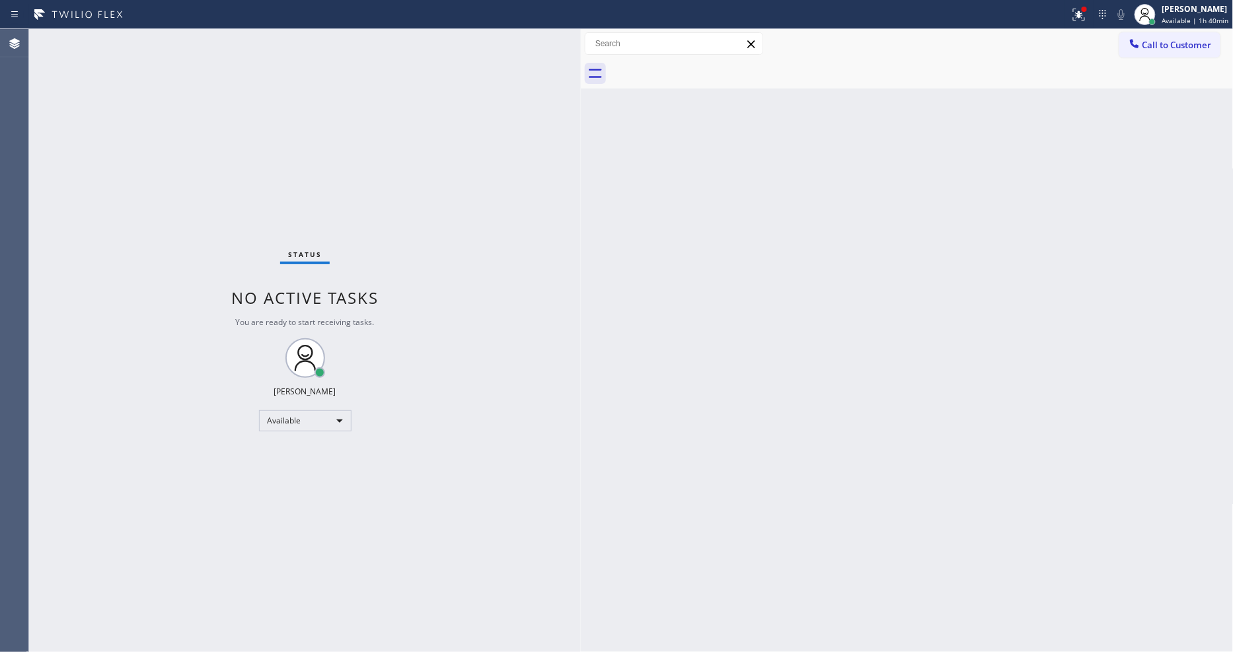
click at [942, 453] on div "Back to Dashboard Change Sender ID Customers Technicians Select a contact Outbo…" at bounding box center [907, 340] width 653 height 623
click at [1151, 20] on div at bounding box center [1152, 21] width 9 height 9
click at [1130, 60] on button "Offline" at bounding box center [1168, 52] width 132 height 17
drag, startPoint x: 1186, startPoint y: 28, endPoint x: 1166, endPoint y: 94, distance: 68.8
click at [1186, 26] on div "Lyka Montero Available | 1h 40min" at bounding box center [1182, 14] width 102 height 29
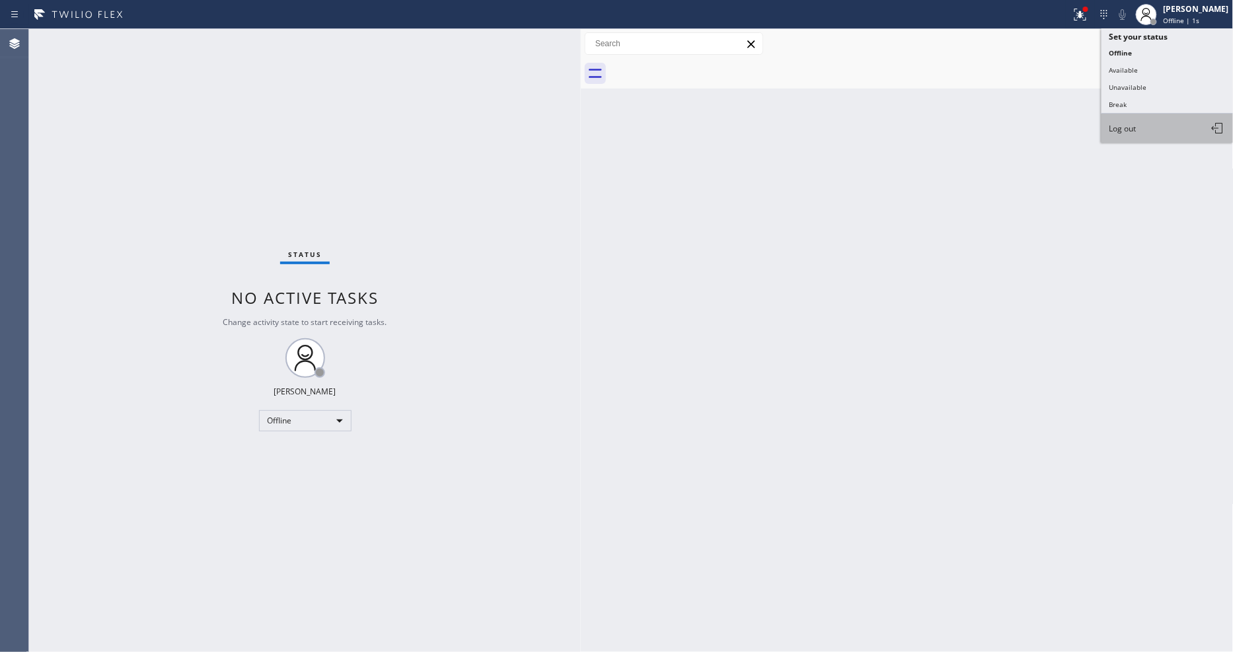
click at [1141, 126] on button "Log out" at bounding box center [1168, 128] width 132 height 29
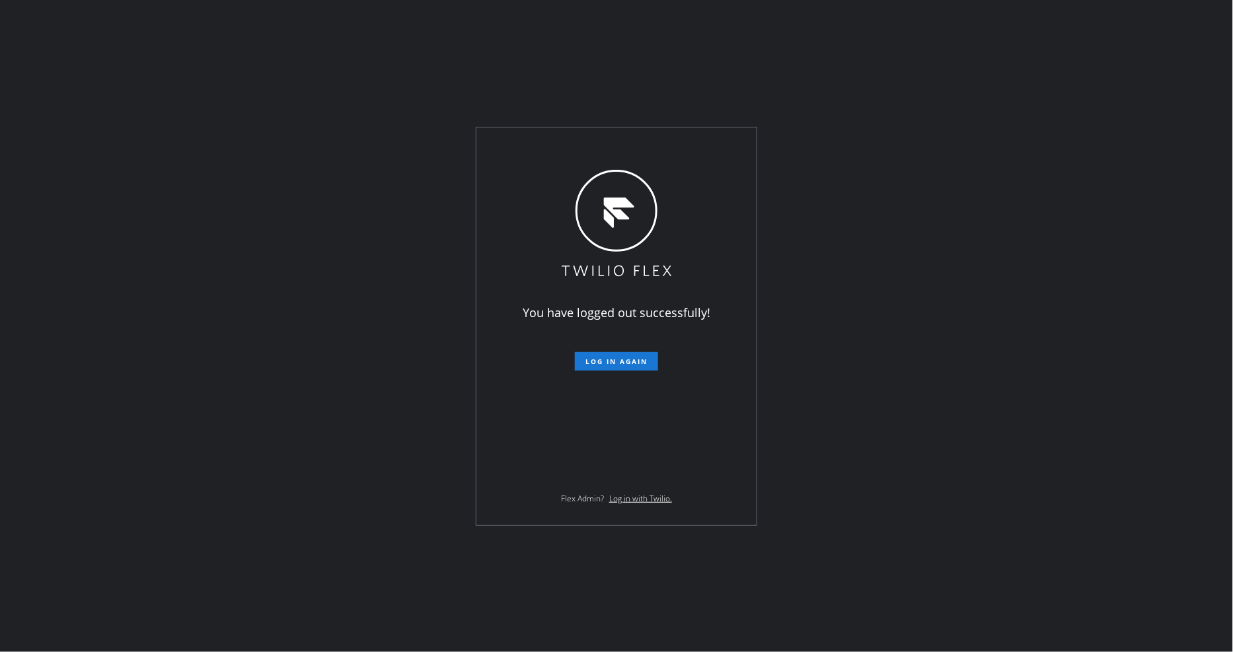
click at [196, 410] on div "You have logged out successfully! Log in again Flex Admin? Log in with Twilio." at bounding box center [616, 326] width 1233 height 652
